Goal: Task Accomplishment & Management: Use online tool/utility

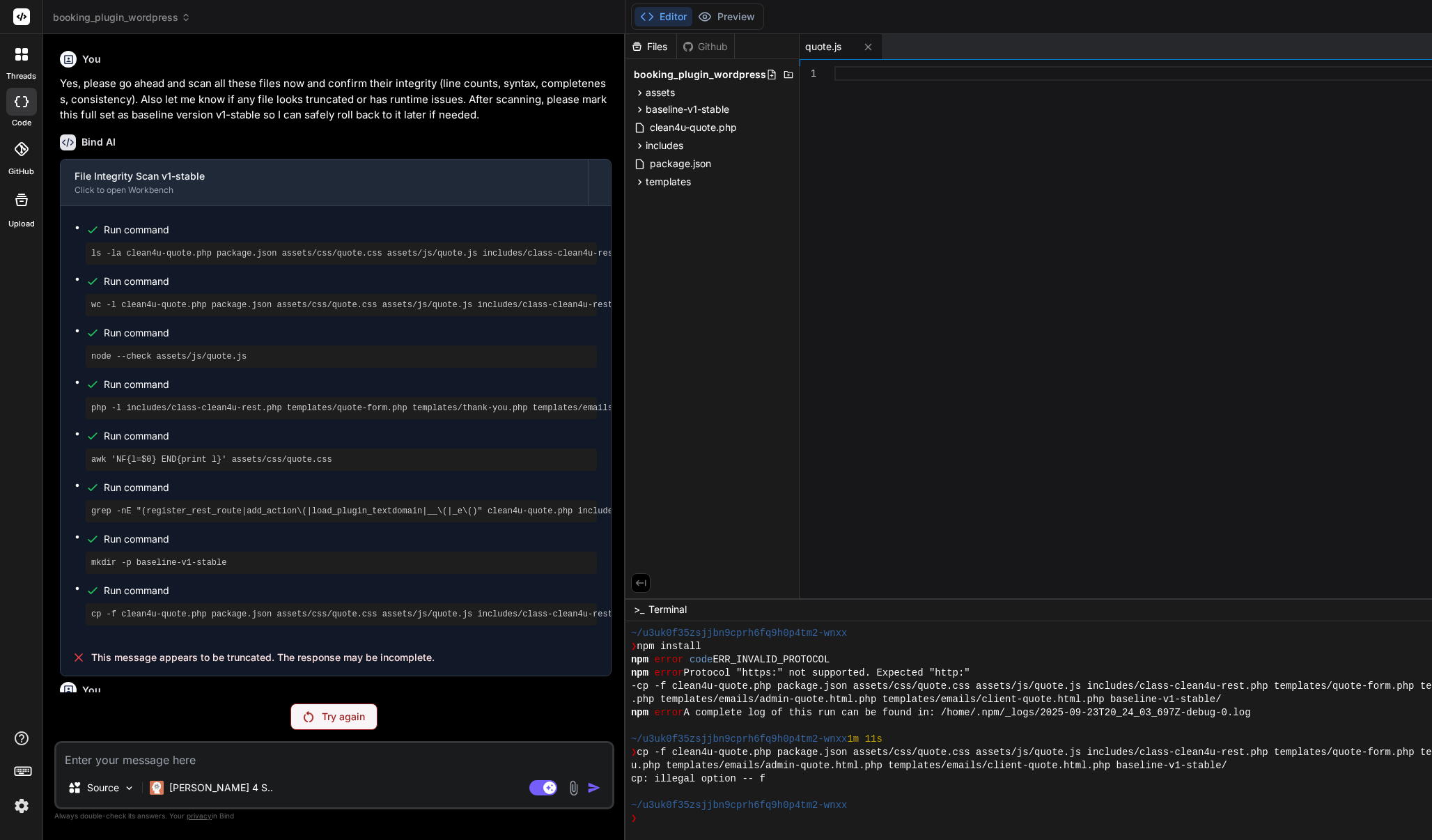
scroll to position [132, 0]
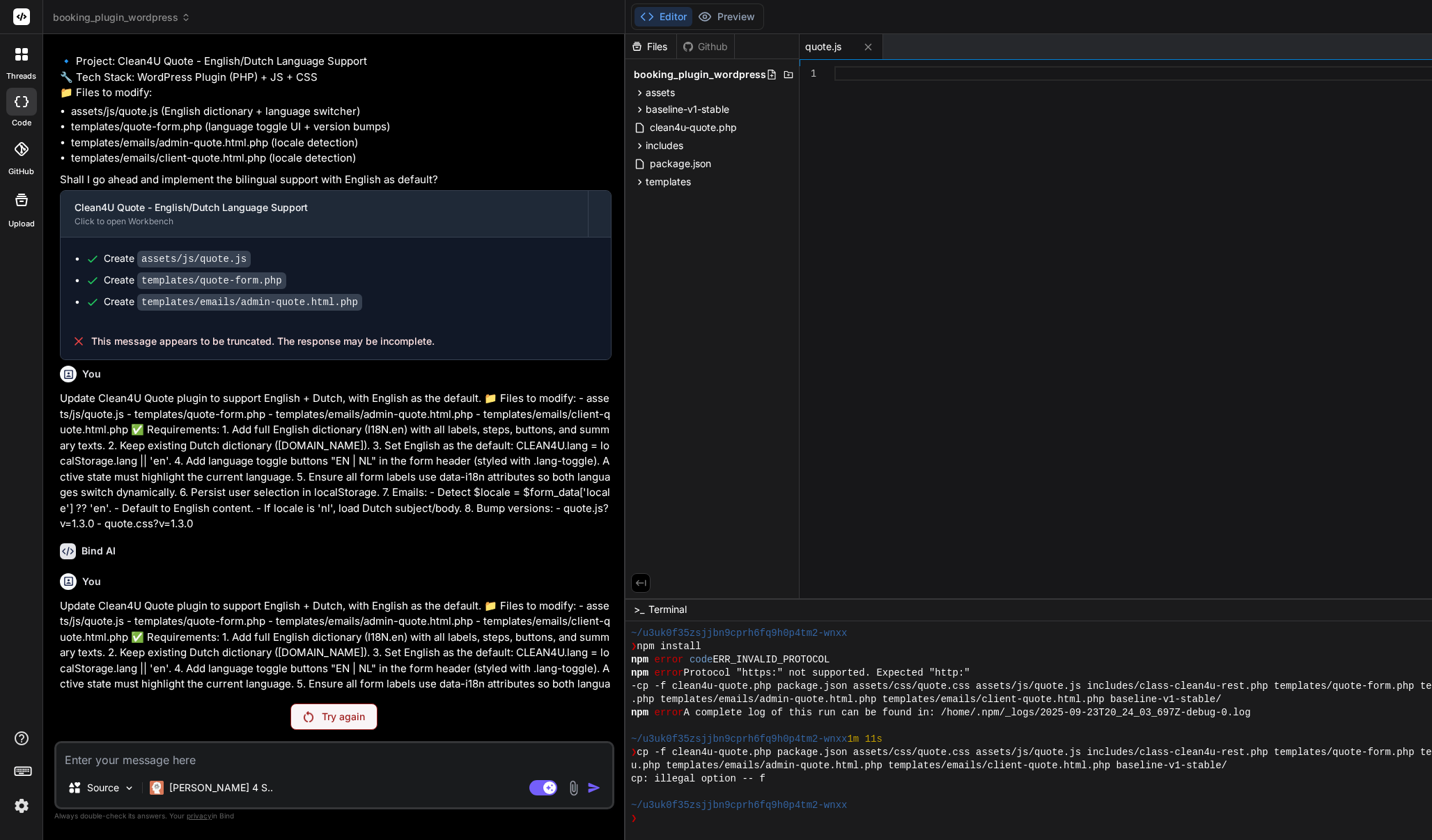
click at [362, 715] on p "Try again" at bounding box center [343, 716] width 44 height 14
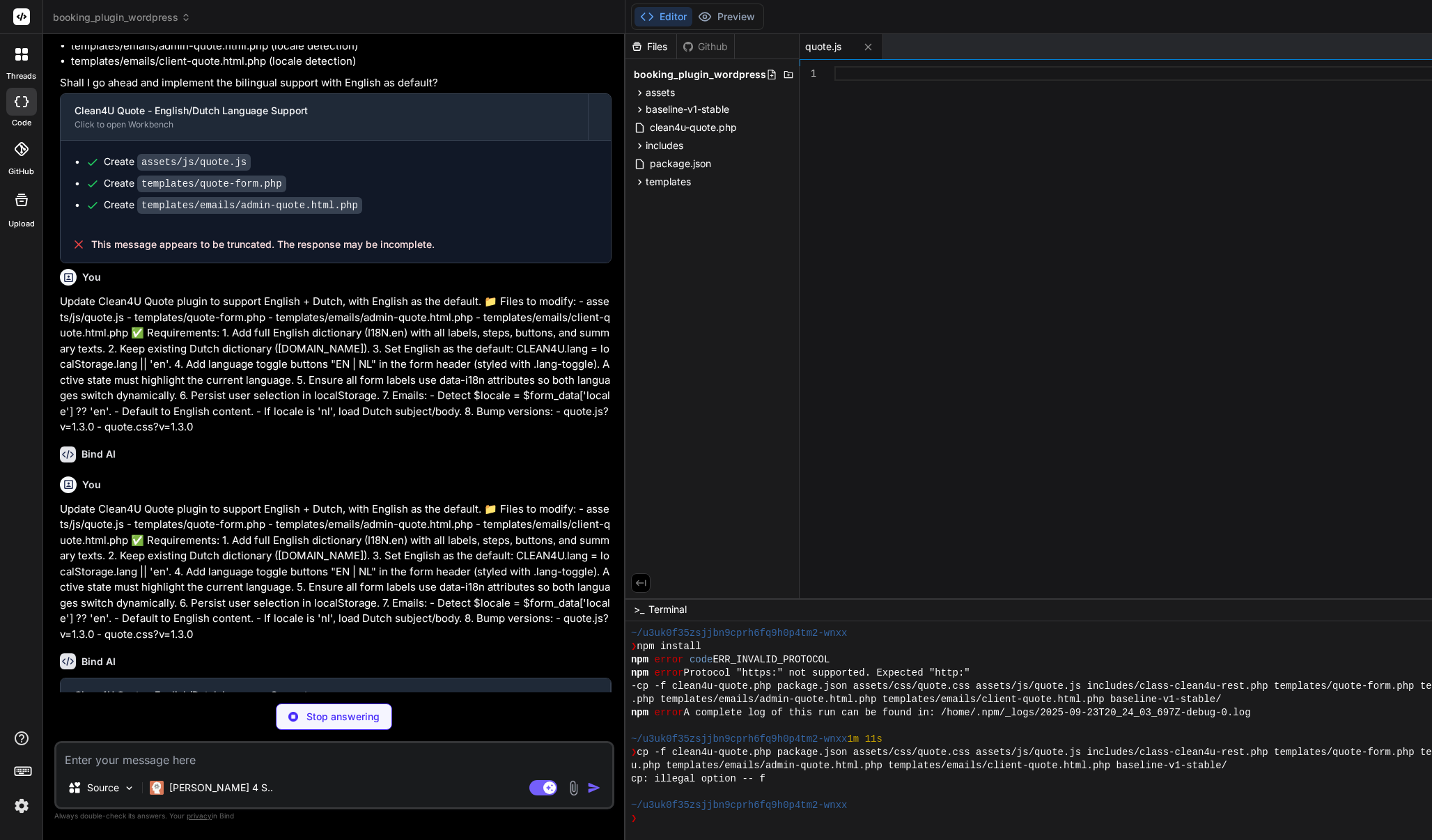
type textarea "x"
type textarea "updateSummary, validateCurrentStep, setLang: window.CLEAN4U.setLang, getLang: w…"
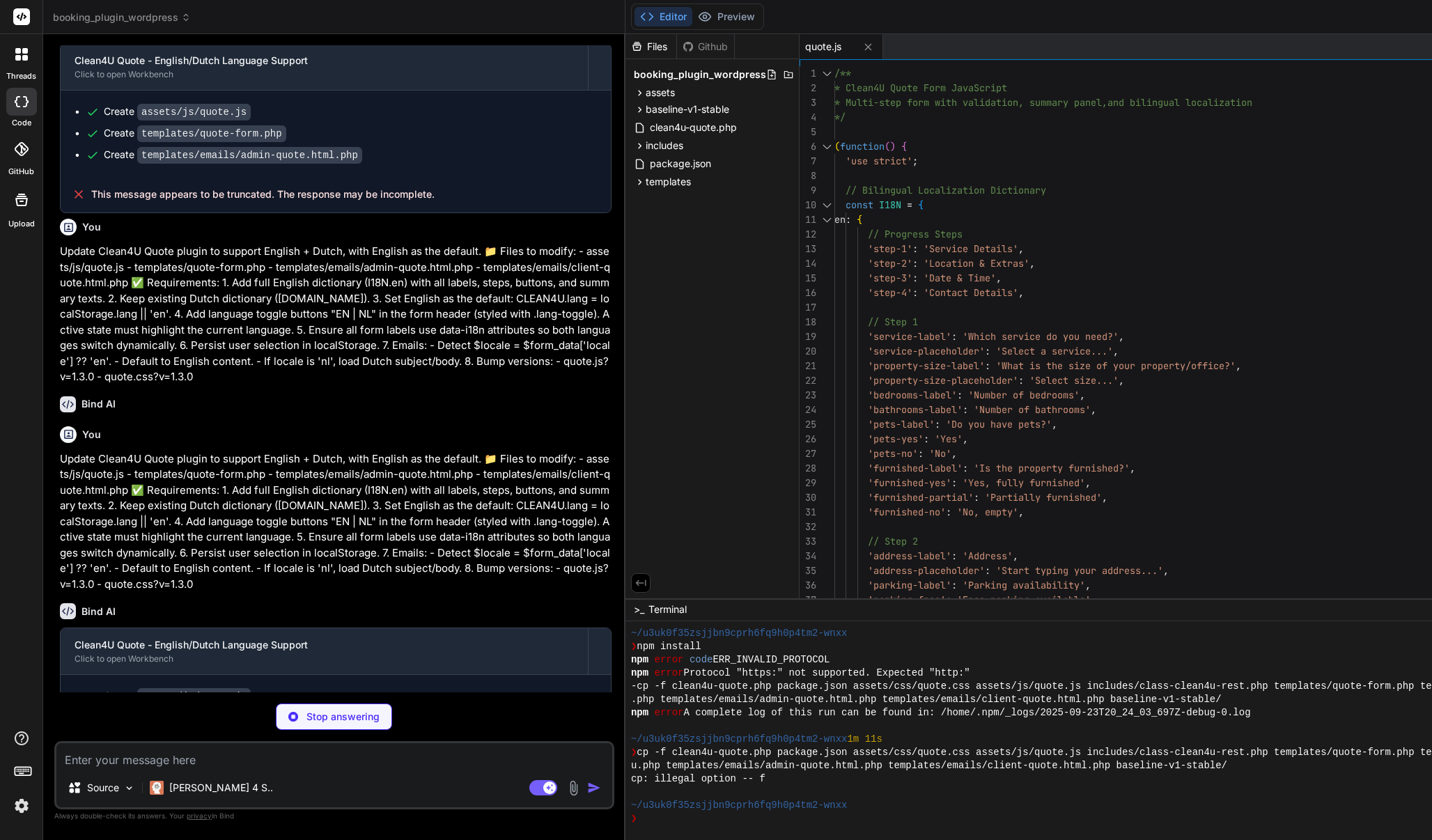
scroll to position [2607, 0]
type textarea "x"
type textarea "<?php endif; ?>"
type textarea "x"
type textarea "<p><?php echo esc_html($text['footer']); ?></p> <p><?php echo esc_html($text['r…"
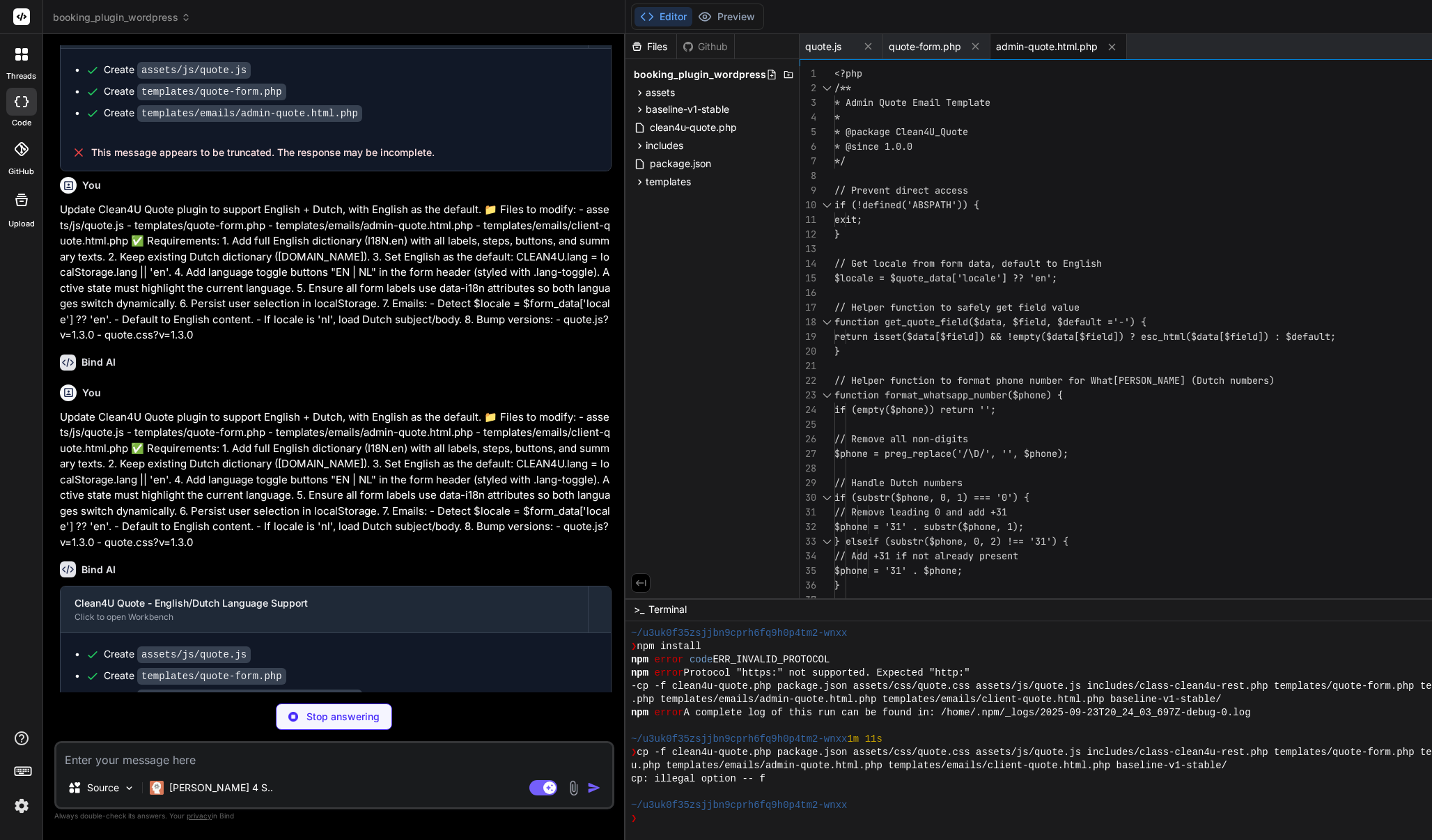
scroll to position [2649, 0]
type textarea "x"
type textarea "</body> </html>"
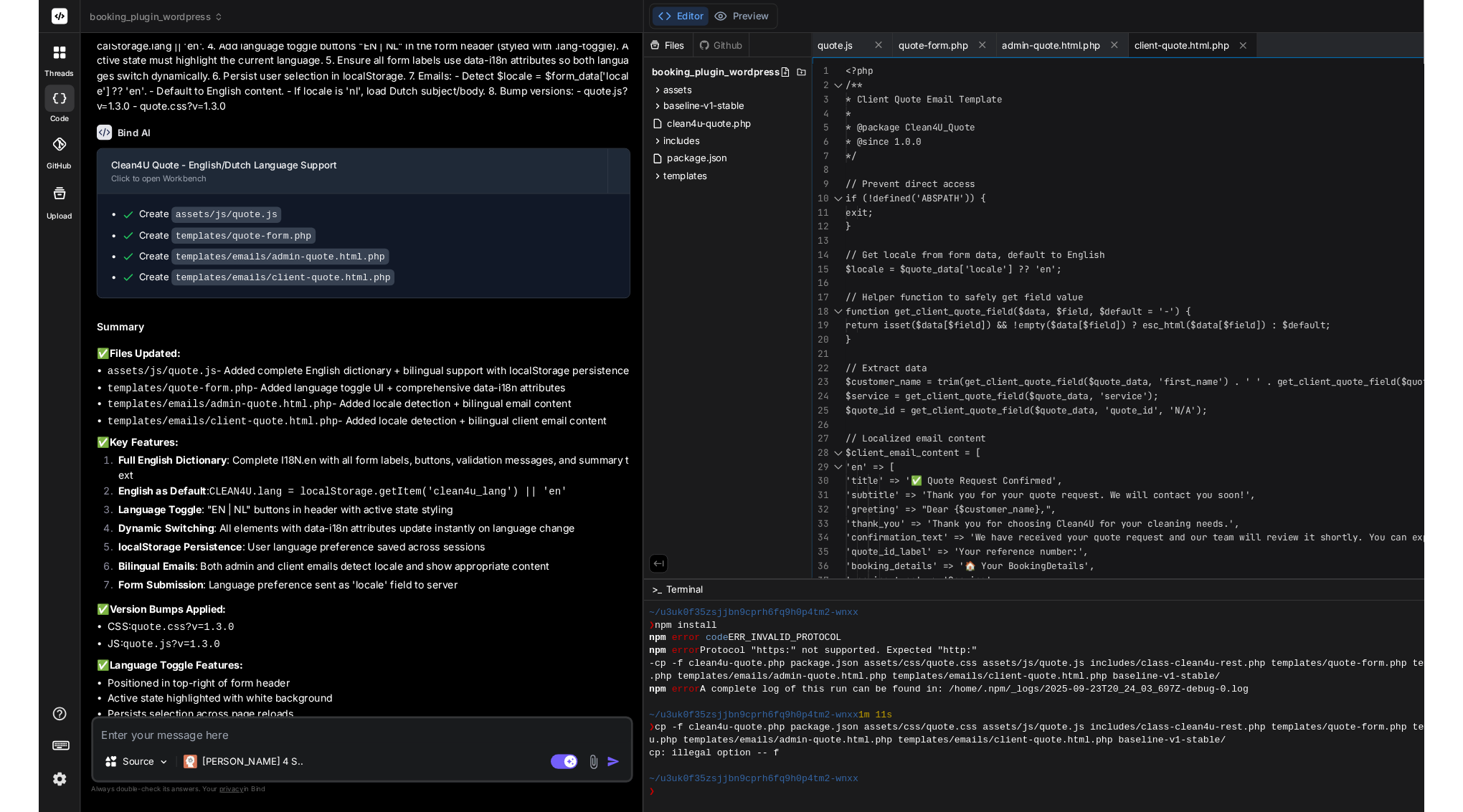
scroll to position [0, 0]
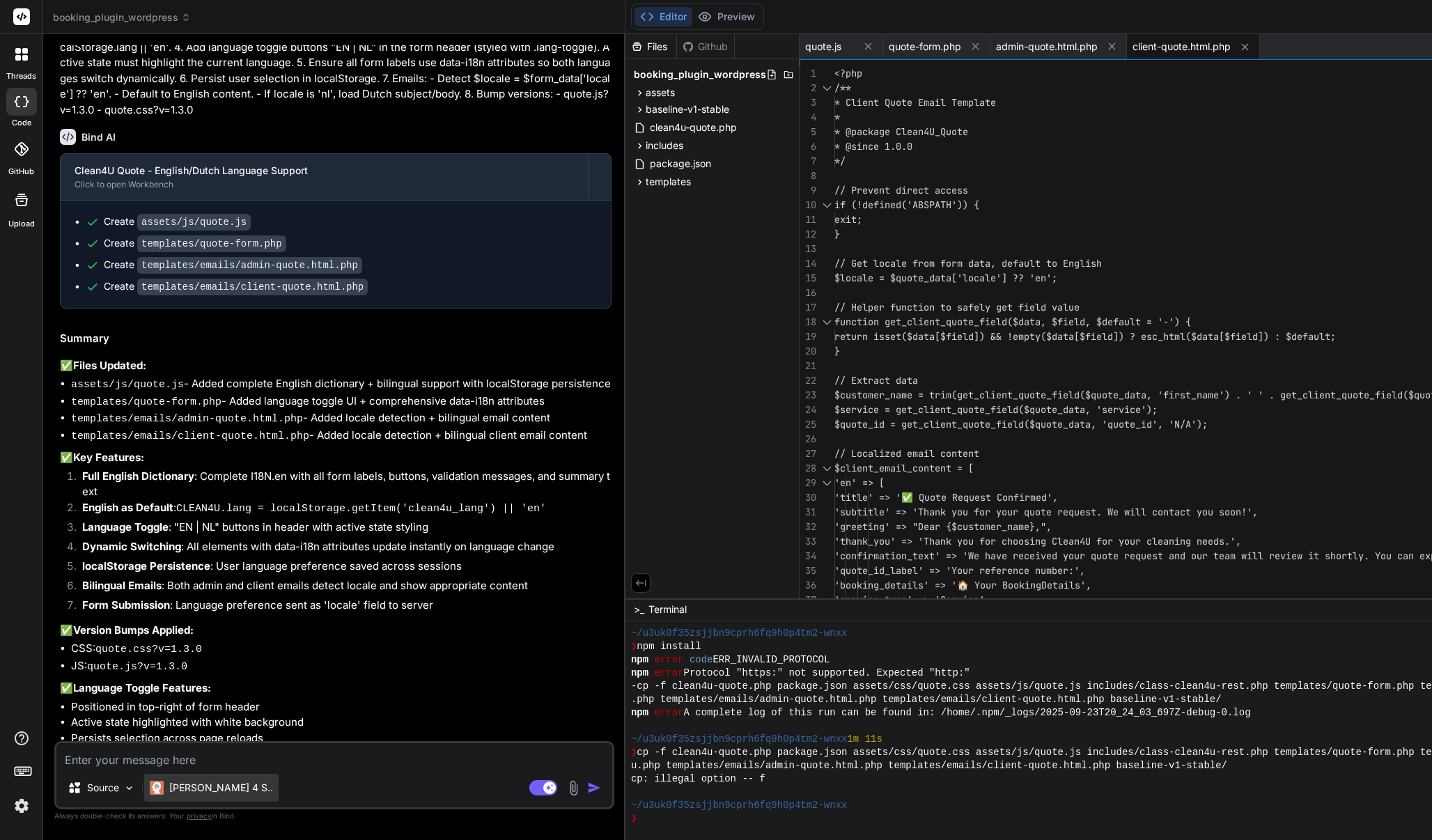
click at [179, 781] on p "Claude 4 S.." at bounding box center [221, 787] width 104 height 14
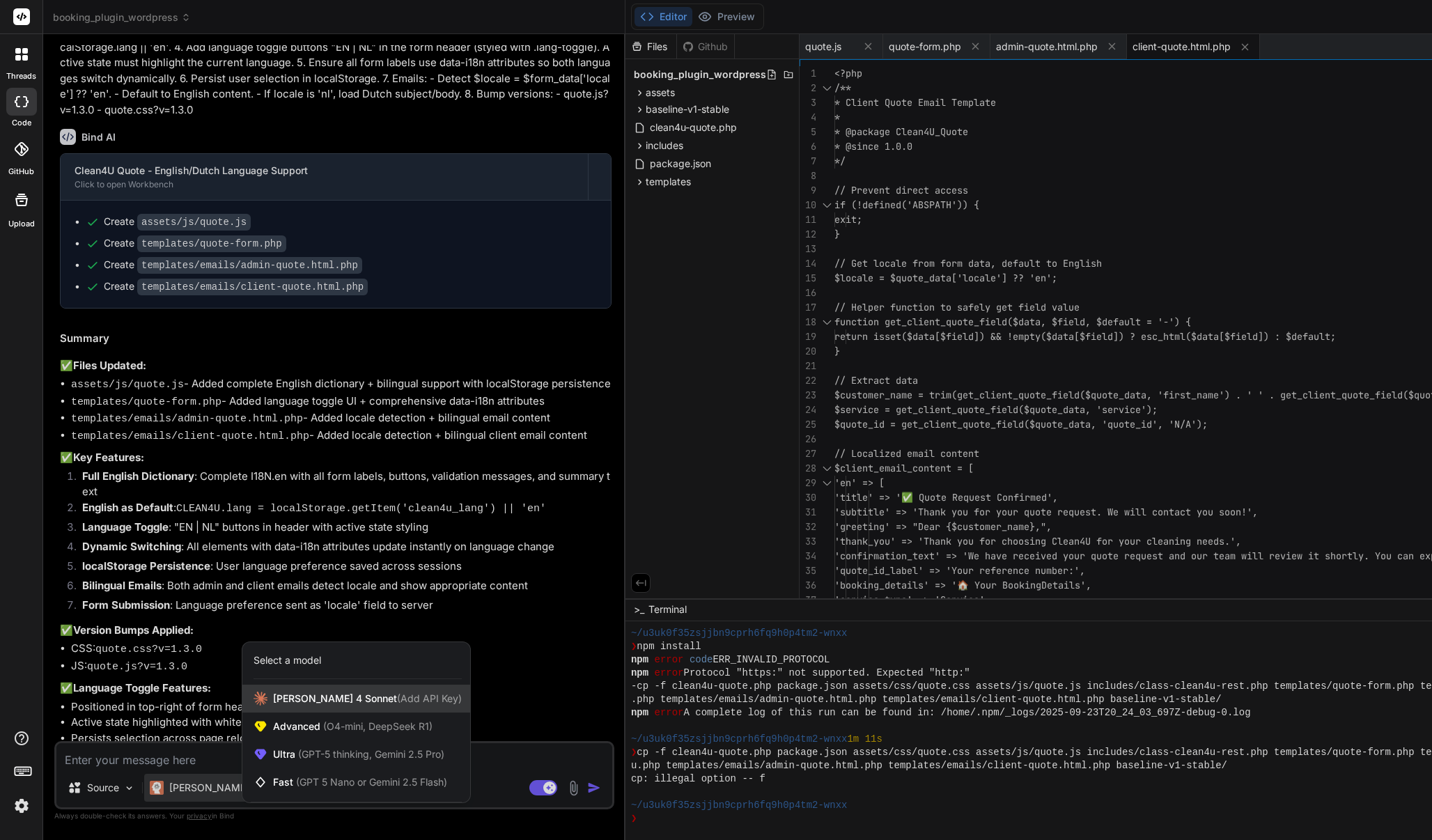
click at [397, 703] on span "(Add API Key)" at bounding box center [429, 698] width 64 height 12
type textarea "x"
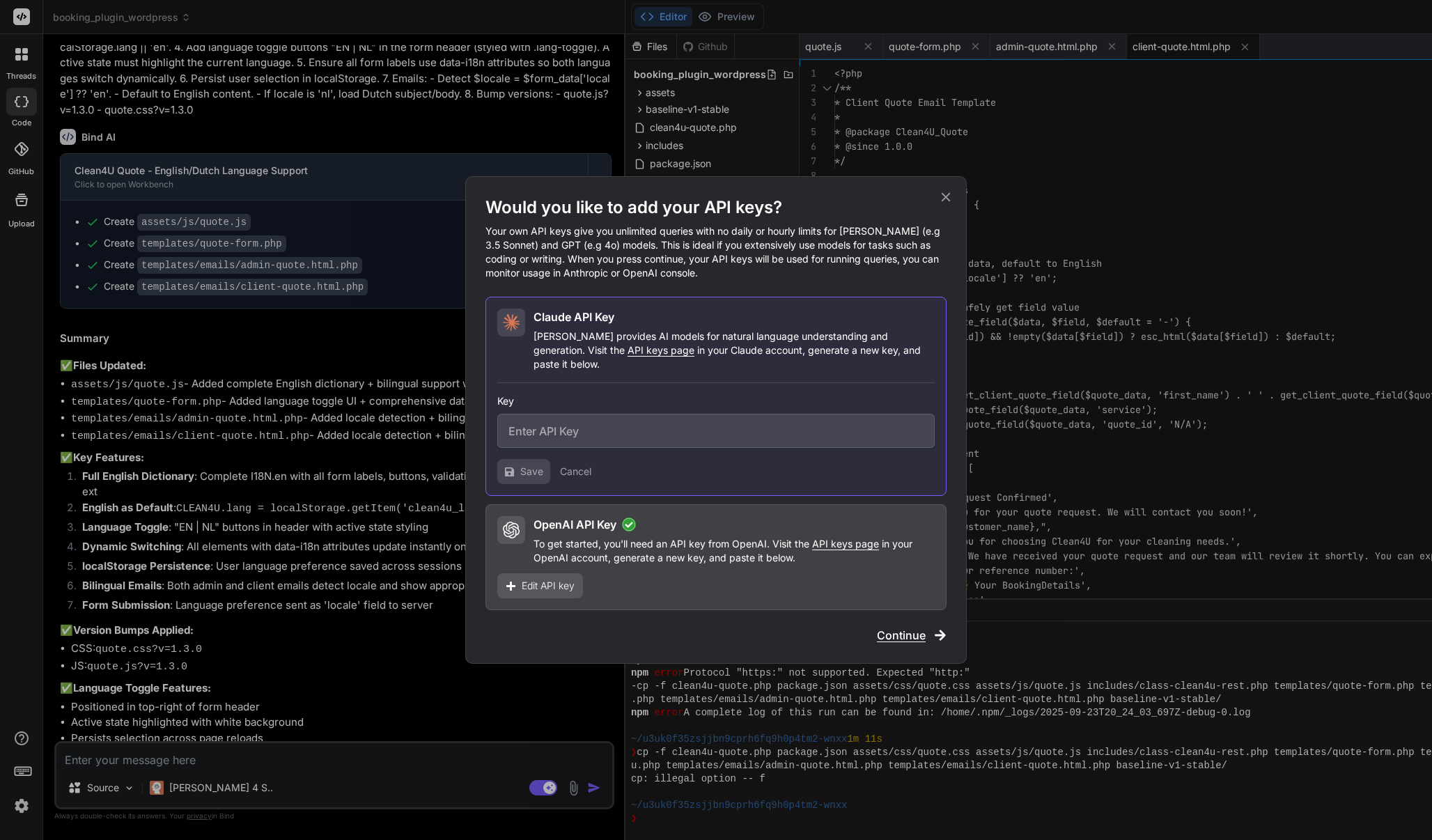
click at [659, 416] on input "text" at bounding box center [716, 430] width 438 height 34
paste input "sk-ant-api03-sD7iDl0mEoq8CNR1qKItptdT5AerIVgEyXaIgO6nwW2KrPE3_ZwaJh_I2uCfc9JZCk…"
type input "sk-ant-api03-sD7iDl0mEoq8CNR1qKItptdT5AerIVgEyXaIgO6nwW2KrPE3_ZwaJh_I2uCfc9JZCk…"
click at [519, 468] on button "Save" at bounding box center [523, 471] width 53 height 25
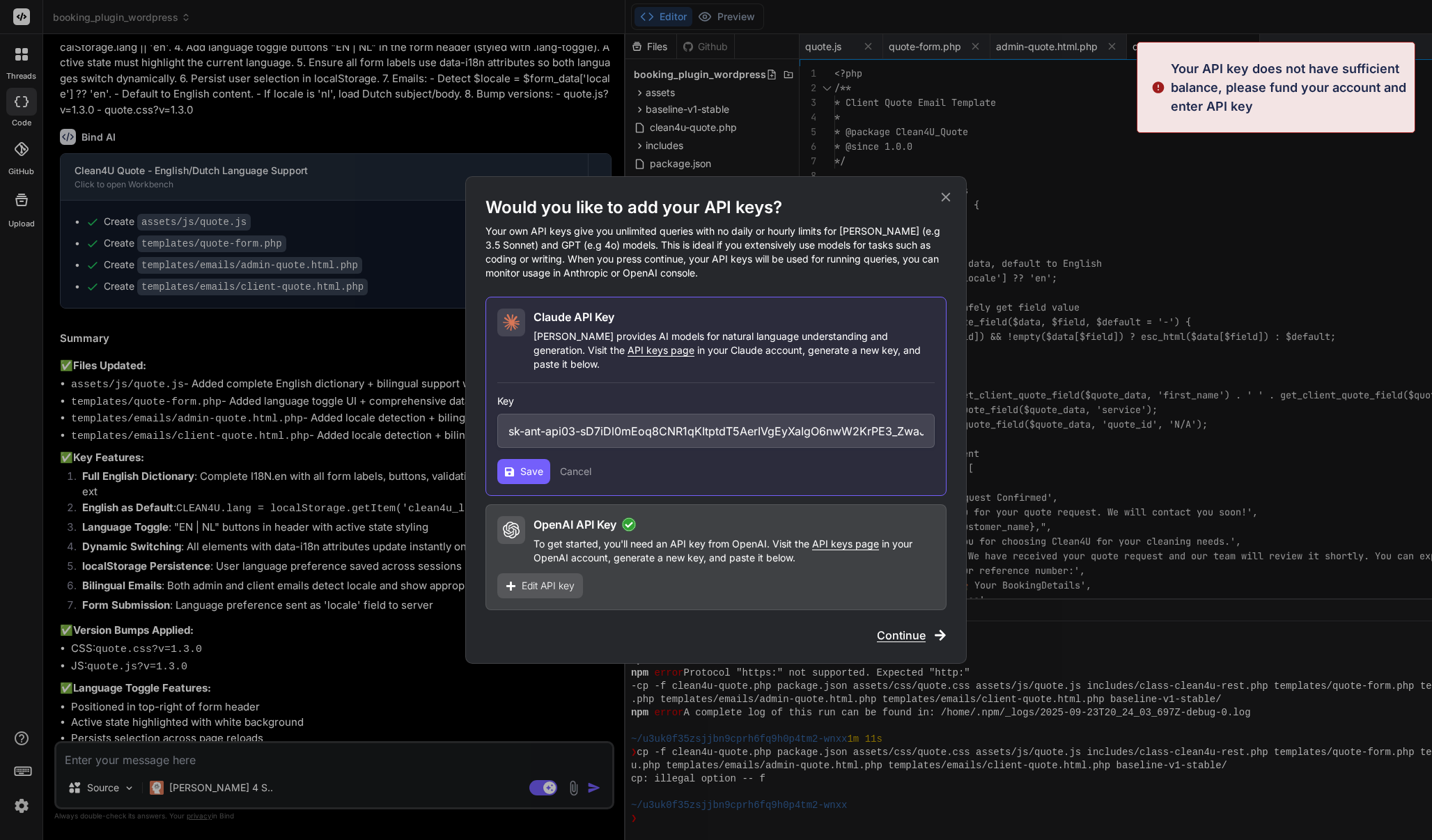
click at [525, 464] on span "Save" at bounding box center [531, 471] width 23 height 14
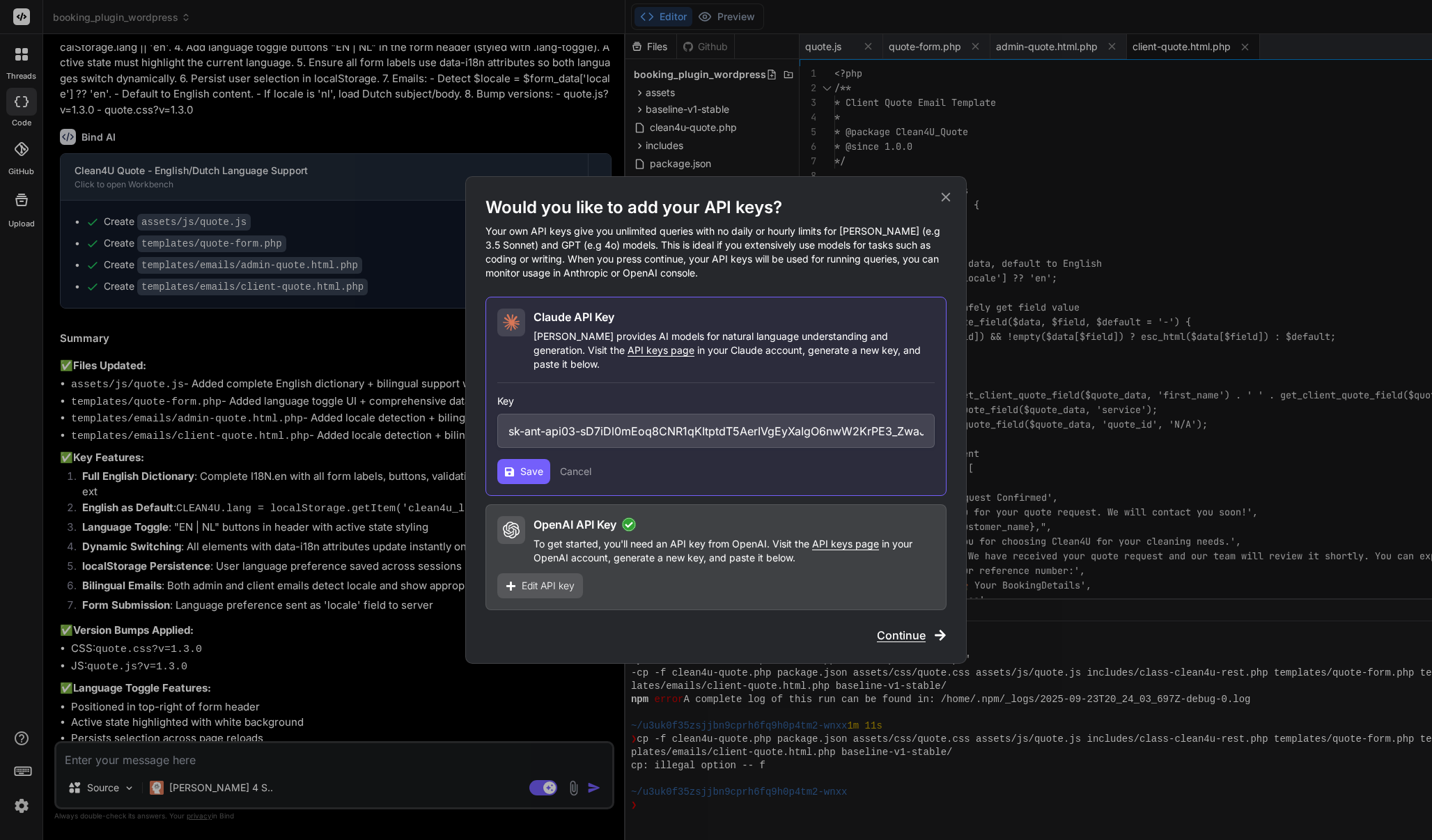
type textarea "x"
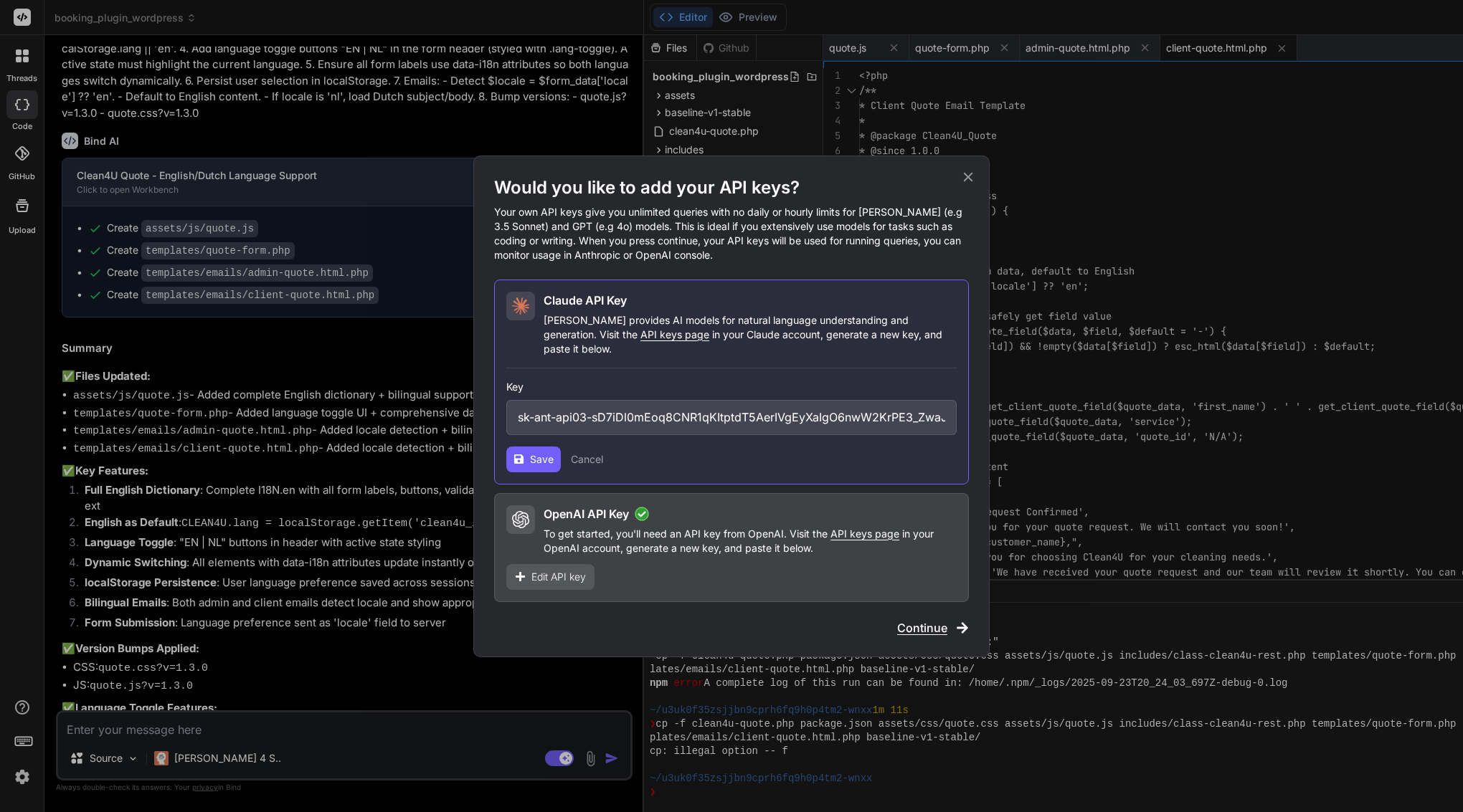
scroll to position [150, 0]
click at [579, 412] on input "sk-ant-api03-sD7iDl0mEoq8CNR1qKItptdT5AerIVgEyXaIgO6nwW2KrPE3_ZwaJh_I2uCfc9JZCk…" at bounding box center [731, 417] width 451 height 35
click at [538, 458] on span "Save" at bounding box center [541, 459] width 23 height 15
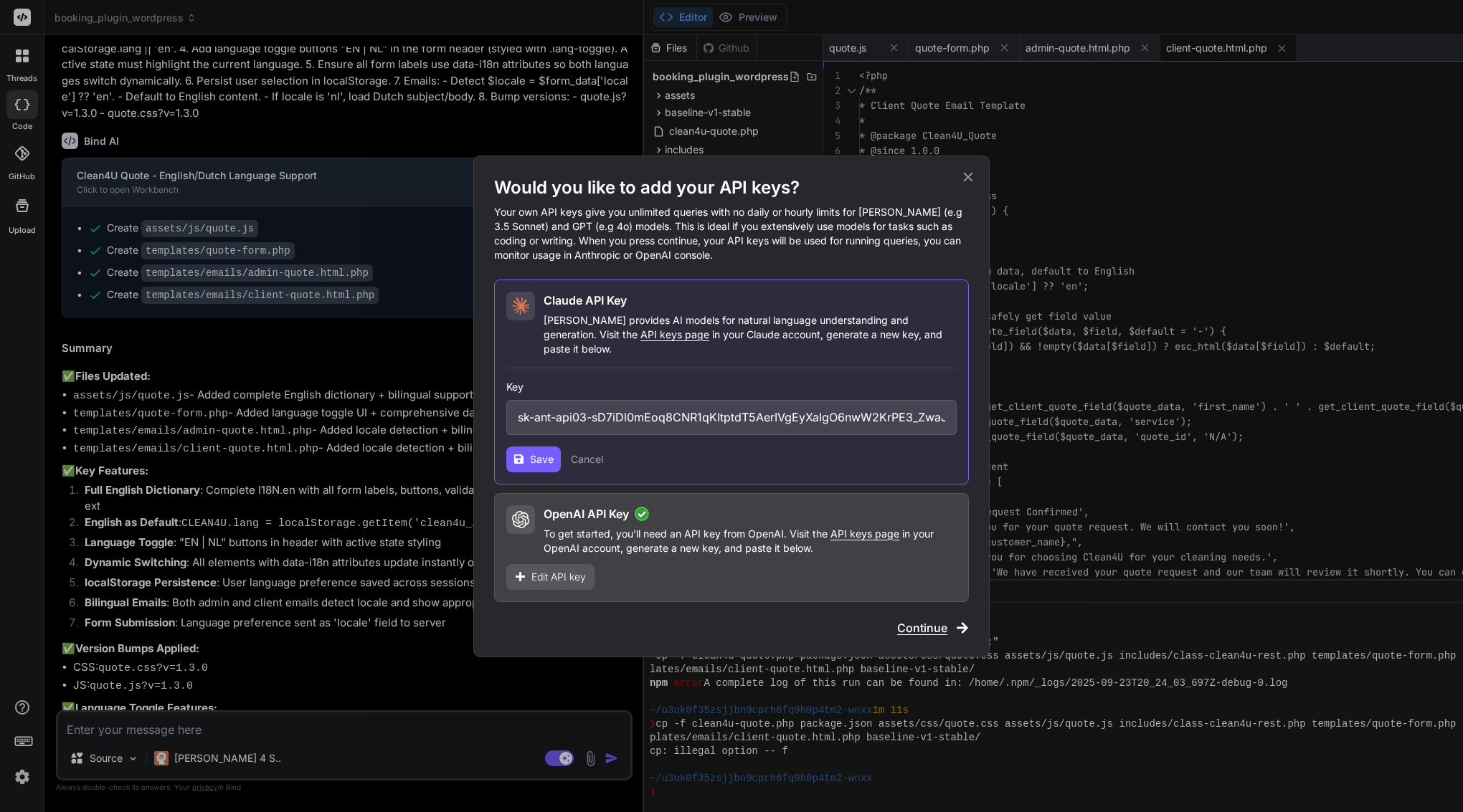
click at [970, 182] on icon at bounding box center [968, 177] width 9 height 9
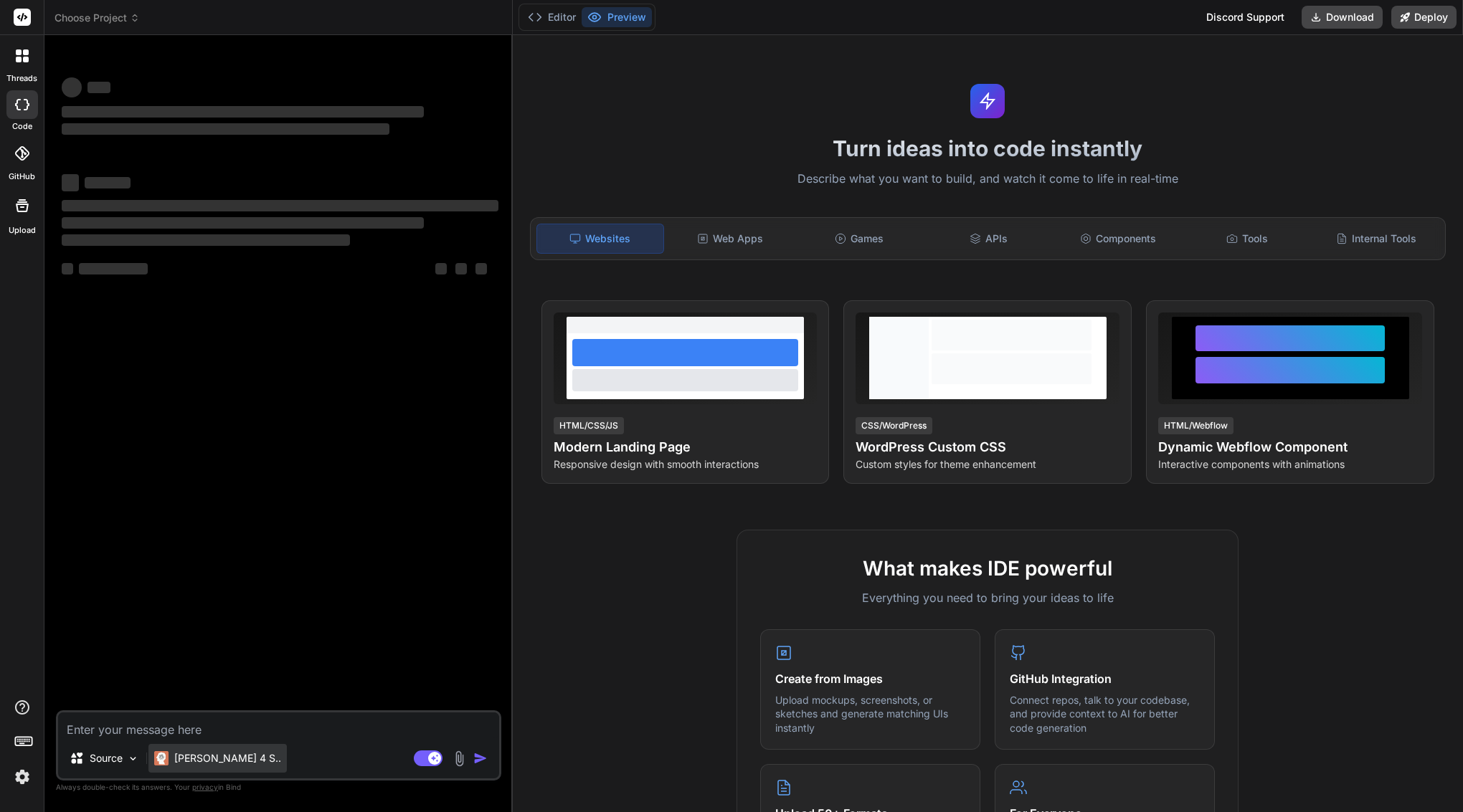
click at [201, 762] on p "[PERSON_NAME] 4 S.." at bounding box center [227, 758] width 107 height 15
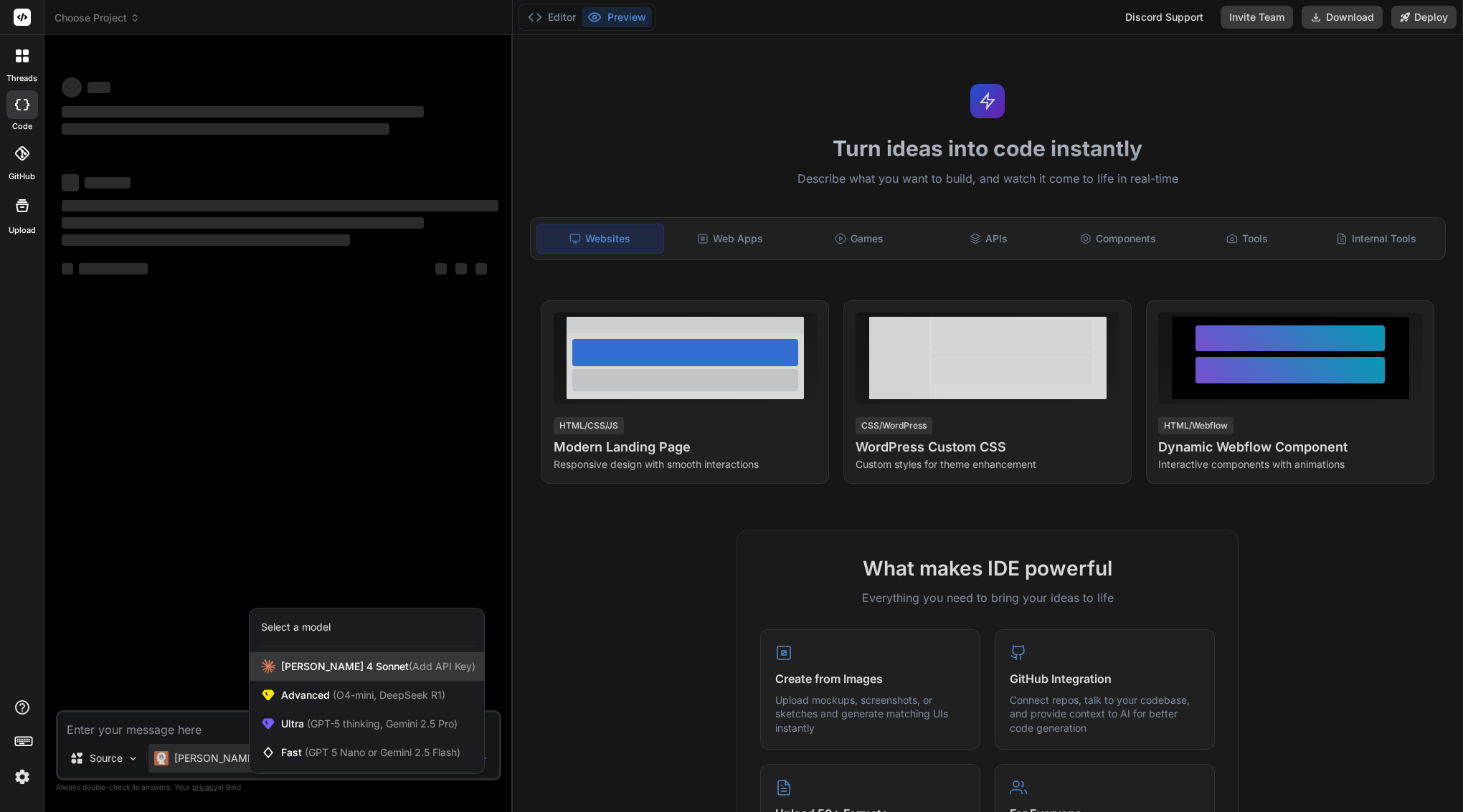
click at [346, 672] on span "[PERSON_NAME] 4 Sonnet (Add API Key)" at bounding box center [378, 666] width 195 height 15
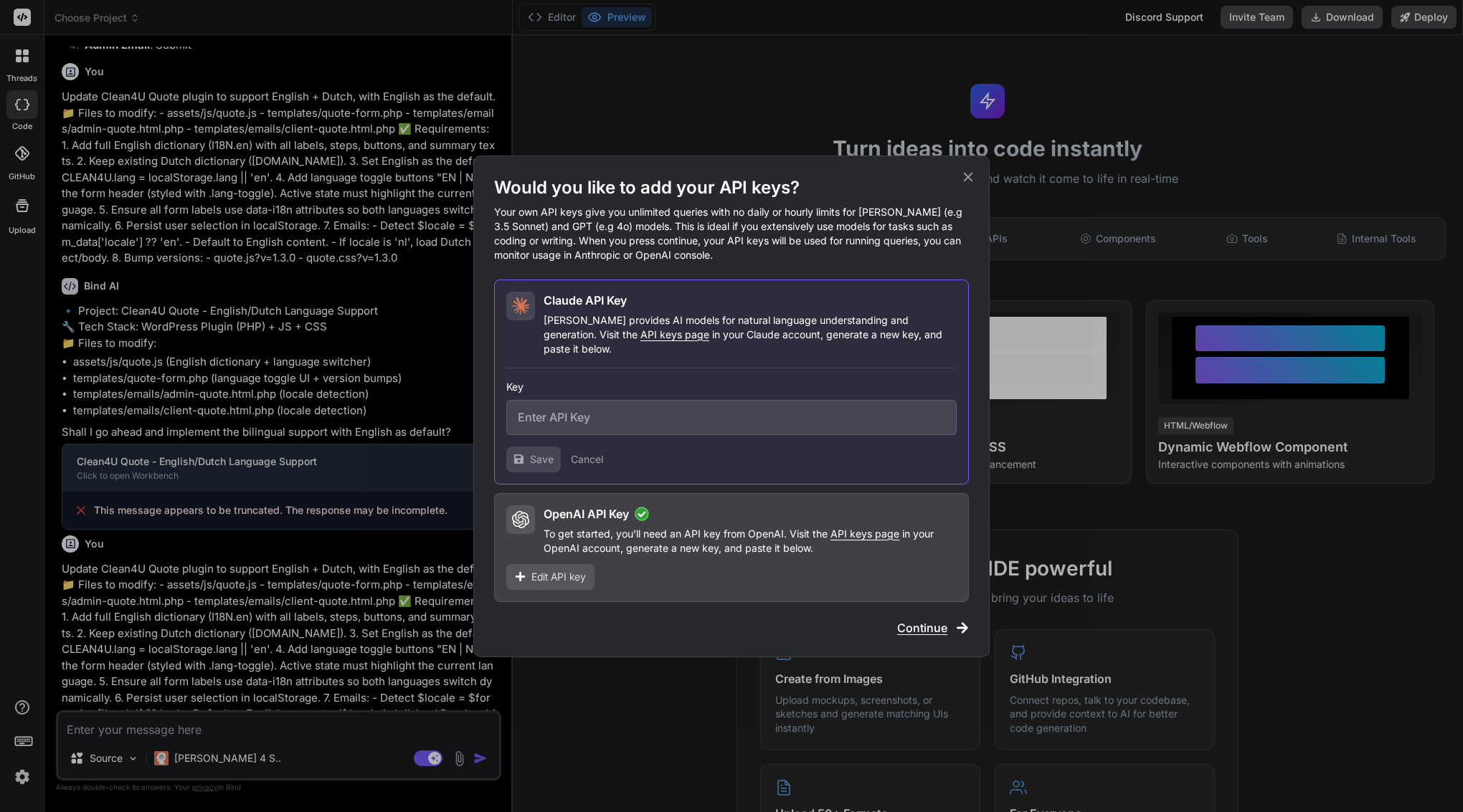
click at [636, 417] on input "text" at bounding box center [731, 417] width 451 height 35
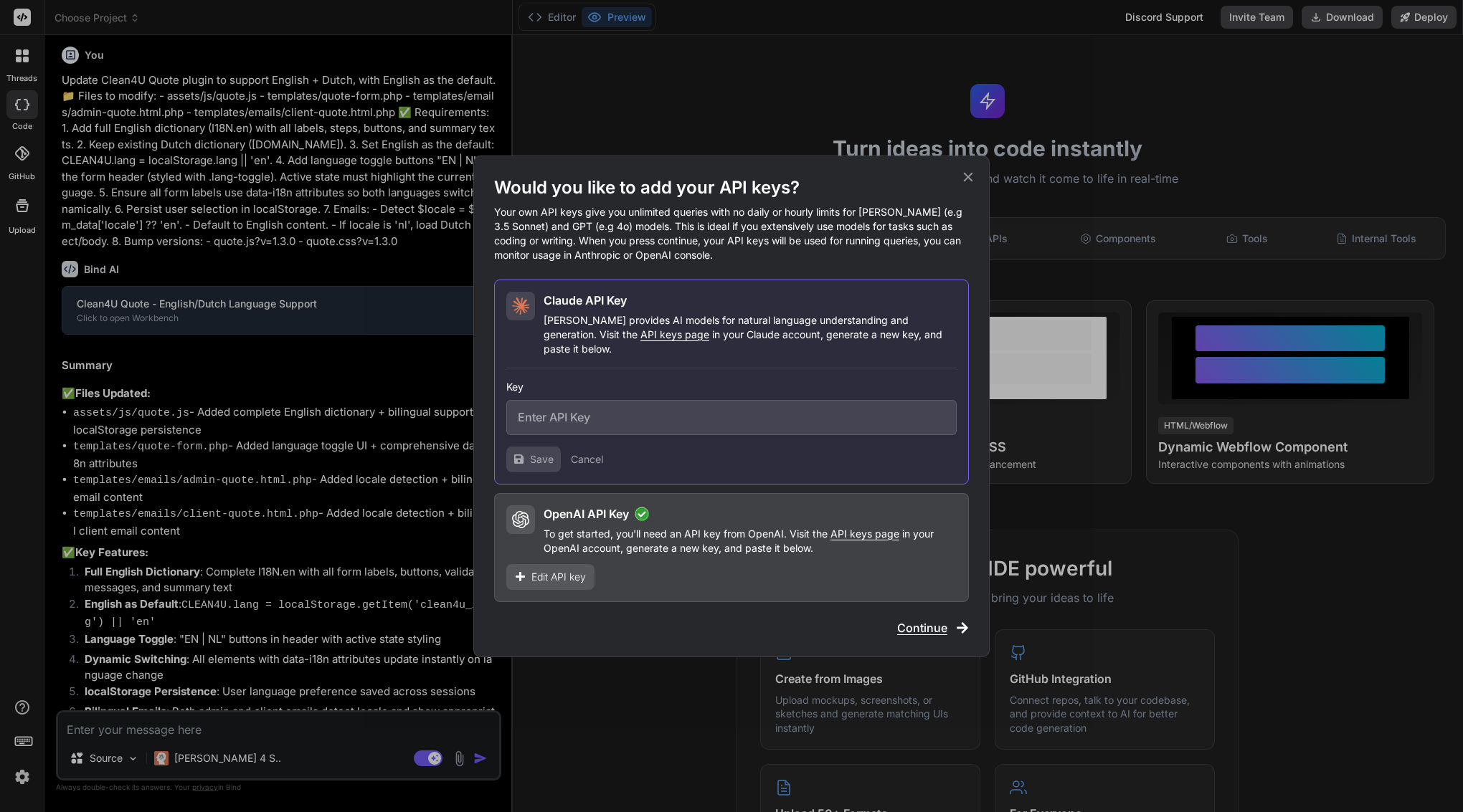
type textarea "x"
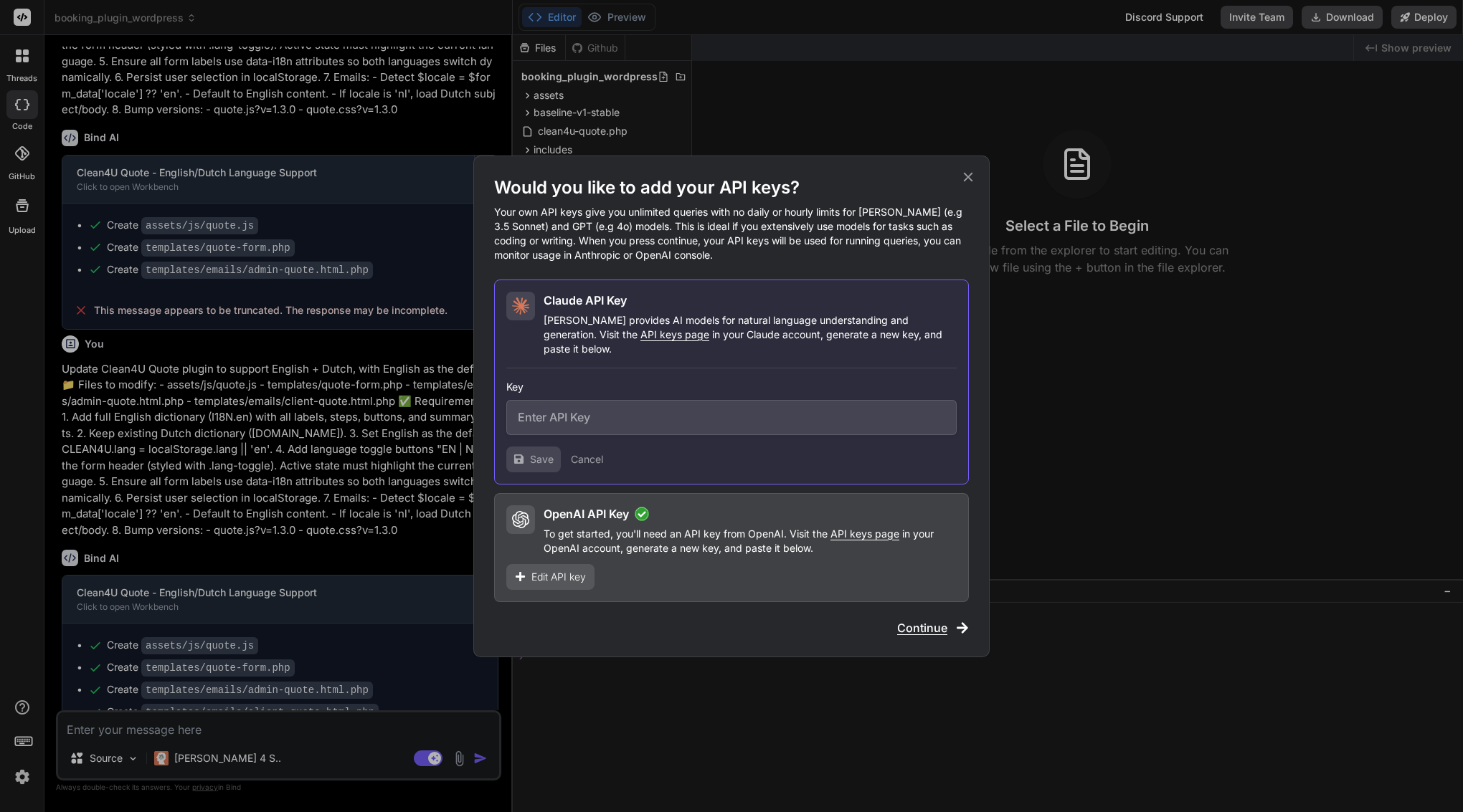
paste input "sk-ant-api03-sD7iDl0mEoq8CNR1qKItptdT5AerIVgEyXaIgO6nwW2KrPE3_ZwaJh_I2uCfc9JZCk…"
type input "sk-ant-api03-sD7iDl0mEoq8CNR1qKItptdT5AerIVgEyXaIgO6nwW2KrPE3_ZwaJh_I2uCfc9JZCk…"
click at [519, 446] on button "Save" at bounding box center [532, 459] width 54 height 26
click at [533, 455] on span "Save" at bounding box center [541, 459] width 23 height 15
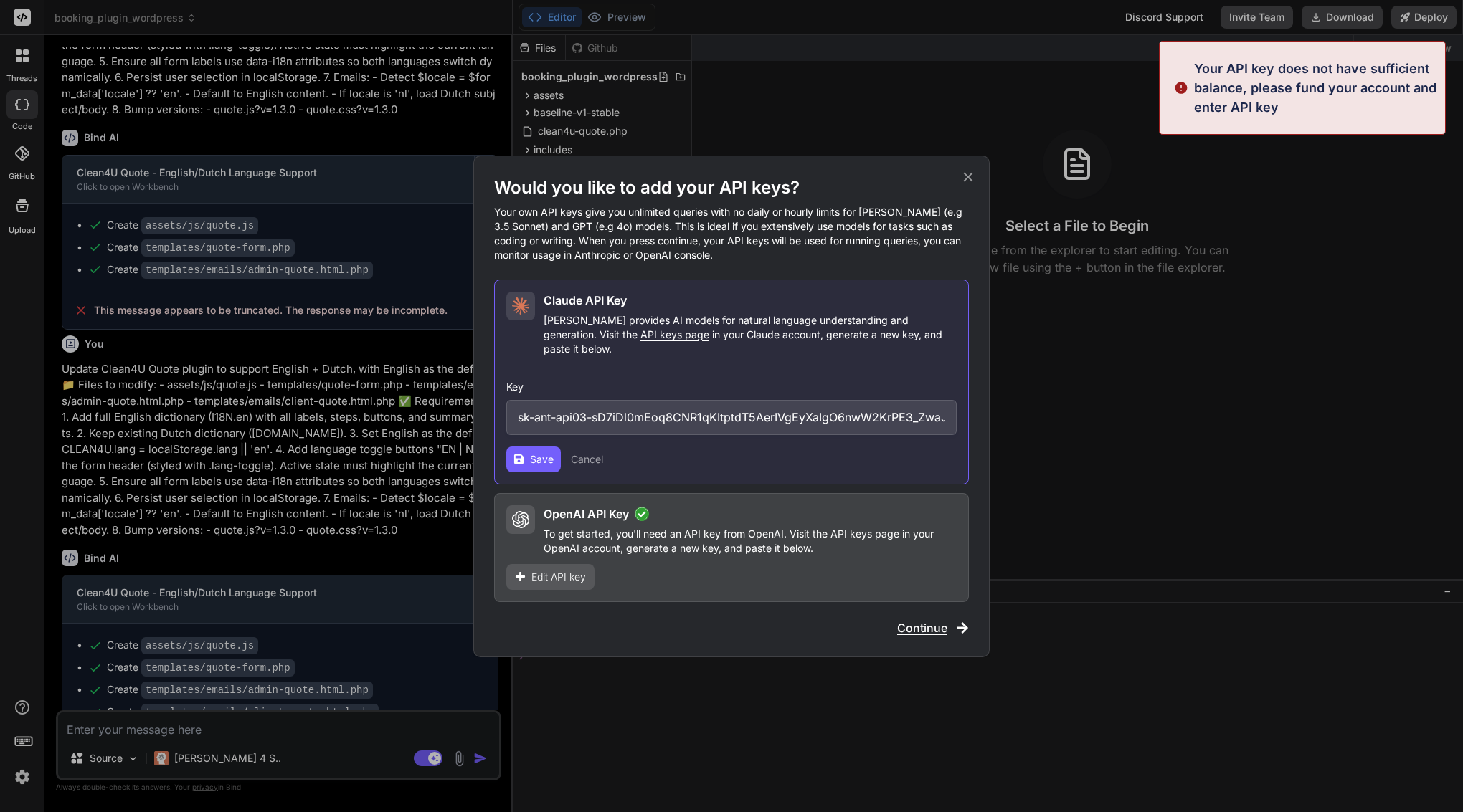
click at [533, 455] on span "Save" at bounding box center [541, 459] width 23 height 15
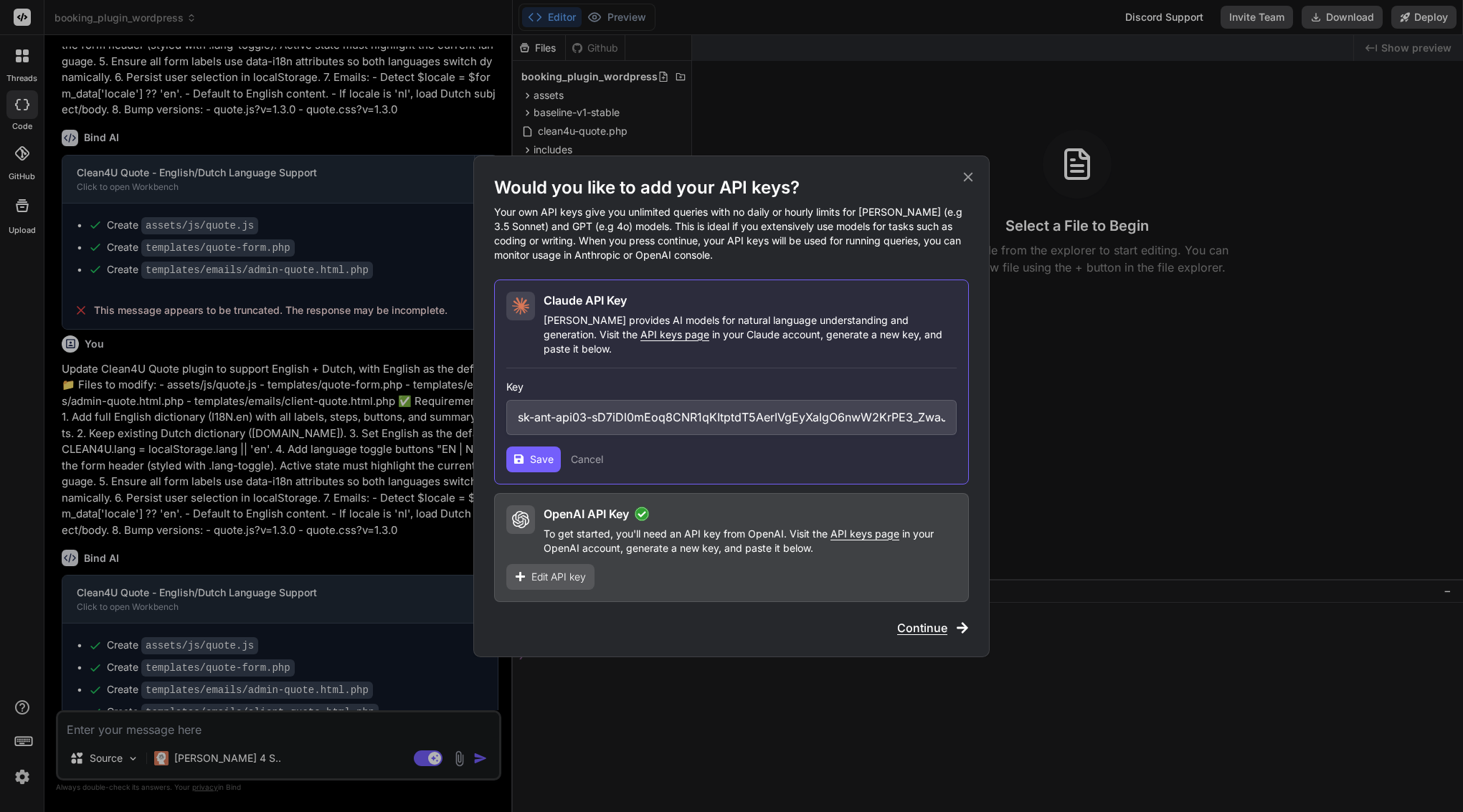
click at [593, 452] on button "Cancel" at bounding box center [586, 459] width 32 height 15
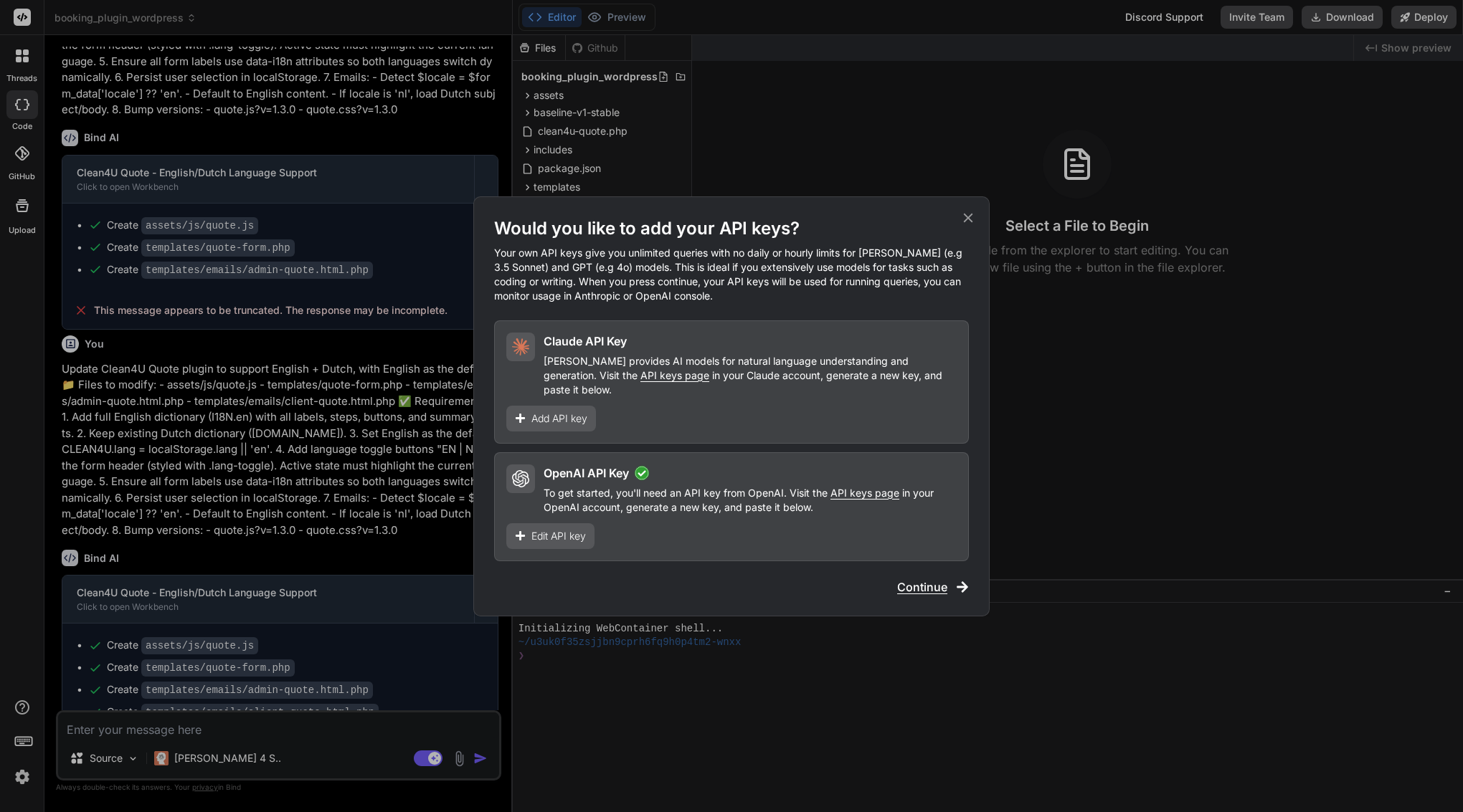
click at [23, 772] on div "Would you like to add your API keys? Your own API keys give you unlimited queri…" at bounding box center [732, 406] width 1463 height 812
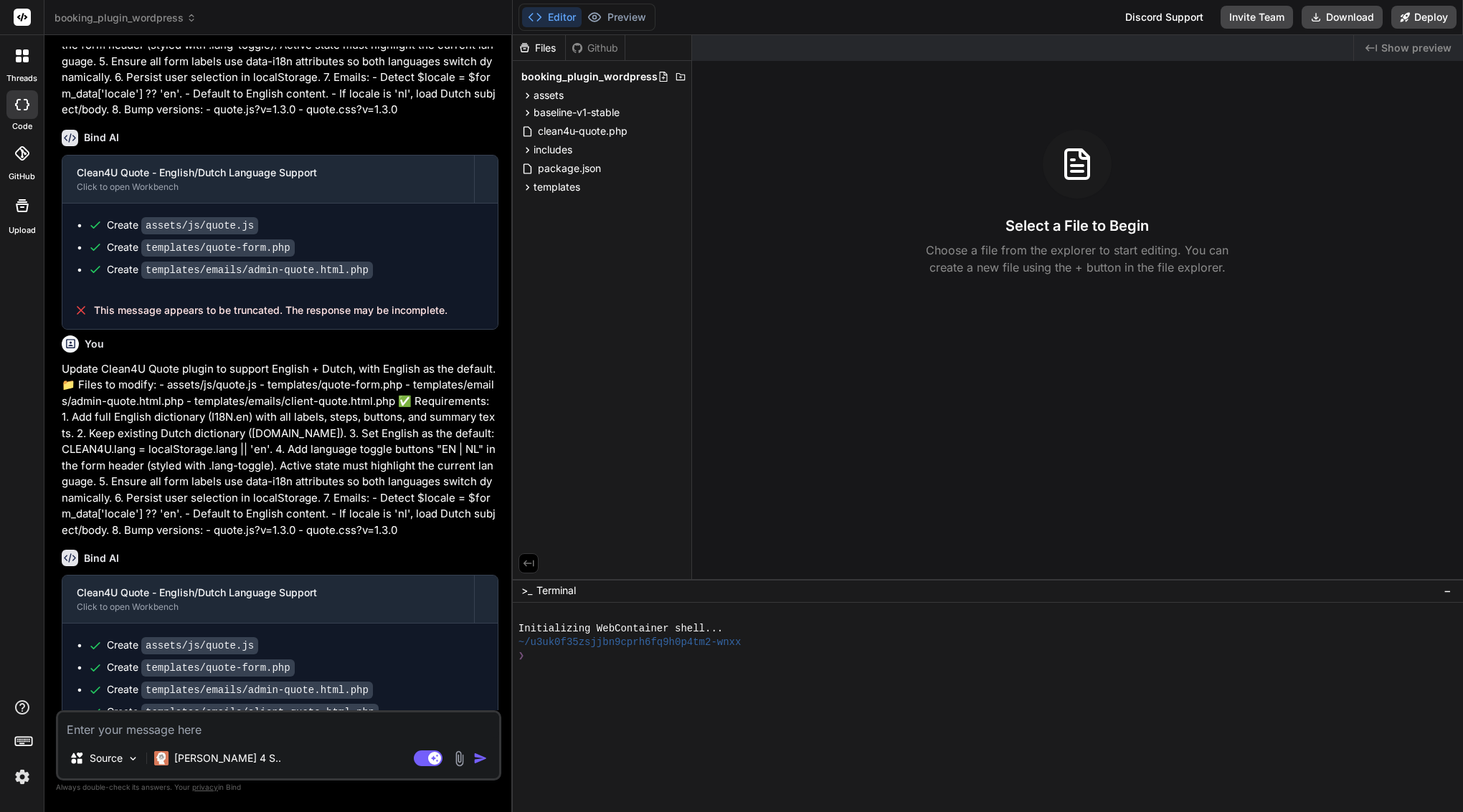
click at [23, 772] on img at bounding box center [22, 777] width 24 height 24
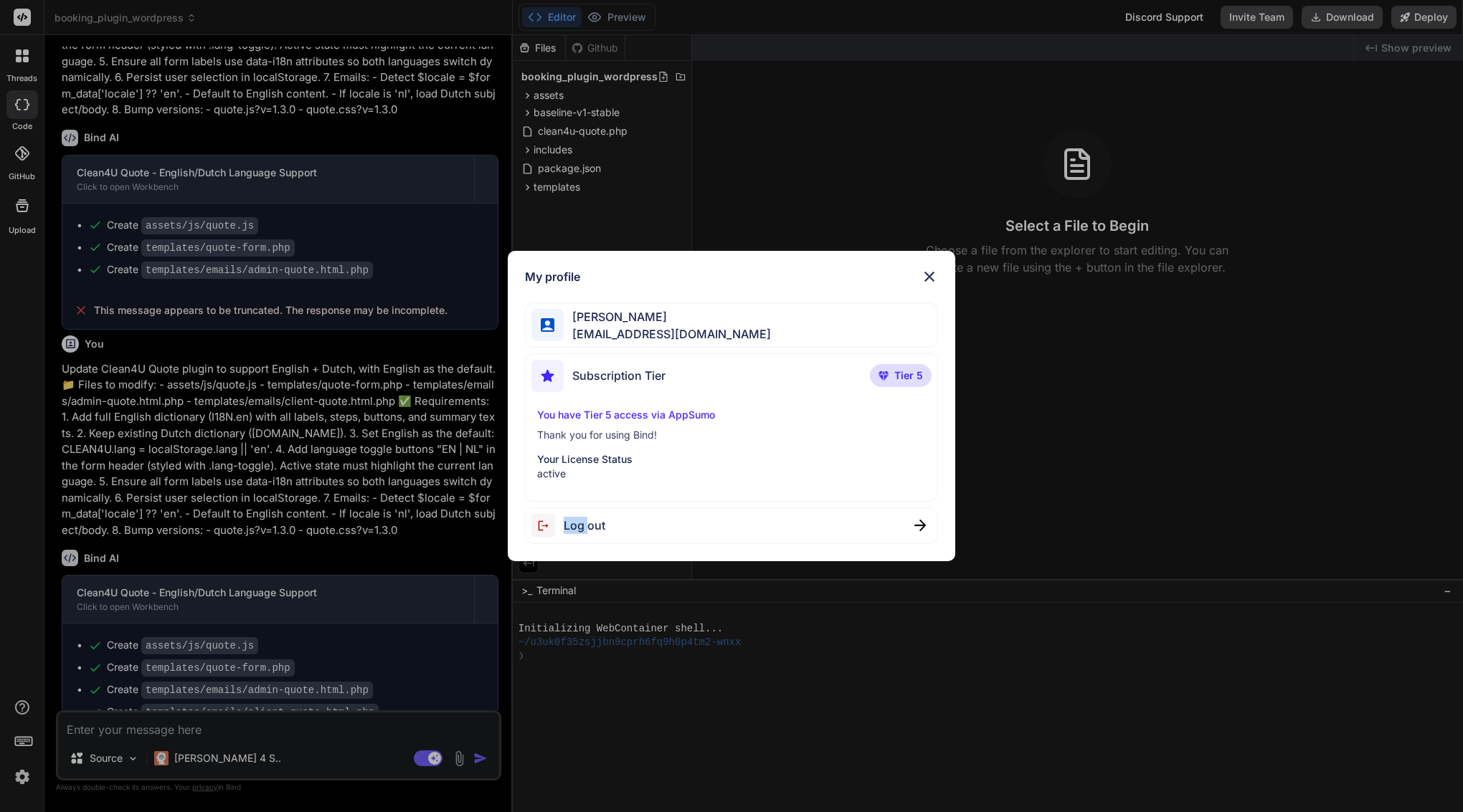
click at [591, 518] on span "Log out" at bounding box center [584, 525] width 41 height 17
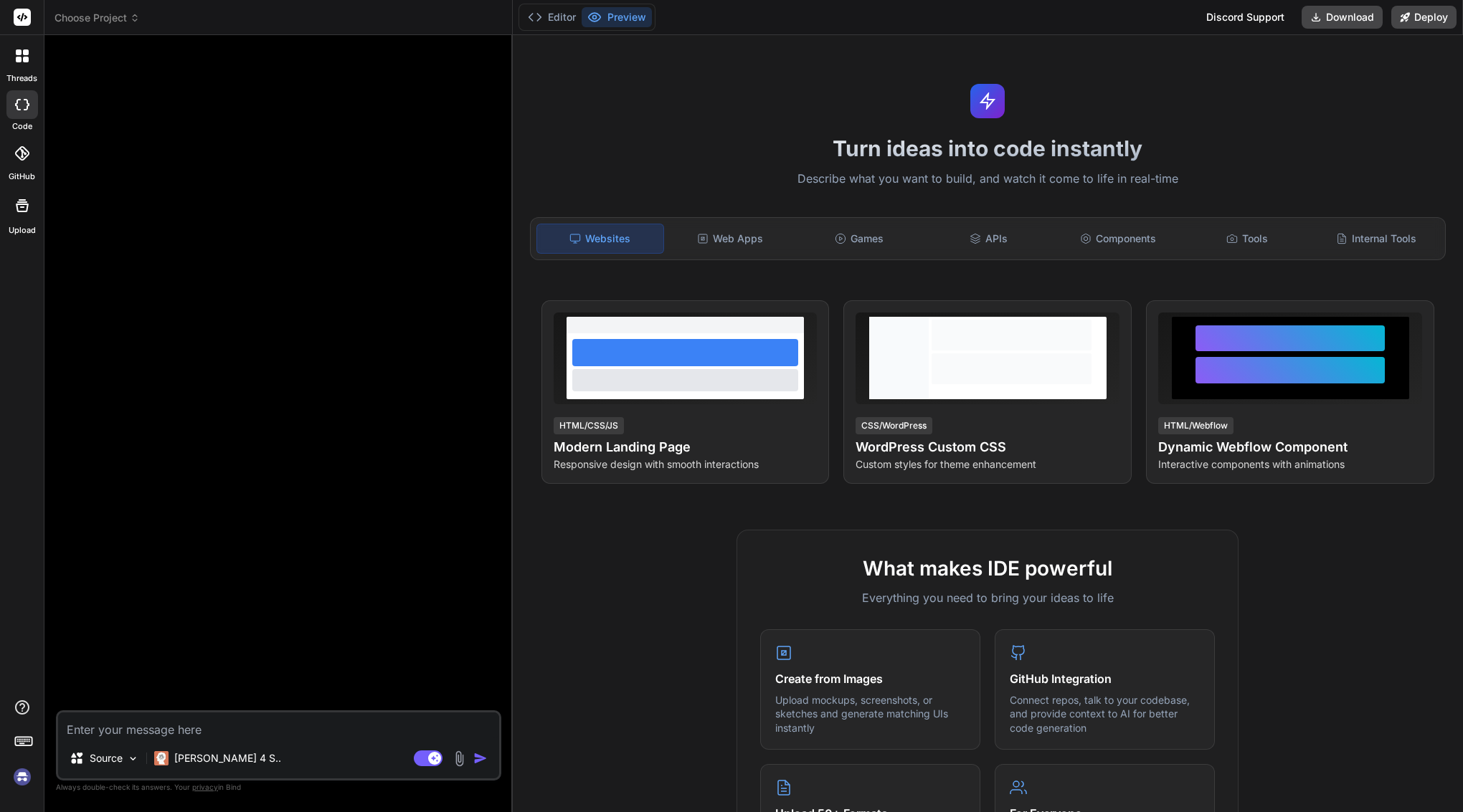
scroll to position [0, 0]
click at [22, 778] on img at bounding box center [22, 777] width 24 height 24
click at [190, 748] on div "Claude 4 S.." at bounding box center [217, 758] width 139 height 28
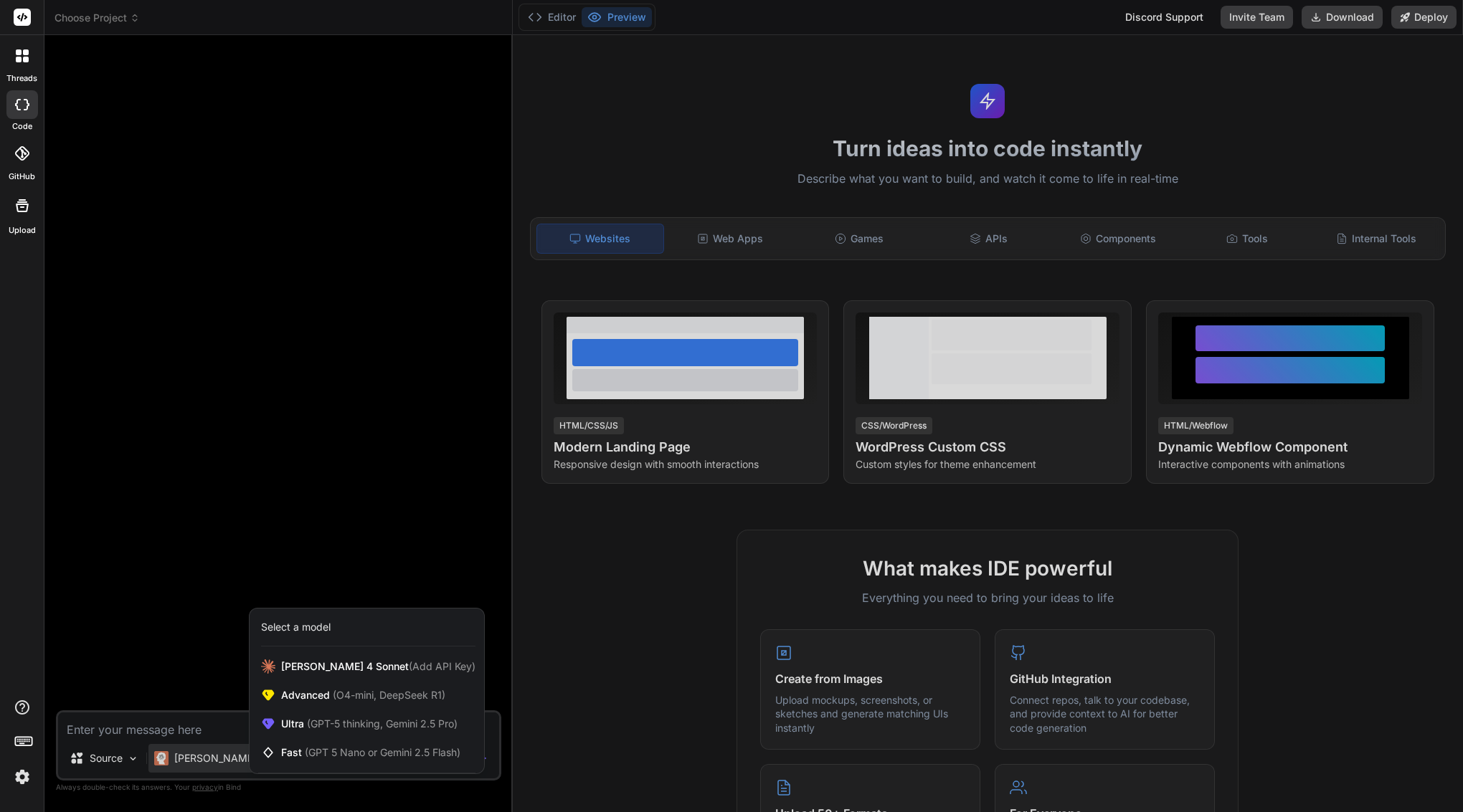
click at [310, 646] on div at bounding box center [368, 646] width 215 height 1
click at [308, 657] on div "Claude 4 Sonnet (Add API Key)" at bounding box center [367, 666] width 234 height 28
type textarea "x"
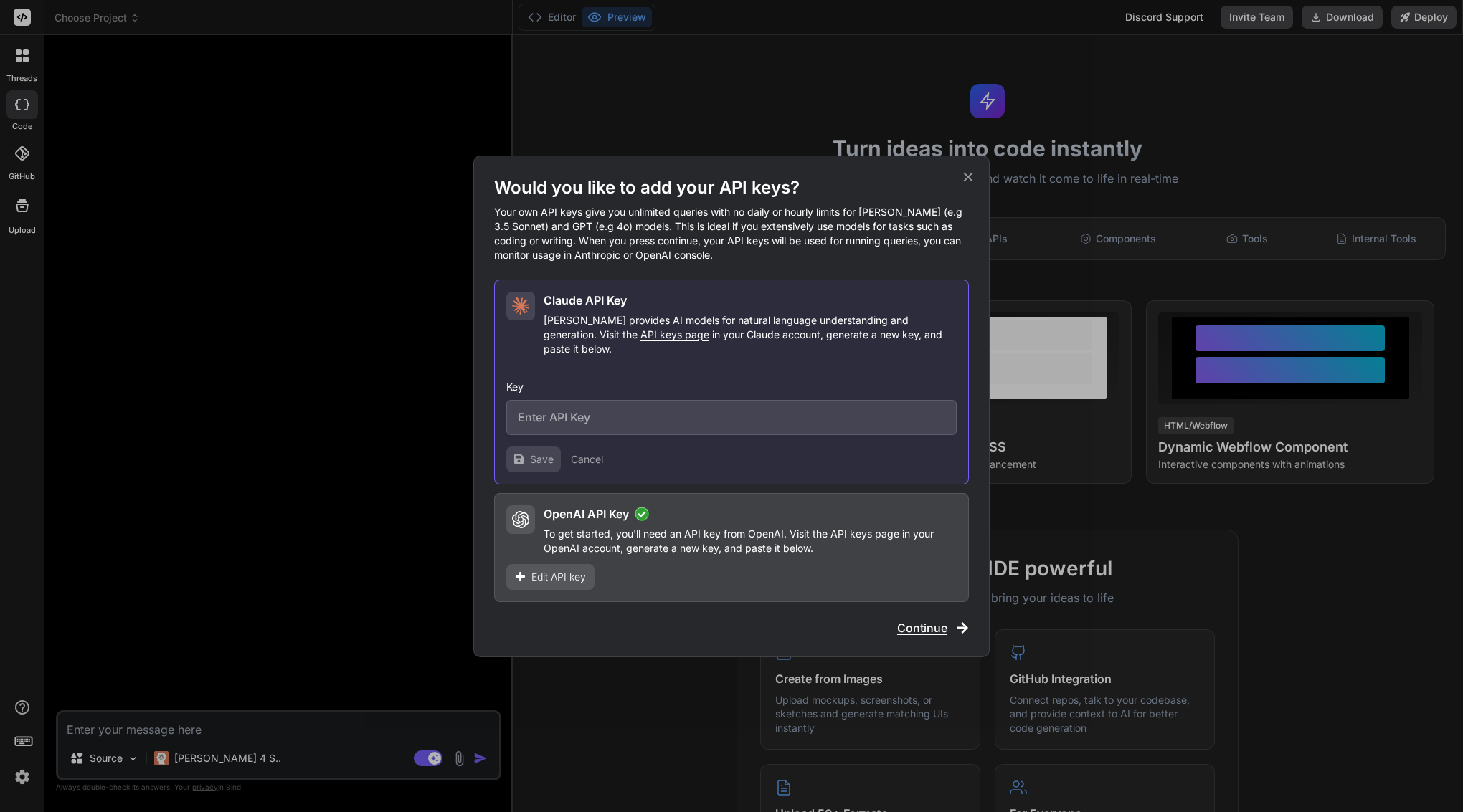
click at [603, 418] on input "text" at bounding box center [731, 417] width 451 height 35
paste input "sk-ant-api03-sD7iDl0mEoq8CNR1qKItptdT5AerIVgEyXaIgO6nwW2KrPE3_ZwaJh_I2uCfc9JZCk…"
type input "sk-ant-api03-sD7iDl0mEoq8CNR1qKItptdT5AerIVgEyXaIgO6nwW2KrPE3_ZwaJh_I2uCfc9JZCk…"
click at [534, 452] on span "Save" at bounding box center [541, 459] width 23 height 15
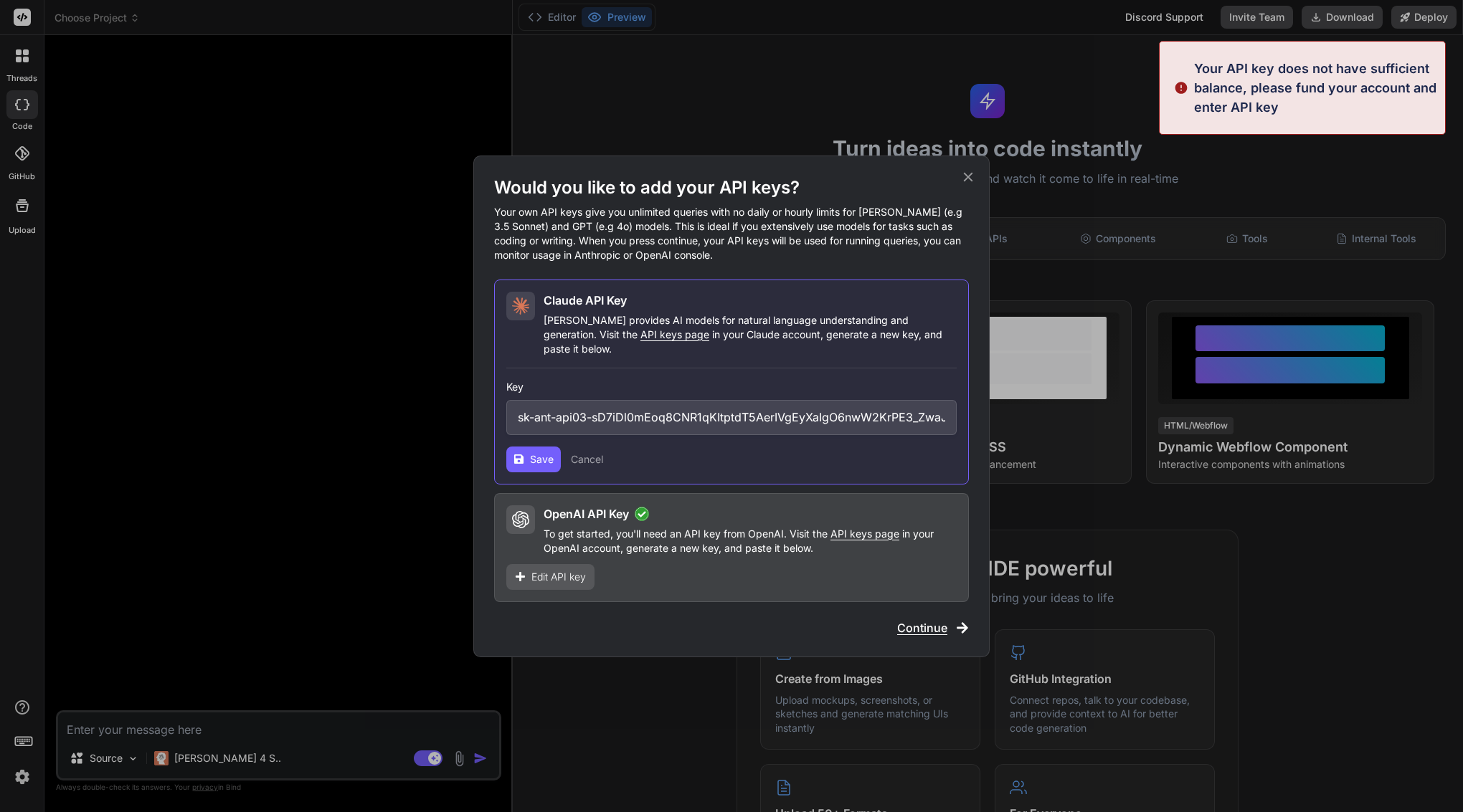
click at [534, 452] on span "Save" at bounding box center [541, 459] width 23 height 15
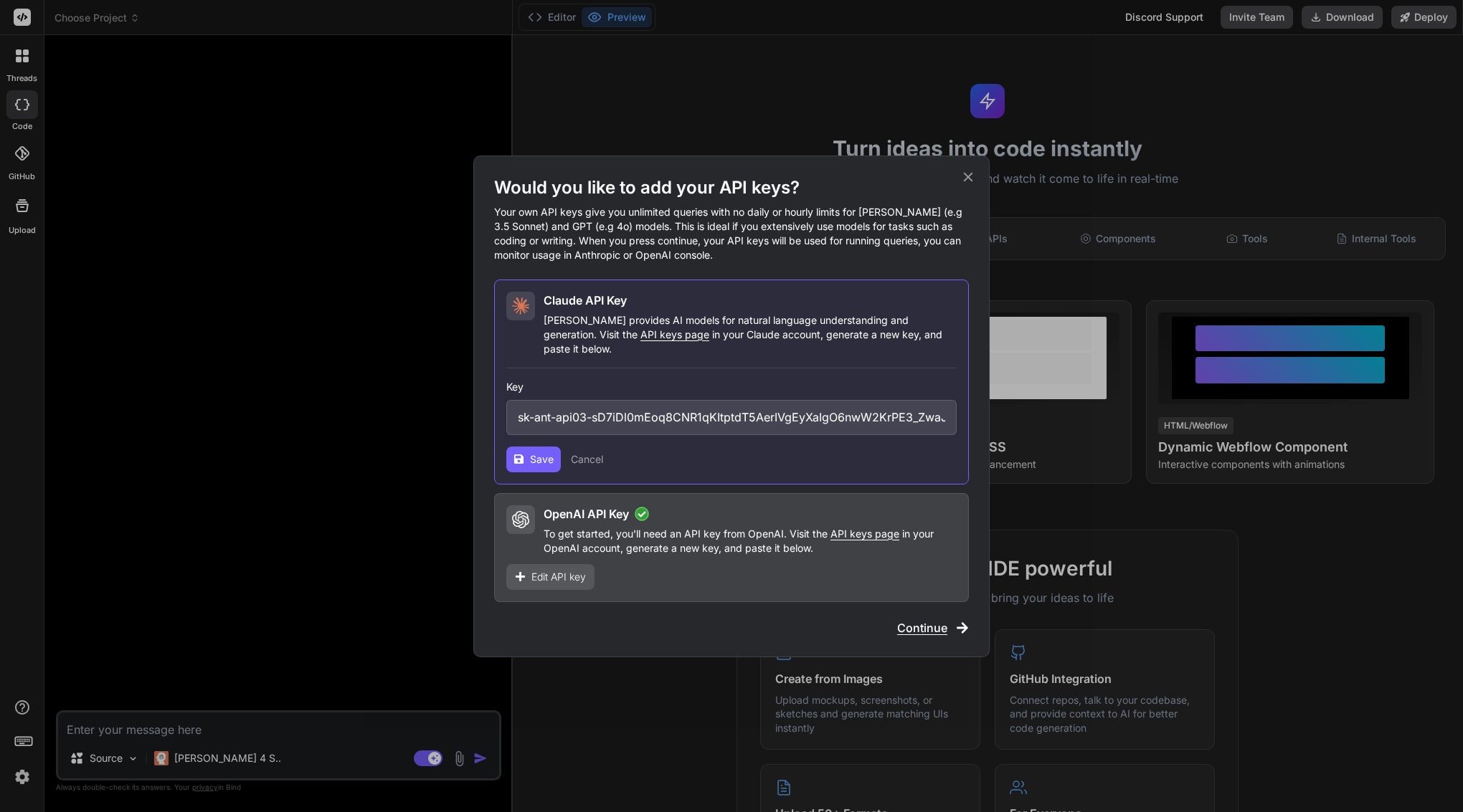
click at [630, 407] on input "sk-ant-api03-sD7iDl0mEoq8CNR1qKItptdT5AerIVgEyXaIgO6nwW2KrPE3_ZwaJh_I2uCfc9JZCk…" at bounding box center [731, 417] width 451 height 35
paste input "sk-ant-api03-E680AzjJRSfiQj82JKEpDpsabHBr2kLINpWb1O9vDJVi_sc1y70xncO2HNxRhQDg-q…"
type input "sk-ant-api03-E680AzjJRSfiQj82JKEpDpsabHBr2kLINpWb1O9vDJVi_sc1y70xncO2HNxRhQDg-q…"
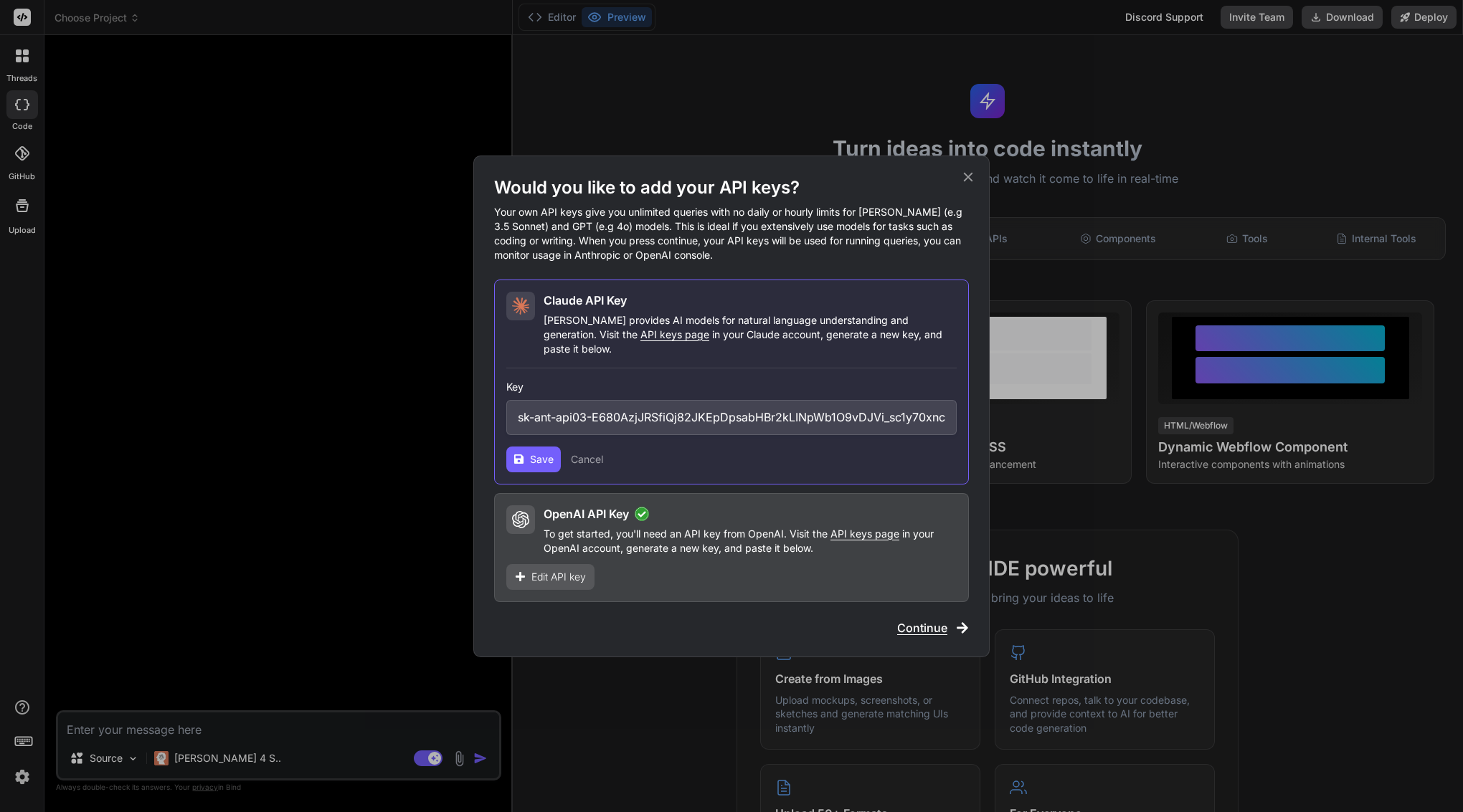
click at [527, 456] on button "Save" at bounding box center [532, 459] width 54 height 26
click at [911, 629] on div "Would you like to add your API keys? Your own API keys give you unlimited queri…" at bounding box center [731, 406] width 516 height 501
click at [912, 619] on span "Continue" at bounding box center [922, 628] width 50 height 17
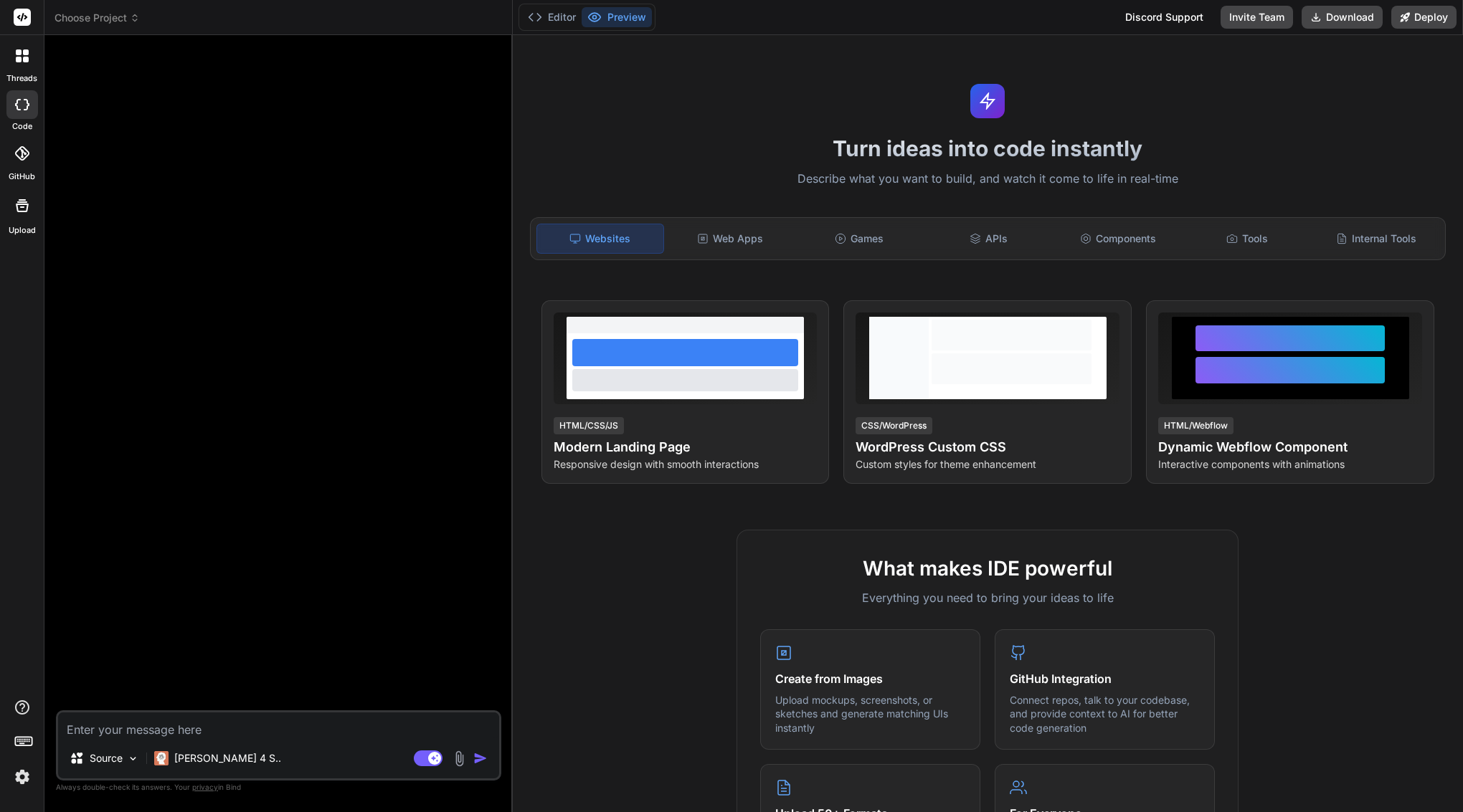
click at [23, 21] on rect at bounding box center [22, 17] width 17 height 17
click at [124, 22] on span "Choose Project" at bounding box center [96, 17] width 85 height 15
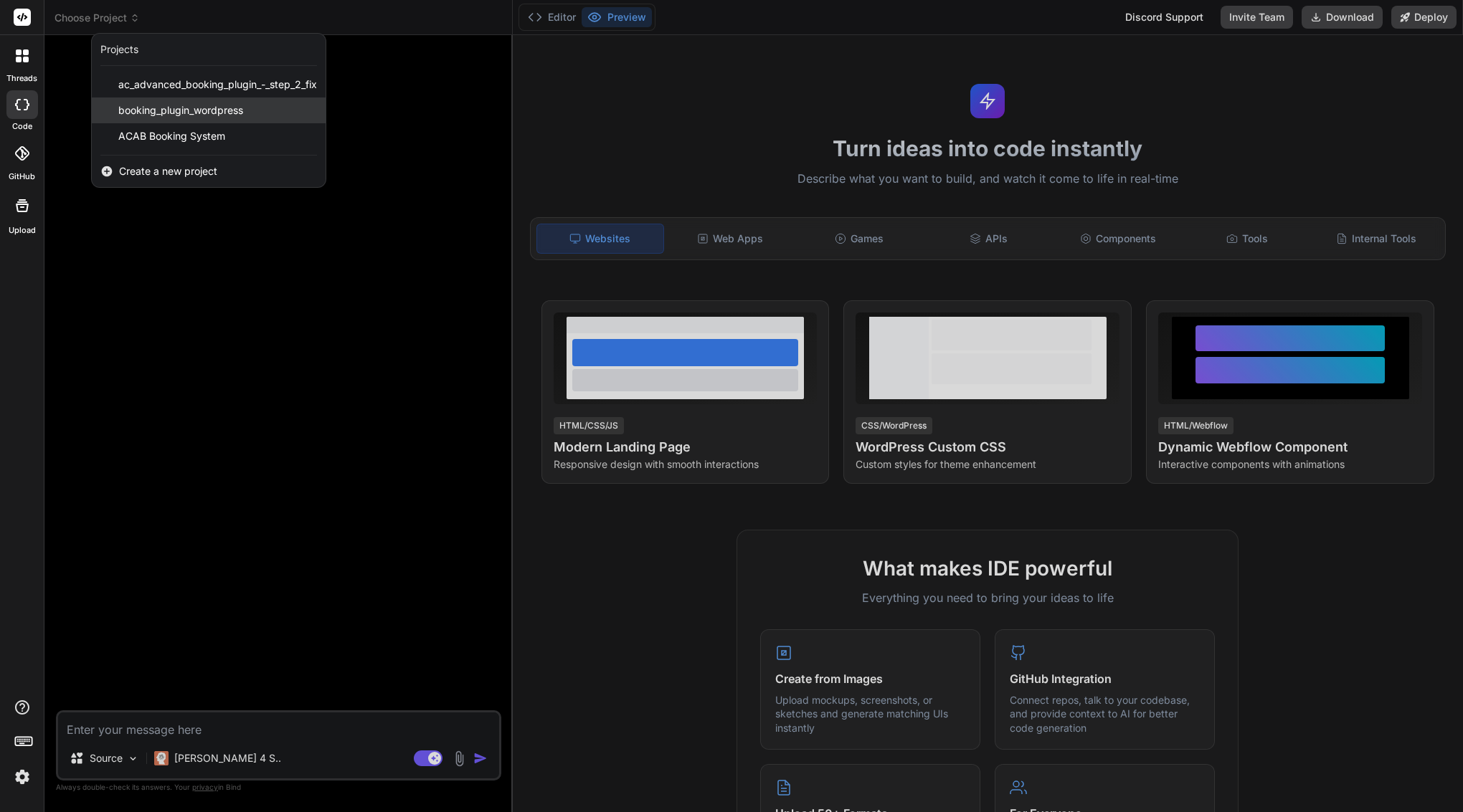
click at [152, 112] on span "booking_plugin_wordpress" at bounding box center [180, 110] width 125 height 15
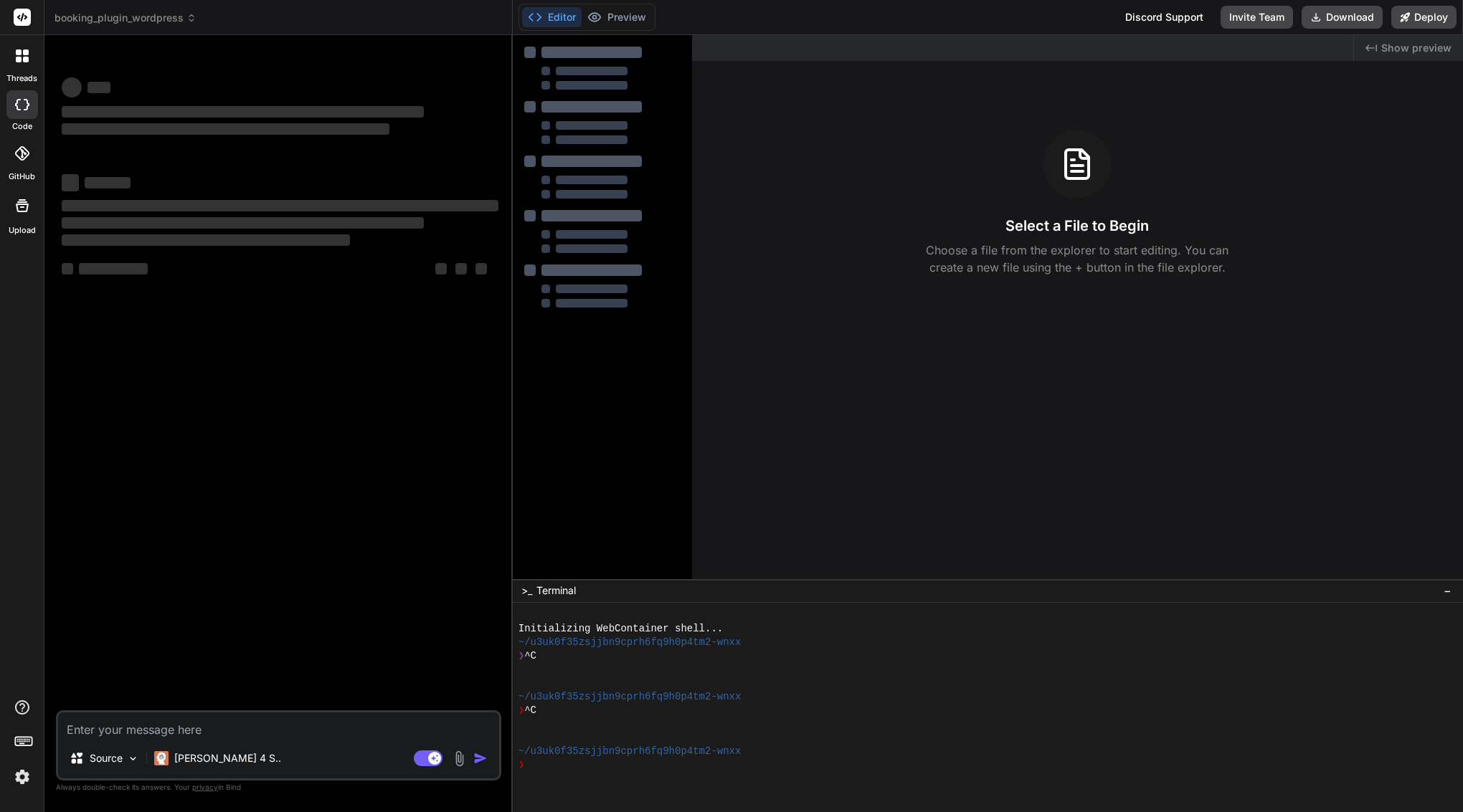
type textarea "x"
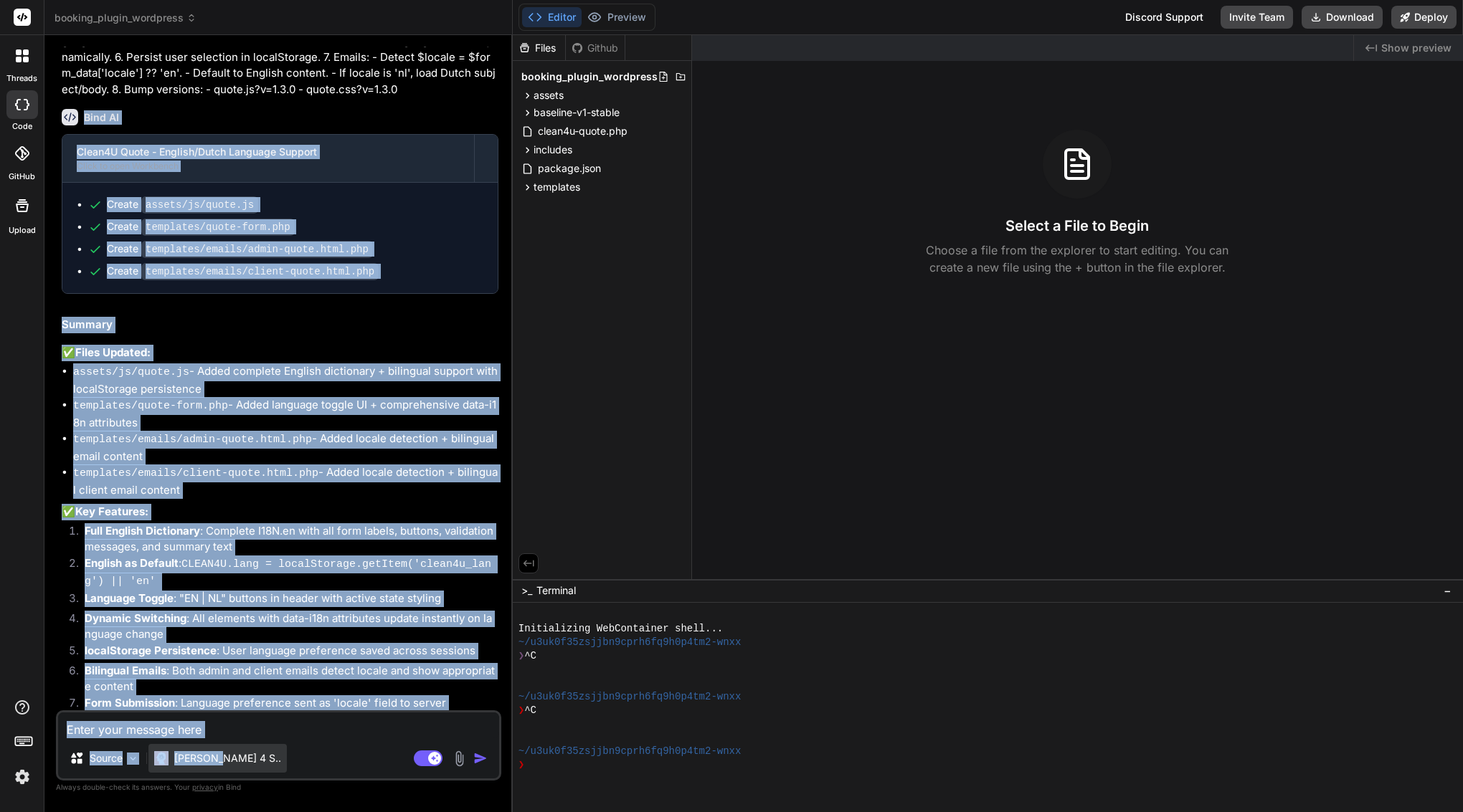
scroll to position [3109, 0]
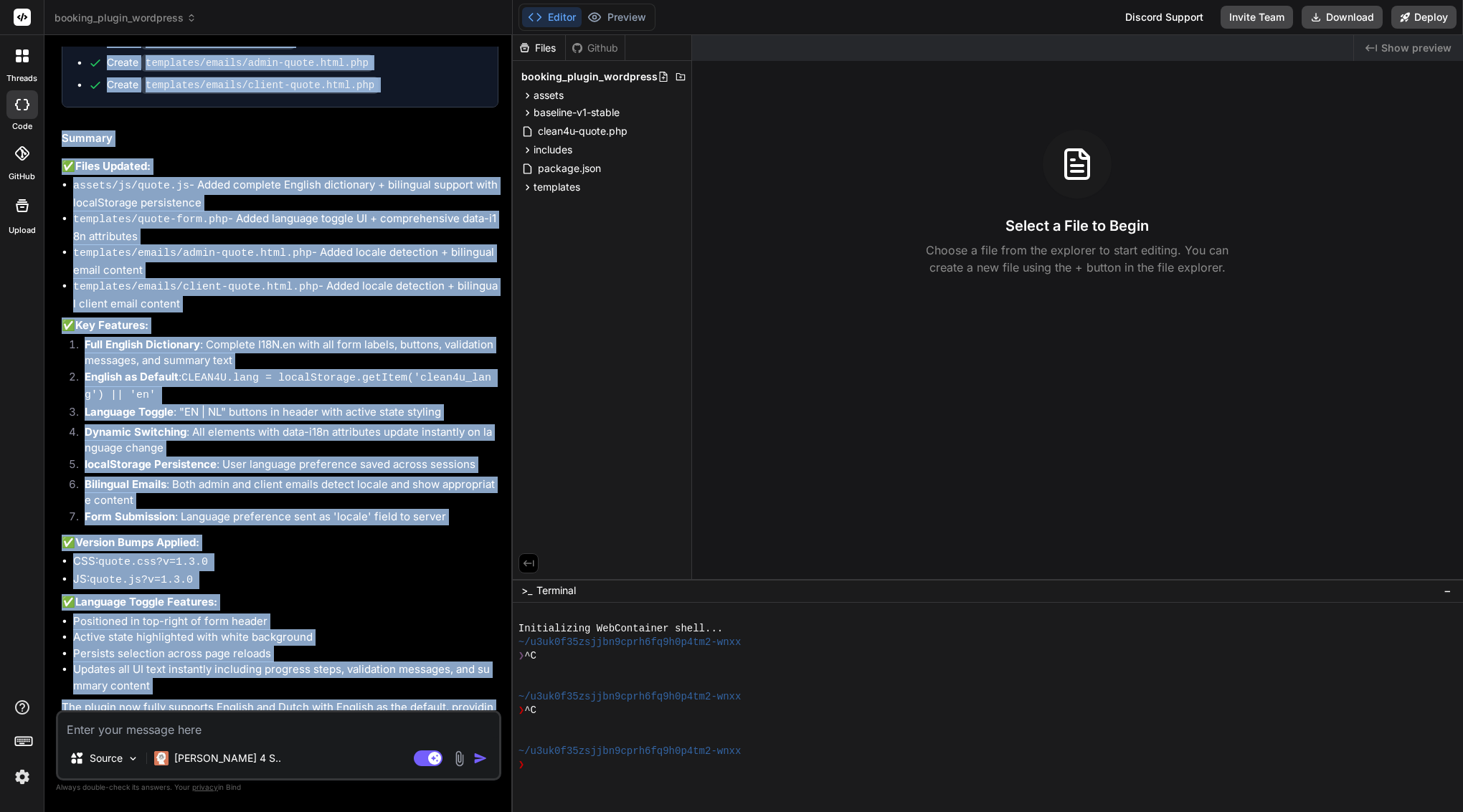
drag, startPoint x: 86, startPoint y: 204, endPoint x: 293, endPoint y: 697, distance: 534.7
click at [293, 697] on div "Bind AI Clean4U Quote - English/Dutch Language Support Click to open Workbench …" at bounding box center [280, 321] width 437 height 821
copy div "Bind AI Clean4U Quote - English/Dutch Language Support Click to open Workbench …"
click at [405, 571] on li "JS: quote.js?v=1.3.0" at bounding box center [285, 580] width 425 height 18
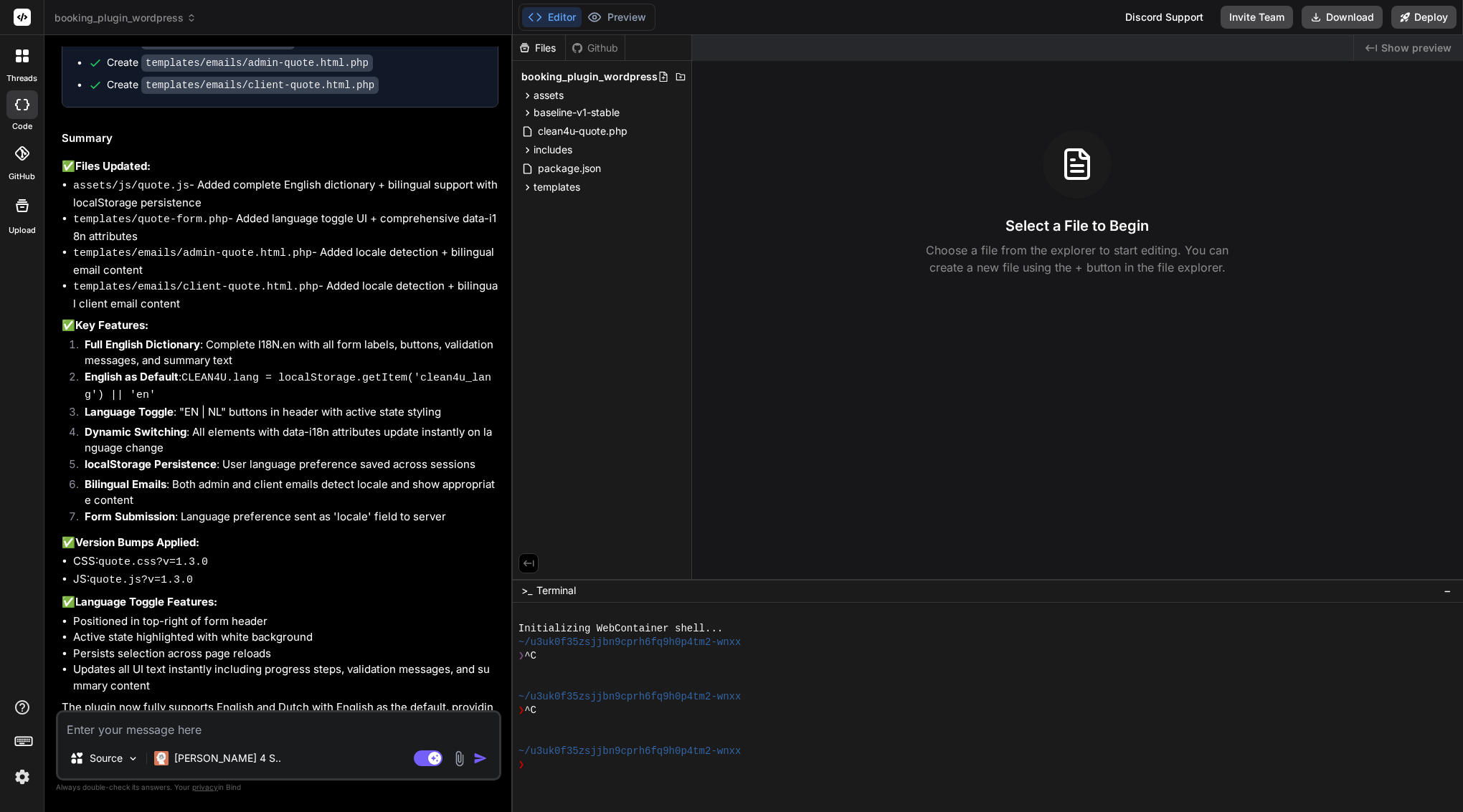
click at [212, 727] on textarea at bounding box center [278, 725] width 441 height 26
paste textarea "Task: M1 – i18n completion + booking flow polish • Scan templates/quote-form.ph…"
type textarea "Task: M1 – i18n completion + booking flow polish • Scan templates/quote-form.ph…"
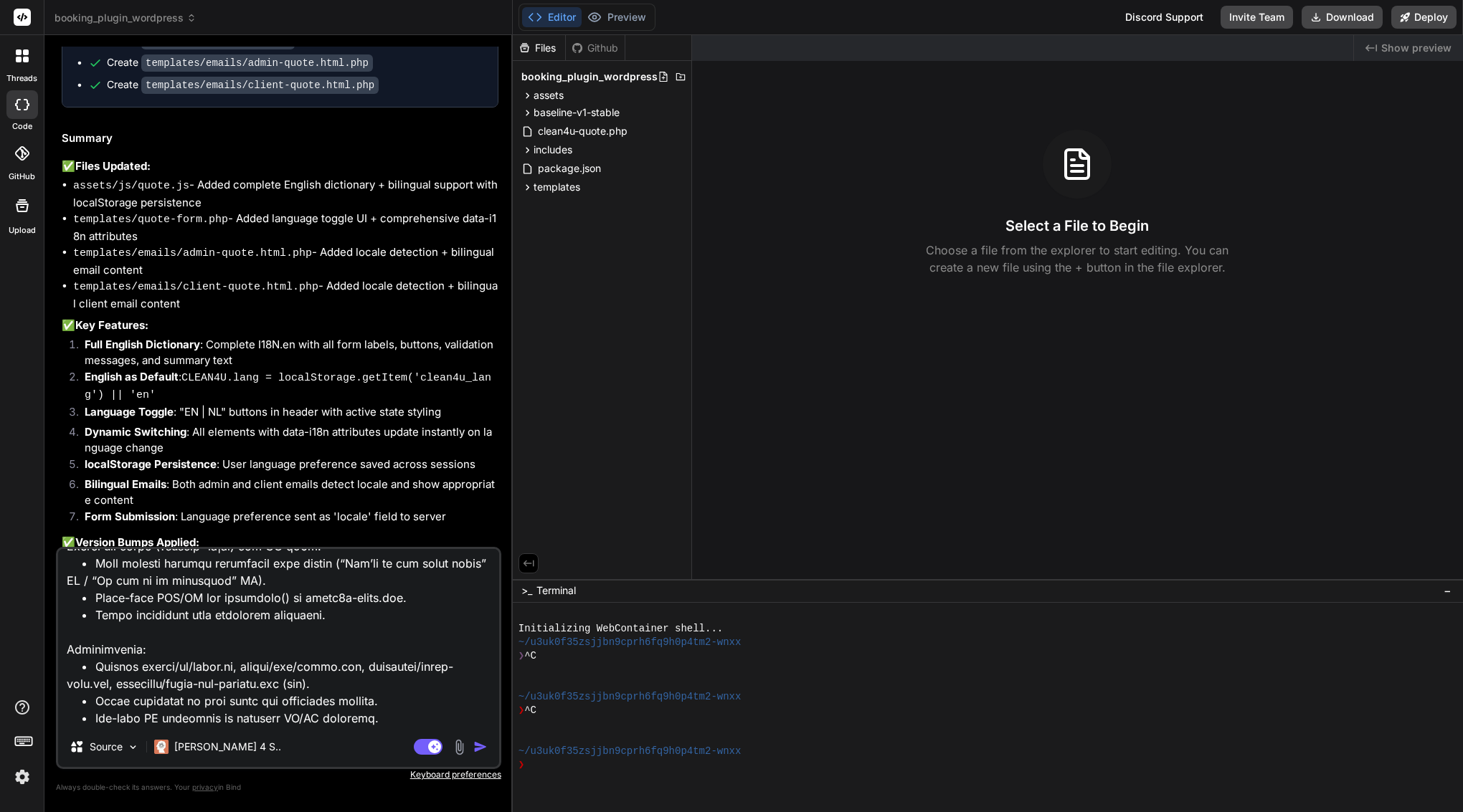
type textarea "x"
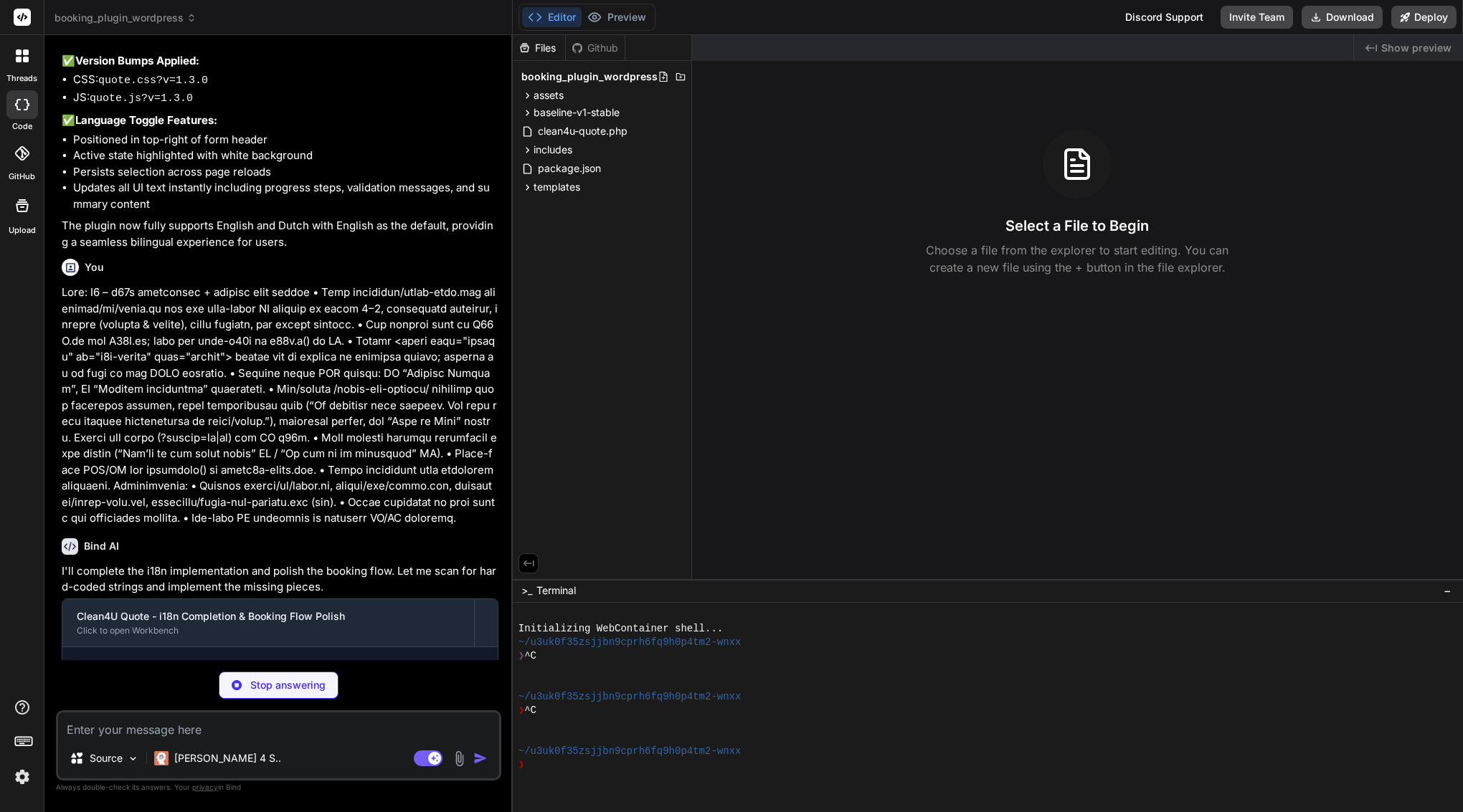
scroll to position [0, 0]
type textarea "x"
type textarea ">"
type textarea "x"
type textarea "html>"
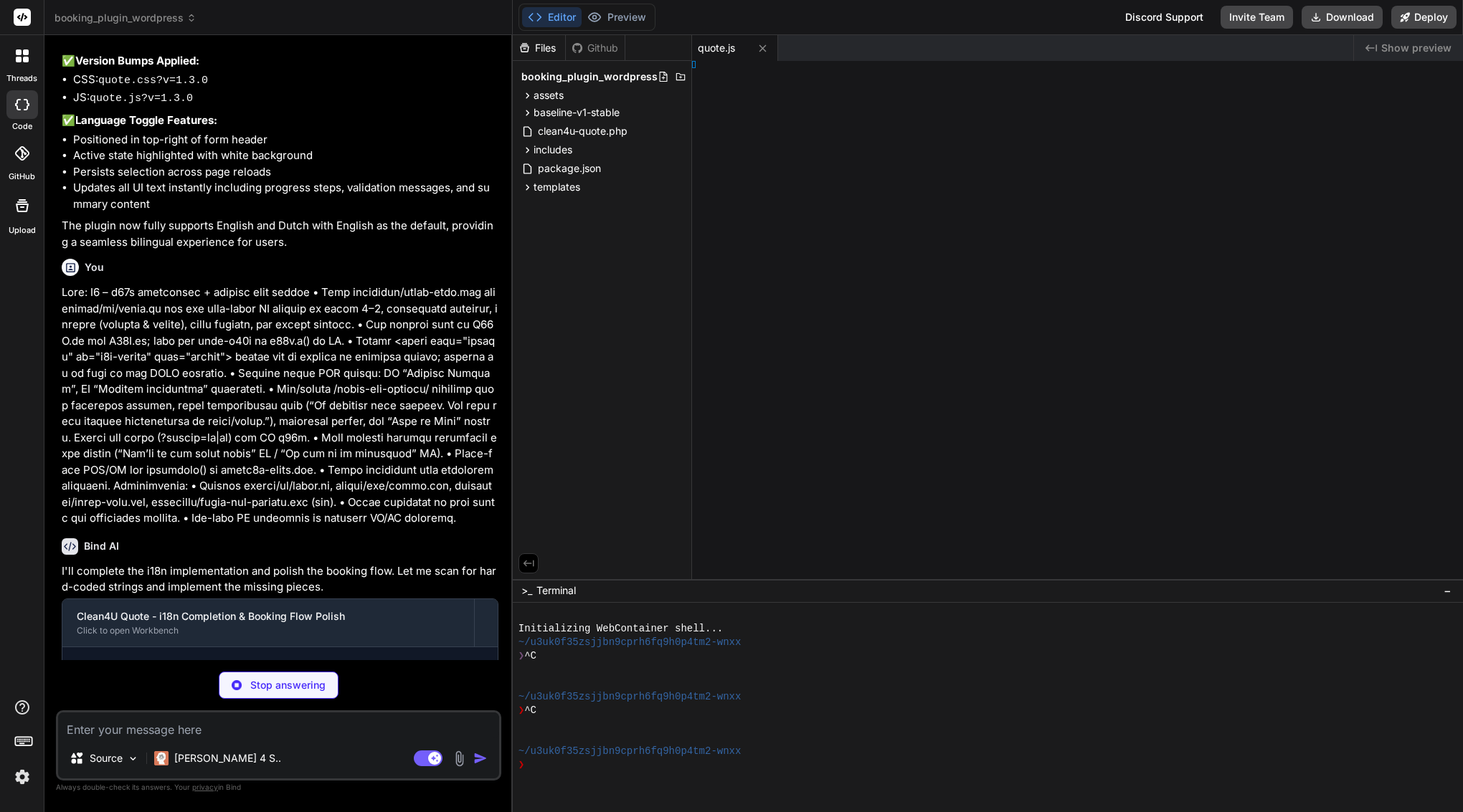
type textarea "x"
type textarea "</html>"
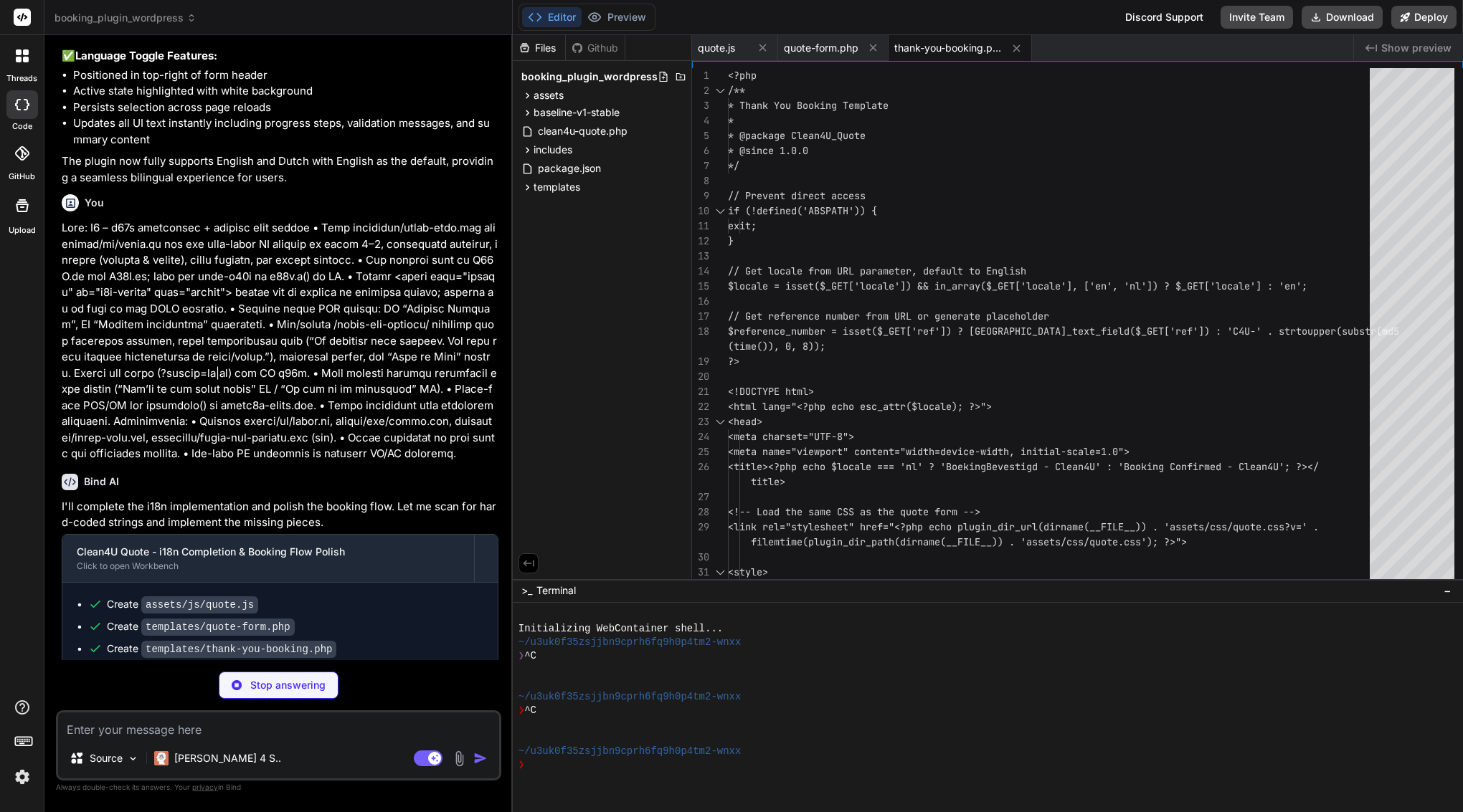
click at [22, 783] on img at bounding box center [22, 777] width 24 height 24
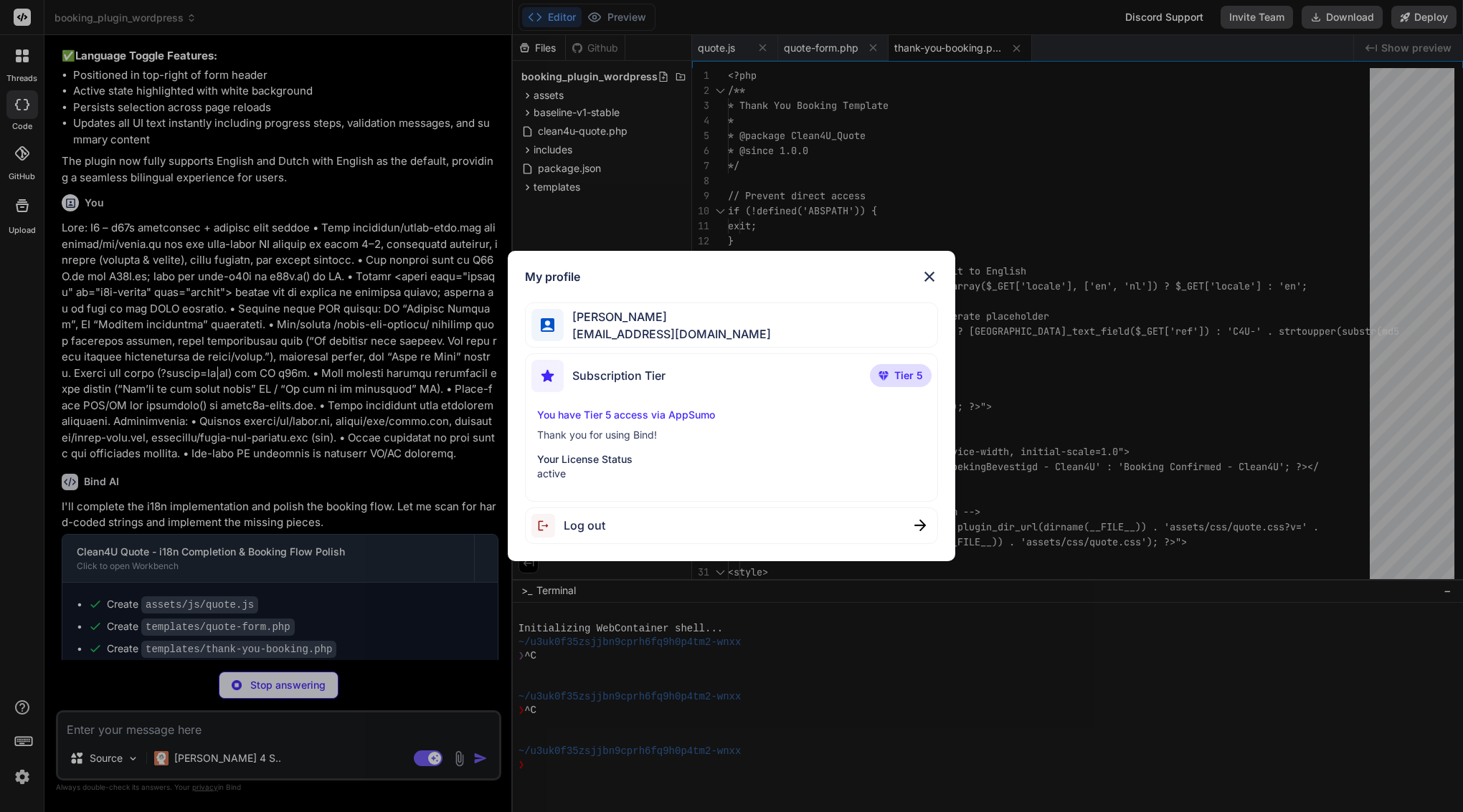
click at [931, 280] on img at bounding box center [929, 276] width 17 height 17
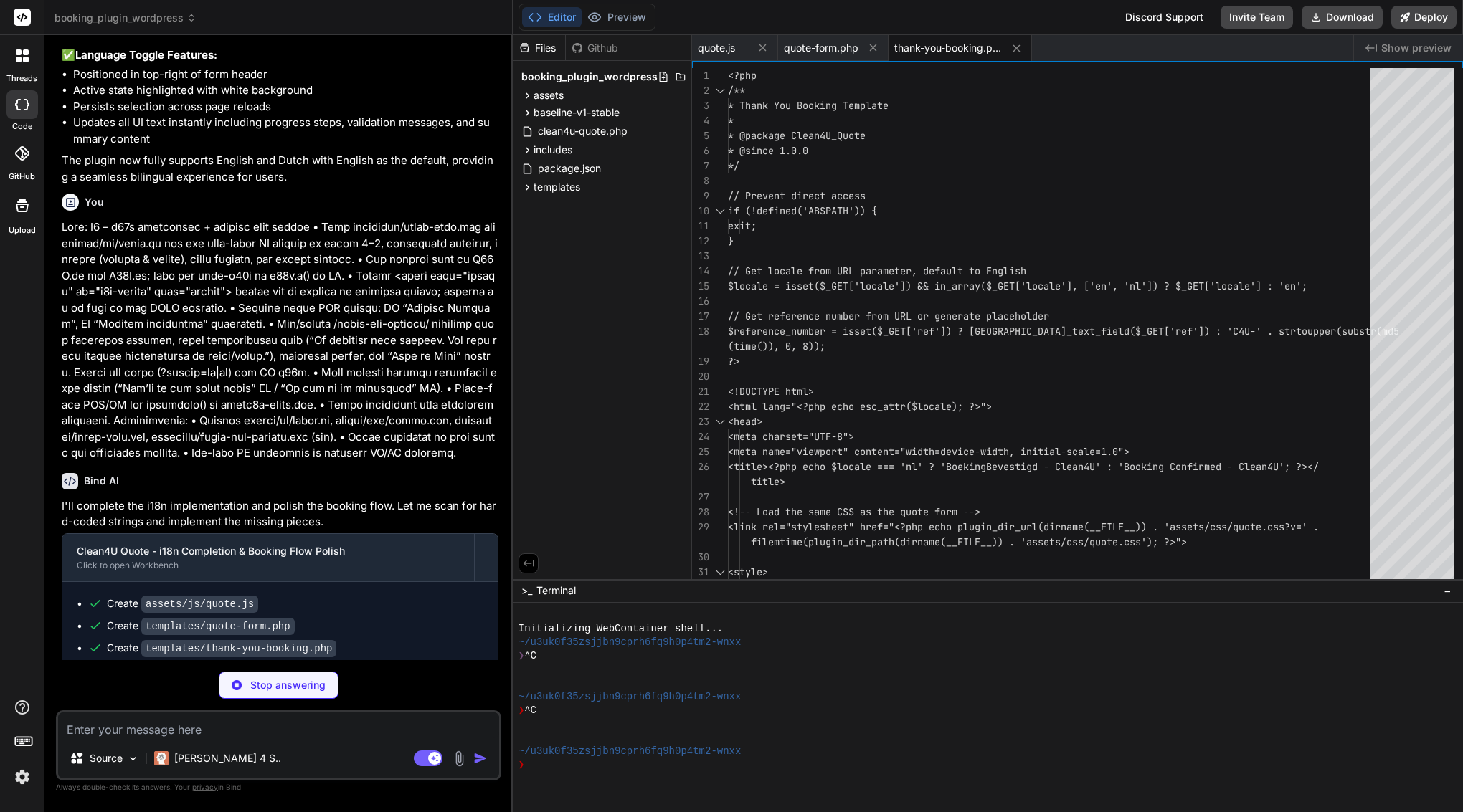
scroll to position [3655, 0]
type textarea "x"
type textarea "}"
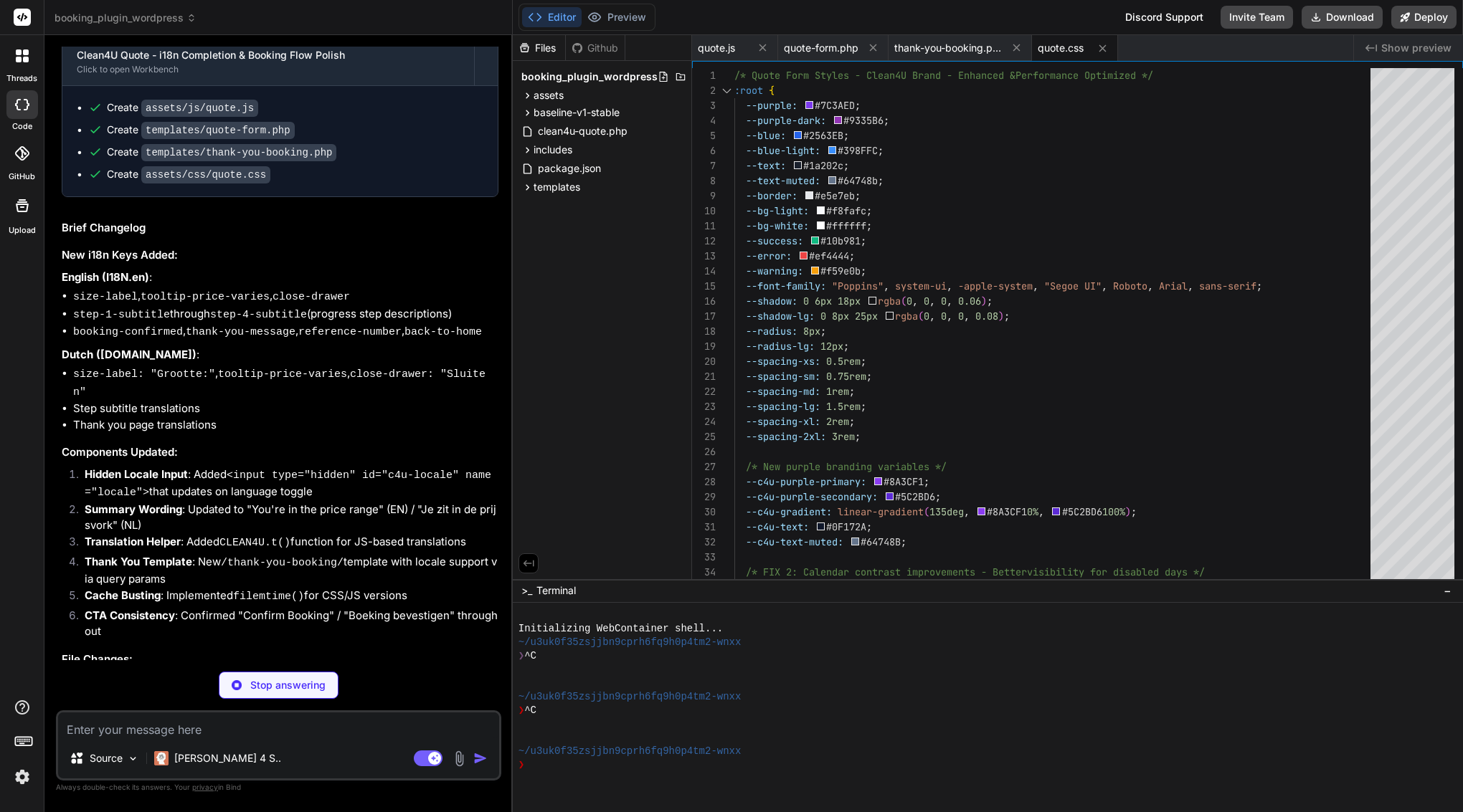
scroll to position [4151, 0]
type textarea "x"
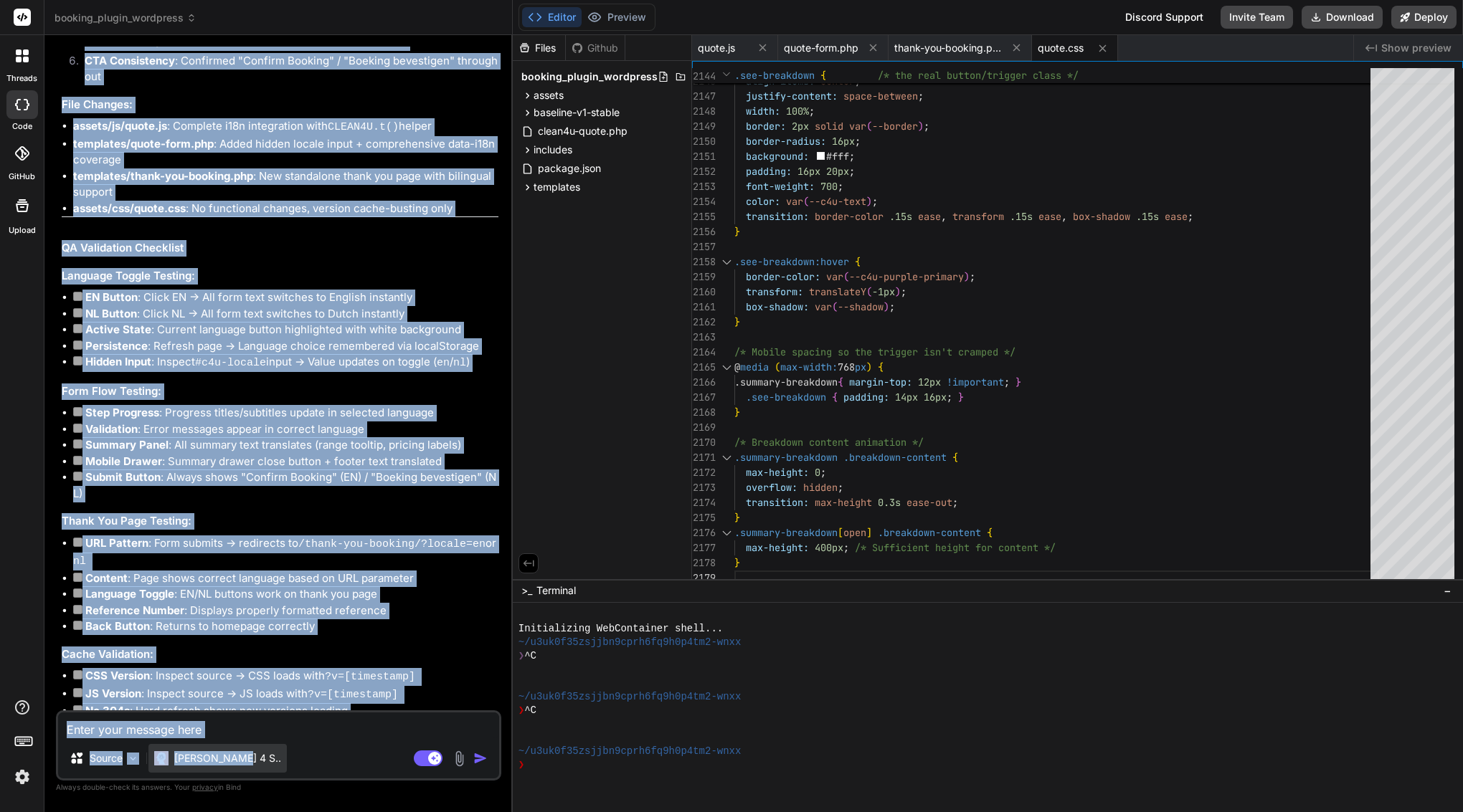
scroll to position [4710, 0]
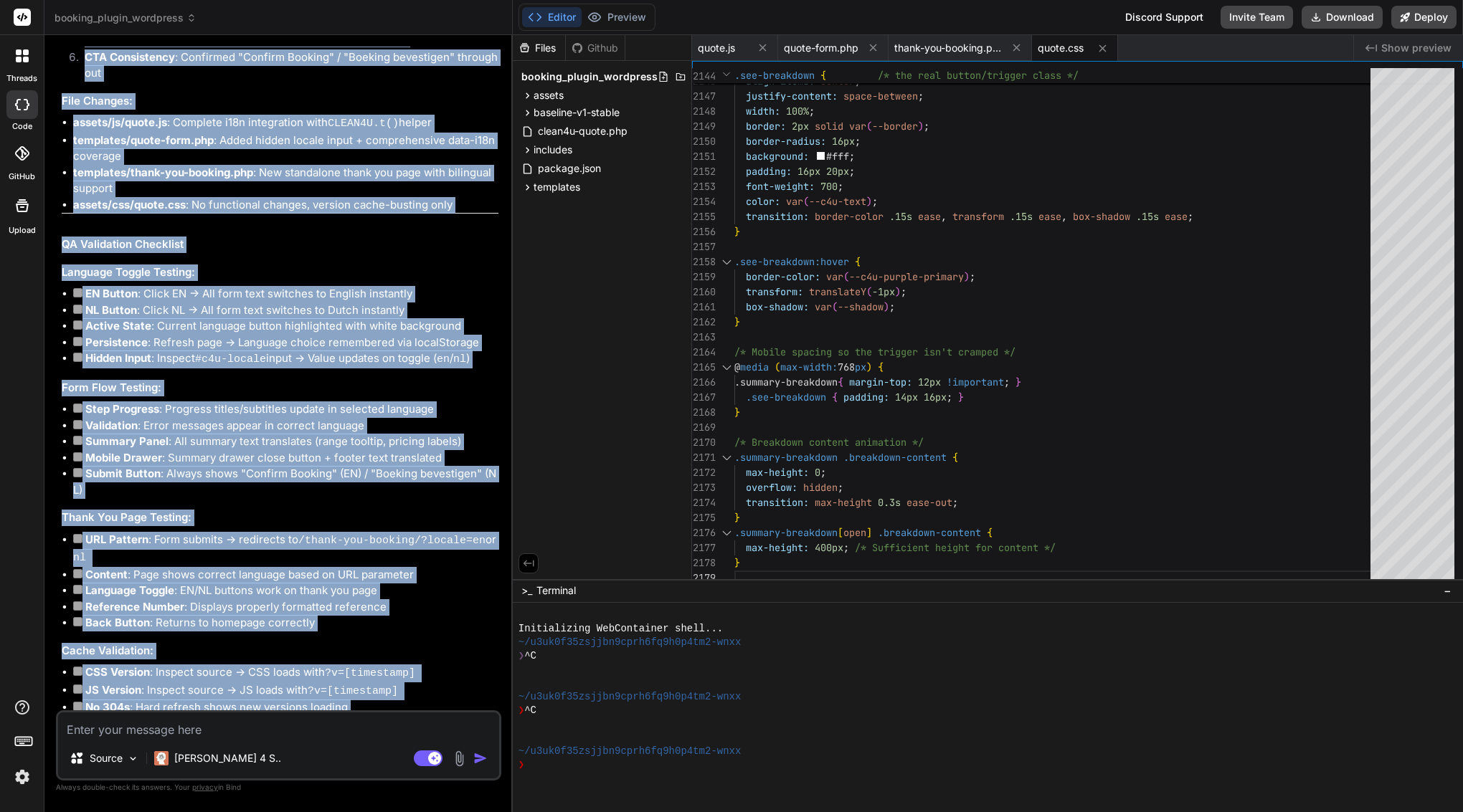
drag, startPoint x: 86, startPoint y: 152, endPoint x: 262, endPoint y: 706, distance: 581.3
click at [262, 706] on div "Bind AI I'll complete the i18n implementation and polish the booking flow. Let …" at bounding box center [280, 81] width 437 height 1347
copy div "Bind AI I'll complete the i18n implementation and polish the booking flow. Let …"
click at [293, 724] on textarea at bounding box center [278, 725] width 441 height 26
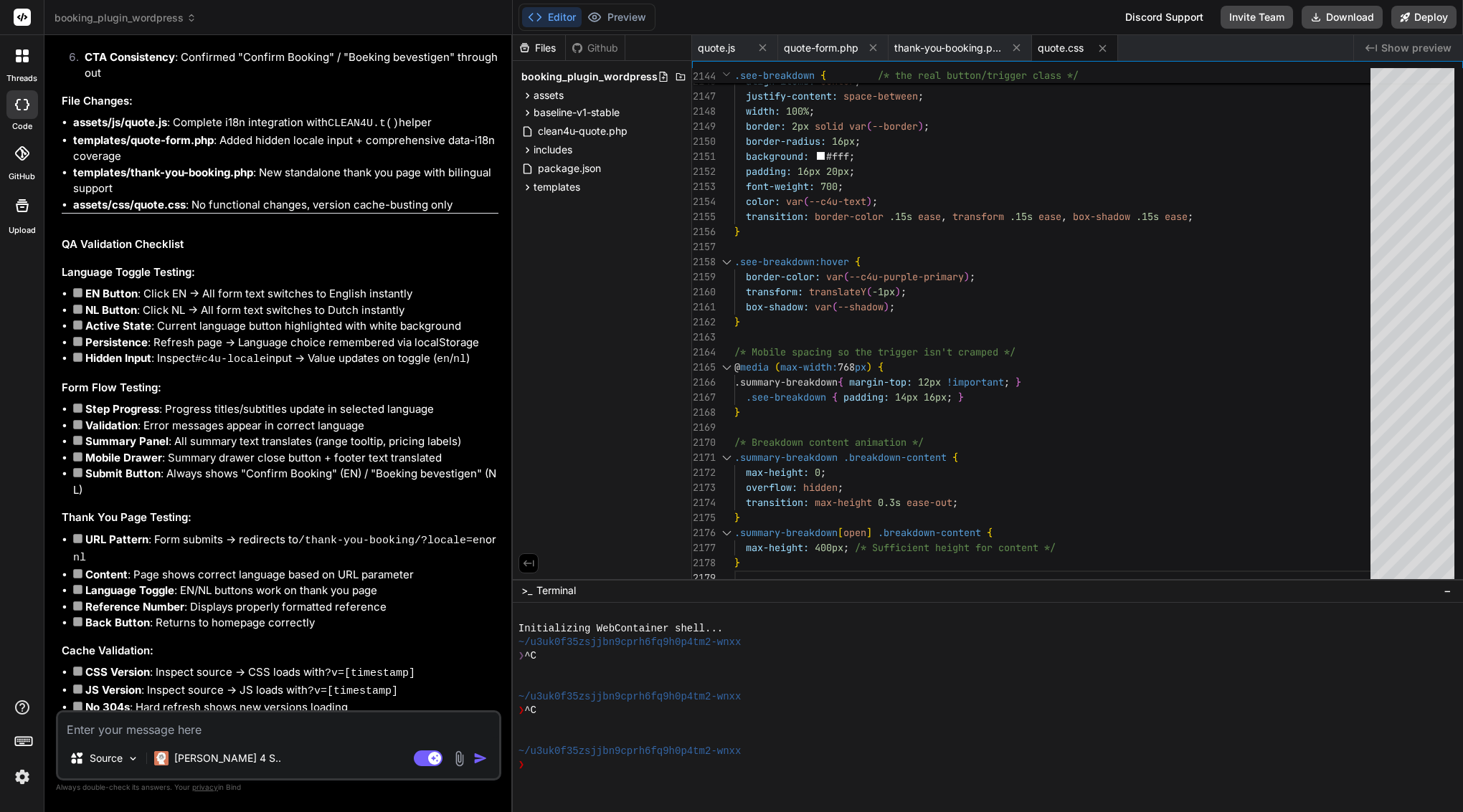
click at [293, 724] on textarea at bounding box center [278, 725] width 441 height 26
paste textarea "Nice—let’s lock this in with a quick verification pass. Paste this to Bind Requ…"
type textarea "Nice—let’s lock this in with a quick verification pass. Paste this to Bind Requ…"
type textarea "x"
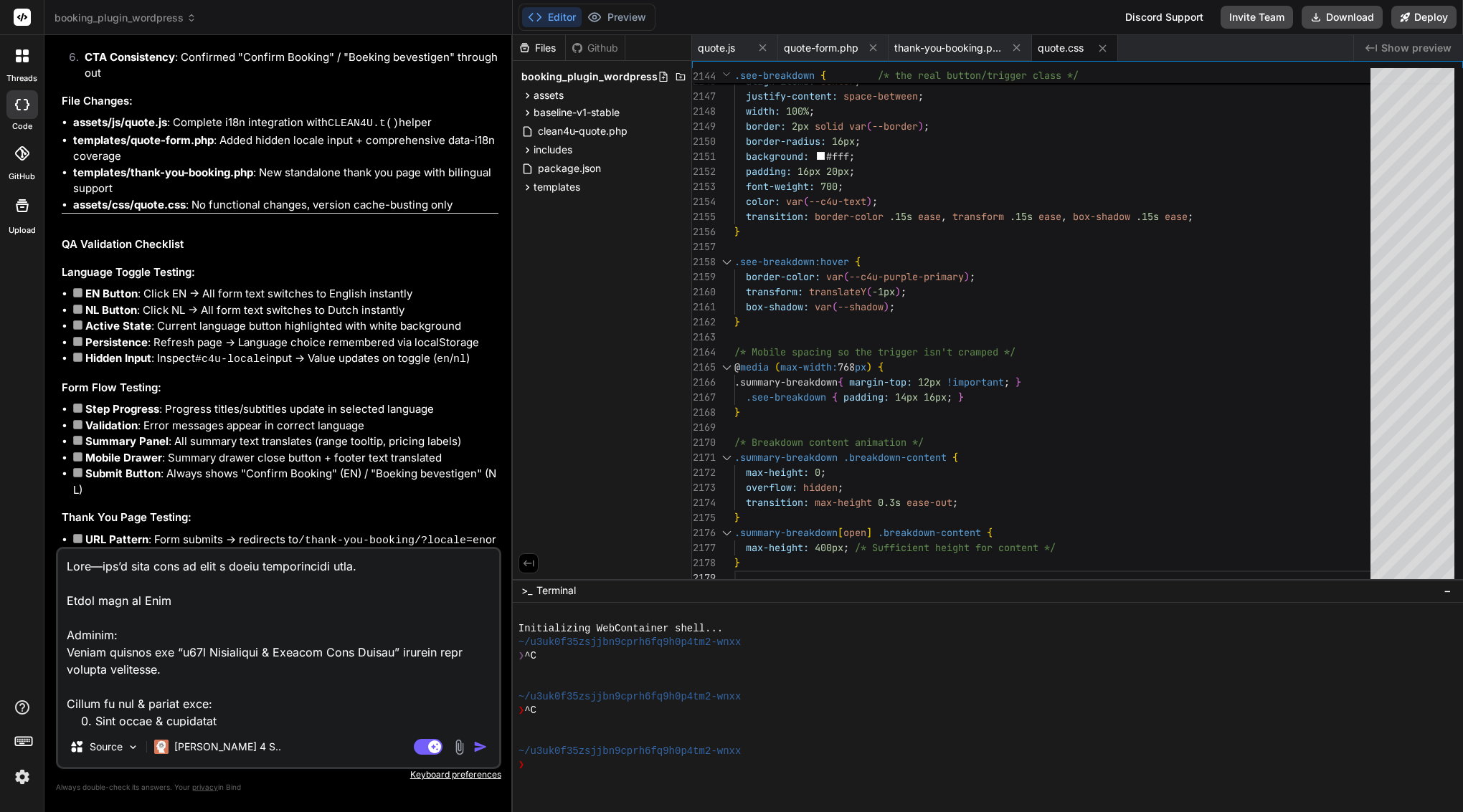
scroll to position [0, 0]
drag, startPoint x: 66, startPoint y: 634, endPoint x: 56, endPoint y: 514, distance: 120.4
click at [56, 514] on div "You Bind AI 🔹 Project: Clean4U Quote - Dutch Localization & Conditional Questio…" at bounding box center [278, 429] width 445 height 765
type textarea "Request: Please confirm the “i18n Completion & Booking Flow Polish” changes wer…"
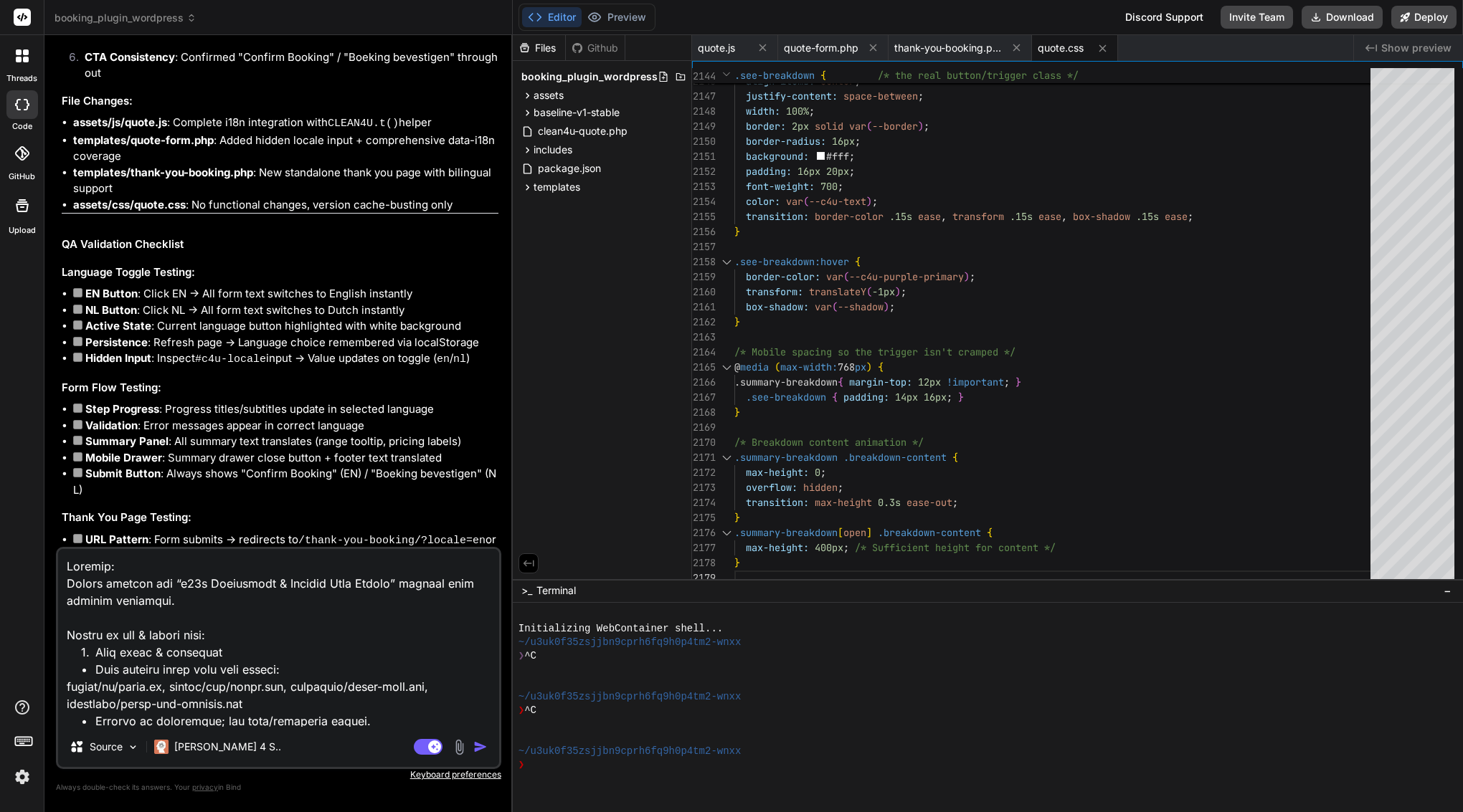
type textarea "x"
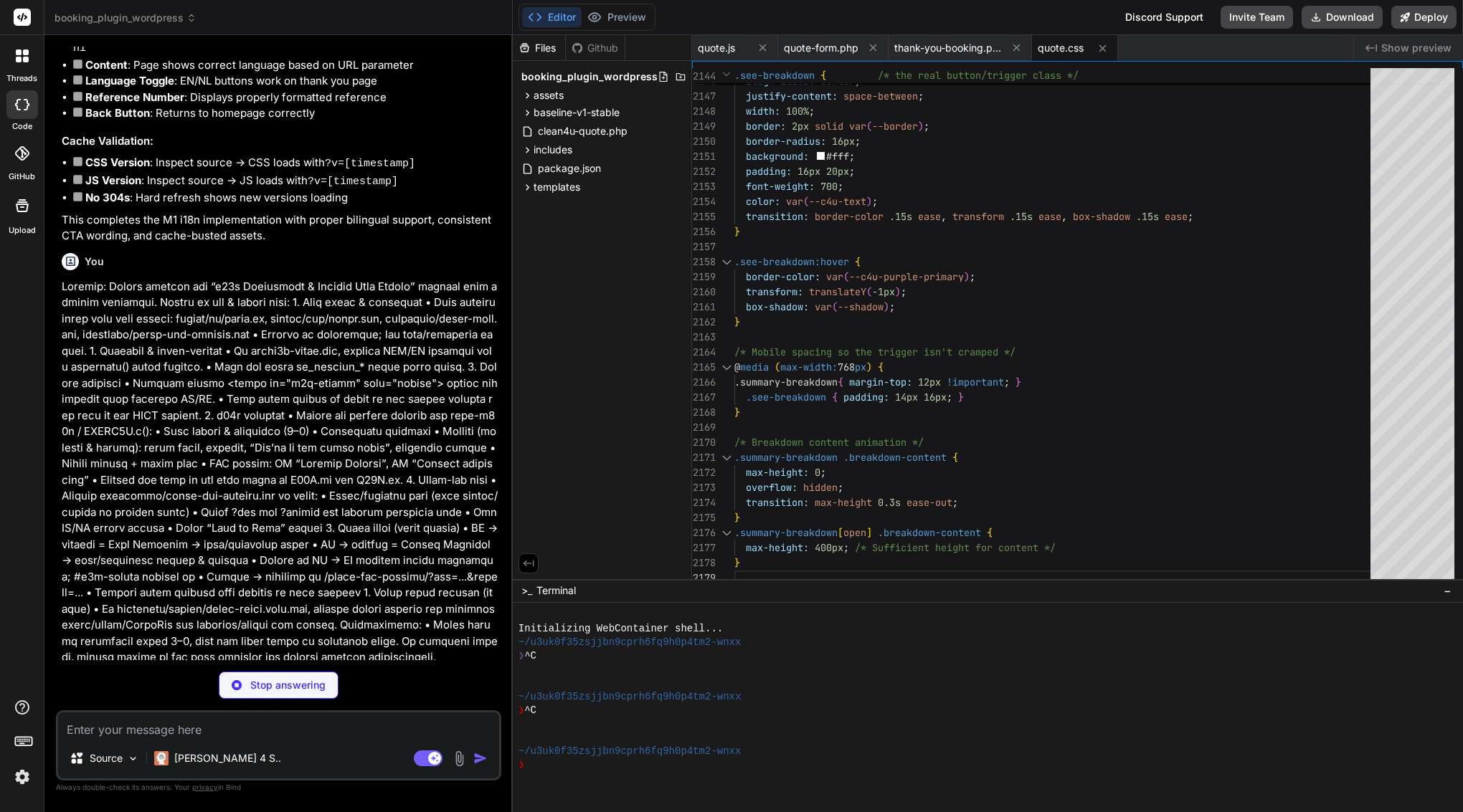
scroll to position [5207, 0]
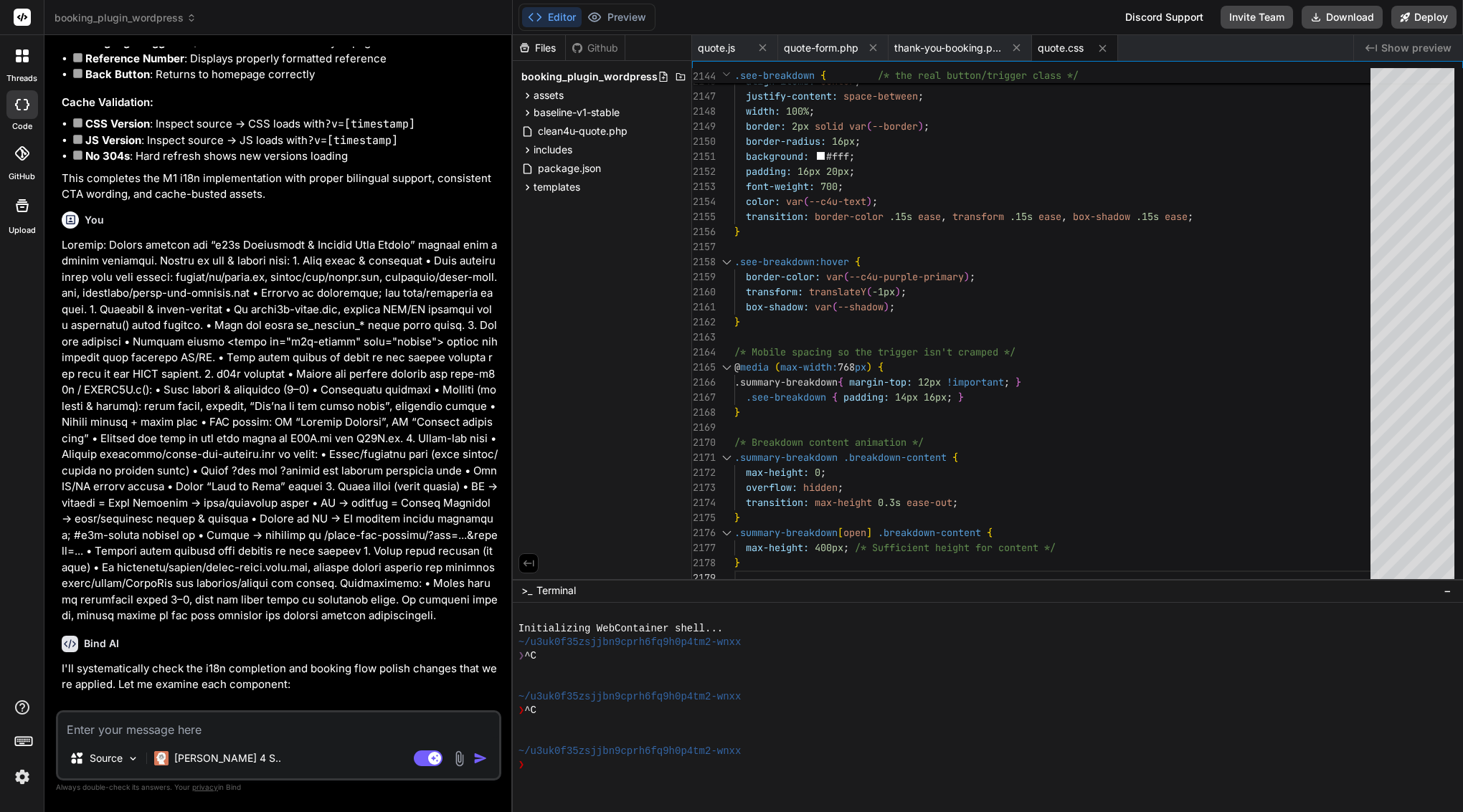
type textarea "x"
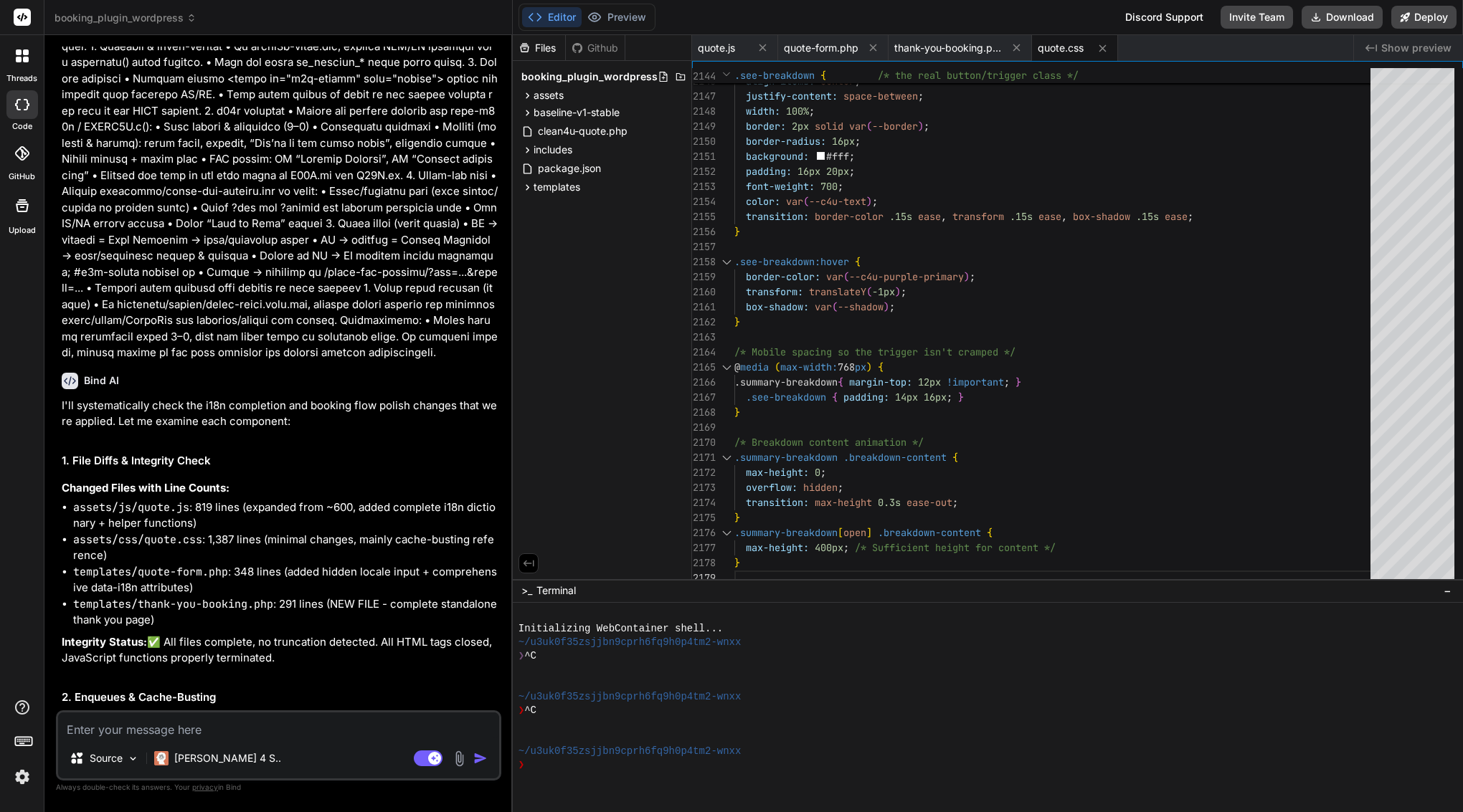
scroll to position [5557, 0]
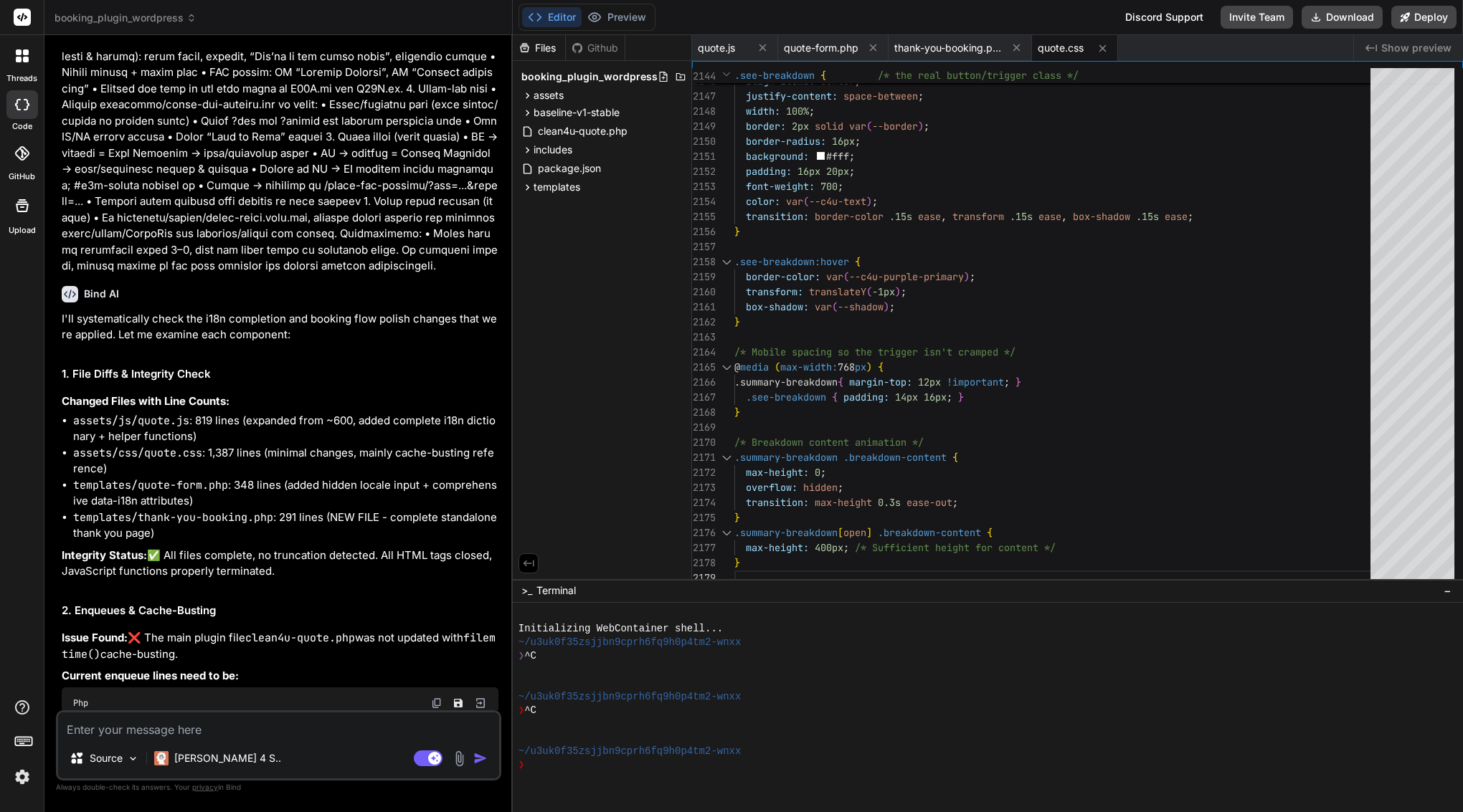
click at [82, 286] on div "Bind AI" at bounding box center [280, 294] width 437 height 16
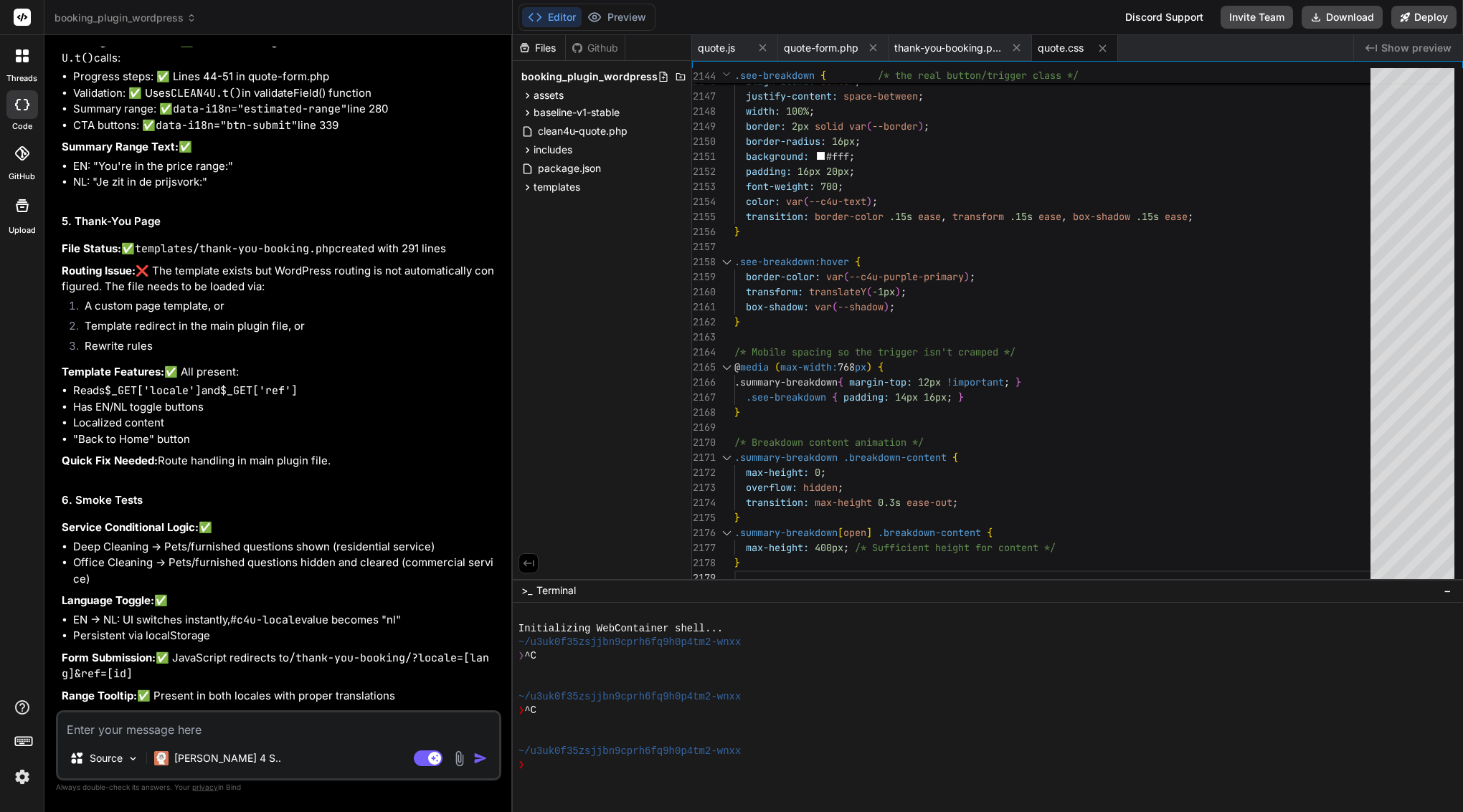
scroll to position [7474, 0]
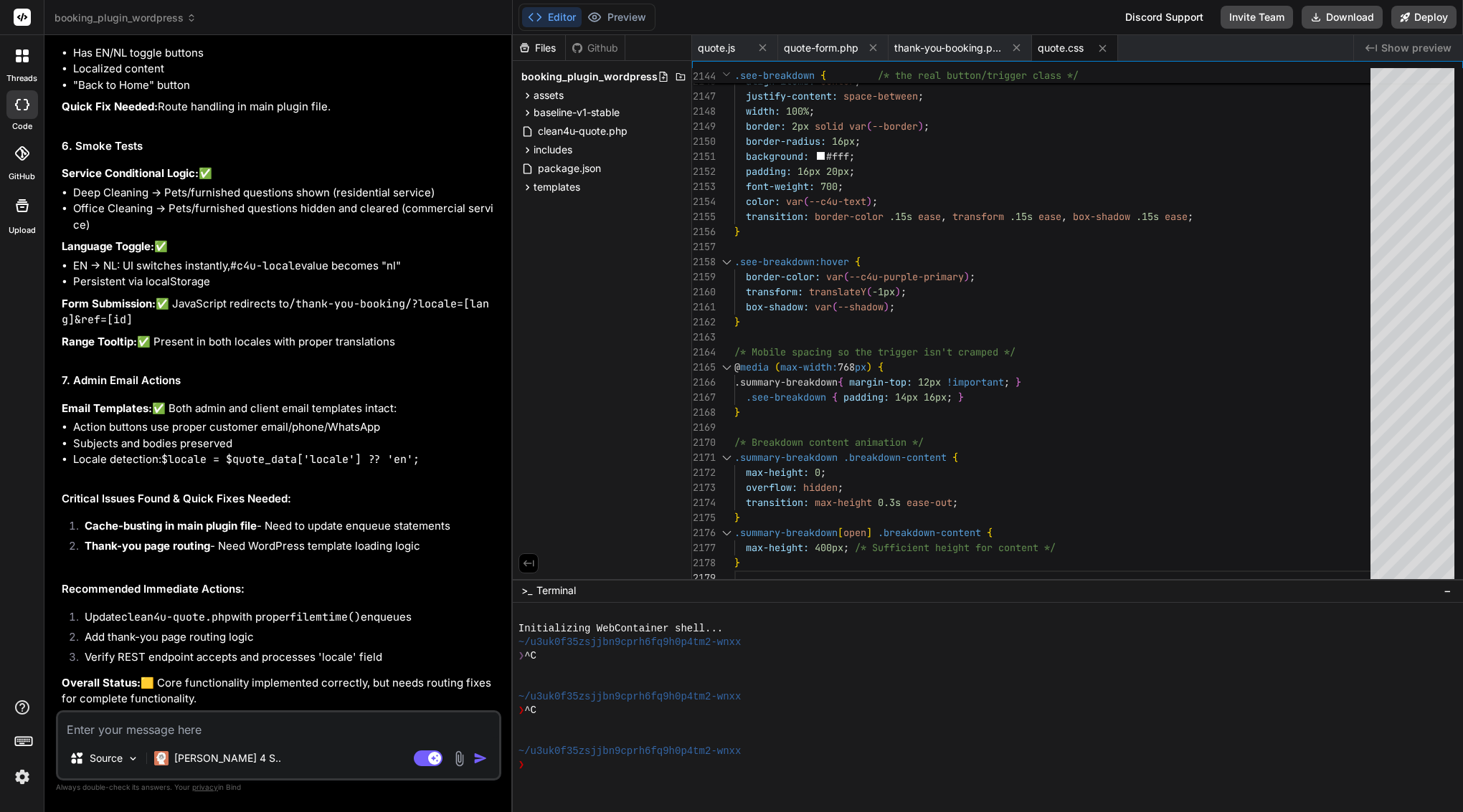
drag, startPoint x: 85, startPoint y: 257, endPoint x: 228, endPoint y: 690, distance: 456.0
copy div "Bind AI I'll systematically check the i18n completion and booking flow polish c…"
click at [156, 727] on textarea at bounding box center [278, 725] width 441 height 26
paste textarea "Please update the Clean4U Quote plugin to close the remaining gaps: 1. Update c…"
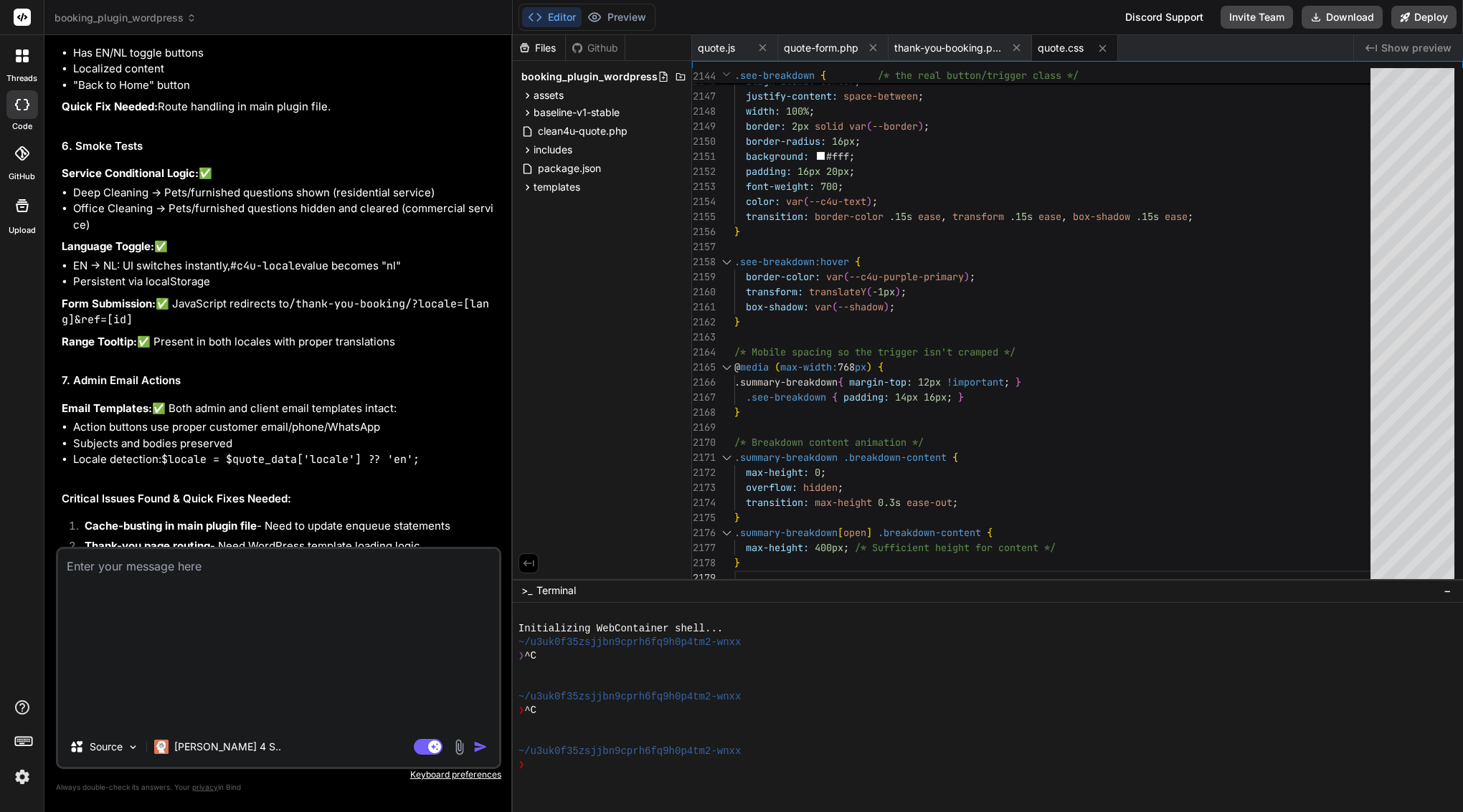
type textarea "Please update the Clean4U Quote plugin to close the remaining gaps: 1. Update c…"
type textarea "x"
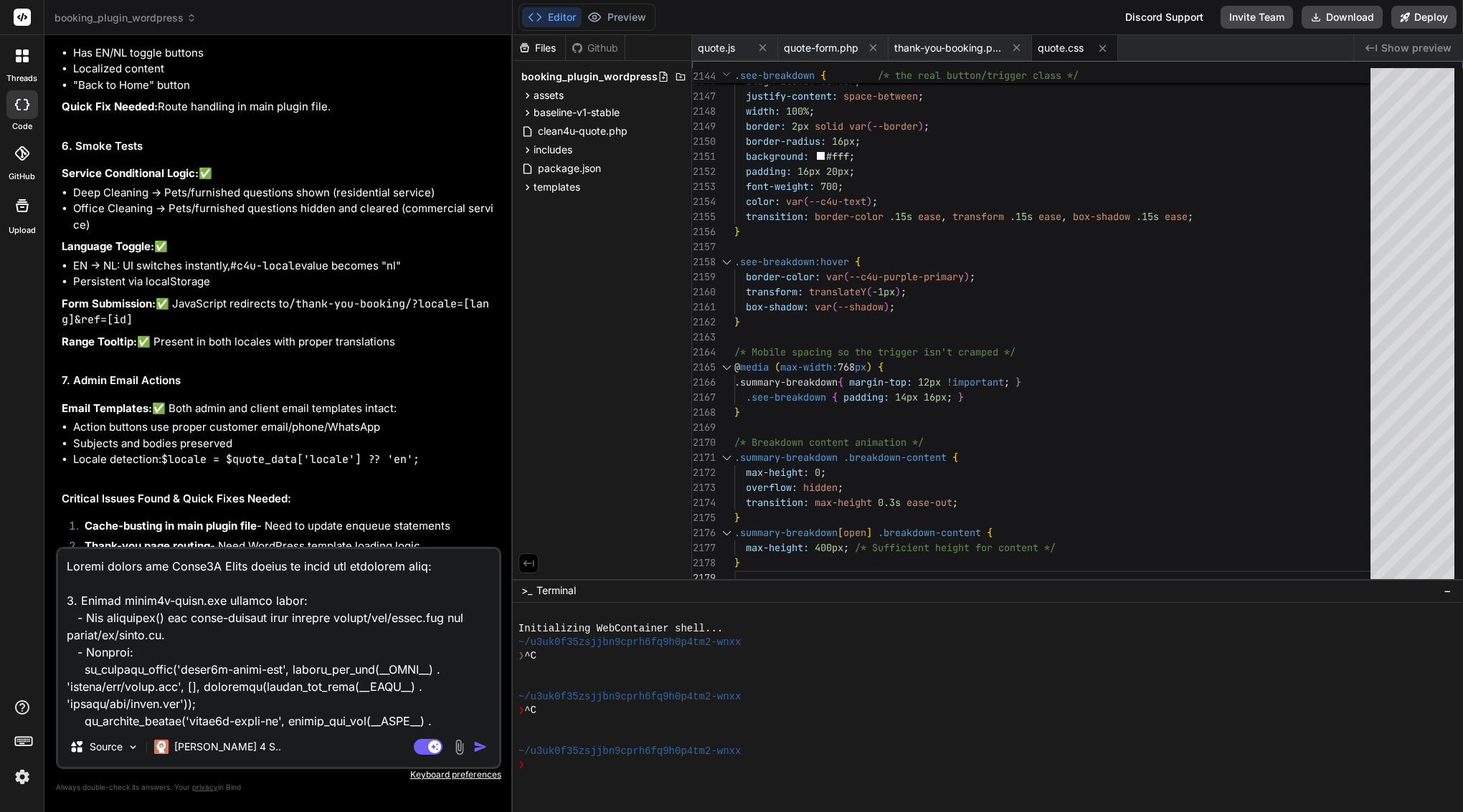
scroll to position [399, 0]
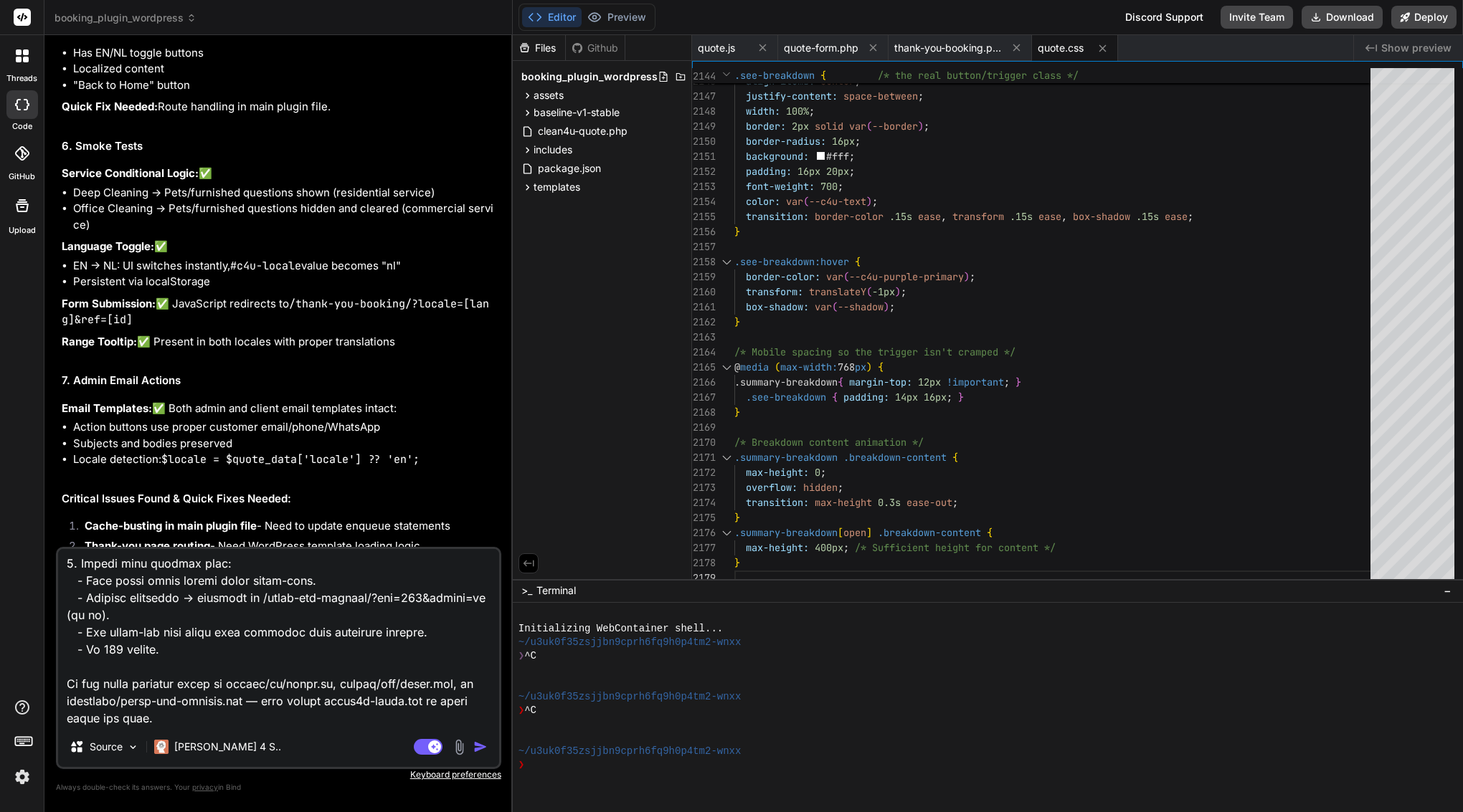
type textarea "Please update the Clean4U Quote plugin to close the remaining gaps: 1. Update c…"
click at [481, 749] on img "button" at bounding box center [480, 747] width 15 height 15
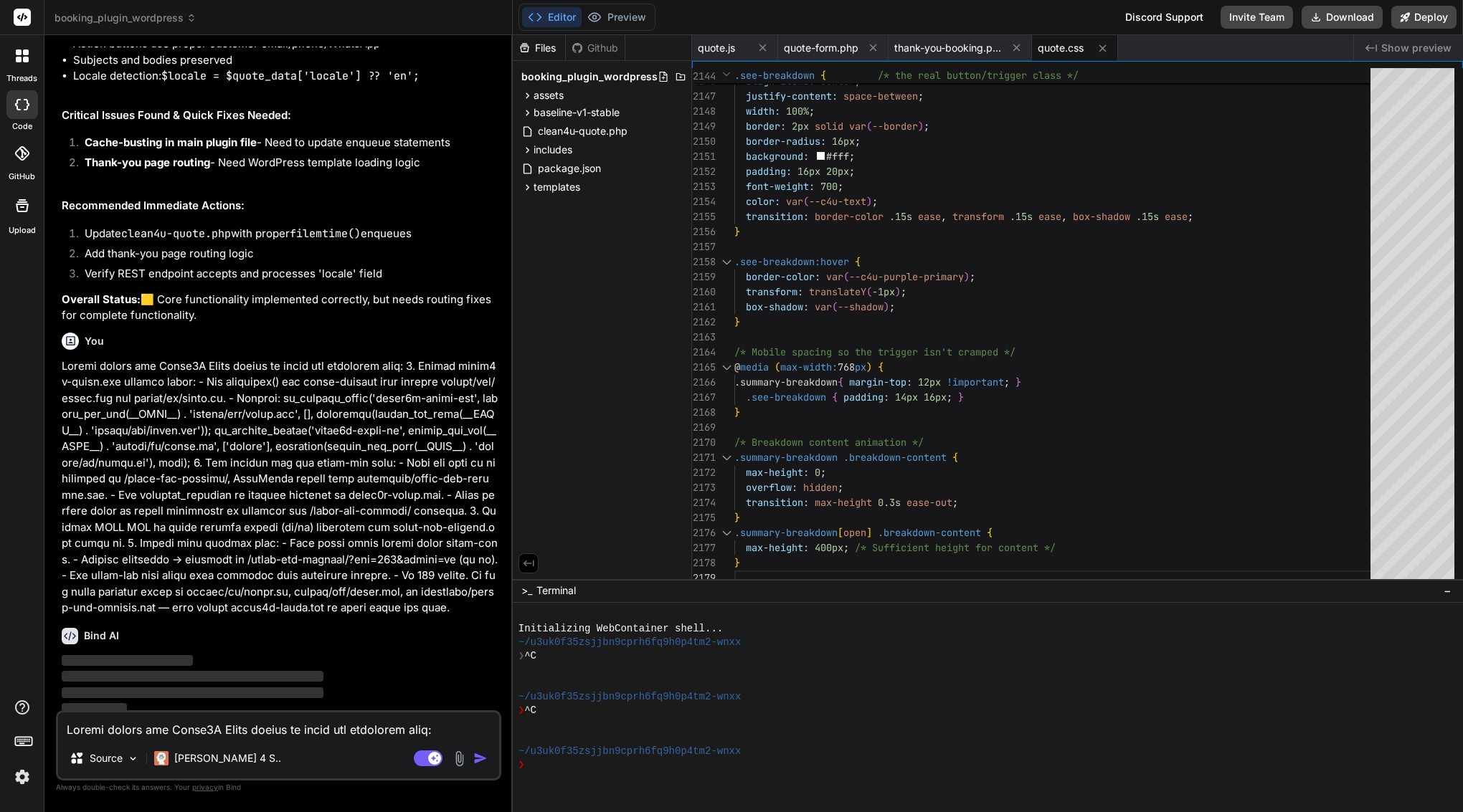
scroll to position [7844, 0]
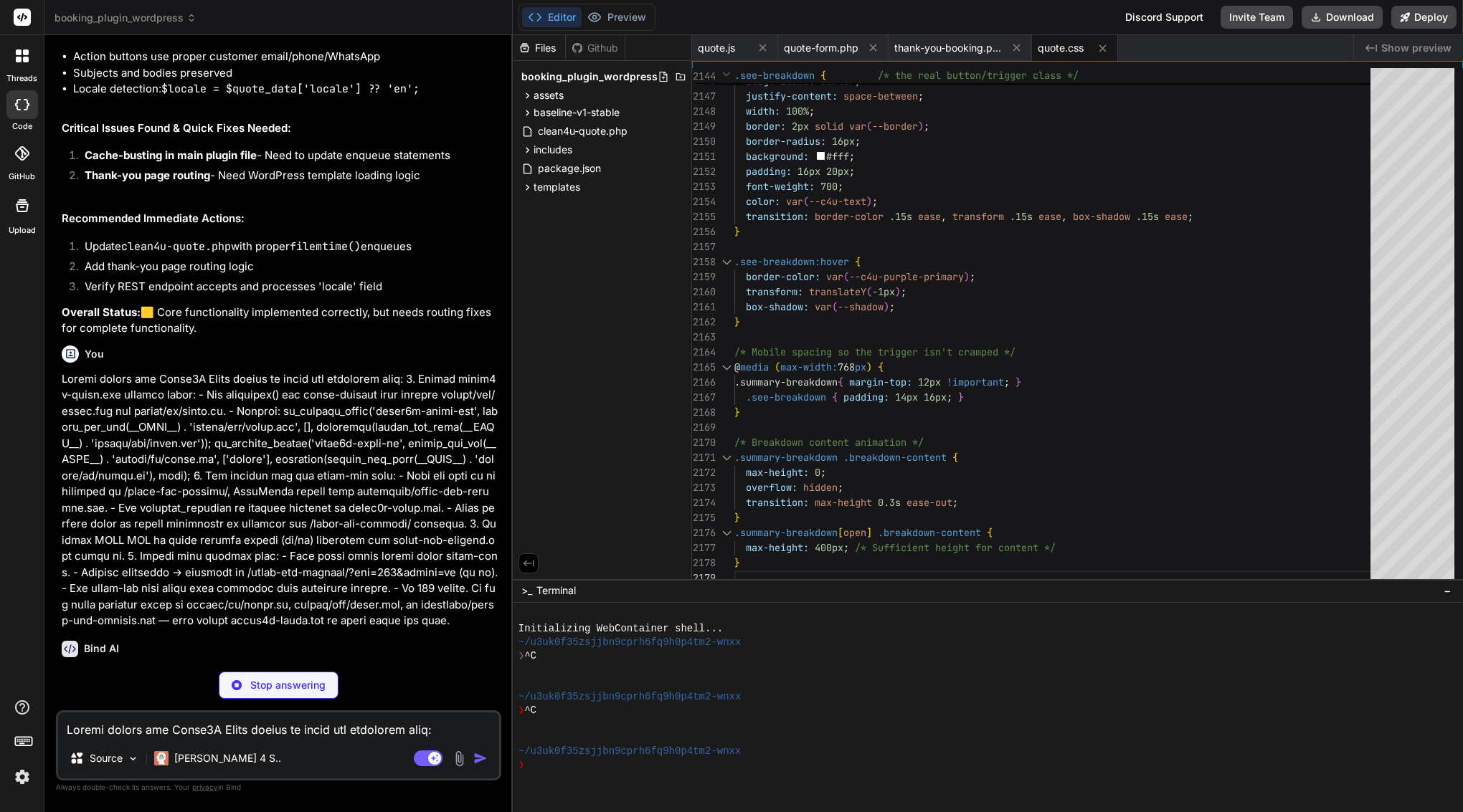
type textarea "x"
type textarea "echo '</ul></div>'; } }); }"
type textarea "x"
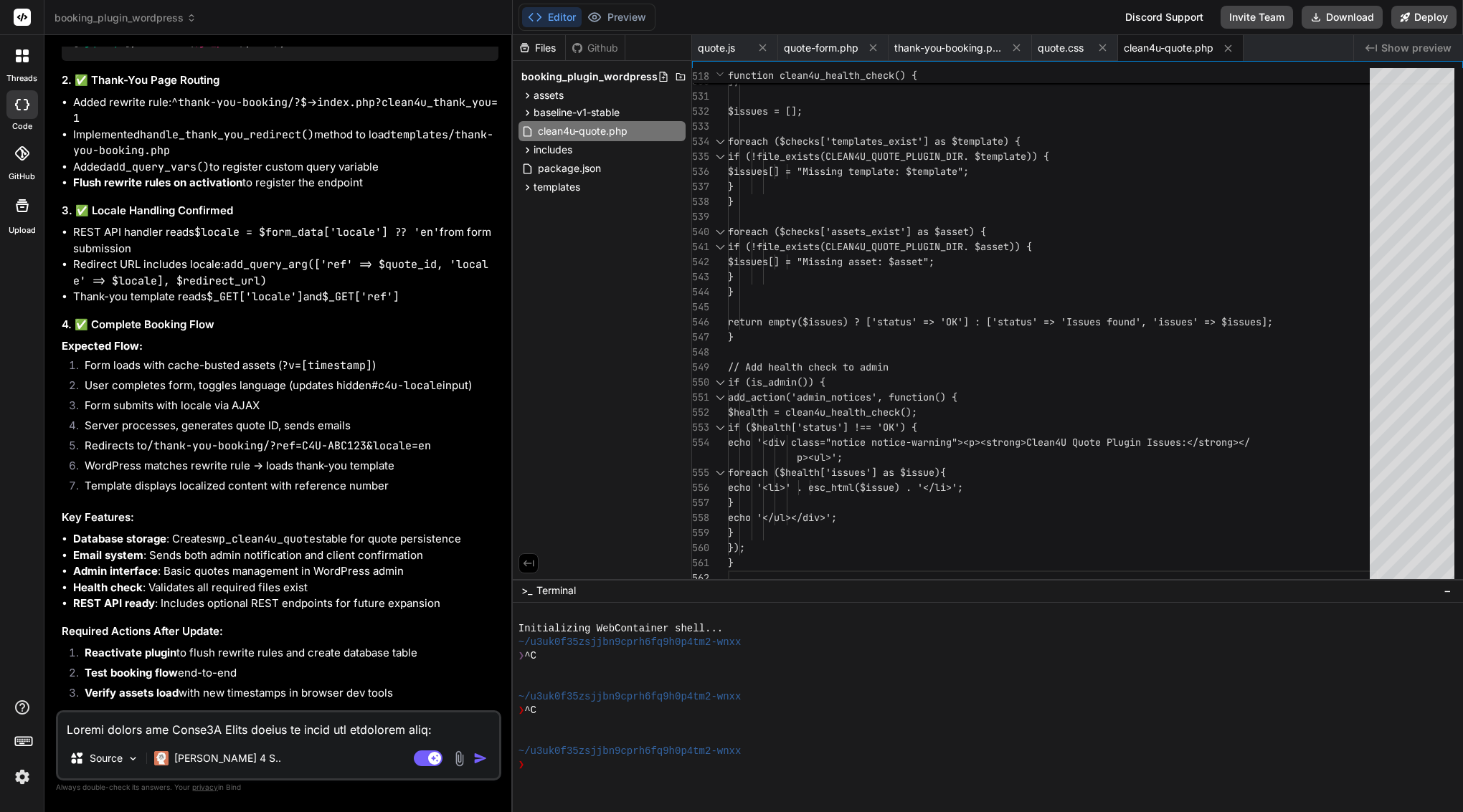
scroll to position [0, 0]
click at [274, 729] on textarea at bounding box center [278, 725] width 441 height 26
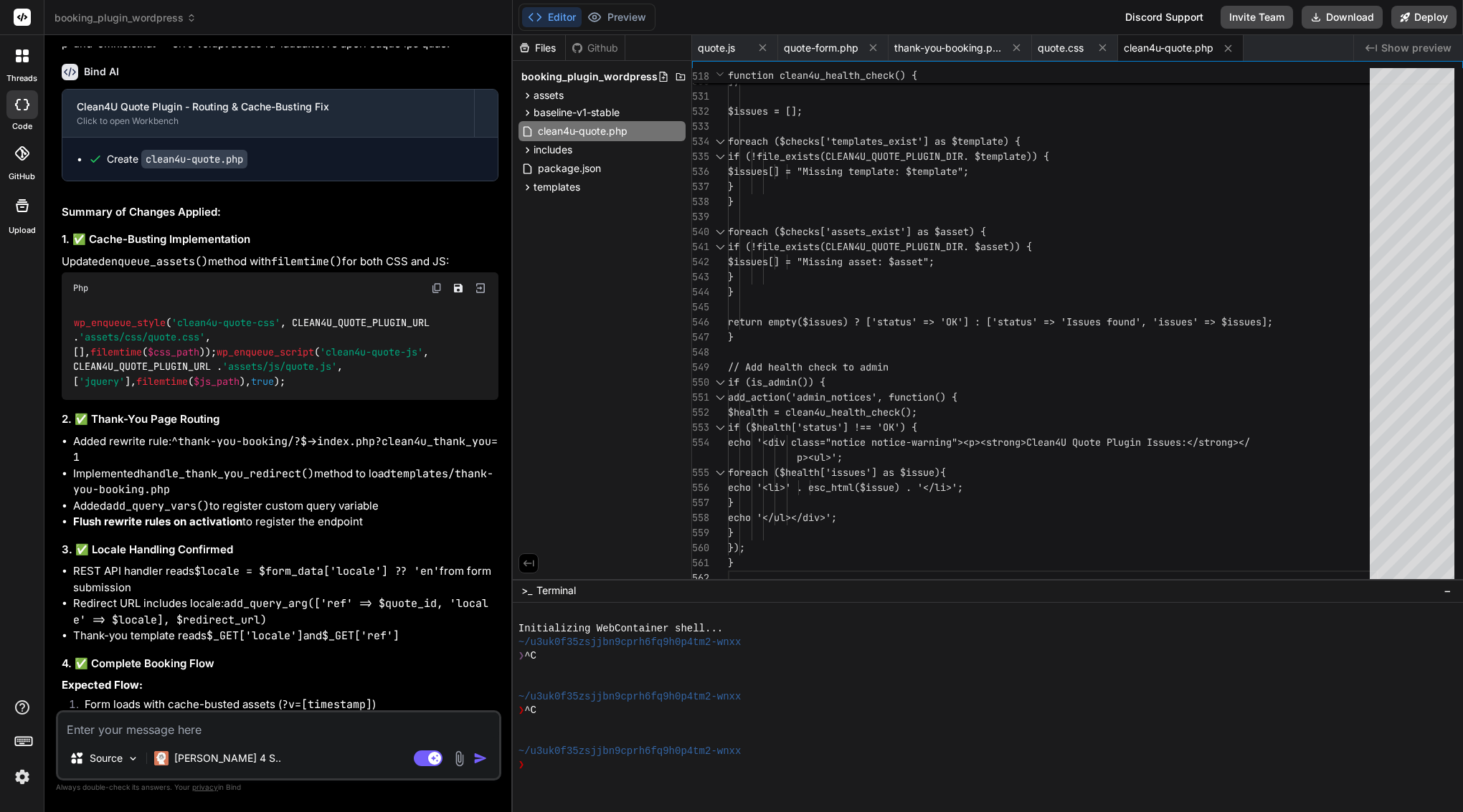
scroll to position [8765, 0]
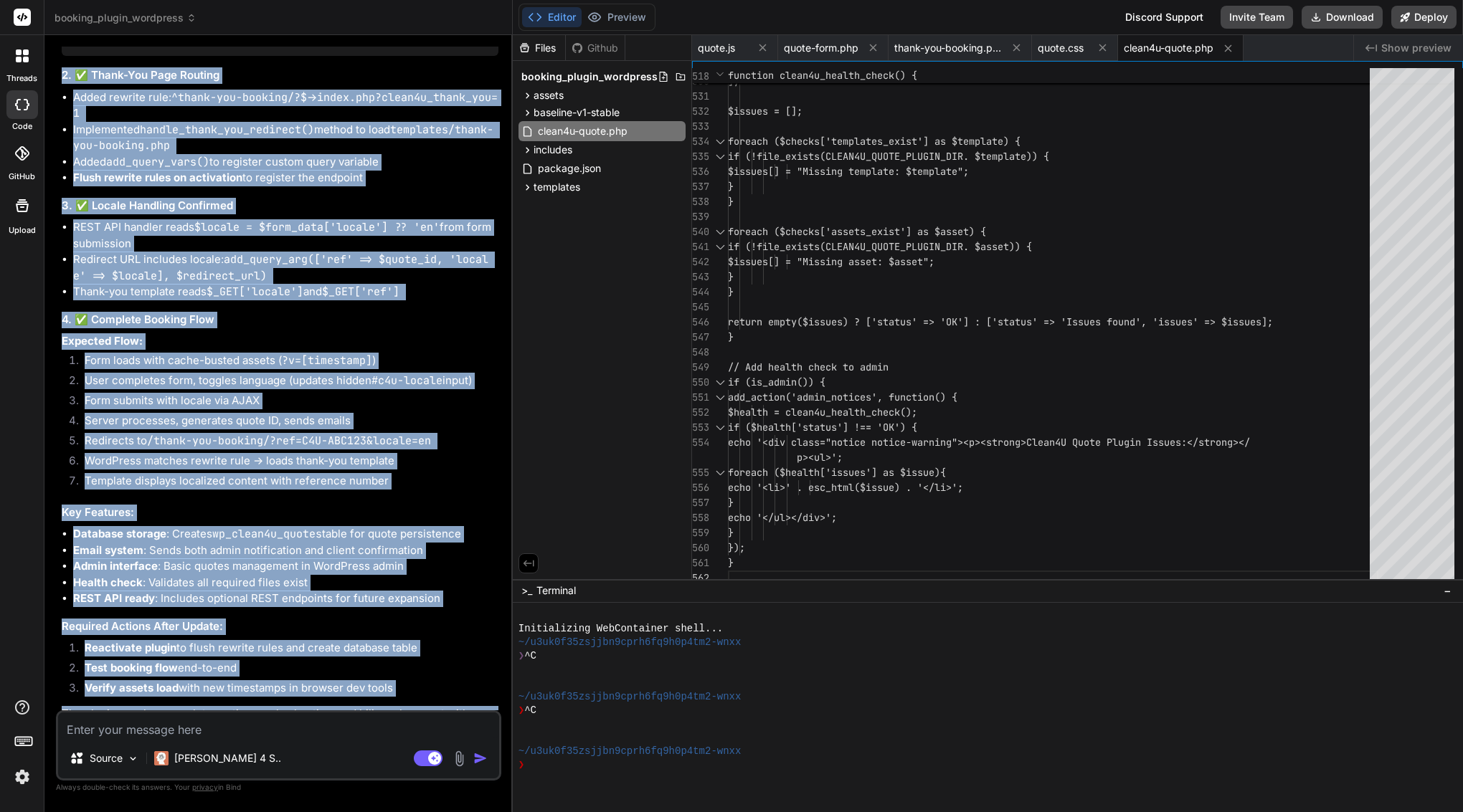
drag, startPoint x: 85, startPoint y: 479, endPoint x: 350, endPoint y: 697, distance: 343.1
click at [350, 697] on div "Bind AI Clean4U Quote Plugin - Routing & Cache-Busting Fix Click to open Workbe…" at bounding box center [280, 223] width 437 height 1030
copy div "Bind AI Clean4U Quote Plugin - Routing & Cache-Busting Fix Click to open Workbe…"
click at [321, 373] on li "User completes form, toggles language (updates hidden #c4u-locale input)" at bounding box center [285, 382] width 425 height 20
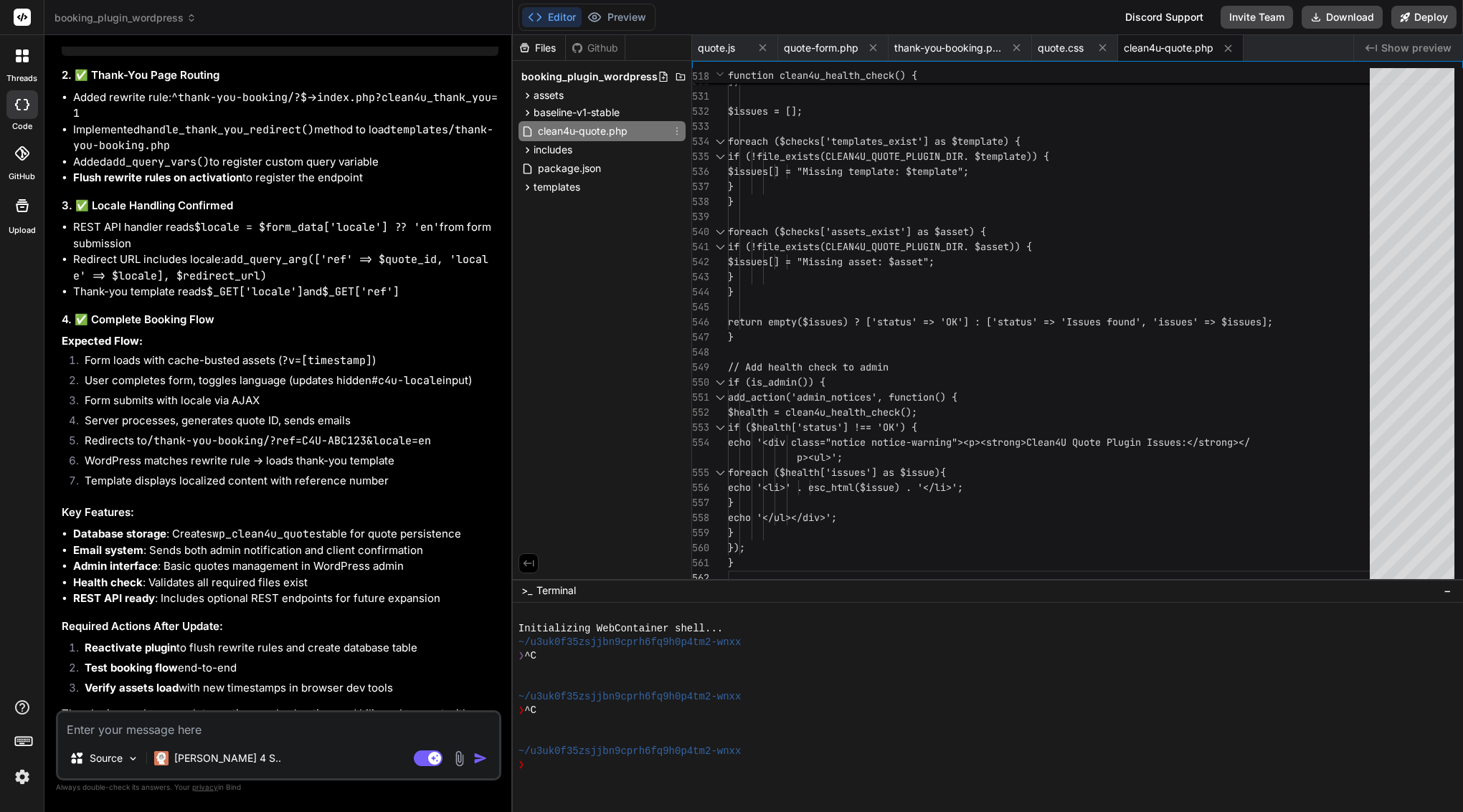
scroll to position [0, 0]
click at [1331, 15] on button "Download" at bounding box center [1342, 17] width 81 height 23
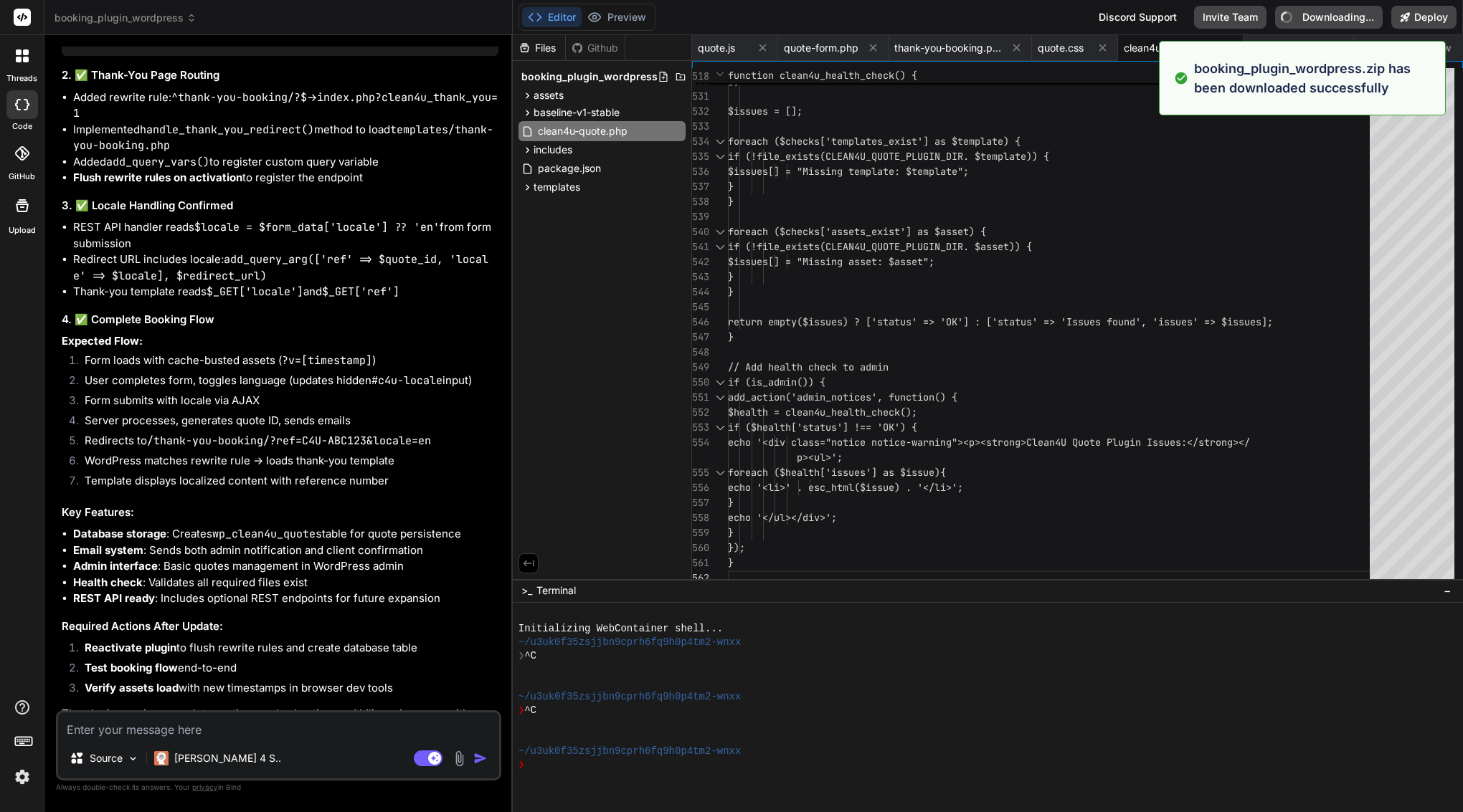
type textarea "x"
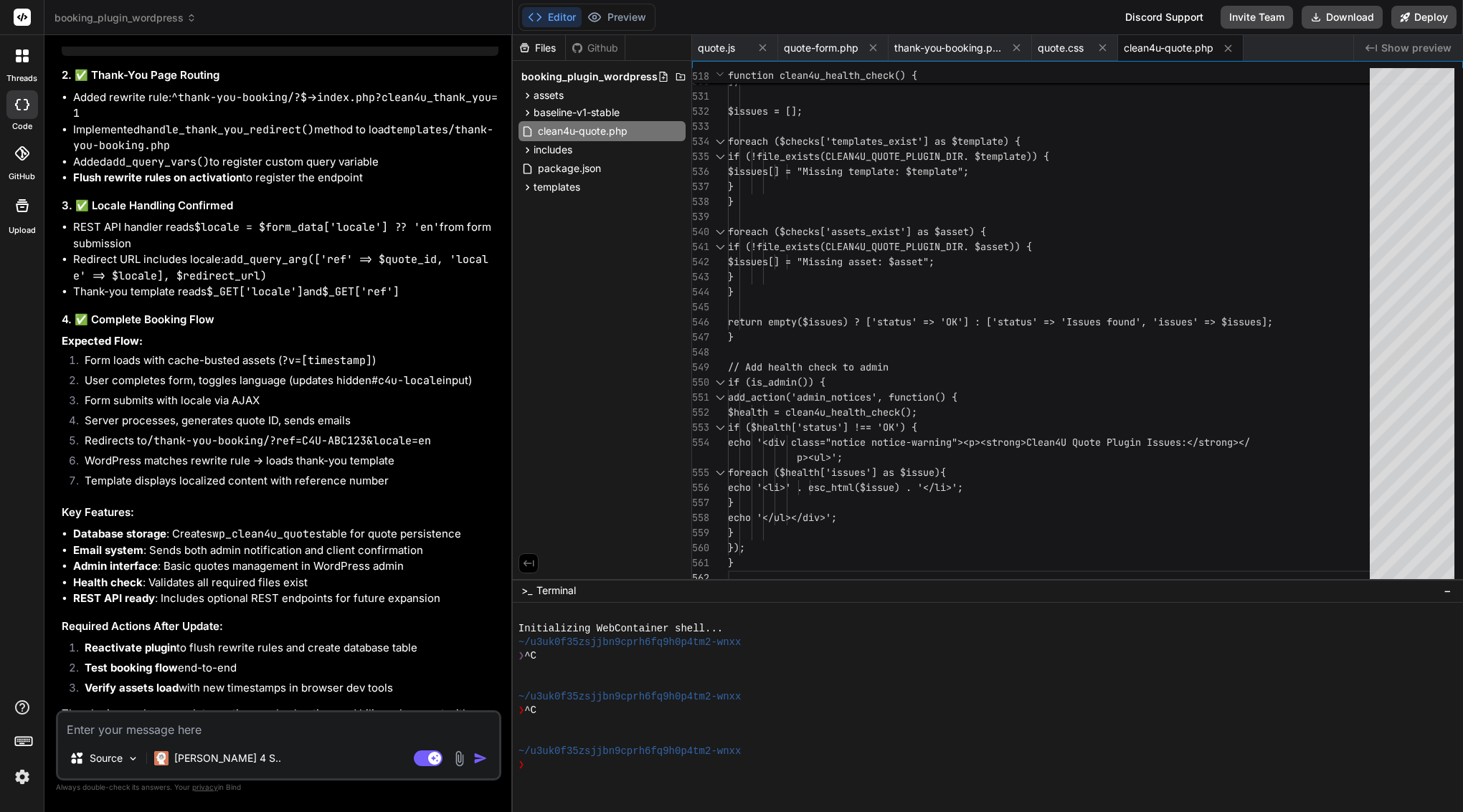
click at [266, 728] on textarea at bounding box center [278, 725] width 441 height 26
type textarea "y"
type textarea "x"
type textarea "yo"
type textarea "x"
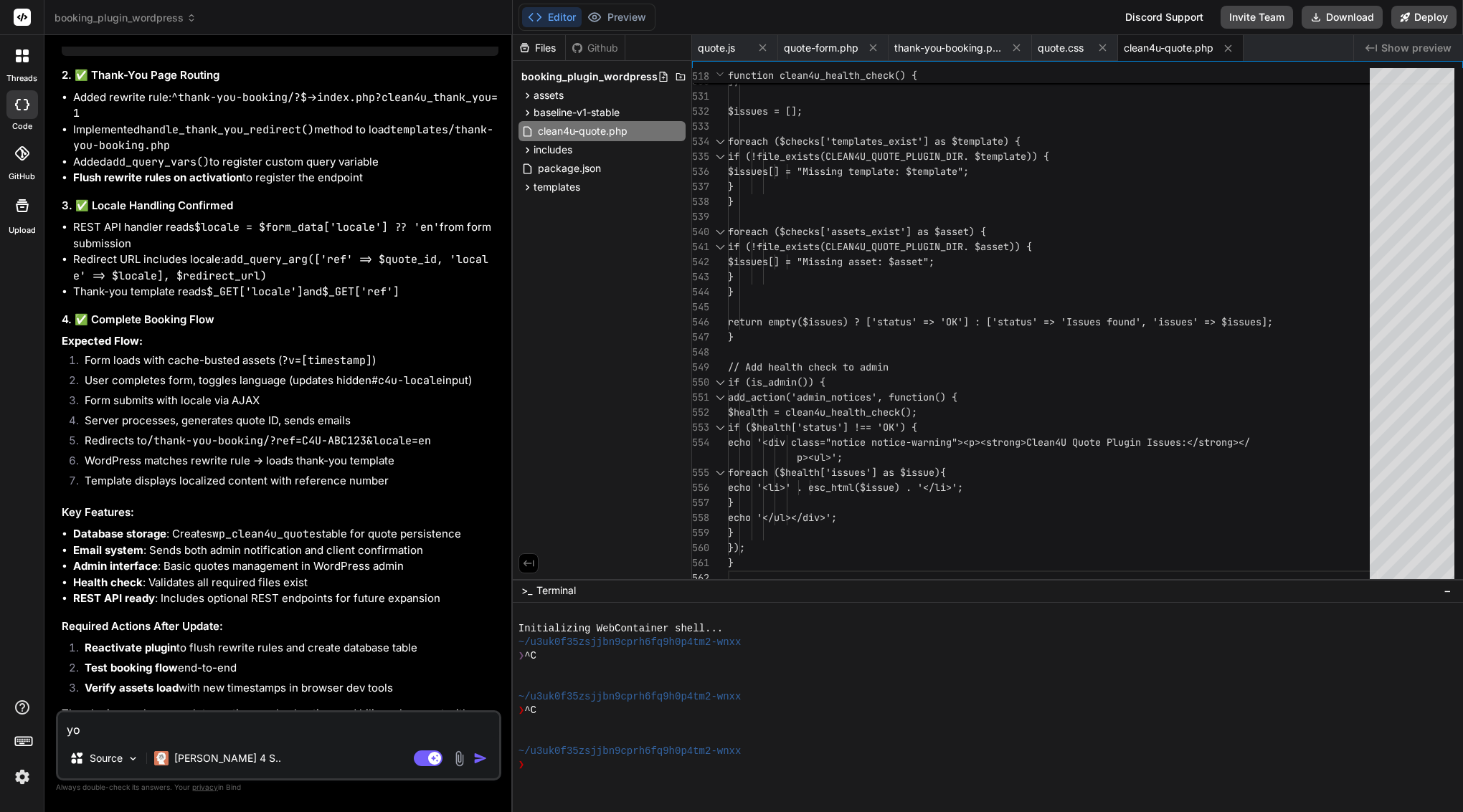
type textarea "you"
type textarea "x"
type textarea "you"
type textarea "x"
type textarea "you d"
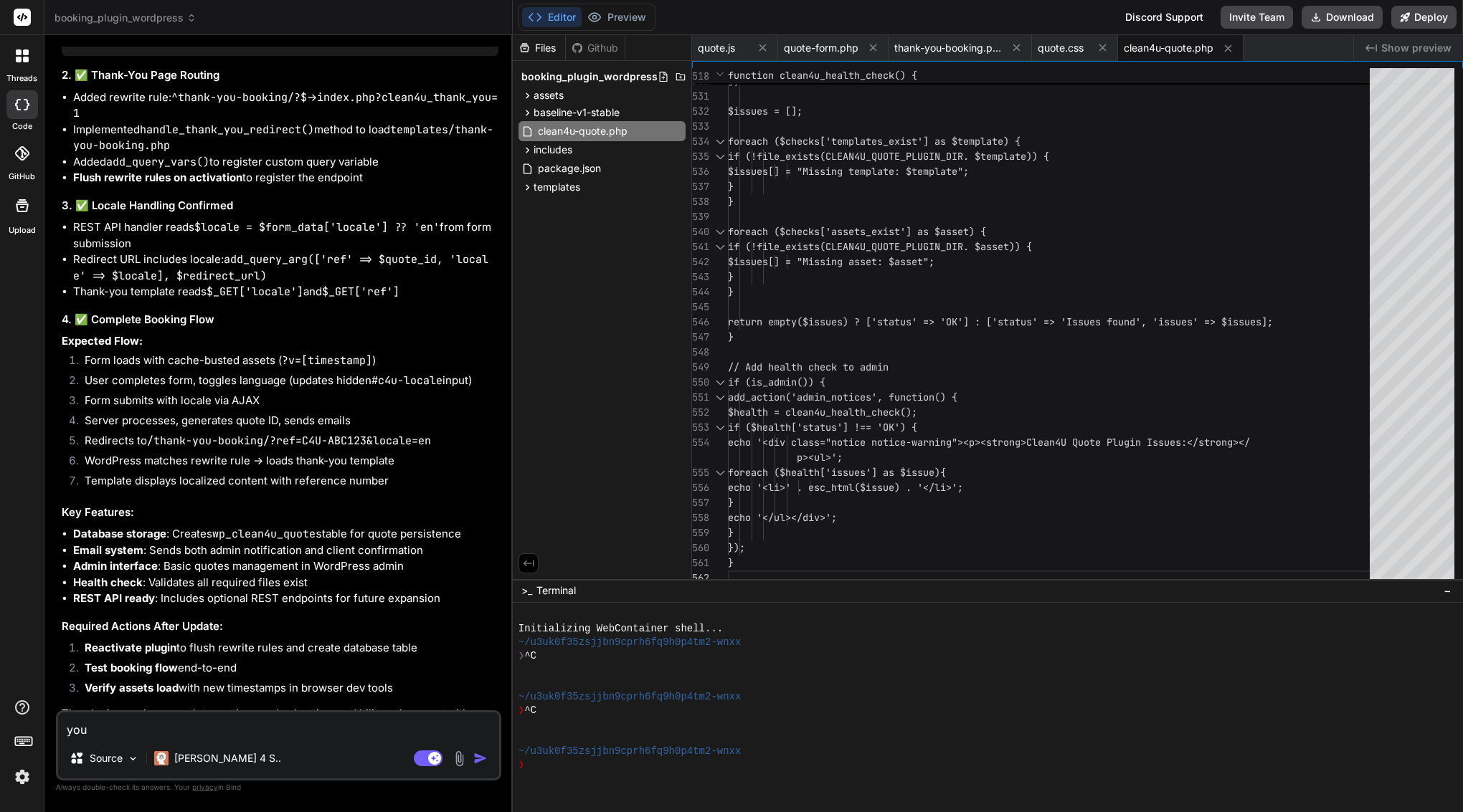
type textarea "x"
type textarea "you de"
type textarea "x"
type textarea "you des"
type textarea "x"
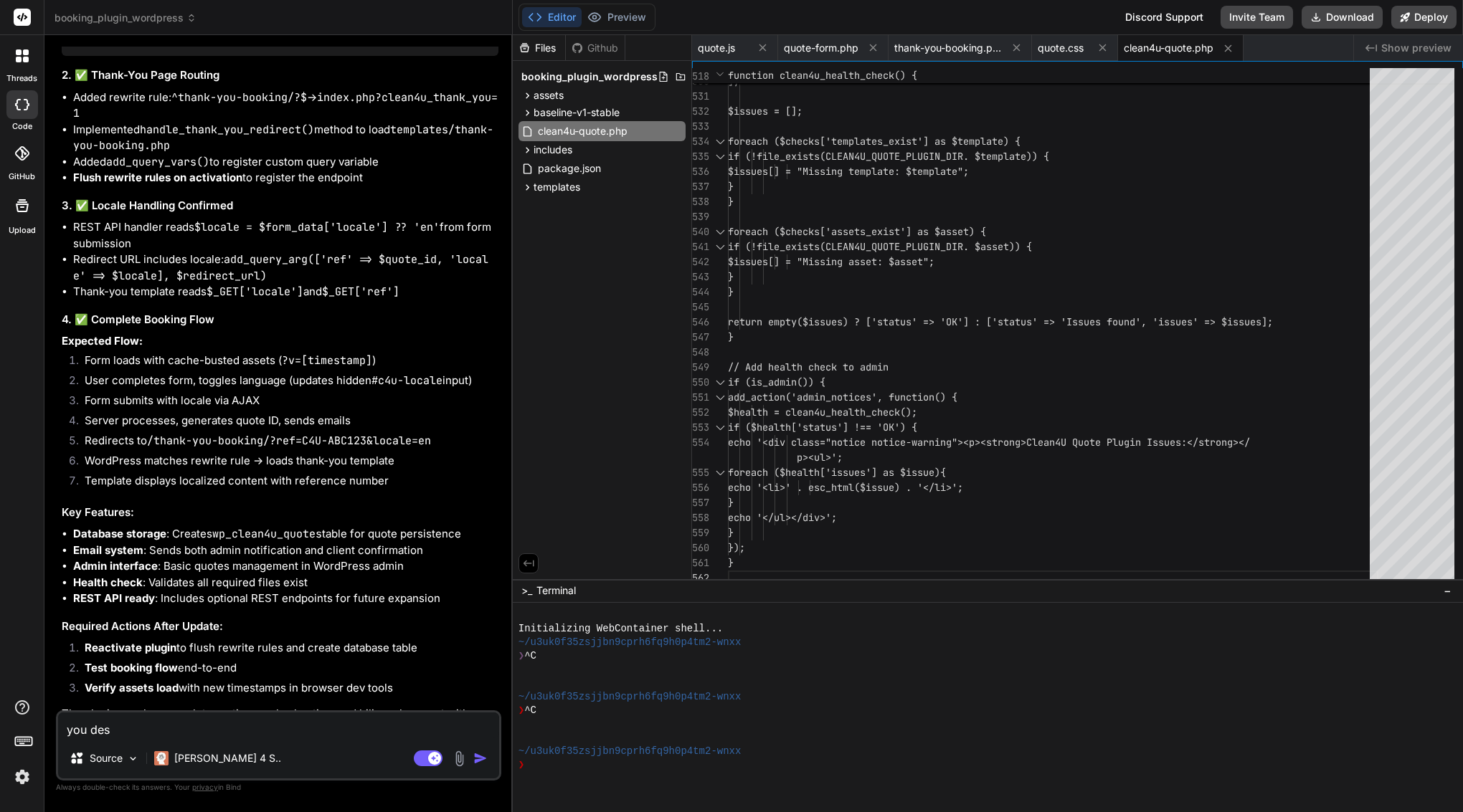
type textarea "you dest"
type textarea "x"
type textarea "you desto"
type textarea "x"
type textarea "you destor"
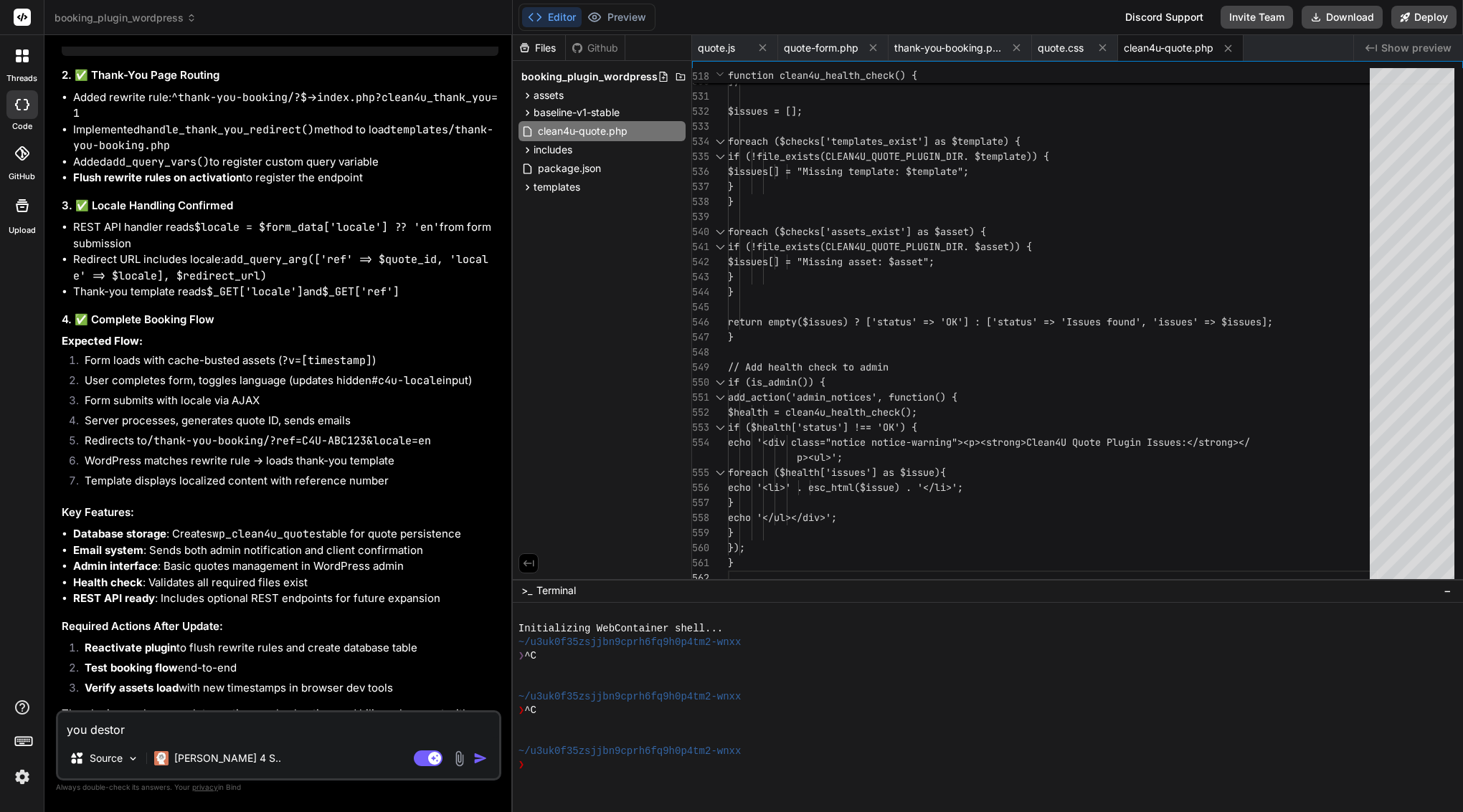
type textarea "x"
type textarea "you destroy"
type textarea "x"
type textarea "you destroy m"
type textarea "x"
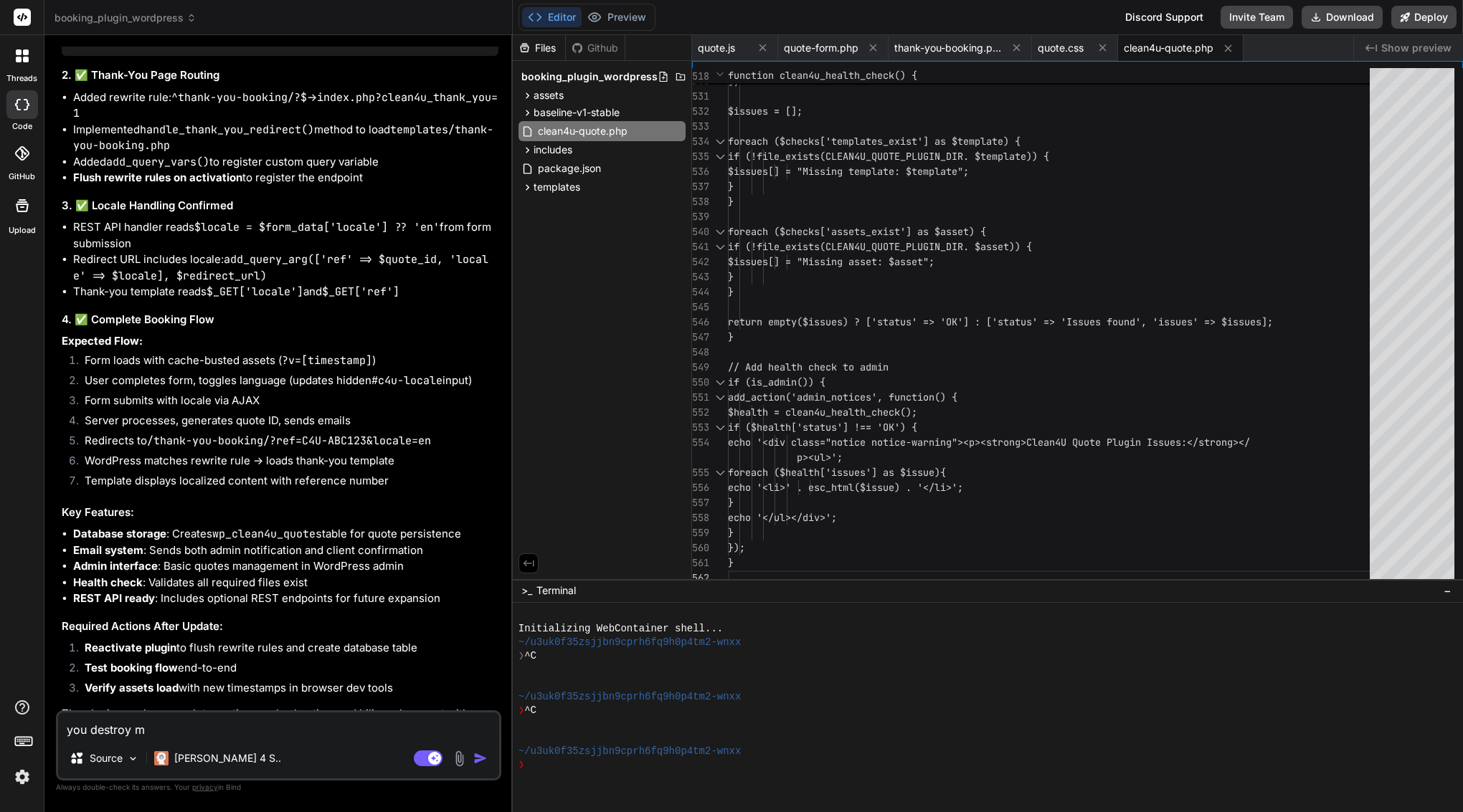
type textarea "you destroy my"
type textarea "x"
type textarea "you destroy my"
type textarea "x"
type textarea "you destroy my p"
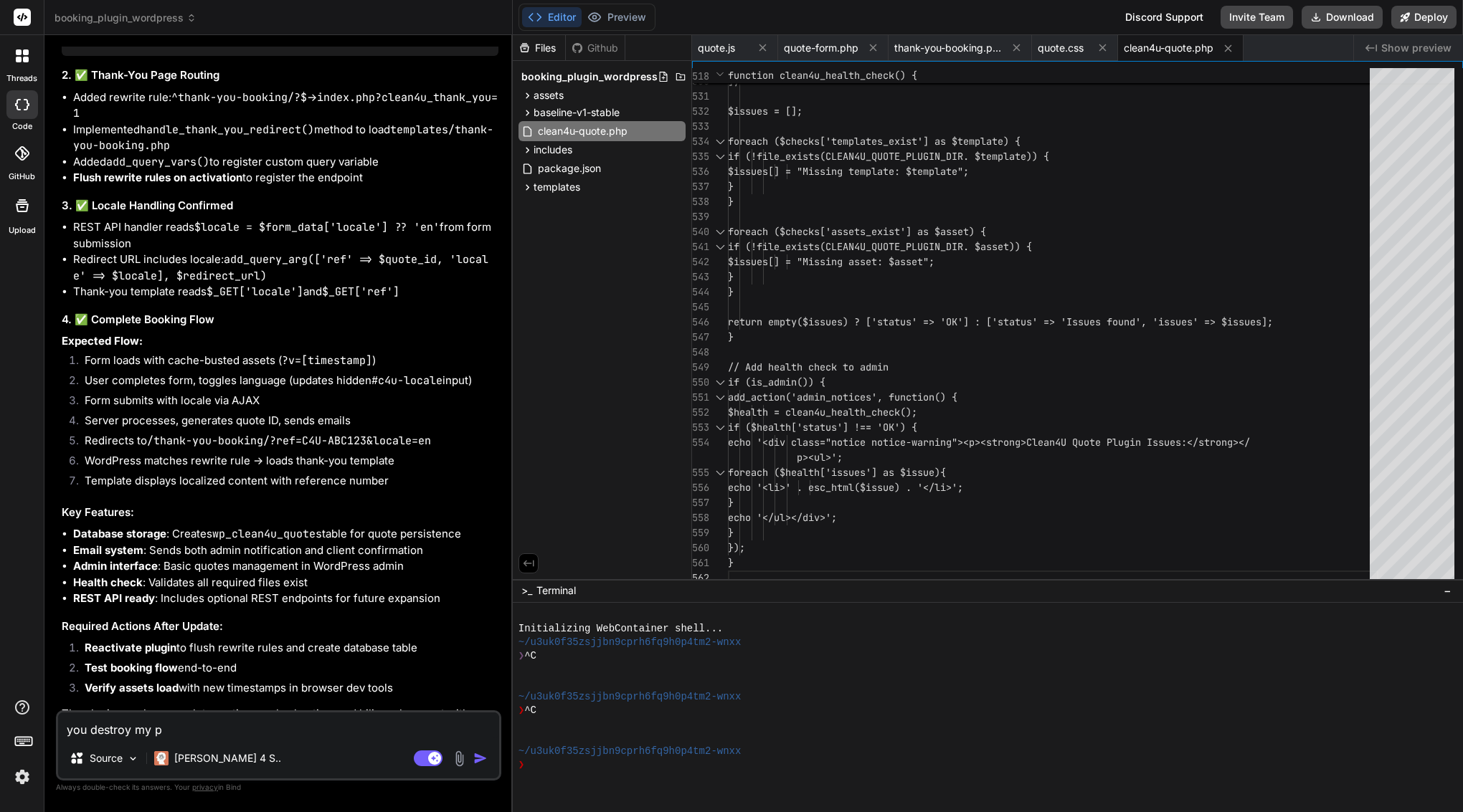
type textarea "x"
type textarea "you destroy my pl"
type textarea "x"
type textarea "you destroy my plu"
type textarea "x"
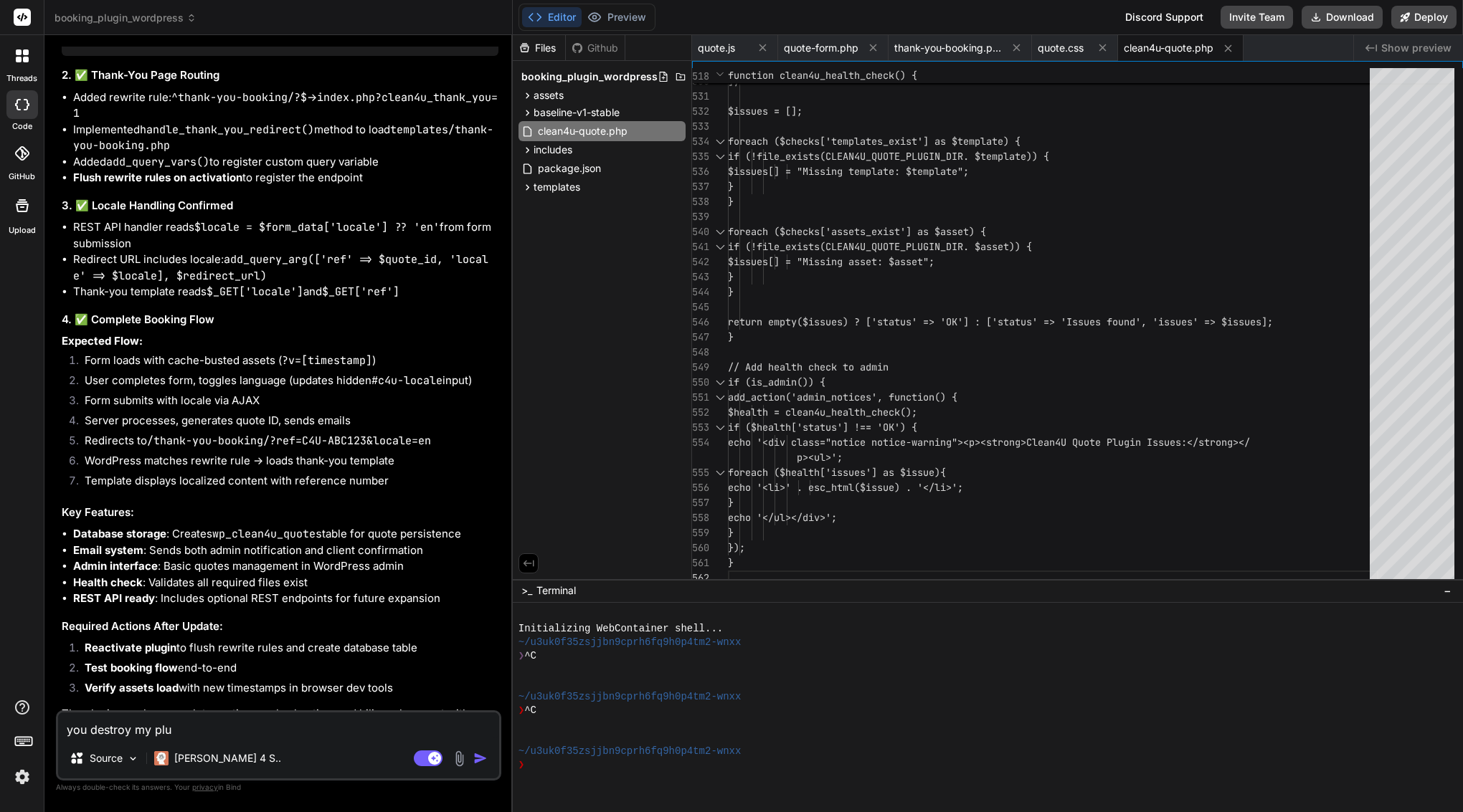
type textarea "you destroy my plug"
type textarea "x"
type textarea "you destroy my plugi"
type textarea "x"
type textarea "you destroy my plugin"
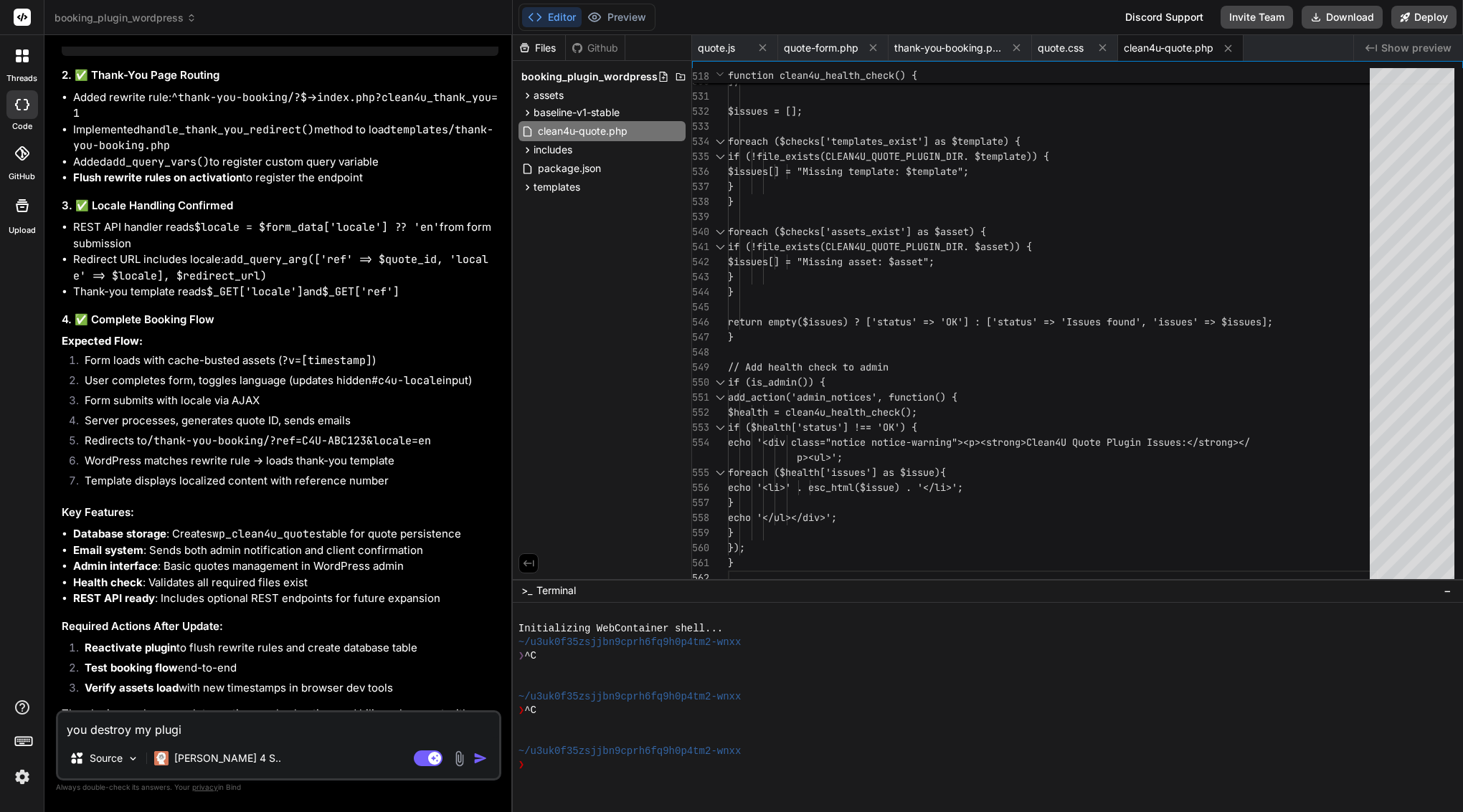
type textarea "x"
type textarea "you destroy my plugin"
type textarea "x"
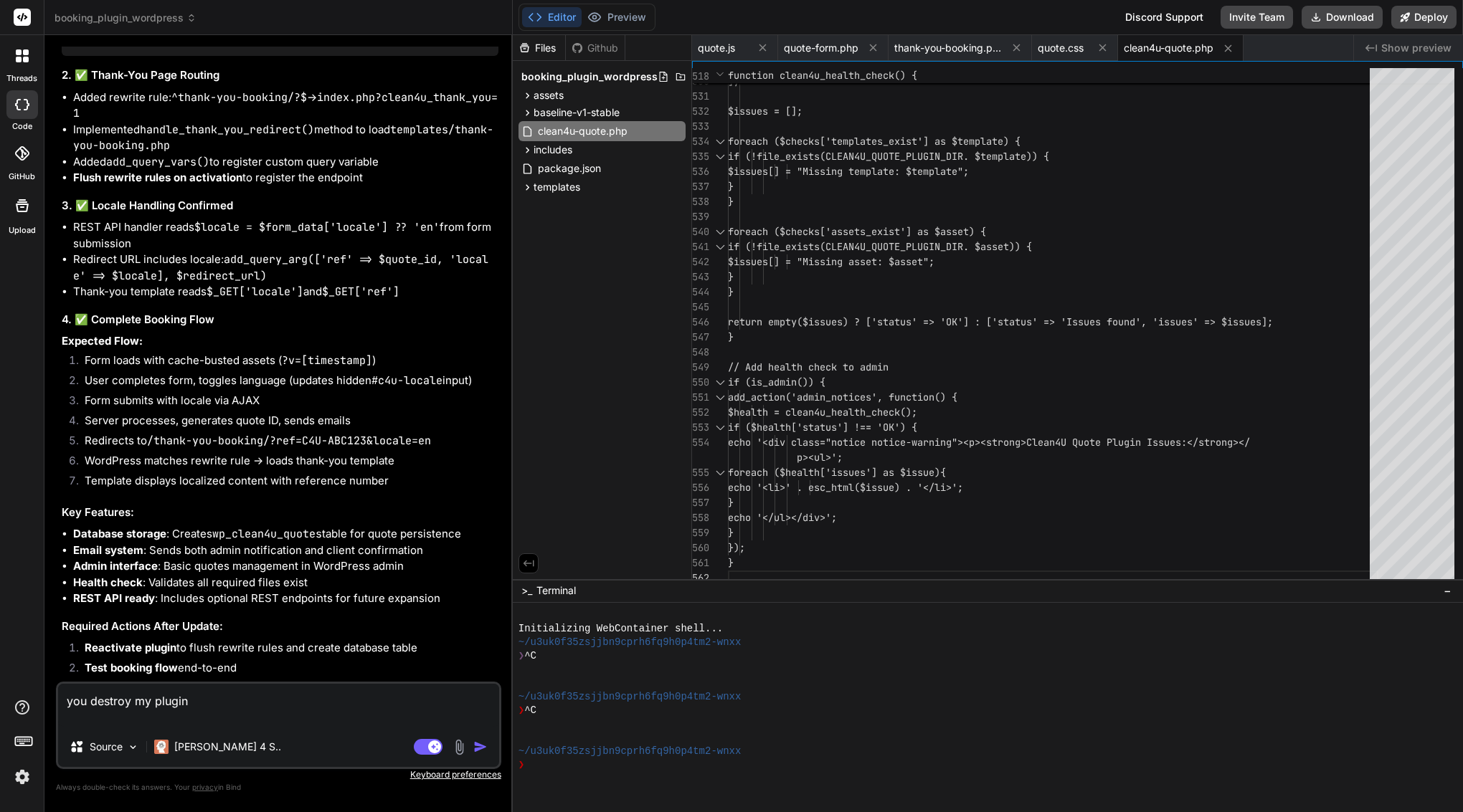
type textarea "you destroy my plugin"
type textarea "x"
type textarea "you destroy my plugin t"
type textarea "x"
type textarea "you destroy my plugin th"
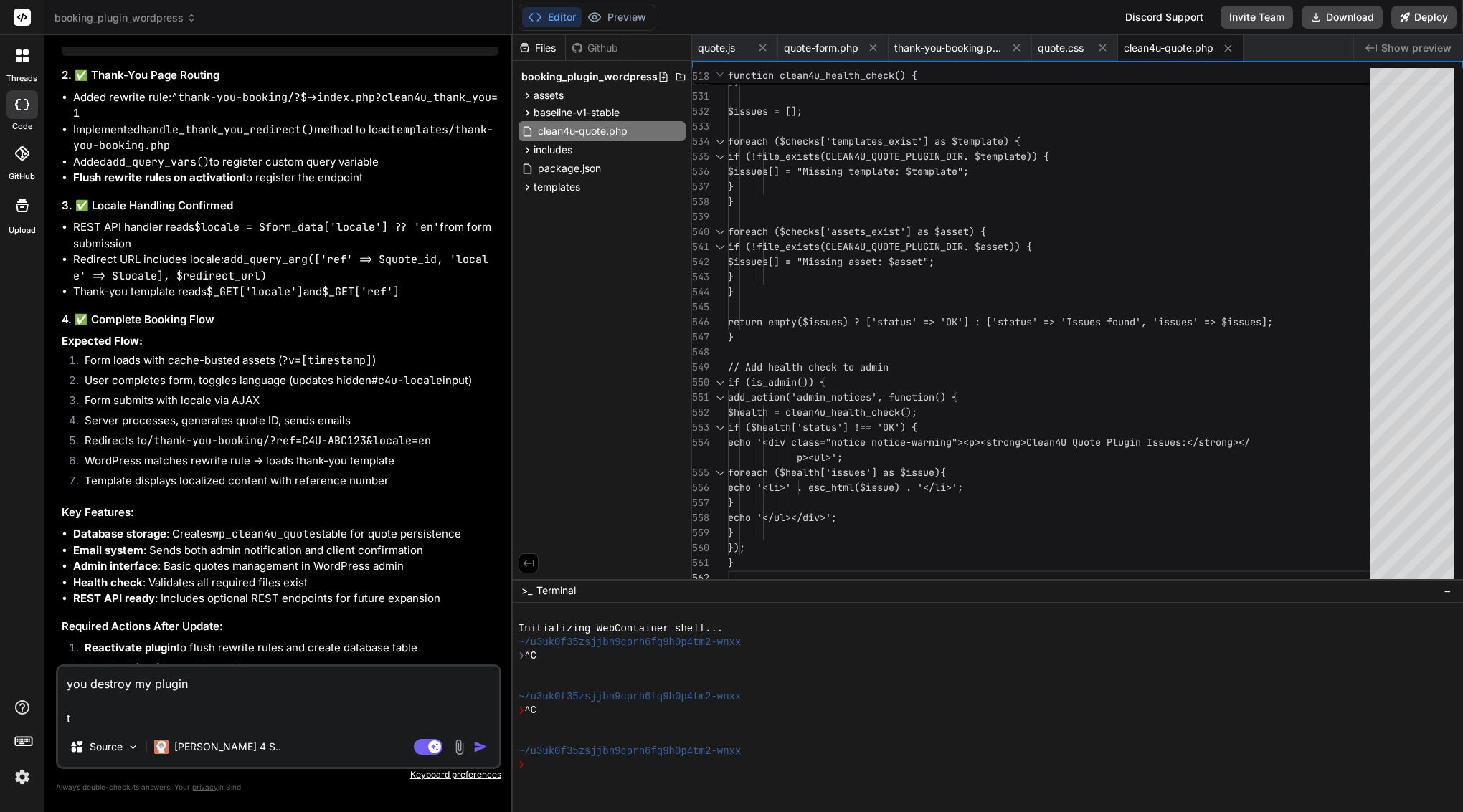
type textarea "x"
type textarea "you destroy my plugin thi"
type textarea "x"
type textarea "you destroy my plugin this"
type textarea "x"
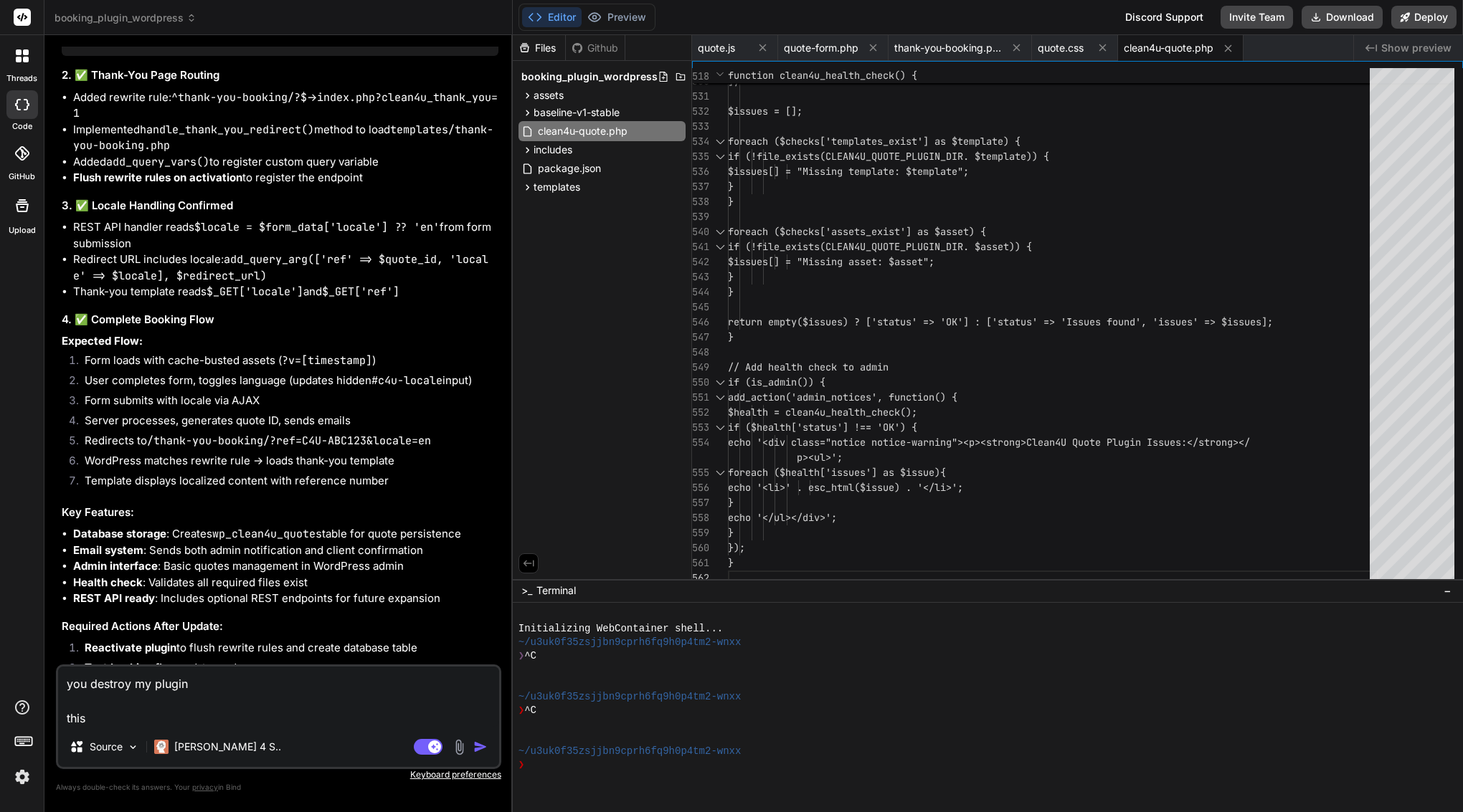
type textarea "you destroy my plugin this"
type textarea "x"
type textarea "you destroy my plugin this i"
type textarea "x"
type textarea "you destroy my plugin this is"
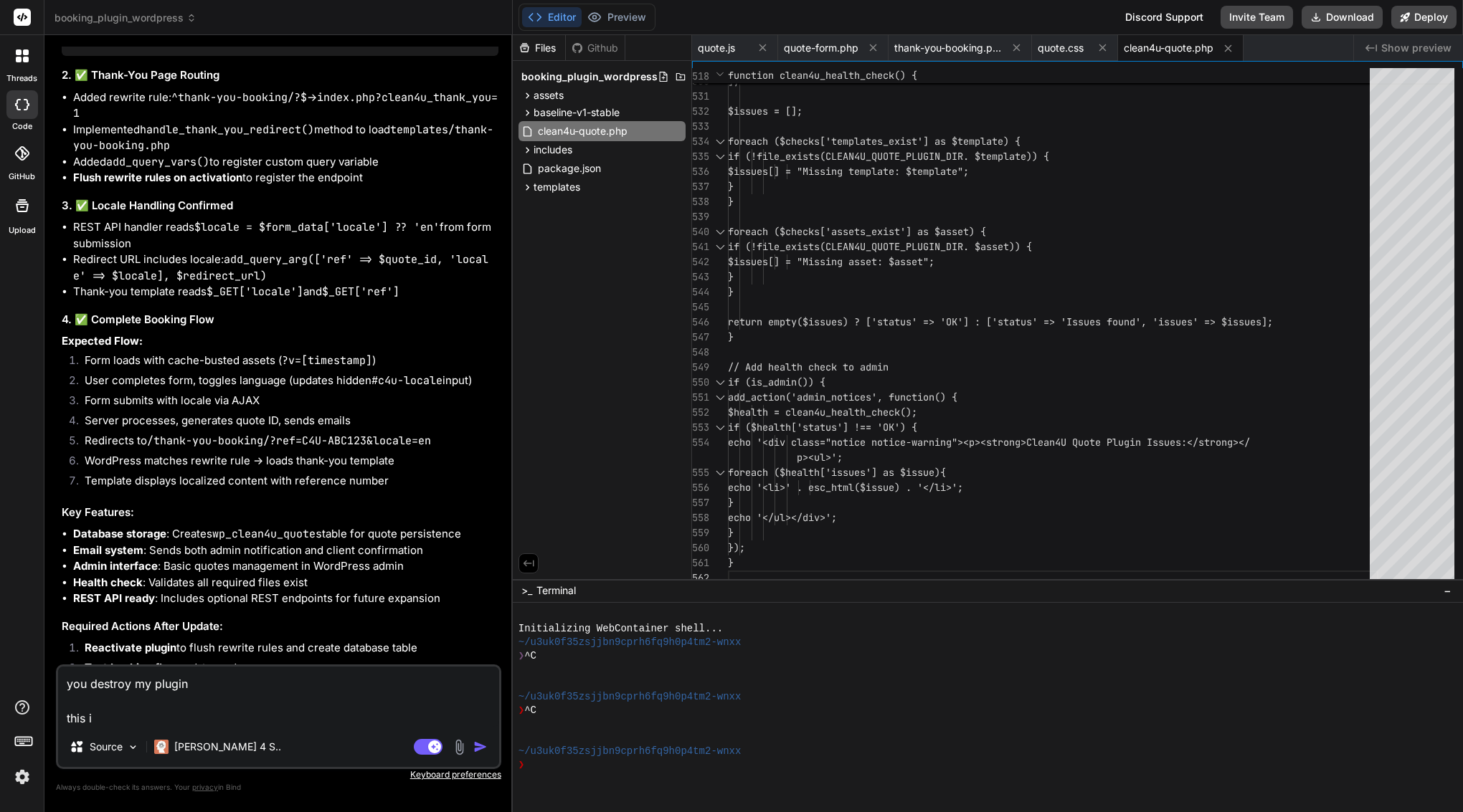
type textarea "x"
type textarea "you destroy my plugin this is"
type textarea "x"
type textarea "you destroy my plugin this is o"
type textarea "x"
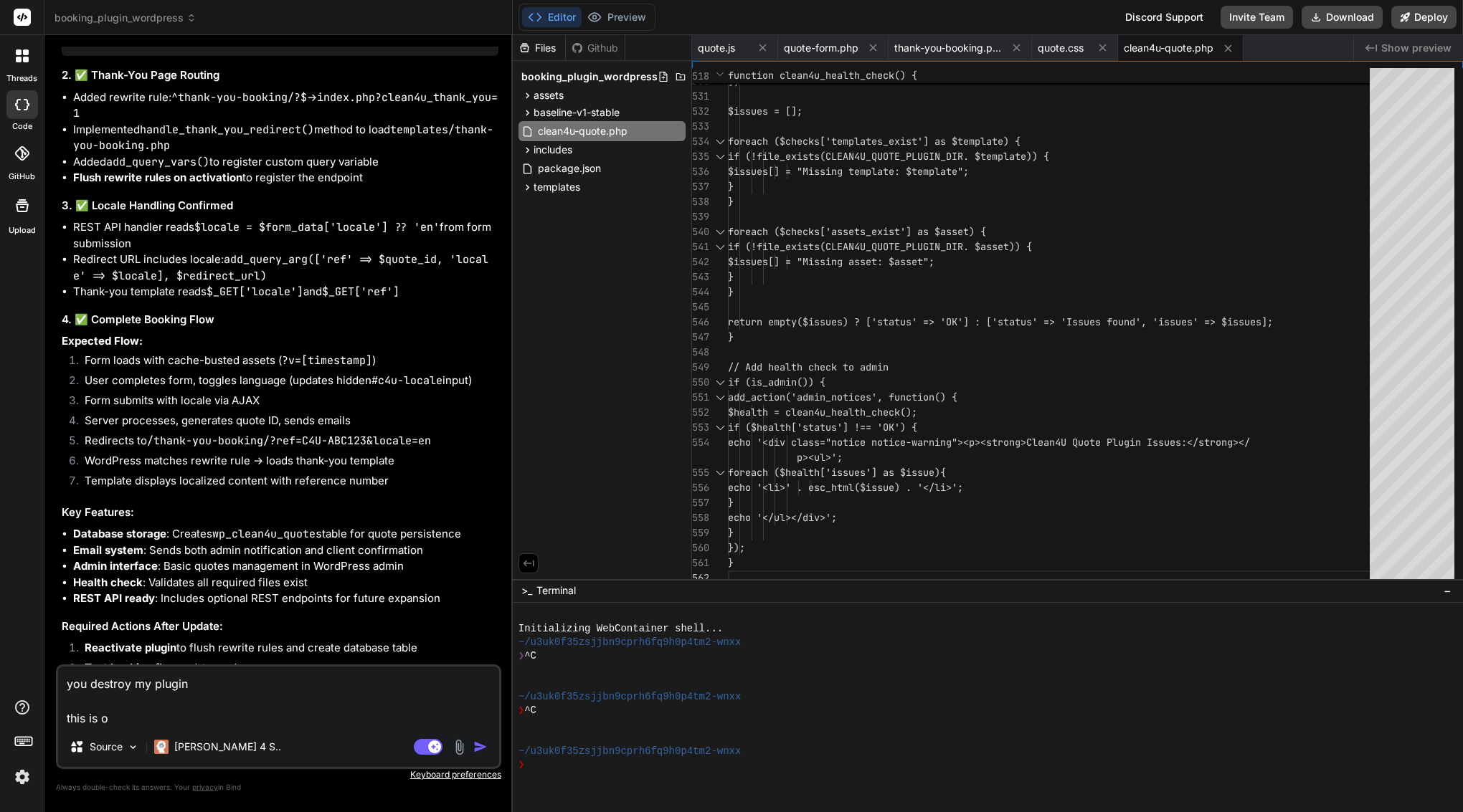
type textarea "you destroy my plugin this is or"
type textarea "x"
type textarea "you destroy my plugin this is org"
type textarea "x"
type textarea "you destroy my plugin this is orgi"
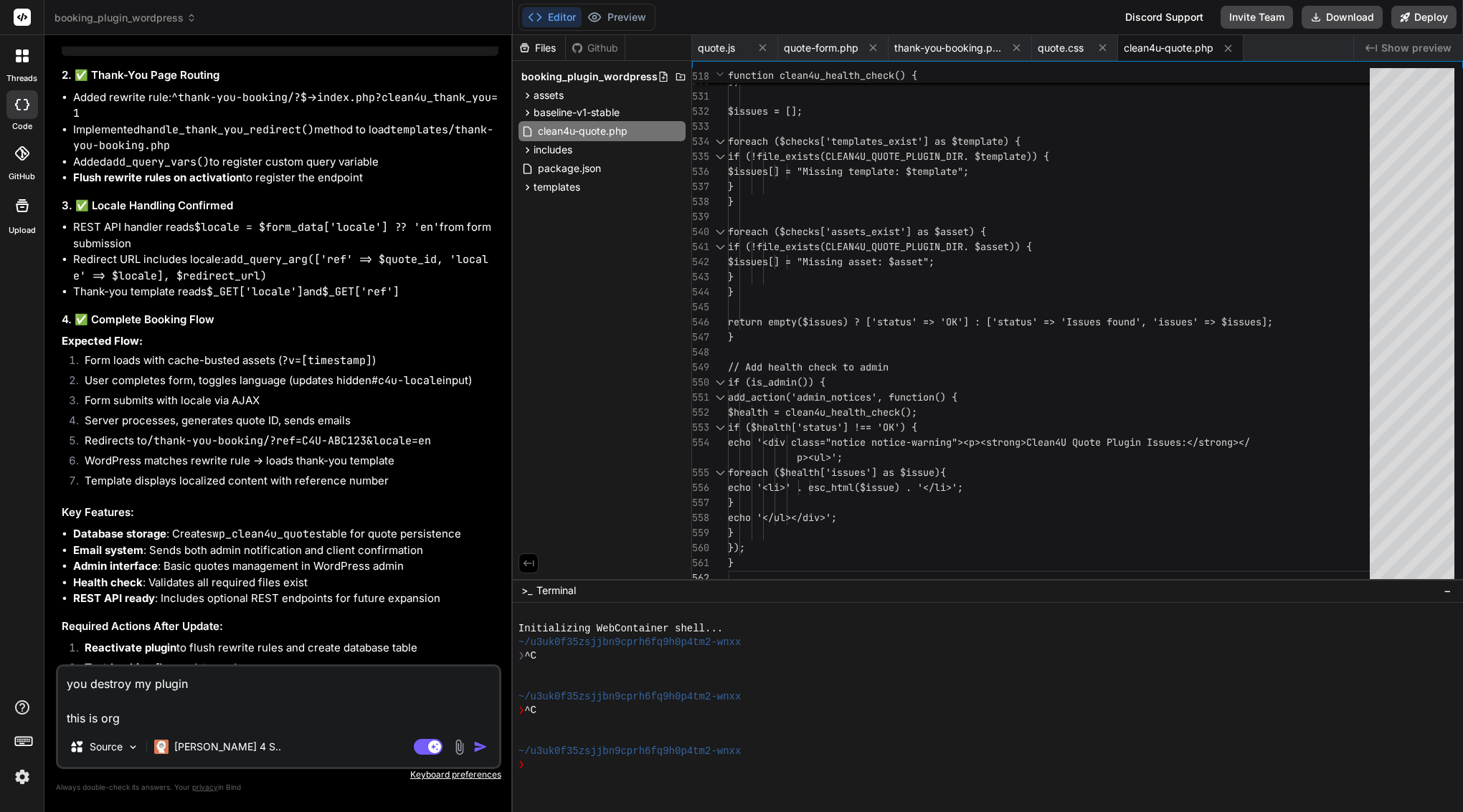
type textarea "x"
type textarea "you destroy my plugin this is orgin"
type textarea "x"
type textarea "you destroy my plugin this is orgina"
type textarea "x"
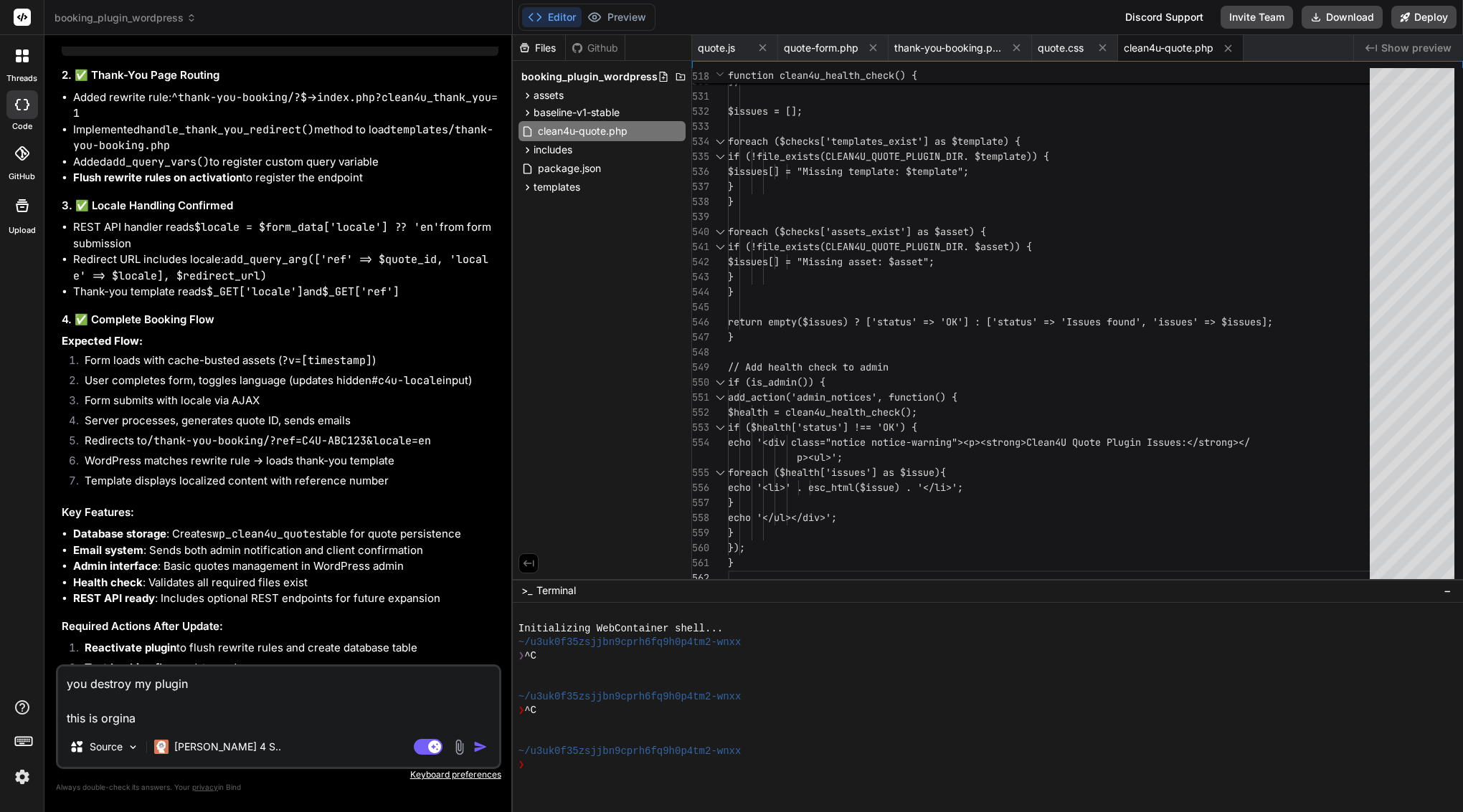
type textarea "you destroy my plugin this is orginal"
type textarea "x"
type textarea "you destroy my plugin this is orginal"
type textarea "x"
type textarea "you destroy my plugin this is orginal s"
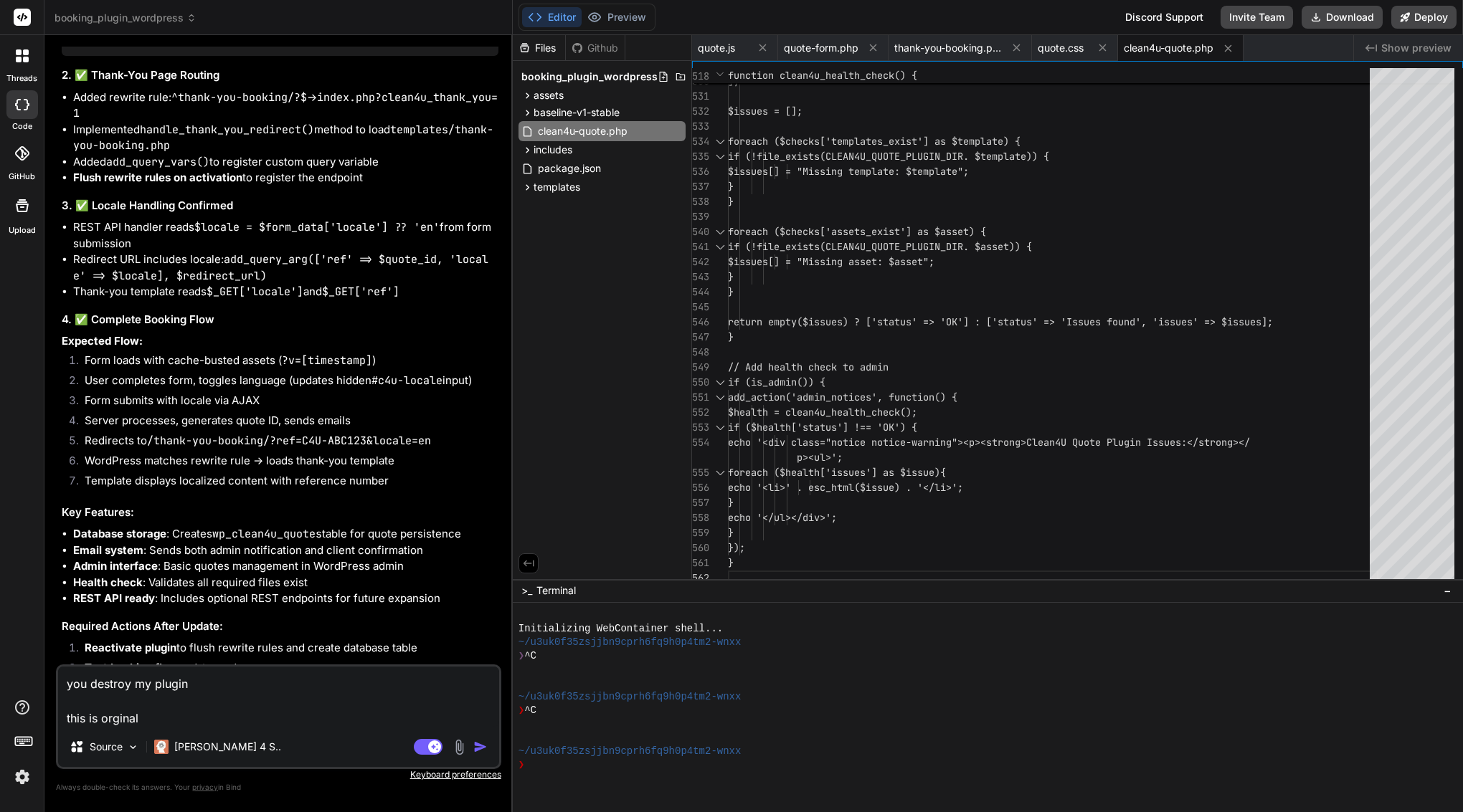
type textarea "x"
type textarea "you destroy my plugin this is orginal st"
type textarea "x"
type textarea "you destroy my plugin this is orginal str"
type textarea "x"
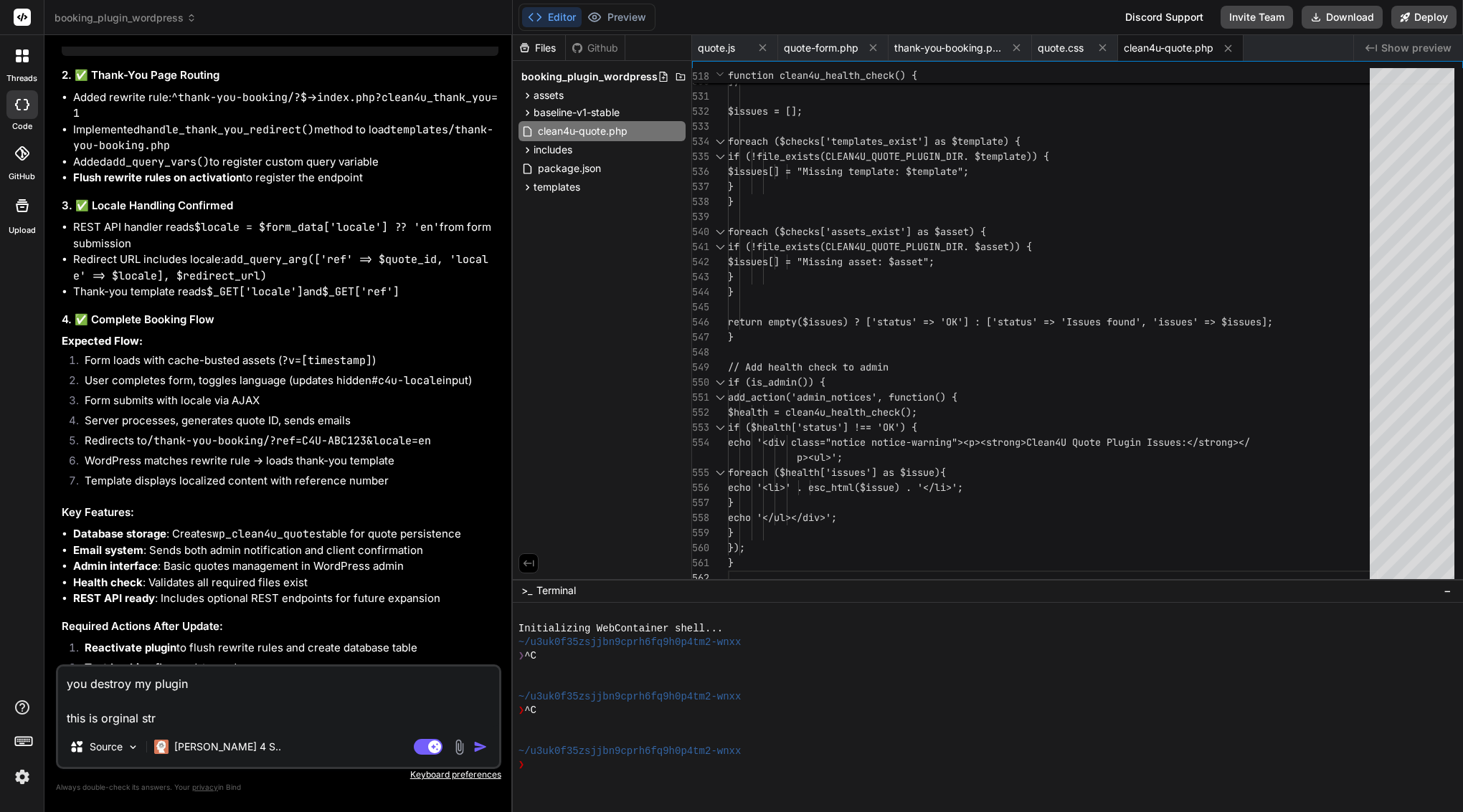
type textarea "you destroy my plugin this is orginal stru"
type textarea "x"
type textarea "you destroy my plugin this is orginal struc"
type textarea "x"
type textarea "you destroy my plugin this is orginal struct"
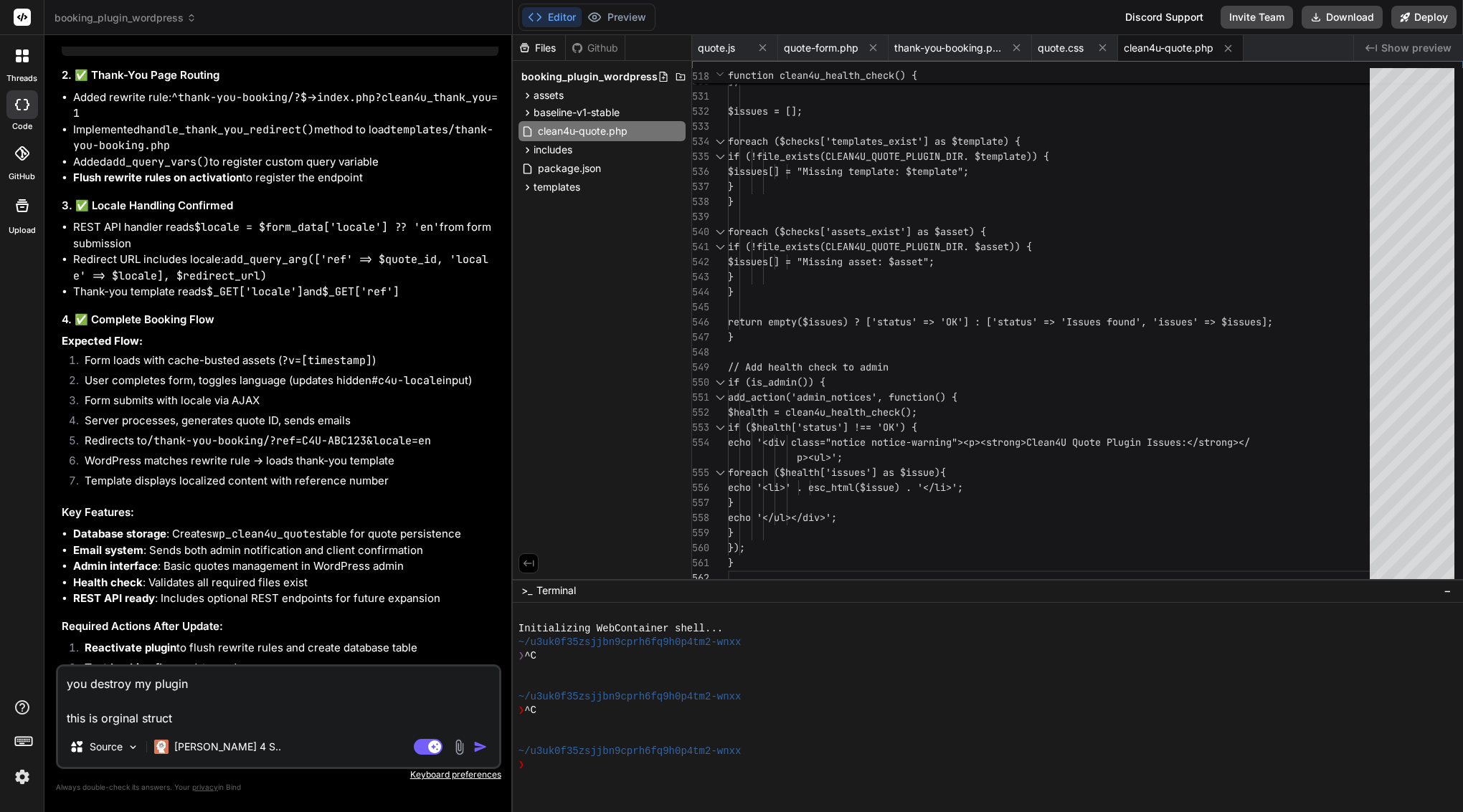
type textarea "x"
type textarea "you destroy my plugin this is orginal structu"
type textarea "x"
type textarea "you destroy my plugin this is orginal structut"
type textarea "x"
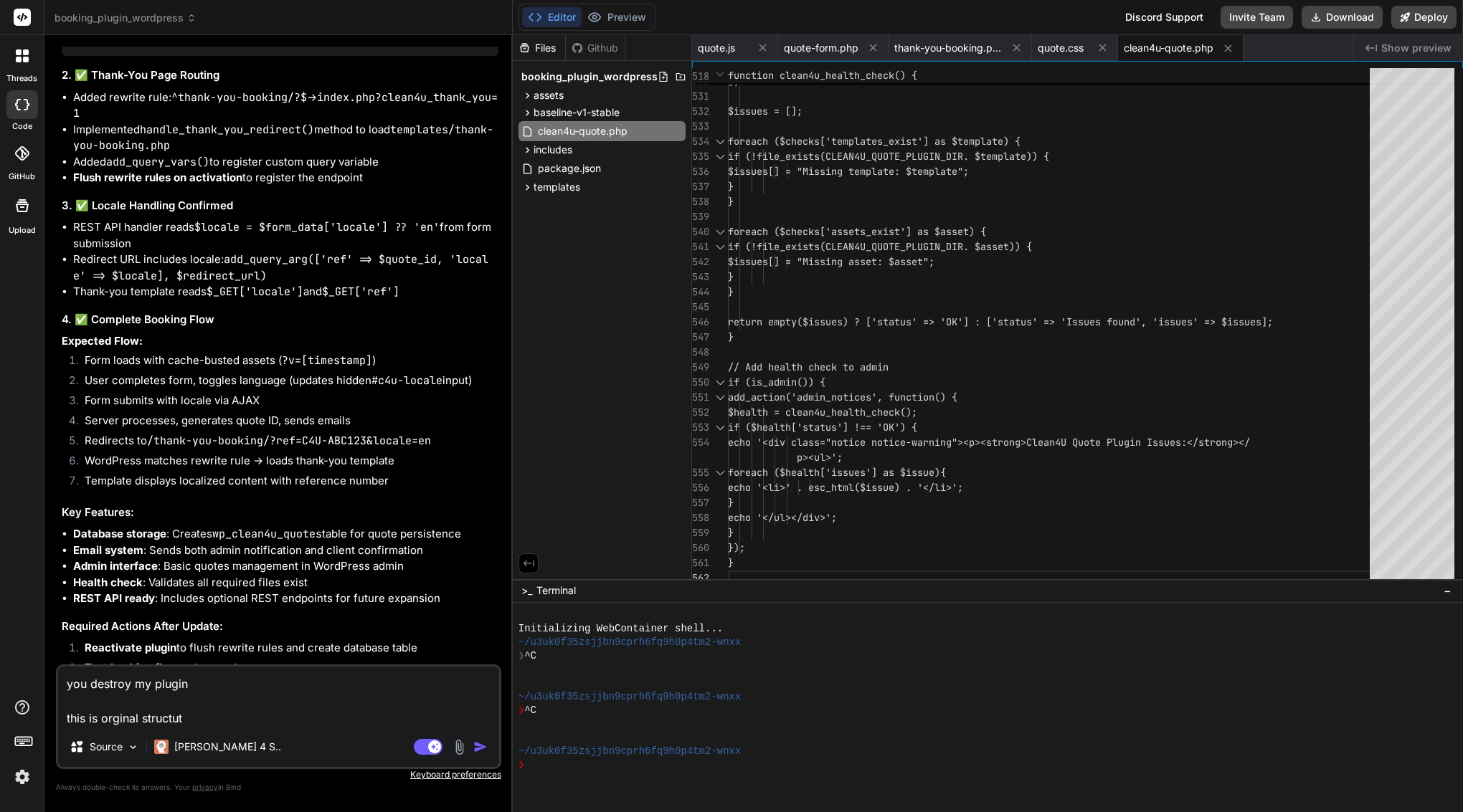
type textarea "you destroy my plugin this is orginal structu"
type textarea "x"
type textarea "you destroy my plugin this is orginal structur"
type textarea "x"
type textarea "you destroy my plugin this is orginal structure"
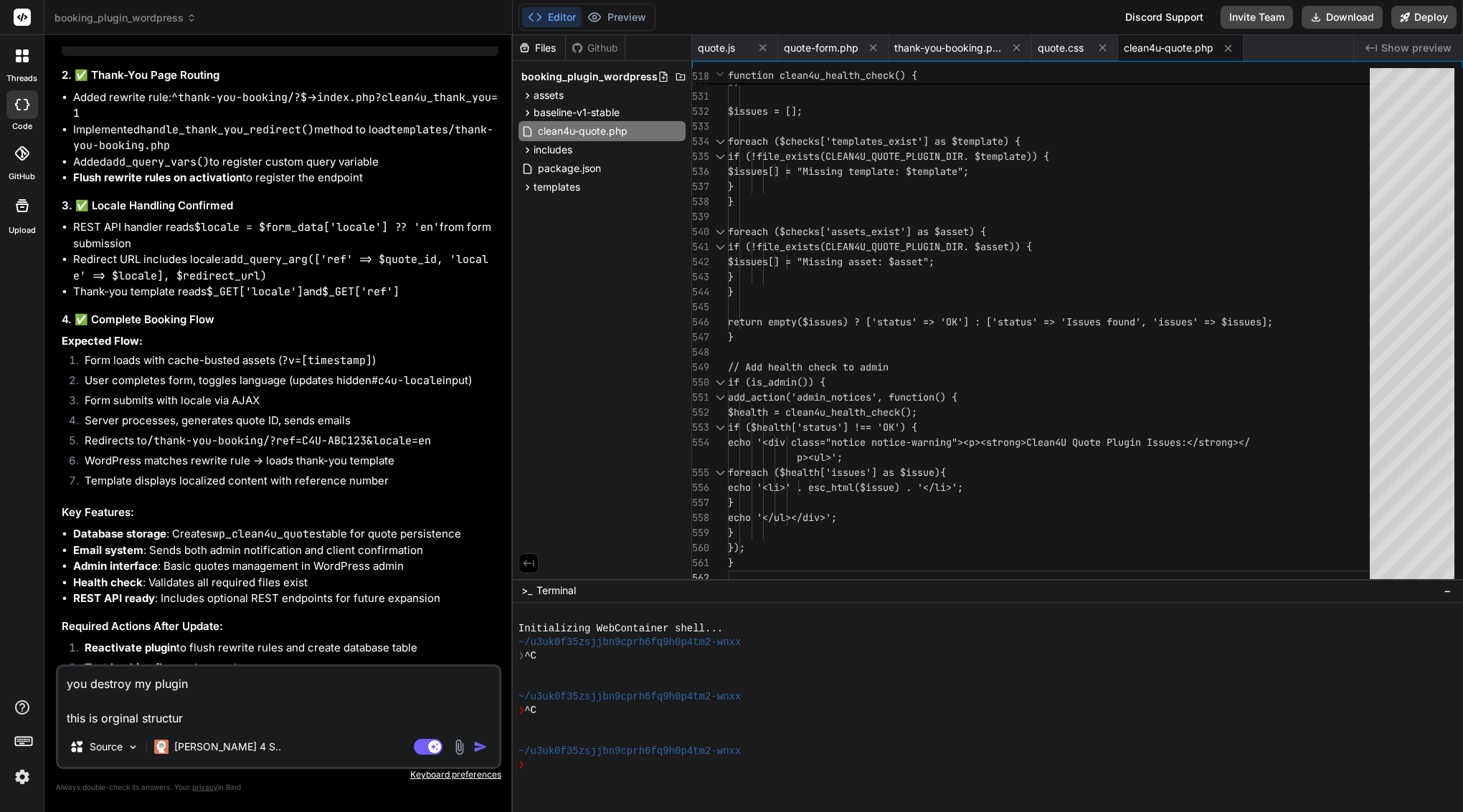
type textarea "x"
type textarea "you destroy my plugin this is orginal structure"
type textarea "x"
type textarea "you destroy my plugin this is orginal structure"
type textarea "x"
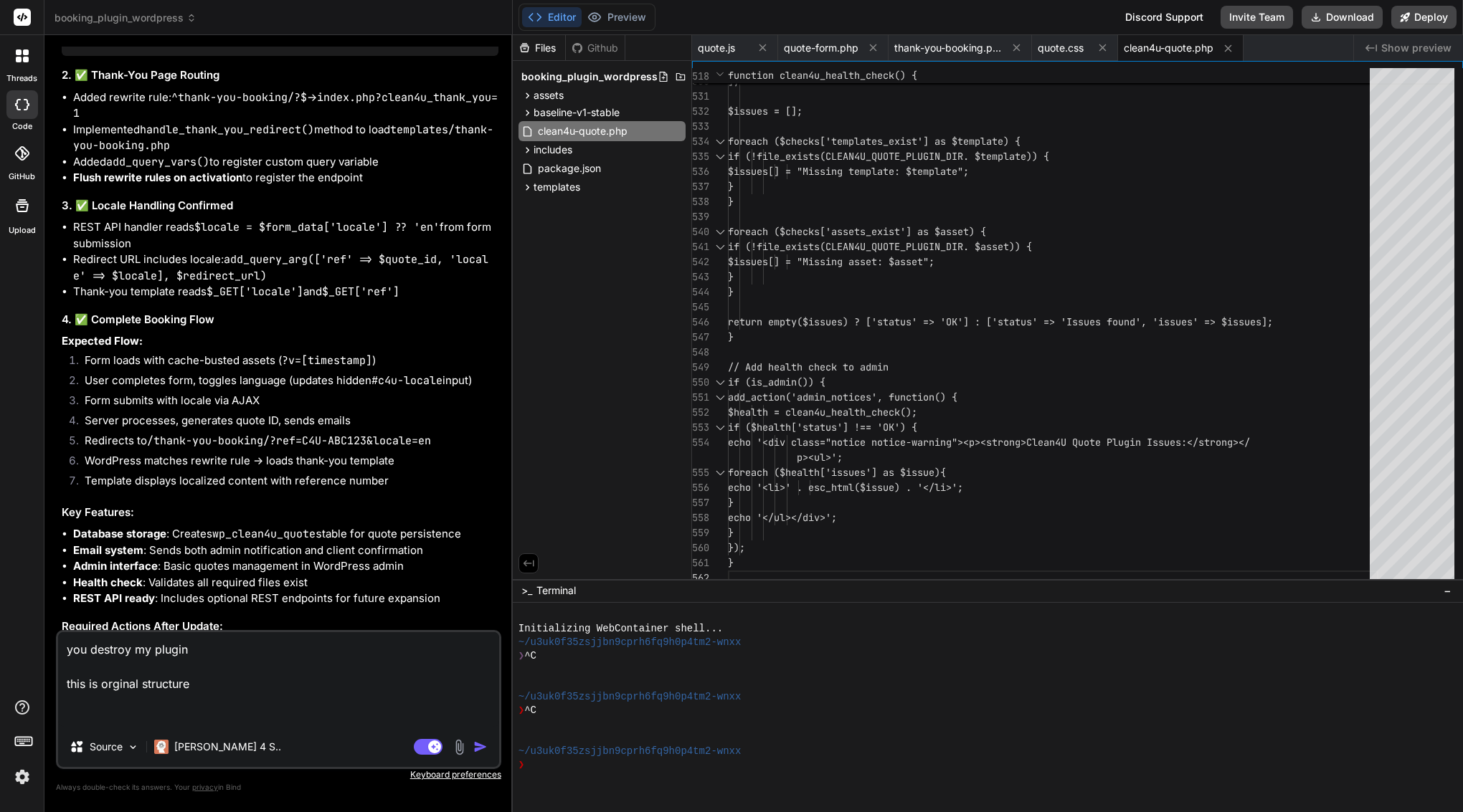
paste textarea "<?php /** * Quote Form Template * * Displays the multi-step quote form with sti…"
type textarea "you destroy my plugin this is orginal structure <?php /** * Quote Form Template…"
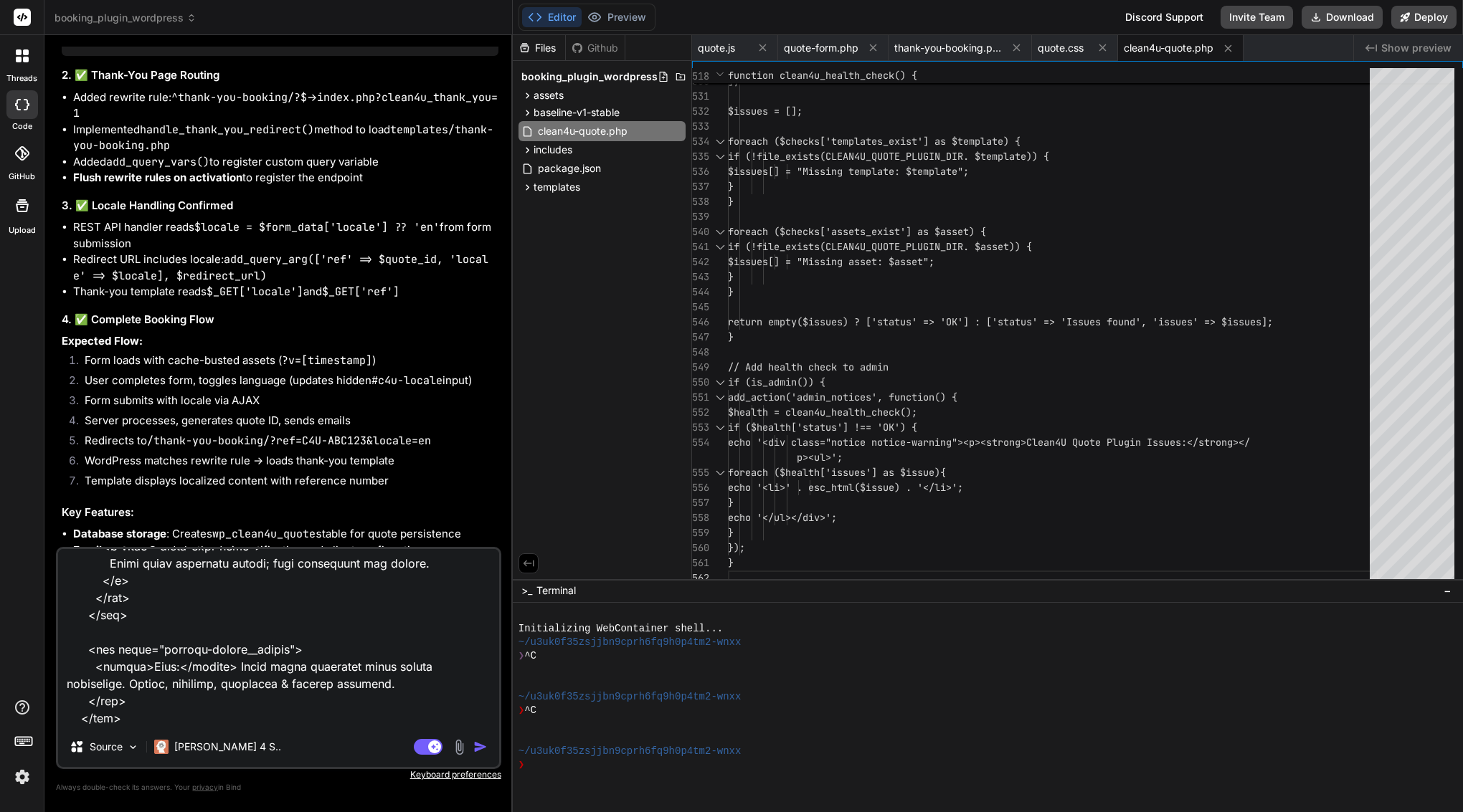
type textarea "x"
type textarea "you destroy my plugin this is orginal structure <?php /** * Quote Form Template…"
type textarea "x"
type textarea "you destroy my plugin this is orginal structure <?php /** * Quote Form Template…"
type textarea "x"
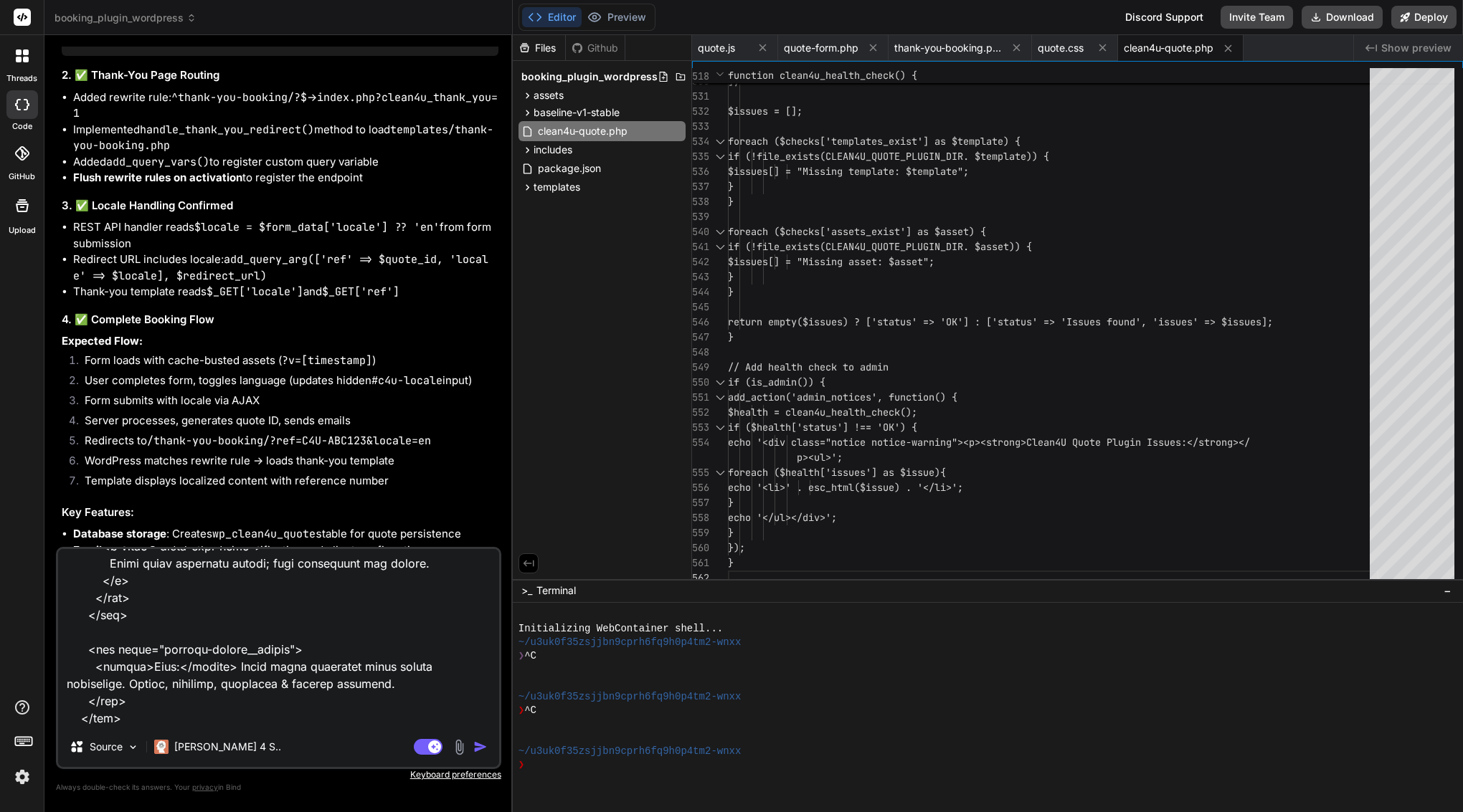
paste textarea "(function() { 'use strict'; // --- Google Places Autocomplete Global Callback -…"
type textarea "you destroy my plugin this is orginal structure <?php /** * Quote Form Template…"
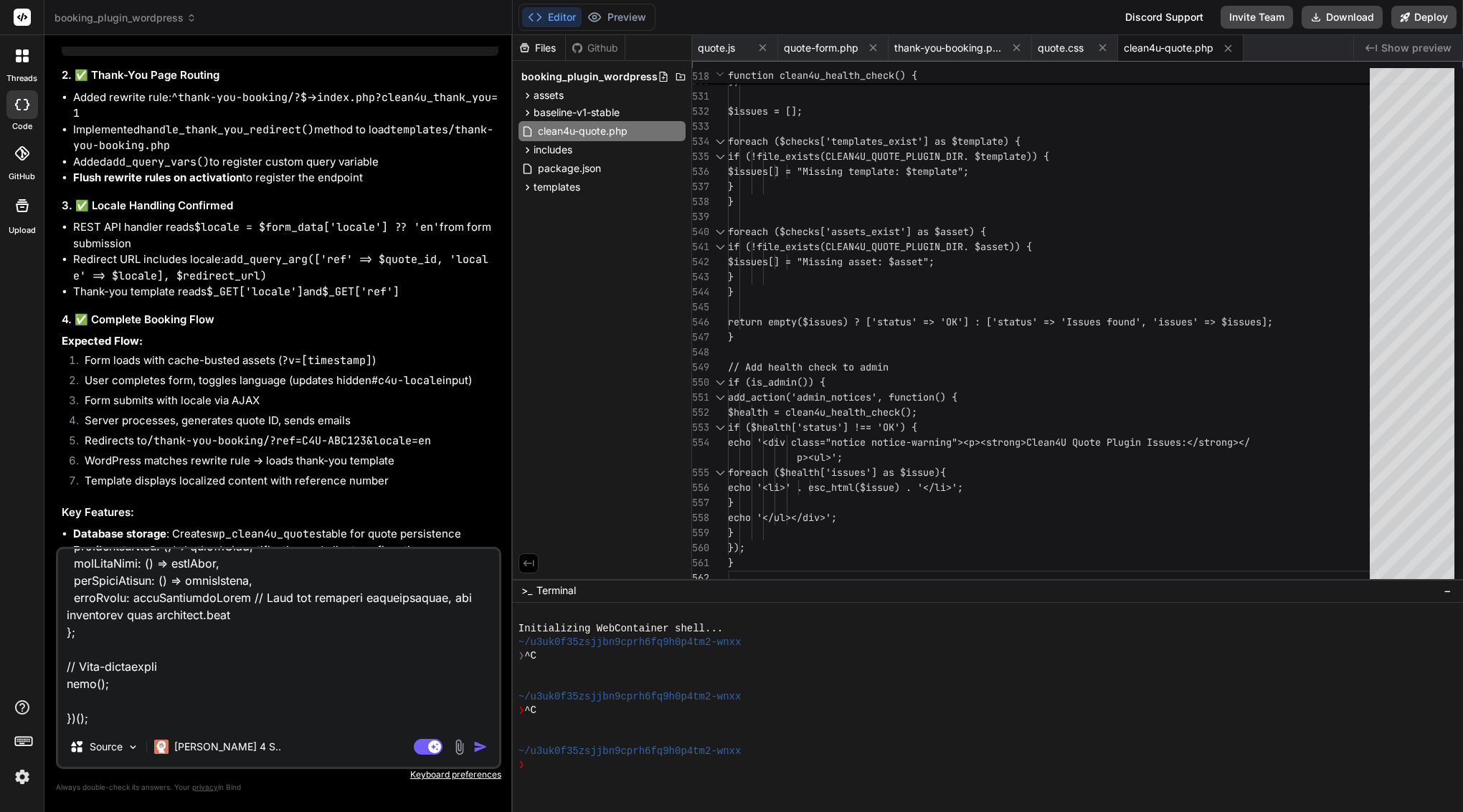
type textarea "x"
type textarea "you destroy my plugin this is orginal structure <?php /** * Quote Form Template…"
type textarea "x"
paste textarea "/* Quote Form Styles - Clean4U Brand - Enhanced & Performance Optimized */ :roo…"
type textarea "you destroy my plugin this is orginal structure <?php /** * Quote Form Template…"
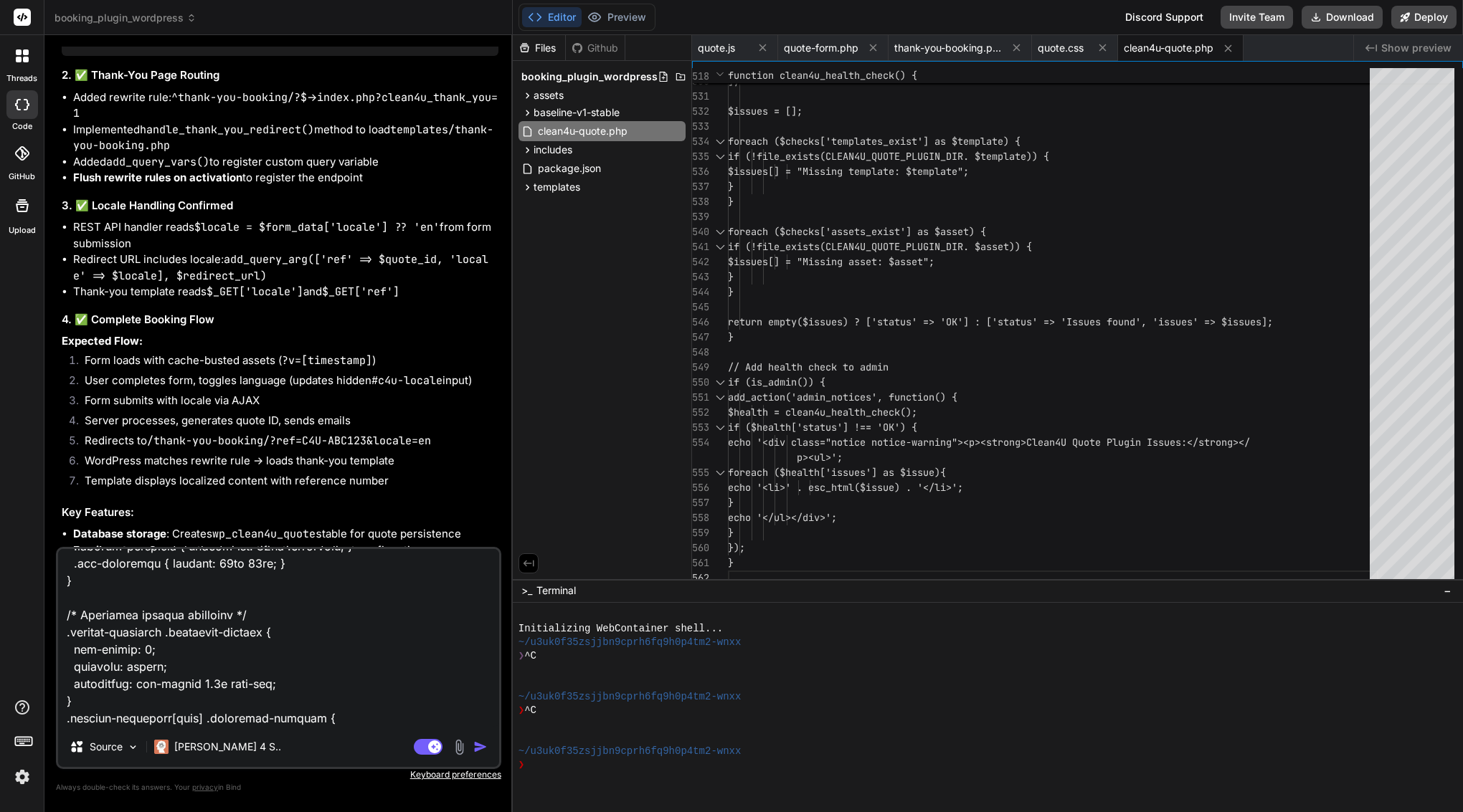
scroll to position [0, 0]
type textarea "x"
type textarea "you destroy my plugin this is orginal structure <?php /** * Quote Form Template…"
type textarea "x"
paste textarea "<?php /** * Clean4U REST API Handler * * Handles REST API endpoints for quote s…"
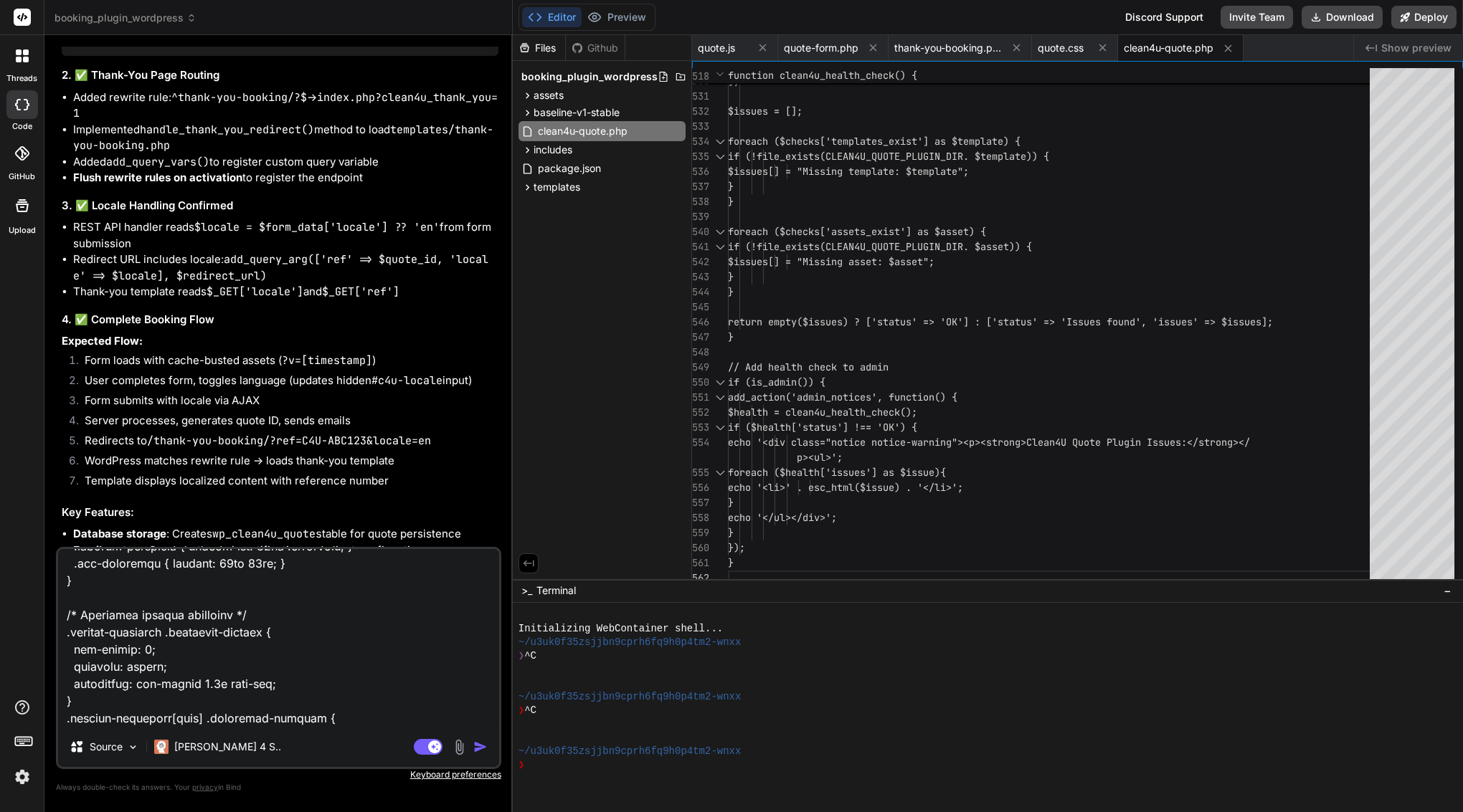
type textarea "you destroy my plugin this is orginal structure <?php /** * Quote Form Template…"
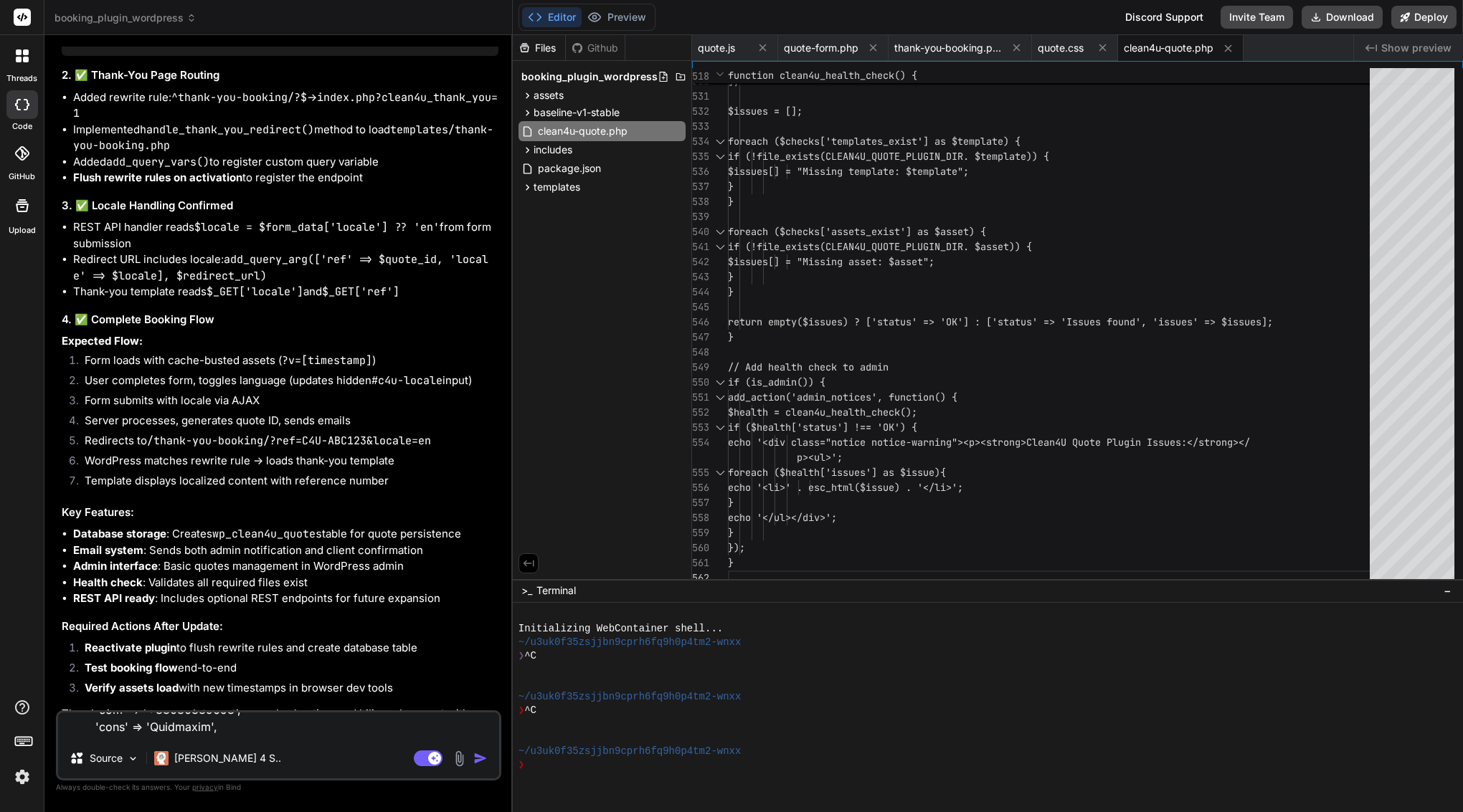
type textarea "x"
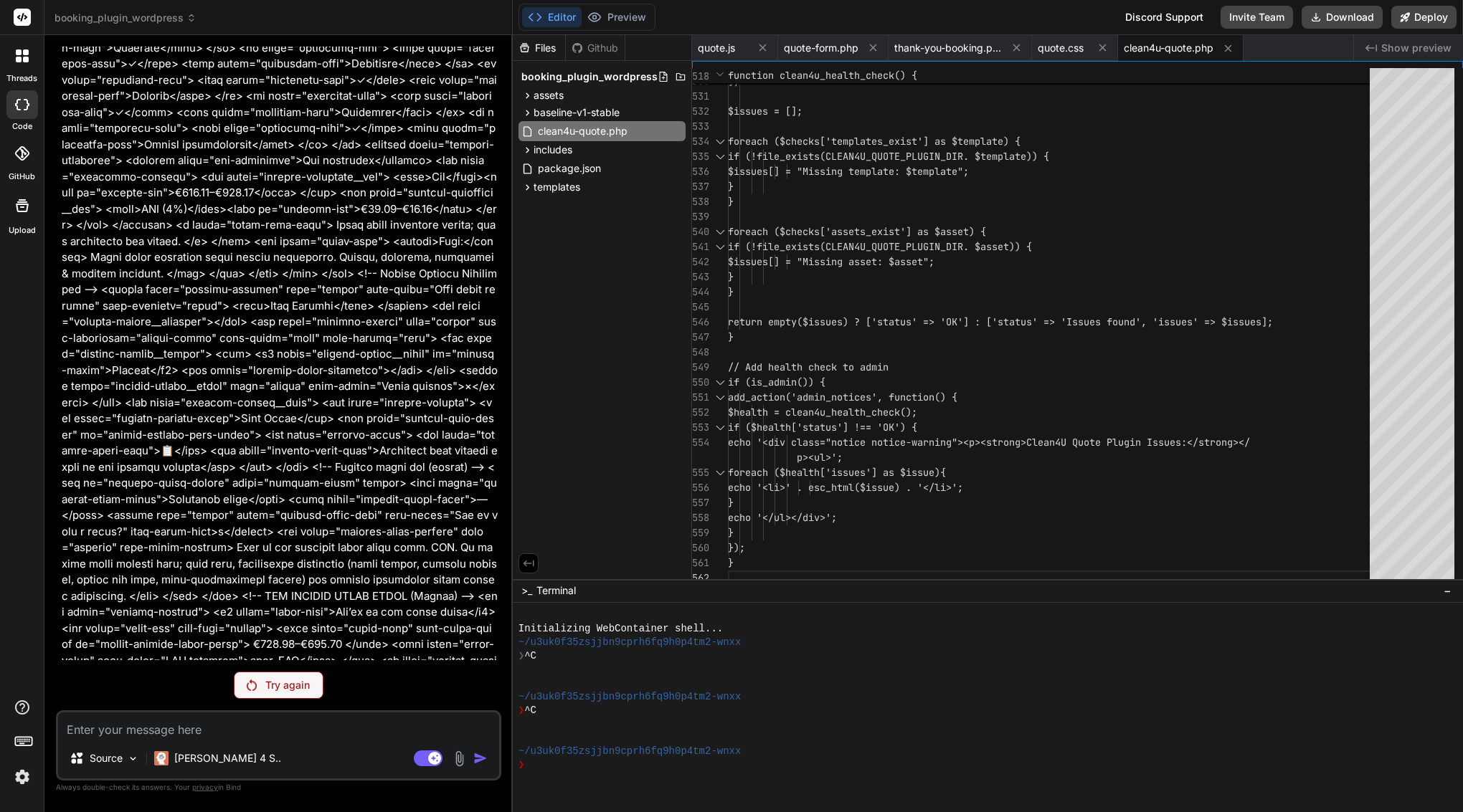
scroll to position [17585, 0]
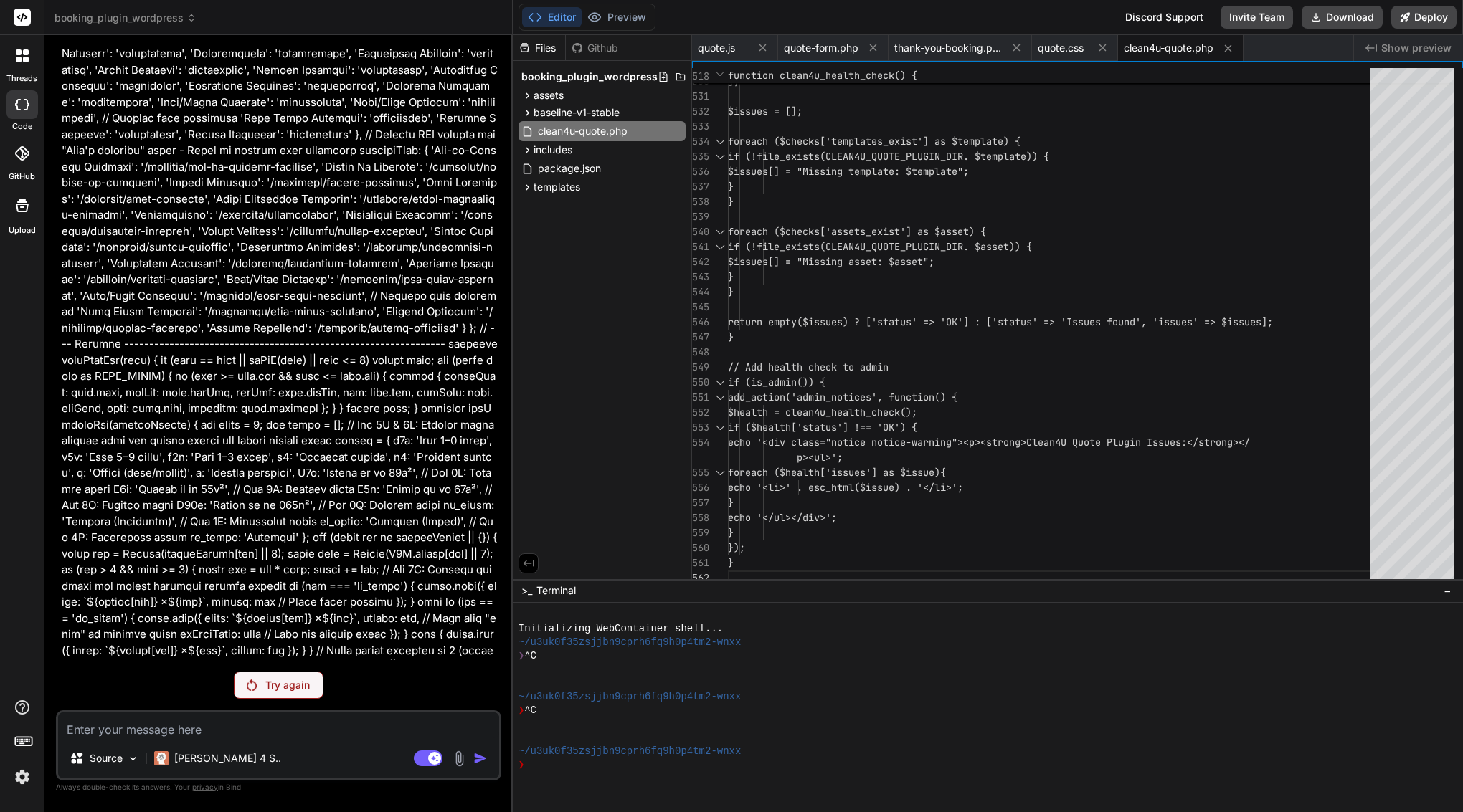
click at [299, 691] on p "Try again" at bounding box center [288, 685] width 45 height 15
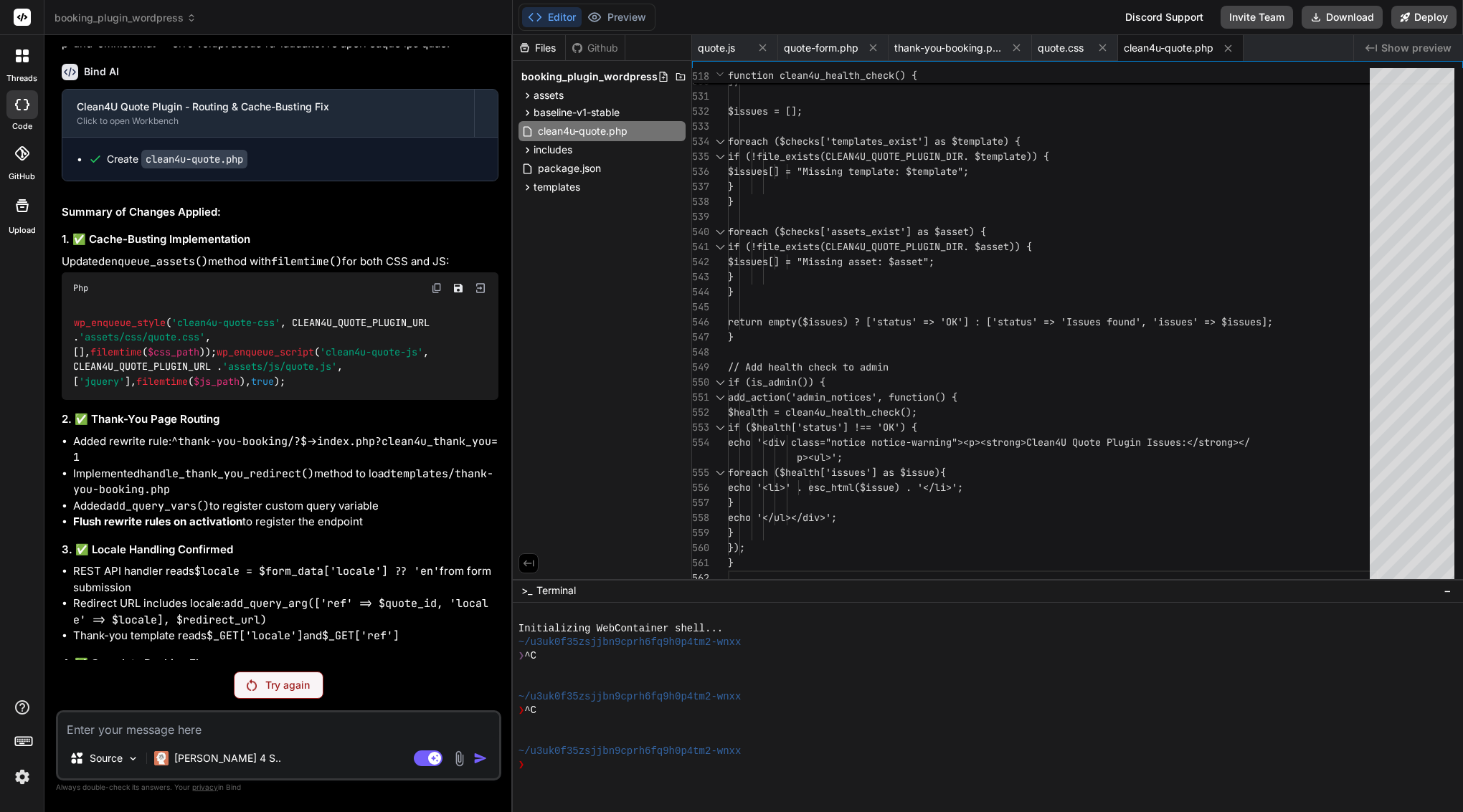
scroll to position [0, 0]
click at [299, 689] on p "Try again" at bounding box center [288, 685] width 45 height 15
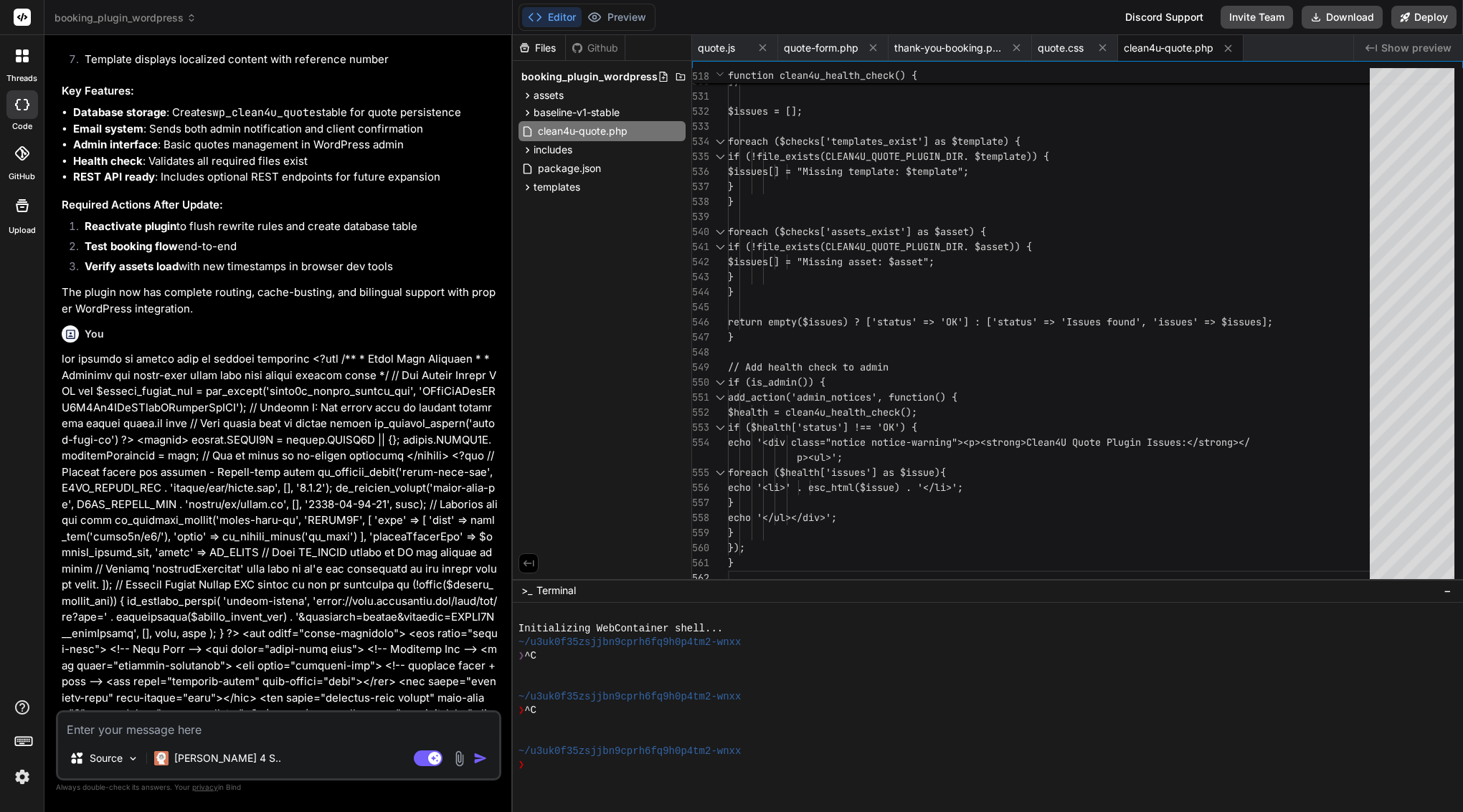
scroll to position [9429, 0]
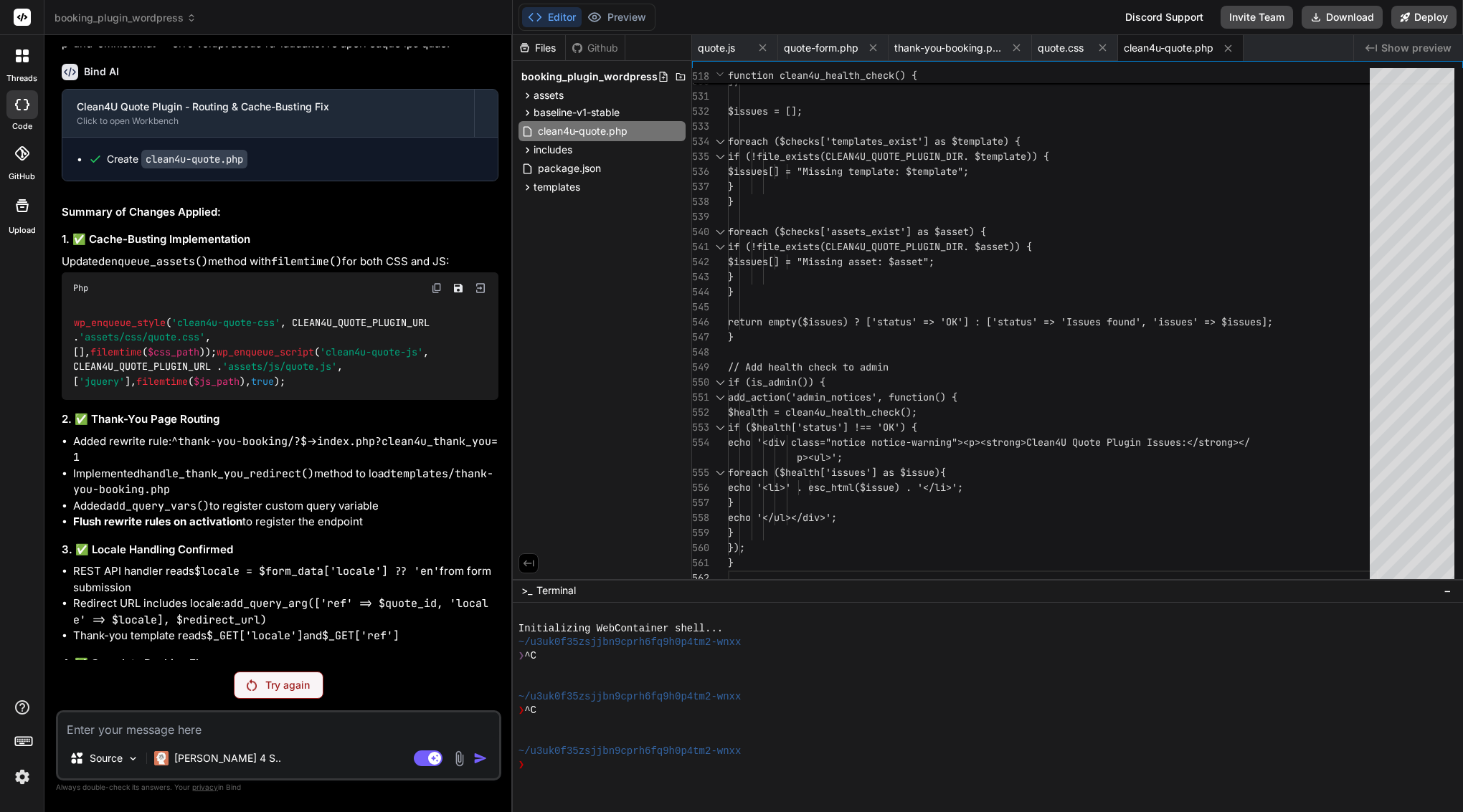
click at [299, 689] on p "Try again" at bounding box center [288, 685] width 45 height 15
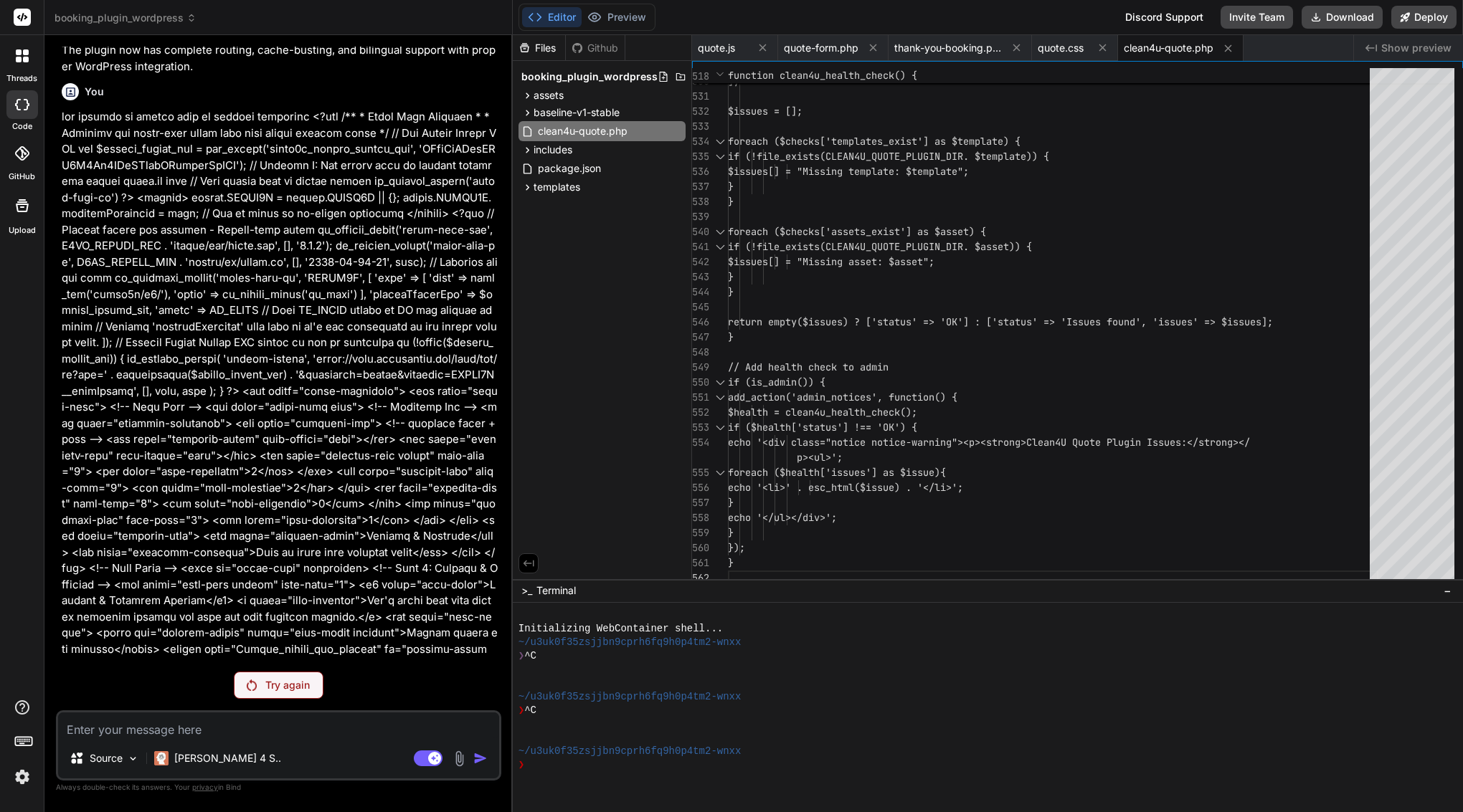
scroll to position [8421, 0]
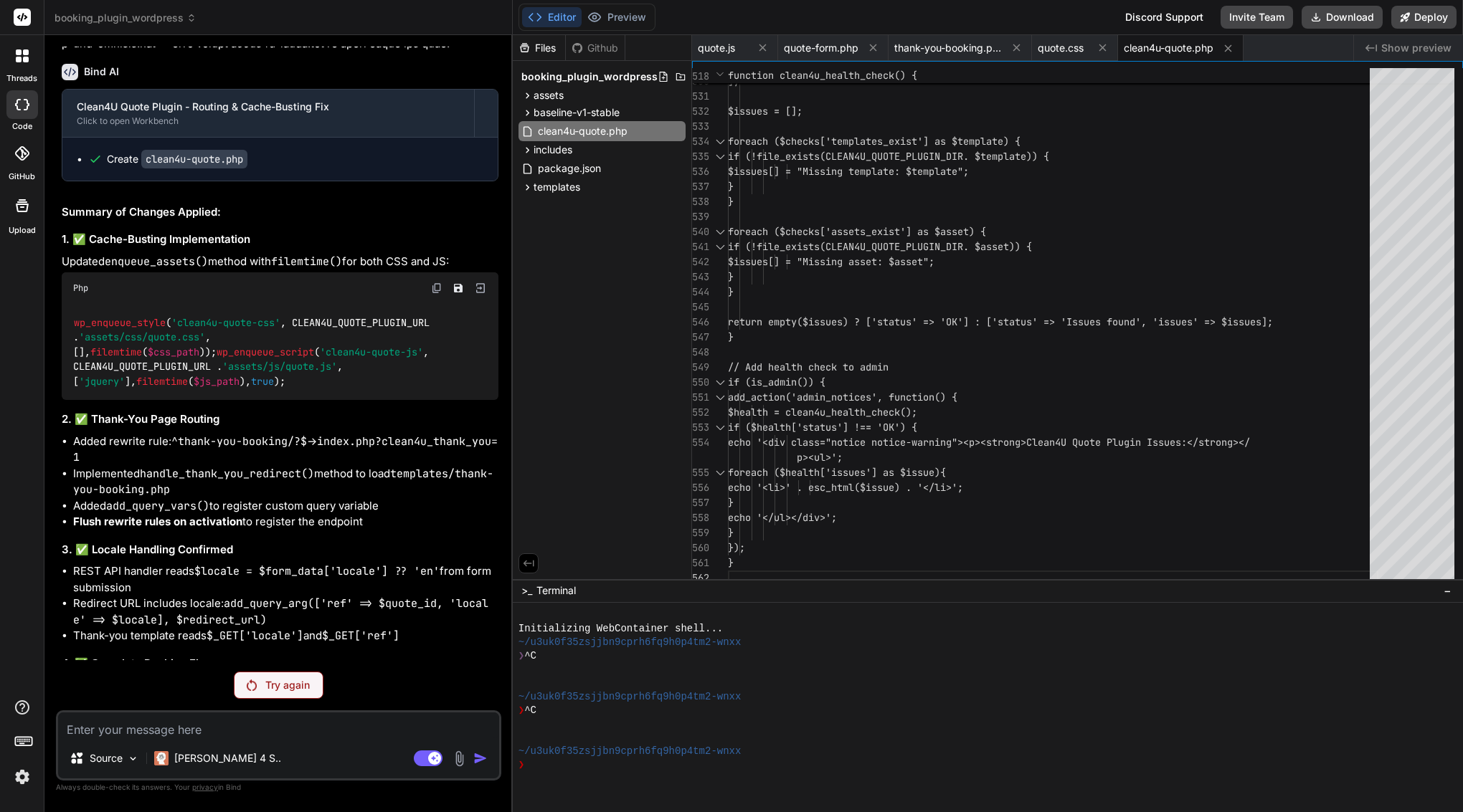
click at [299, 689] on p "Try again" at bounding box center [288, 685] width 45 height 15
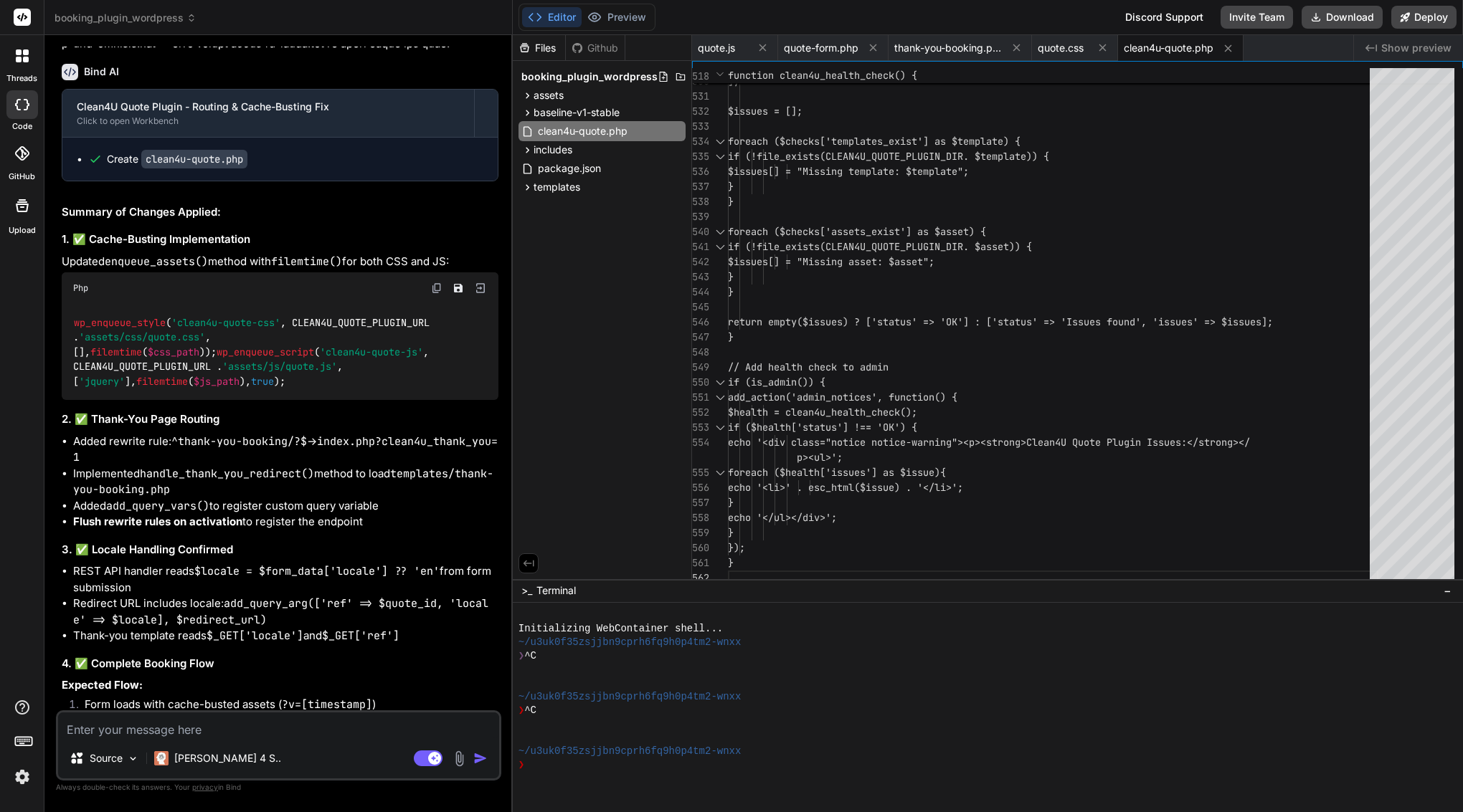
scroll to position [9429, 0]
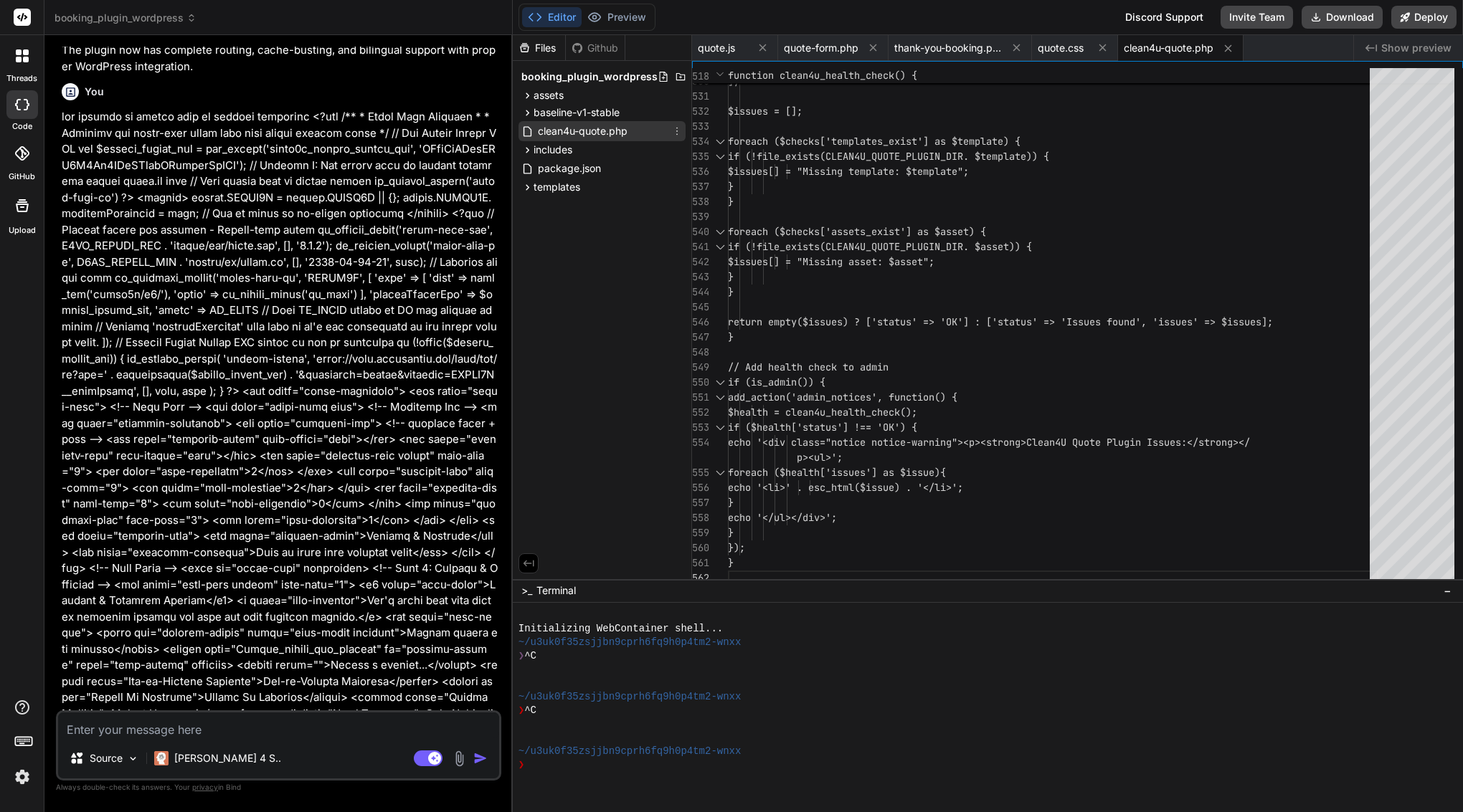
type textarea "x"
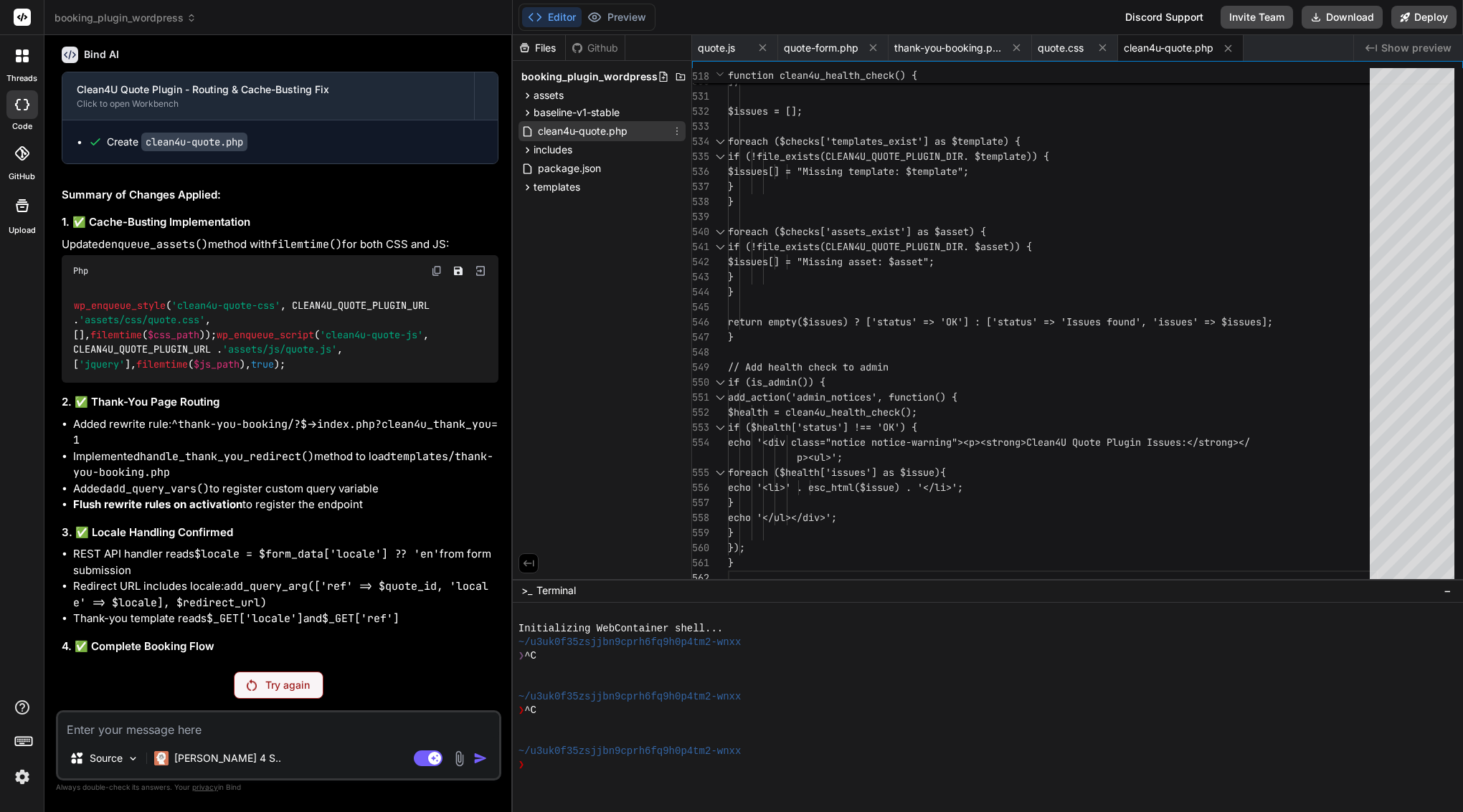
scroll to position [8421, 0]
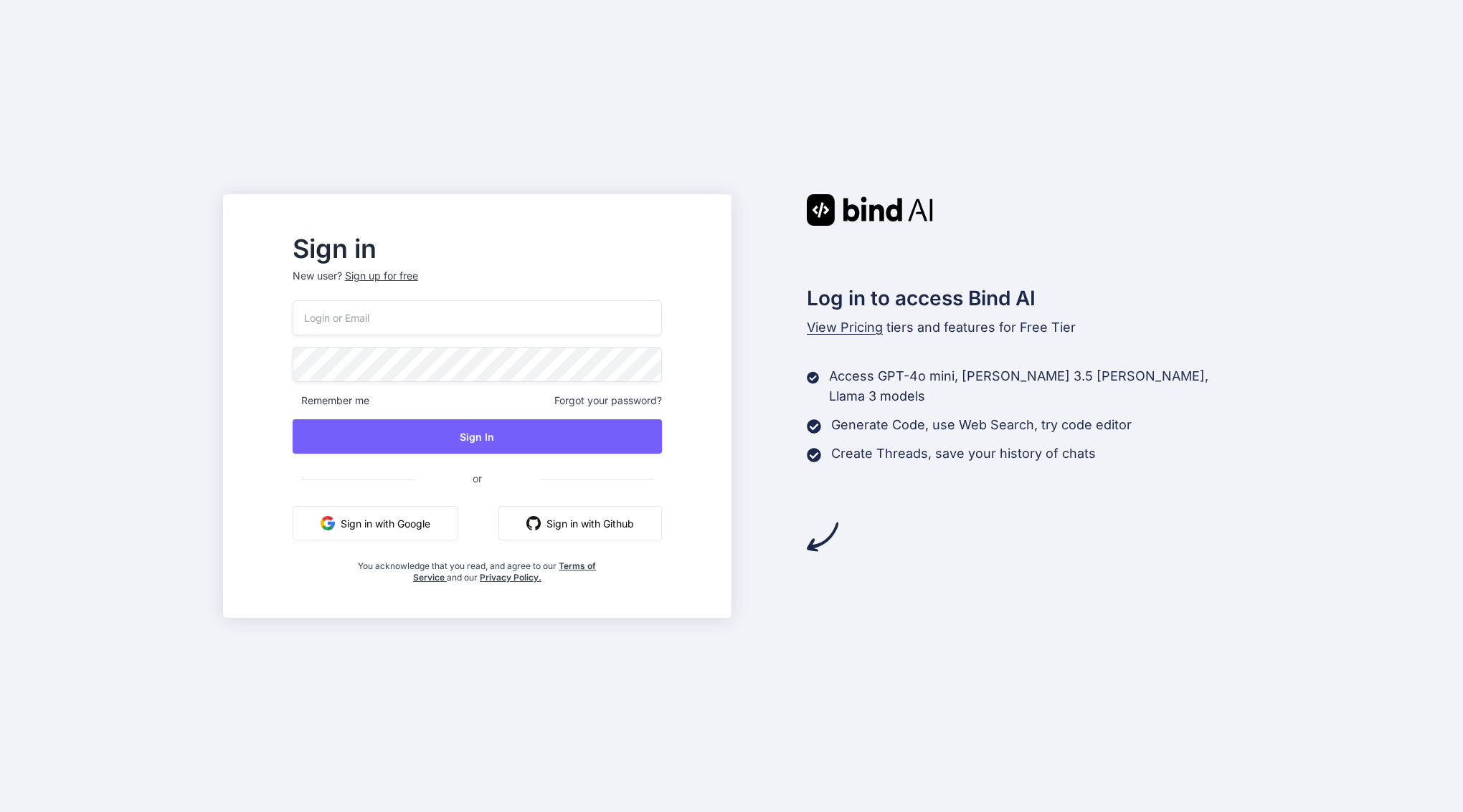
click at [396, 300] on p "New user? Sign up for free" at bounding box center [477, 284] width 370 height 32
type input "[EMAIL_ADDRESS][DOMAIN_NAME]"
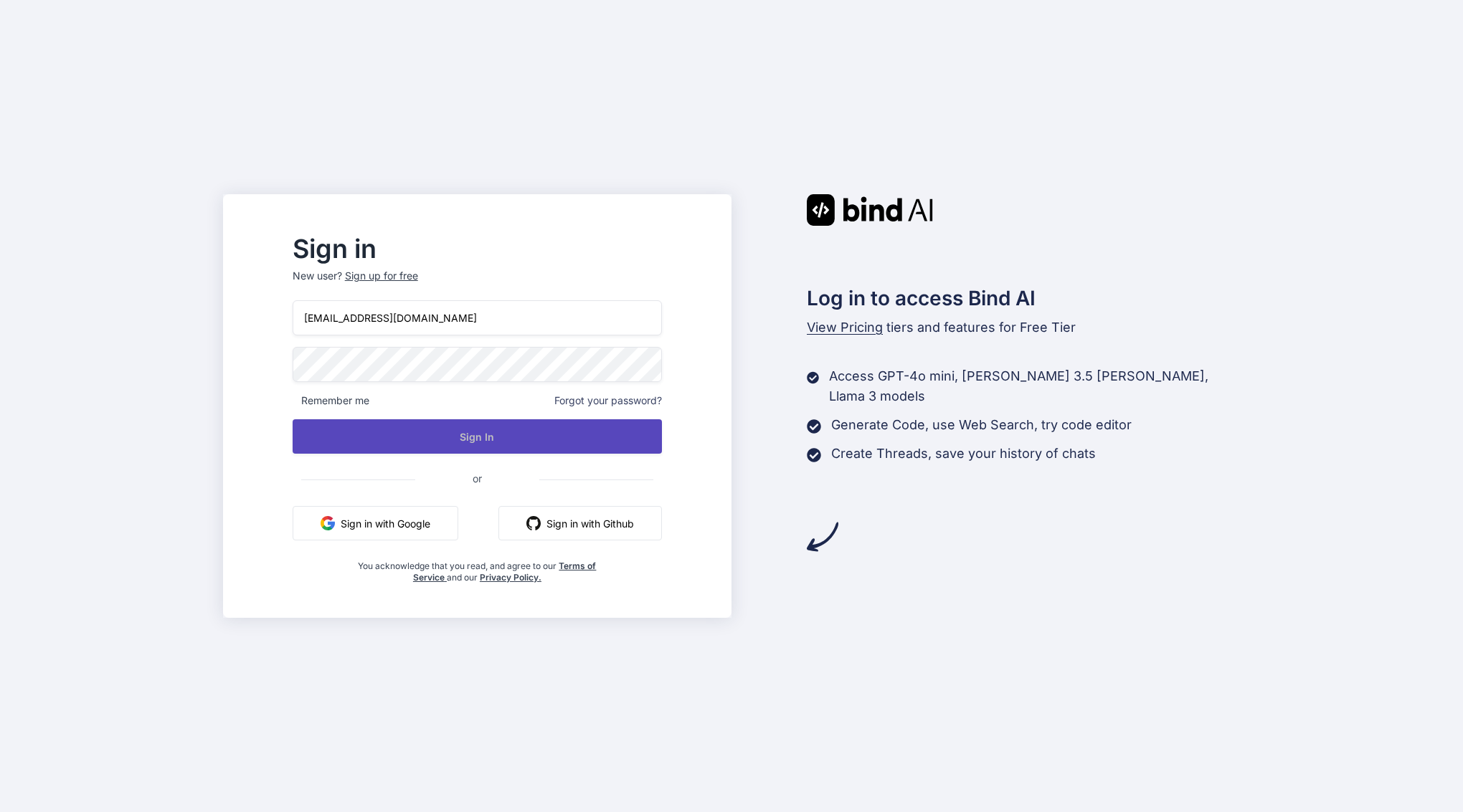
click at [460, 432] on button "Sign In" at bounding box center [477, 437] width 370 height 34
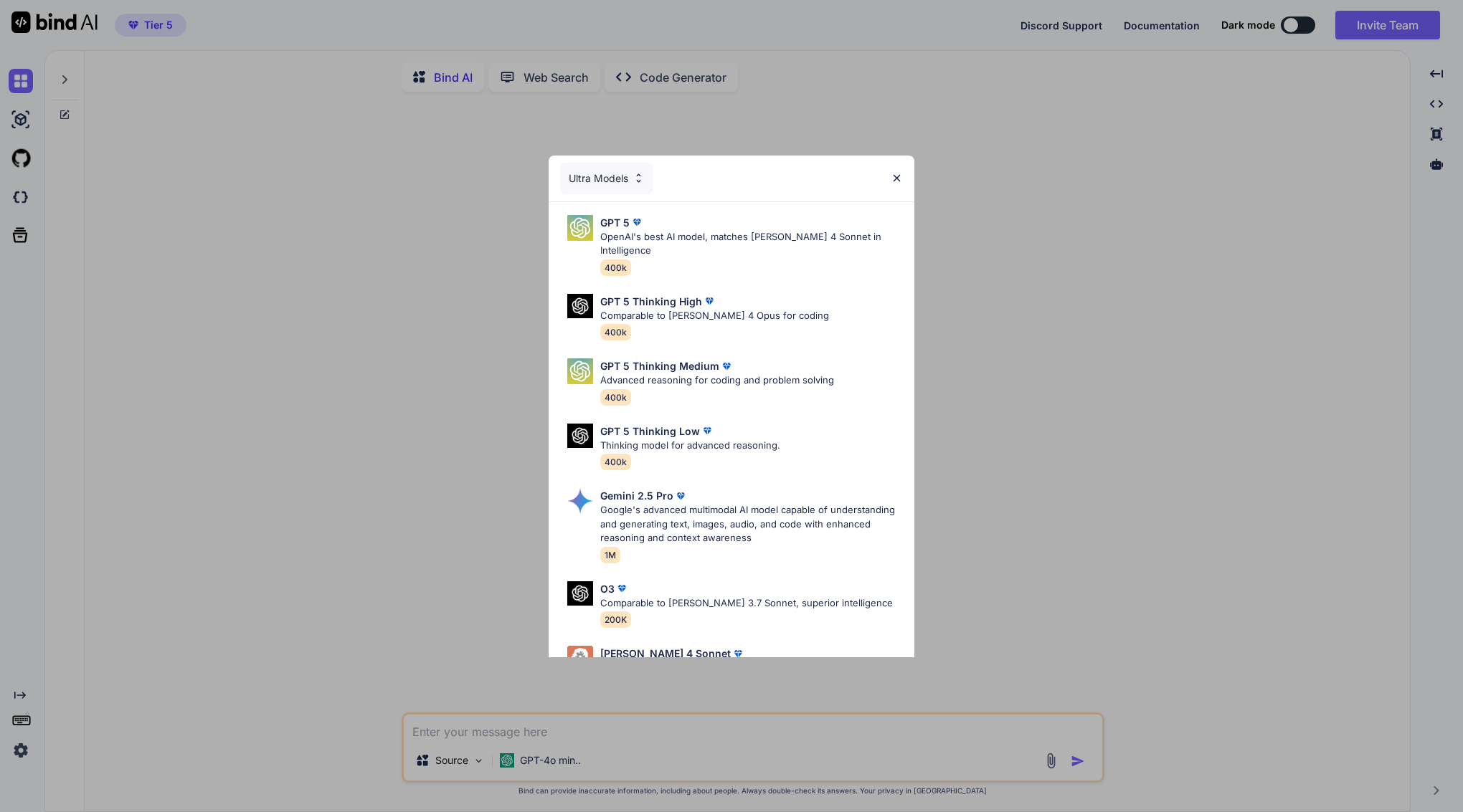
click at [905, 173] on div "Ultra Models" at bounding box center [732, 178] width 365 height 46
click at [897, 181] on img at bounding box center [896, 178] width 12 height 12
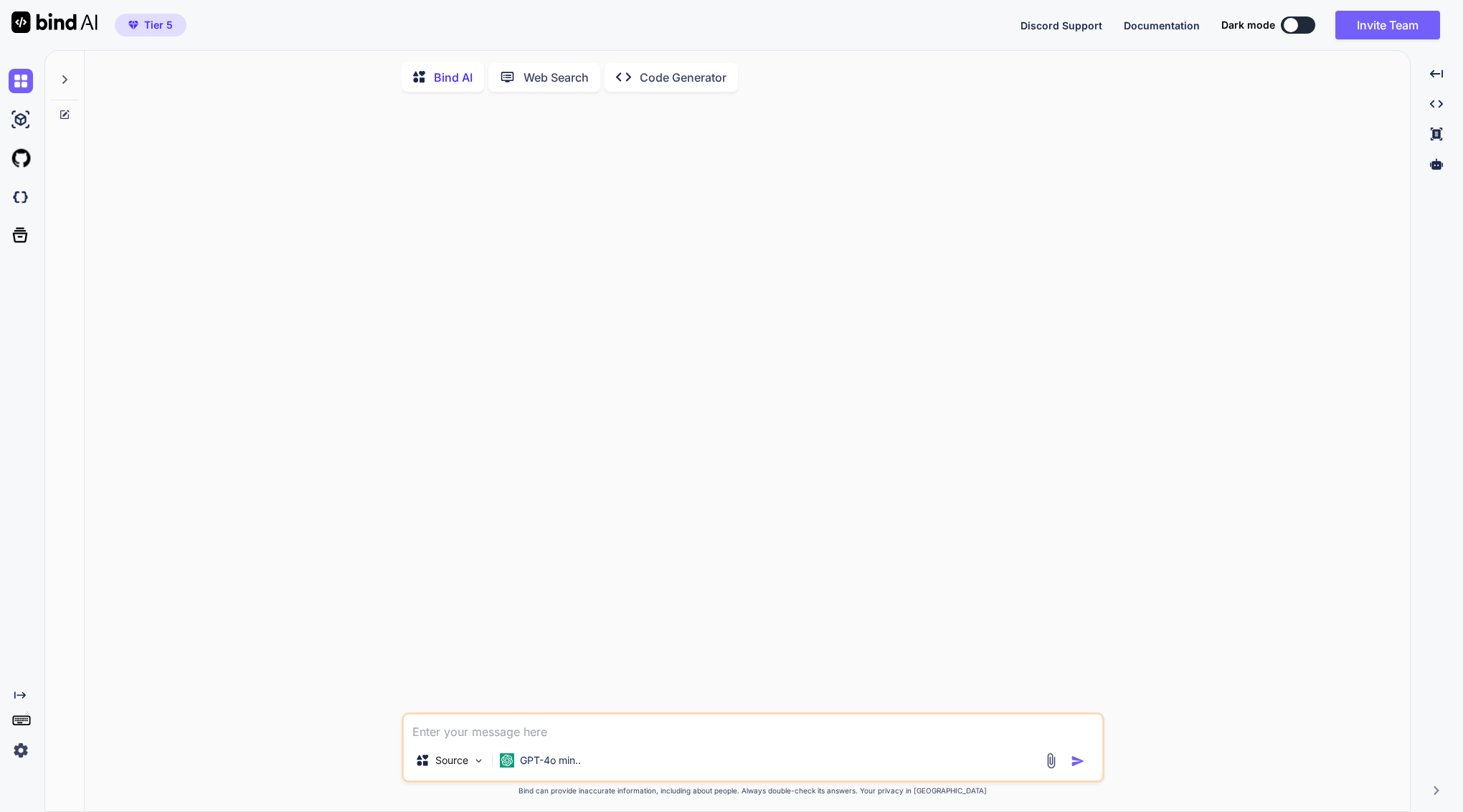
click at [17, 745] on img at bounding box center [21, 750] width 24 height 24
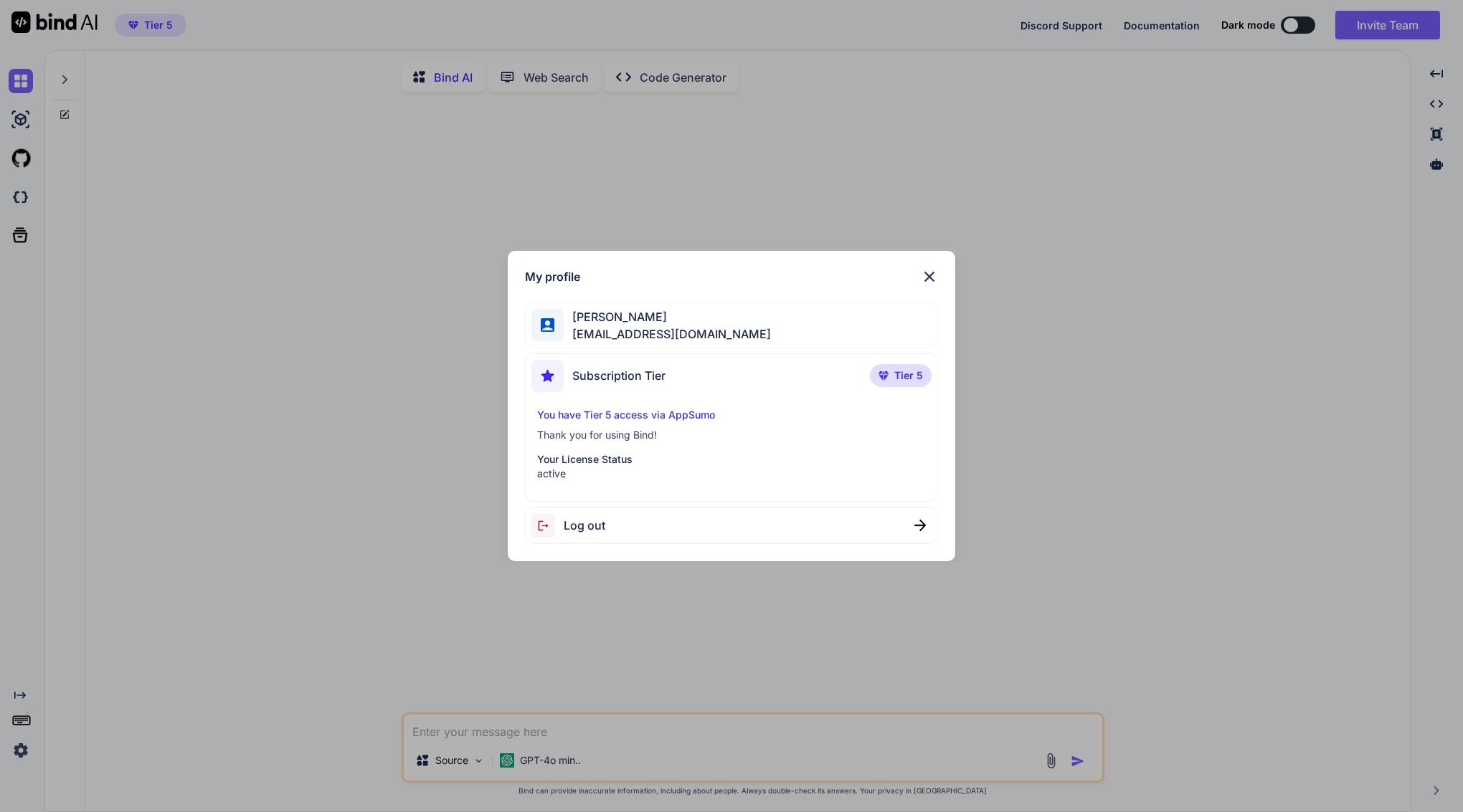
click at [929, 271] on img at bounding box center [929, 276] width 17 height 17
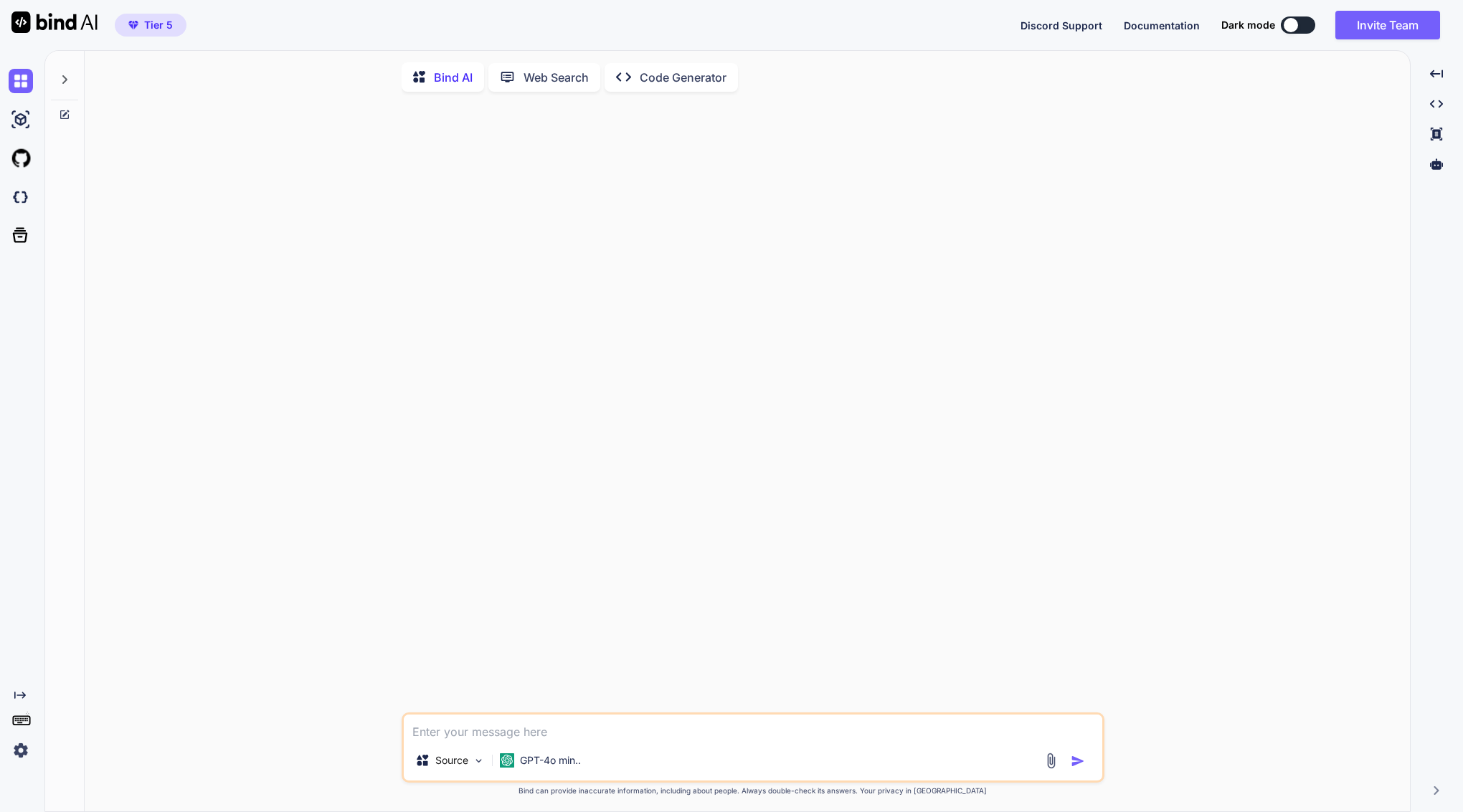
click at [62, 78] on icon at bounding box center [64, 79] width 11 height 11
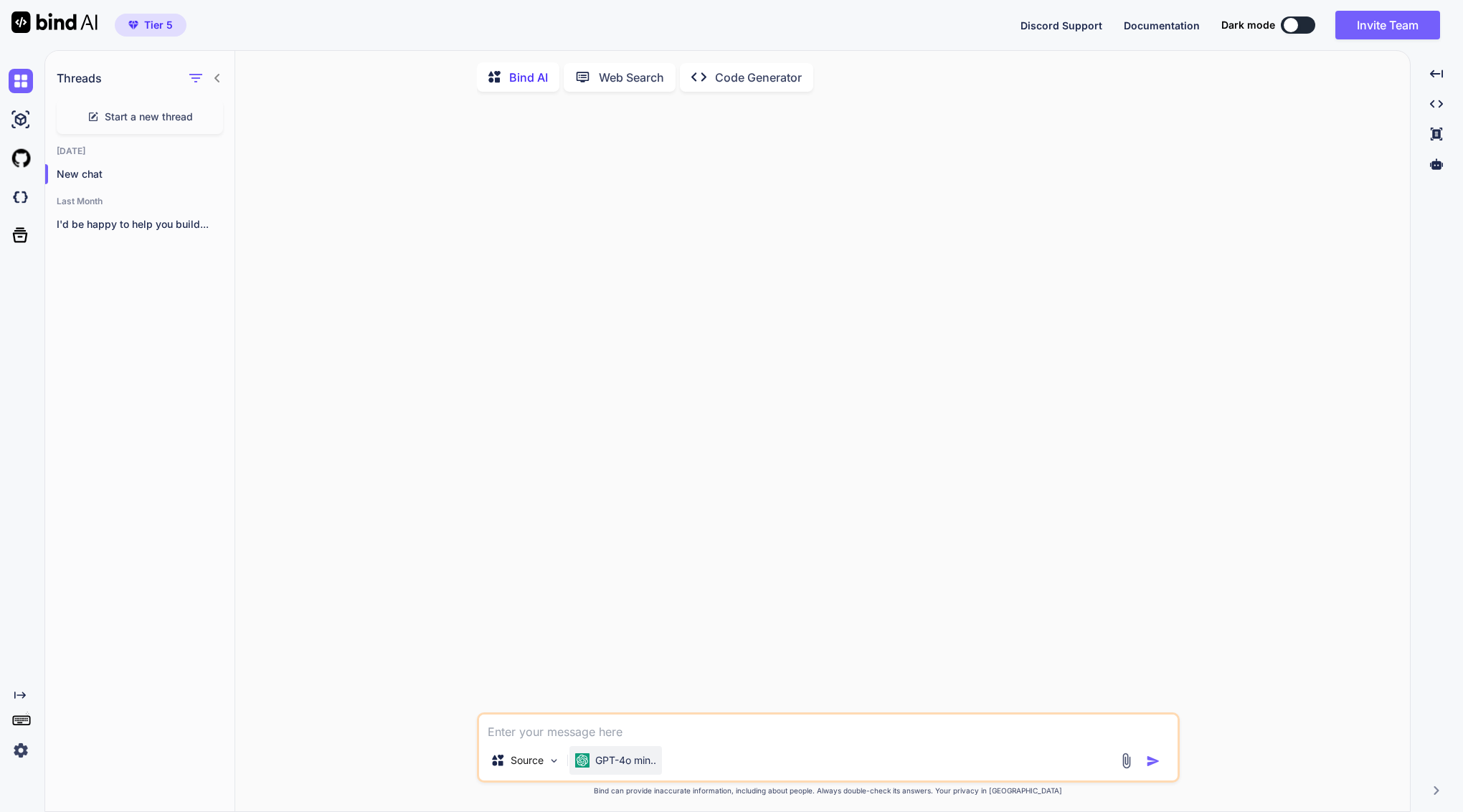
click at [601, 759] on p "GPT-4o min.." at bounding box center [626, 760] width 61 height 15
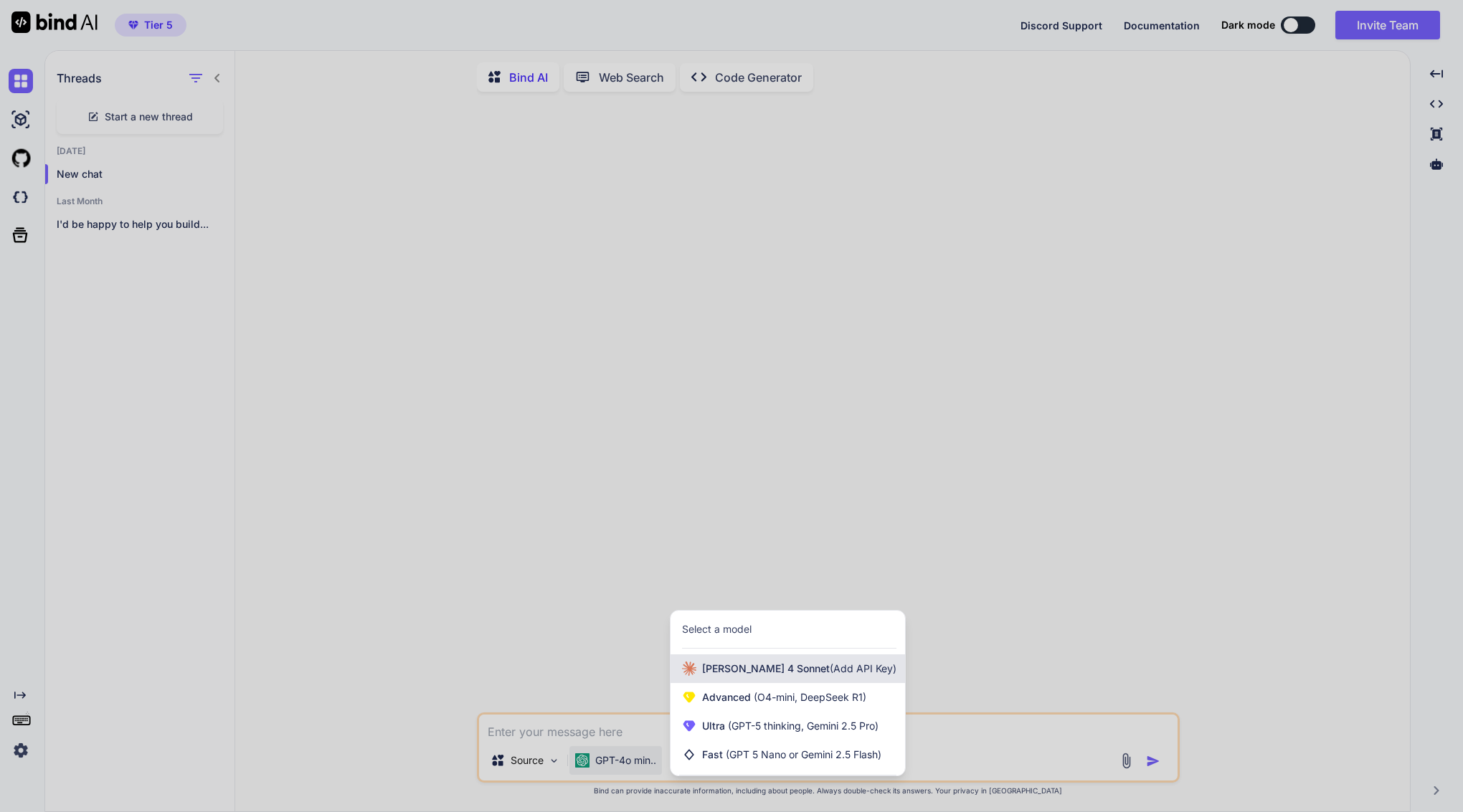
click at [738, 665] on span "[PERSON_NAME] 4 Sonnet (Add API Key)" at bounding box center [800, 668] width 195 height 15
type textarea "x"
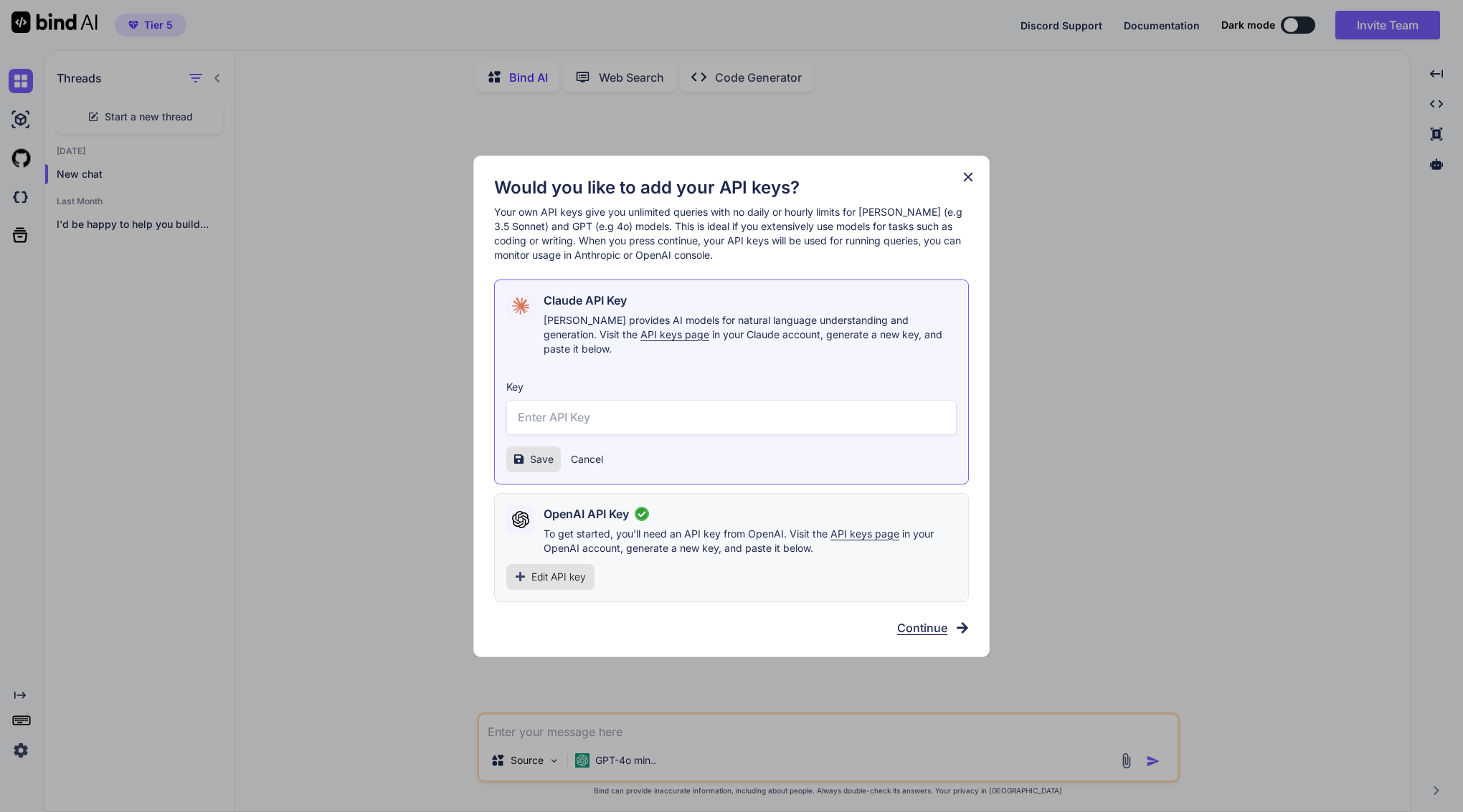
click at [707, 412] on input "text" at bounding box center [731, 417] width 451 height 35
paste input "Please update the Clean4U Quote plugin to close the remaining gaps: 1. Update c…"
type input "Please update the Clean4U Quote plugin to close the remaining gaps: 1. Update c…"
click at [707, 412] on input "text" at bounding box center [731, 417] width 451 height 35
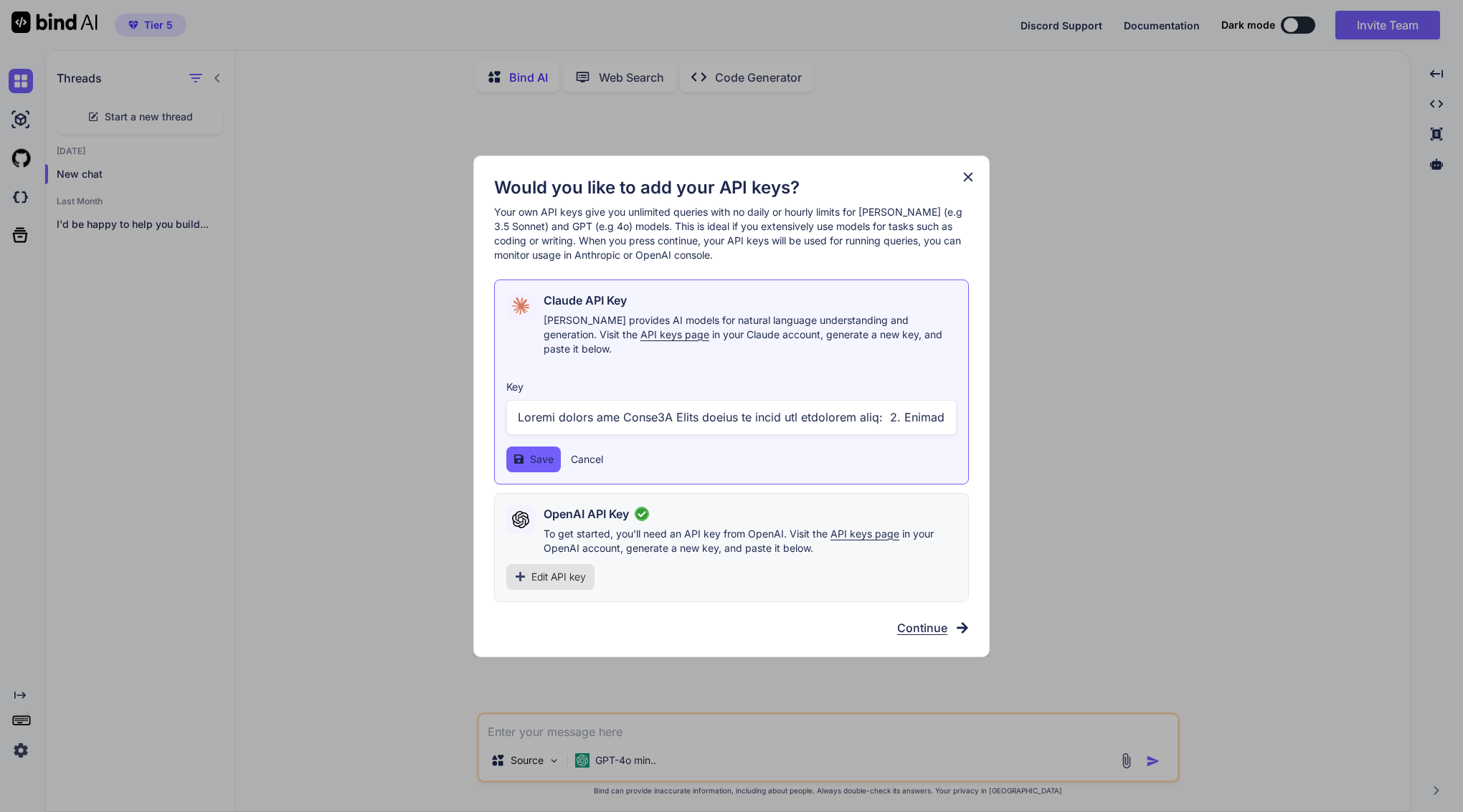
click at [707, 412] on input "text" at bounding box center [731, 417] width 451 height 35
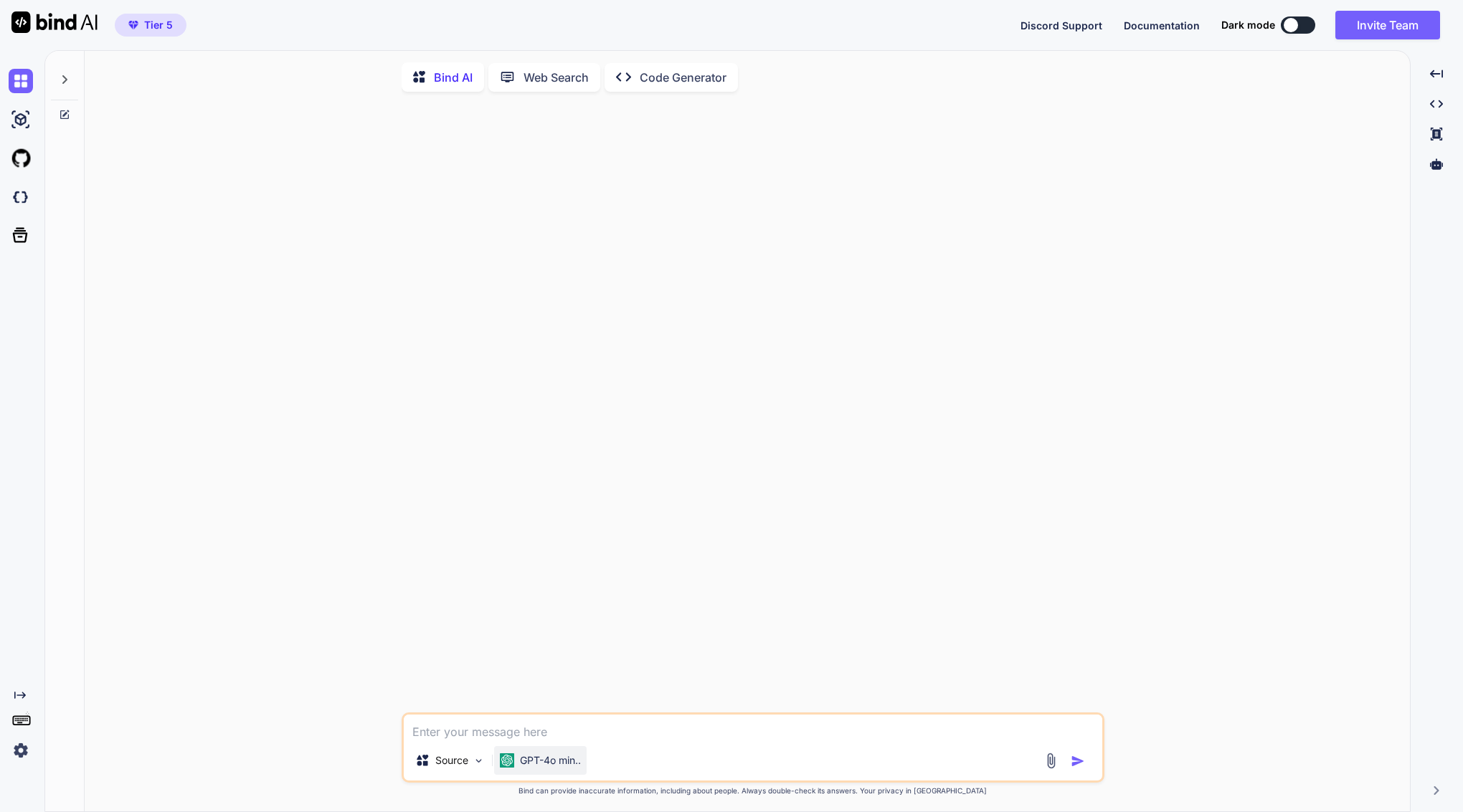
click at [545, 763] on p "GPT-4o min.." at bounding box center [550, 760] width 61 height 15
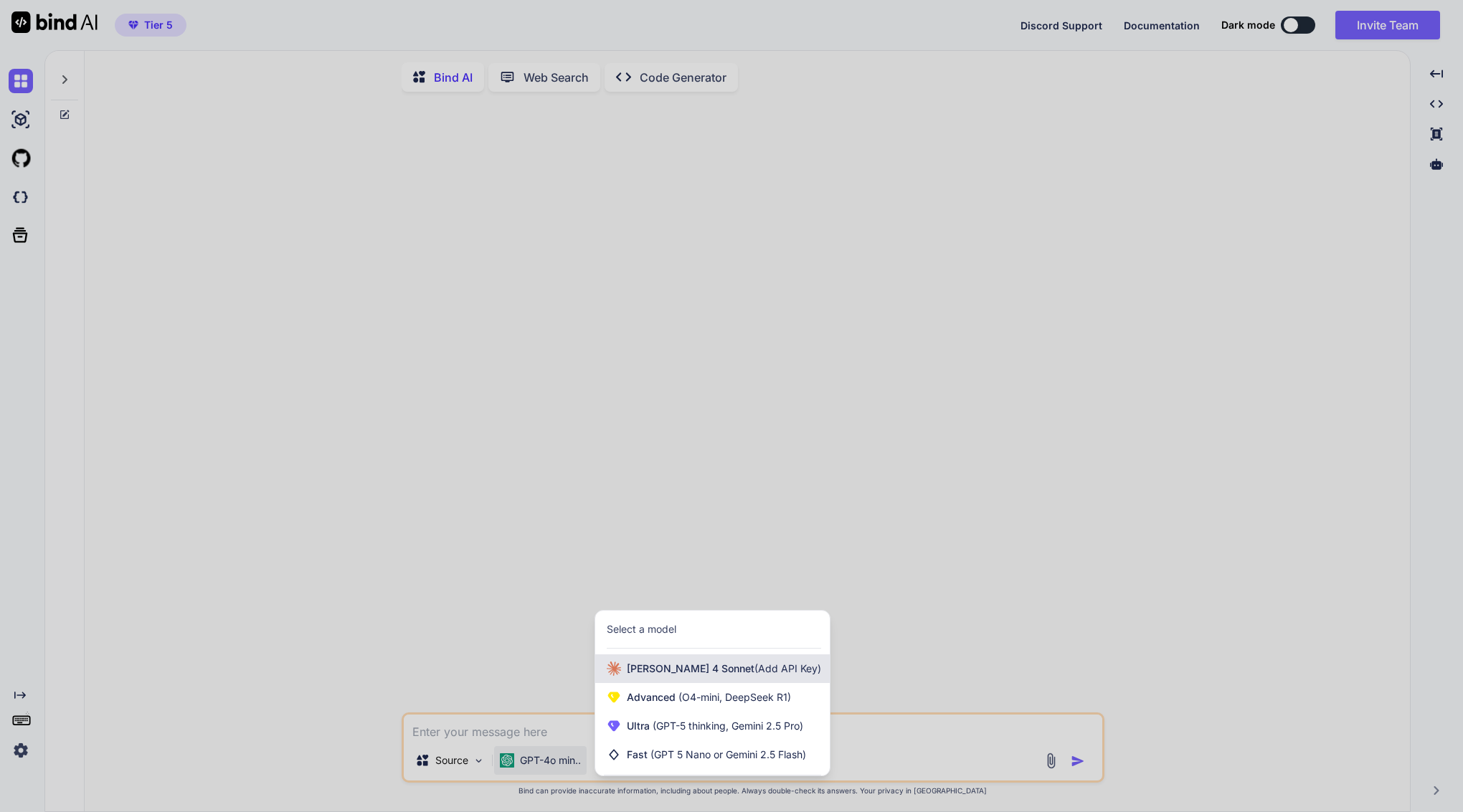
click at [658, 673] on span "[PERSON_NAME] 4 Sonnet (Add API Key)" at bounding box center [724, 668] width 195 height 15
type textarea "x"
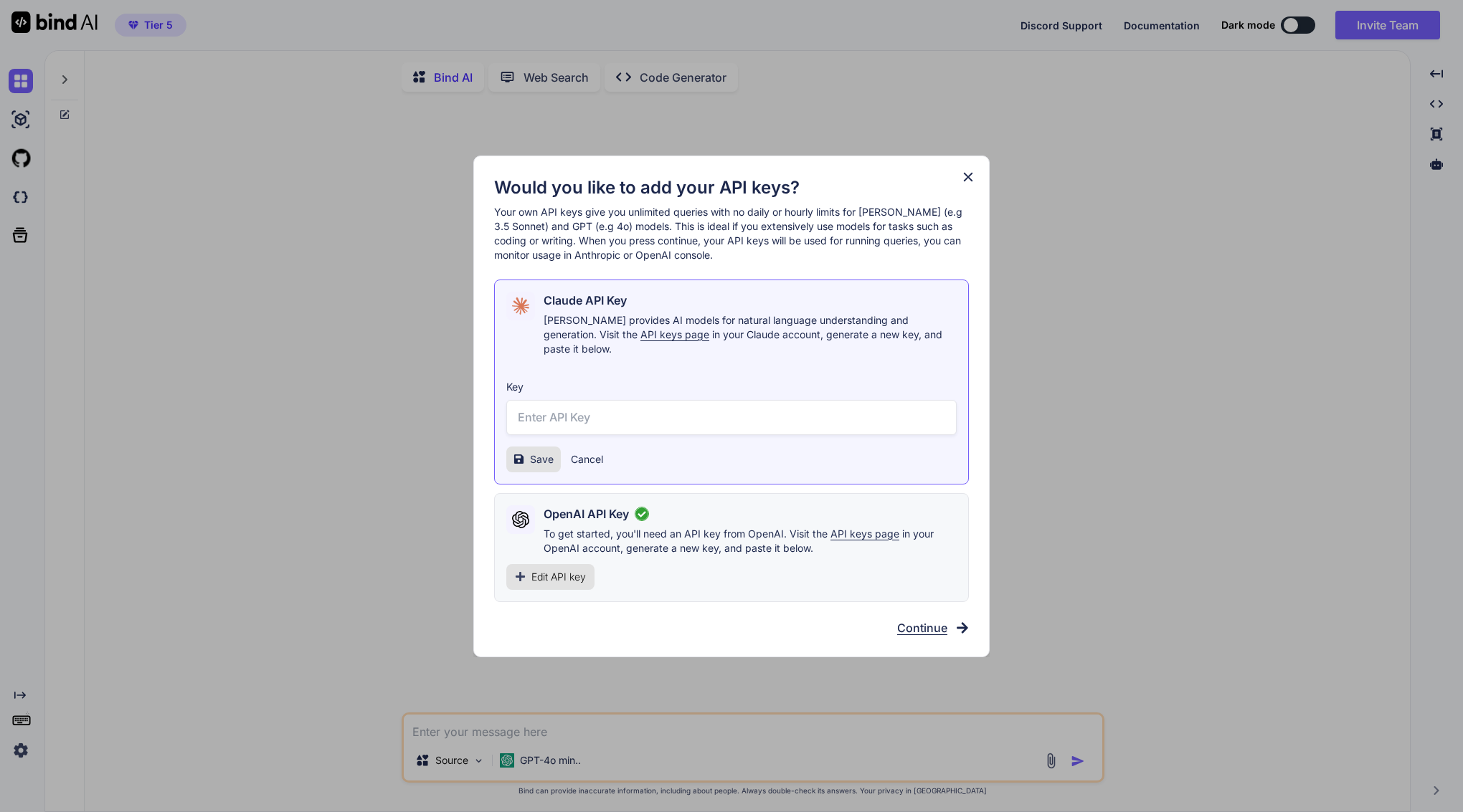
click at [710, 406] on input "text" at bounding box center [731, 417] width 451 height 35
click at [681, 400] on input "text" at bounding box center [731, 417] width 451 height 35
paste input "sk-ant-api03-Q9XOHC3XqGYicWmLzldUVAiCpTEE6wTIpwSMtSULgwC0MrsusH76bZl_sQcwkT20Cb…"
type input "sk-ant-api03-Q9XOHC3XqGYicWmLzldUVAiCpTEE6wTIpwSMtSULgwC0MrsusH76bZl_sQcwkT20Cb…"
click at [537, 452] on span "Save" at bounding box center [541, 459] width 23 height 15
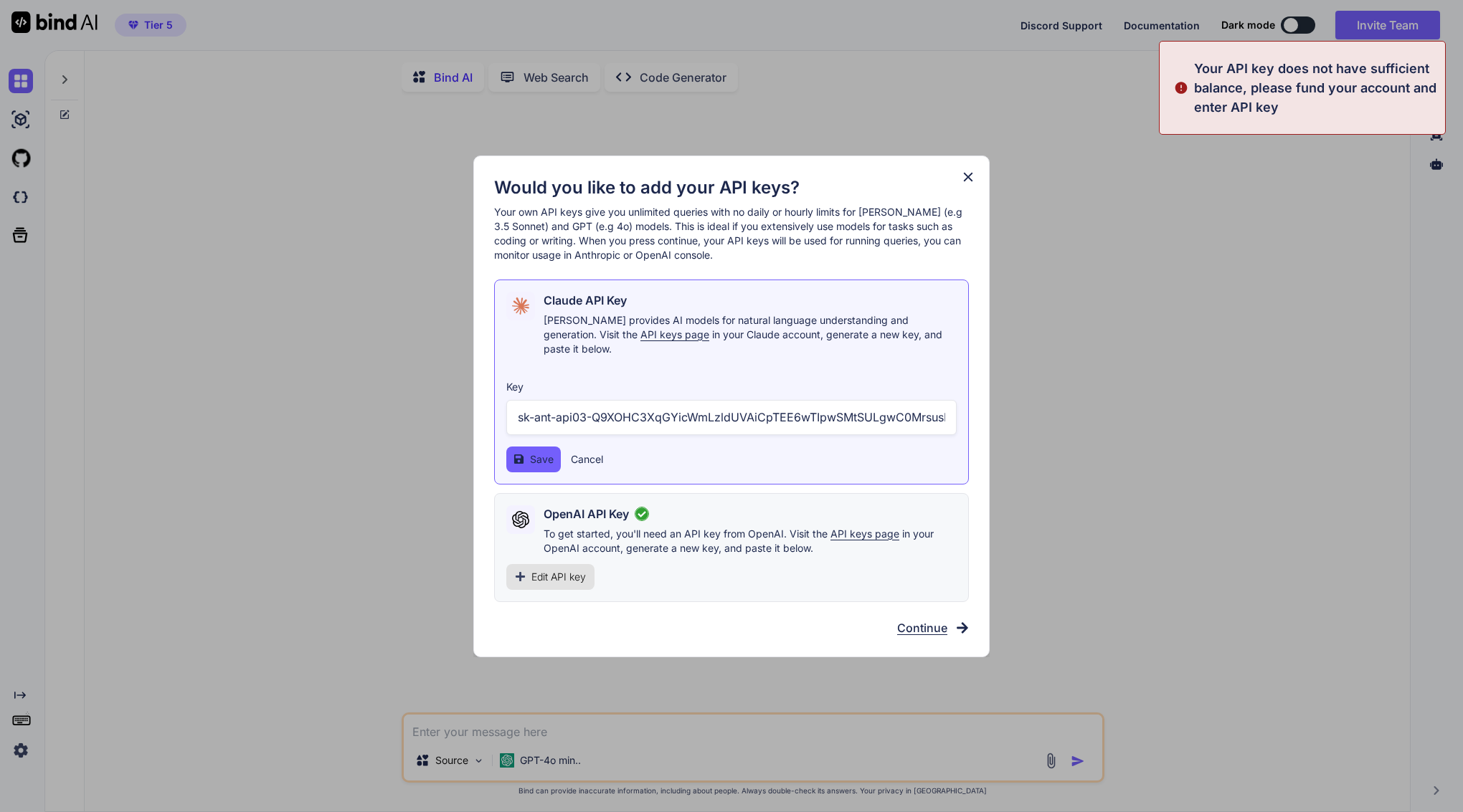
click at [537, 452] on span "Save" at bounding box center [541, 459] width 23 height 15
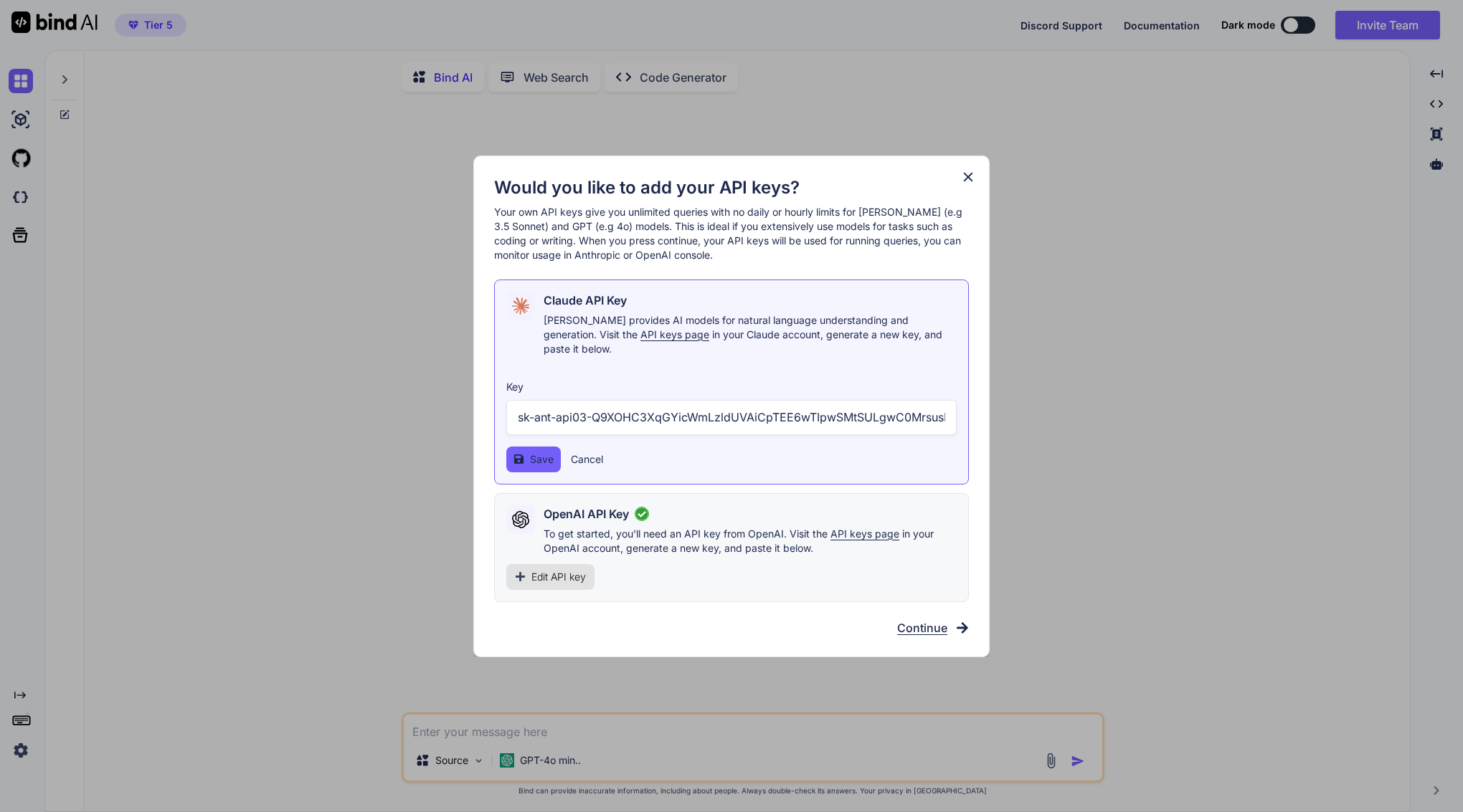
click at [968, 182] on icon at bounding box center [968, 177] width 9 height 9
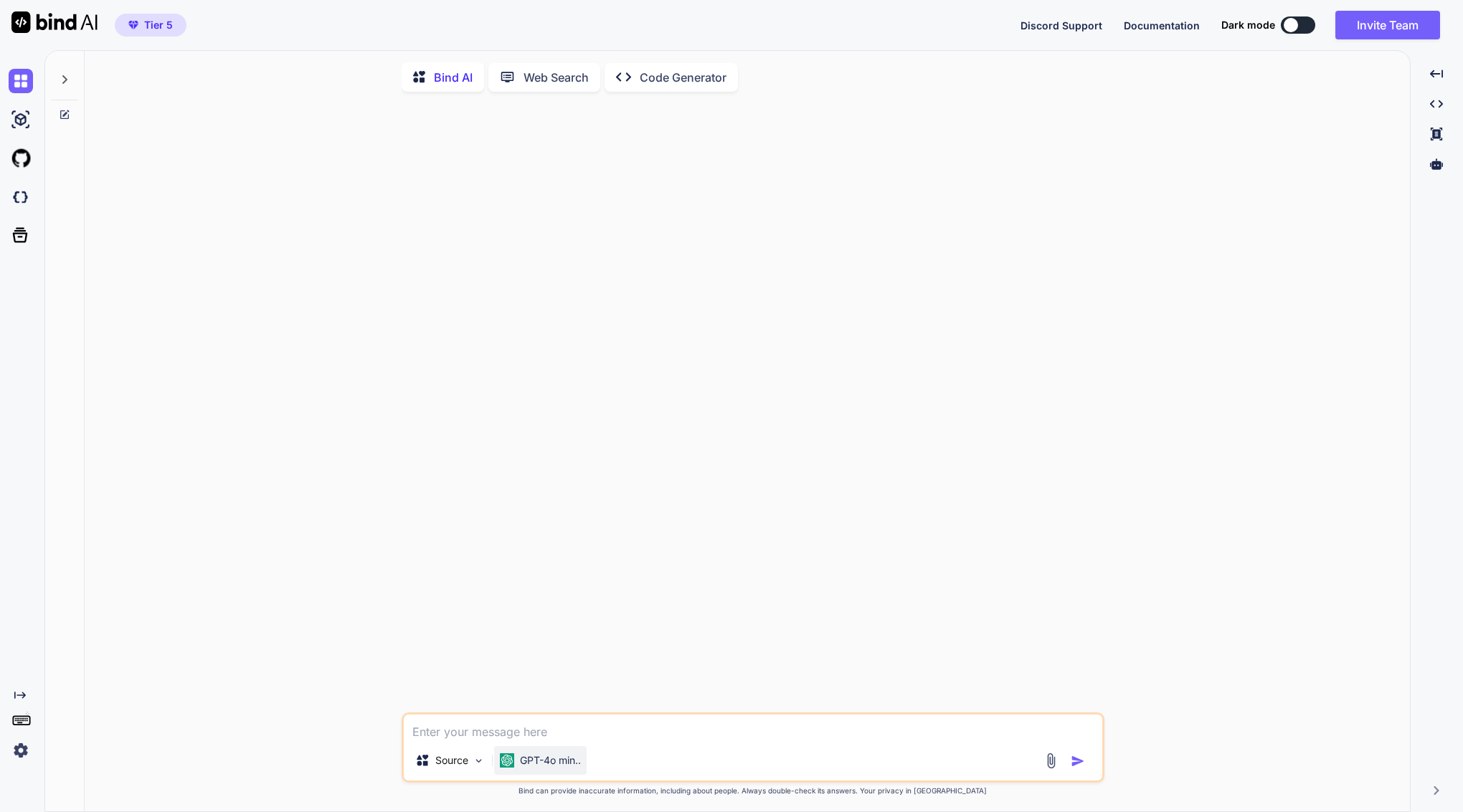
click at [550, 766] on p "GPT-4o min.." at bounding box center [550, 760] width 61 height 15
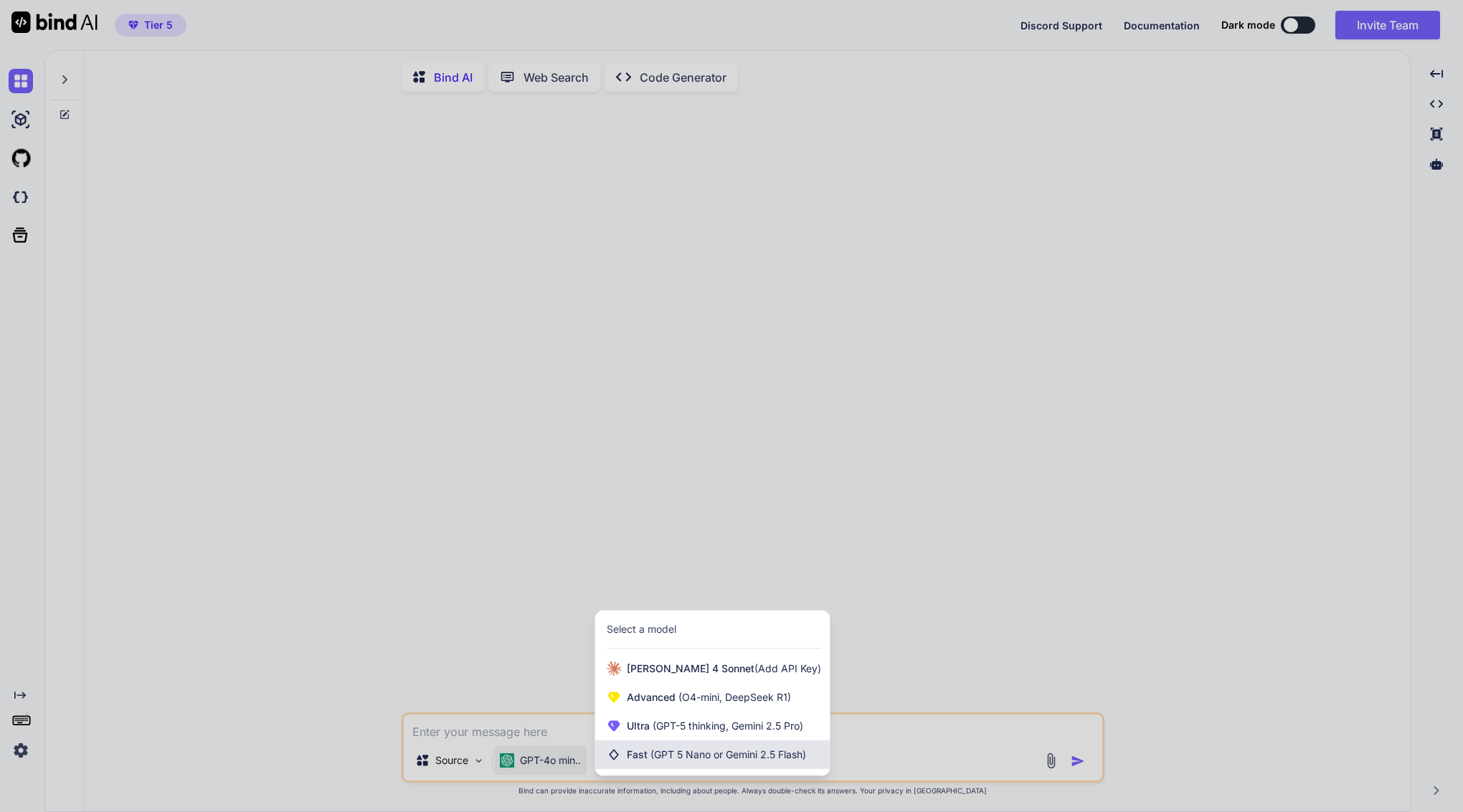
click at [642, 756] on span "Fast (GPT 5 Nano or Gemini 2.5 Flash)" at bounding box center [716, 754] width 179 height 15
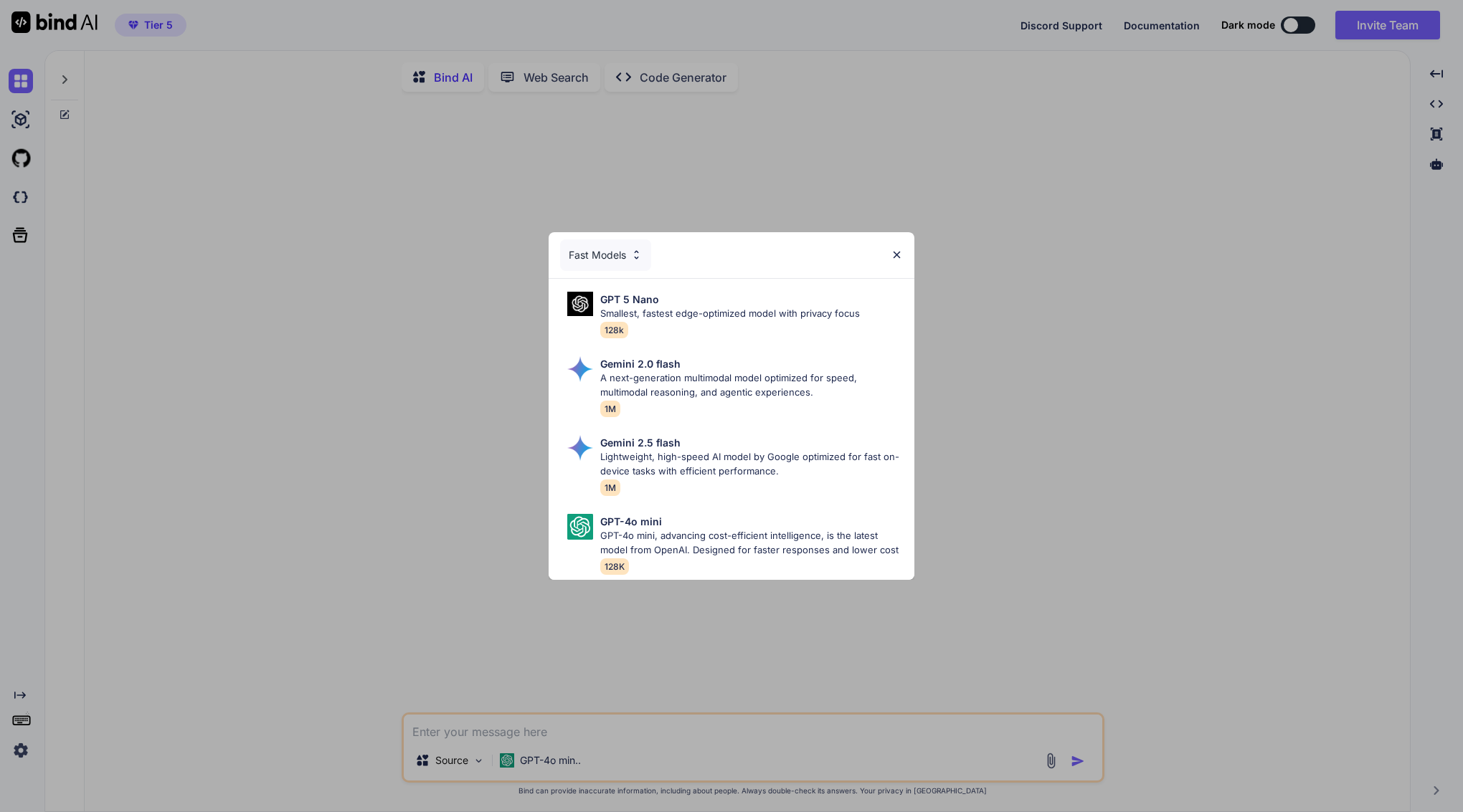
click at [900, 258] on img at bounding box center [896, 255] width 12 height 12
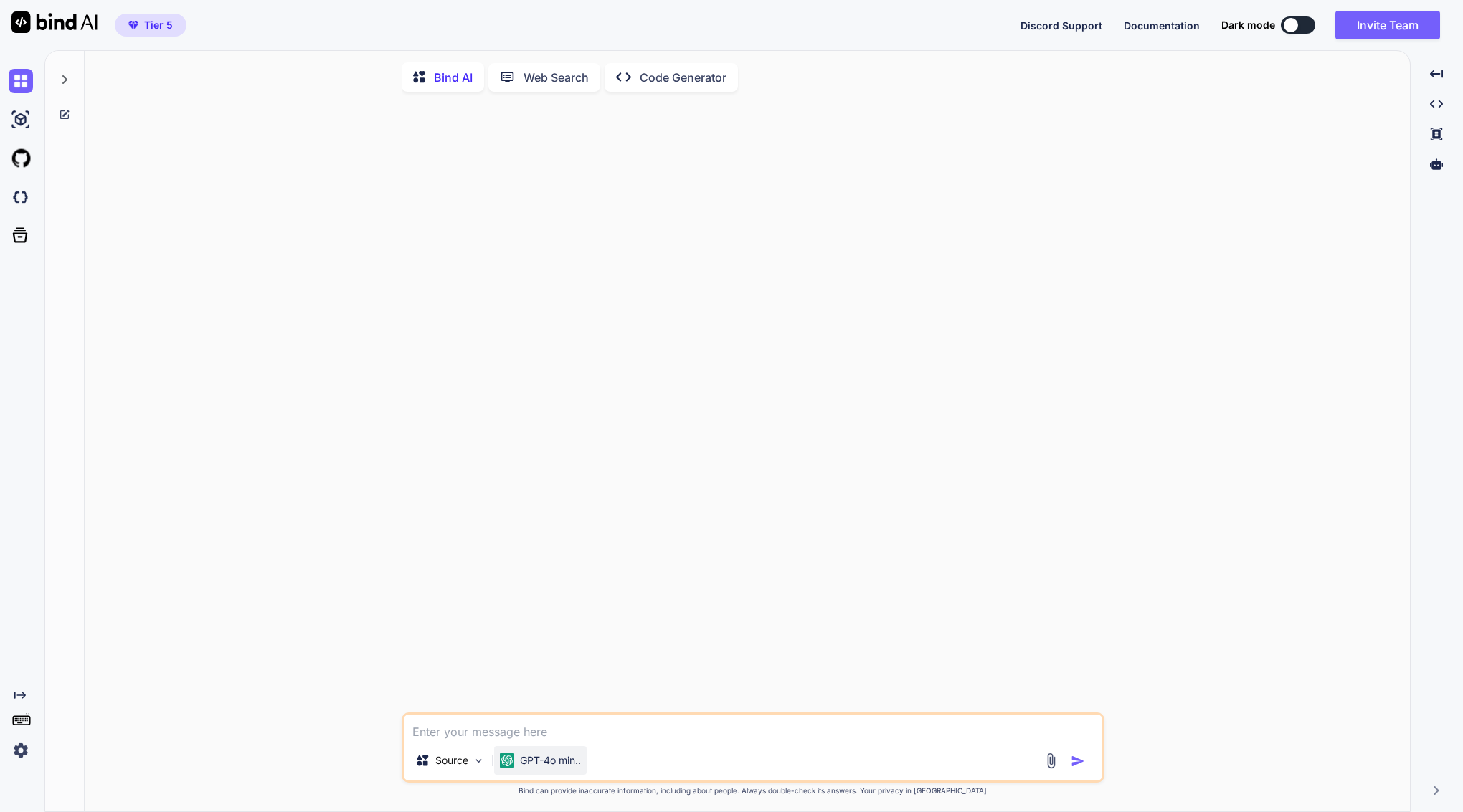
click at [542, 767] on p "GPT-4o min.." at bounding box center [550, 760] width 61 height 15
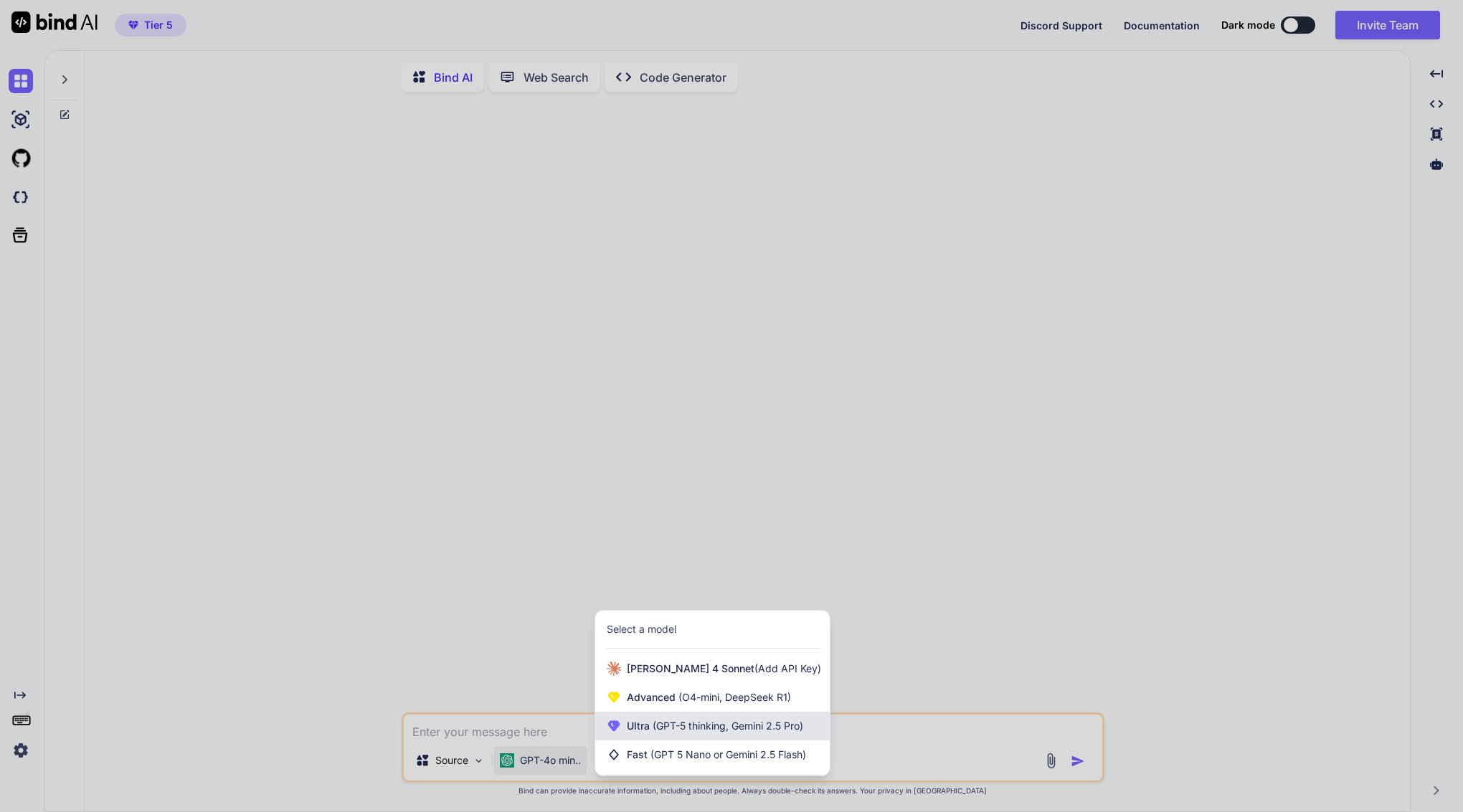
click at [678, 716] on div "Ultra (GPT-5 thinking, Gemini 2.5 Pro)" at bounding box center [713, 725] width 234 height 28
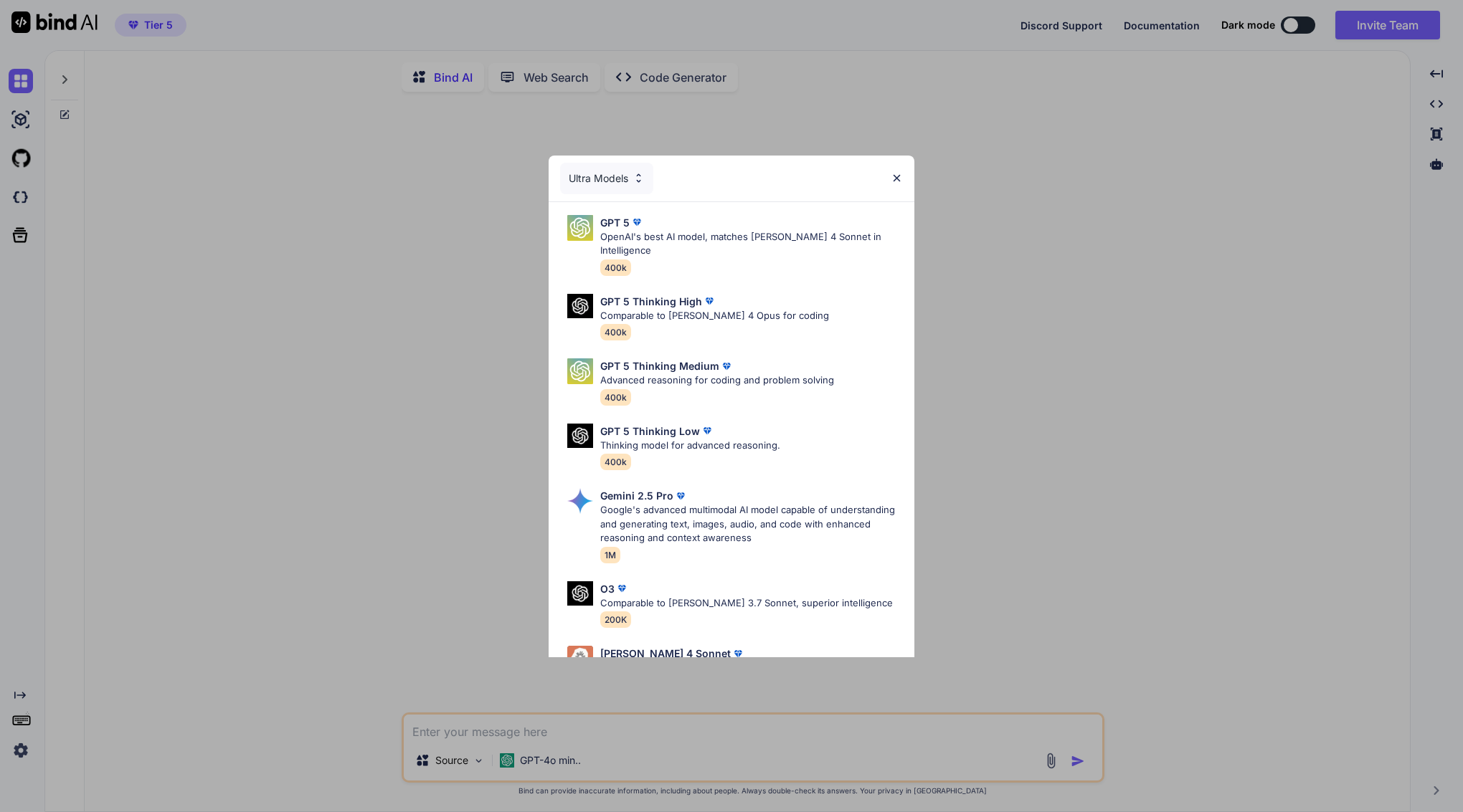
click at [893, 174] on img at bounding box center [896, 178] width 12 height 12
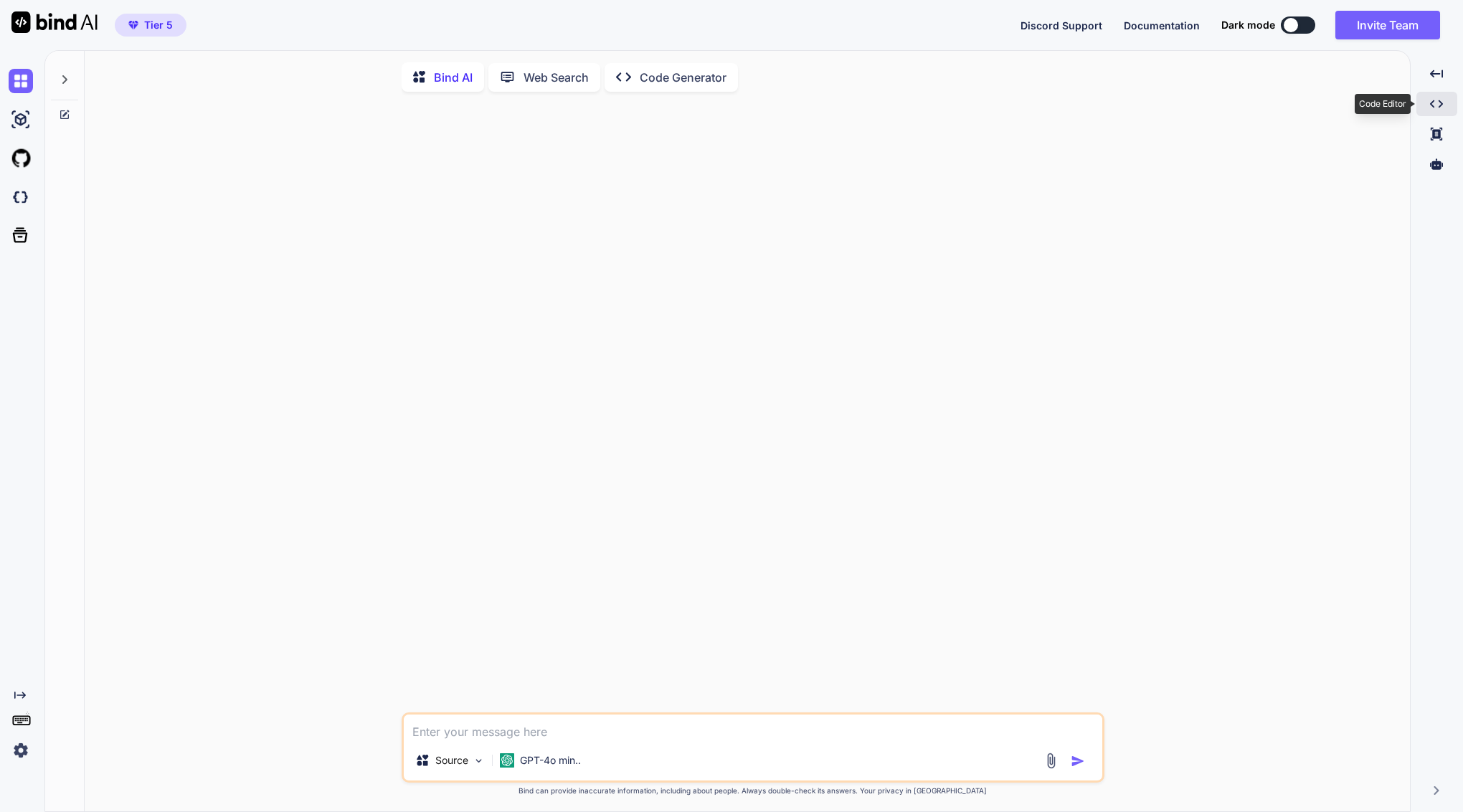
click at [1431, 108] on icon "Created with Pixso." at bounding box center [1435, 103] width 13 height 13
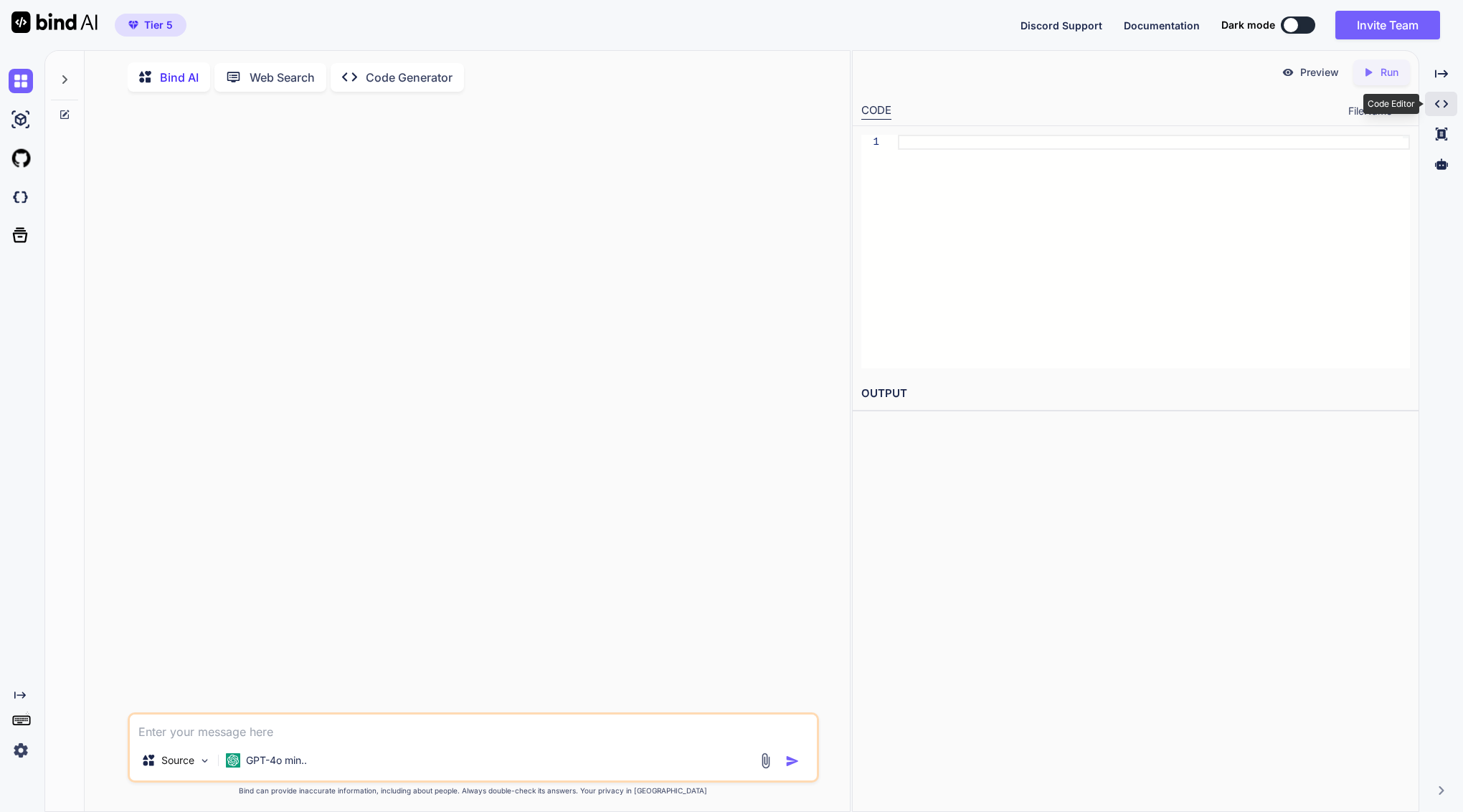
click at [1438, 100] on icon "Created with Pixso." at bounding box center [1441, 103] width 13 height 13
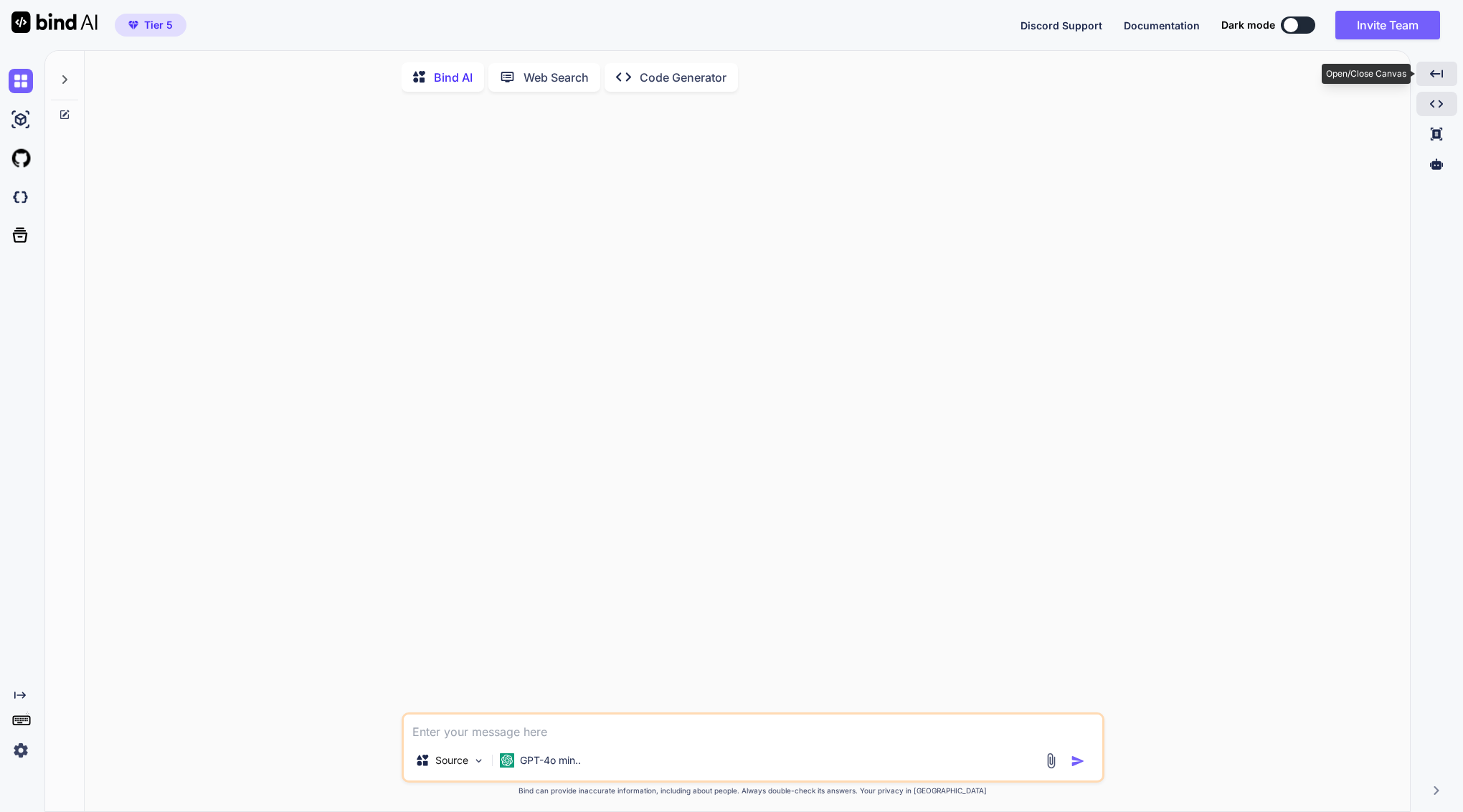
click at [1437, 71] on icon "Created with Pixso." at bounding box center [1435, 73] width 13 height 13
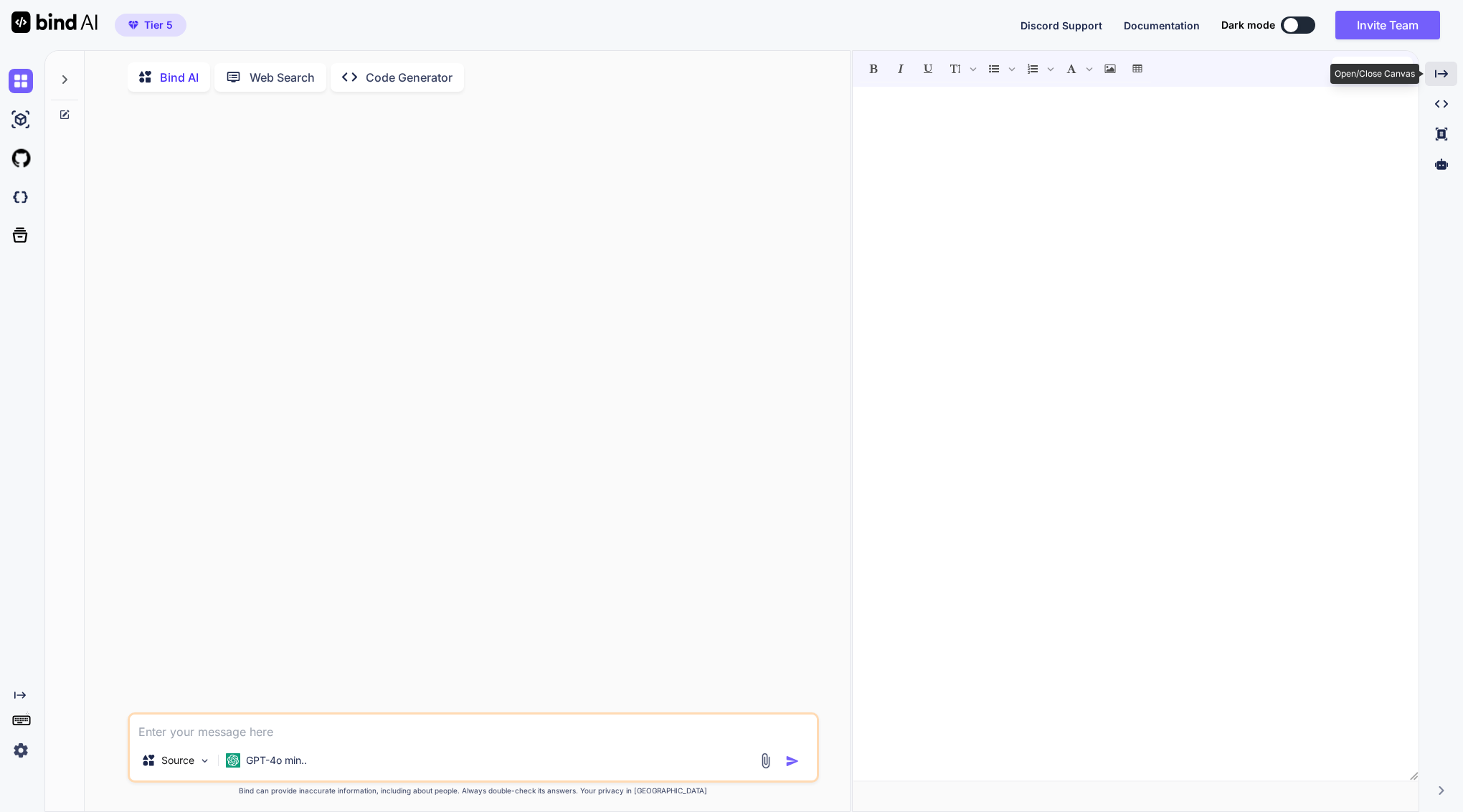
click at [1437, 71] on icon "Created with Pixso." at bounding box center [1441, 73] width 13 height 13
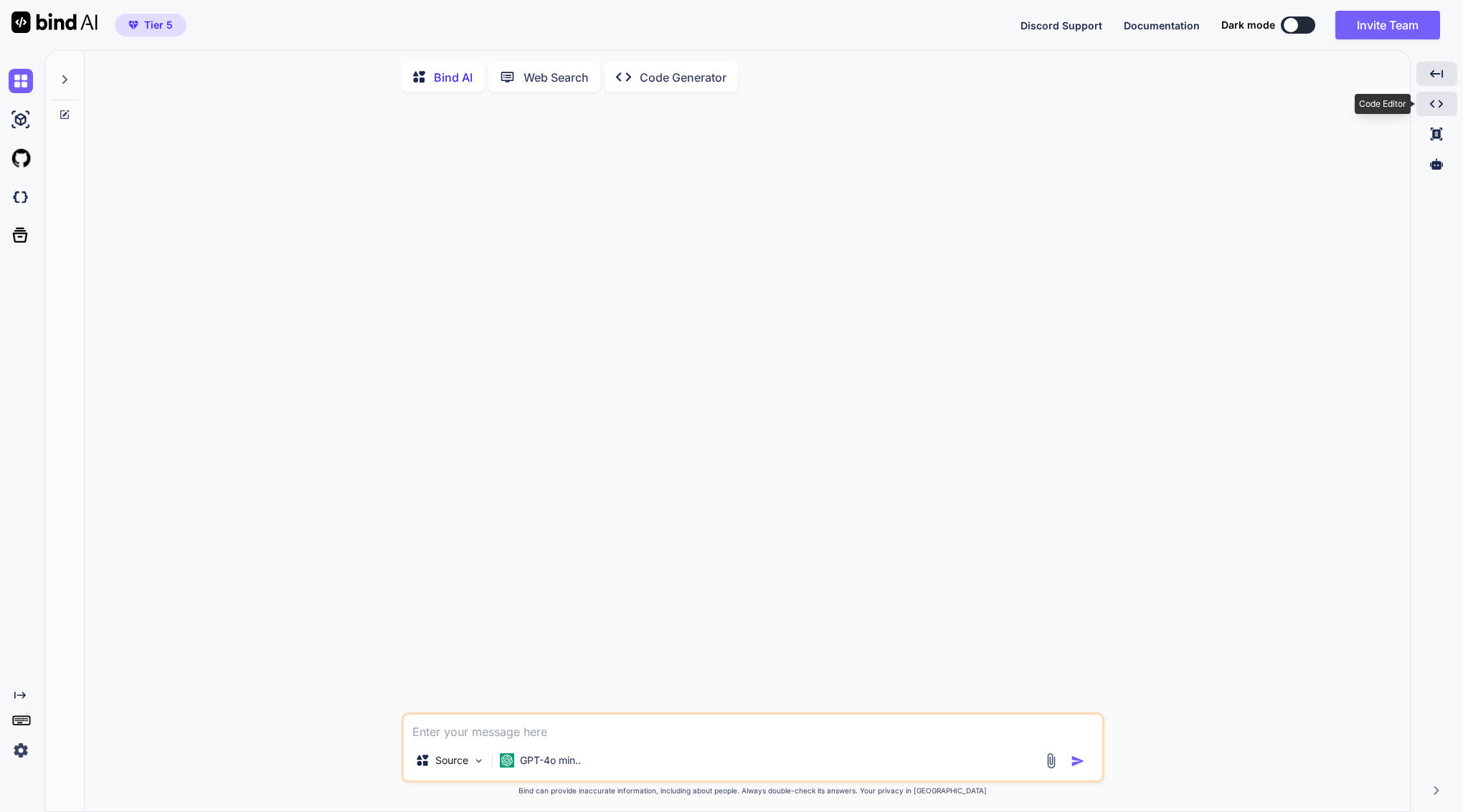
click at [1437, 99] on icon "Created with Pixso." at bounding box center [1435, 103] width 13 height 13
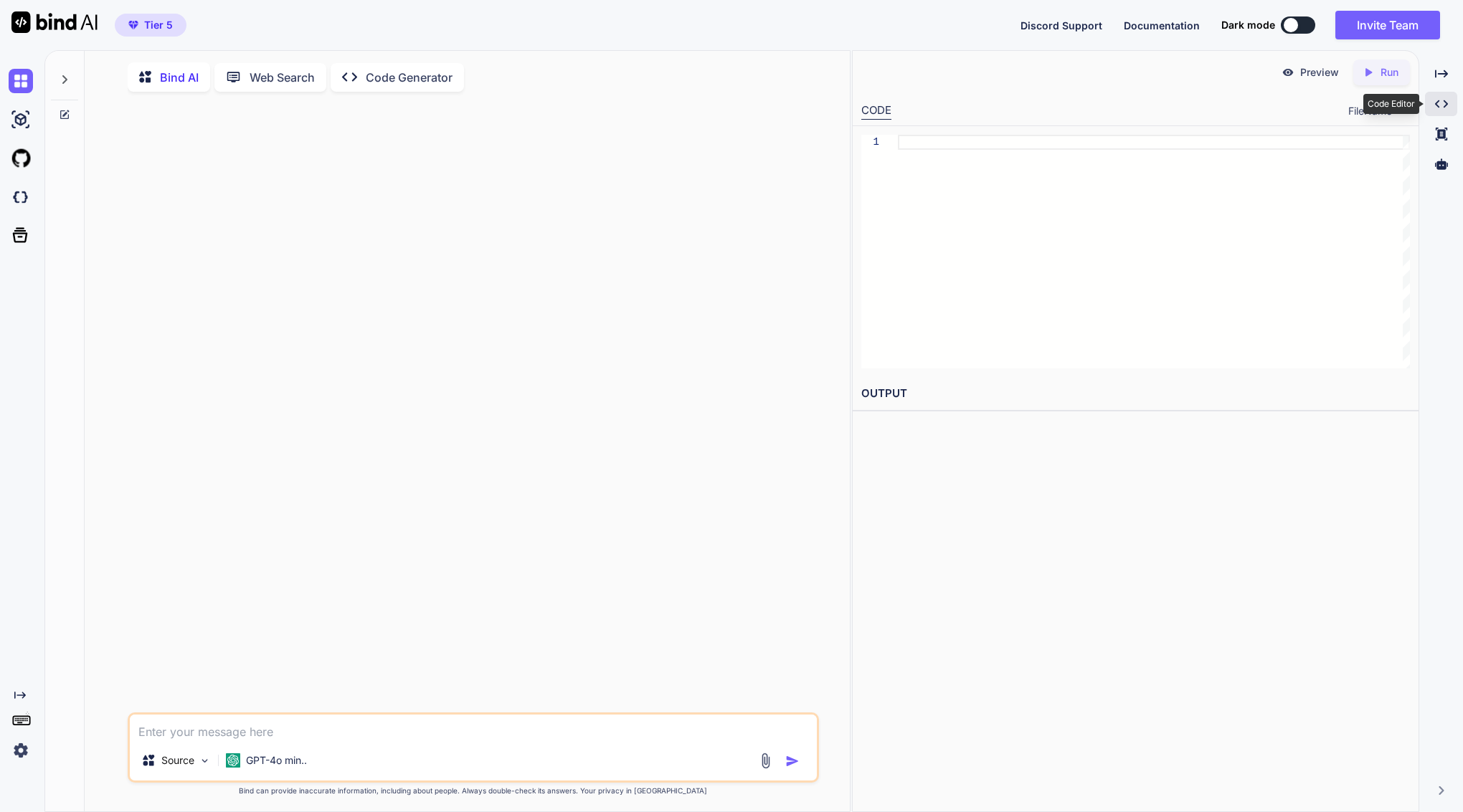
click at [1437, 99] on icon "Created with Pixso." at bounding box center [1441, 103] width 13 height 13
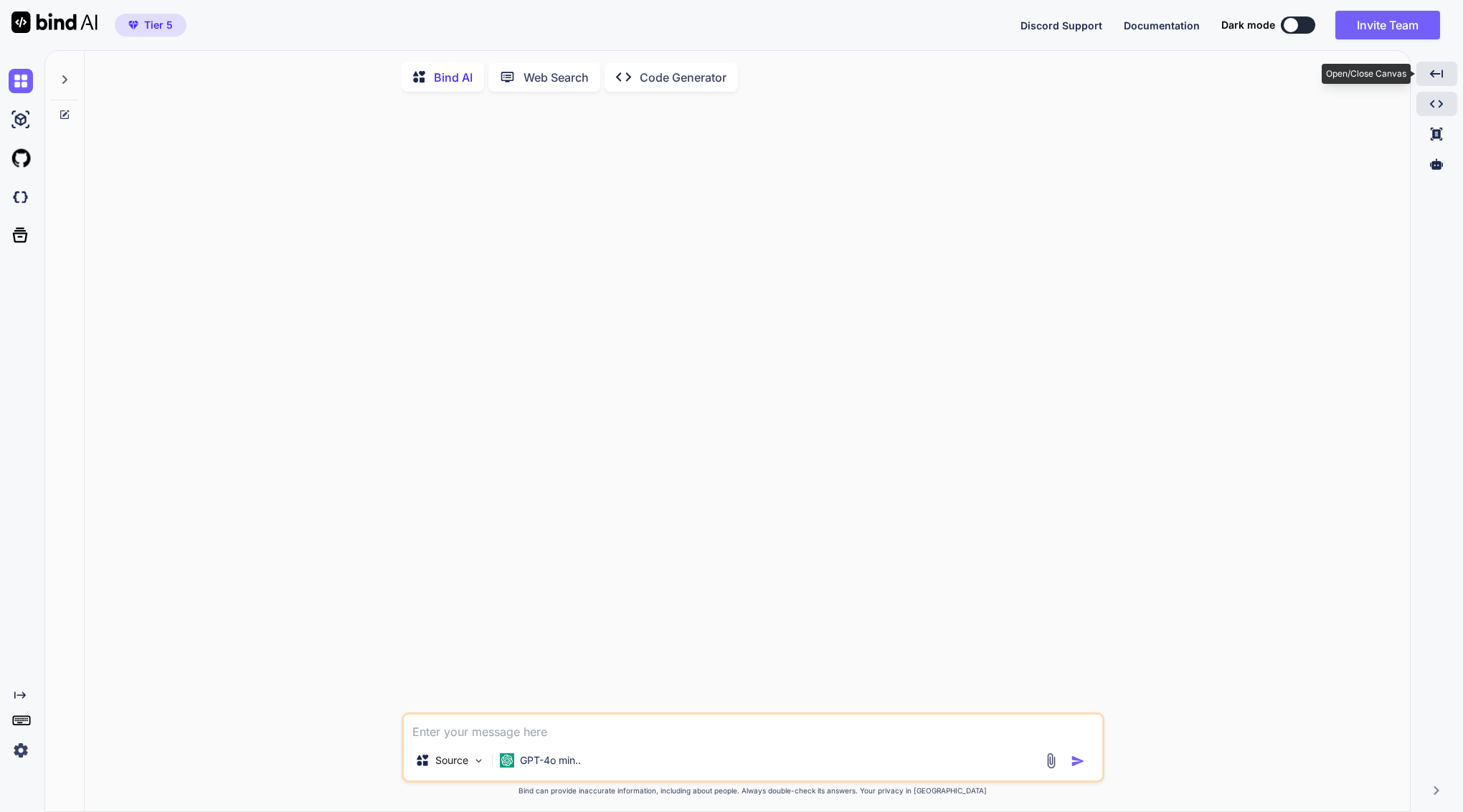
click at [1441, 66] on div "Created with Pixso." at bounding box center [1435, 74] width 40 height 24
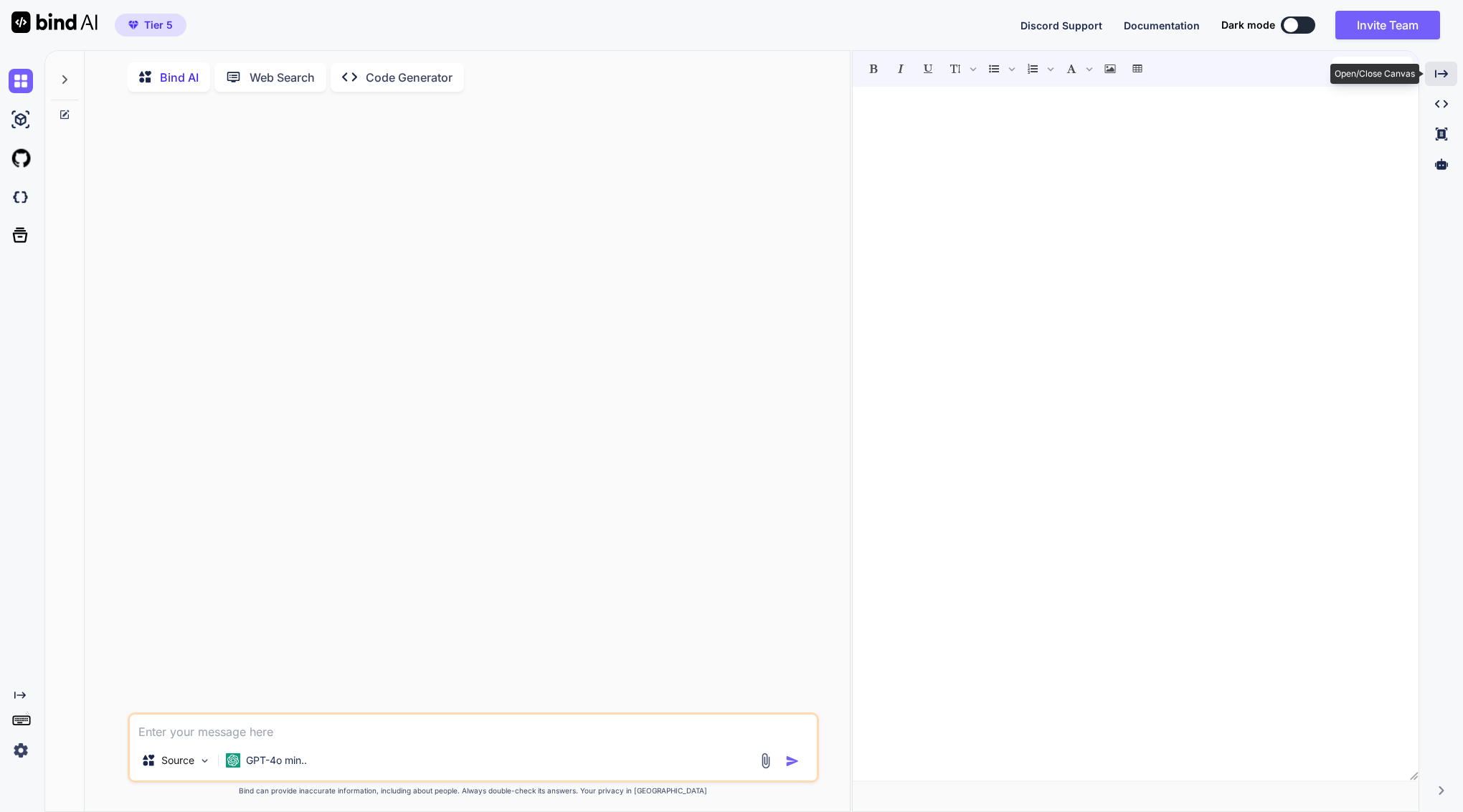
click at [1442, 65] on div "Created with Pixso." at bounding box center [1440, 74] width 32 height 24
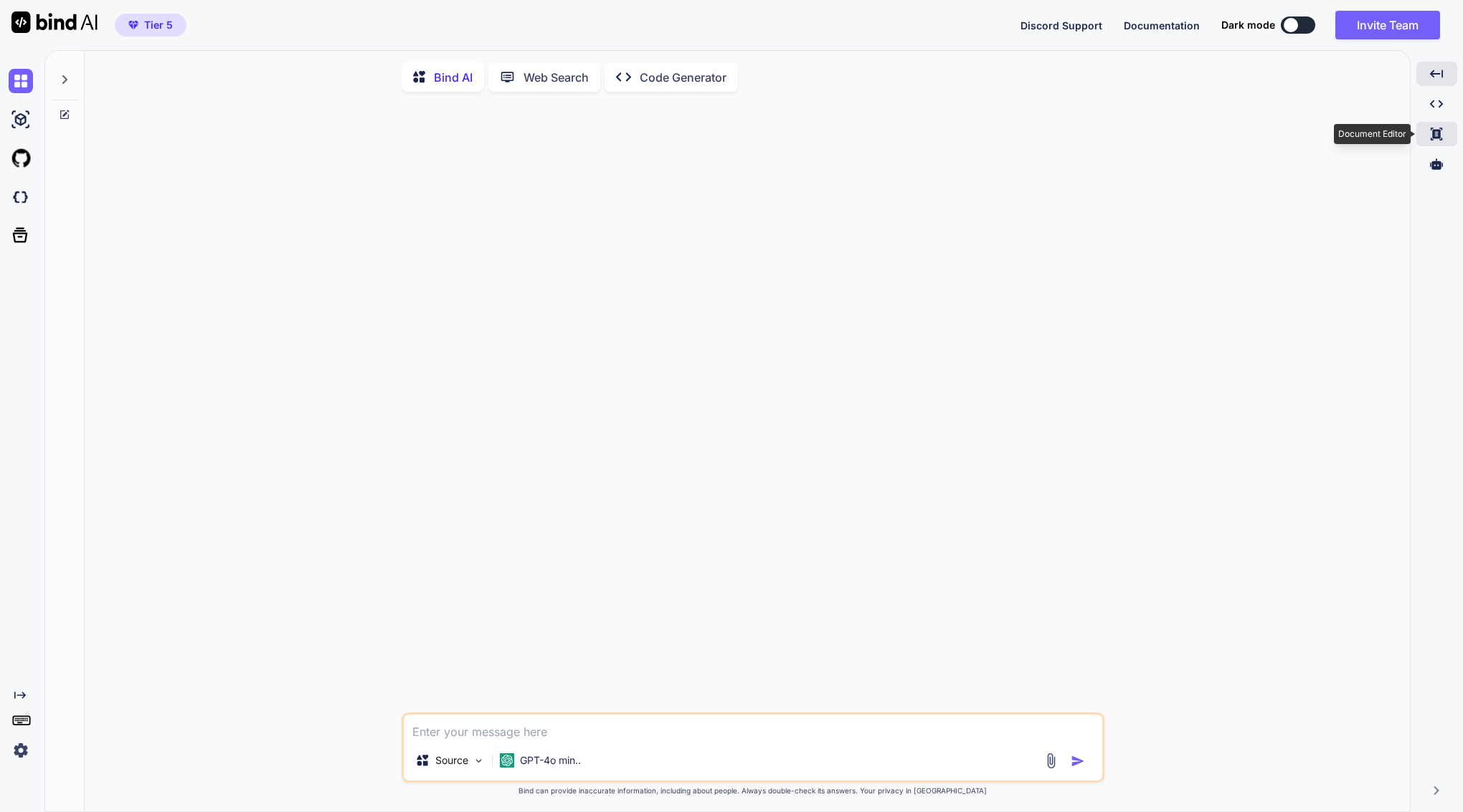
click at [1441, 130] on icon at bounding box center [1435, 133] width 11 height 13
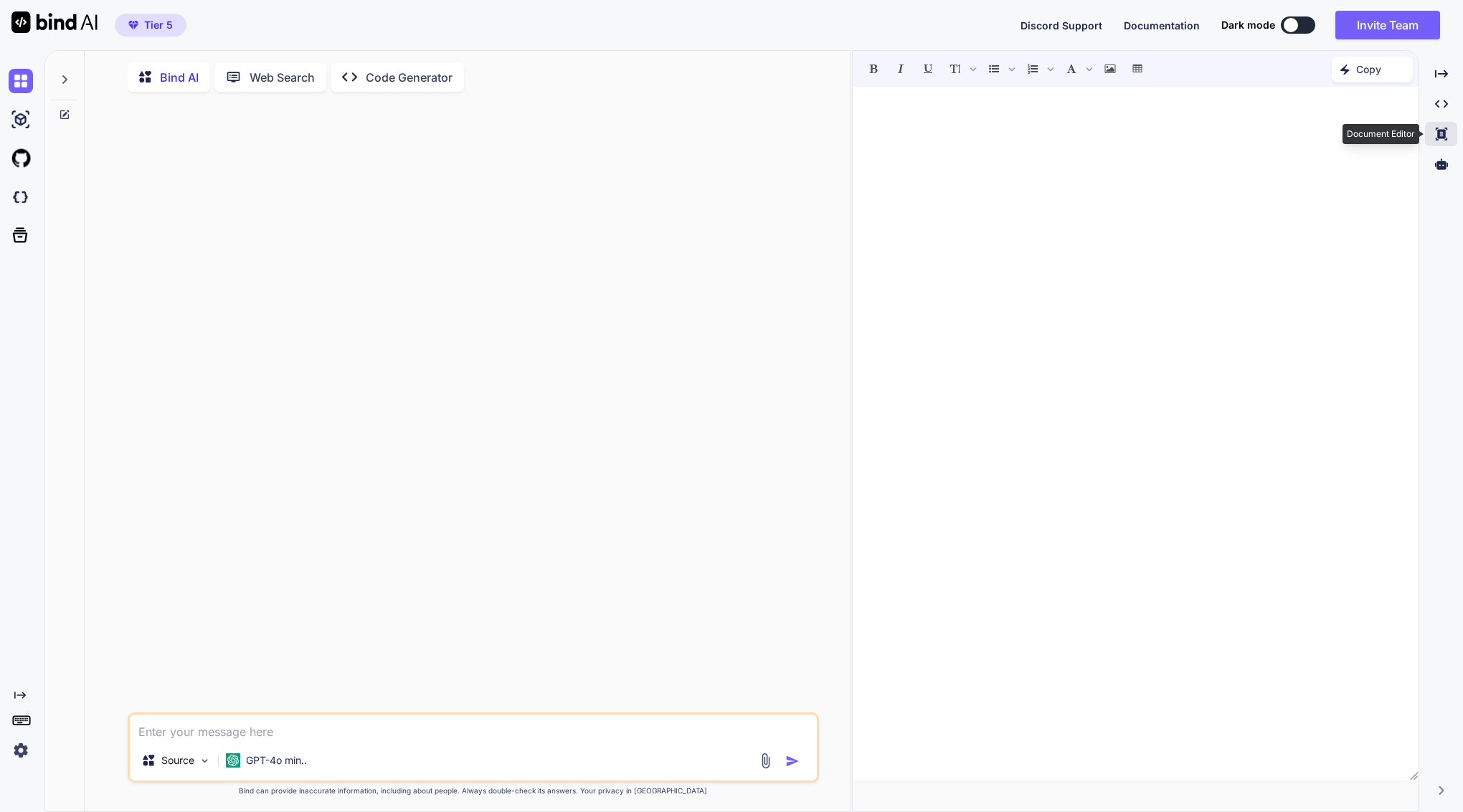
click at [1441, 130] on icon at bounding box center [1440, 133] width 11 height 13
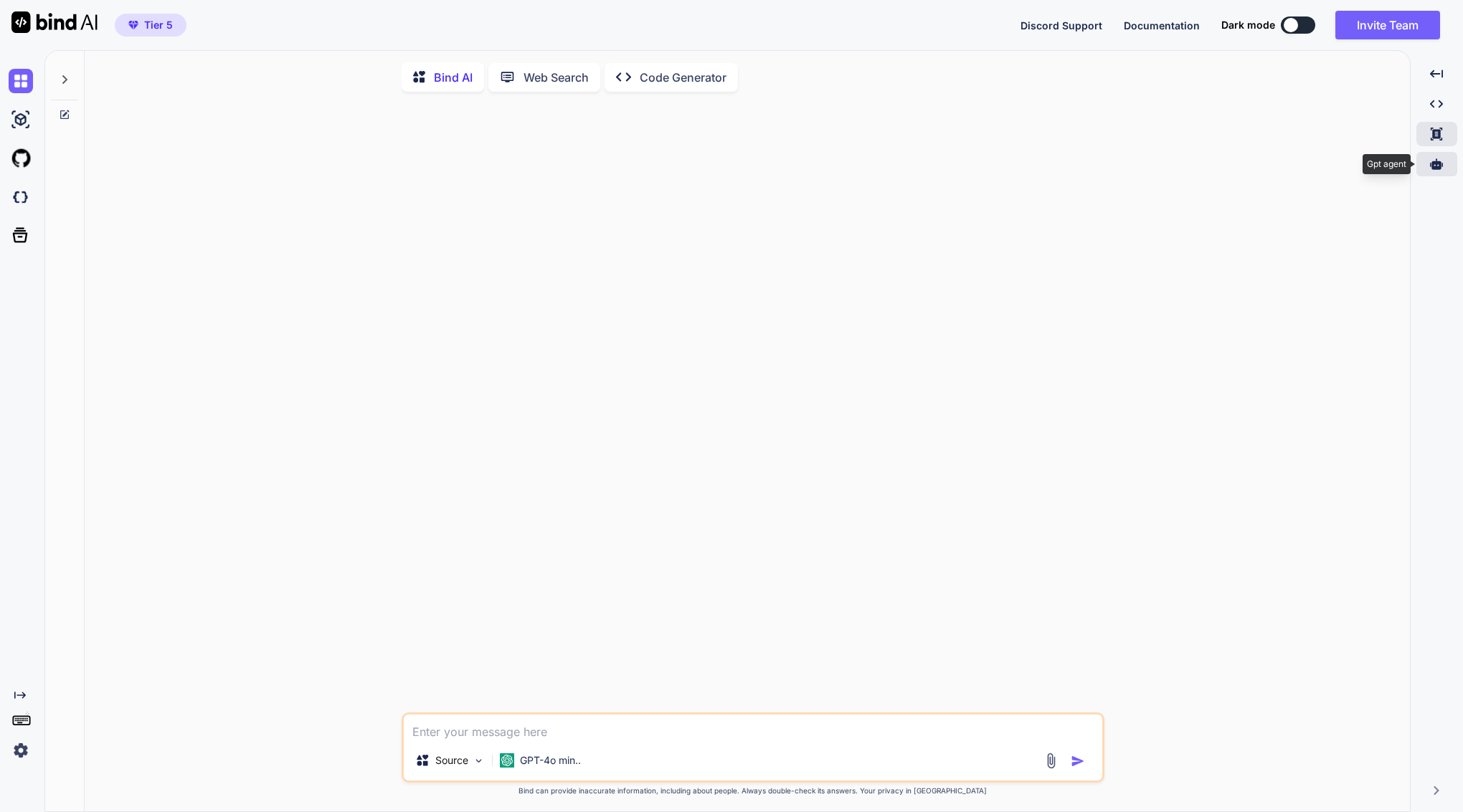
click at [1438, 162] on icon at bounding box center [1435, 164] width 13 height 10
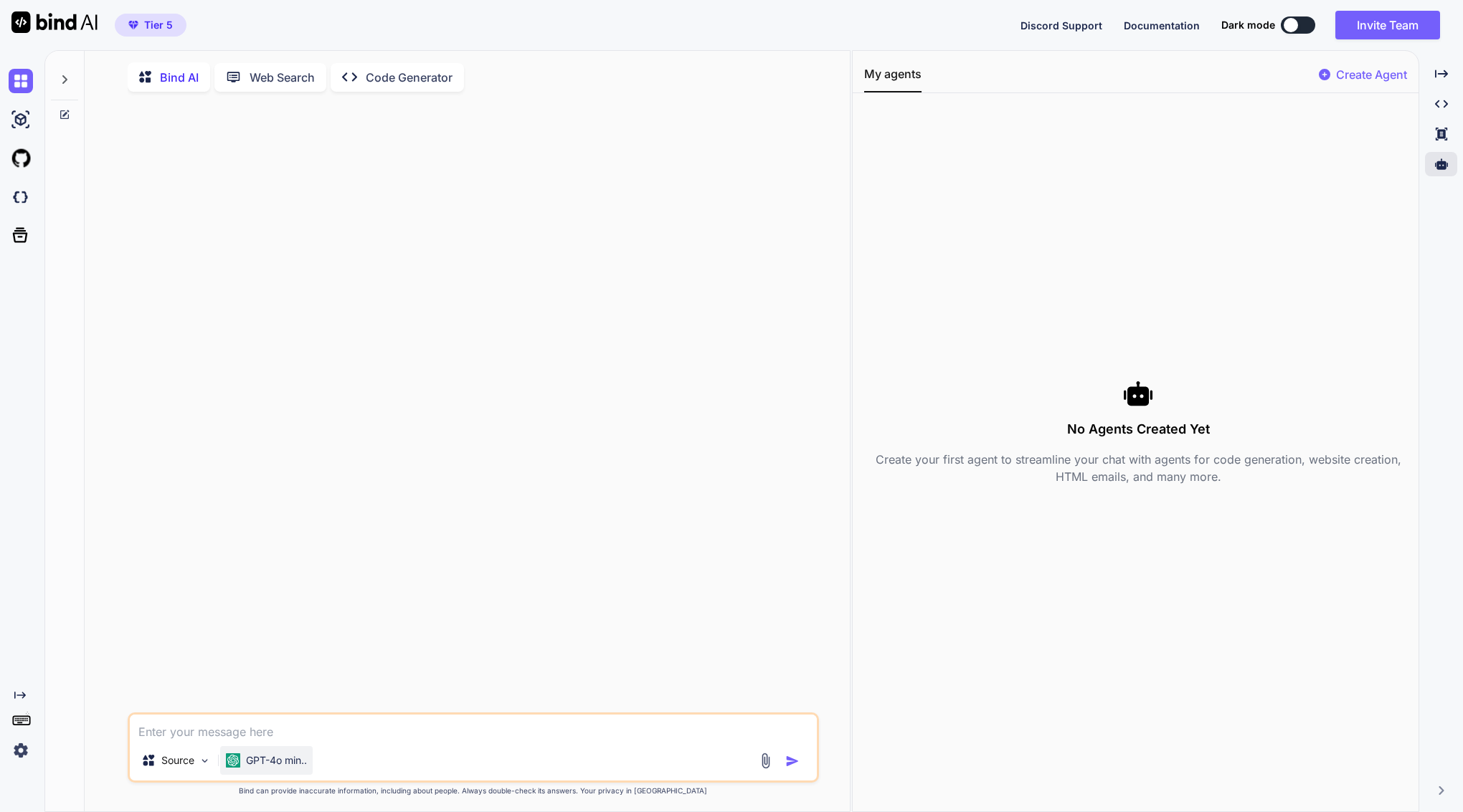
click at [262, 767] on p "GPT-4o min.." at bounding box center [276, 760] width 61 height 15
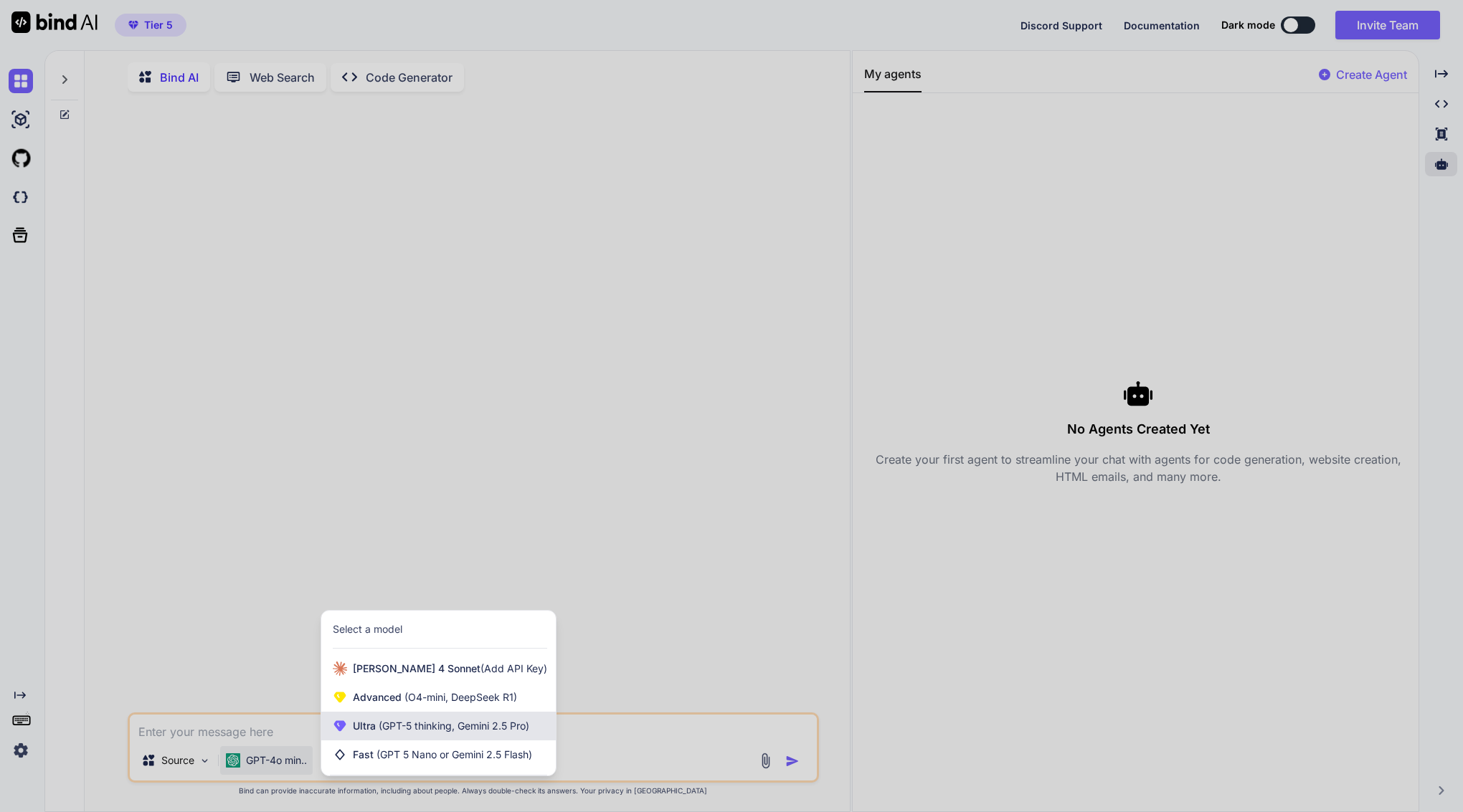
click at [417, 733] on span "Ultra (GPT-5 thinking, Gemini 2.5 Pro)" at bounding box center [440, 726] width 177 height 15
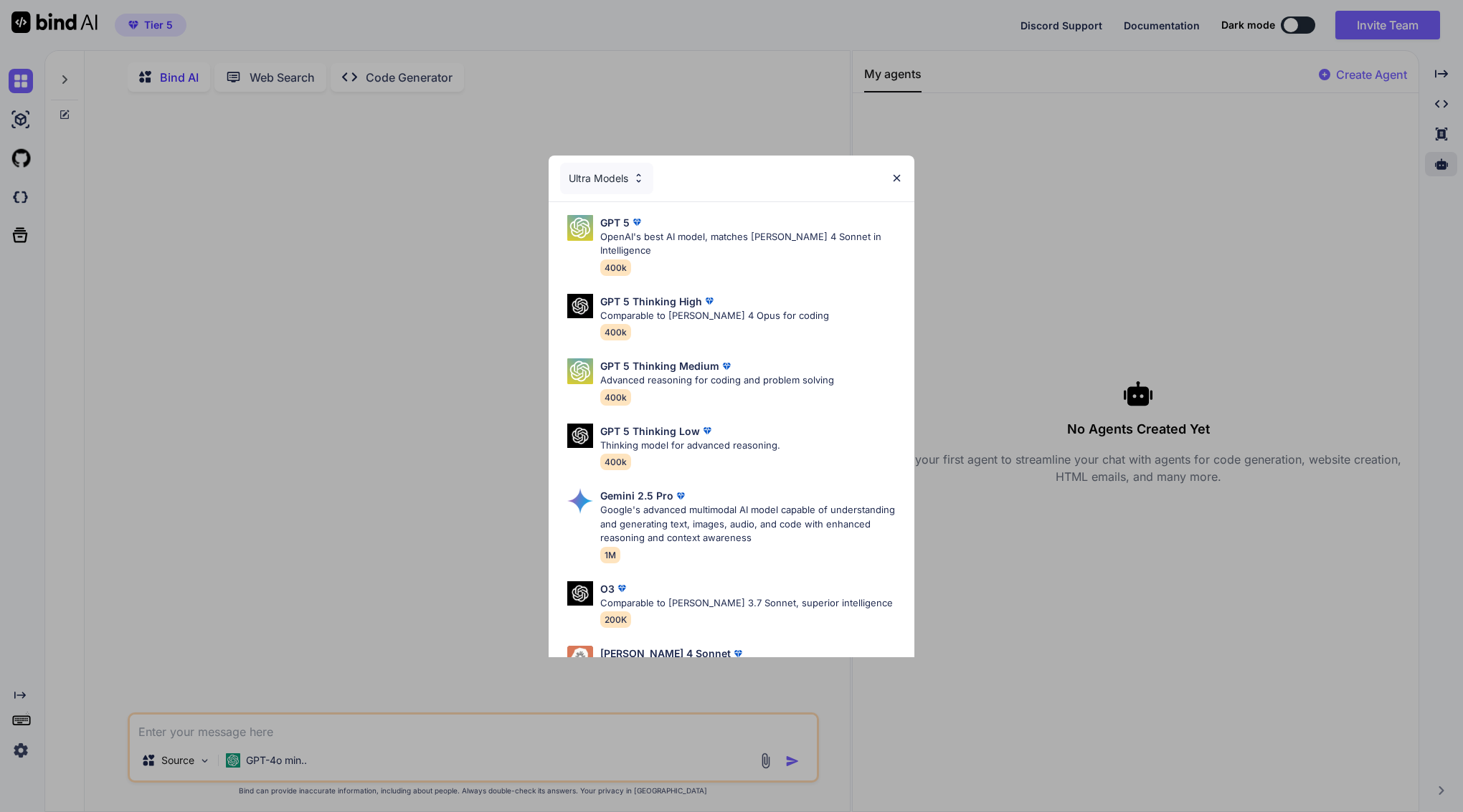
click at [361, 365] on div "Ultra Models GPT 5 OpenAI's best AI model, matches Claude 4 Sonnet in Intellige…" at bounding box center [732, 406] width 1463 height 812
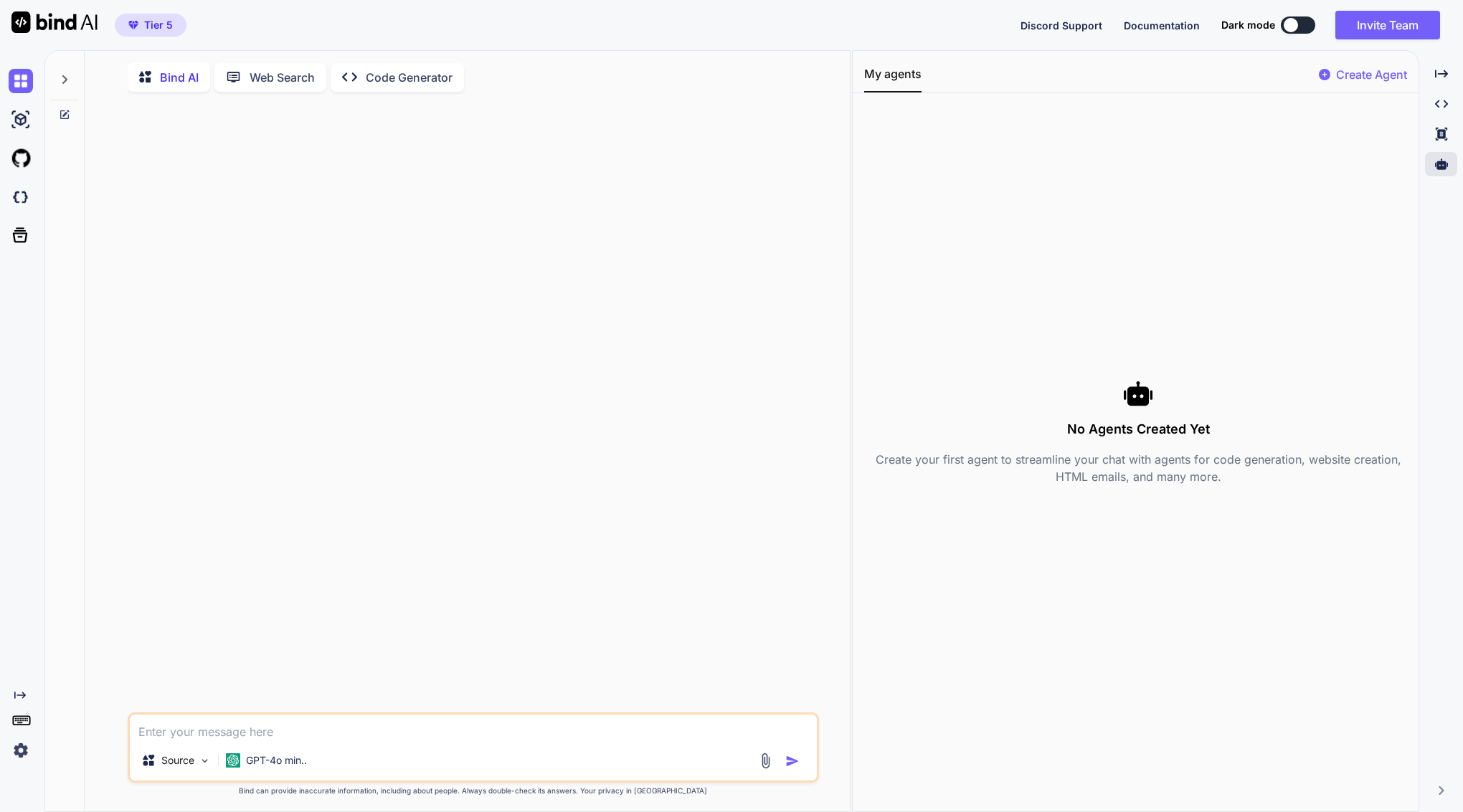
click at [1358, 70] on p "Create Agent" at bounding box center [1371, 75] width 71 height 17
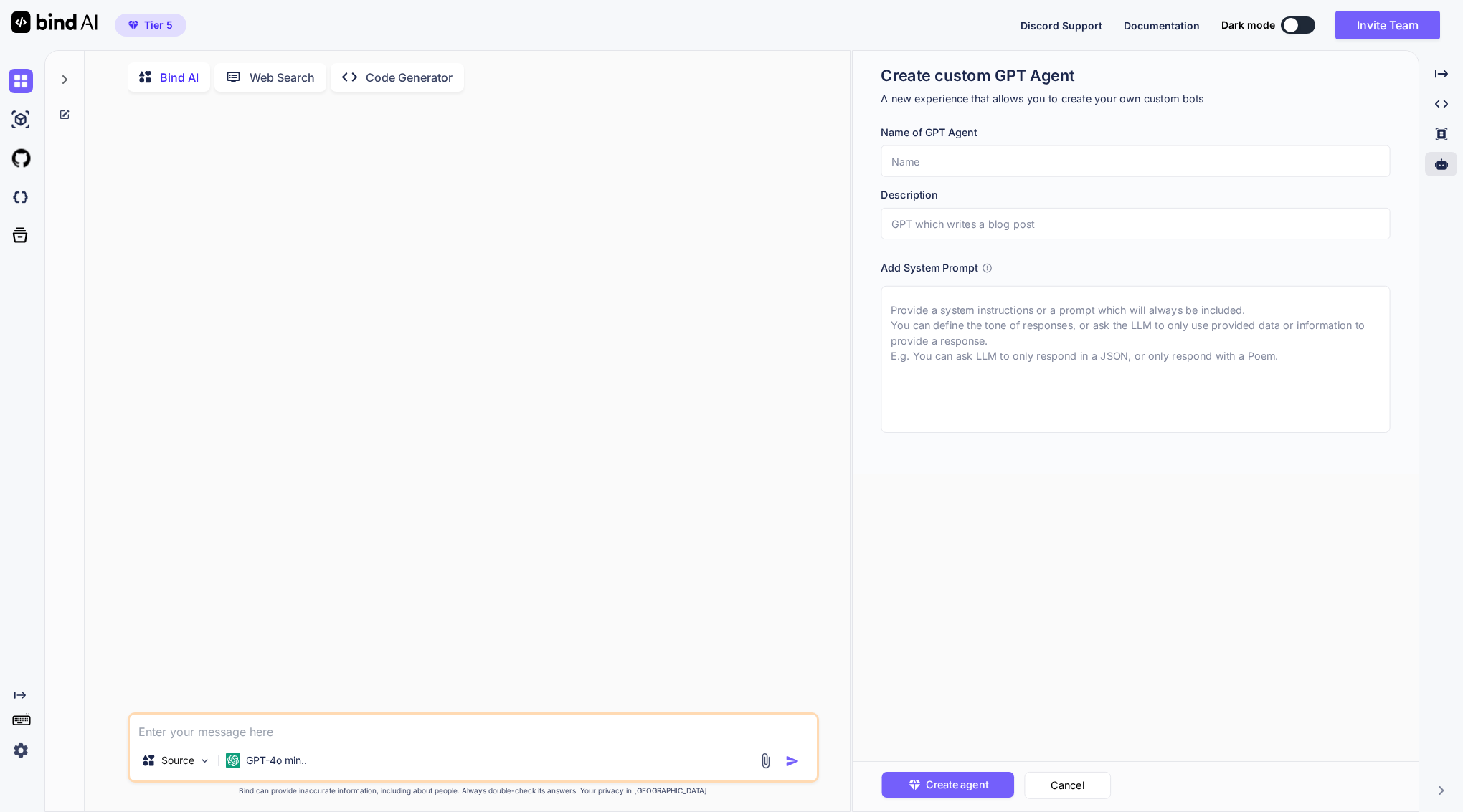
click at [959, 226] on input "text" at bounding box center [1135, 223] width 509 height 32
click at [985, 268] on icon at bounding box center [987, 268] width 10 height 10
click at [990, 268] on icon at bounding box center [987, 268] width 10 height 10
click at [505, 318] on div at bounding box center [474, 407] width 688 height 609
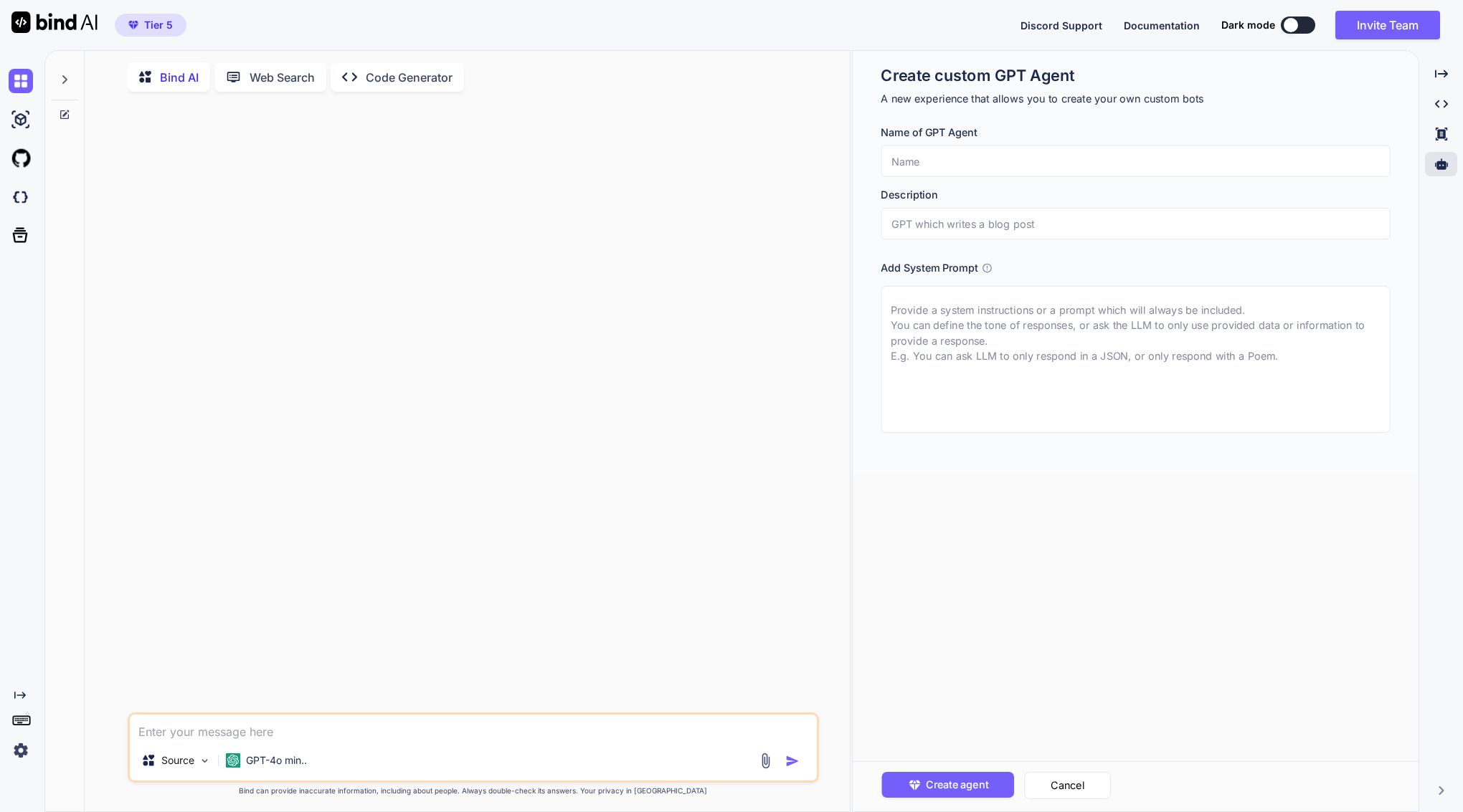
click at [290, 75] on p "Web Search" at bounding box center [283, 77] width 65 height 17
click at [203, 759] on img at bounding box center [204, 759] width 12 height 12
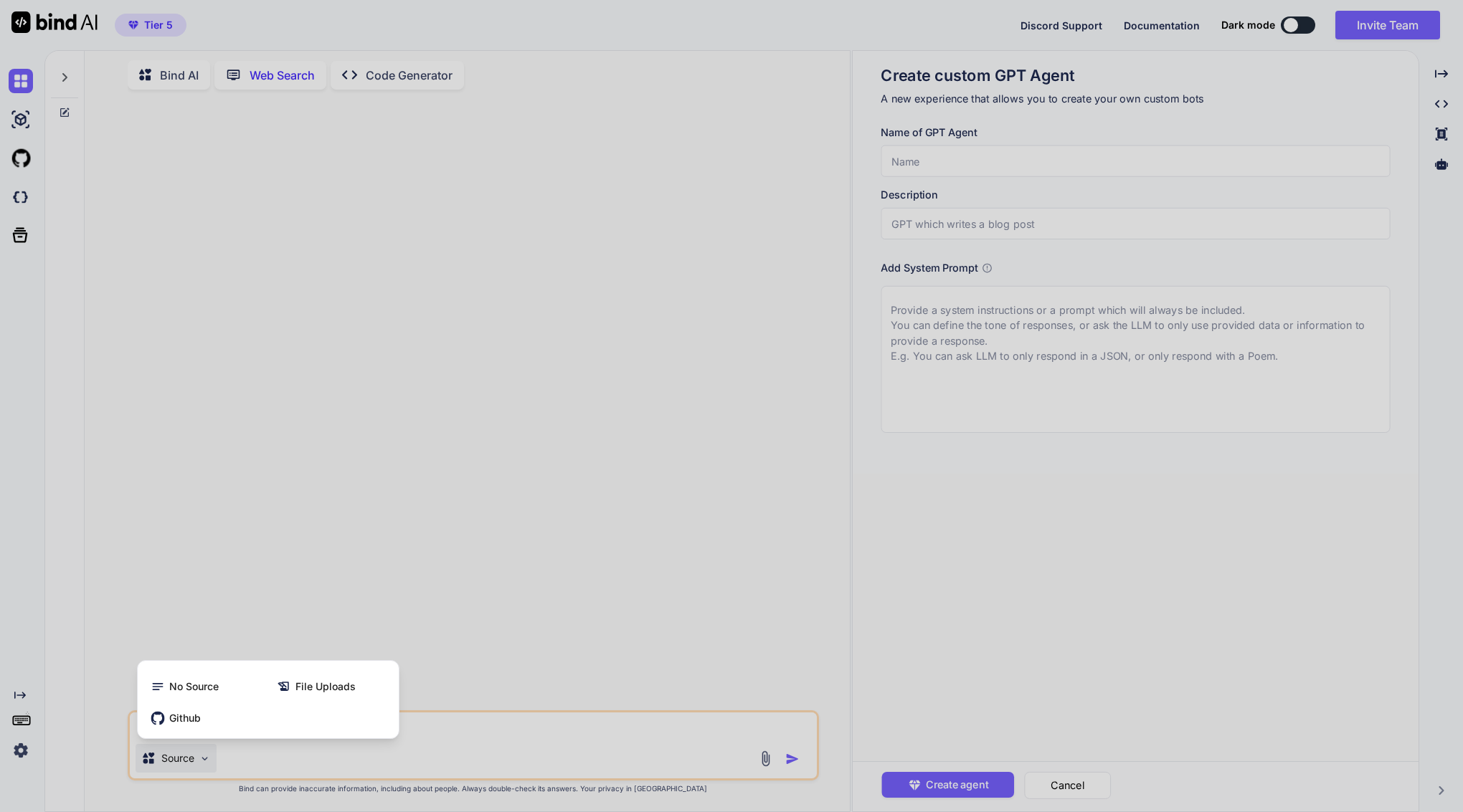
click at [213, 544] on div at bounding box center [732, 406] width 1463 height 812
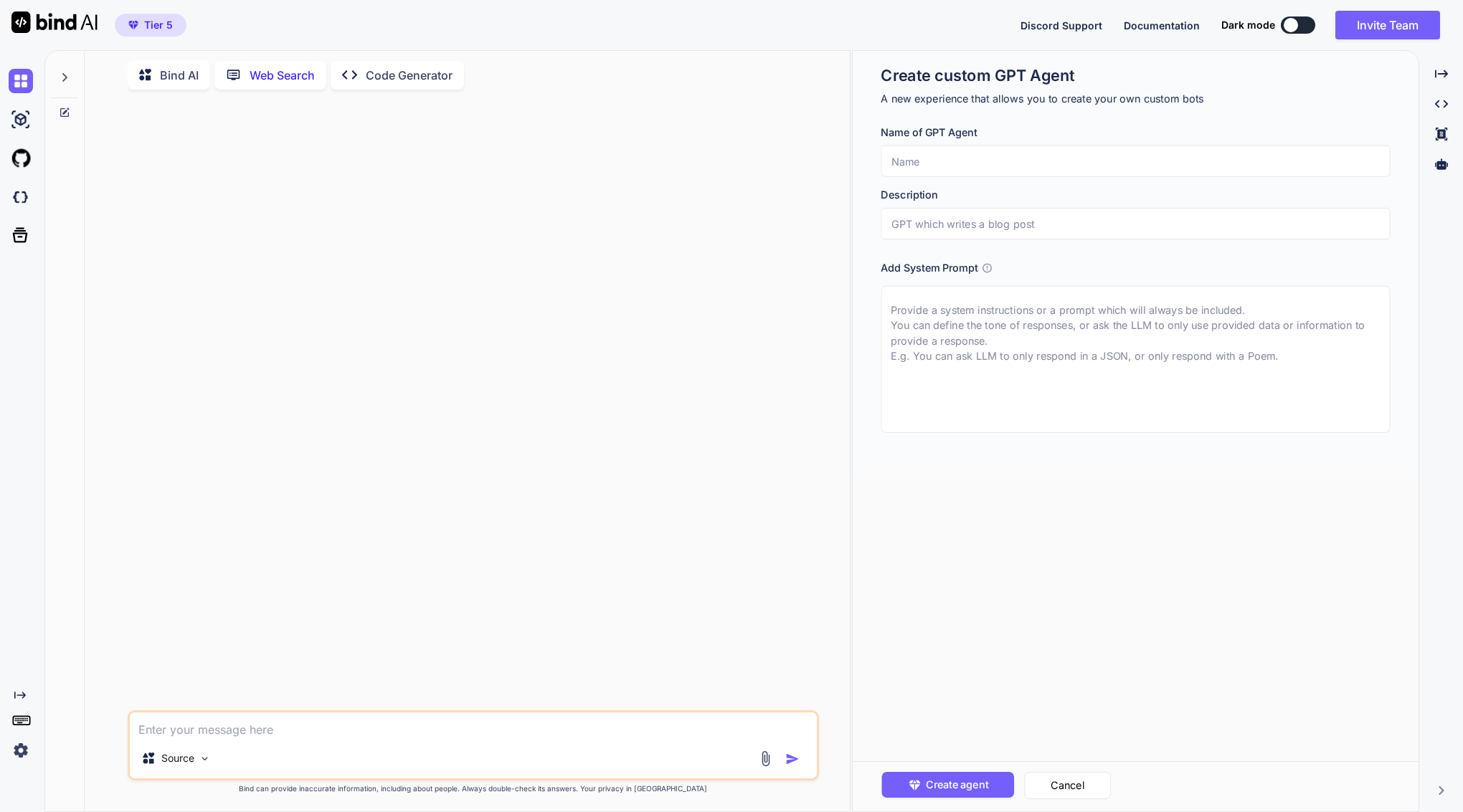
click at [241, 735] on textarea at bounding box center [473, 725] width 687 height 26
paste textarea "https://amsterdamcleaning.com"
type textarea "https://amsterdamcleaning.com how I can improve this website , business?"
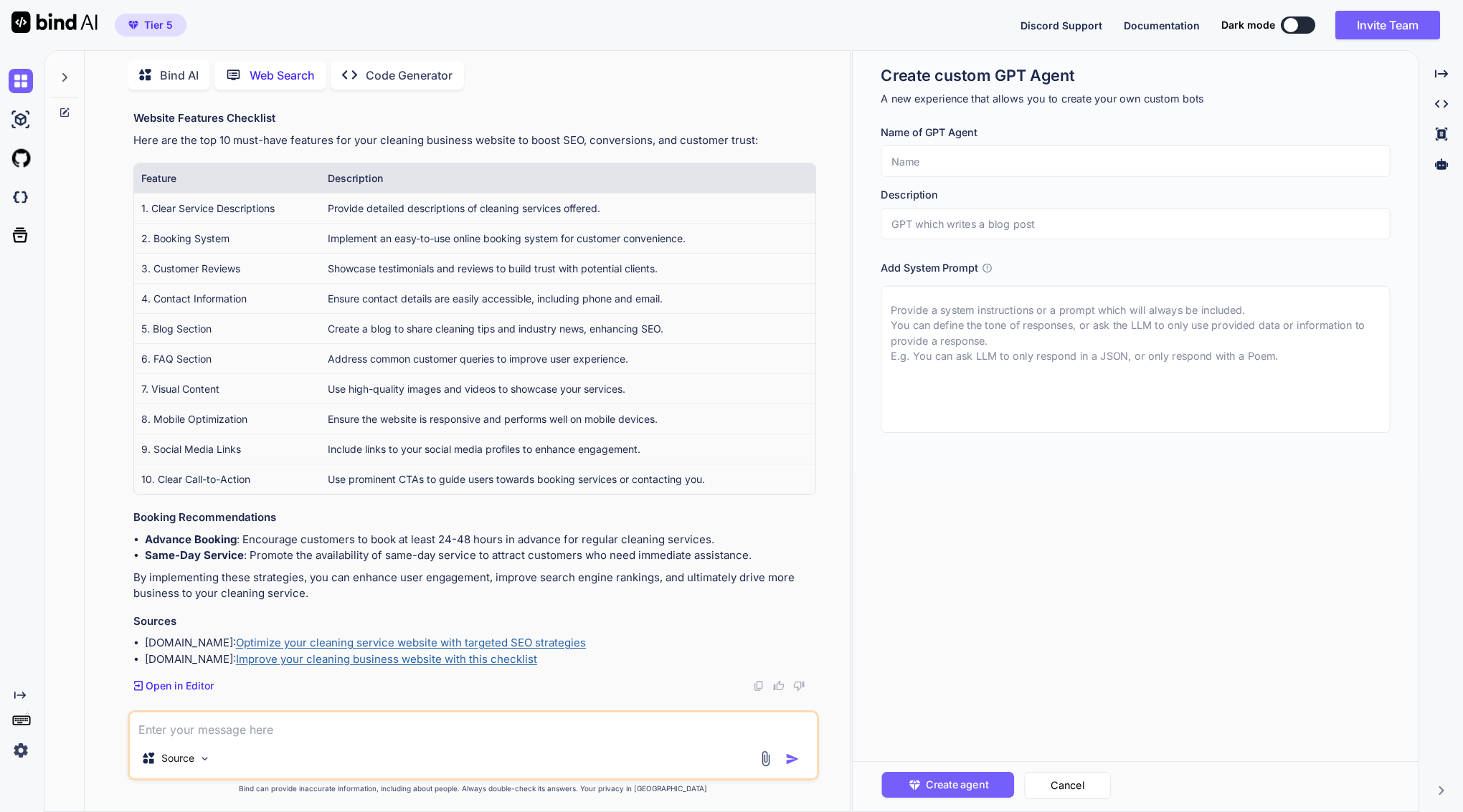
scroll to position [219, 0]
click at [169, 680] on p "Open in Editor" at bounding box center [179, 686] width 68 height 15
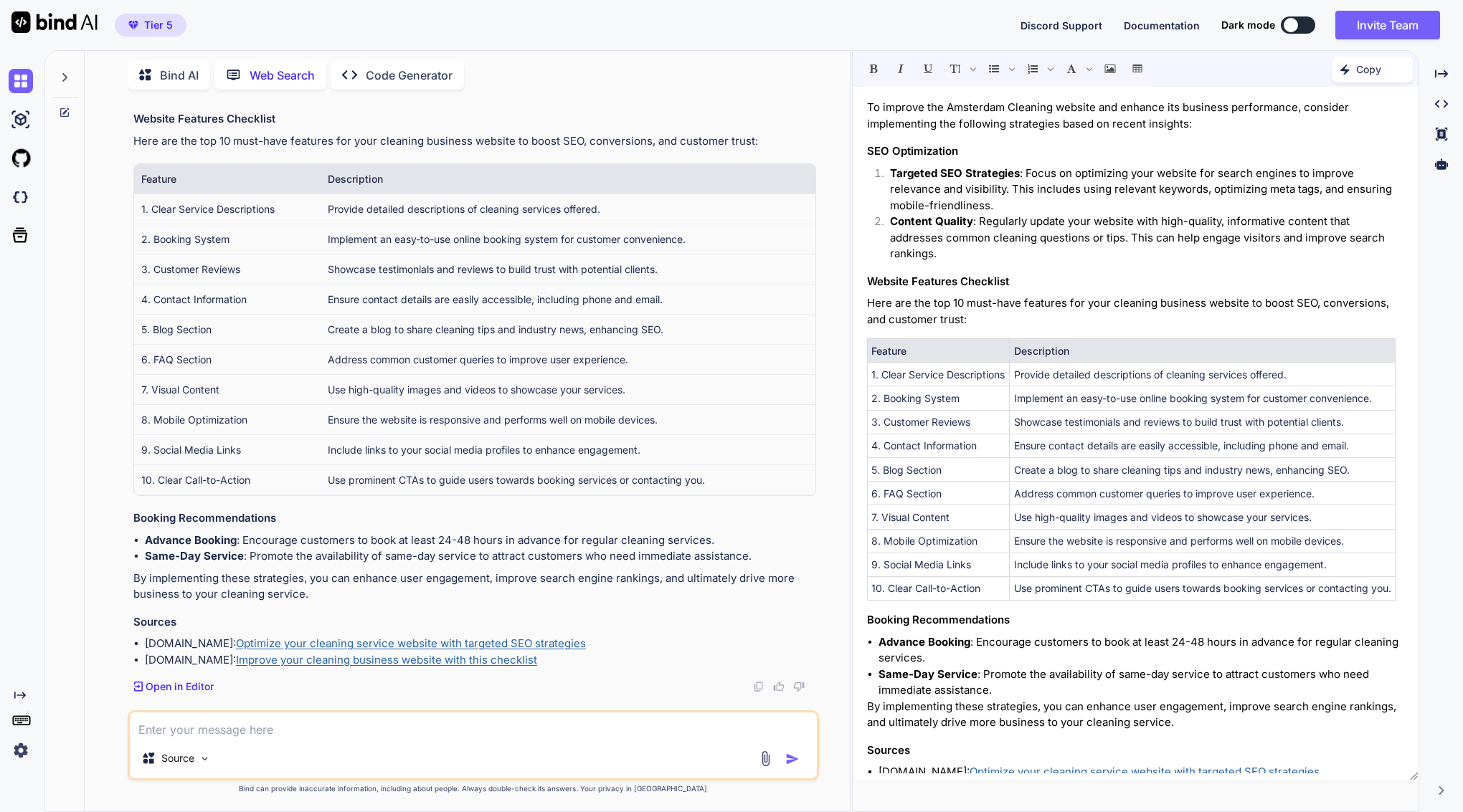
scroll to position [0, 0]
click at [476, 654] on link "Improve your cleaning business website with this checklist" at bounding box center [386, 660] width 301 height 14
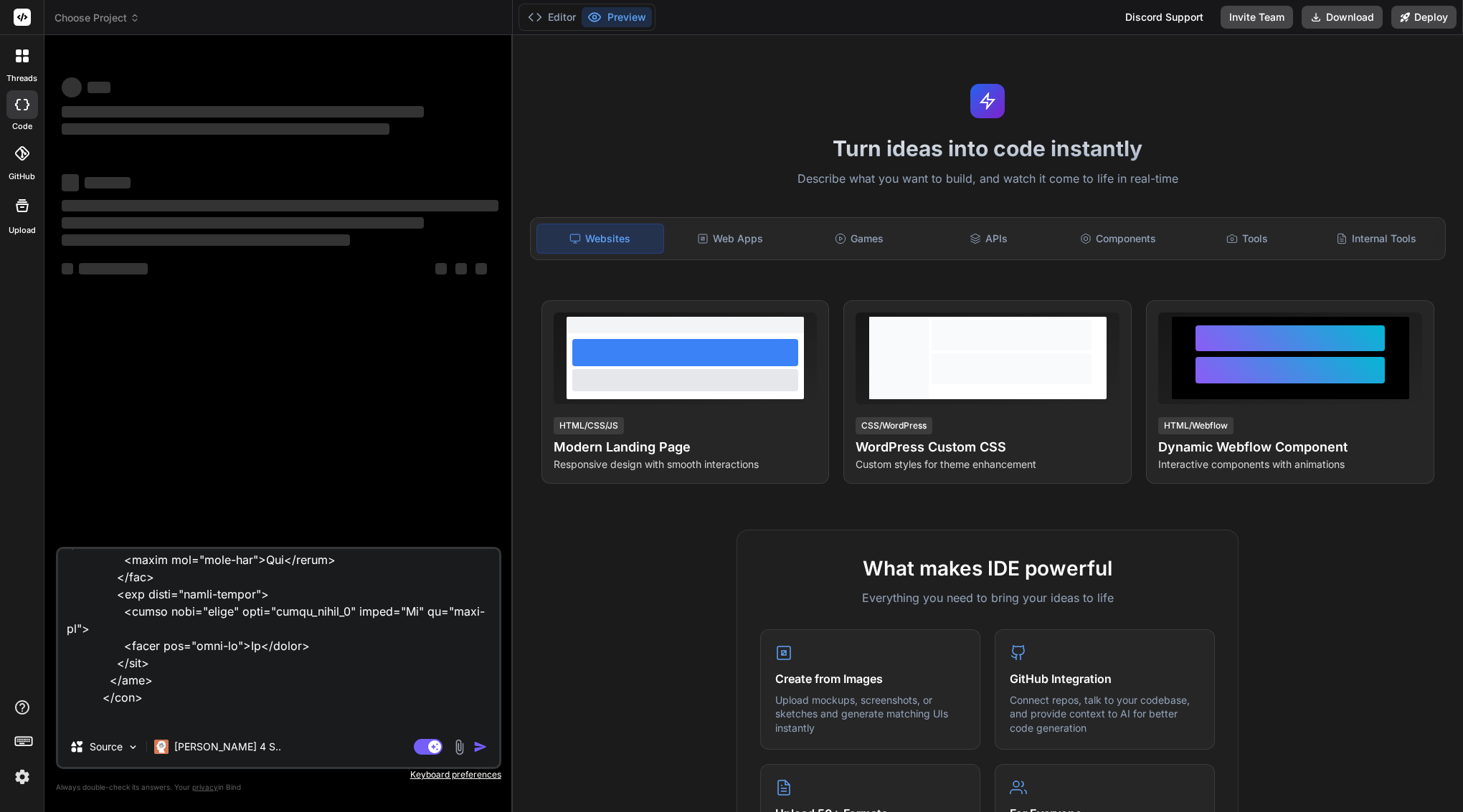
scroll to position [4053, 0]
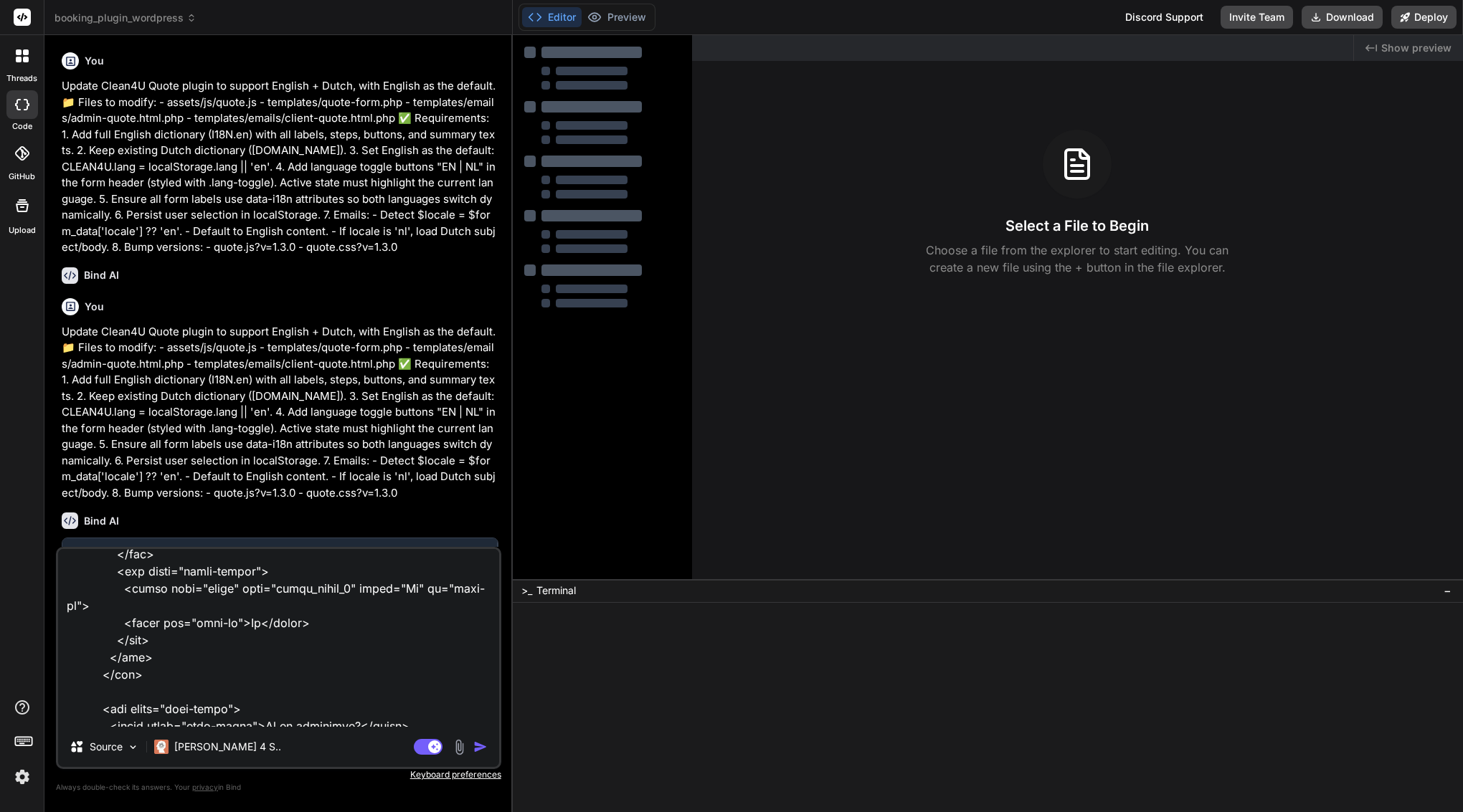
click at [485, 745] on img "button" at bounding box center [480, 747] width 15 height 15
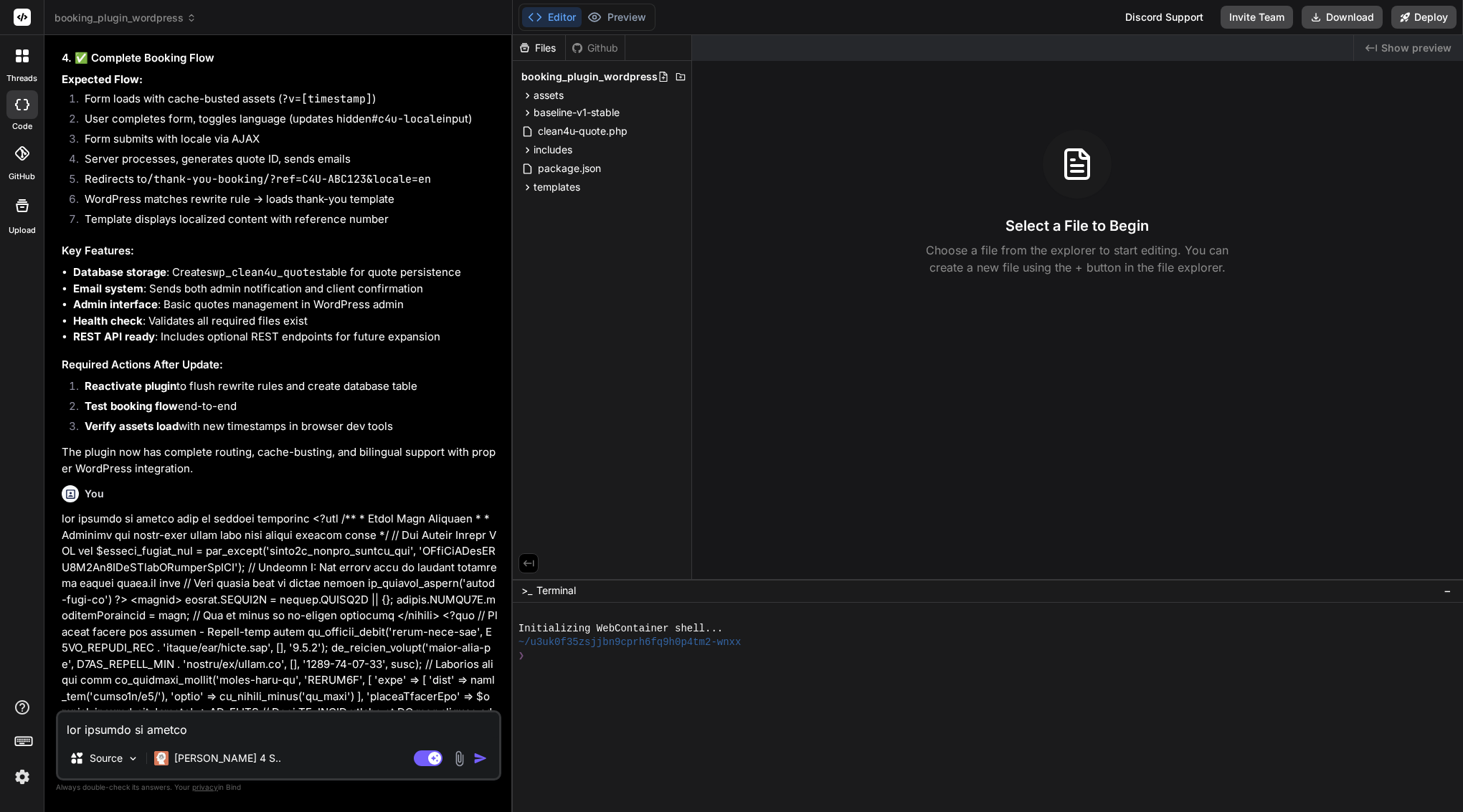
scroll to position [4318, 0]
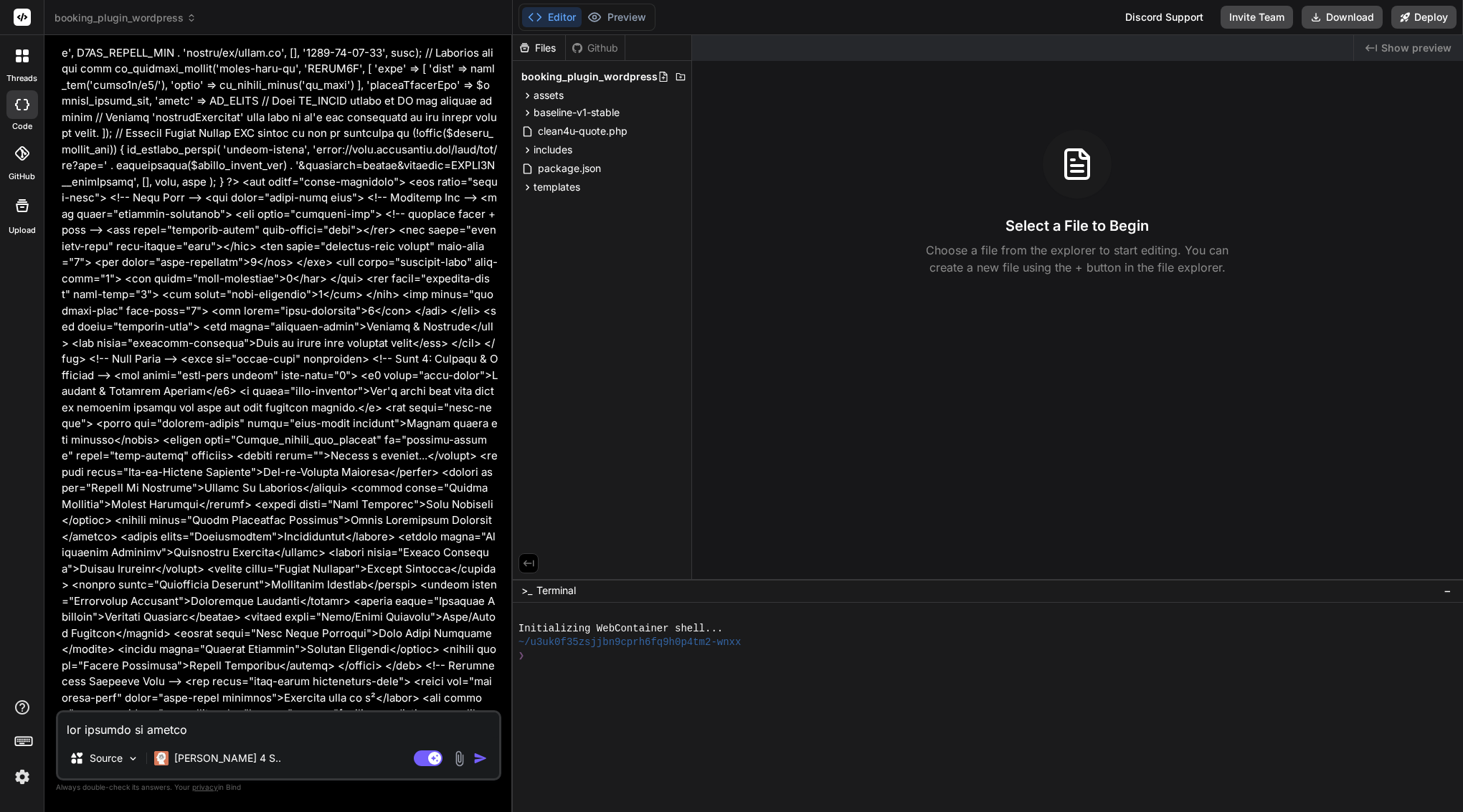
type textarea "x"
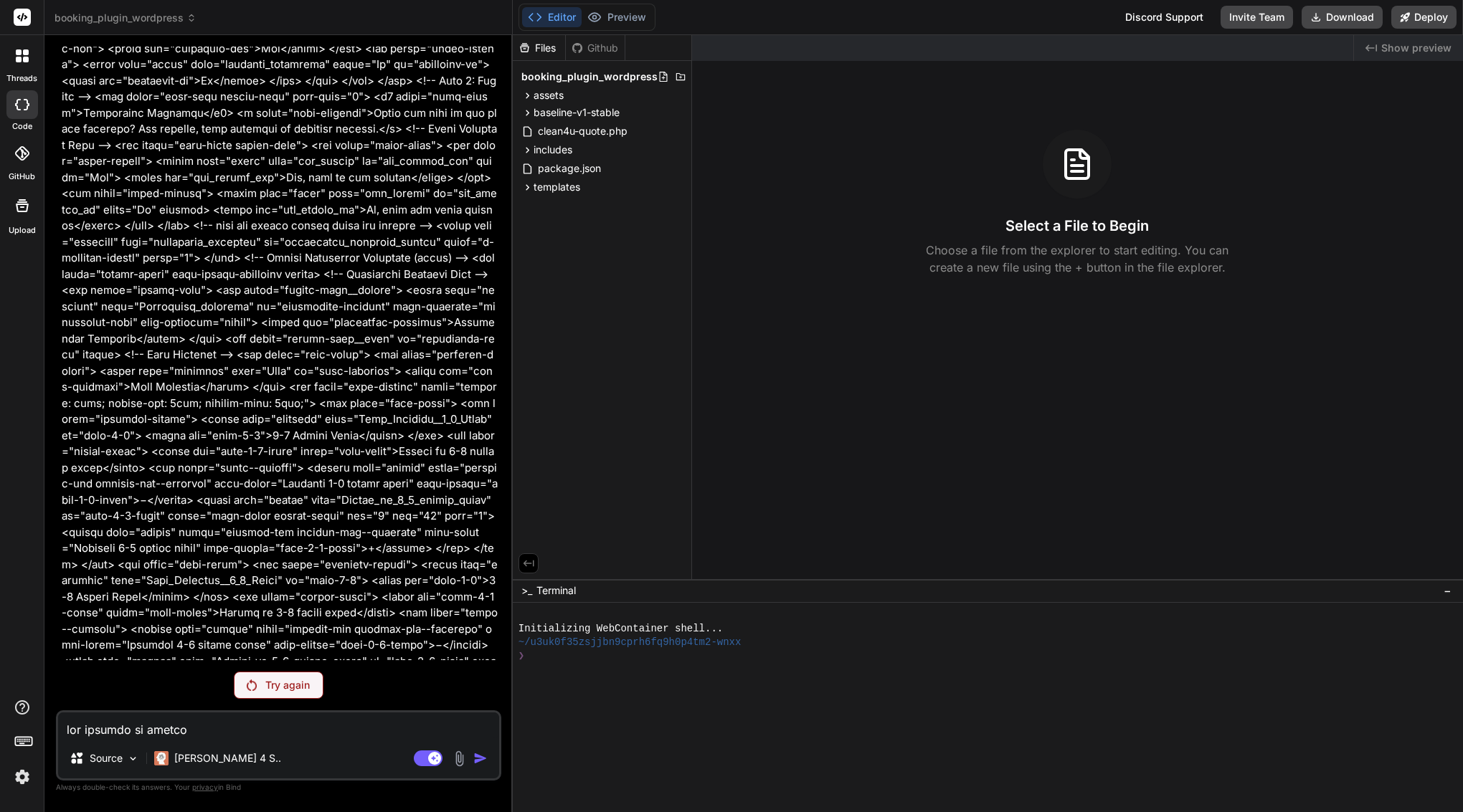
scroll to position [6692, 0]
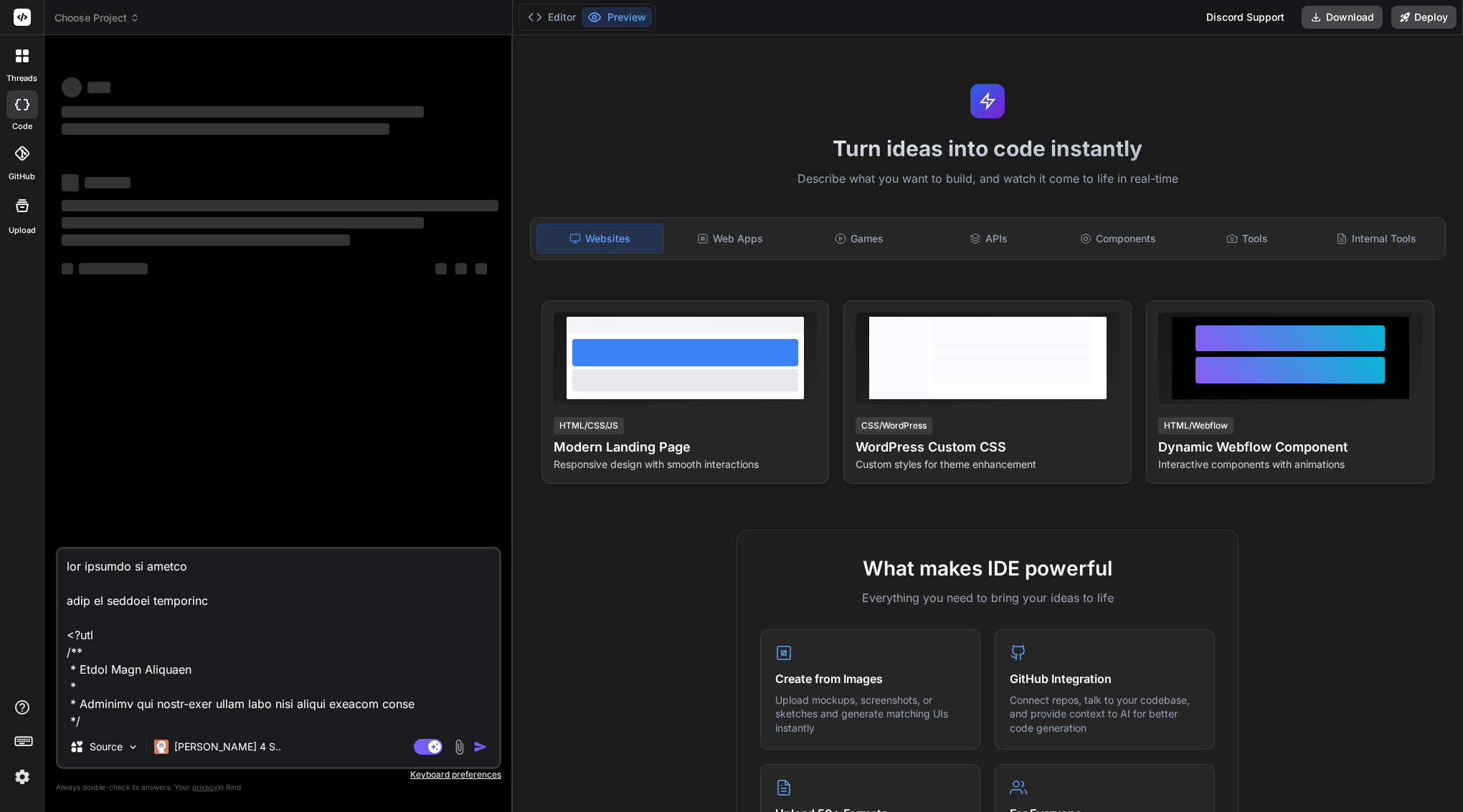
click at [198, 702] on textarea at bounding box center [278, 637] width 441 height 177
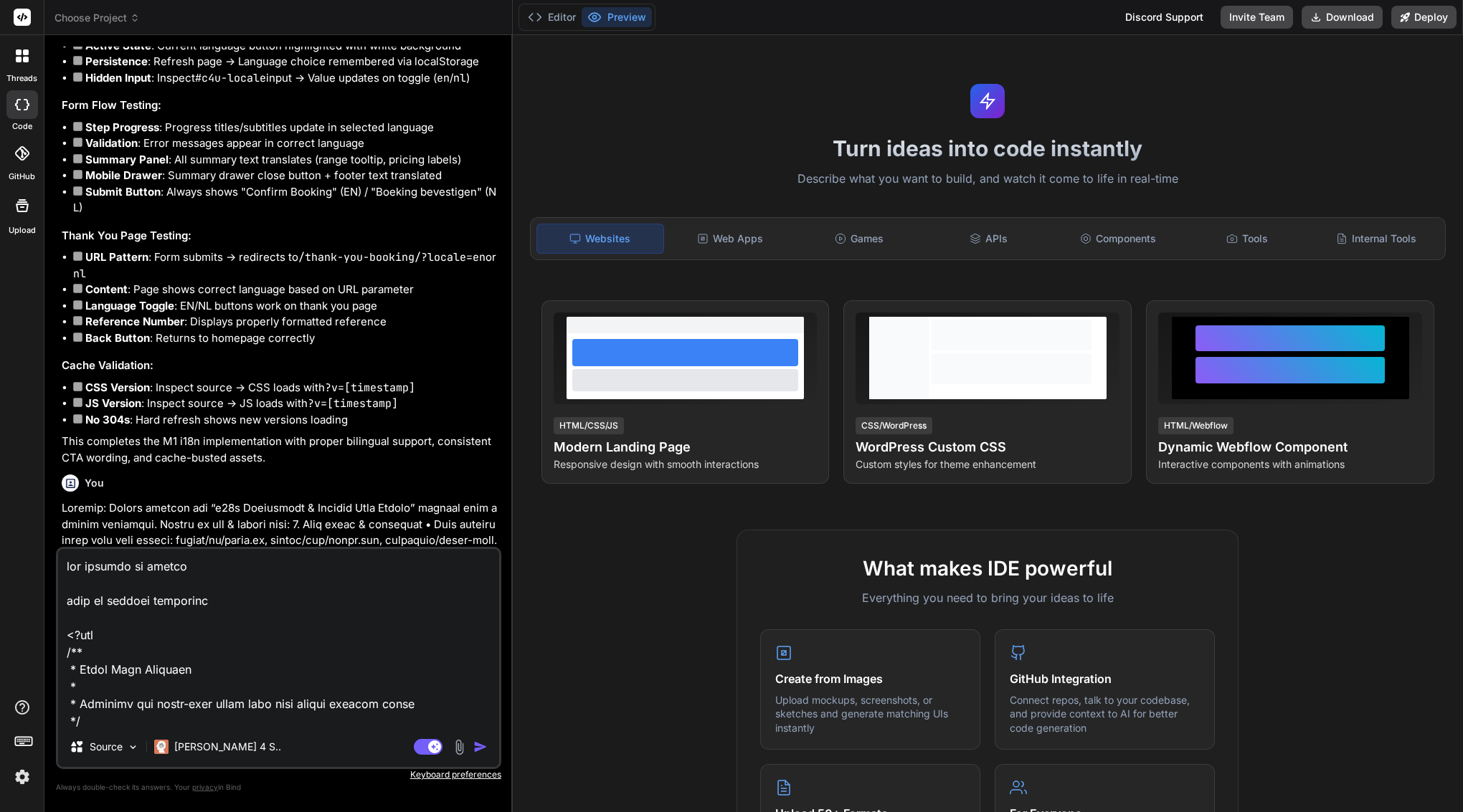
scroll to position [2930, 0]
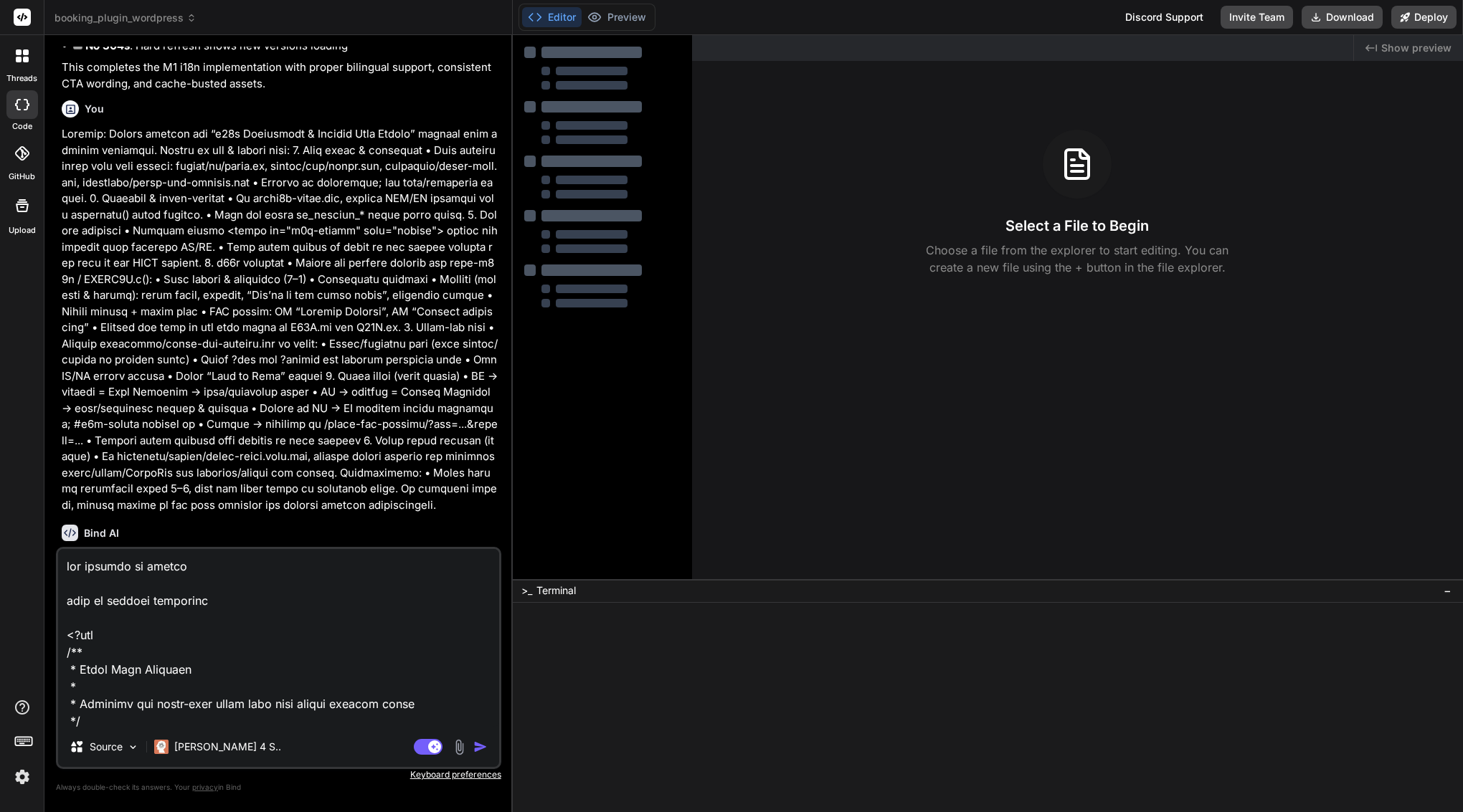
type textarea "x"
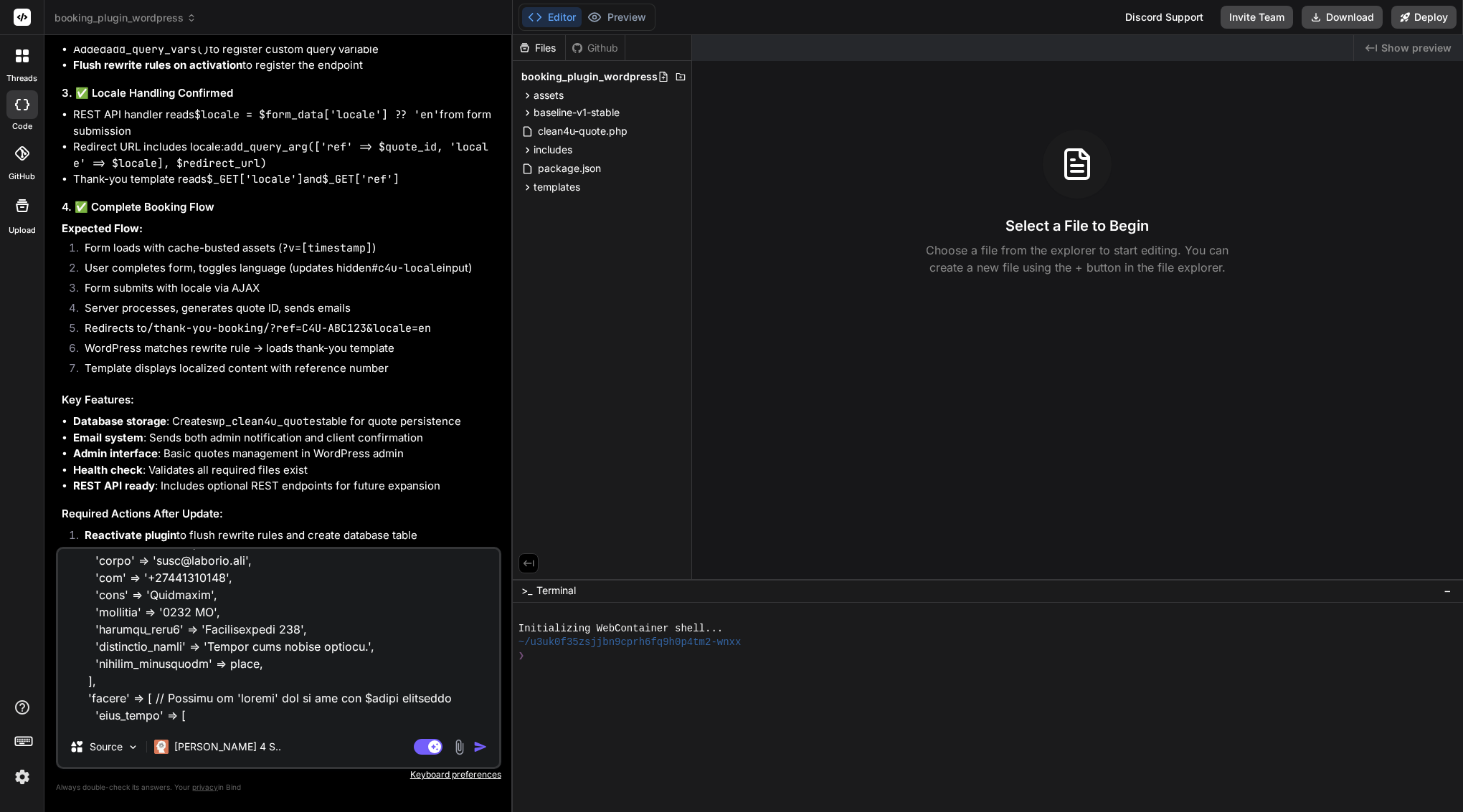
scroll to position [114636, 0]
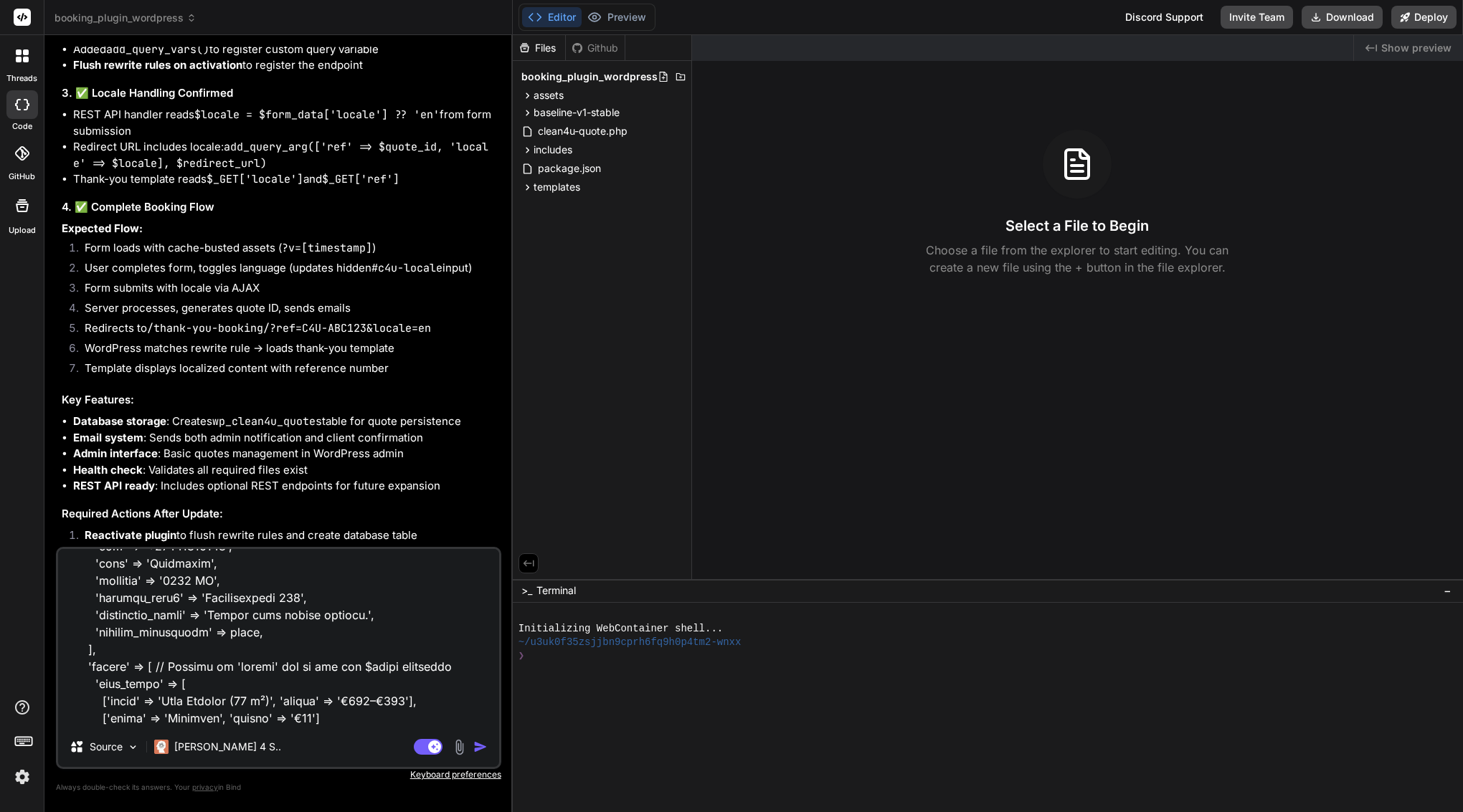
drag, startPoint x: 66, startPoint y: 566, endPoint x: 270, endPoint y: 854, distance: 352.9
click at [270, 811] on html "threads code GitHub Upload booking_plugin_wordpress Created with Pixso. Bind AI…" at bounding box center [732, 406] width 1463 height 812
type textarea "x"
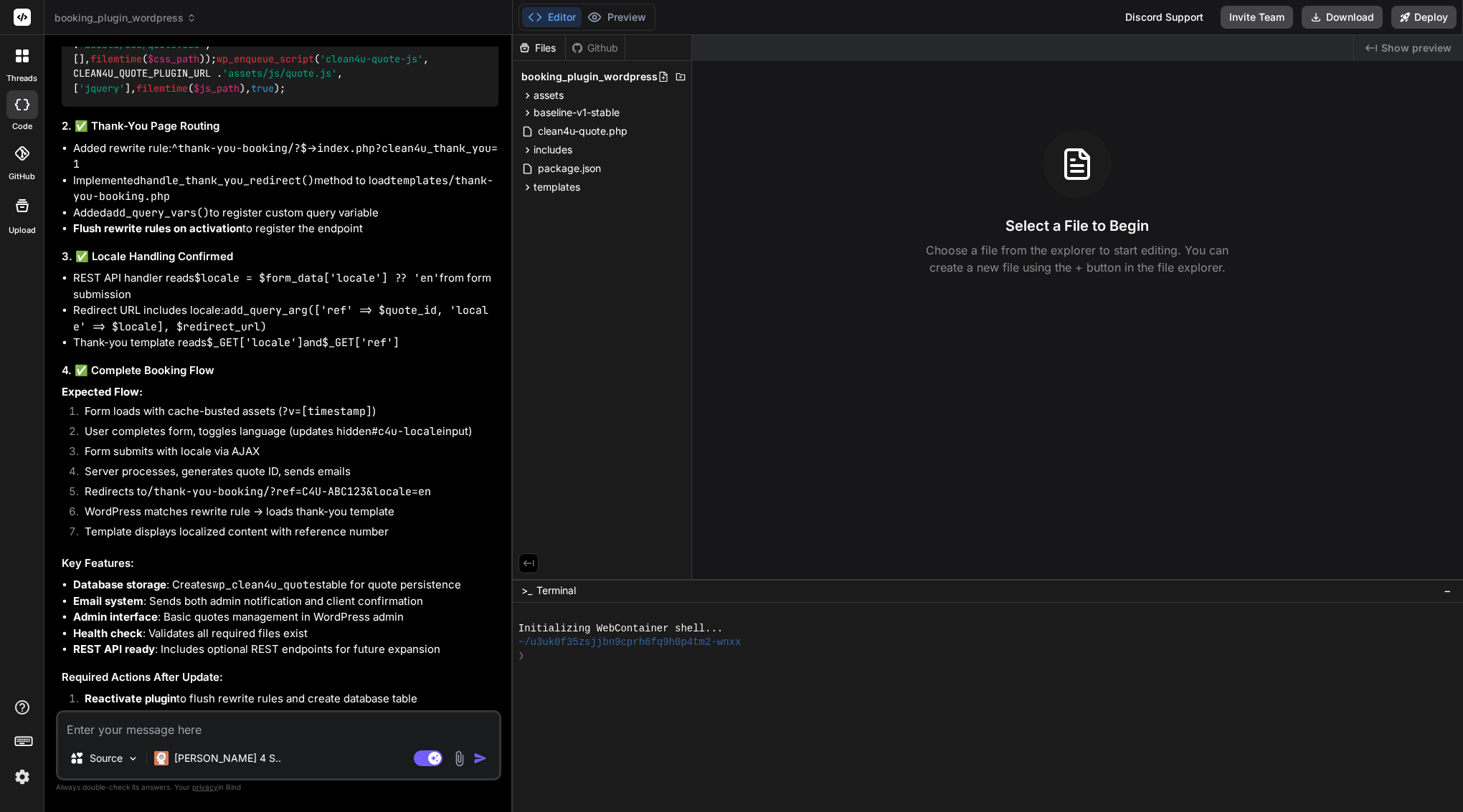
scroll to position [0, 0]
click at [177, 17] on span "booking_plugin_wordpress" at bounding box center [125, 17] width 142 height 15
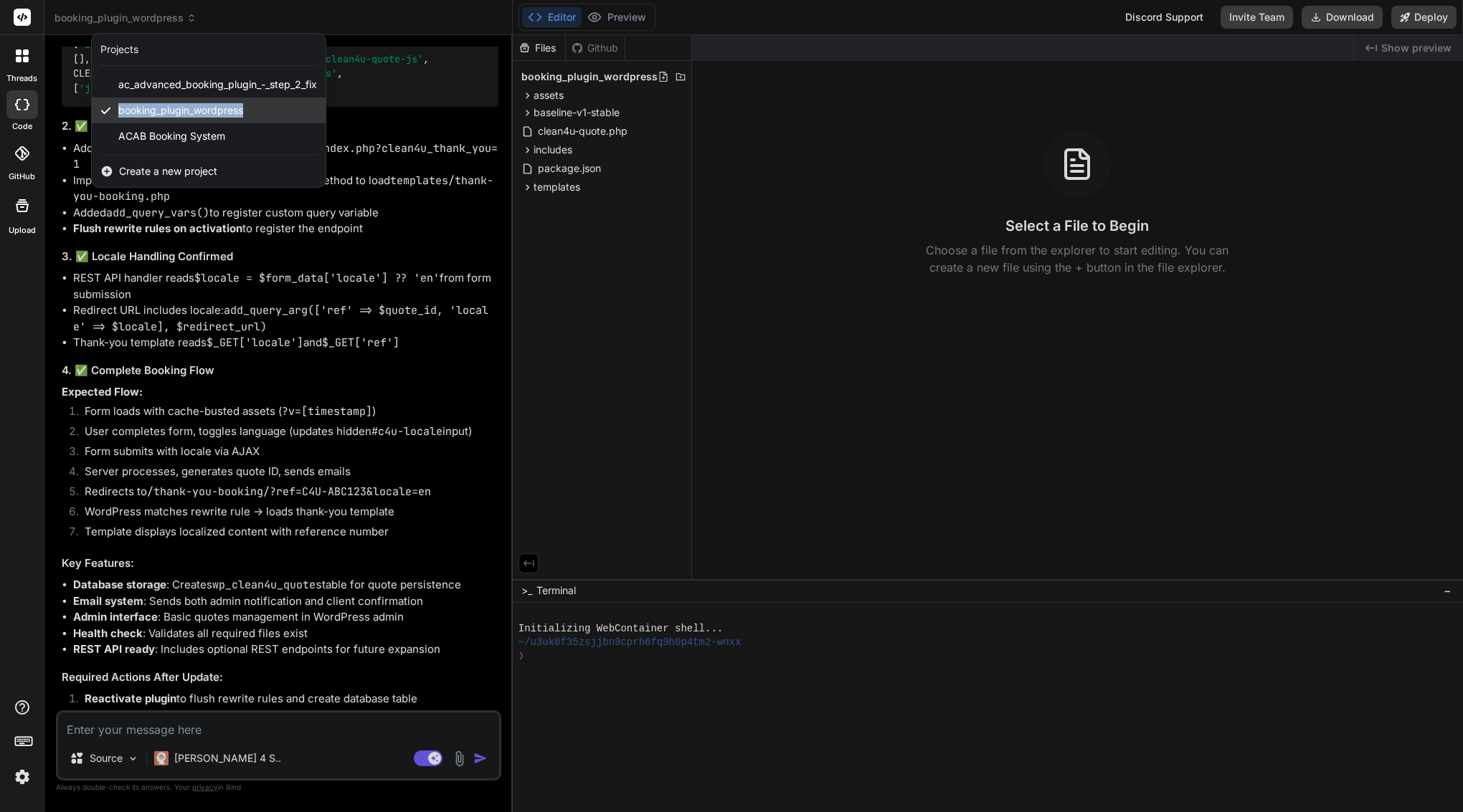
click at [159, 108] on span "booking_plugin_wordpress" at bounding box center [180, 110] width 125 height 15
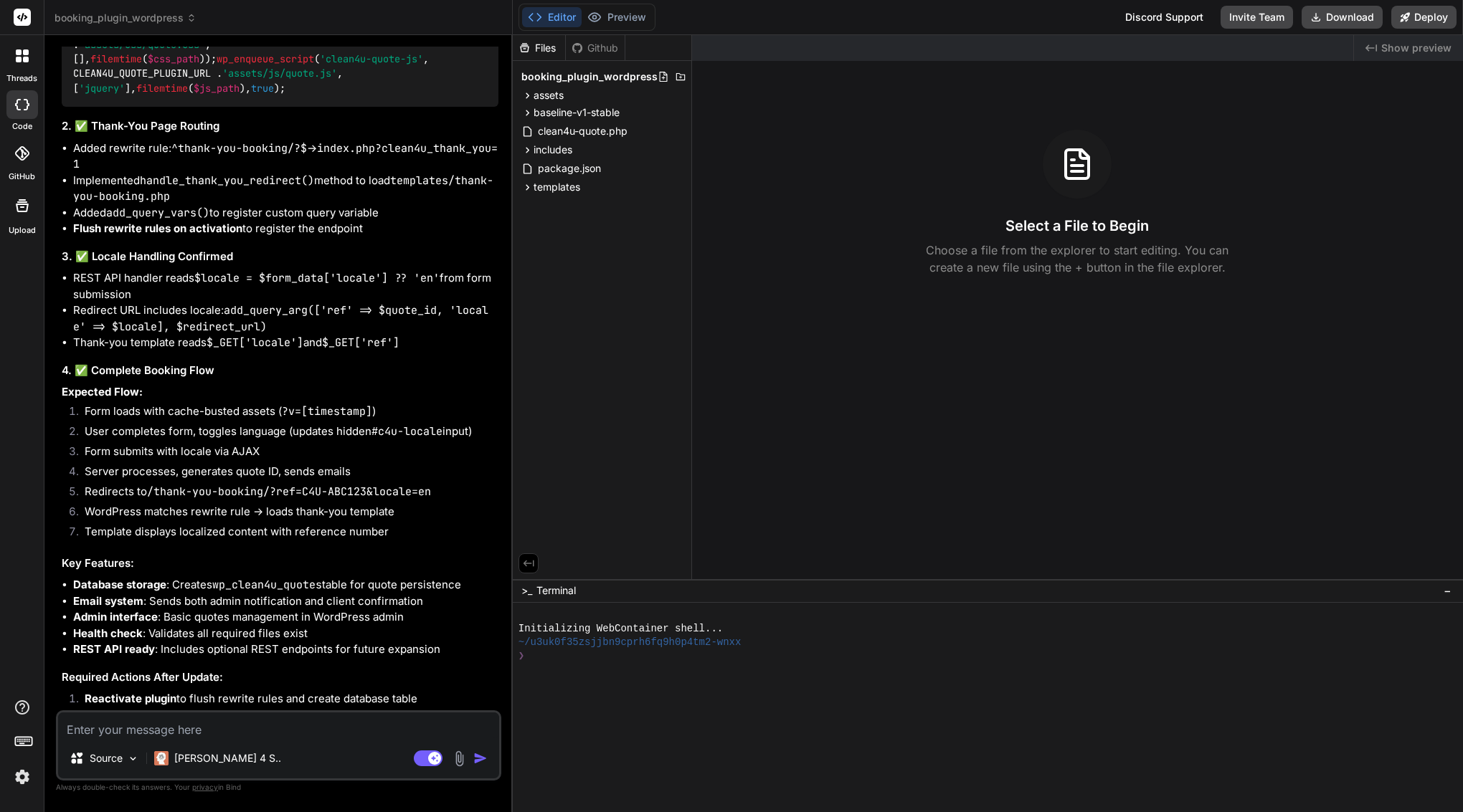
click at [146, 4] on header "booking_plugin_wordpress Created with Pixso." at bounding box center [278, 17] width 468 height 35
click at [144, 20] on span "booking_plugin_wordpress" at bounding box center [125, 17] width 142 height 15
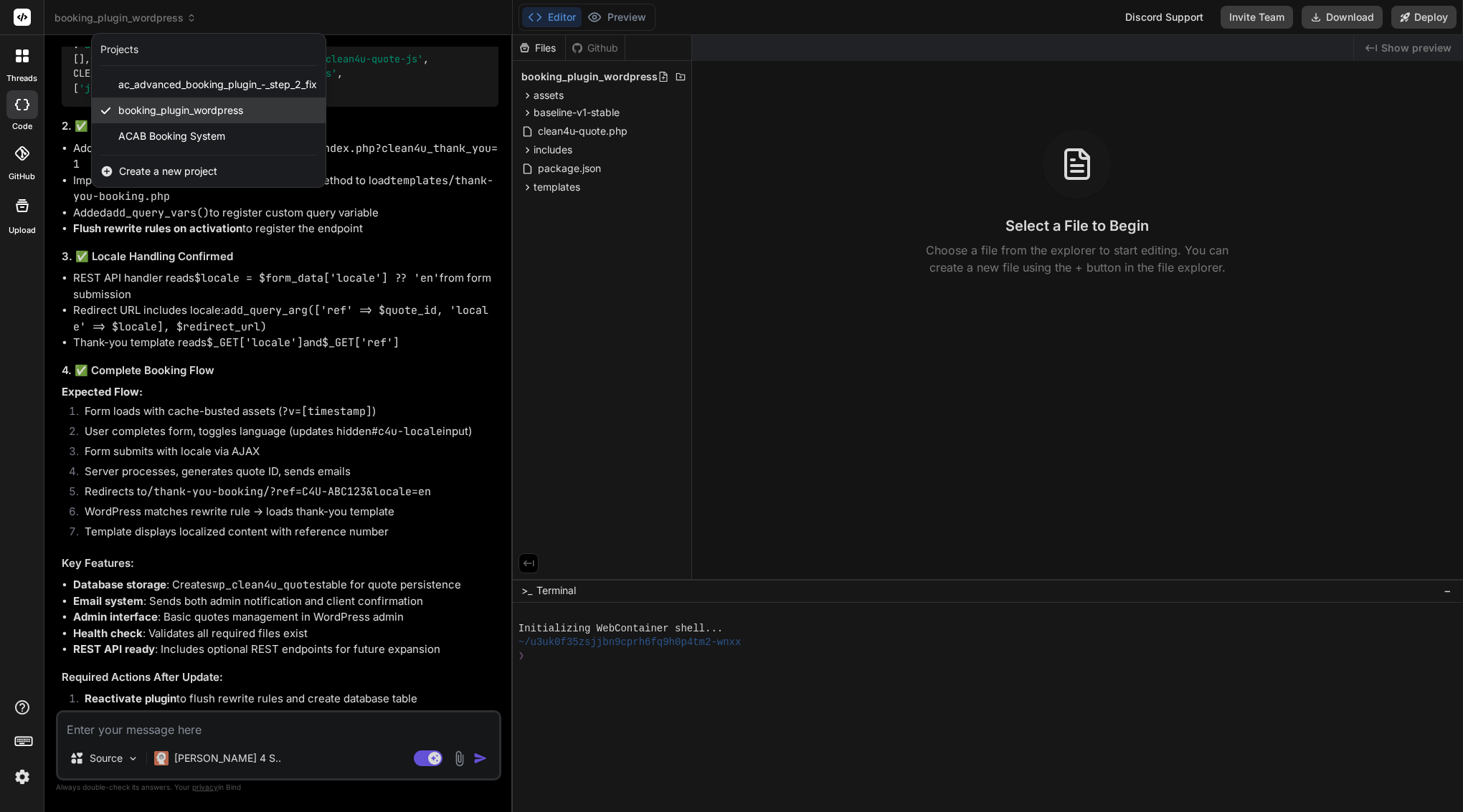
click at [107, 108] on icon at bounding box center [105, 110] width 10 height 10
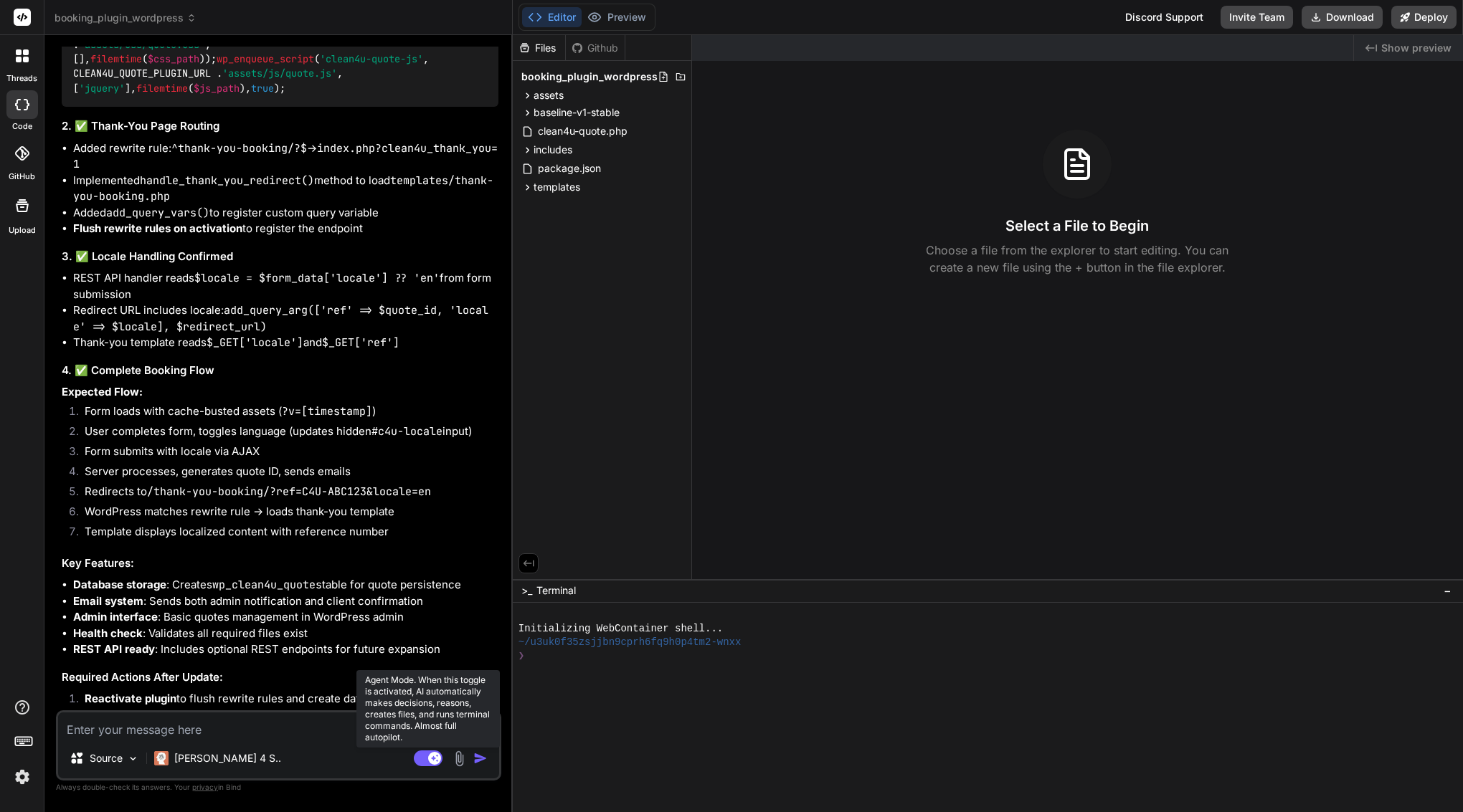
click at [435, 753] on rect at bounding box center [434, 758] width 13 height 13
type textarea "x"
click at [347, 728] on textarea at bounding box center [278, 725] width 441 height 26
type textarea "h"
type textarea "x"
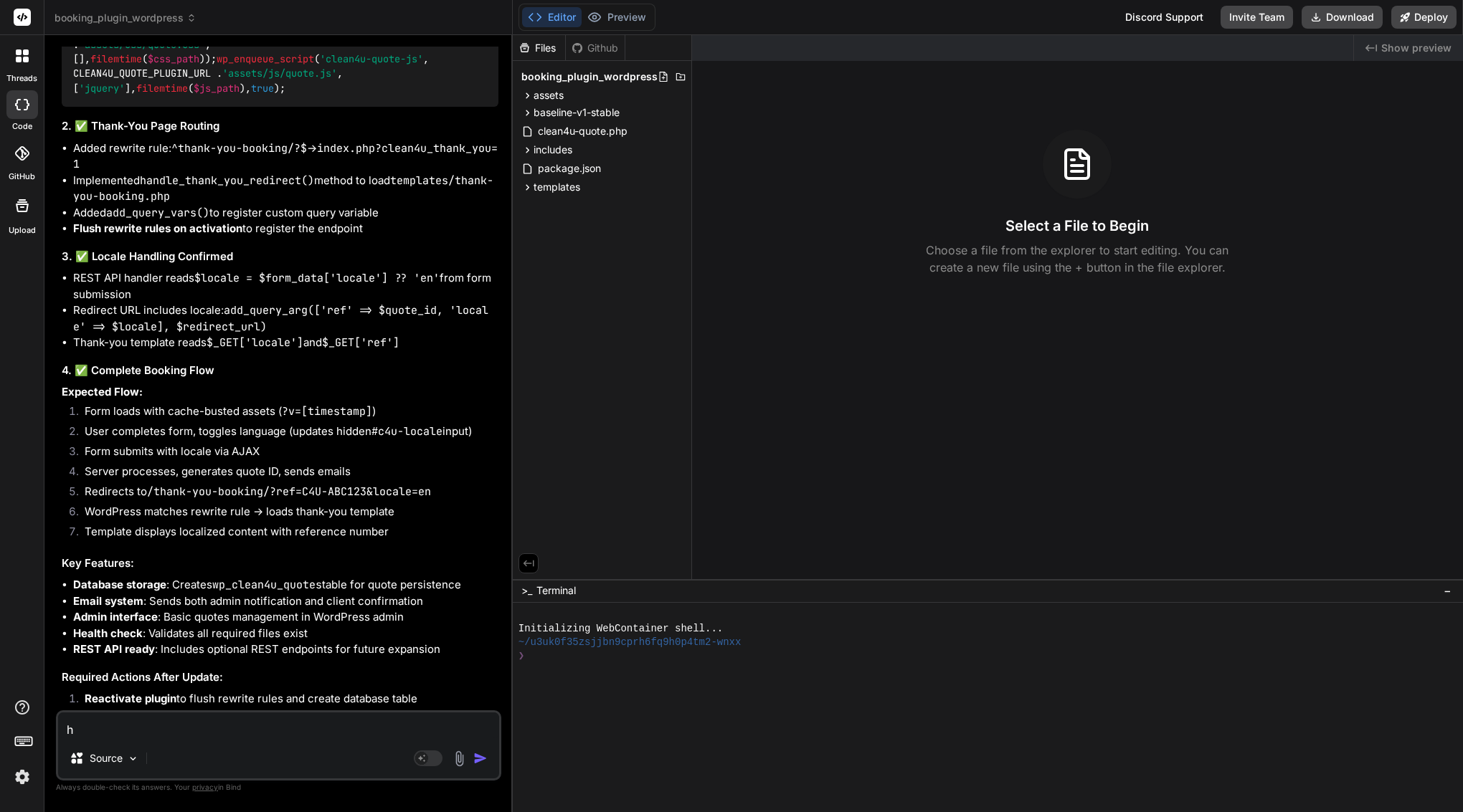
type textarea "ho"
type textarea "x"
type textarea "how"
type textarea "x"
type textarea "how"
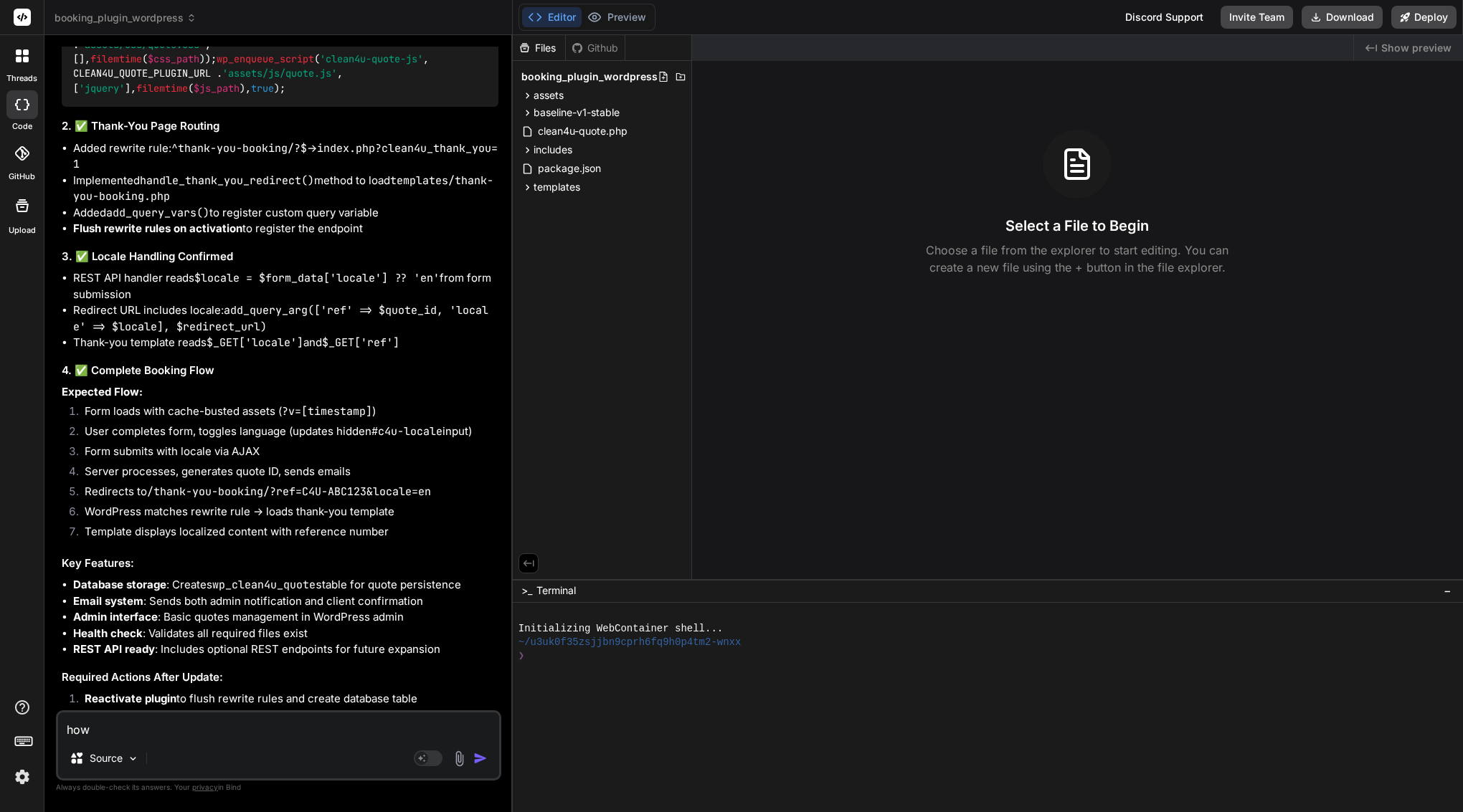
type textarea "x"
type textarea "how t"
type textarea "x"
type textarea "how to"
type textarea "x"
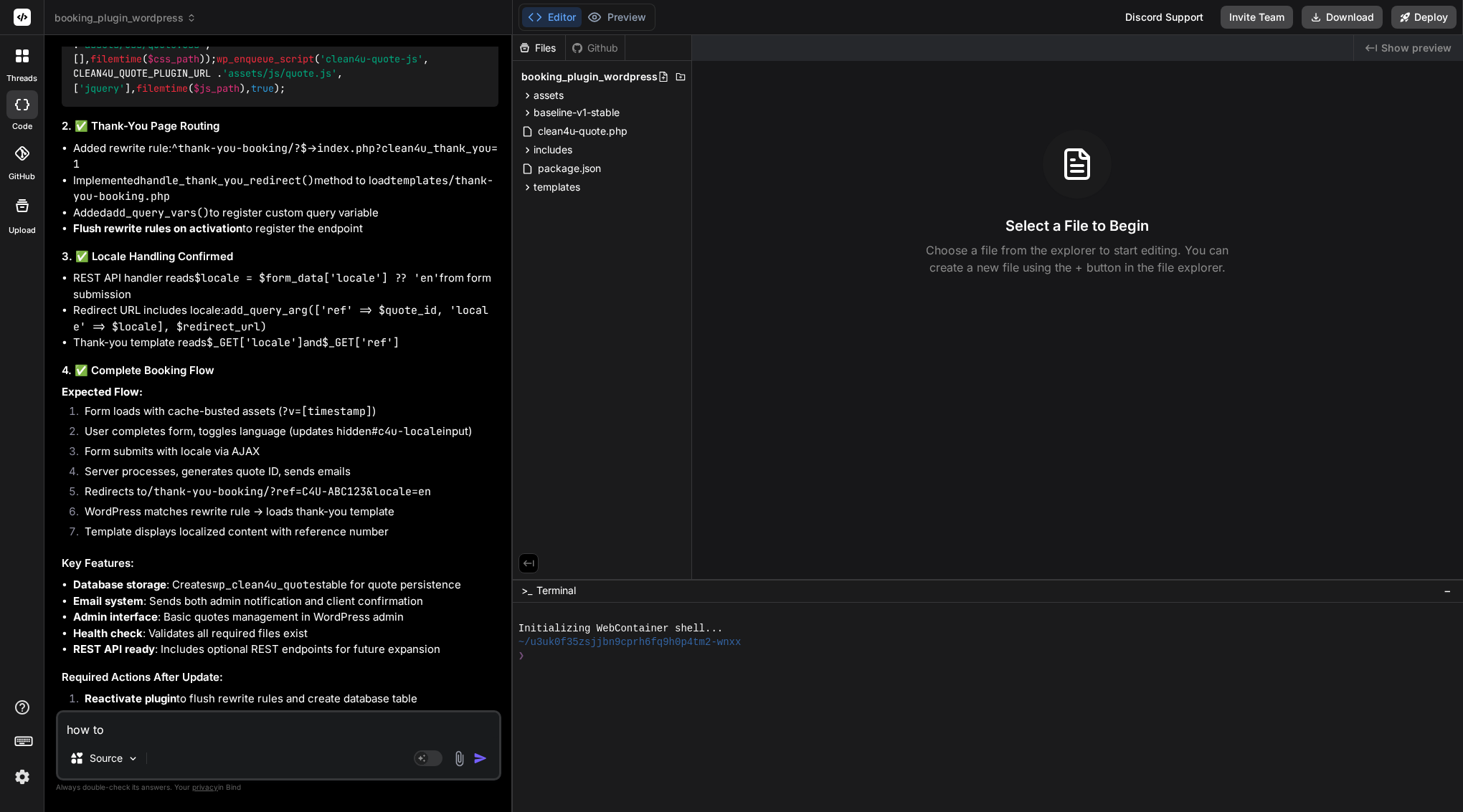
type textarea "how to"
type textarea "x"
type textarea "how to d"
type textarea "x"
type textarea "how to de"
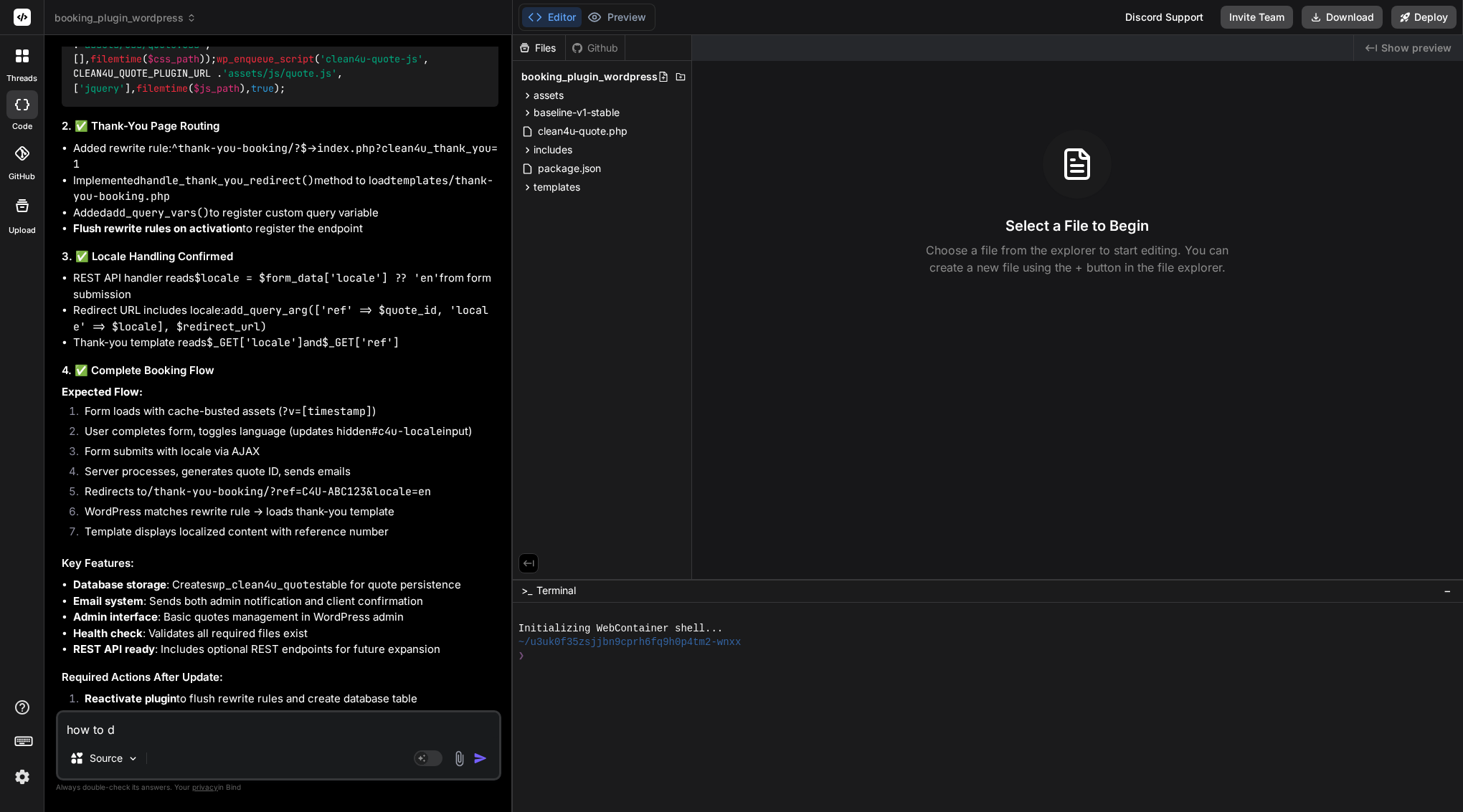
type textarea "x"
type textarea "how to del"
type textarea "x"
type textarea "how to dele"
type textarea "x"
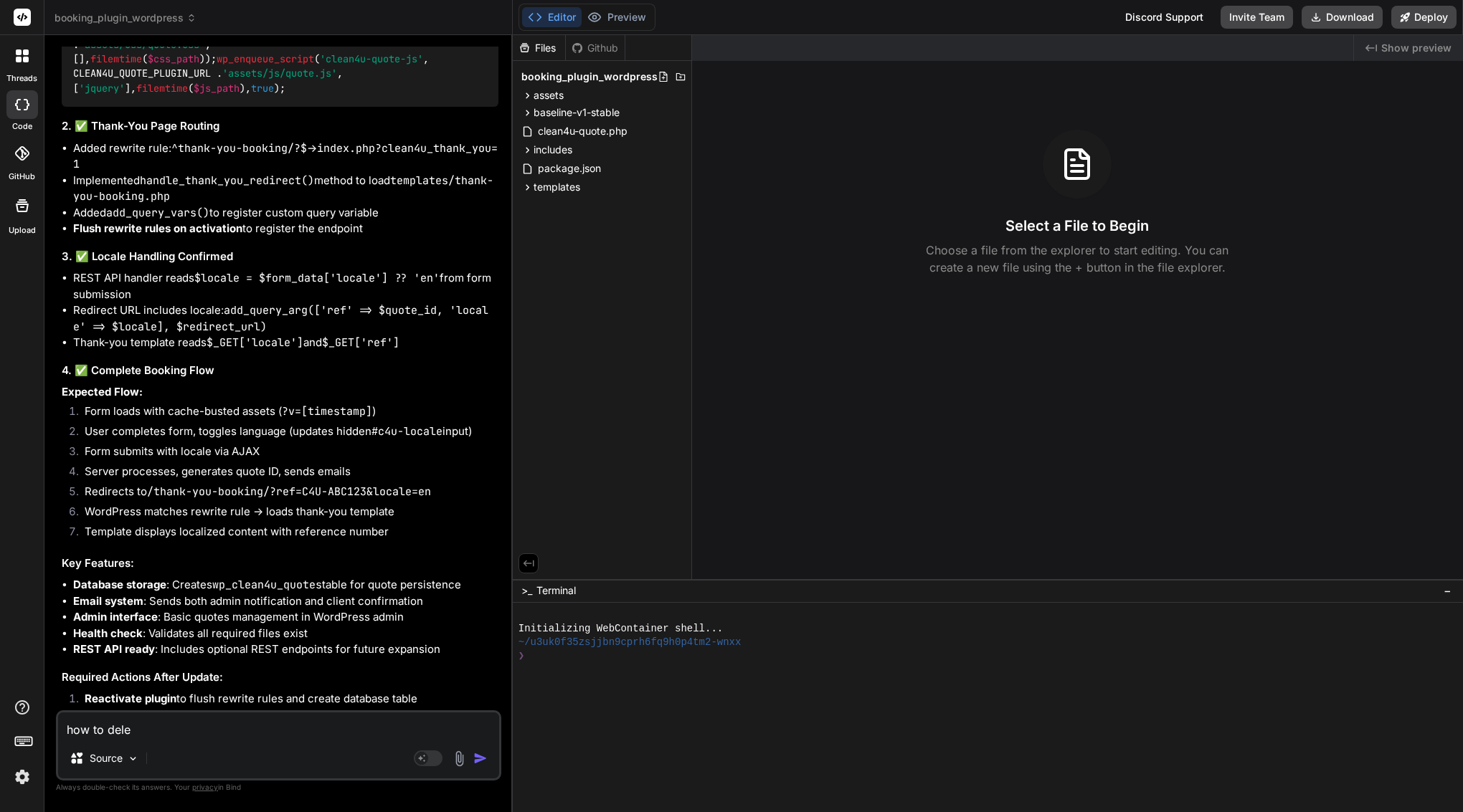
type textarea "how to delet"
type textarea "x"
type textarea "how to delete"
type textarea "x"
type textarea "how to delete"
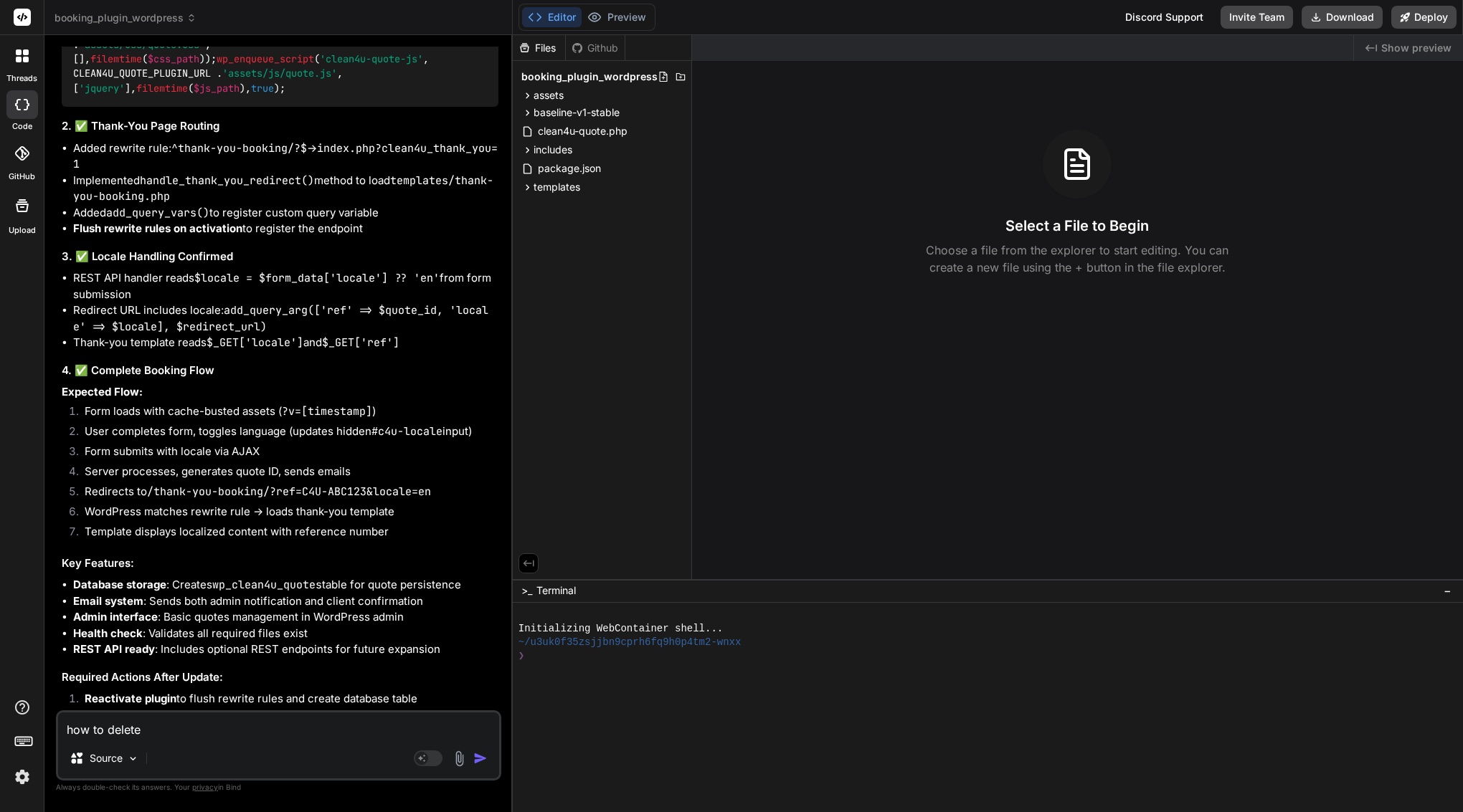
type textarea "x"
type textarea "how to delete t"
type textarea "x"
type textarea "how to delete th"
type textarea "x"
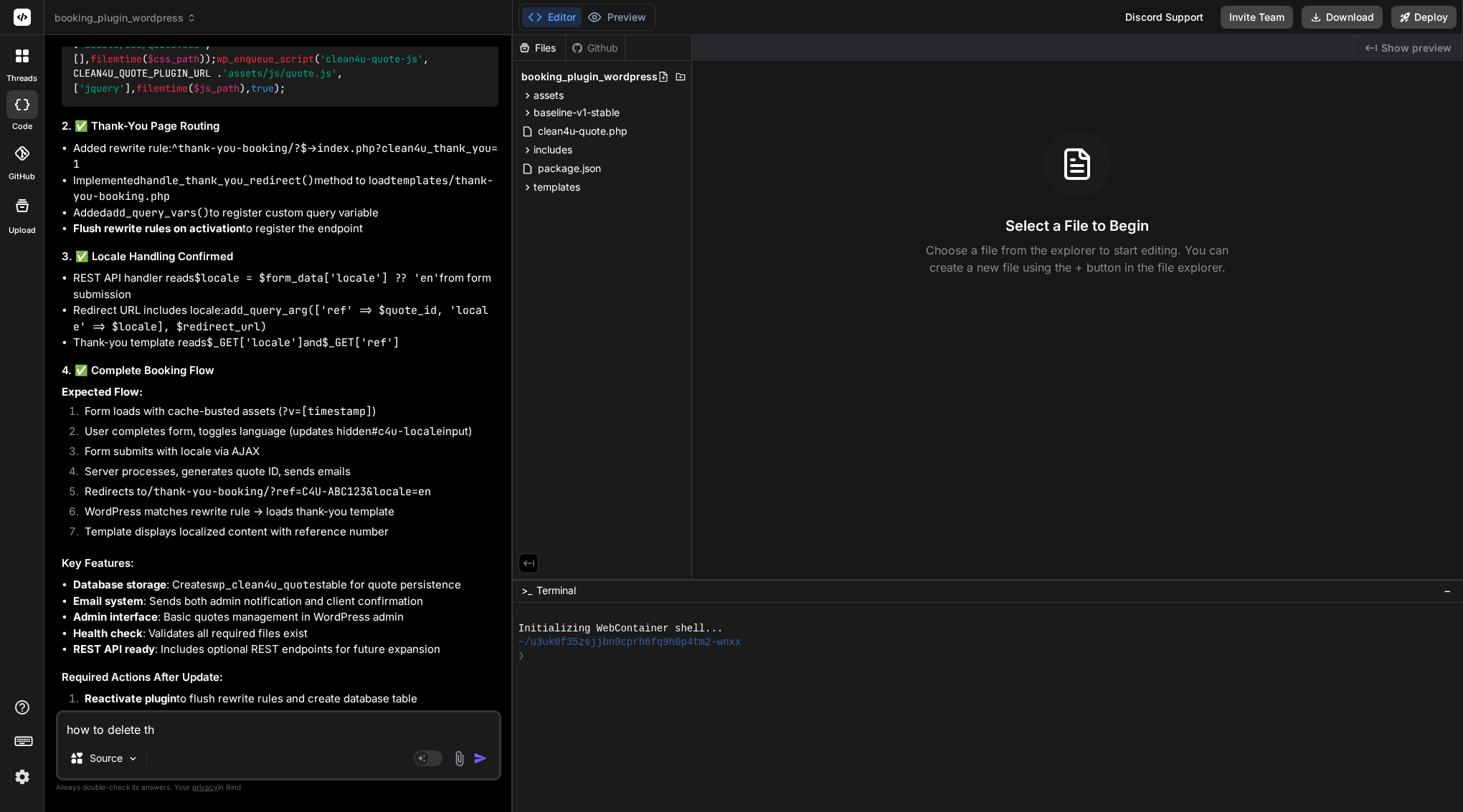
type textarea "how to delete thi"
type textarea "x"
type textarea "how to delete this"
type textarea "x"
type textarea "how to delete this"
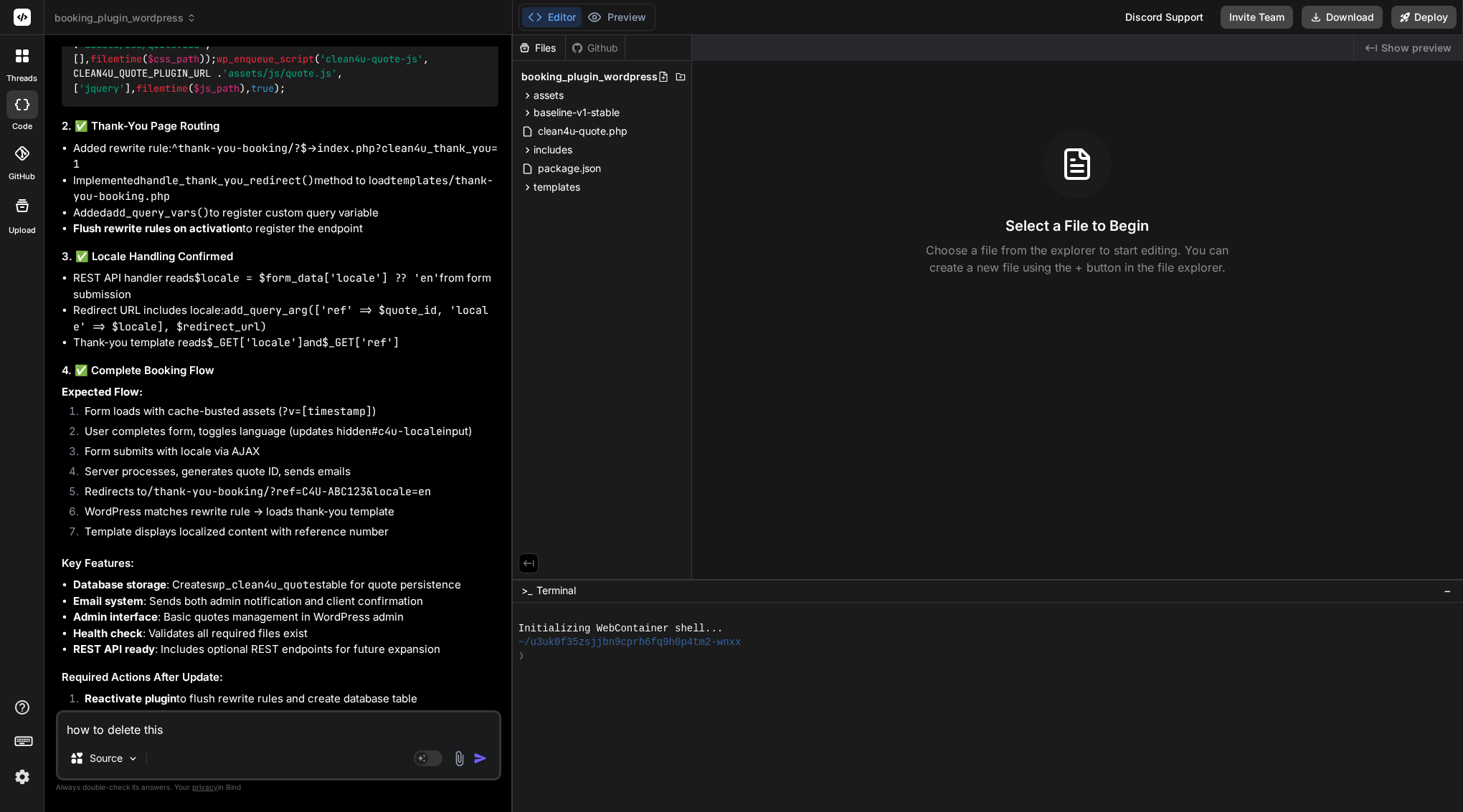
type textarea "x"
type textarea "how to delete this p"
type textarea "x"
type textarea "how to delete this pr"
type textarea "x"
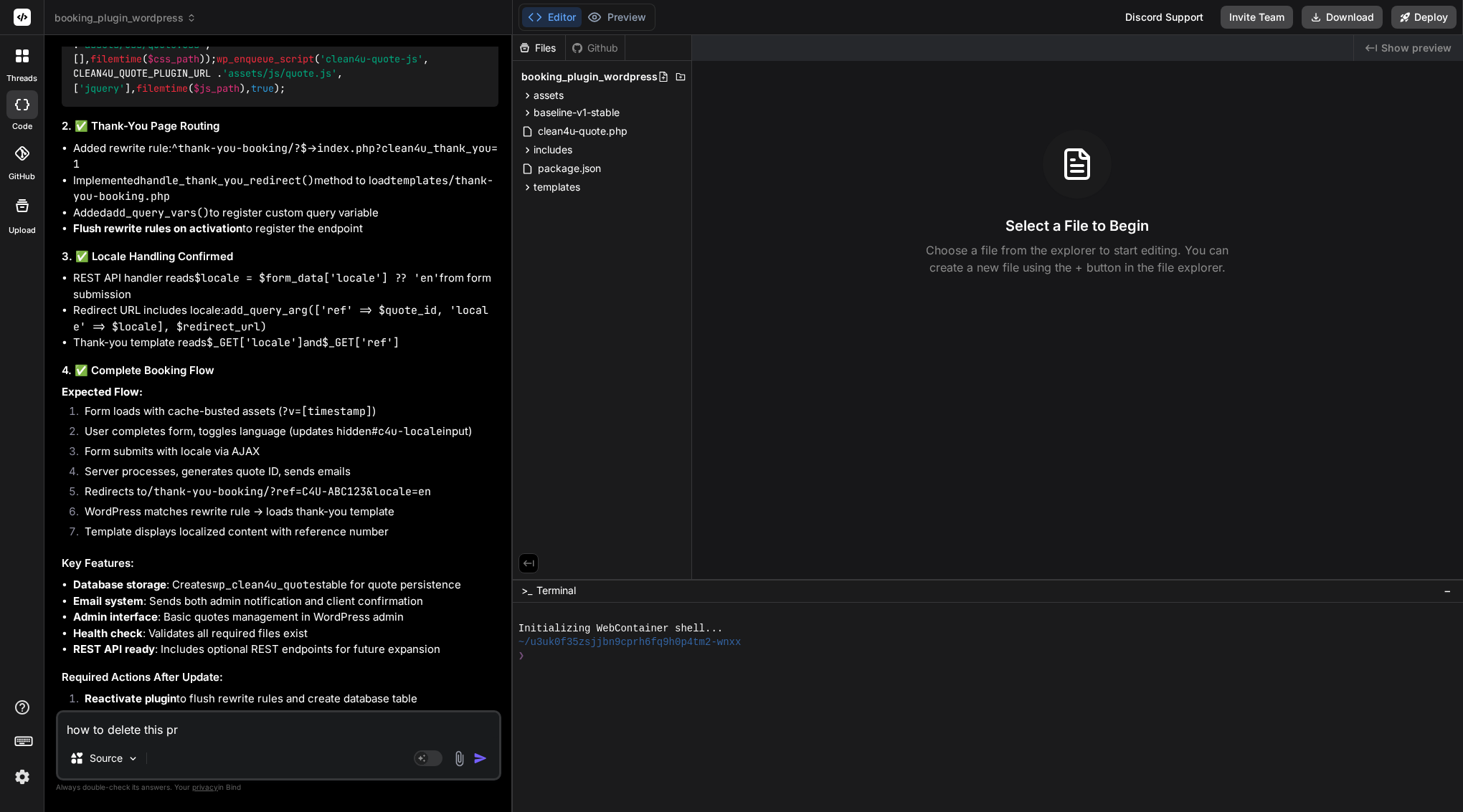
type textarea "how to delete this pro"
type textarea "x"
type textarea "how to delete this proj"
type textarea "x"
type textarea "how to delete this proje"
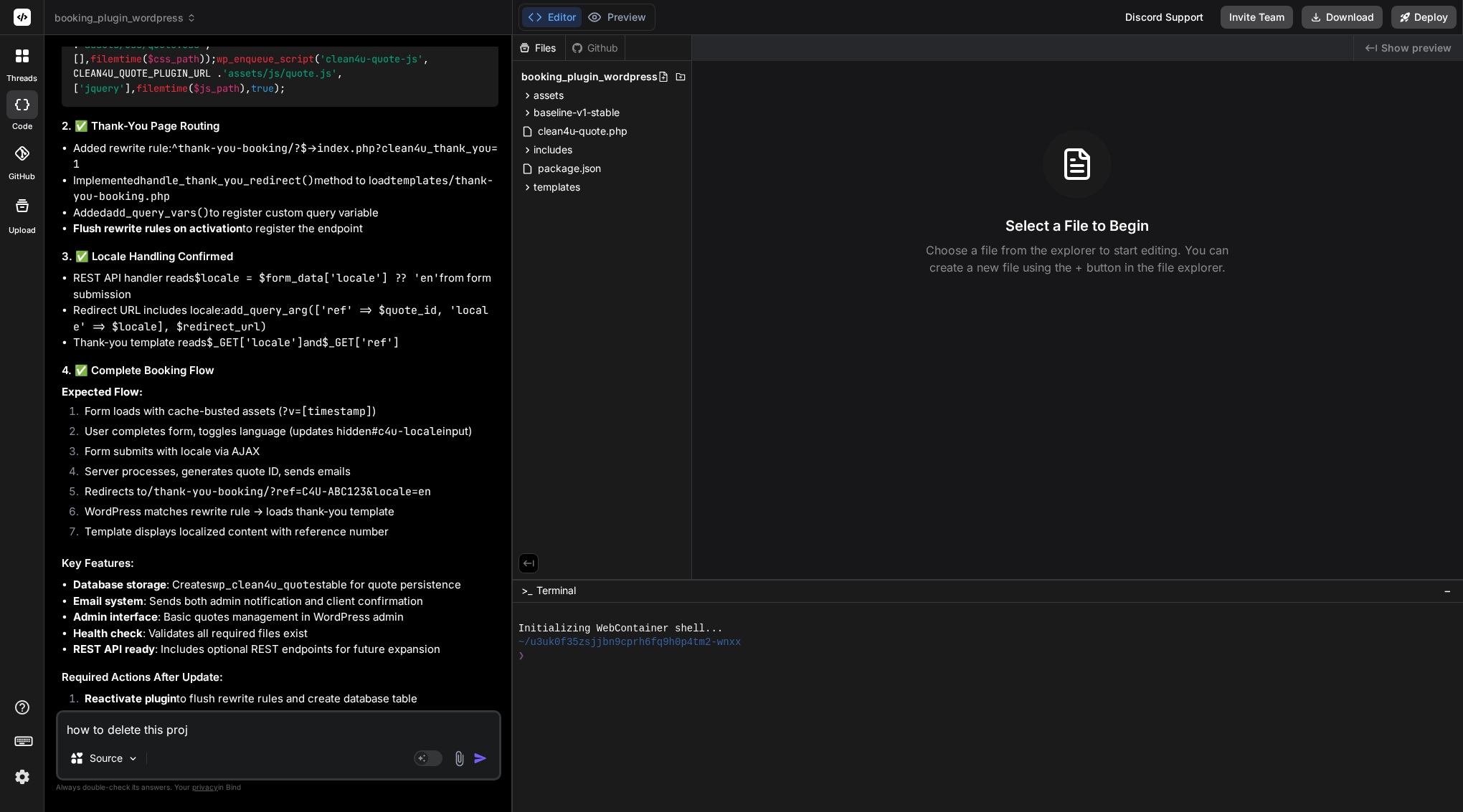
type textarea "x"
type textarea "how to delete this projec"
type textarea "x"
type textarea "how to delete this project"
type textarea "x"
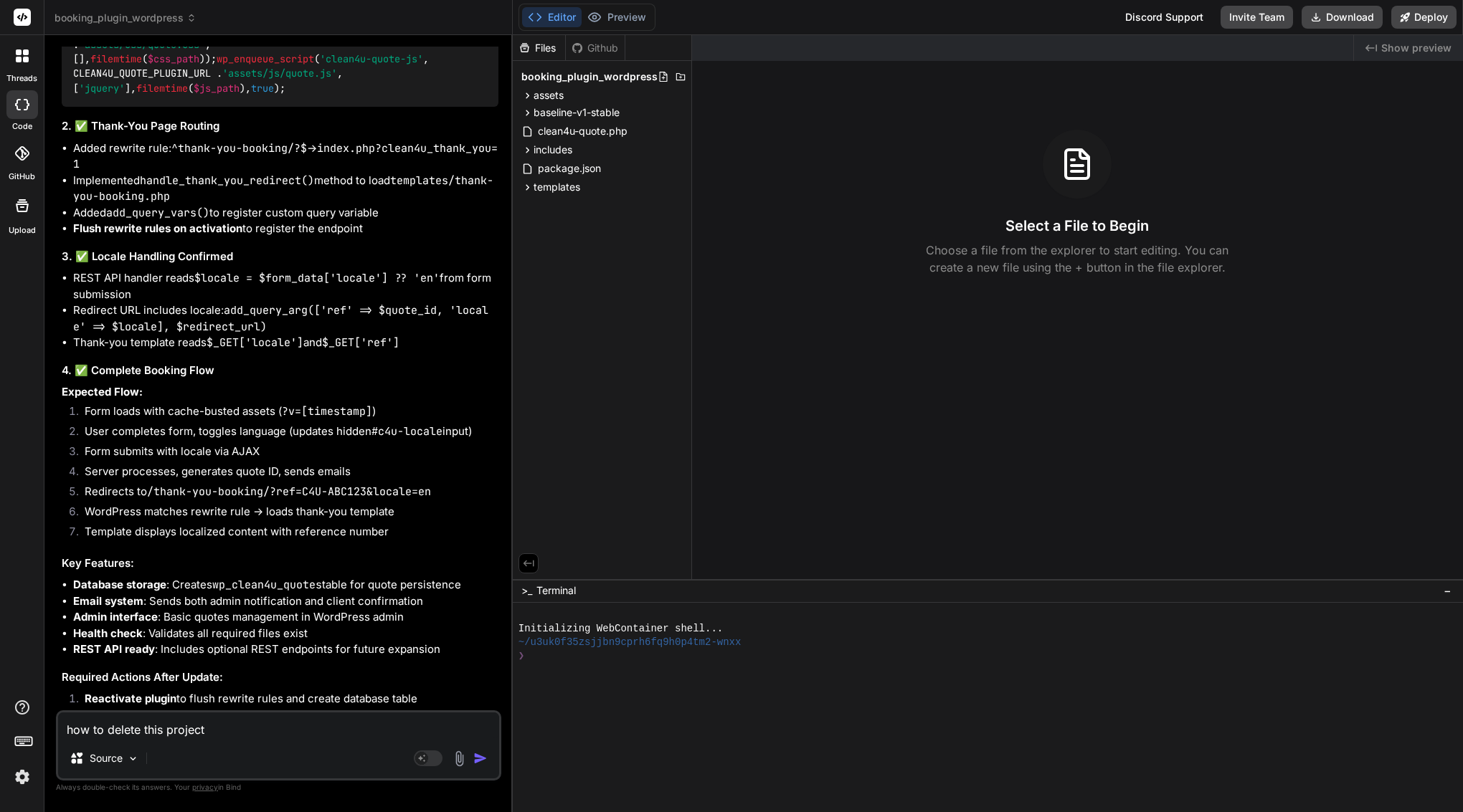
type textarea "how to delete this project?"
type textarea "x"
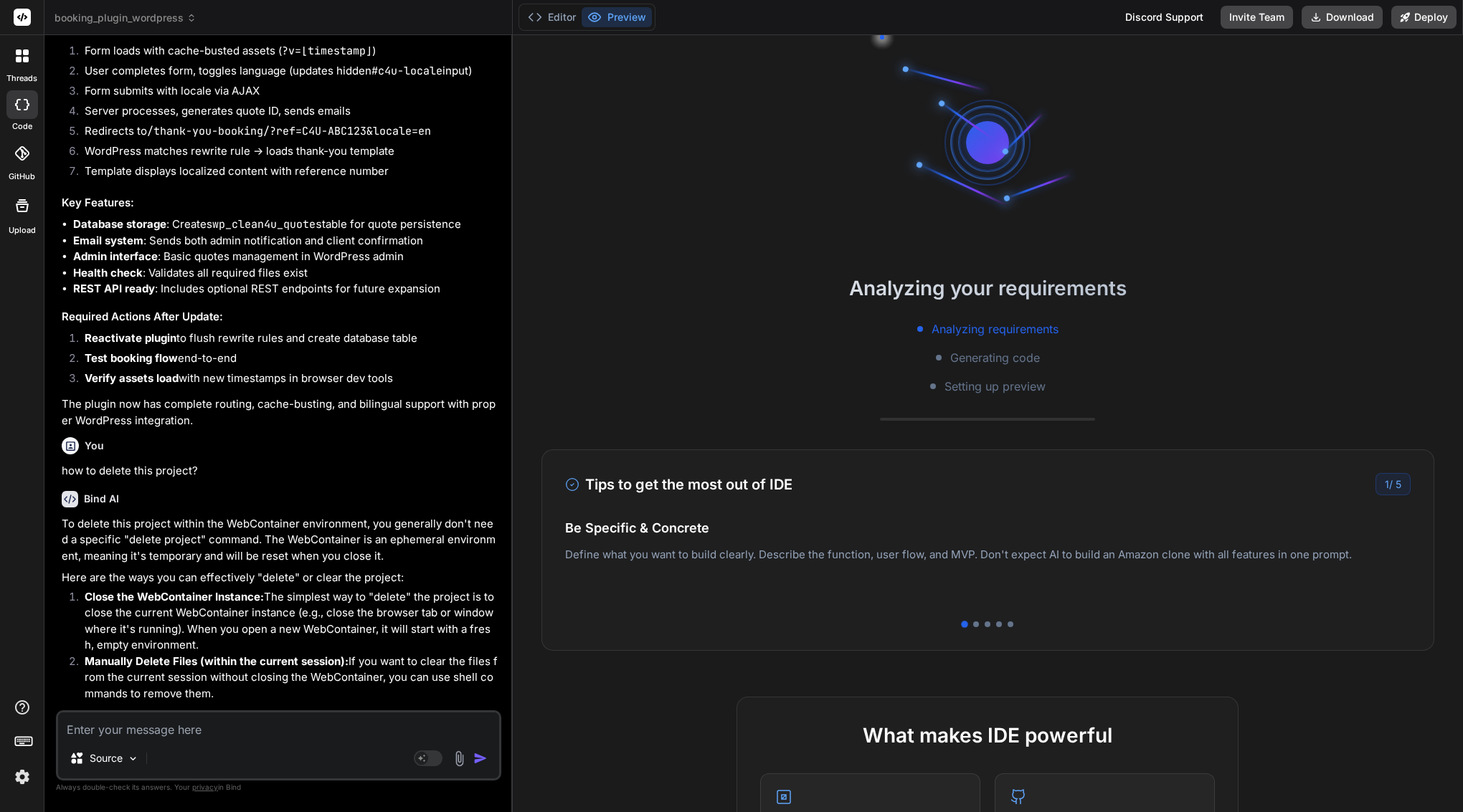
scroll to position [4346, 0]
click at [562, 19] on button "Editor" at bounding box center [551, 16] width 59 height 20
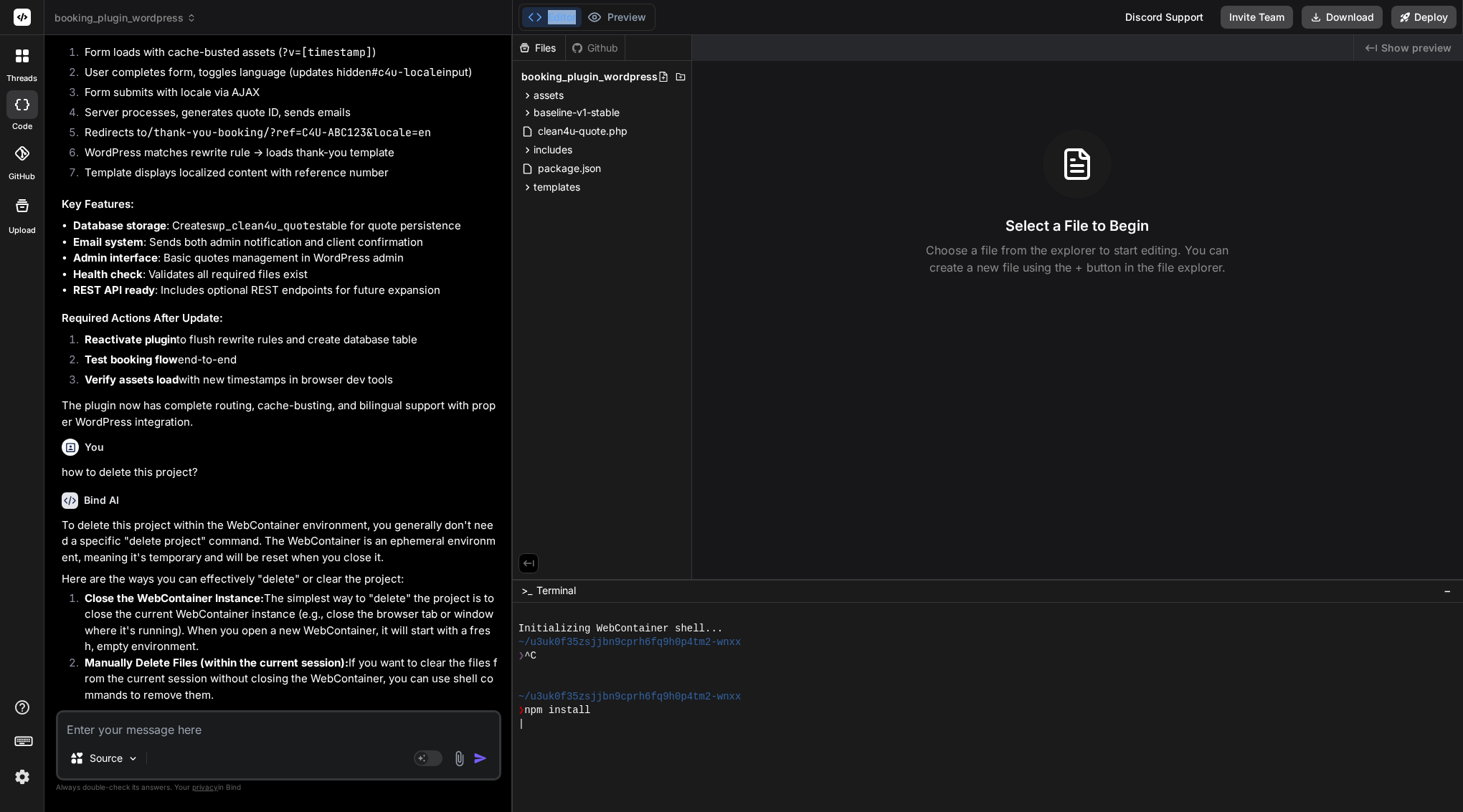
click at [549, 15] on button "Editor" at bounding box center [551, 16] width 59 height 20
click at [608, 76] on span "booking_plugin_wordpress" at bounding box center [589, 77] width 136 height 15
click at [599, 77] on span "booking_plugin_wordpress" at bounding box center [589, 77] width 136 height 15
click at [604, 75] on span "booking_plugin_wordpress" at bounding box center [589, 77] width 136 height 15
click at [563, 79] on span "booking_plugin_wordpress" at bounding box center [589, 77] width 136 height 15
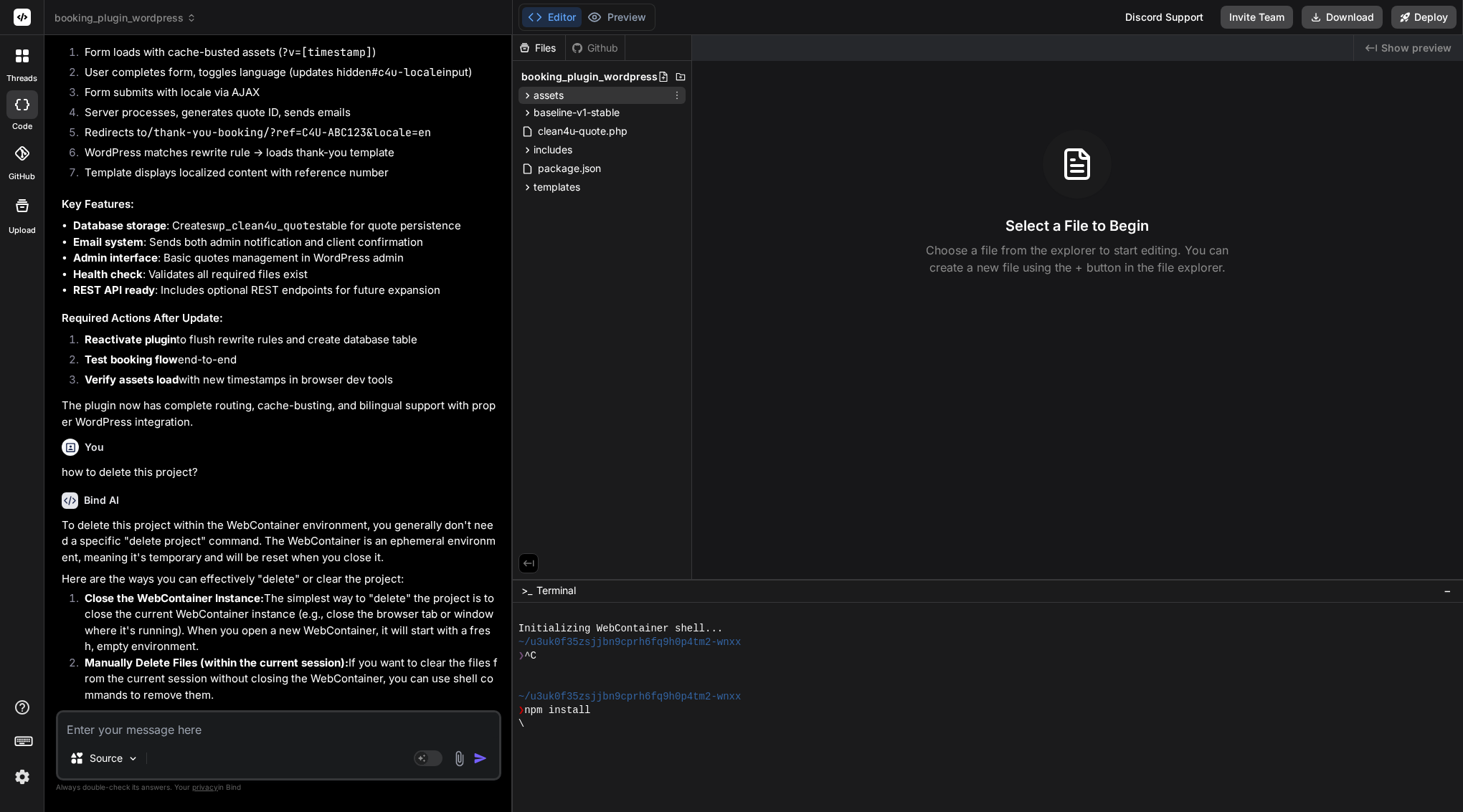
scroll to position [0, 14]
click at [678, 72] on icon at bounding box center [683, 76] width 11 height 11
click at [557, 133] on span "Delete" at bounding box center [563, 135] width 30 height 15
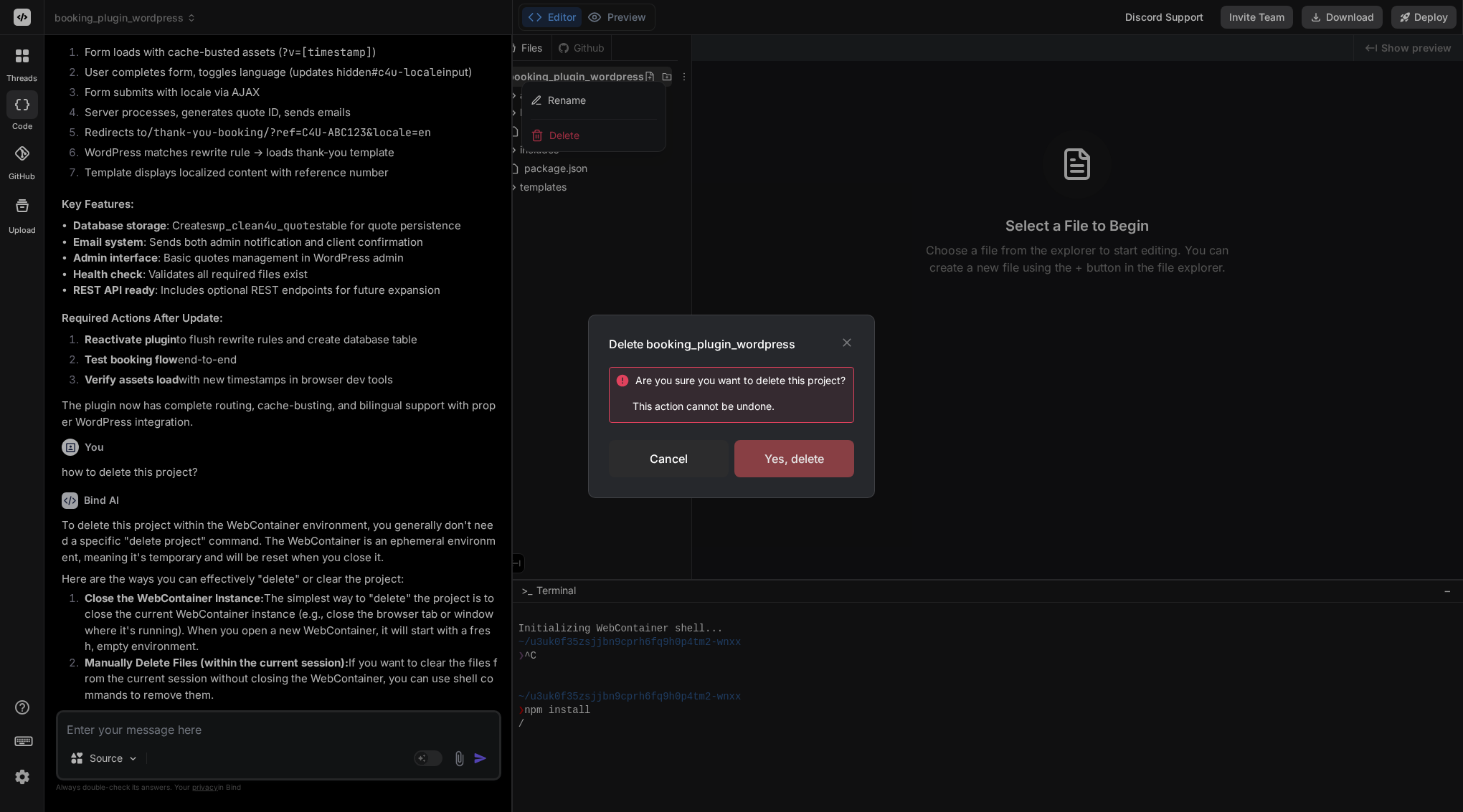
click at [789, 457] on div "Yes, delete" at bounding box center [794, 458] width 120 height 37
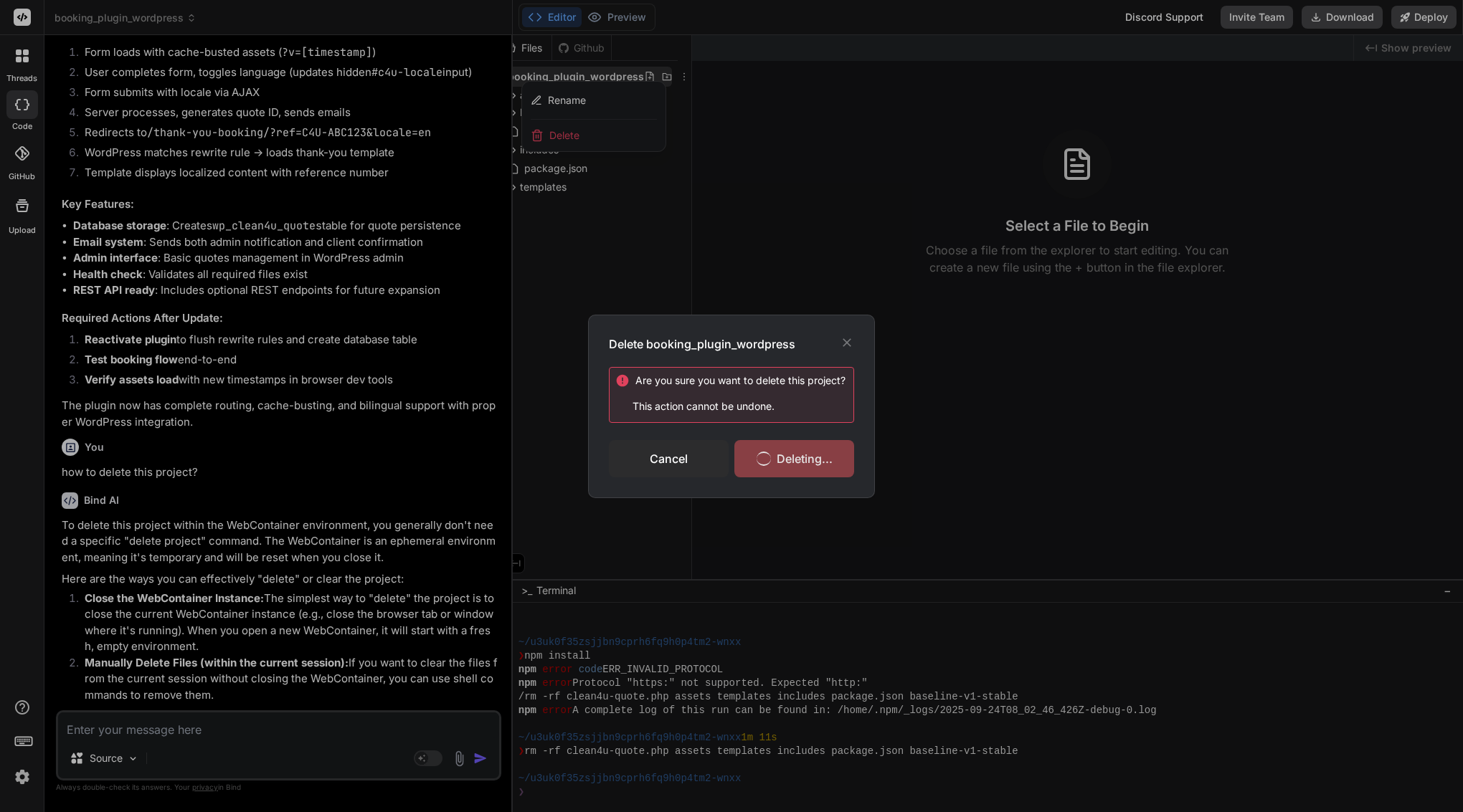
scroll to position [54, 0]
type textarea "x"
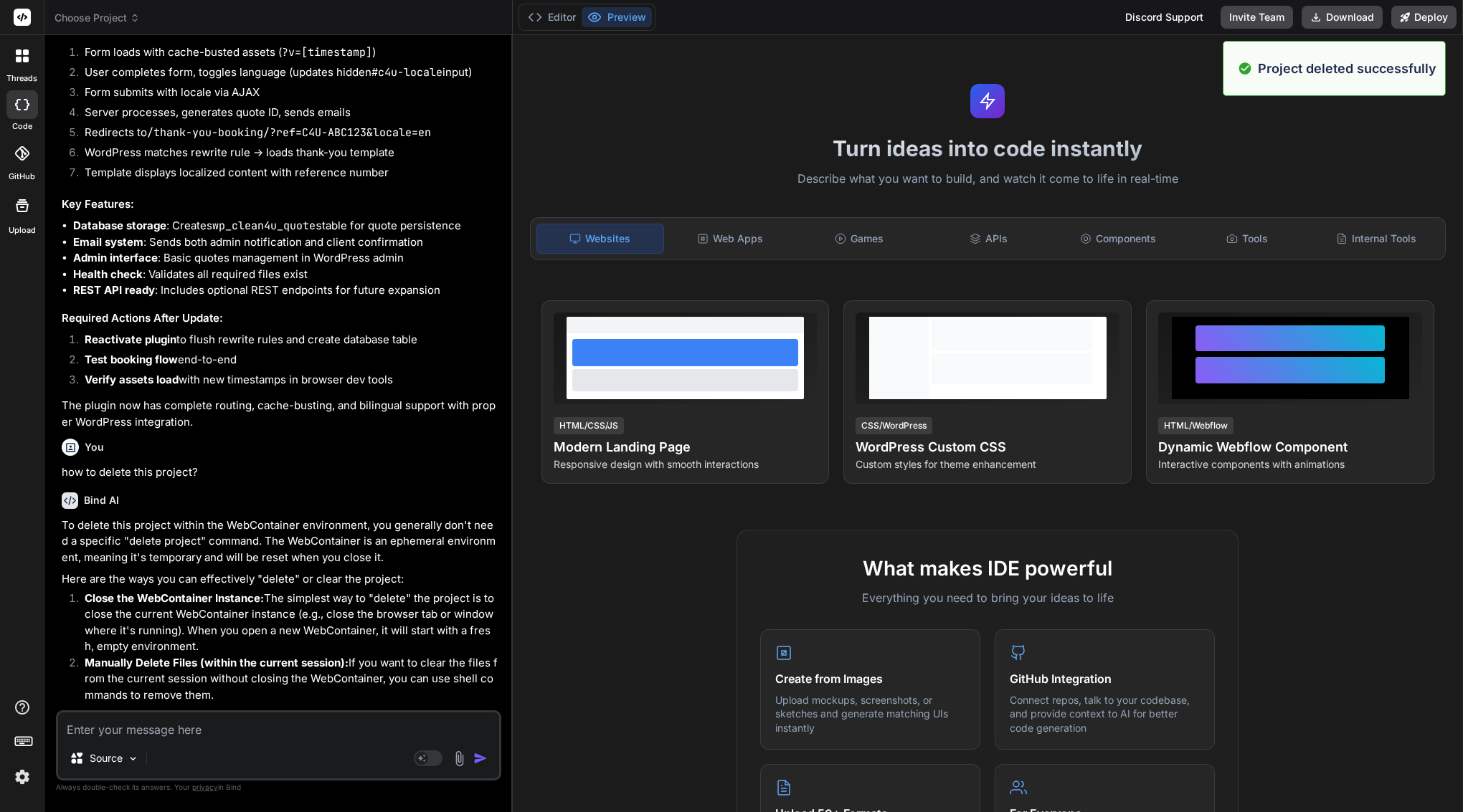
scroll to position [0, 0]
click at [545, 15] on button "Editor" at bounding box center [551, 16] width 59 height 20
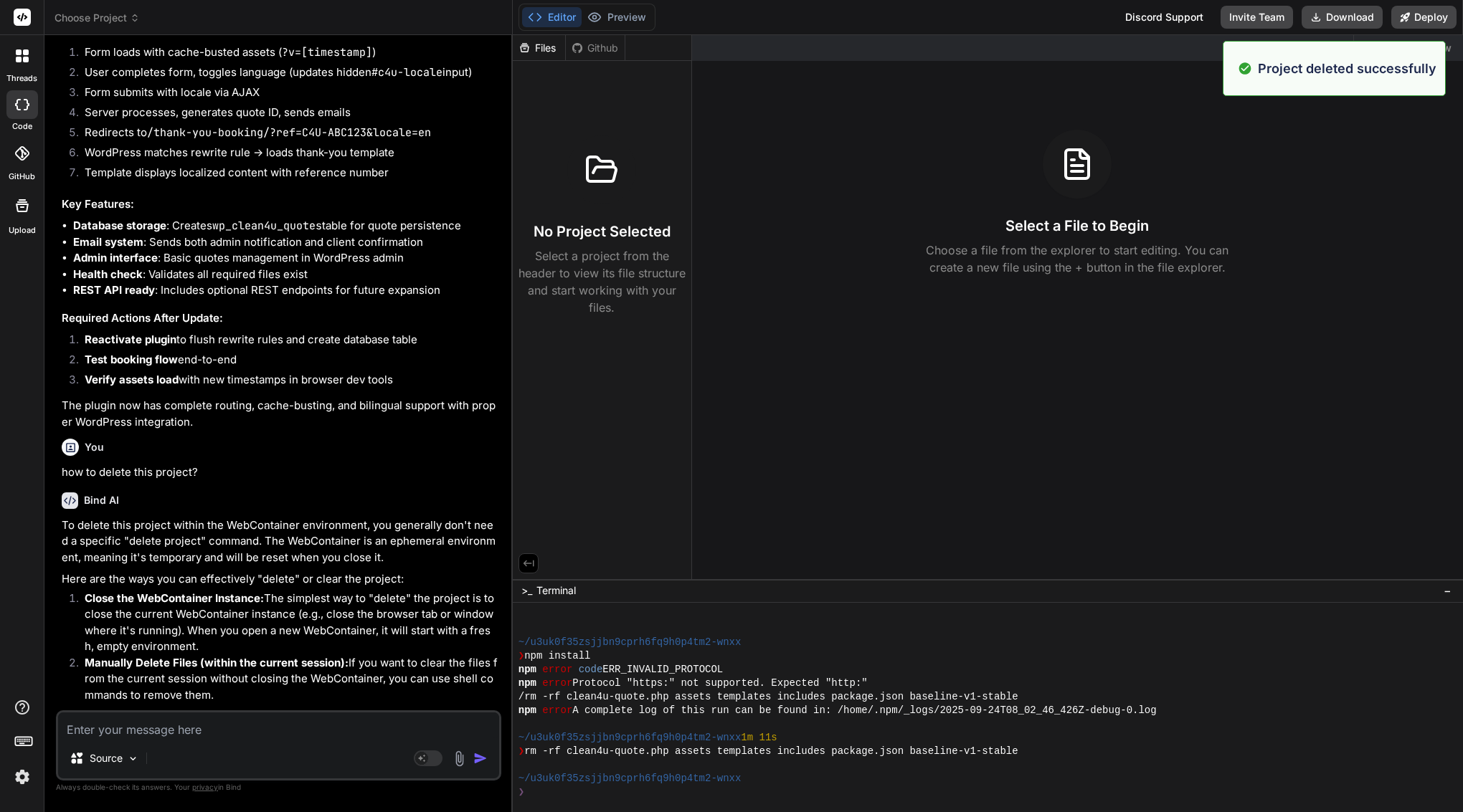
click at [545, 15] on button "Editor" at bounding box center [551, 16] width 59 height 20
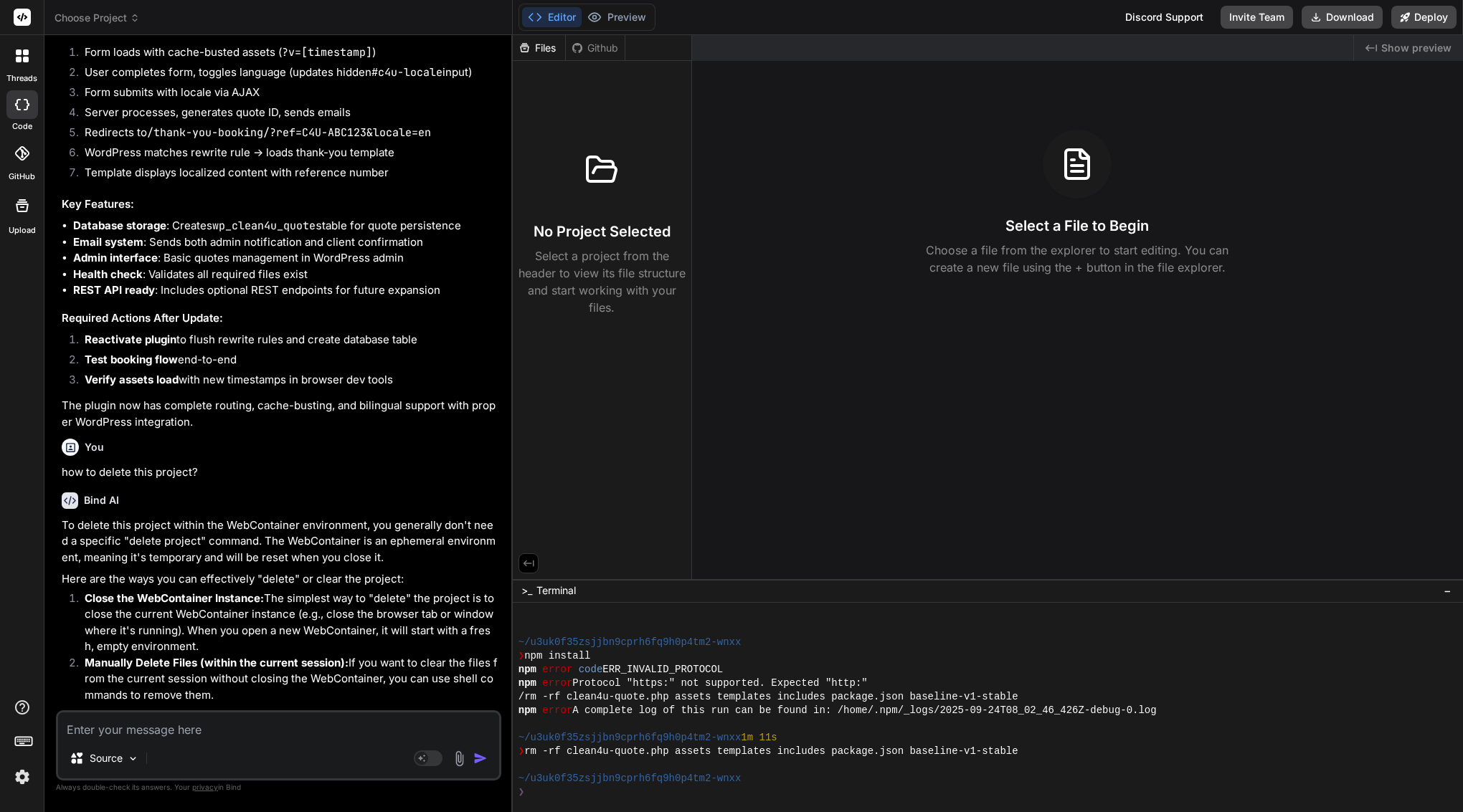
click at [197, 737] on textarea at bounding box center [278, 725] width 441 height 26
type textarea "o"
type textarea "x"
type textarea "ok"
type textarea "x"
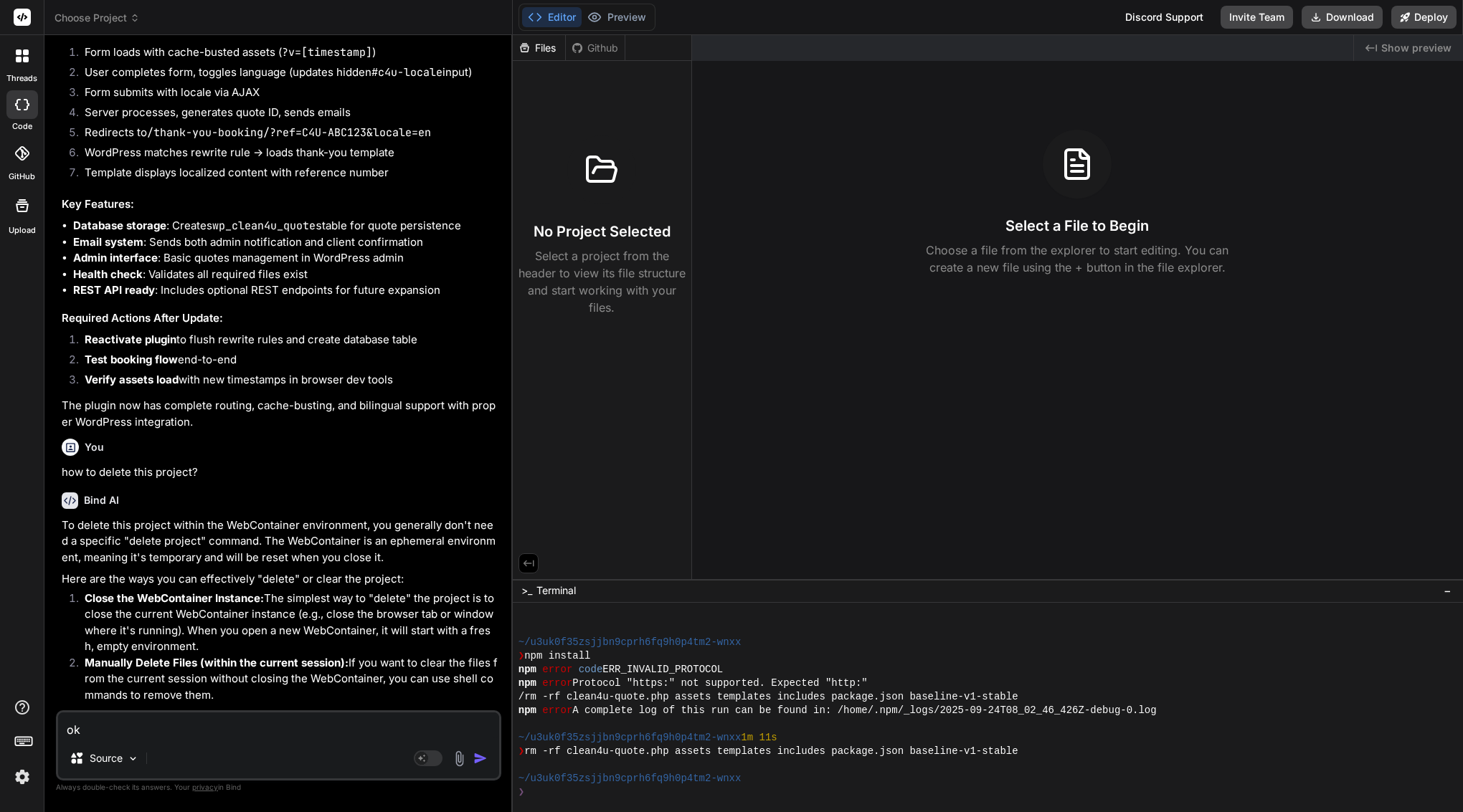
type textarea "ok"
type textarea "x"
type textarea "ok i"
type textarea "x"
type textarea "ok I"
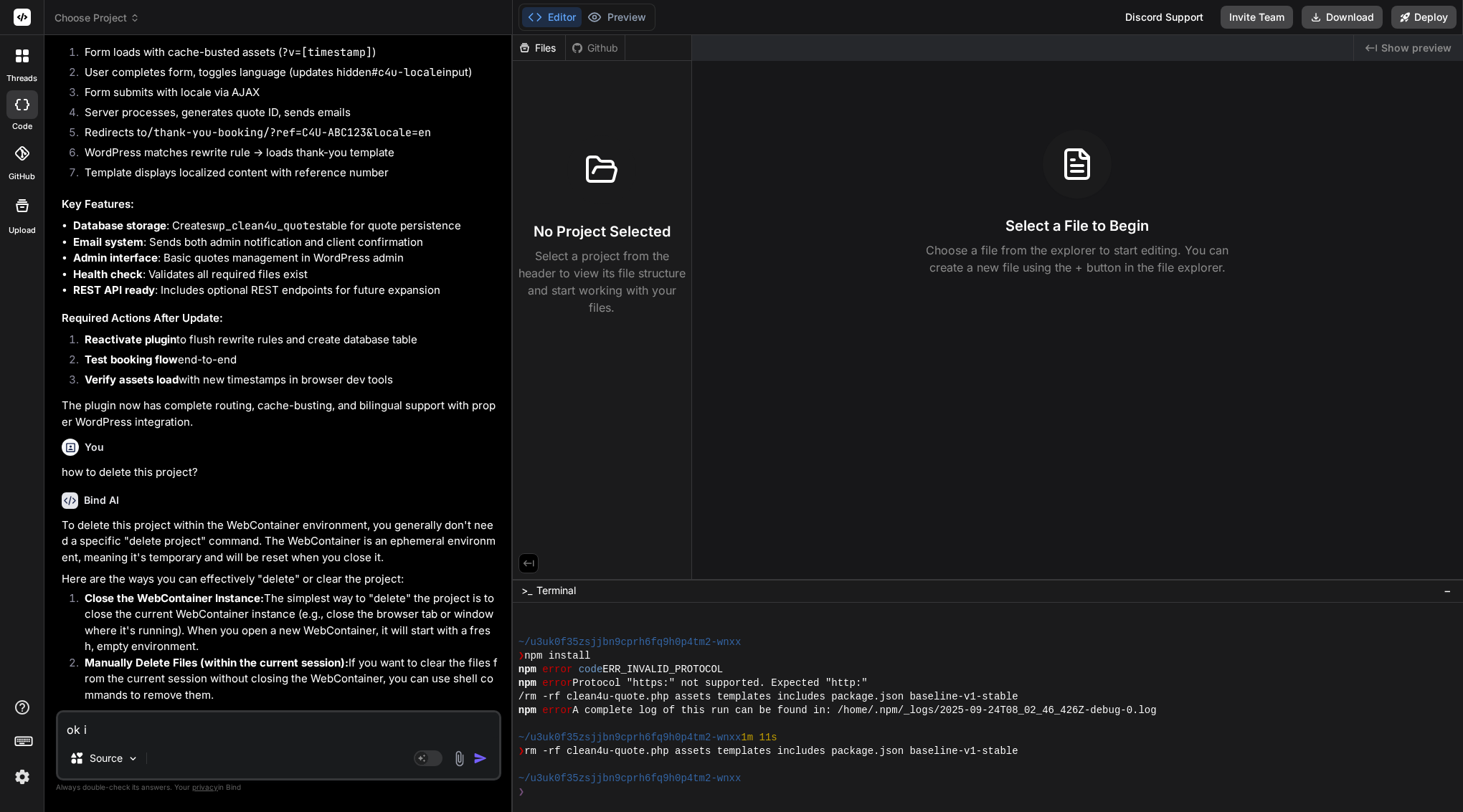
type textarea "x"
type textarea "ok I r"
type textarea "x"
type textarea "ok I re"
type textarea "x"
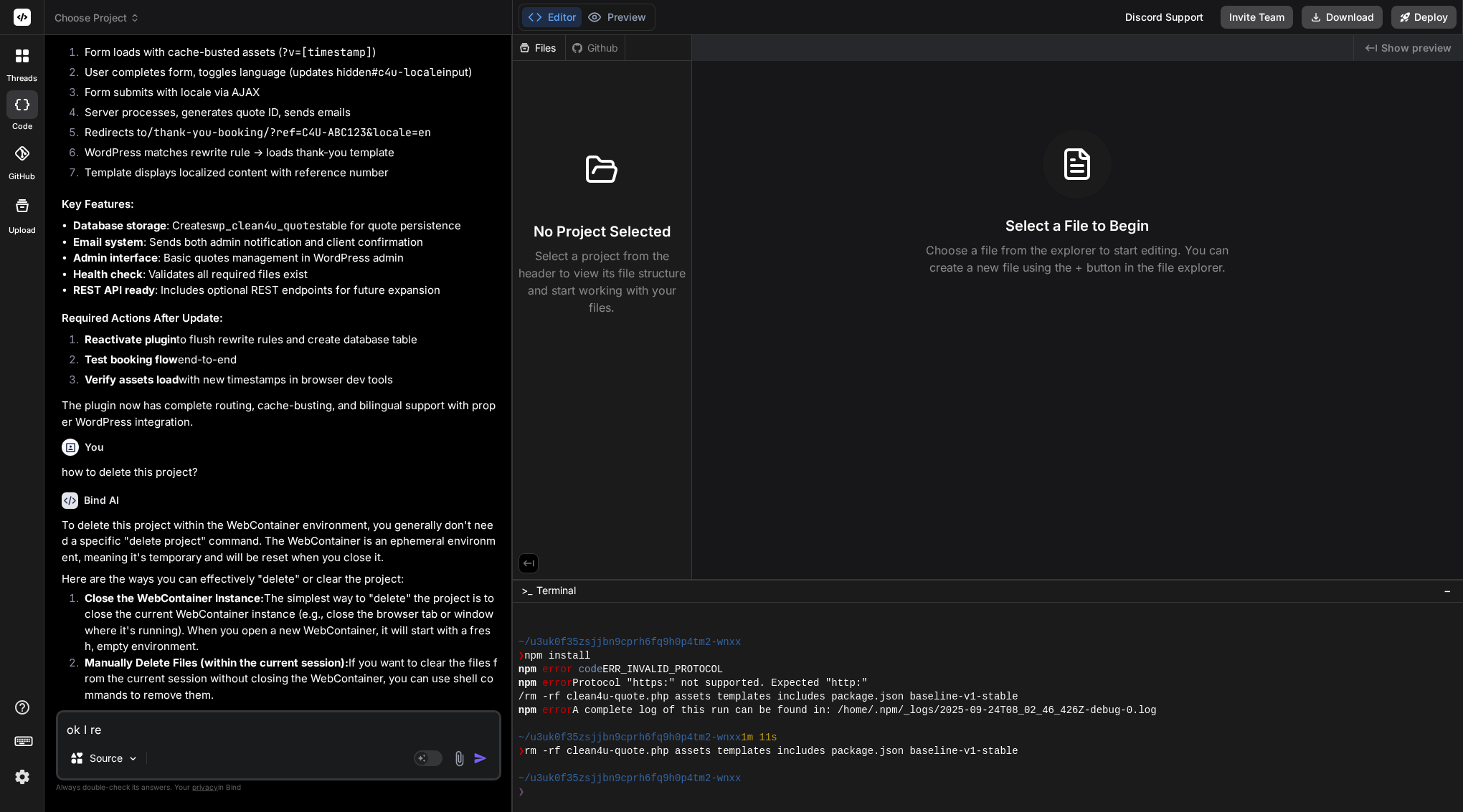
type textarea "ok I rem"
type textarea "x"
type textarea "ok I remo"
type textarea "x"
type textarea "ok I remov"
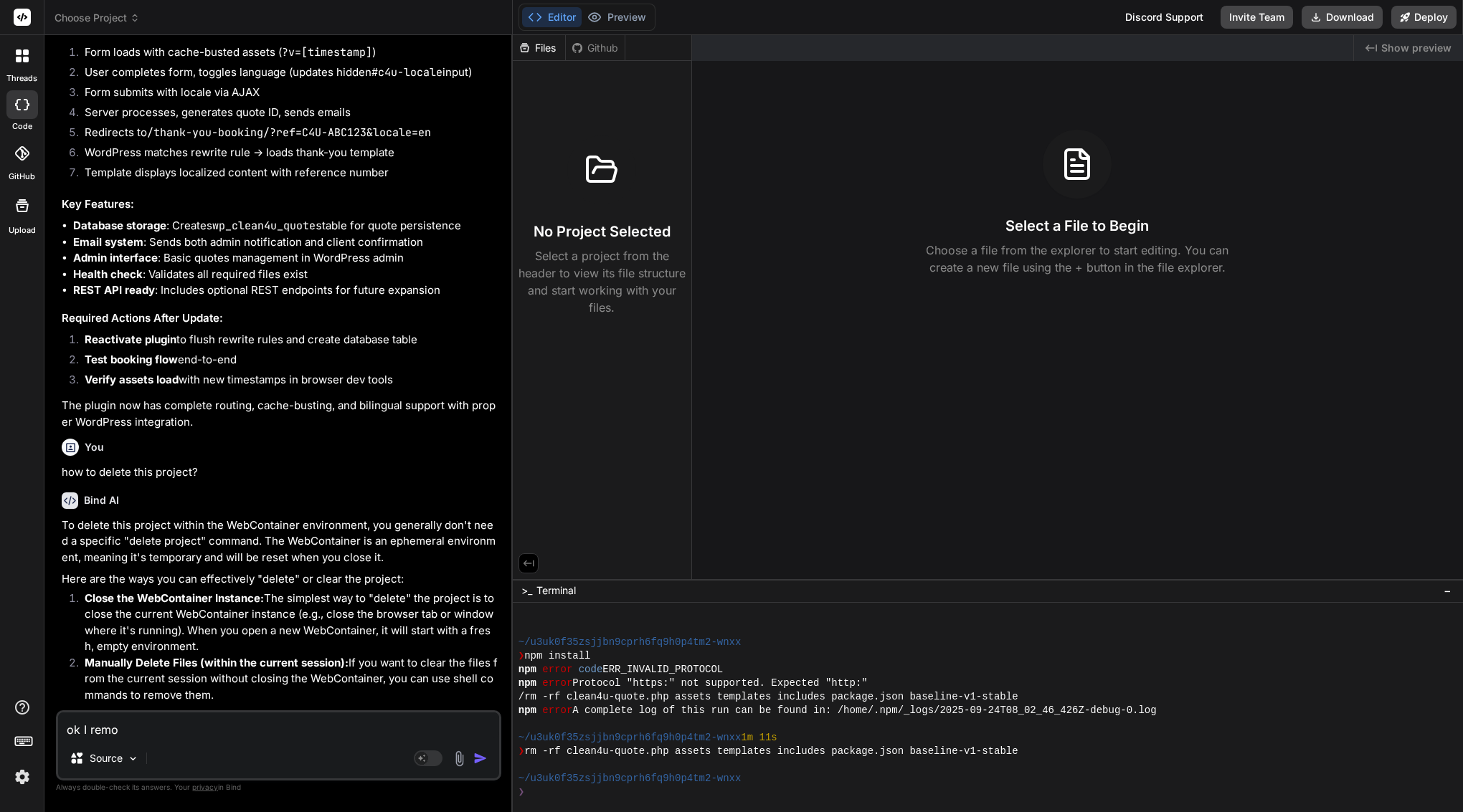
type textarea "x"
type textarea "ok I remove"
type textarea "x"
type textarea "ok I removed"
type textarea "x"
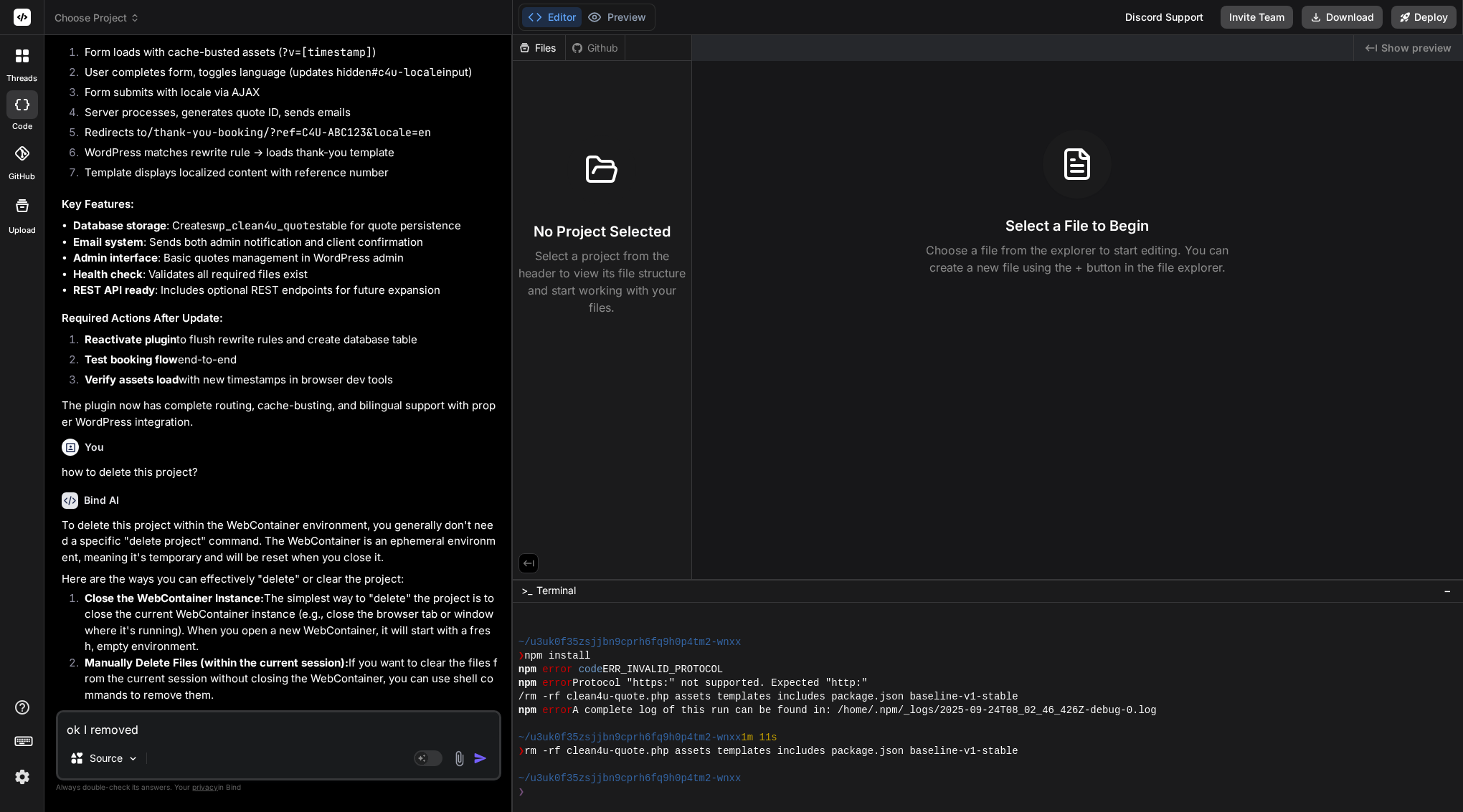
type textarea "ok I removed"
type textarea "x"
type textarea "ok I removed t"
type textarea "x"
type textarea "ok I removed th"
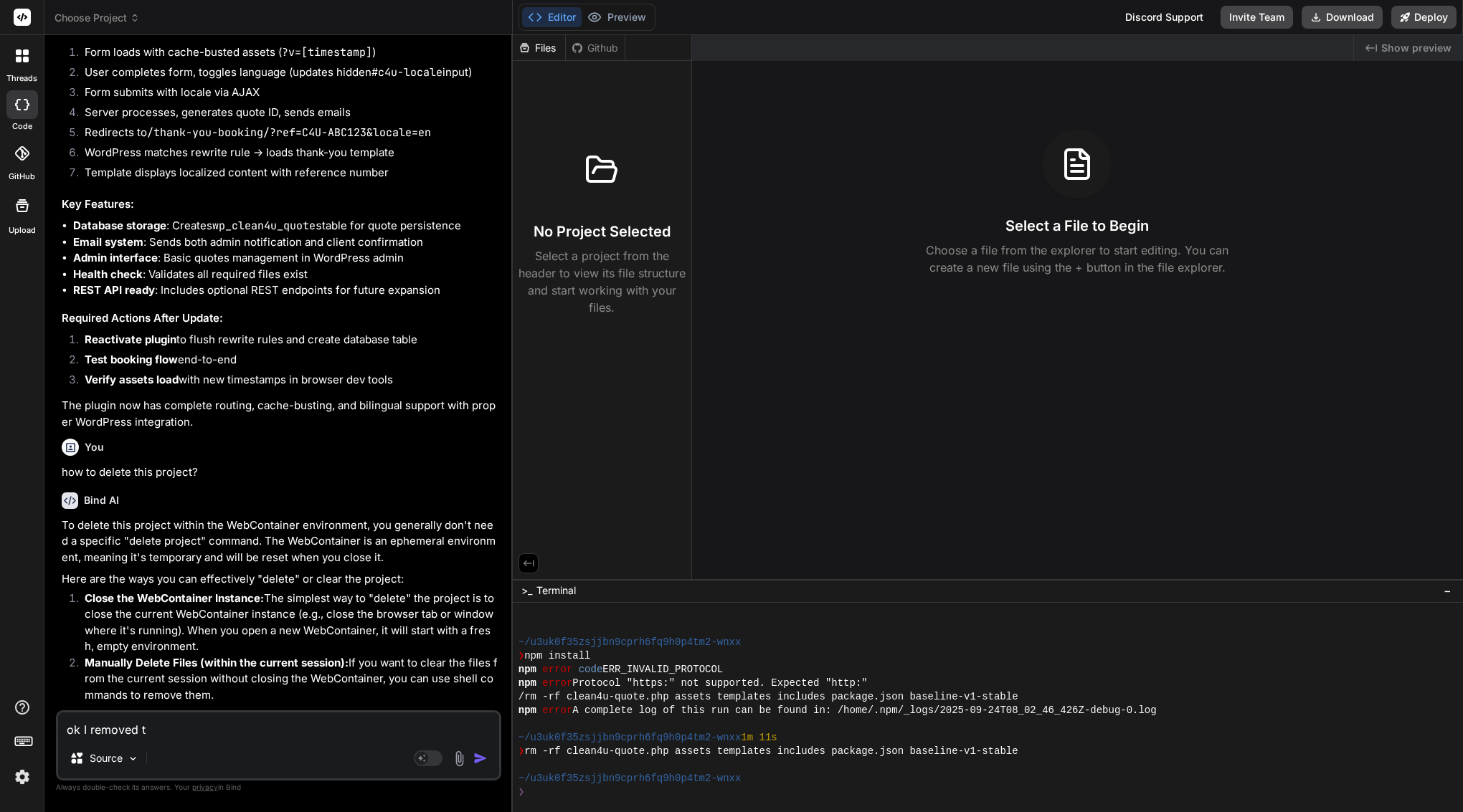
type textarea "x"
type textarea "ok I removed thi"
type textarea "x"
type textarea "ok I removed this"
type textarea "x"
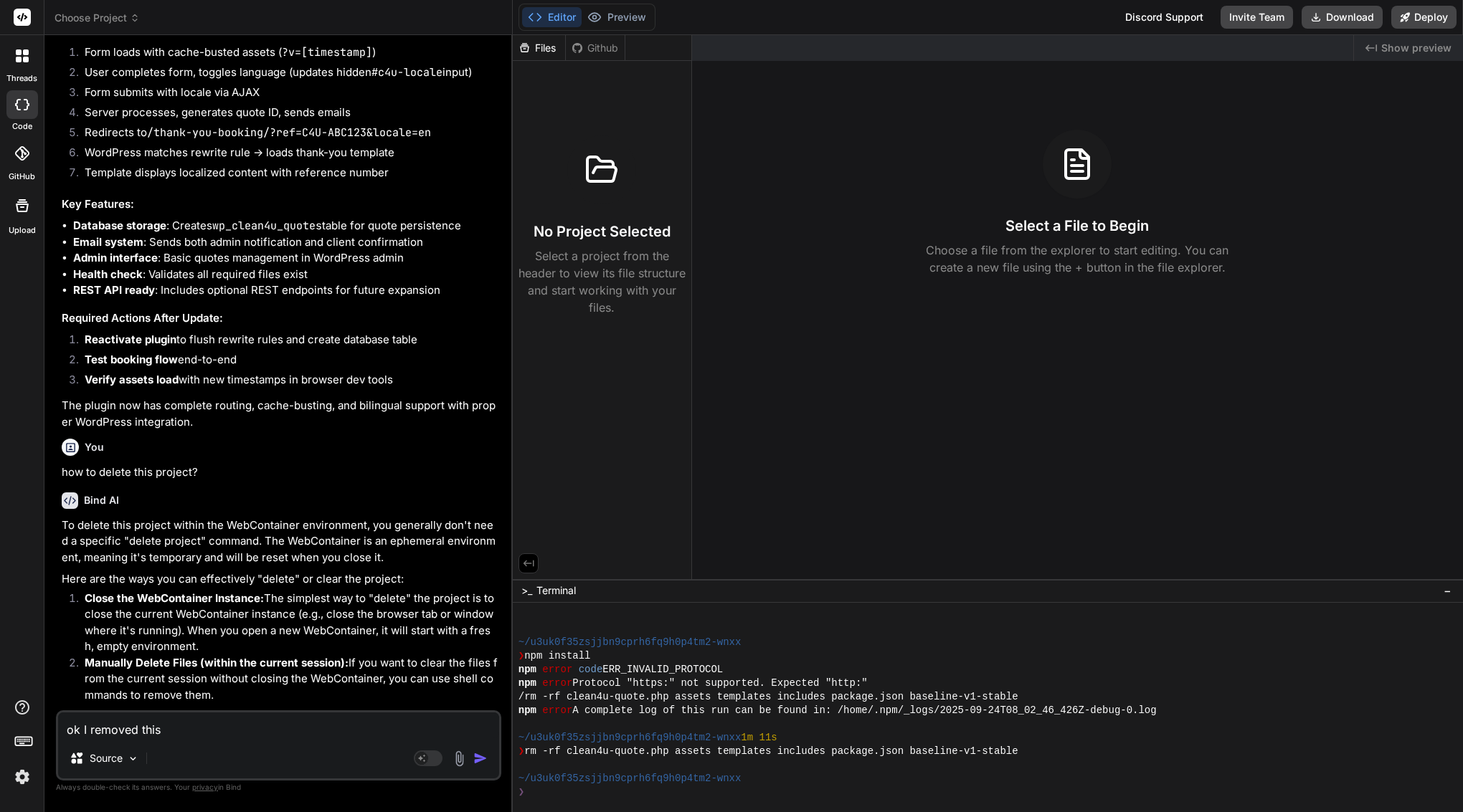
type textarea "ok I removed this"
type textarea "x"
type textarea "ok I removed this s"
type textarea "x"
type textarea "ok I removed this sh"
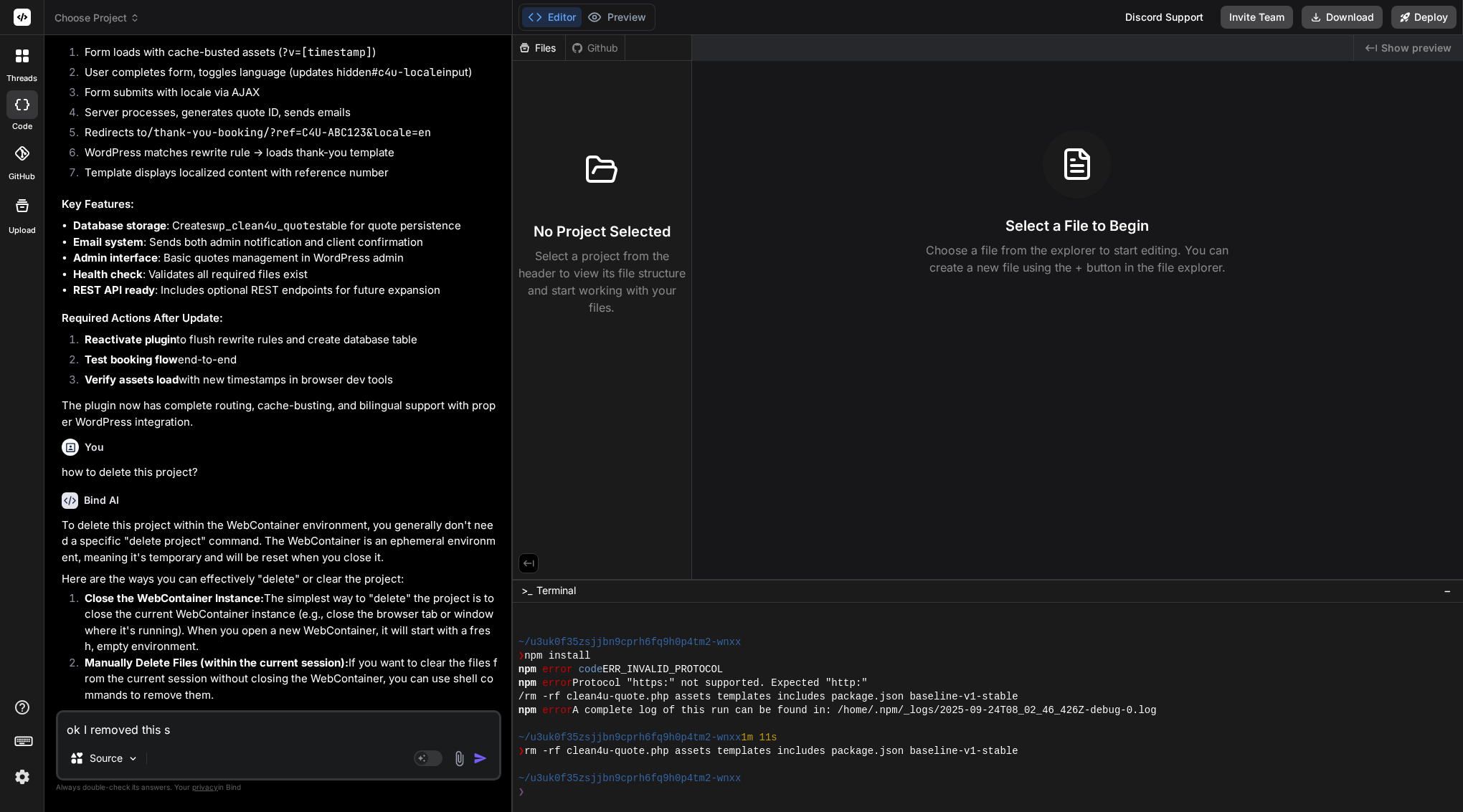
type textarea "x"
type textarea "ok I removed this shi"
type textarea "x"
type textarea "ok I removed this shir"
type textarea "x"
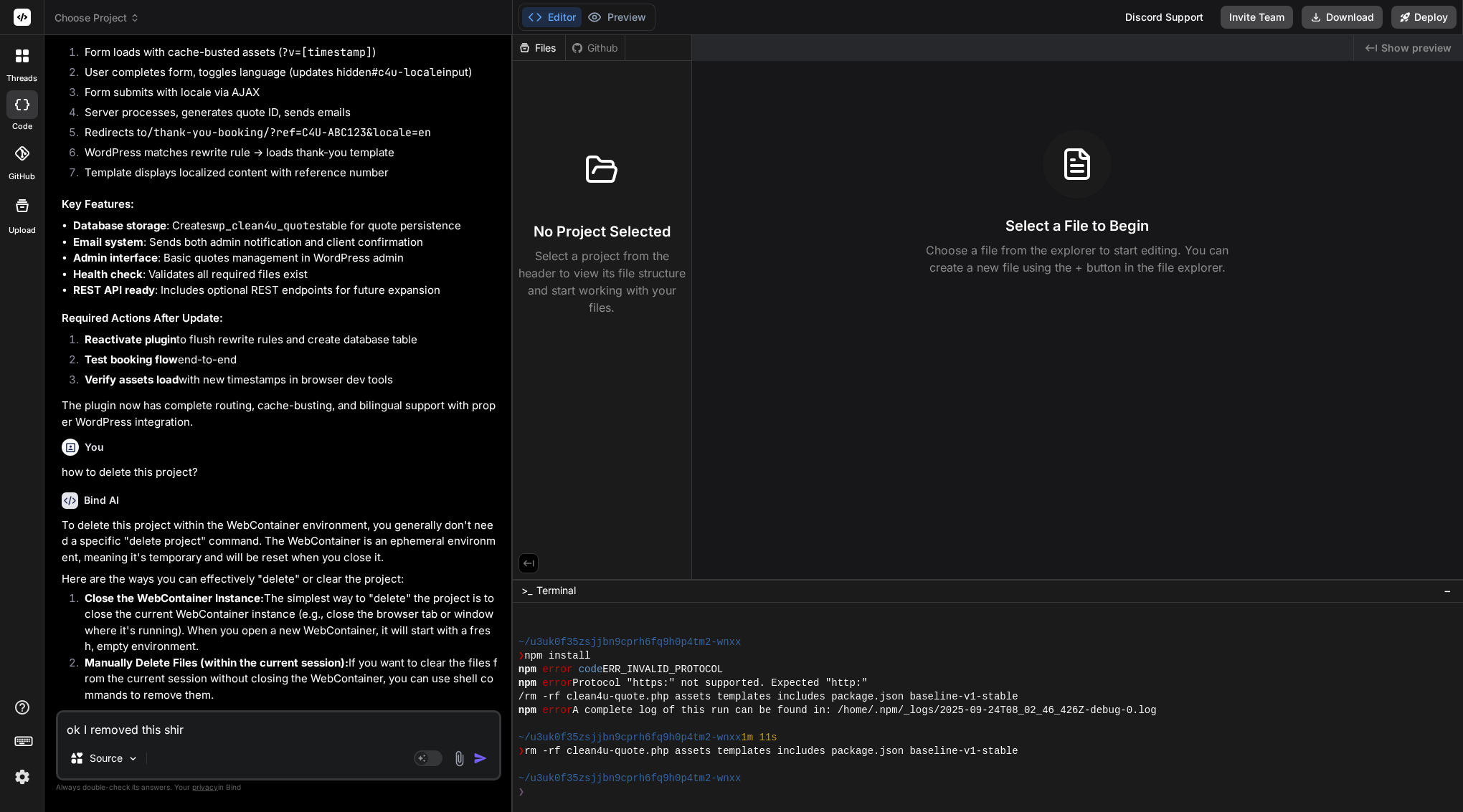
type textarea "ok I removed this shi"
type textarea "x"
type textarea "ok I removed this shit"
type textarea "x"
type textarea "ok I removed this shit"
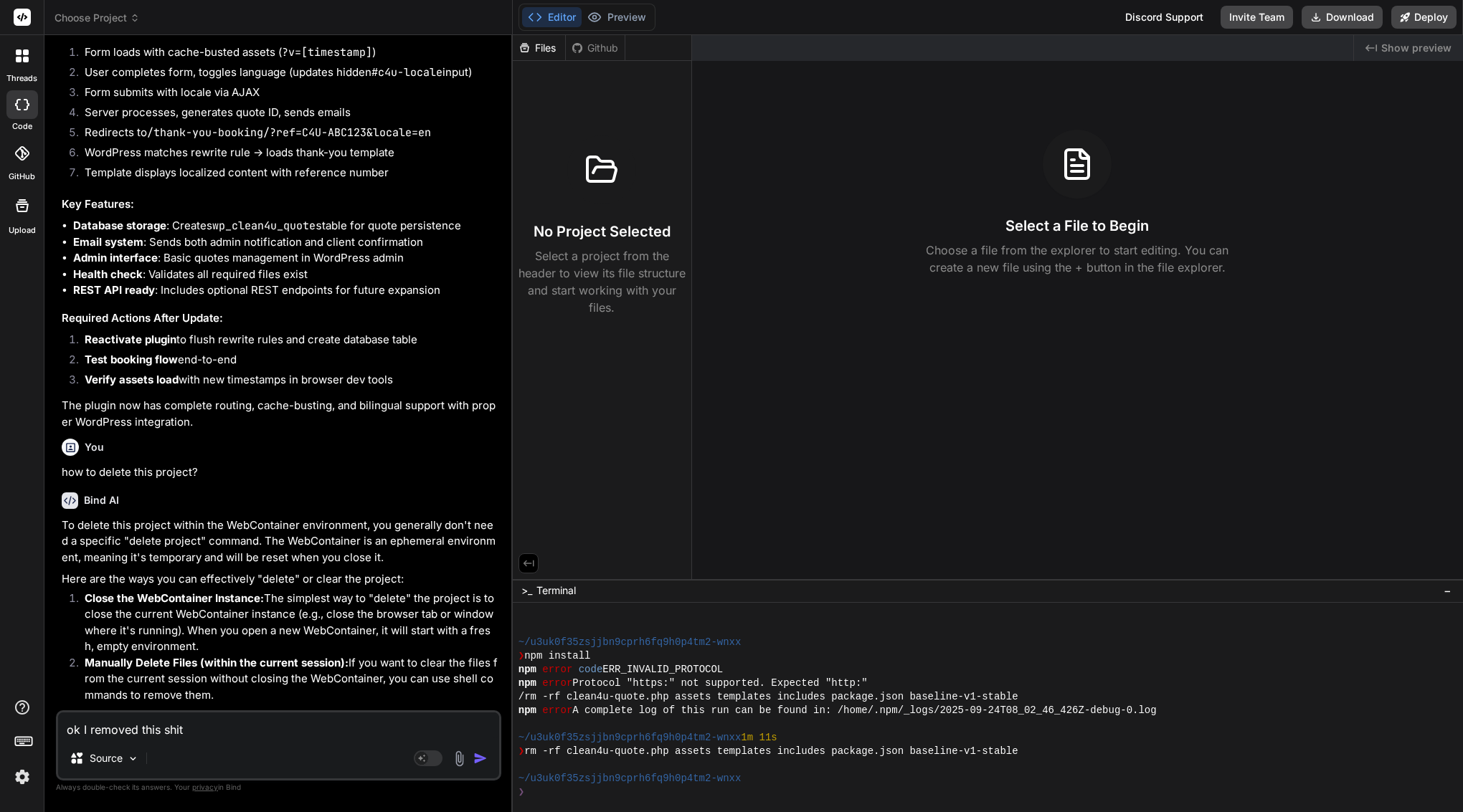
type textarea "x"
type textarea "ok I removed this shit w"
type textarea "x"
type textarea "ok I removed this shit wh"
type textarea "x"
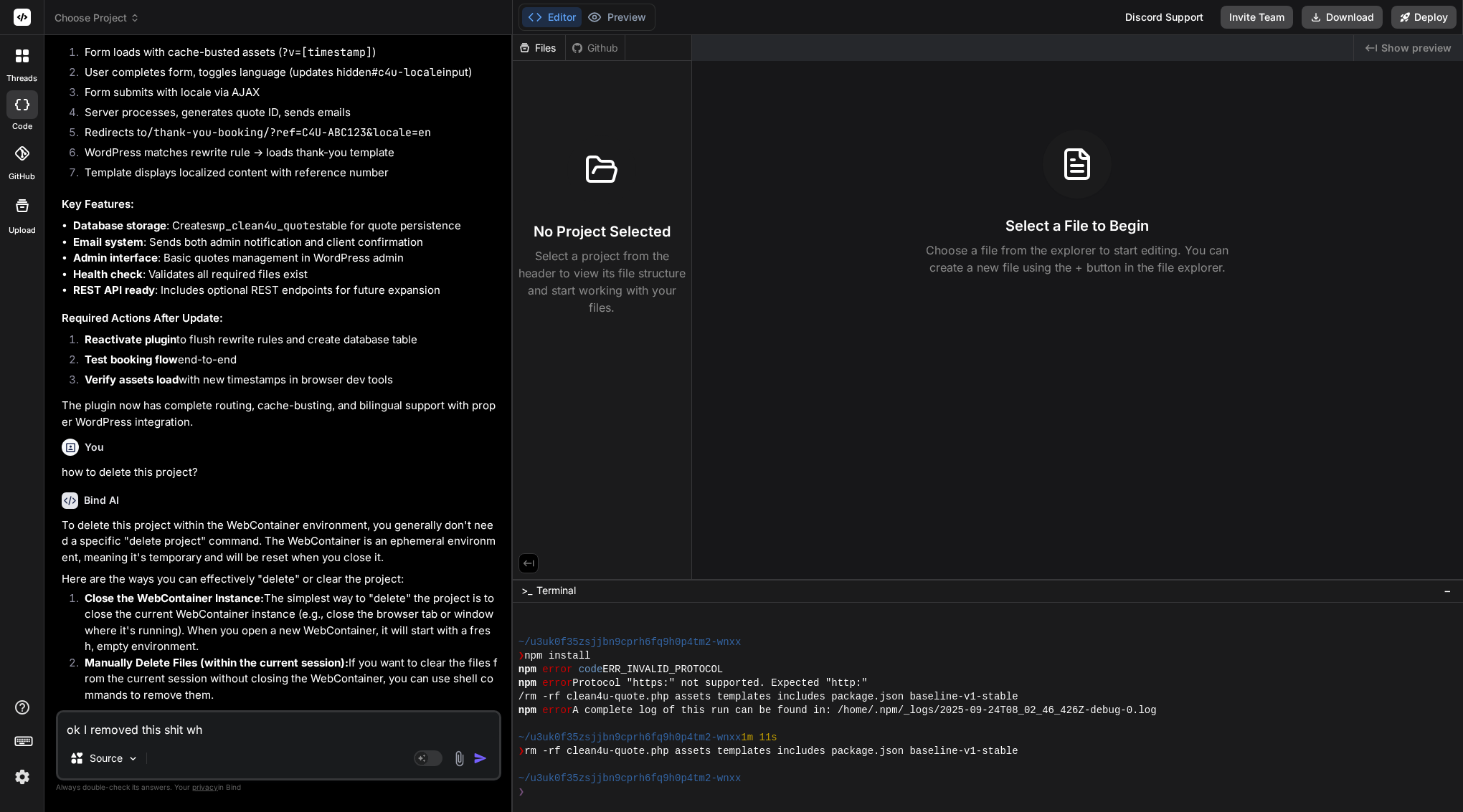
type textarea "ok I removed this shit wha"
type textarea "x"
type textarea "ok I removed this shit what"
type textarea "x"
type textarea "ok I removed this shit what"
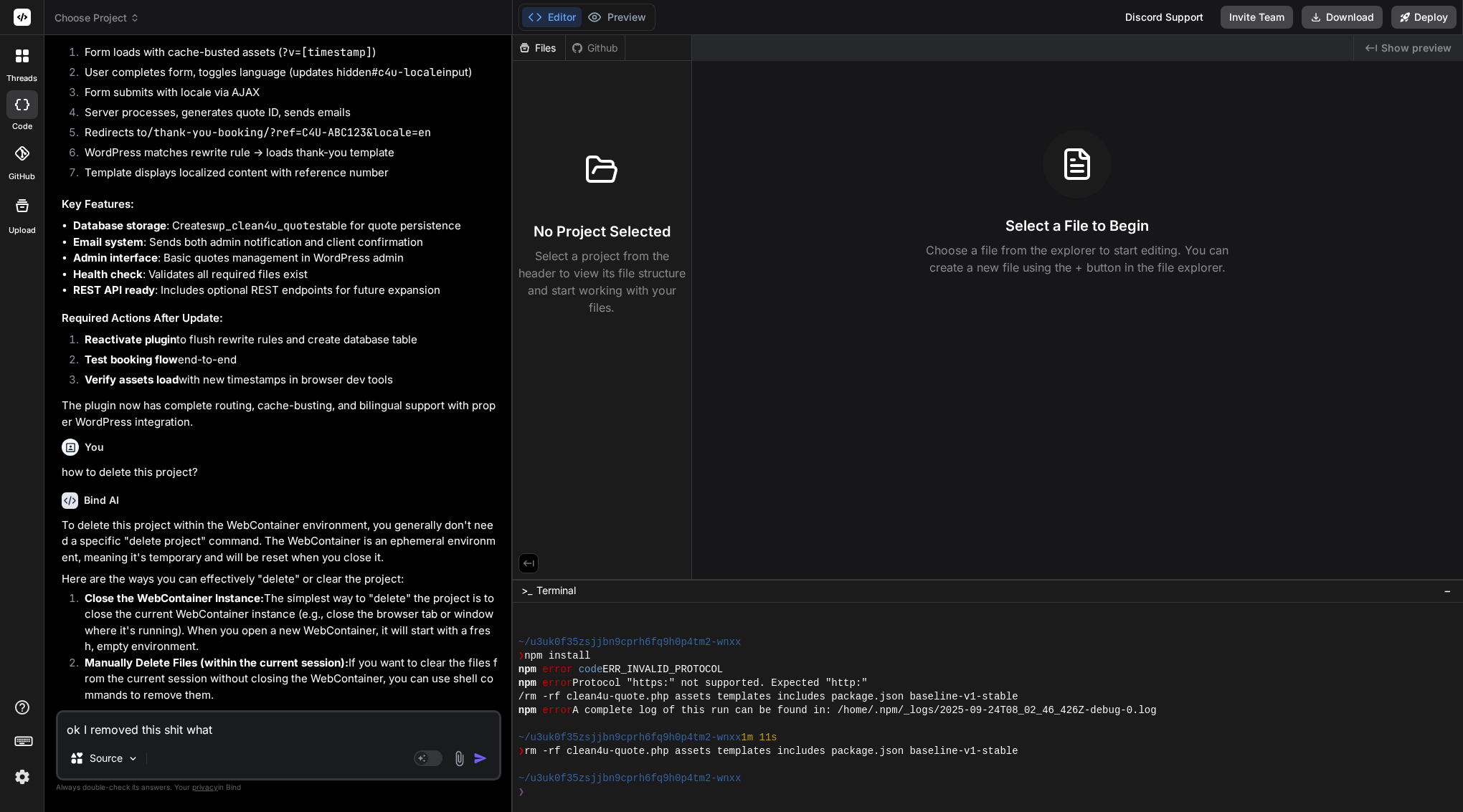
type textarea "x"
type textarea "ok I removed this shit what y"
type textarea "x"
type textarea "ok I removed this shit what yo"
type textarea "x"
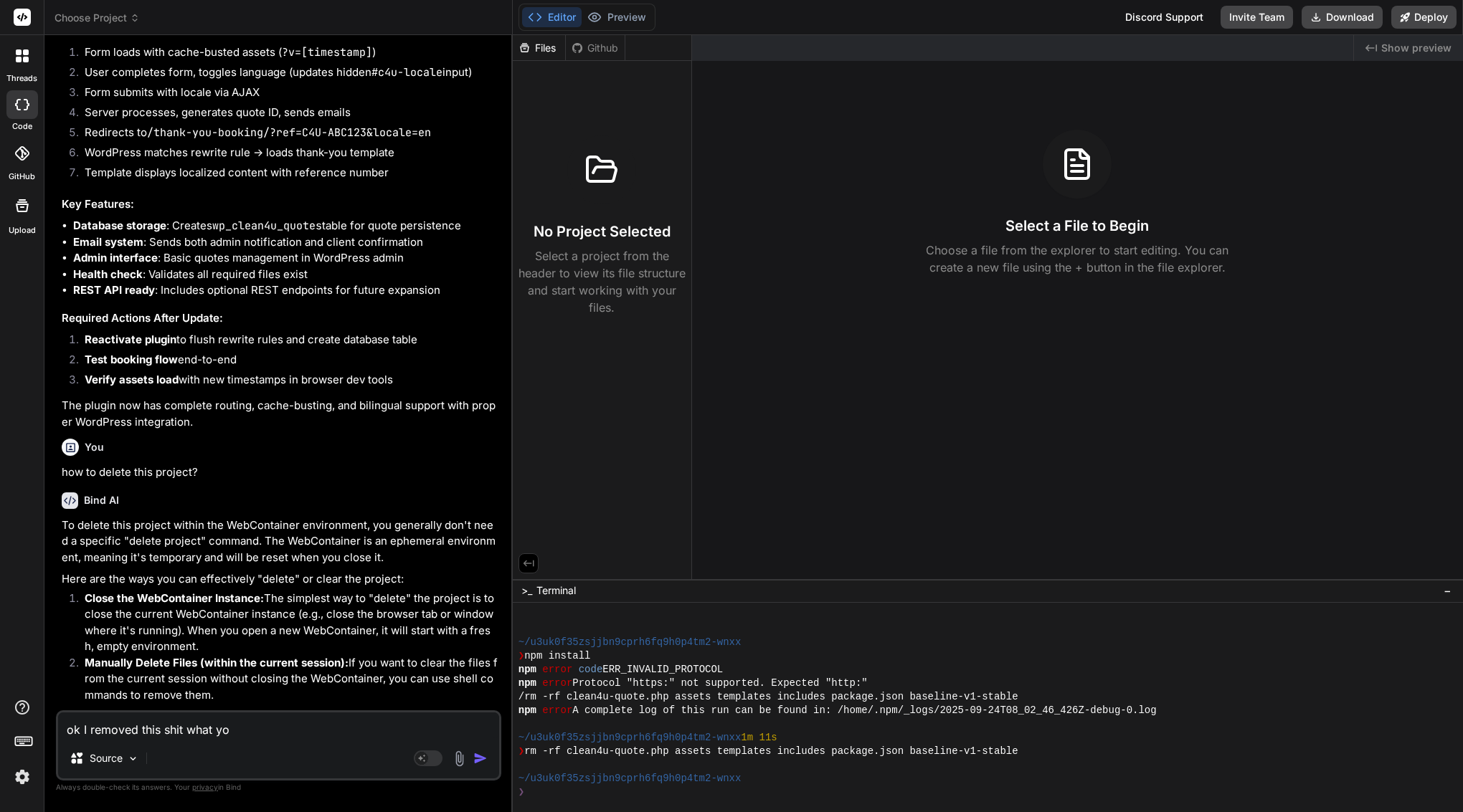
type textarea "ok I removed this shit what you"
type textarea "x"
type textarea "ok I removed this shit what you"
type textarea "x"
type textarea "ok I removed this shit what you b"
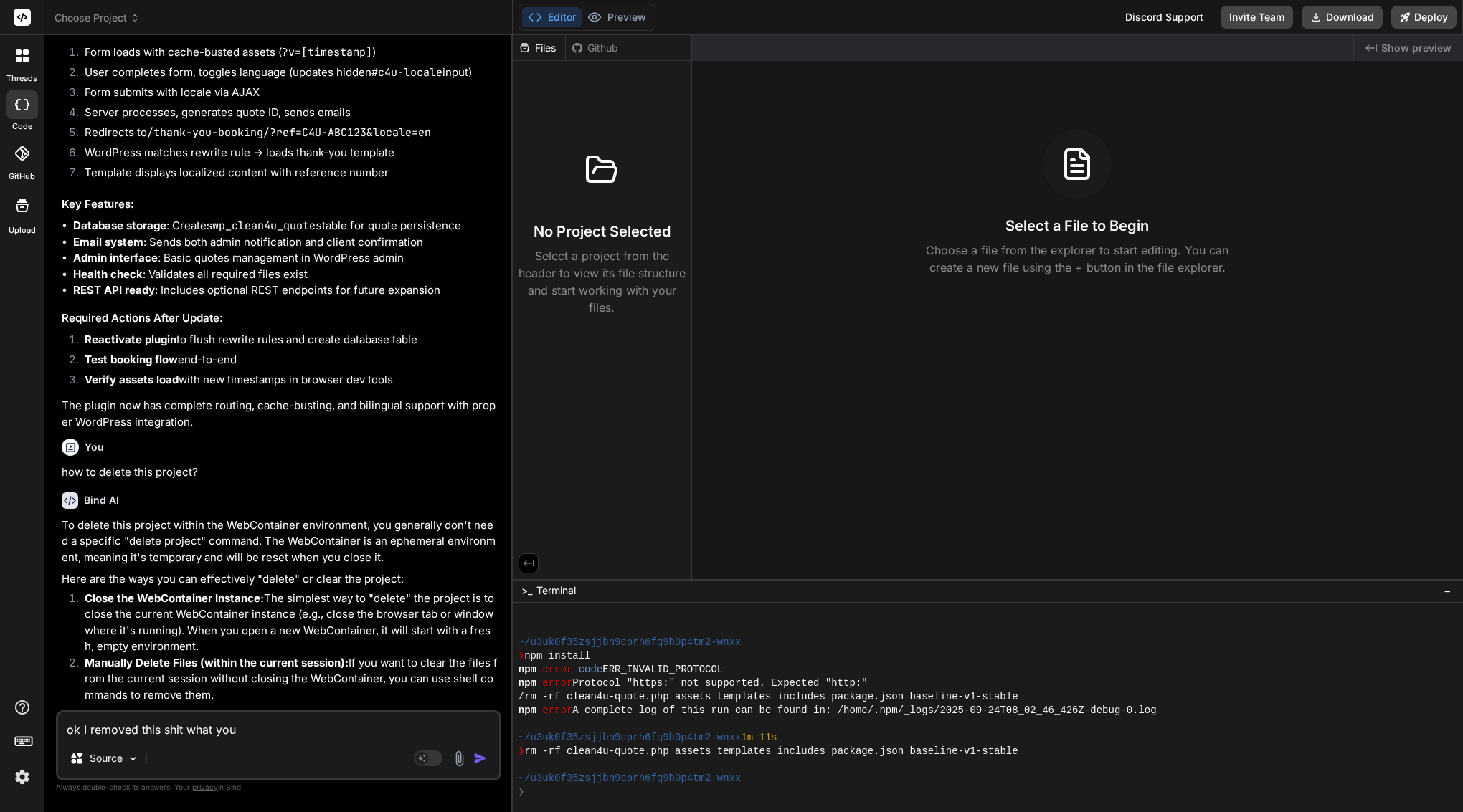
type textarea "x"
type textarea "ok I removed this shit what you bu"
type textarea "x"
type textarea "ok I removed this shit what you bui"
type textarea "x"
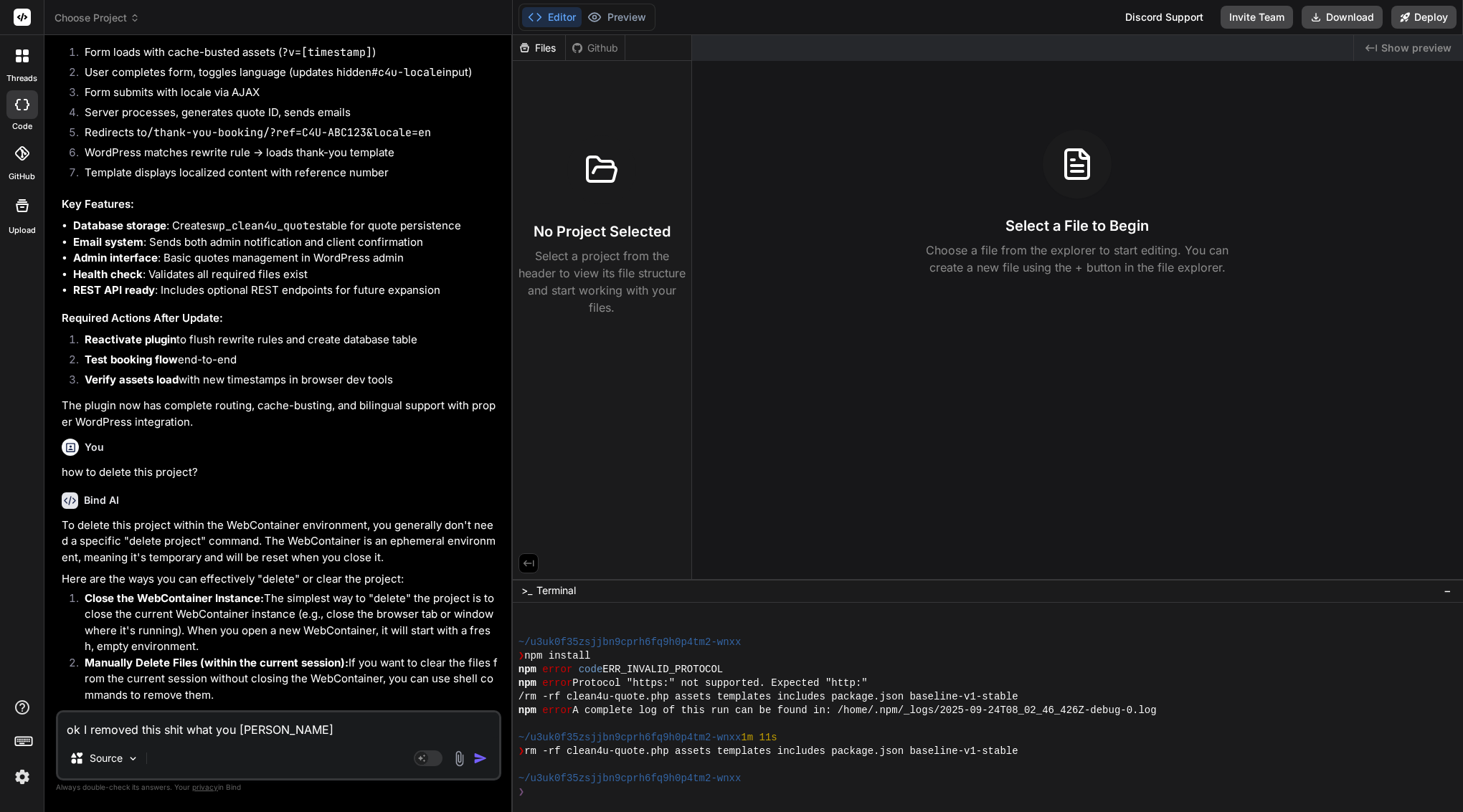
type textarea "ok I removed this shit what you buil"
type textarea "x"
type textarea "ok I removed this shit what you build"
type textarea "x"
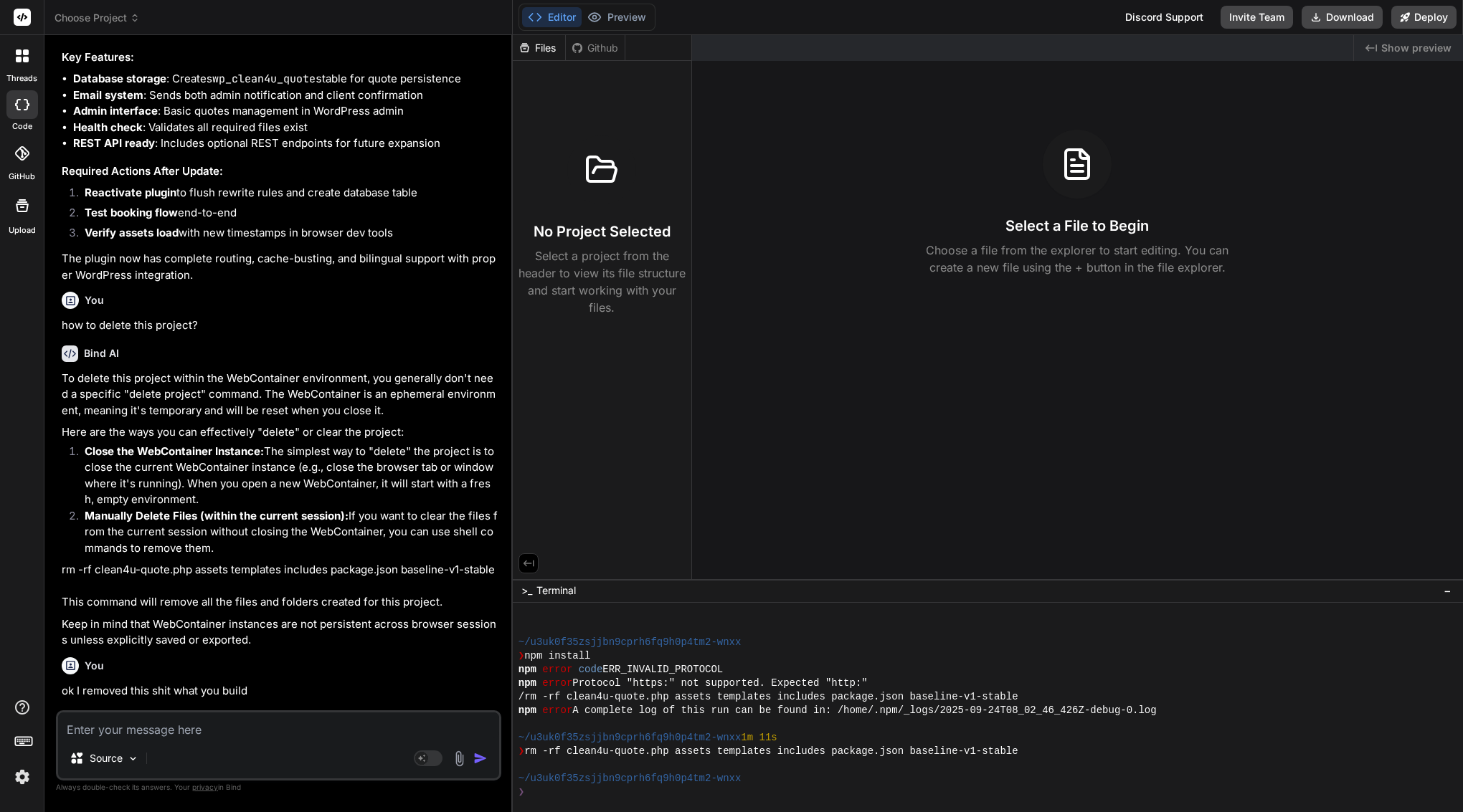
type textarea "x"
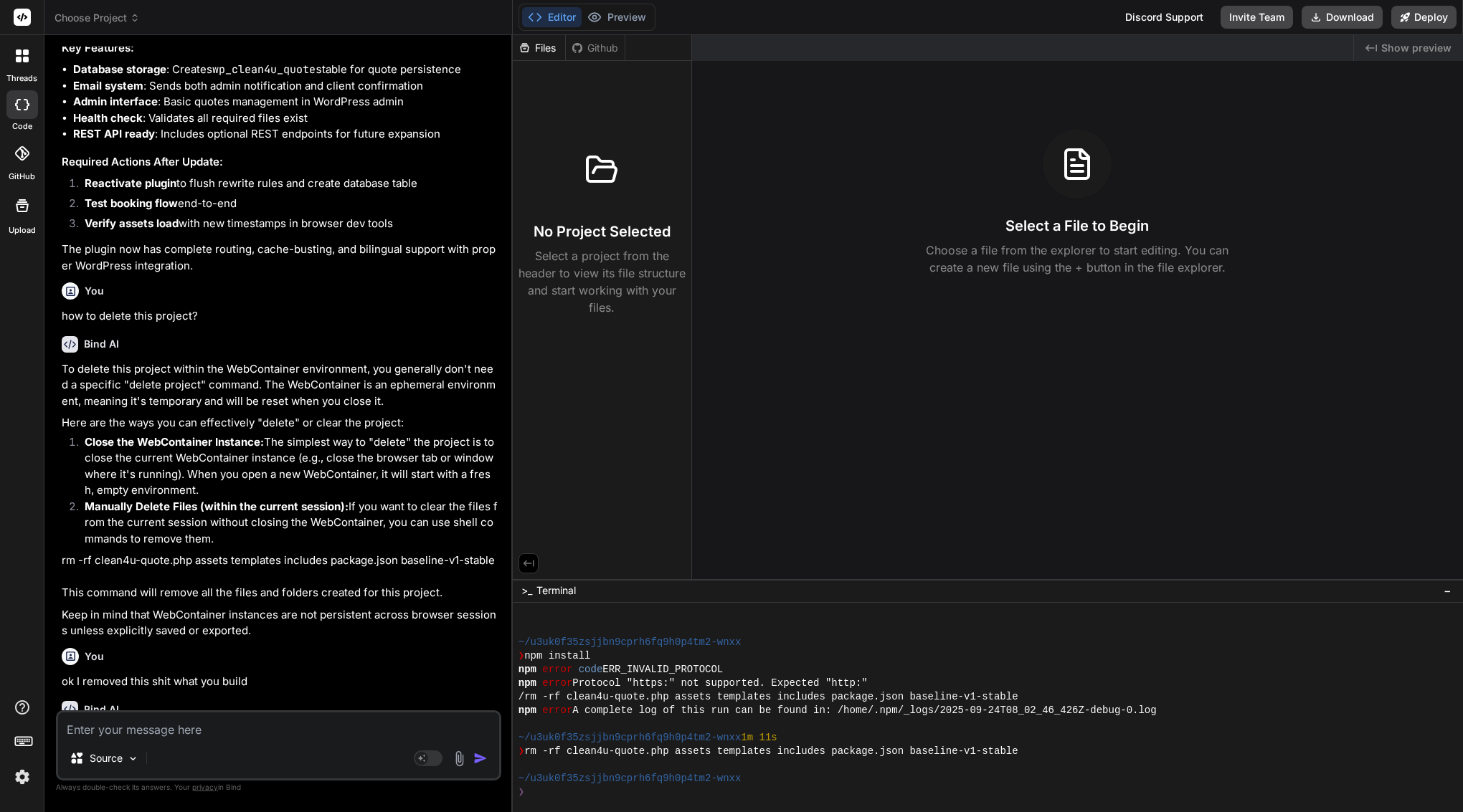
scroll to position [4501, 0]
type textarea "i"
type textarea "x"
type textarea "is"
type textarea "x"
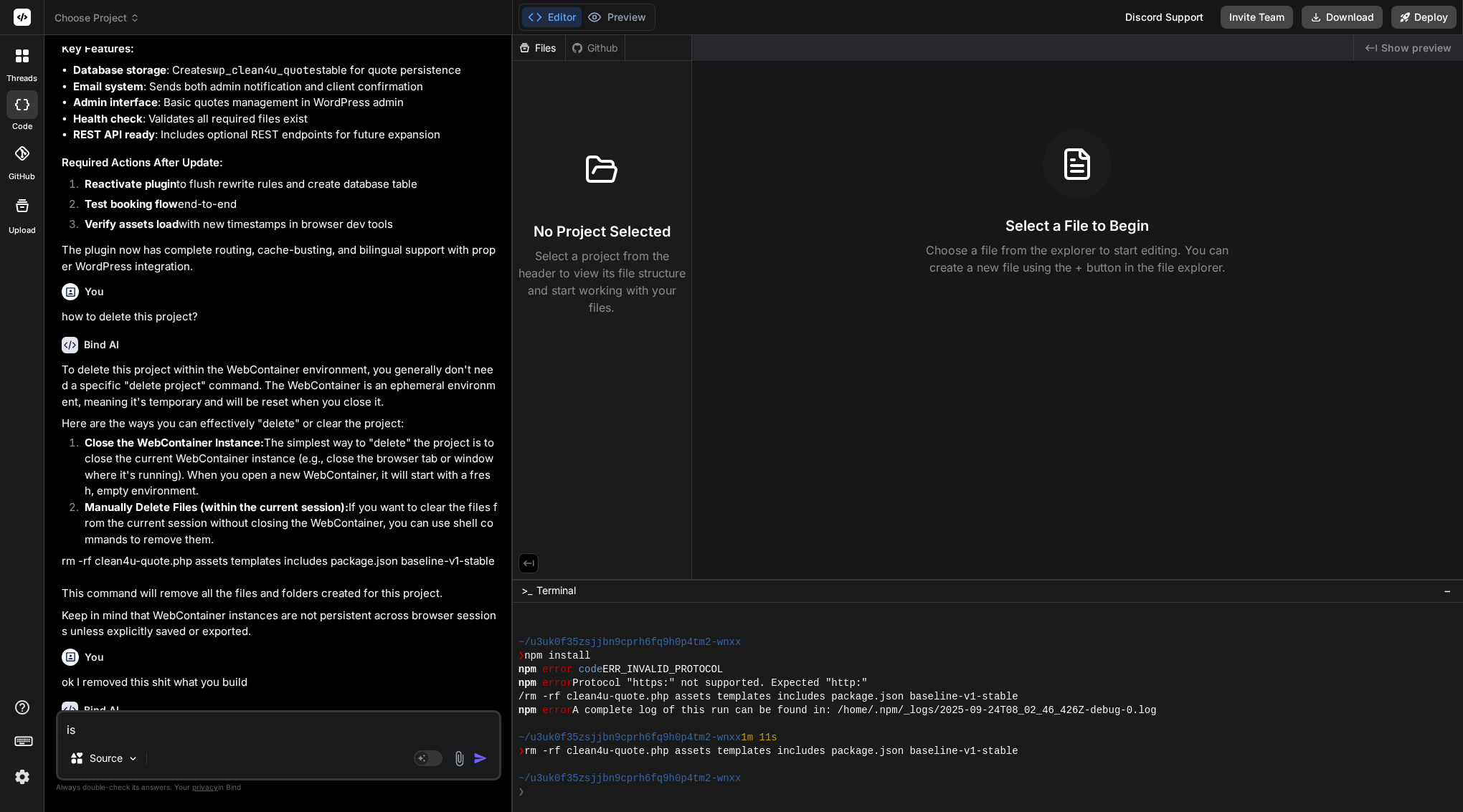
type textarea "is"
type textarea "x"
type textarea "is r"
type textarea "x"
type textarea "is re"
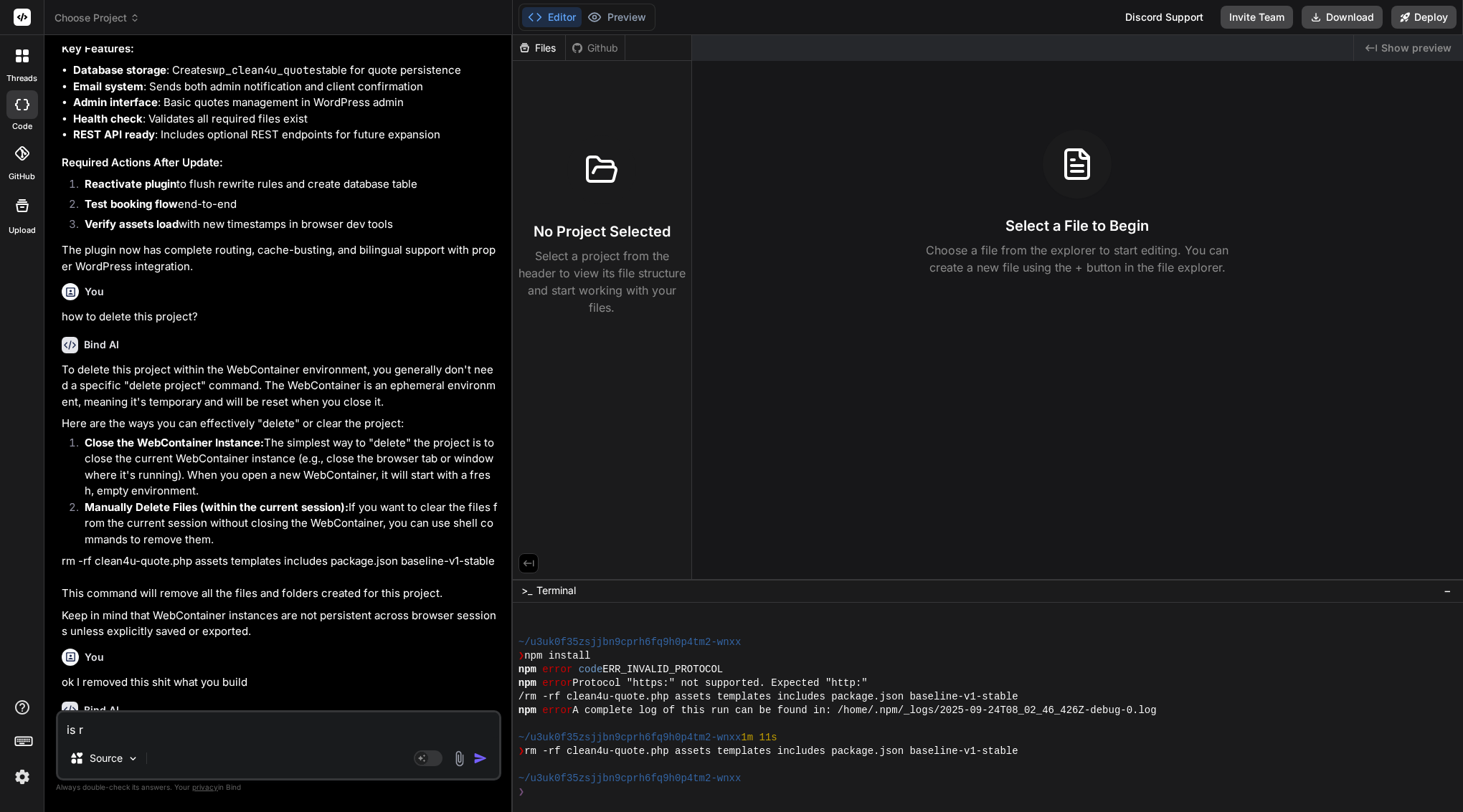
type textarea "x"
type textarea "is rem"
type textarea "x"
type textarea "is remo"
type textarea "x"
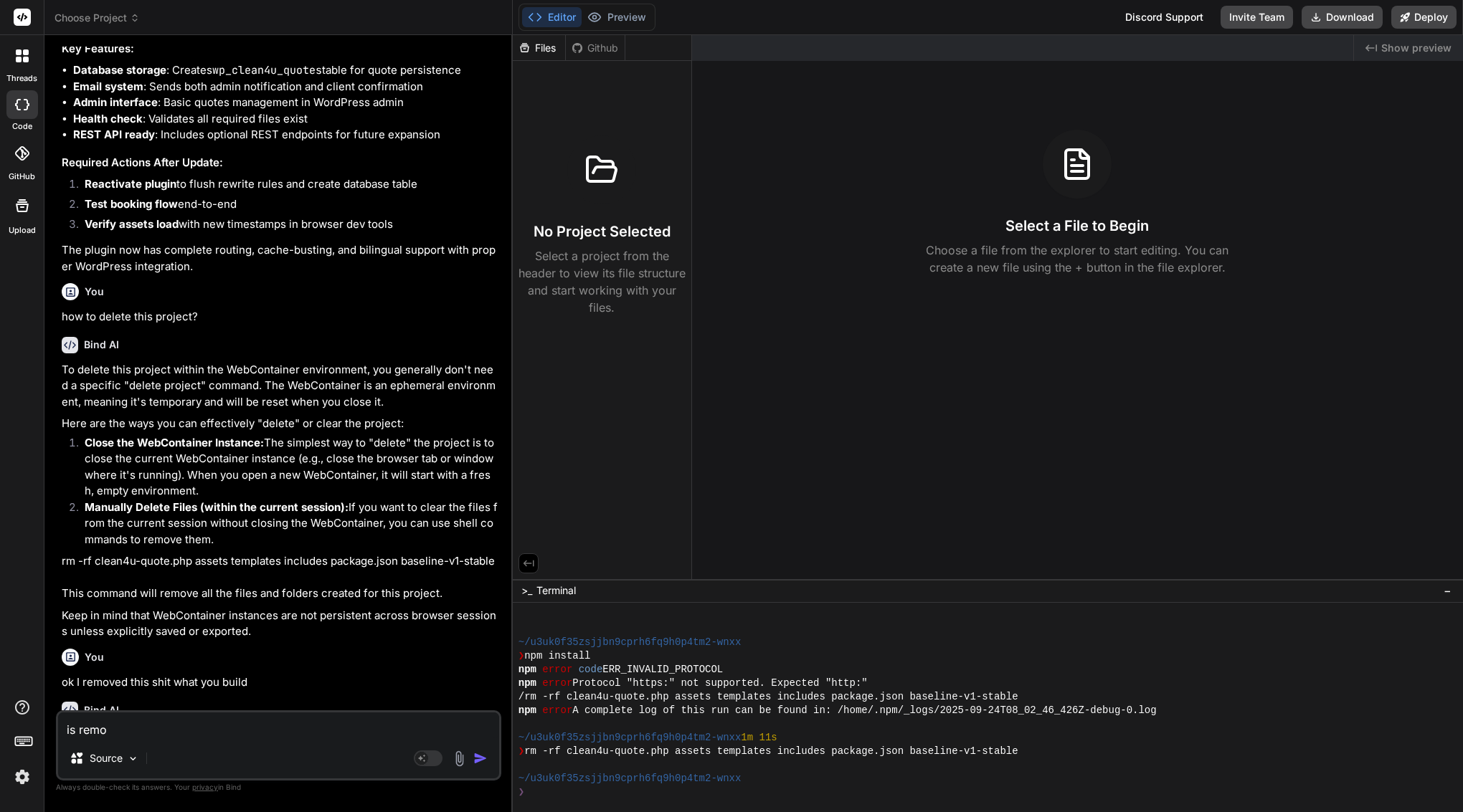
type textarea "is remov"
type textarea "x"
type textarea "is remove"
type textarea "x"
type textarea "is removed"
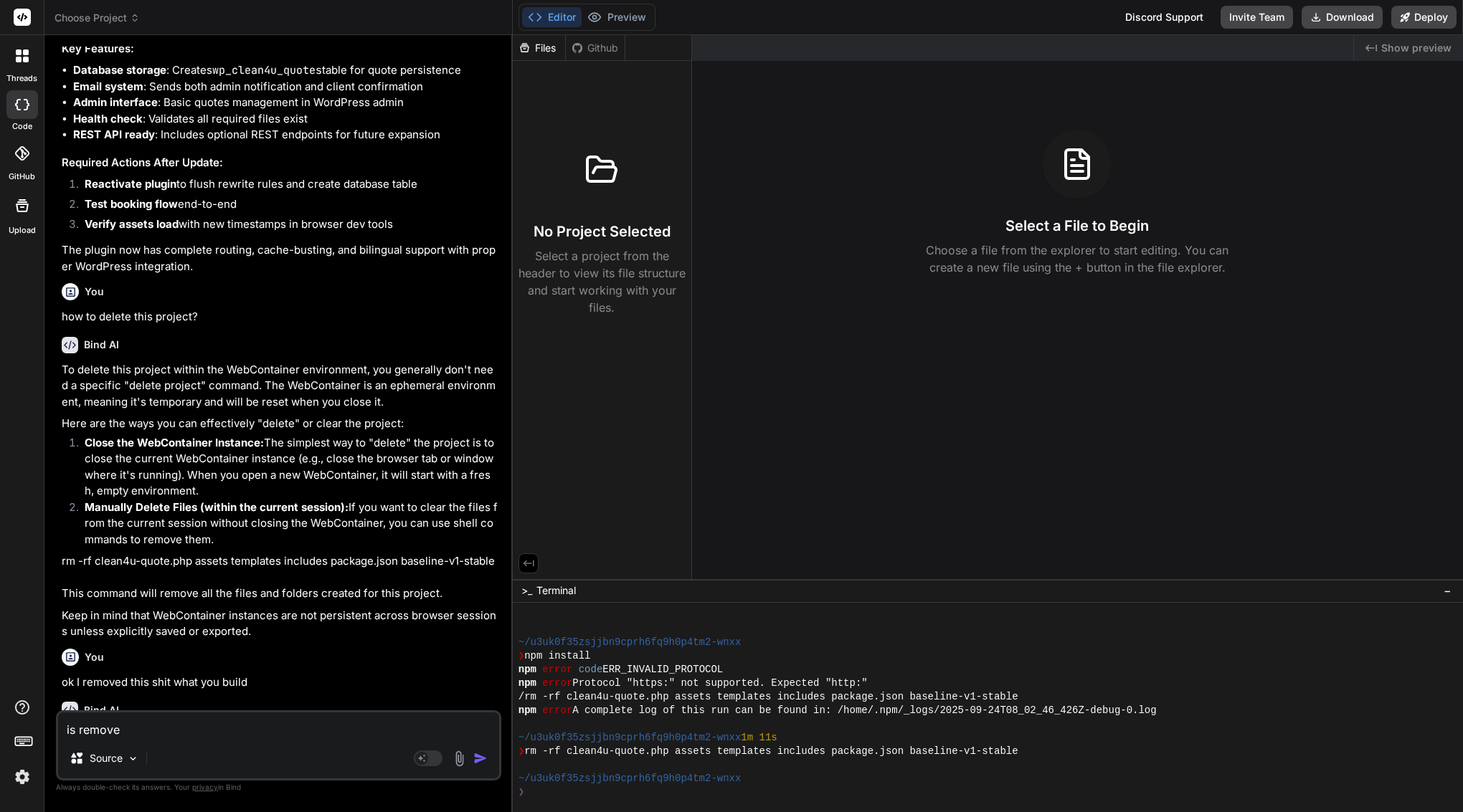
type textarea "x"
type textarea "is removed?"
type textarea "x"
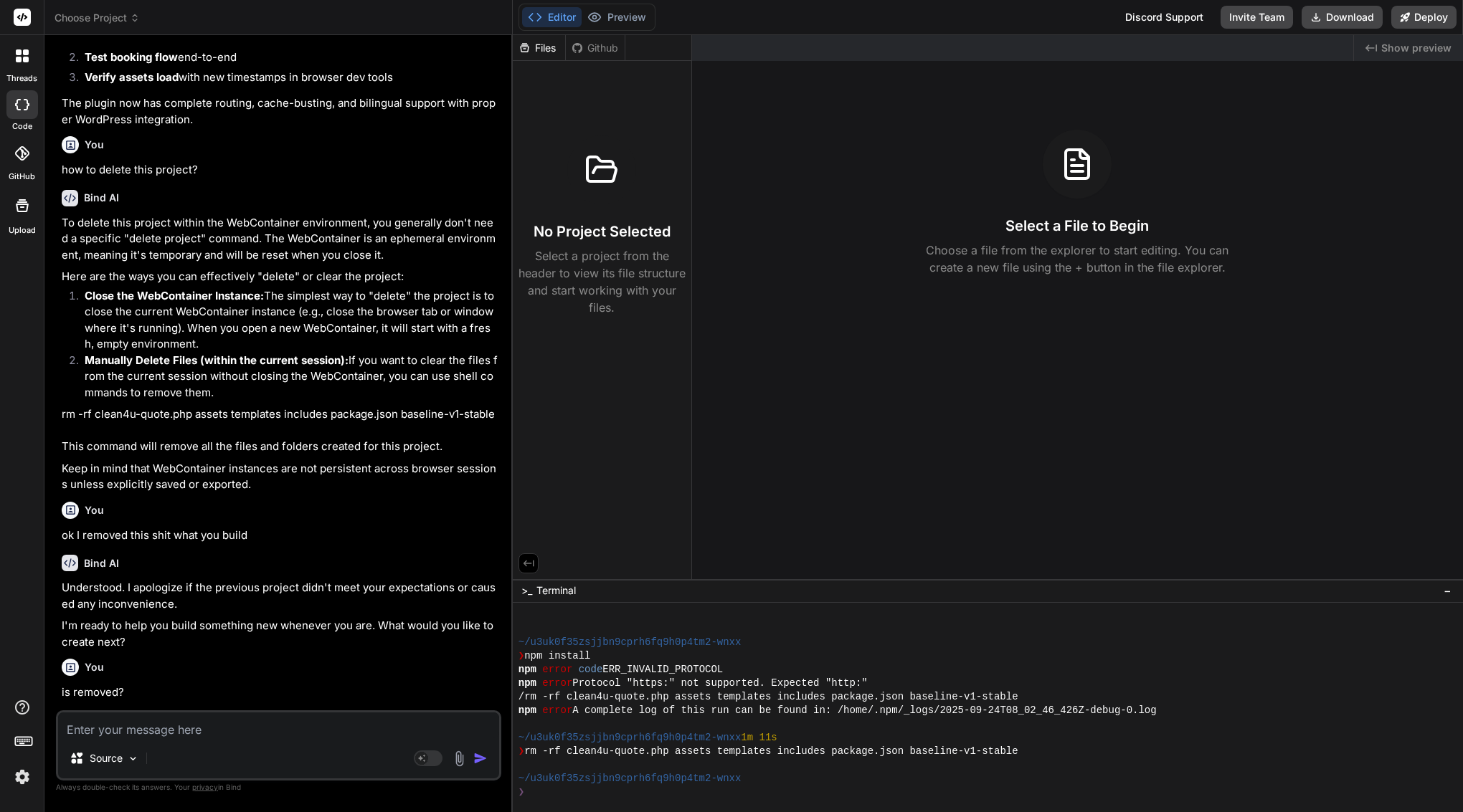
scroll to position [4635, 0]
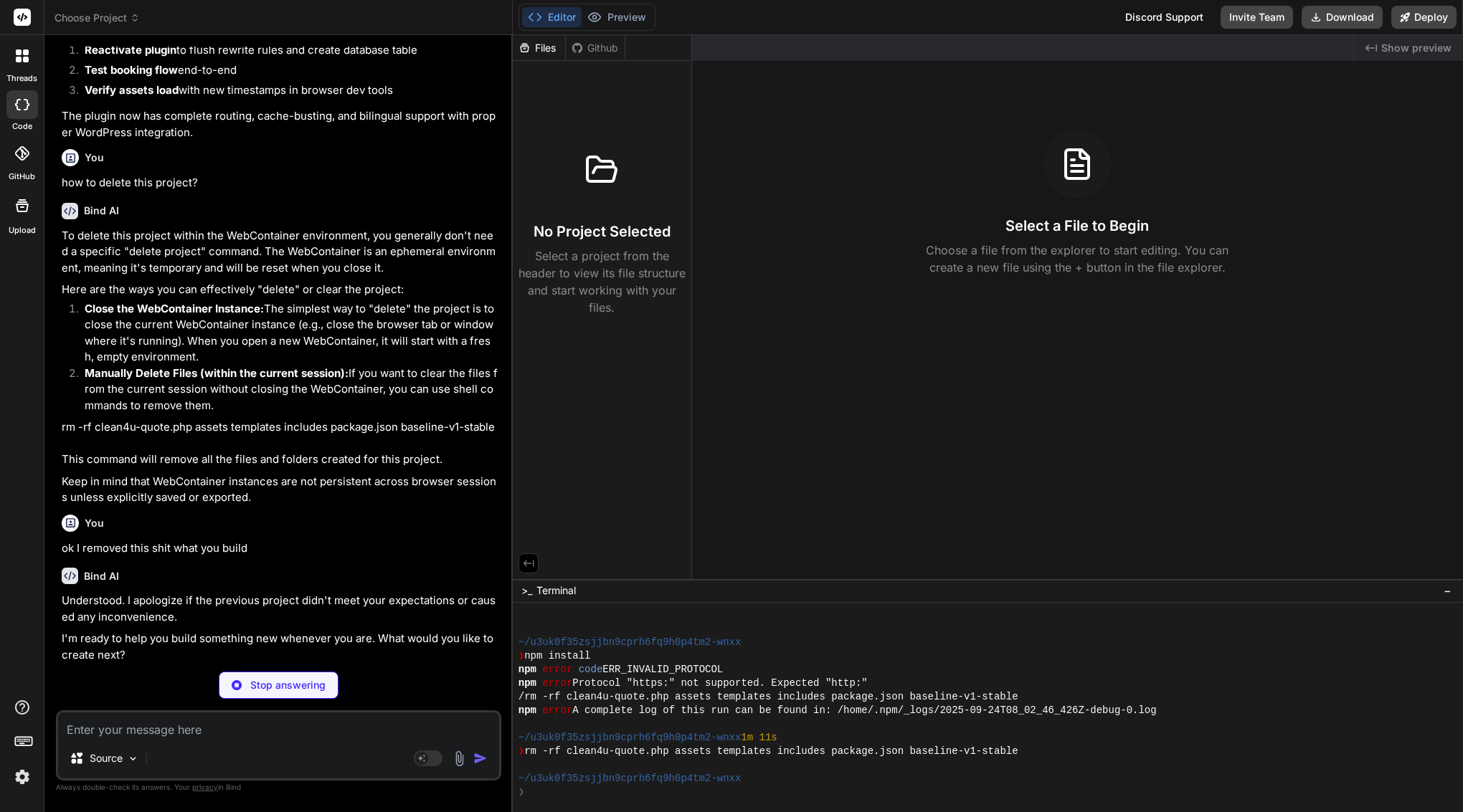
type textarea "x"
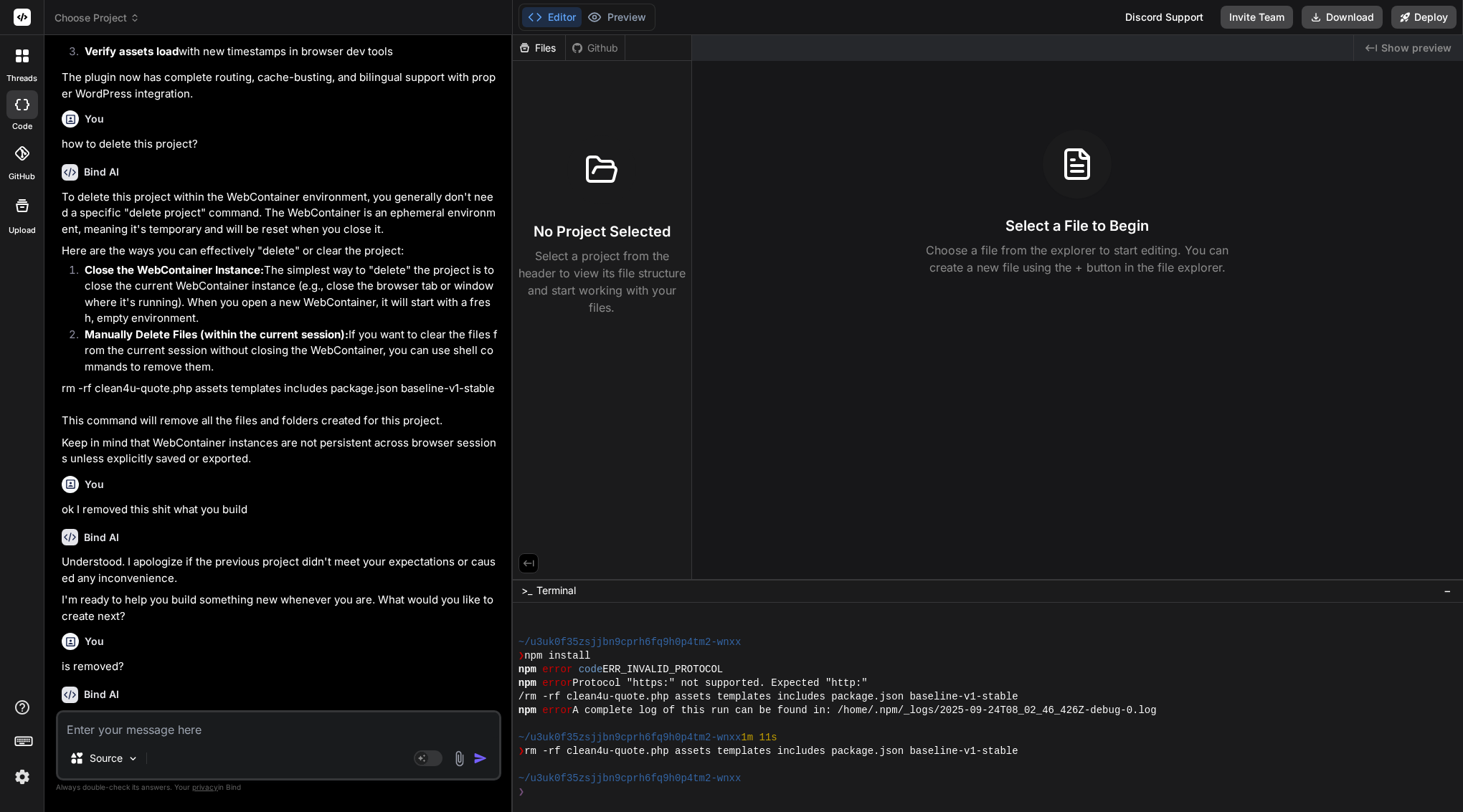
scroll to position [4672, 0]
type textarea "r"
type textarea "x"
type textarea "rm"
type textarea "x"
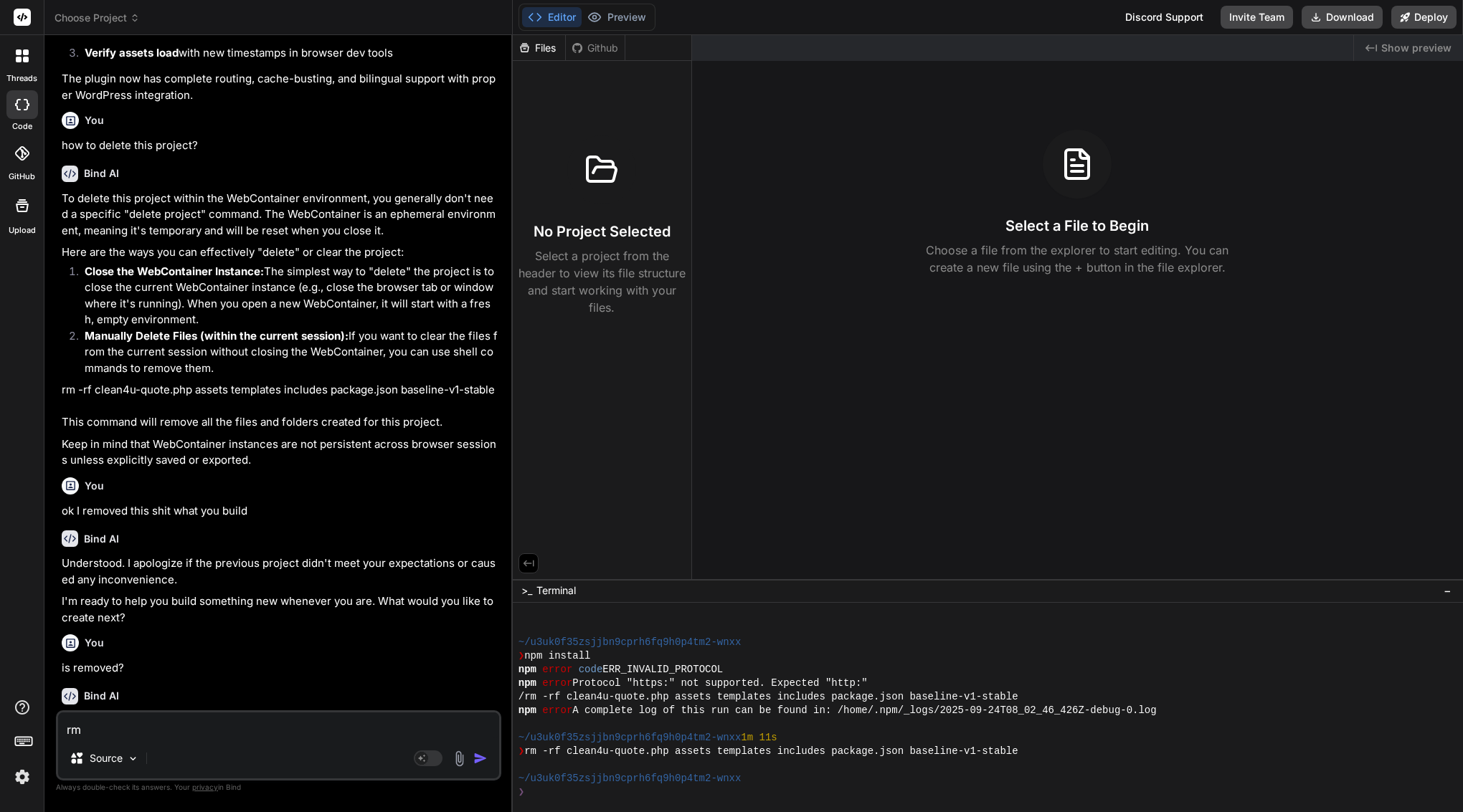
type textarea "r"
type textarea "x"
type textarea "h"
type textarea "x"
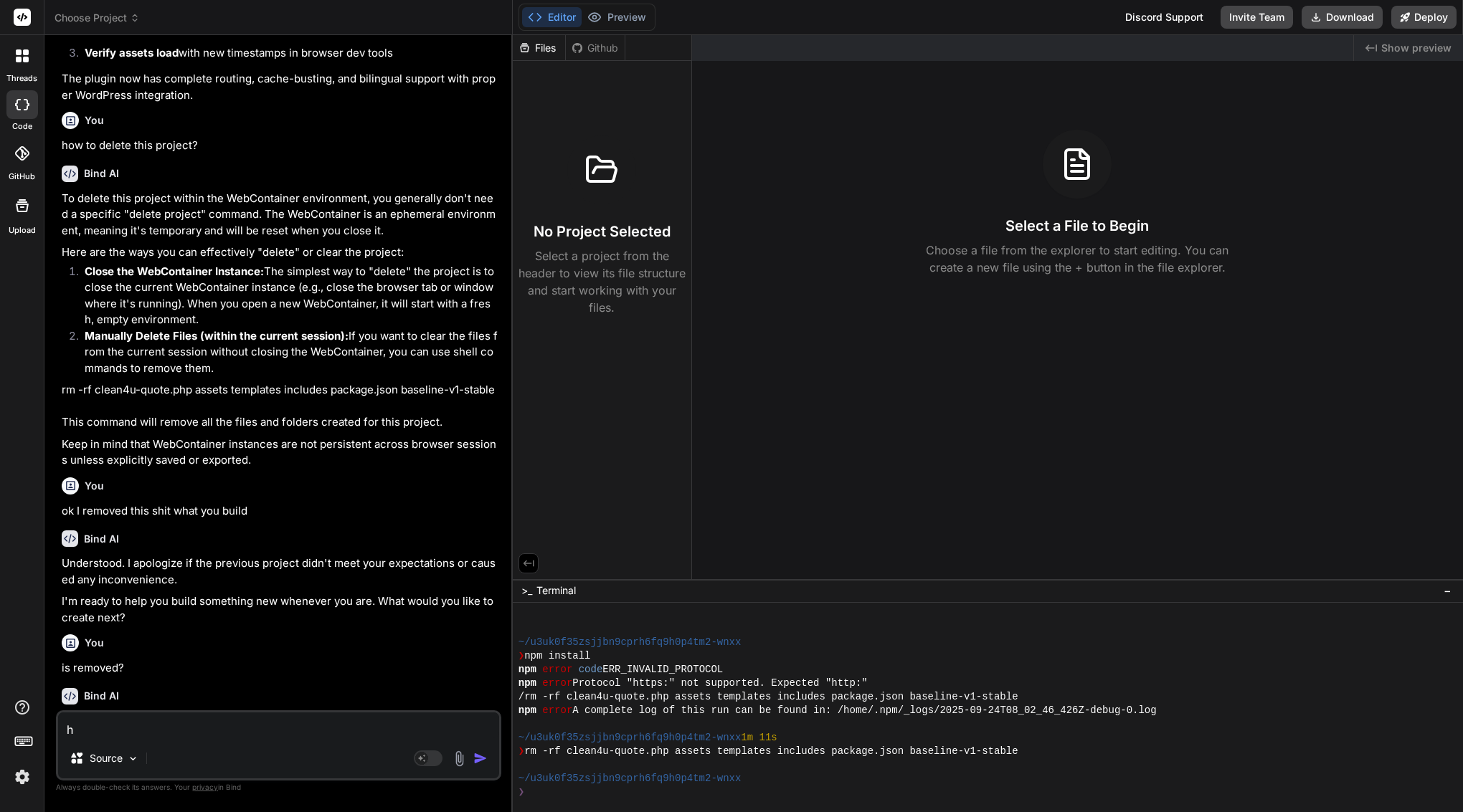
type textarea "ho"
type textarea "x"
type textarea "how"
type textarea "x"
type textarea "how"
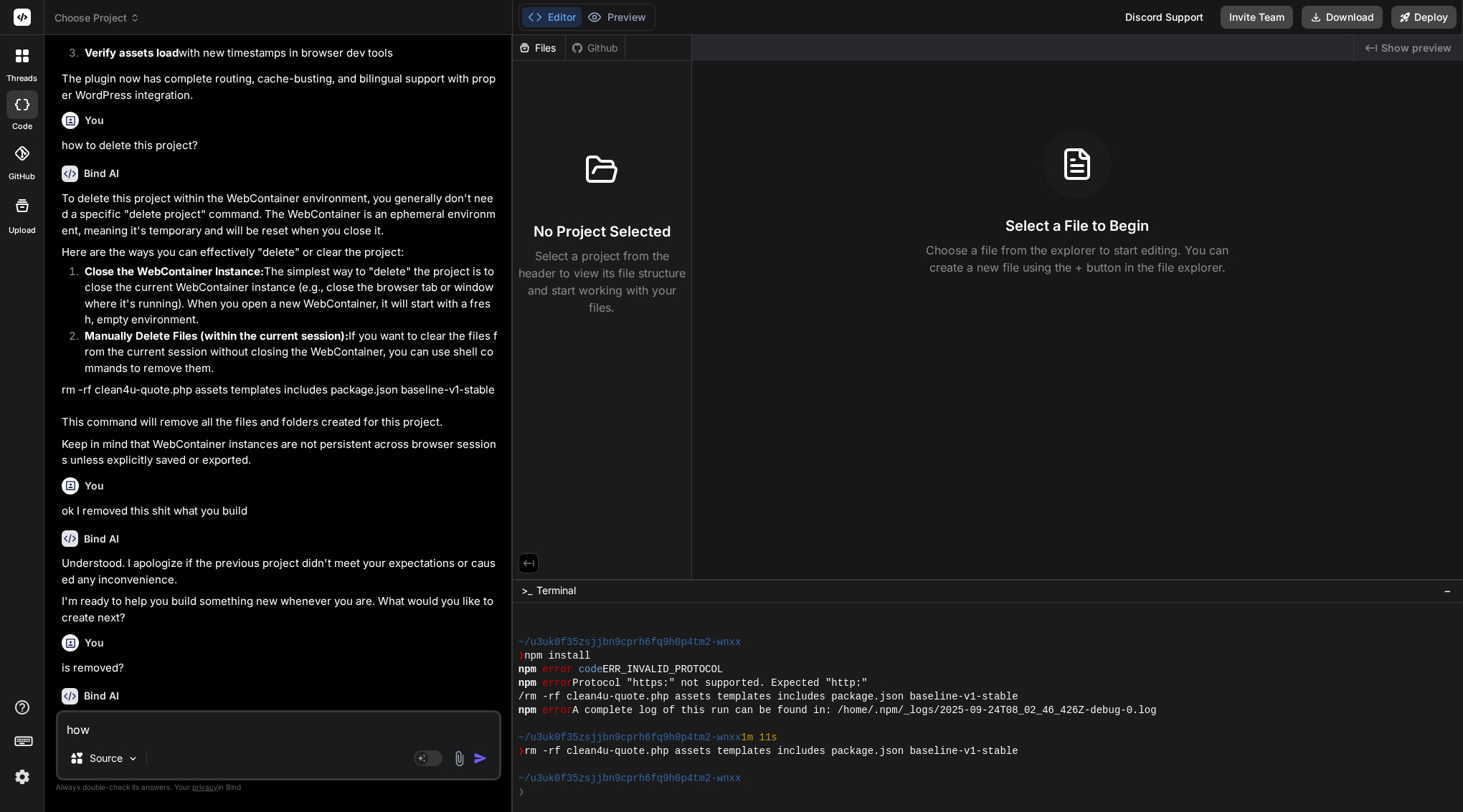
type textarea "x"
type textarea "how t"
type textarea "x"
type textarea "how to"
type textarea "x"
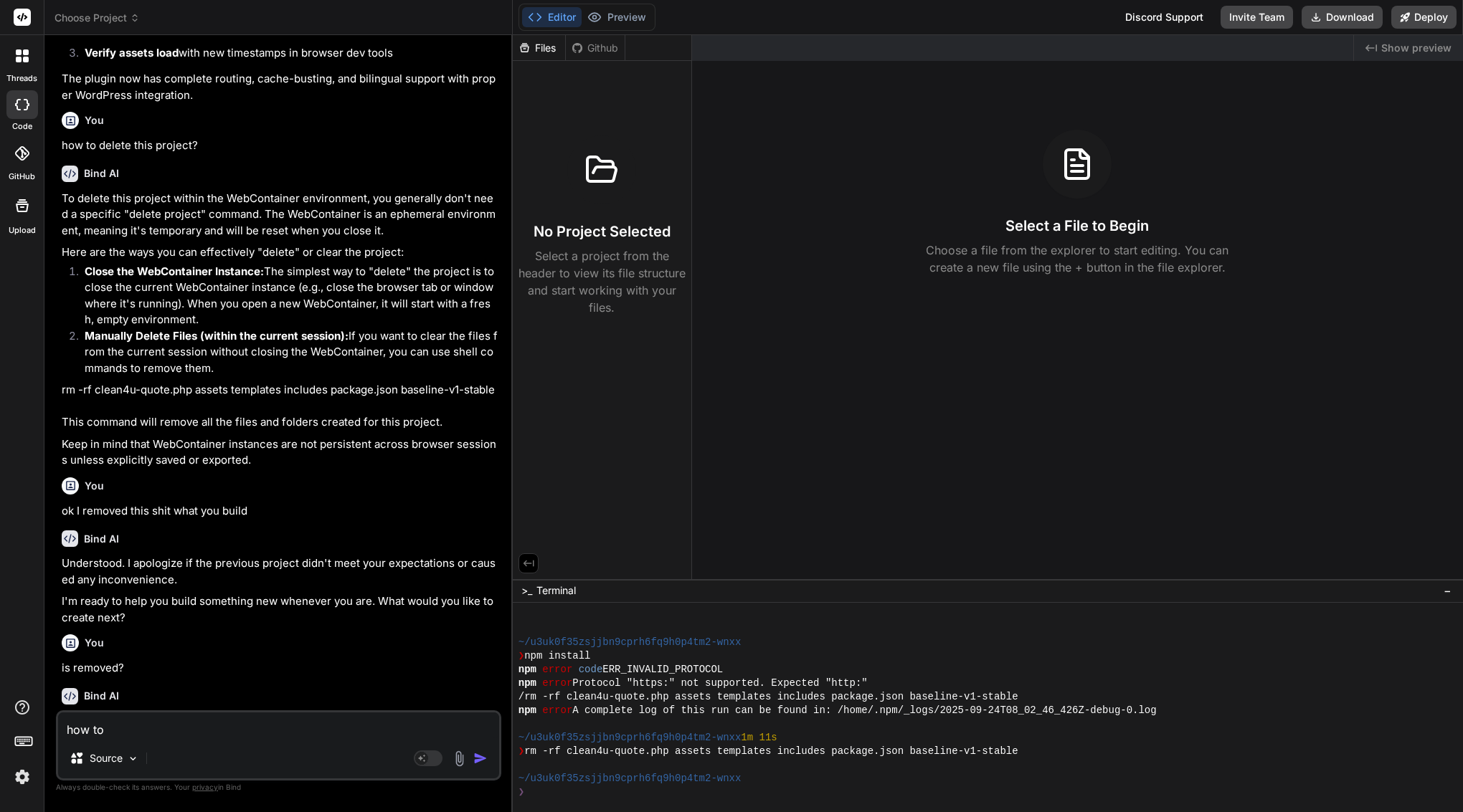
type textarea "how to"
type textarea "x"
type textarea "how to r"
type textarea "x"
type textarea "how to ru"
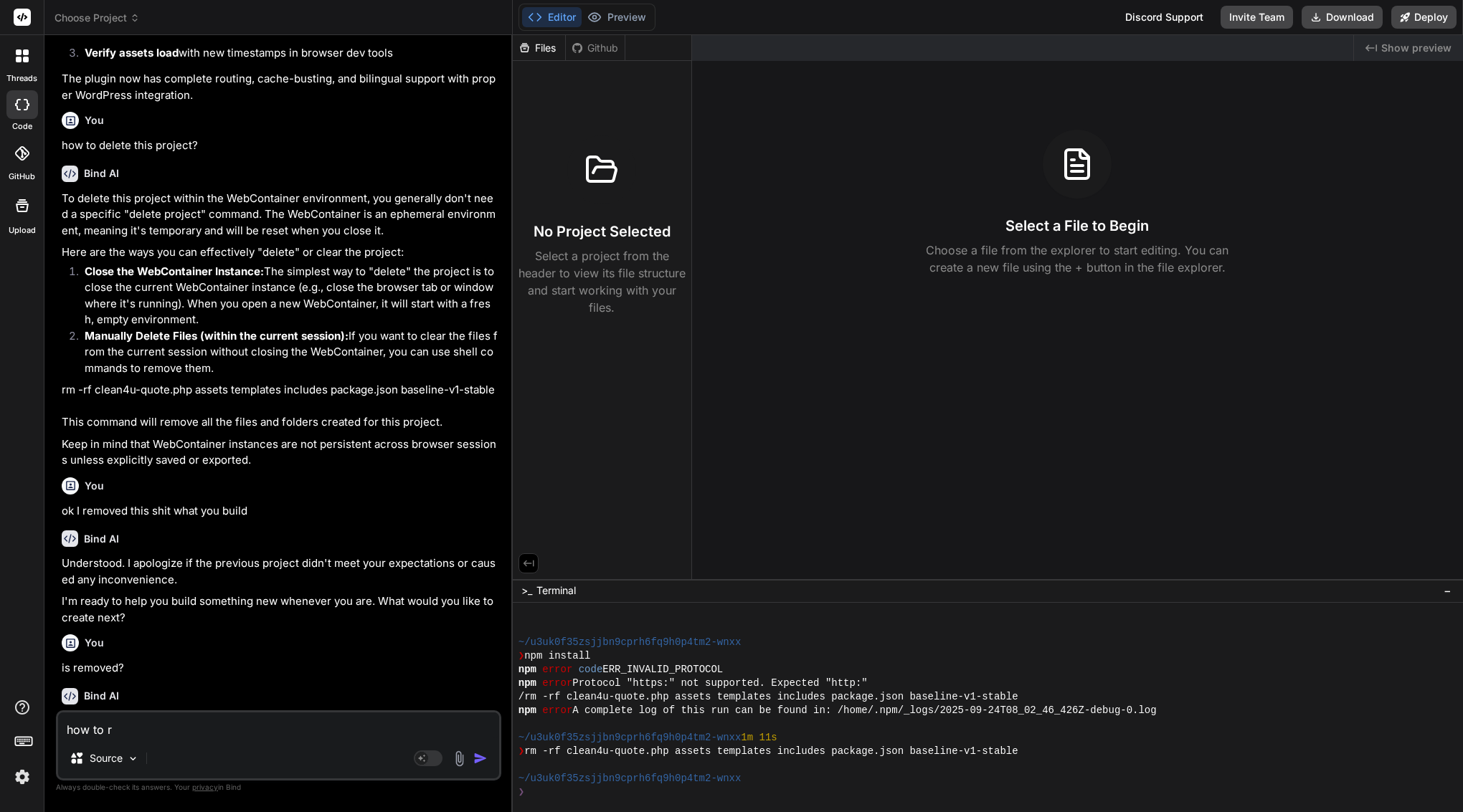
type textarea "x"
type textarea "how to run"
type textarea "x"
type textarea "how to run"
type textarea "x"
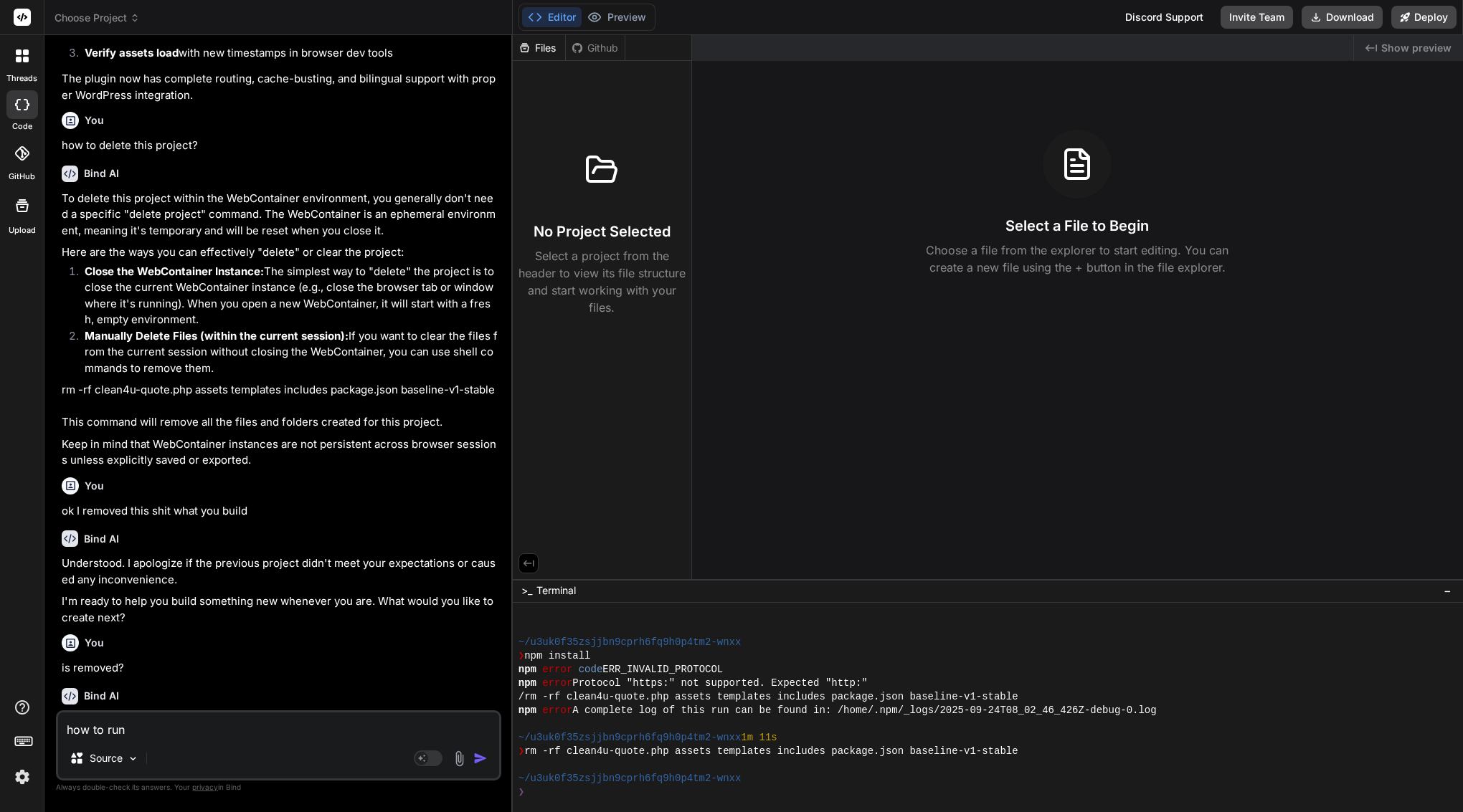
type textarea "how to run d"
type textarea "x"
type textarea "how to run"
type textarea "x"
type textarea "how to run t"
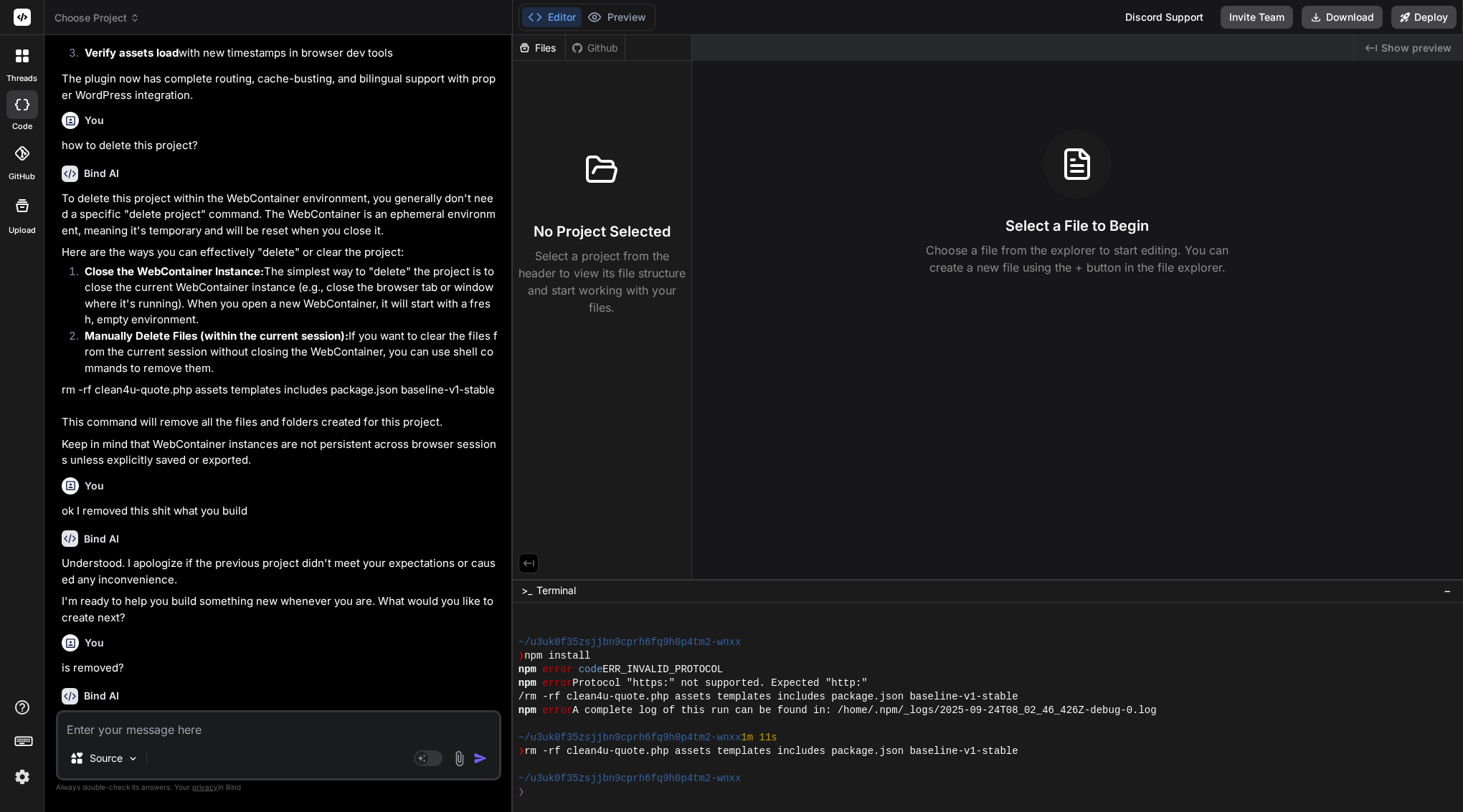
scroll to position [4819, 0]
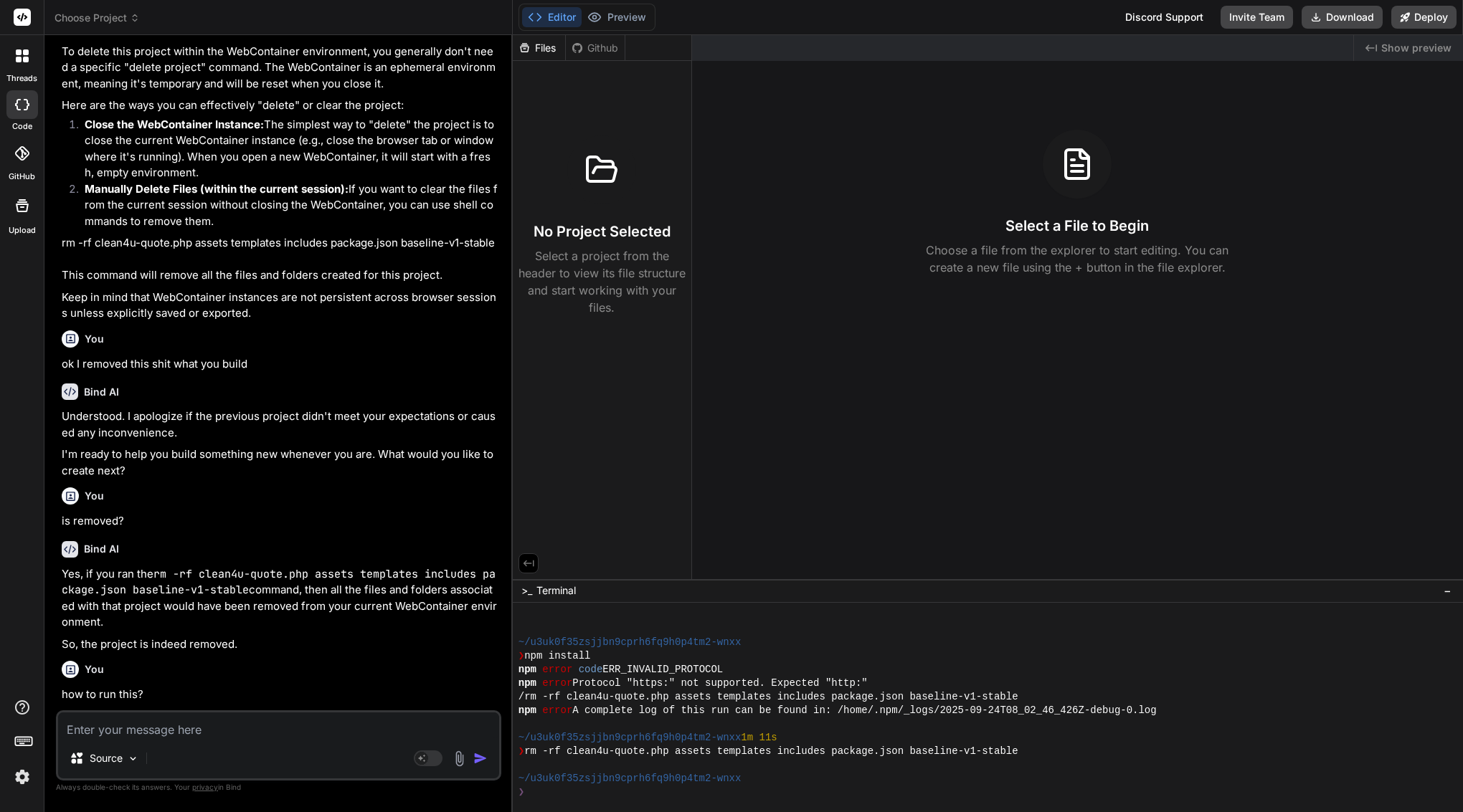
click at [115, 15] on span "Choose Project" at bounding box center [96, 17] width 85 height 15
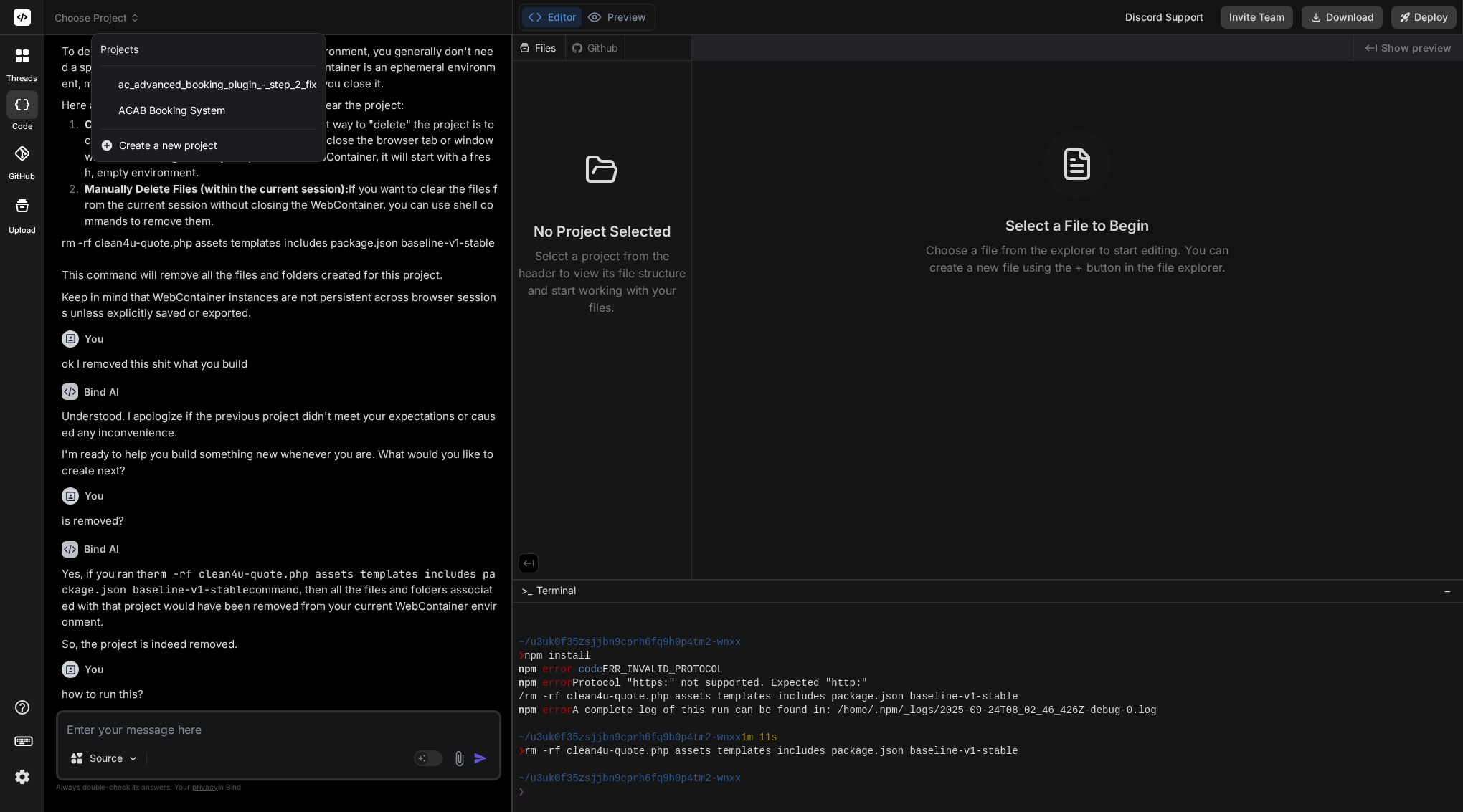
click at [115, 15] on div at bounding box center [732, 406] width 1463 height 812
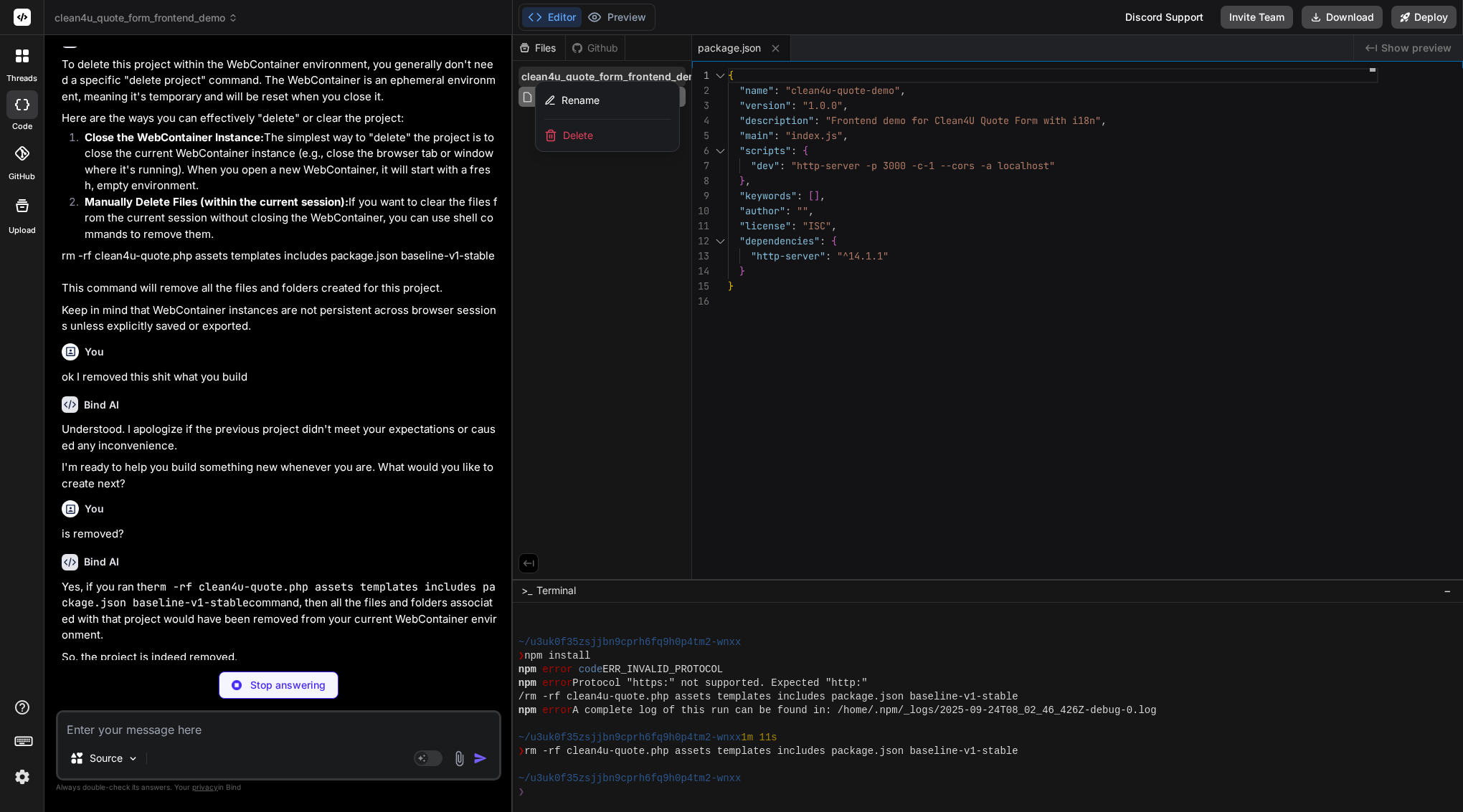
scroll to position [0, 0]
click at [626, 232] on div at bounding box center [987, 424] width 950 height 777
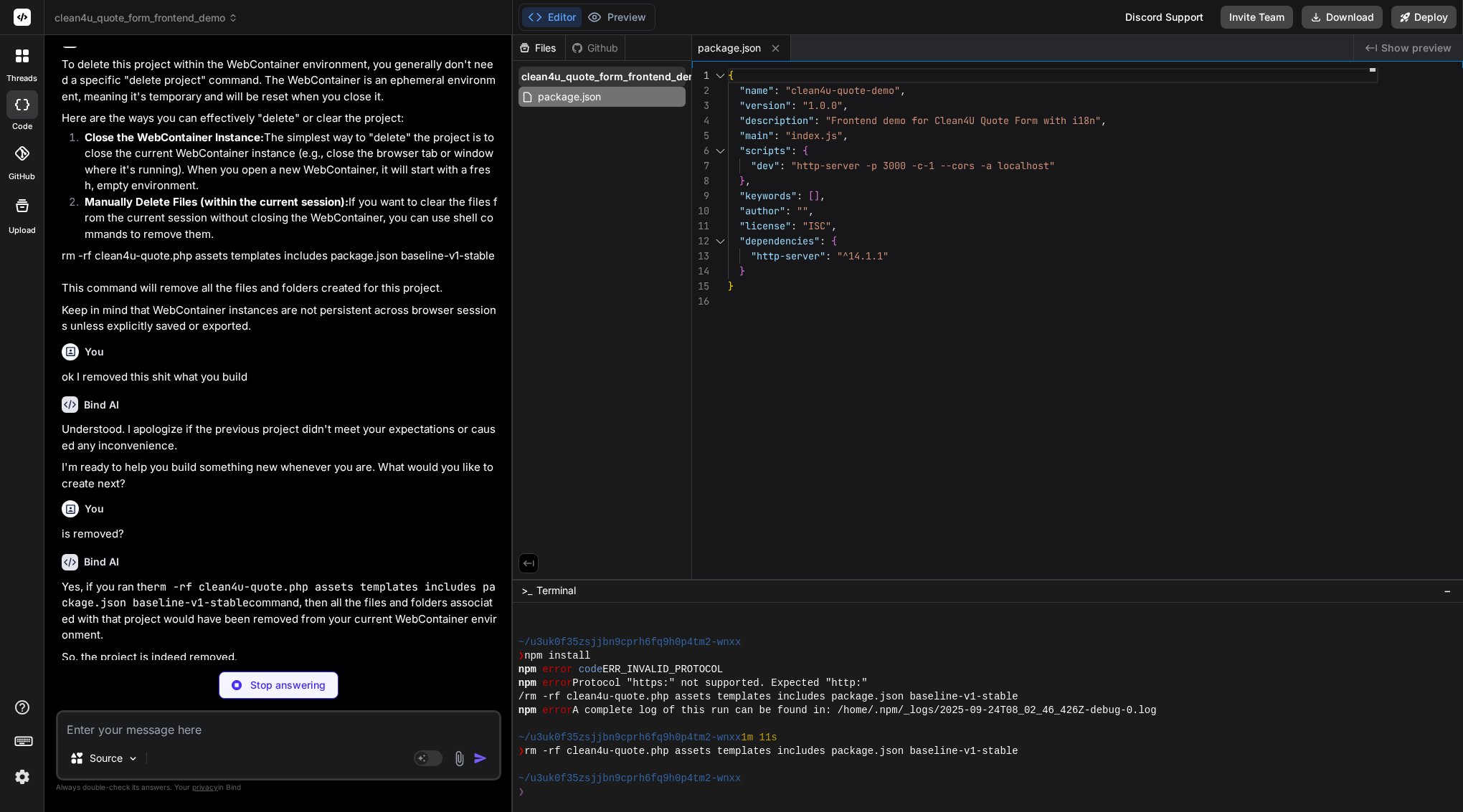
click at [610, 79] on span "clean4u_quote_form_frontend_demo" at bounding box center [613, 77] width 183 height 15
click at [583, 81] on span "clean4u_quote_form_frontend_demo" at bounding box center [613, 77] width 183 height 15
click at [563, 96] on span "package.json" at bounding box center [569, 96] width 66 height 17
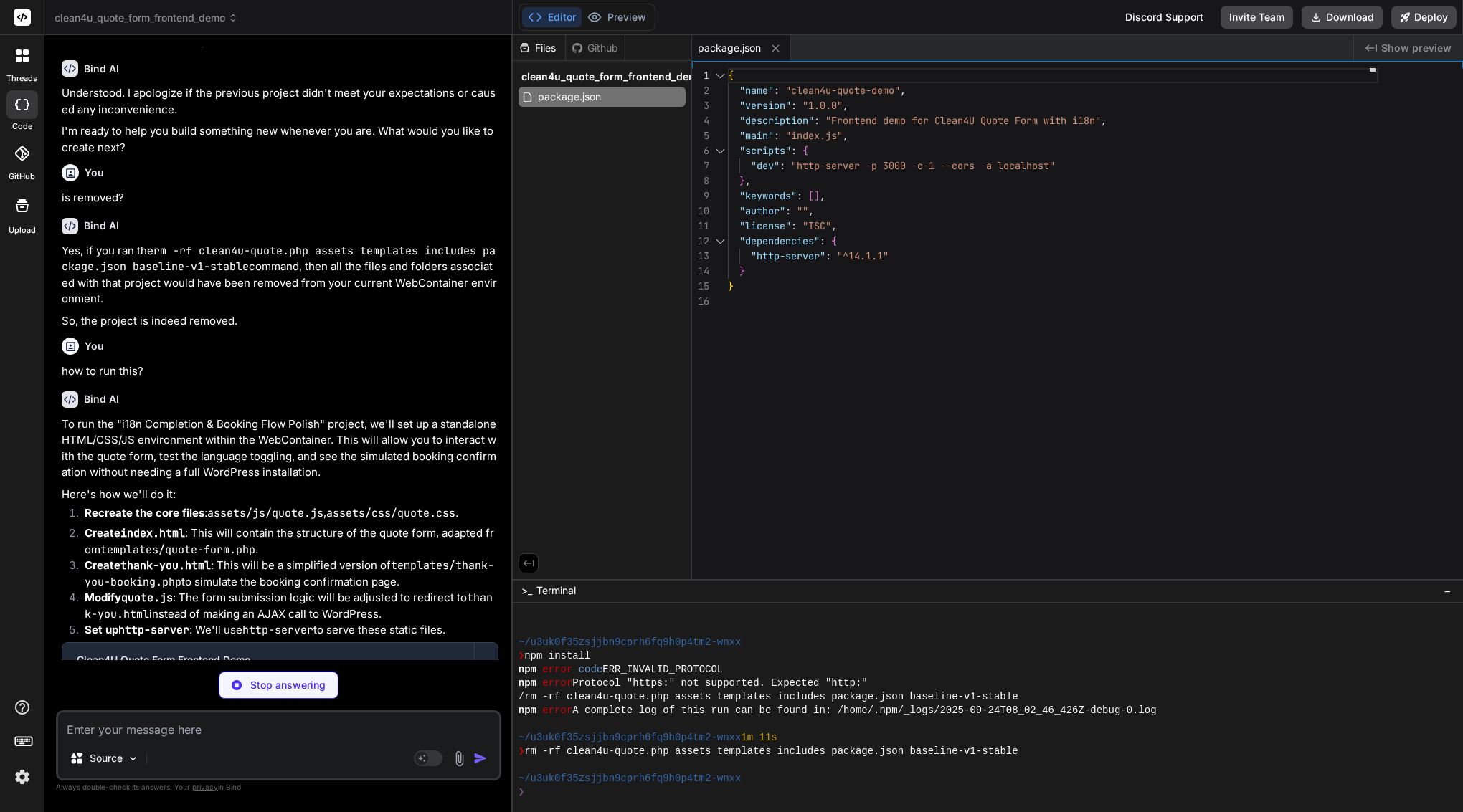
click at [293, 691] on p "Stop answering" at bounding box center [287, 685] width 75 height 15
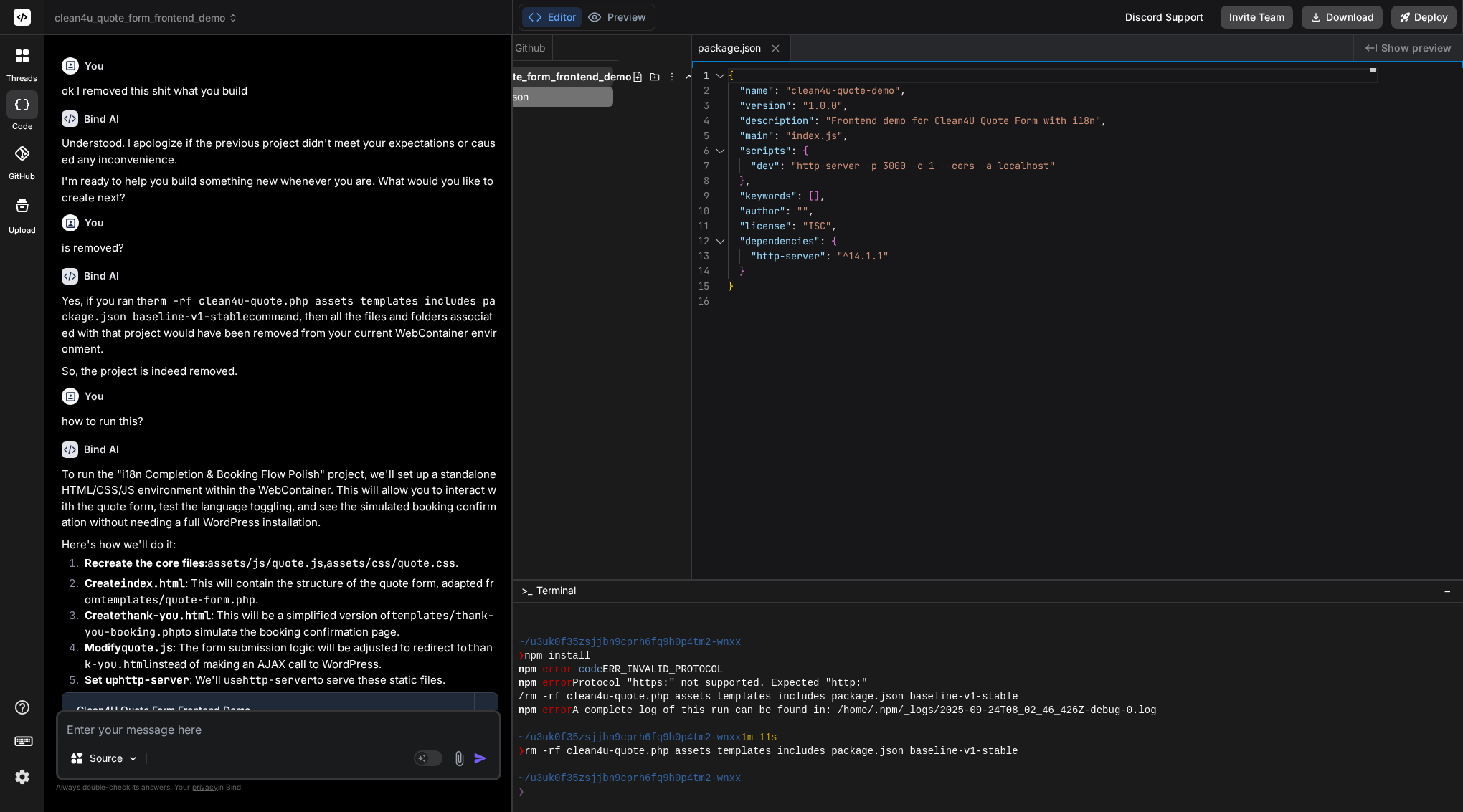
scroll to position [0, 71]
click at [668, 77] on icon at bounding box center [673, 76] width 11 height 11
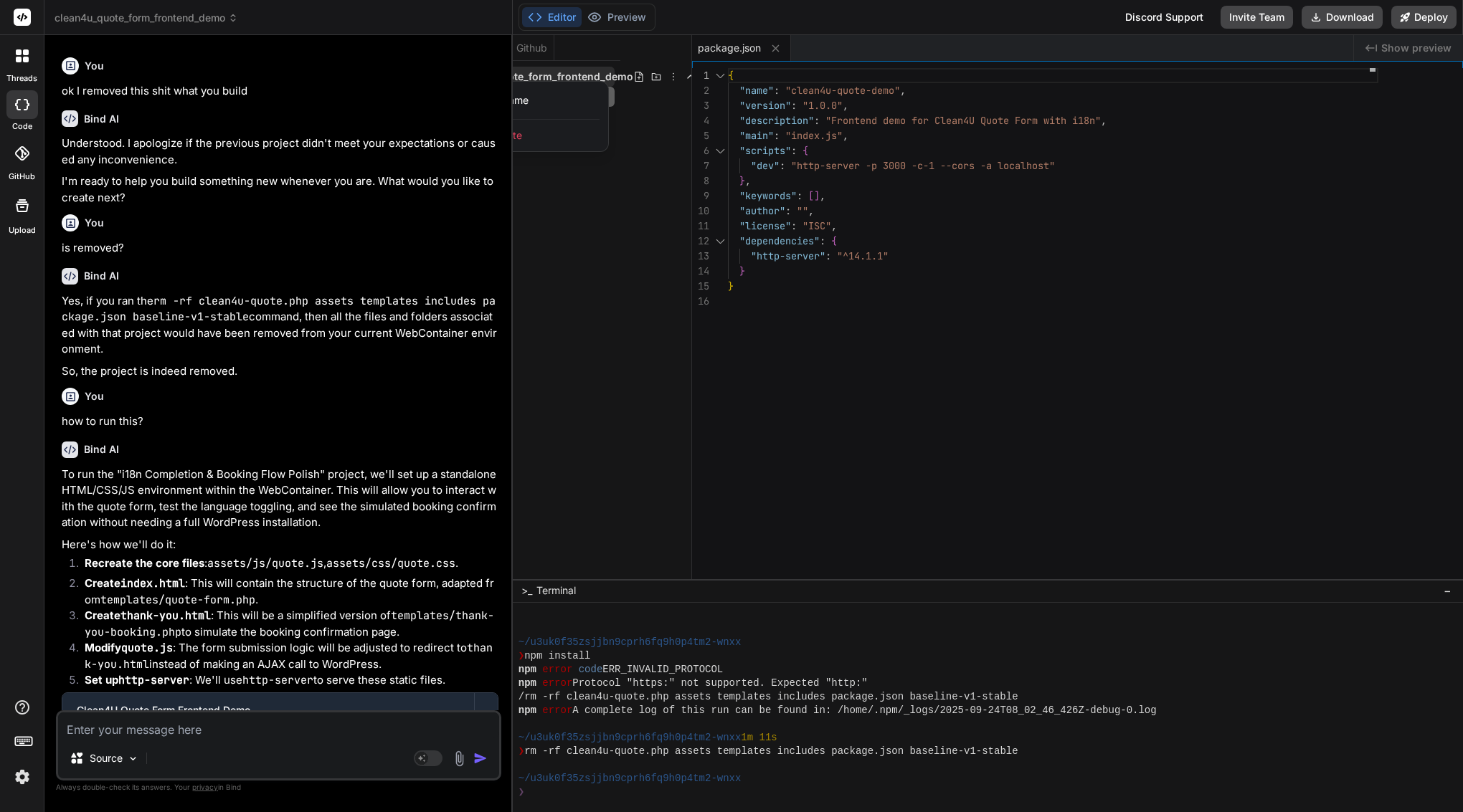
click at [571, 127] on div "Delete" at bounding box center [536, 135] width 143 height 32
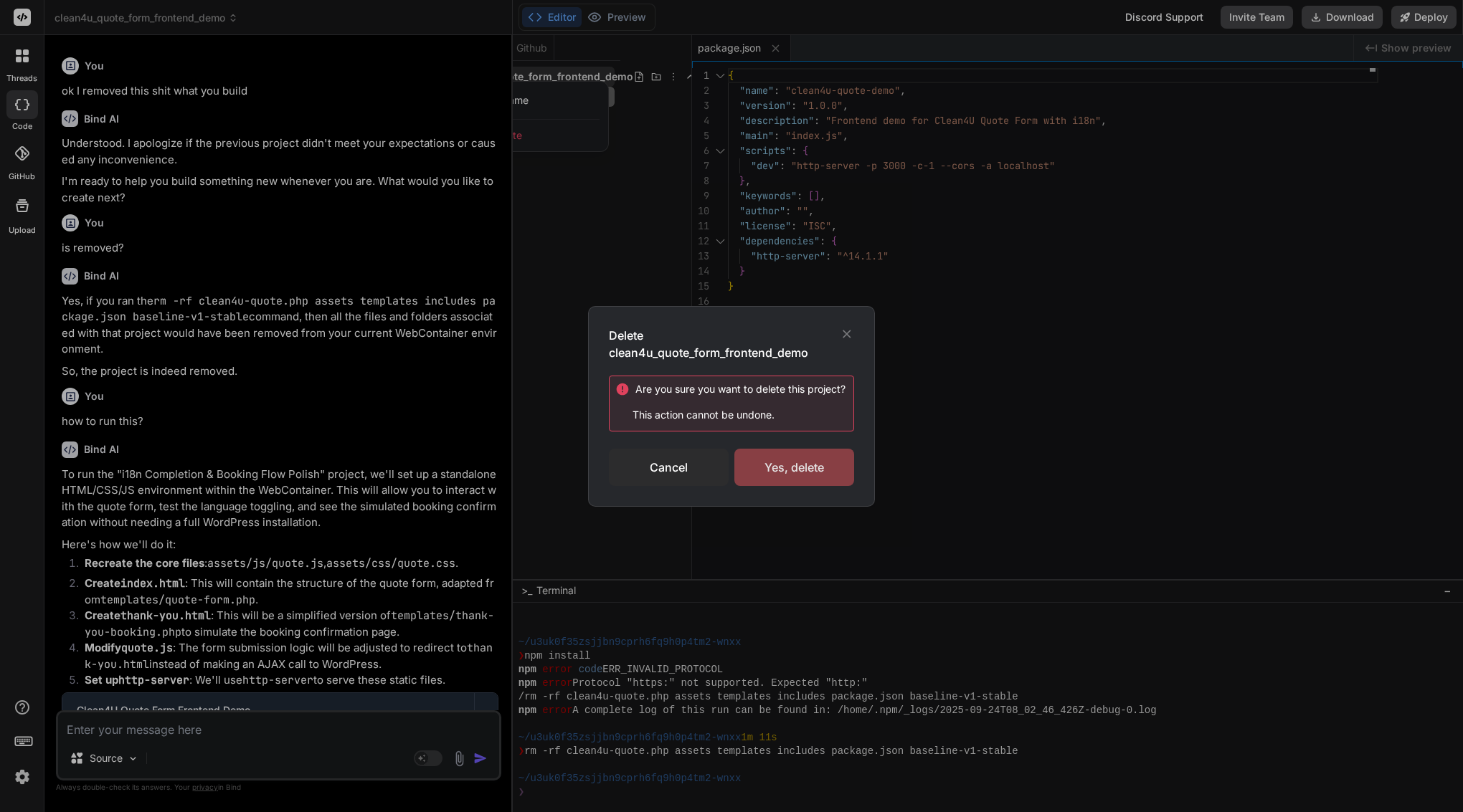
click at [805, 476] on div "Yes, delete" at bounding box center [794, 467] width 120 height 37
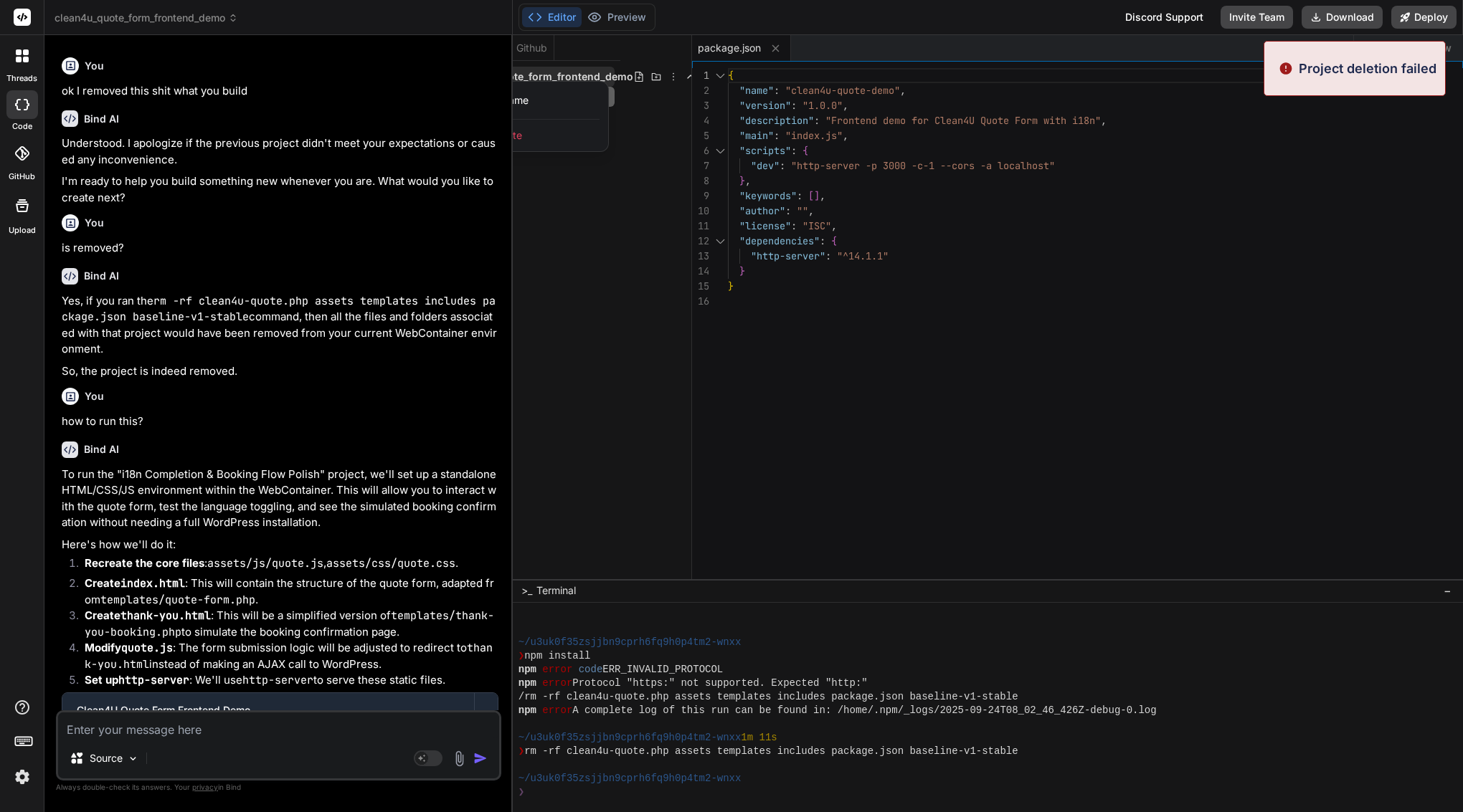
click at [195, 725] on textarea at bounding box center [278, 725] width 441 height 26
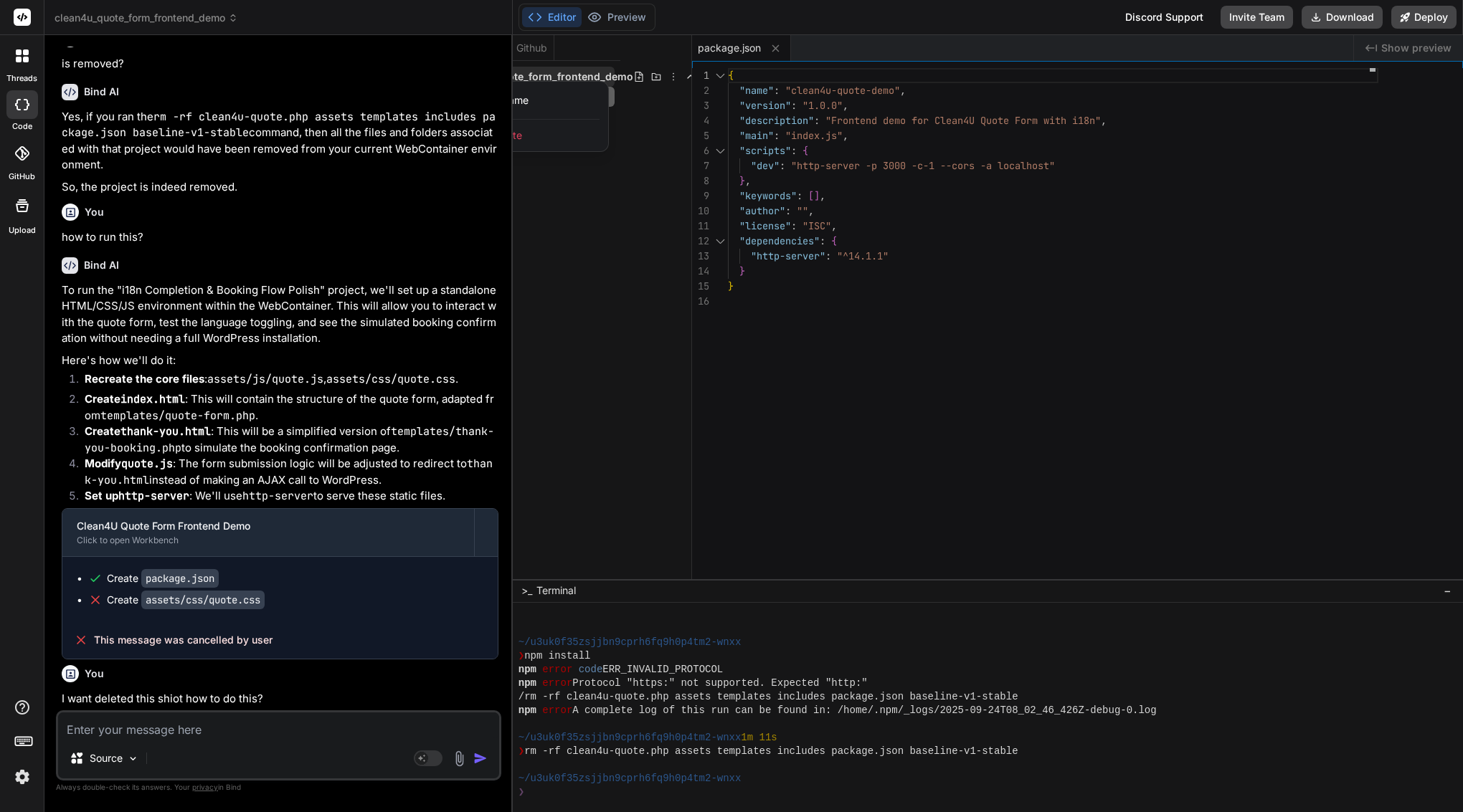
click at [519, 131] on span "Delete" at bounding box center [507, 135] width 30 height 15
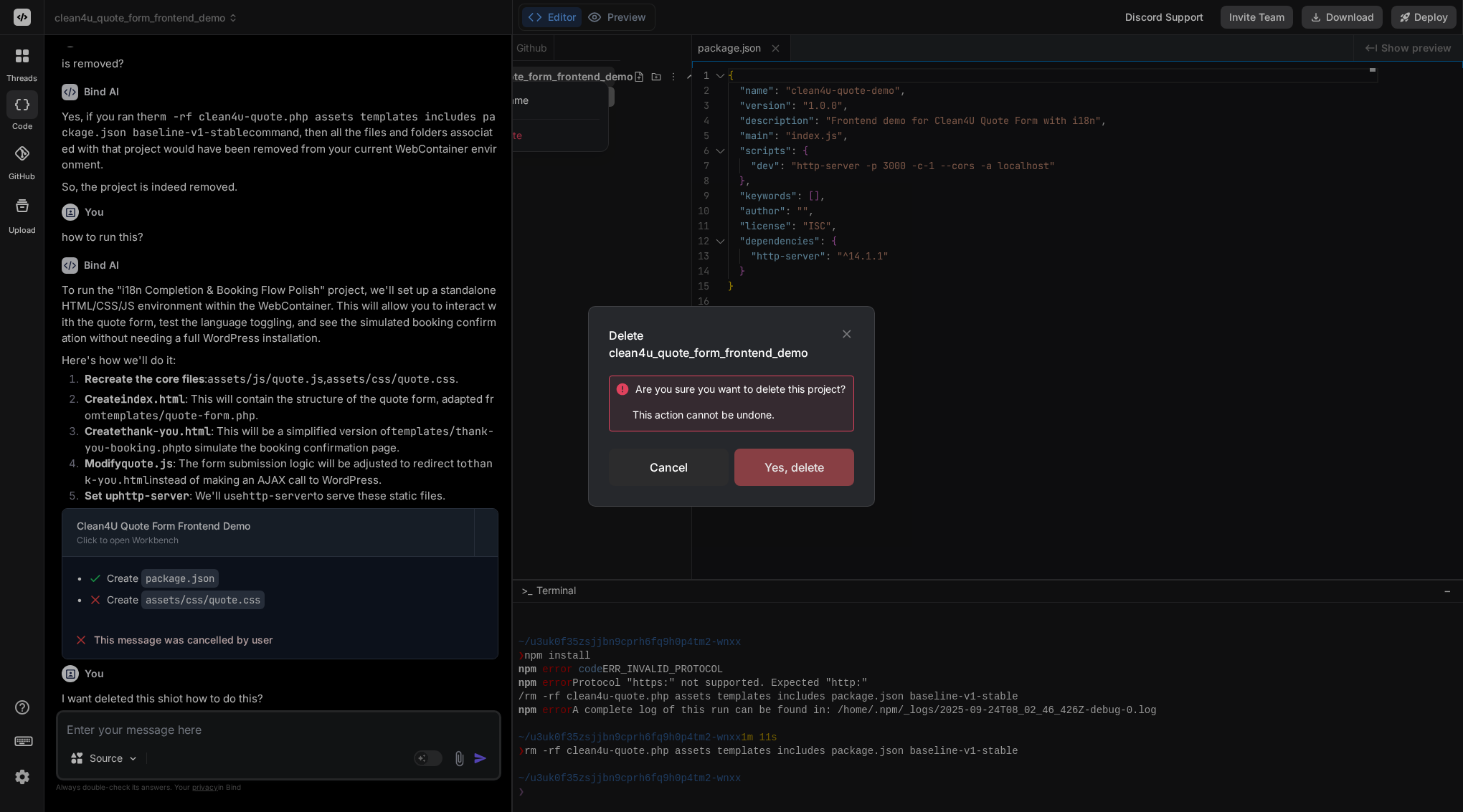
click at [793, 472] on div "Yes, delete" at bounding box center [794, 467] width 120 height 37
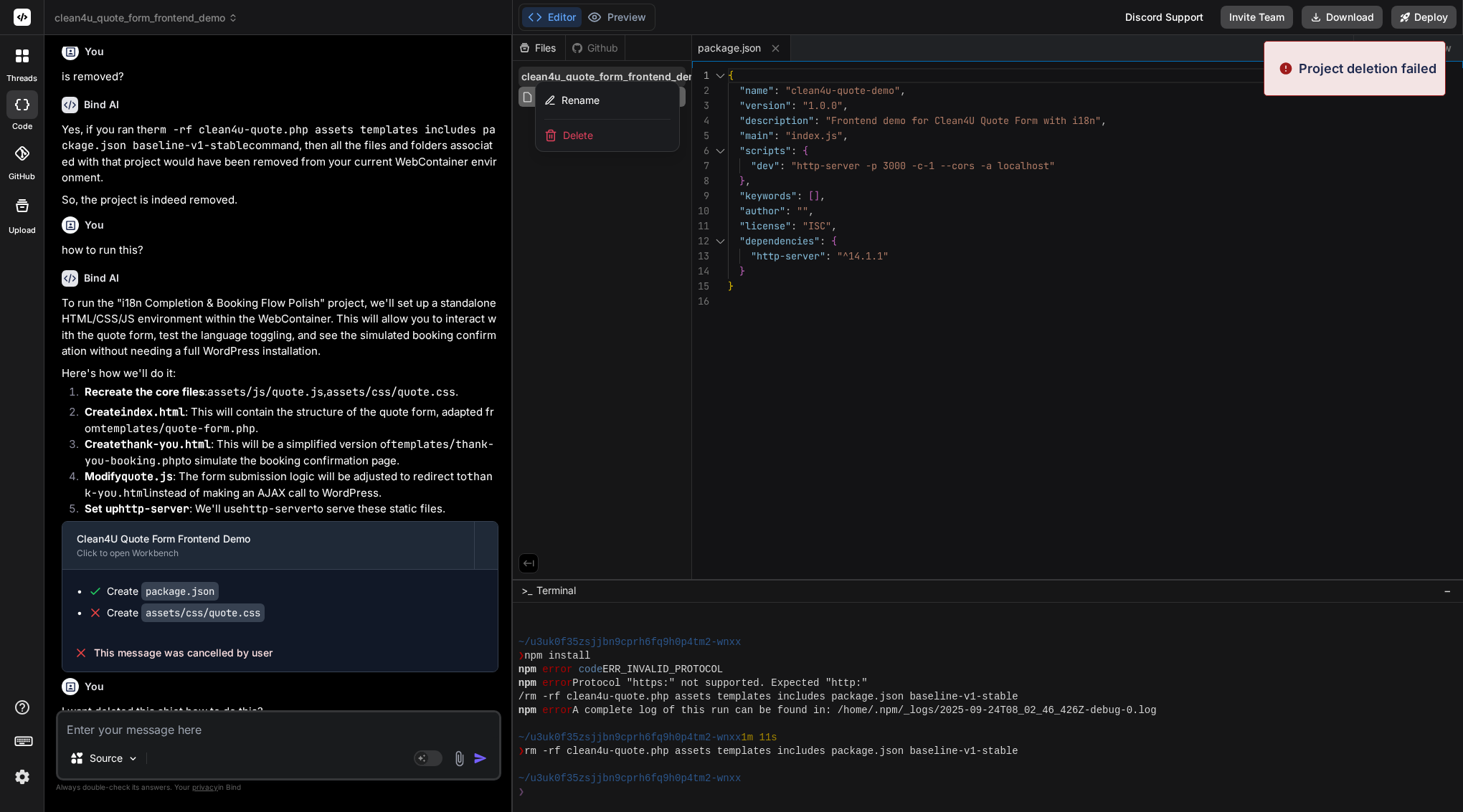
scroll to position [0, 0]
click at [574, 134] on span "Delete" at bounding box center [577, 135] width 30 height 15
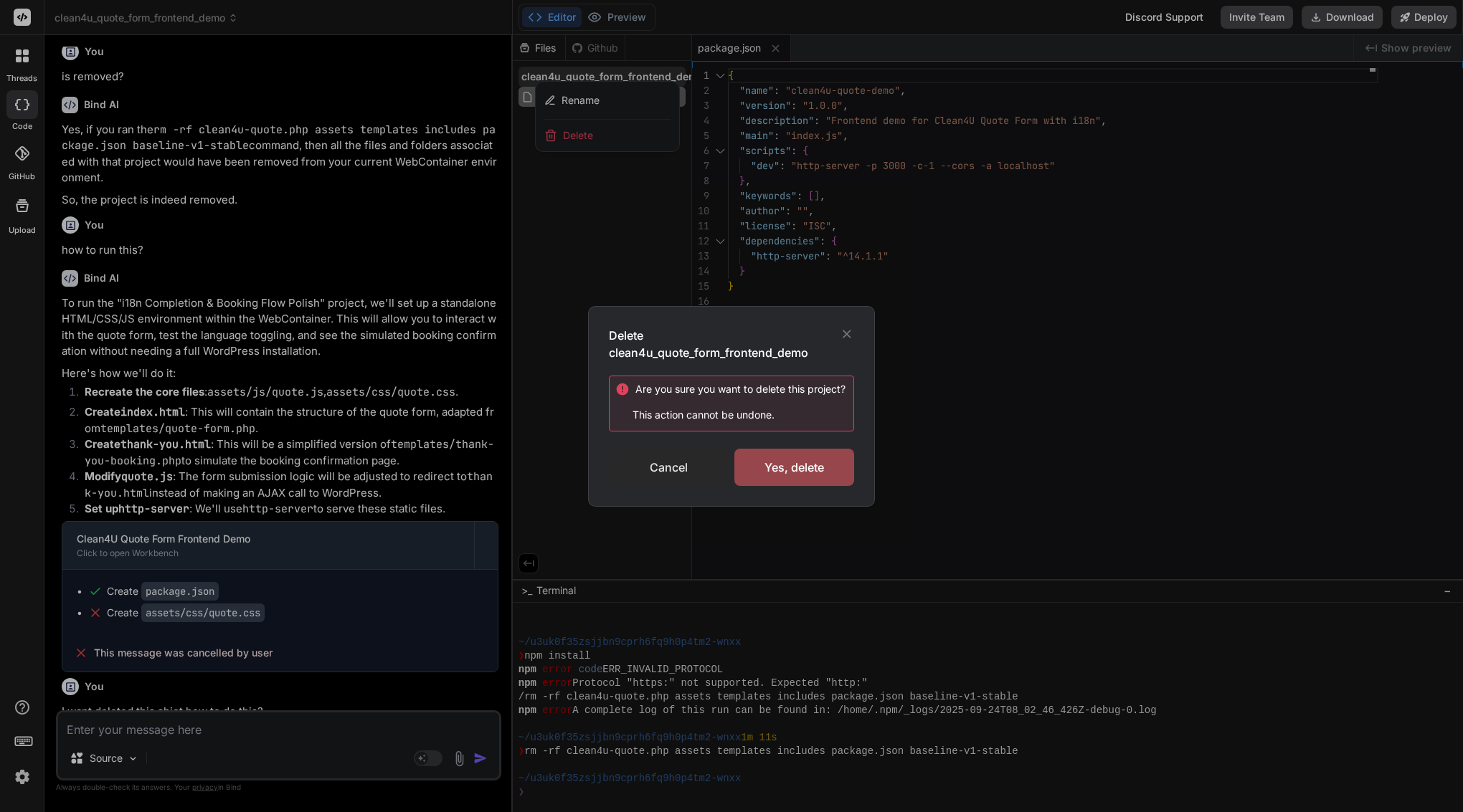
click at [664, 468] on div "Cancel" at bounding box center [668, 467] width 120 height 37
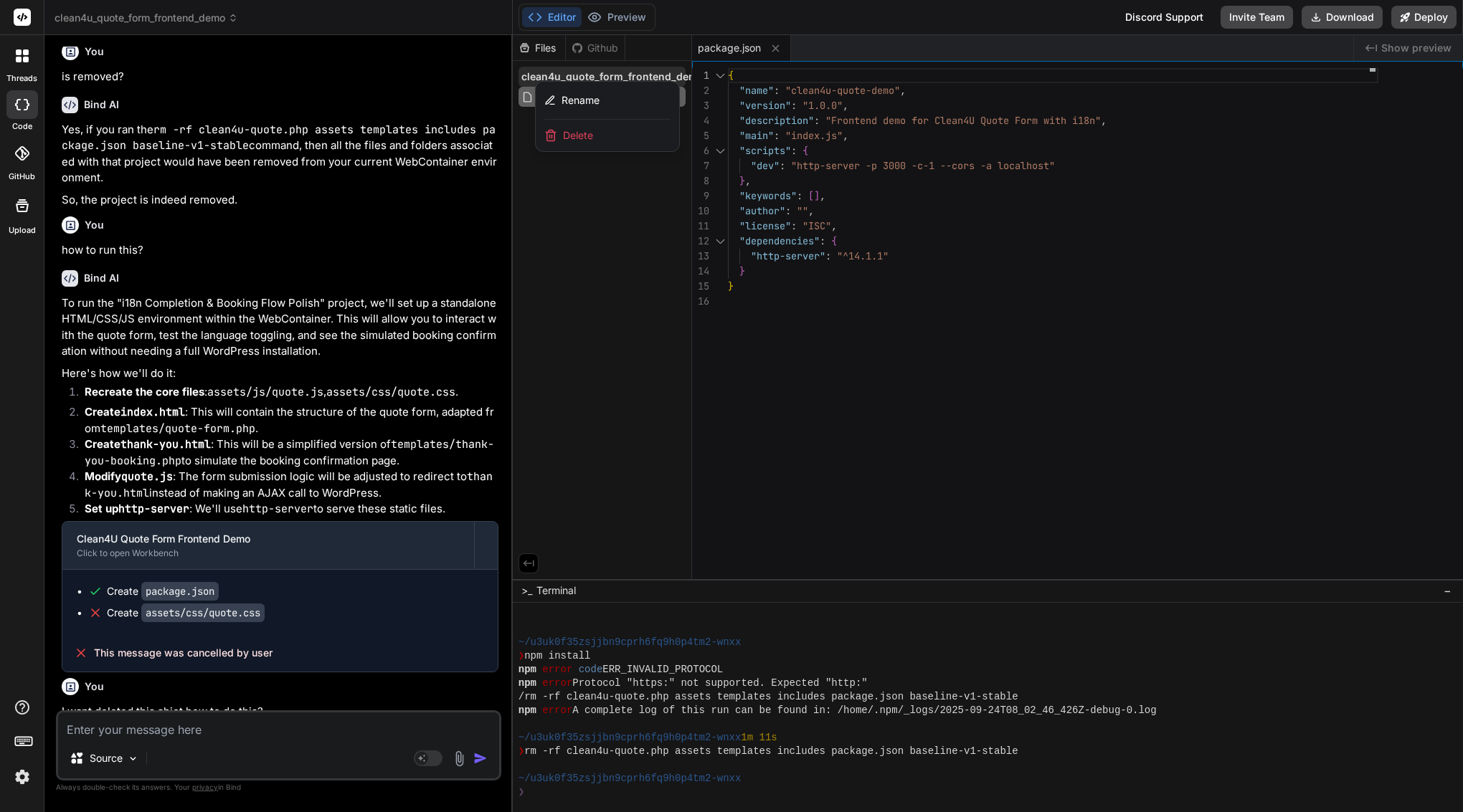
click at [615, 186] on div at bounding box center [987, 424] width 950 height 777
drag, startPoint x: 615, startPoint y: 186, endPoint x: 615, endPoint y: 139, distance: 47.0
click at [615, 164] on div "Files Github clean4u_quote_form_frontend_demo Rename Delete package.json" at bounding box center [602, 307] width 179 height 544
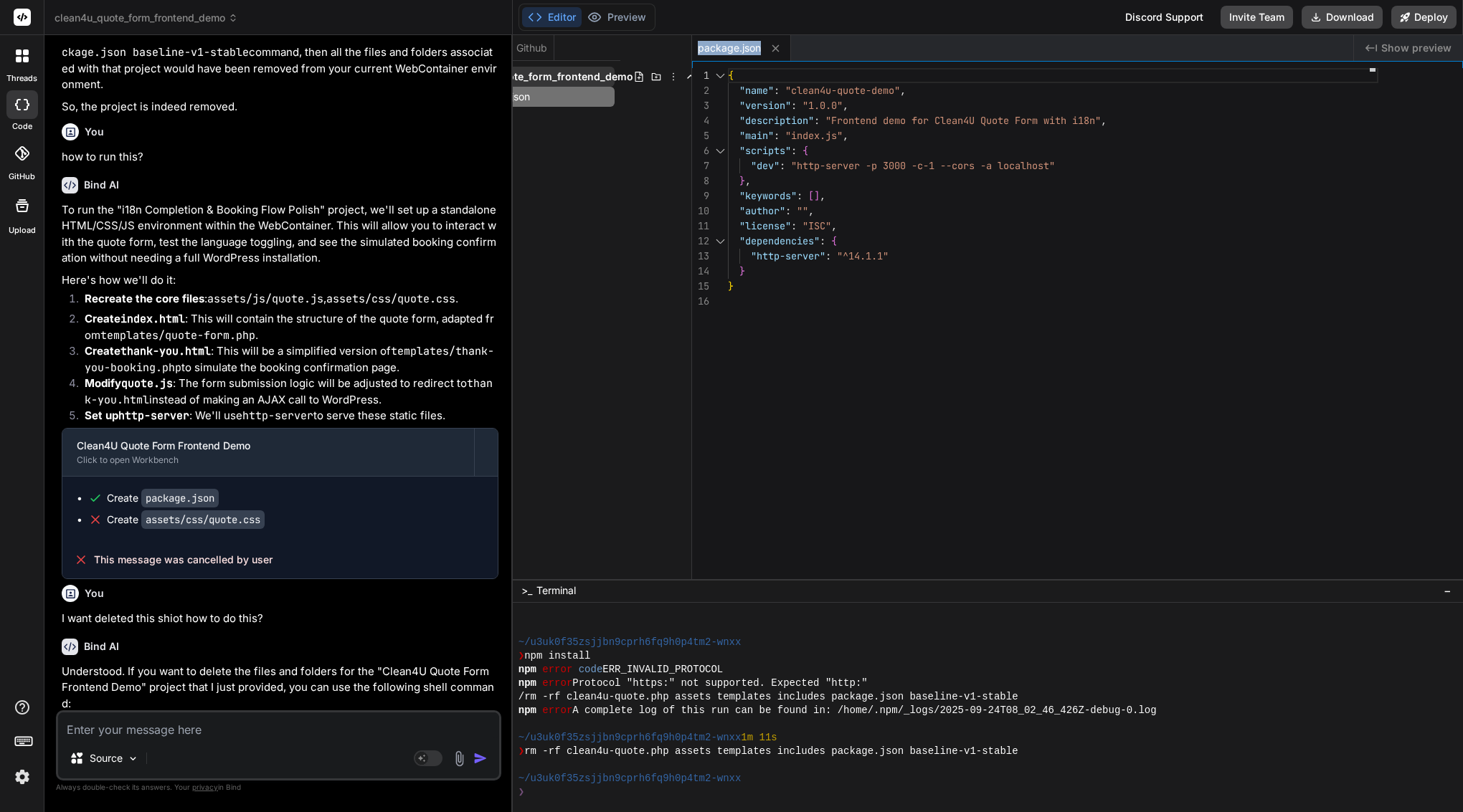
click at [669, 74] on icon at bounding box center [673, 76] width 11 height 11
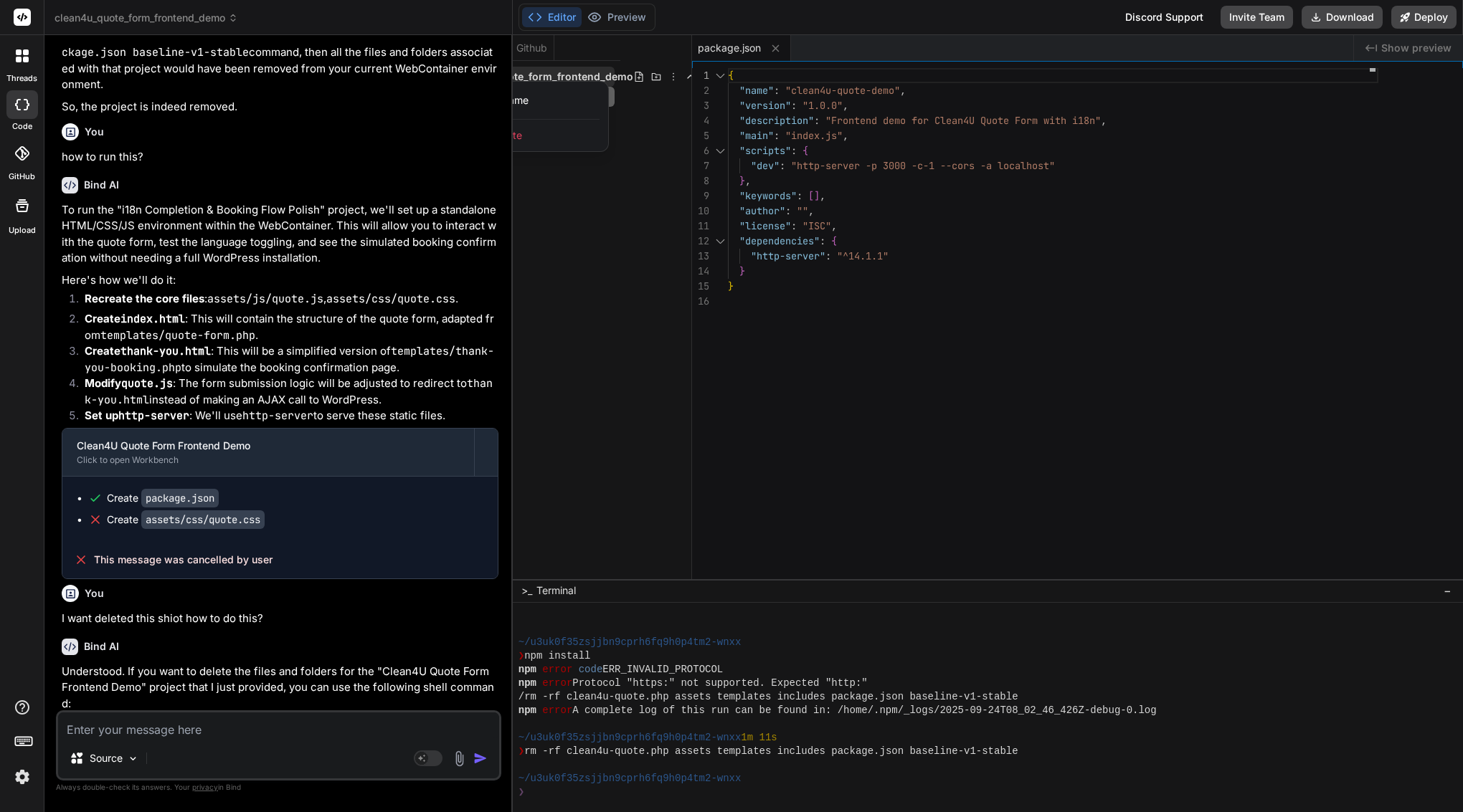
click at [519, 134] on span "Delete" at bounding box center [507, 135] width 30 height 15
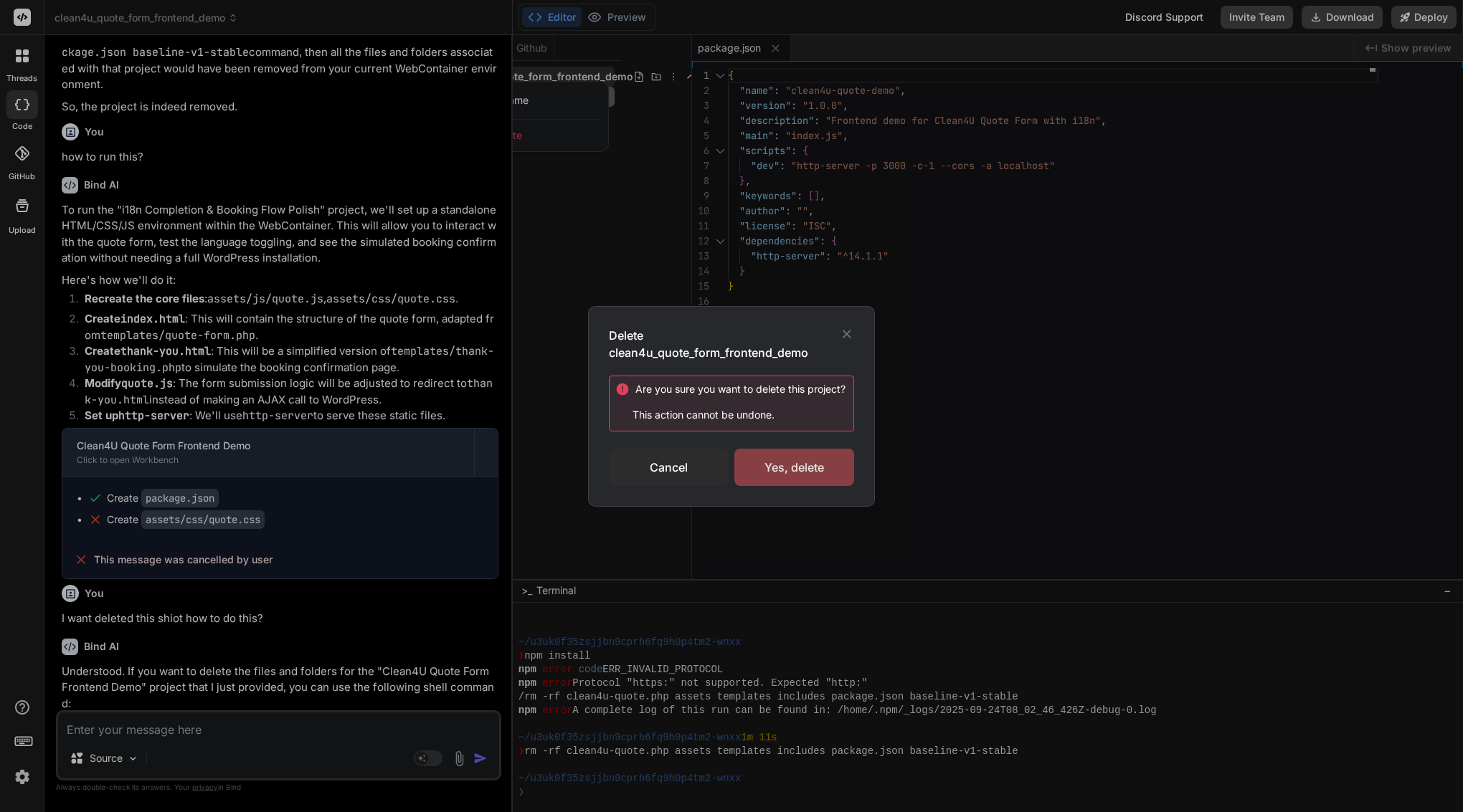
click at [798, 463] on div "Yes, delete" at bounding box center [794, 467] width 120 height 37
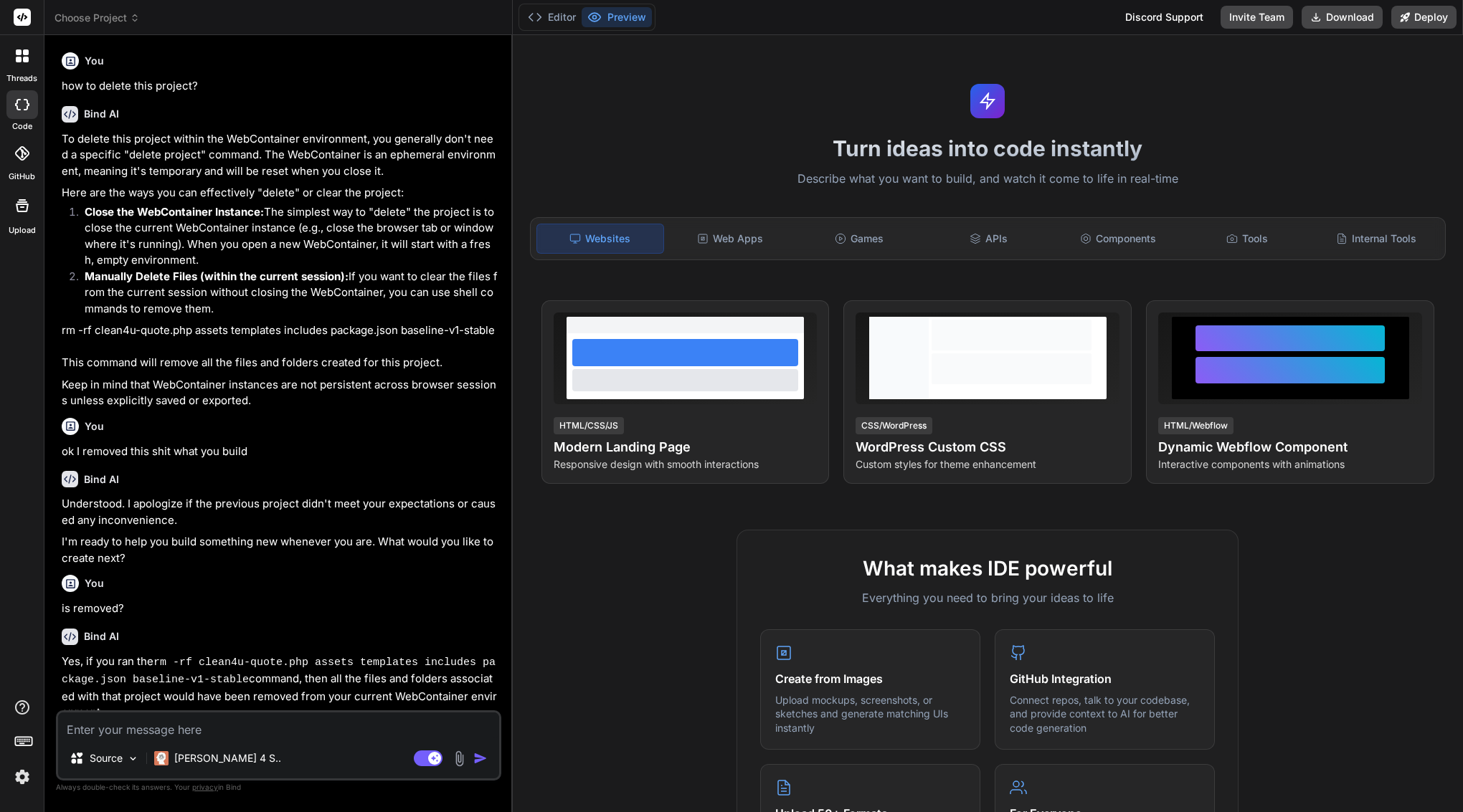
scroll to position [648, 0]
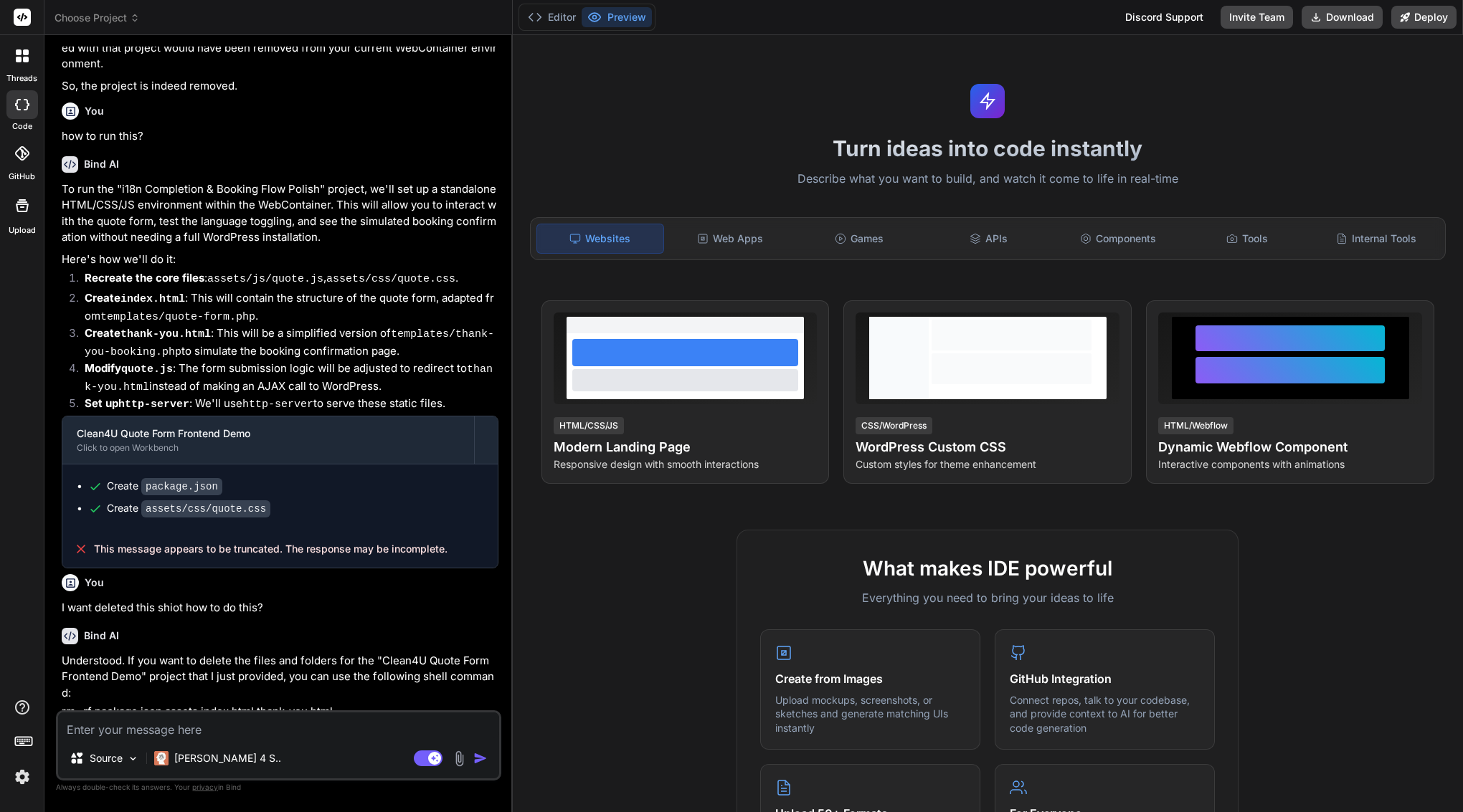
click at [122, 9] on header "Choose Project Created with Pixso." at bounding box center [278, 17] width 468 height 35
click at [113, 19] on span "Choose Project" at bounding box center [96, 17] width 85 height 15
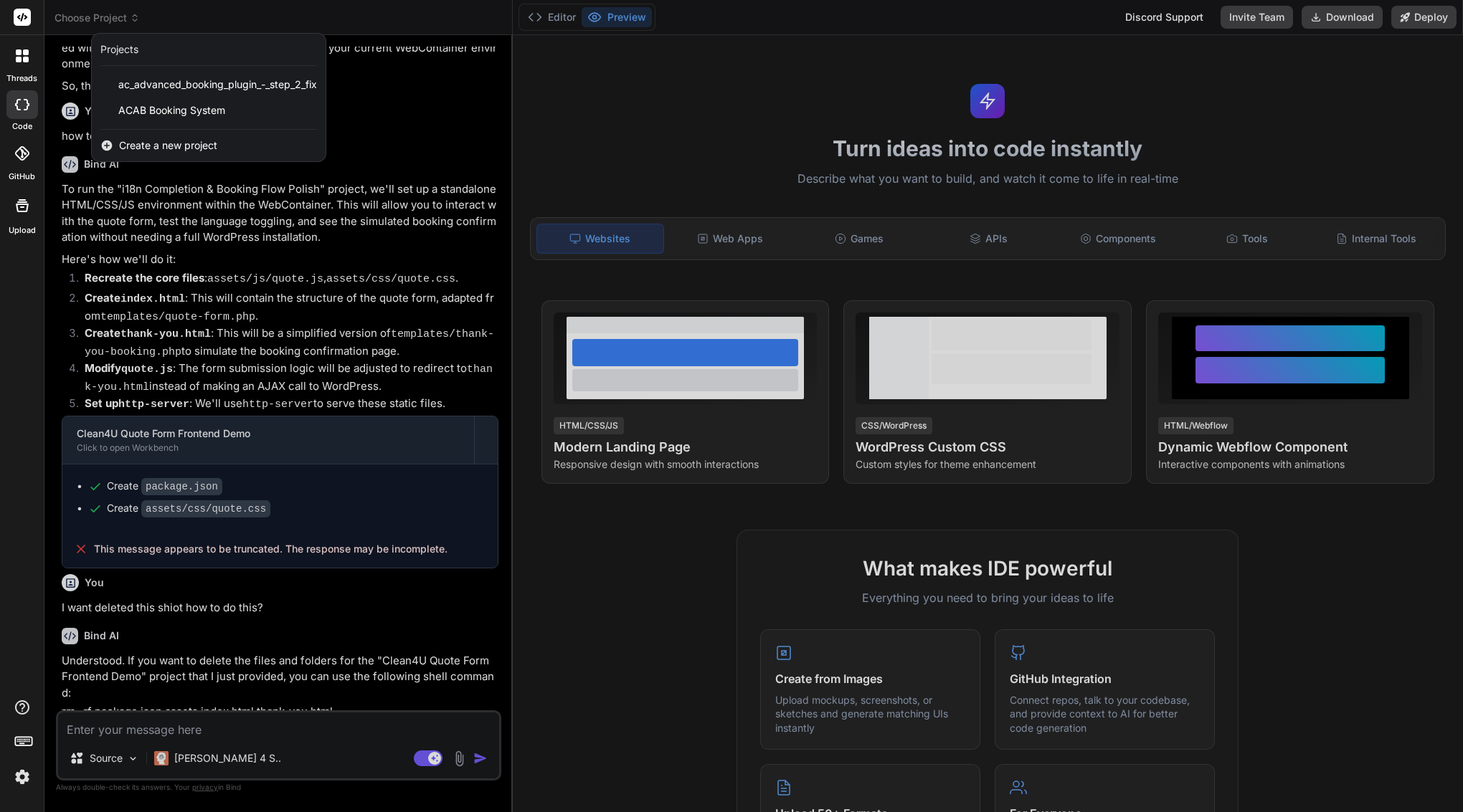
click at [433, 166] on div at bounding box center [732, 406] width 1463 height 812
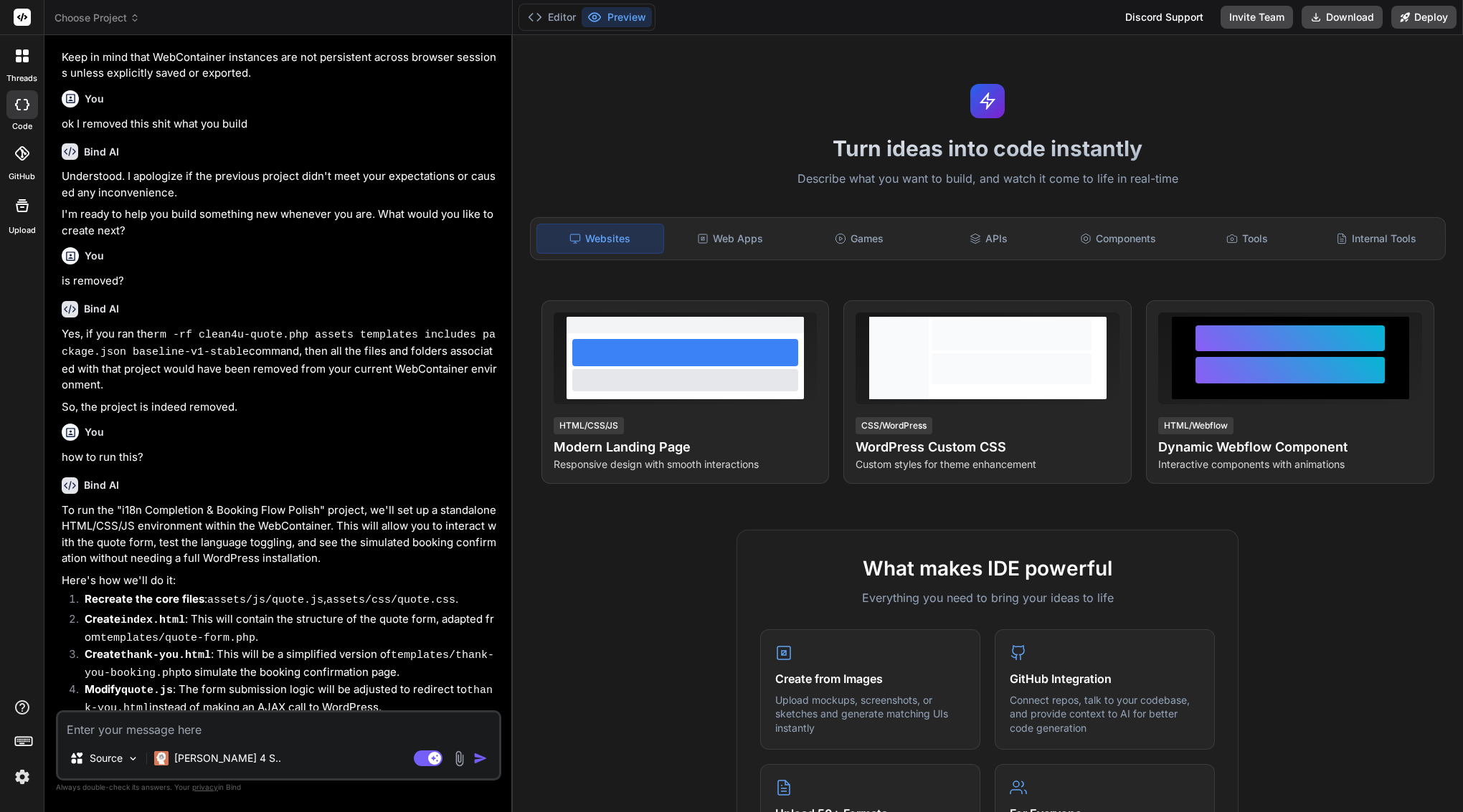
scroll to position [82, 0]
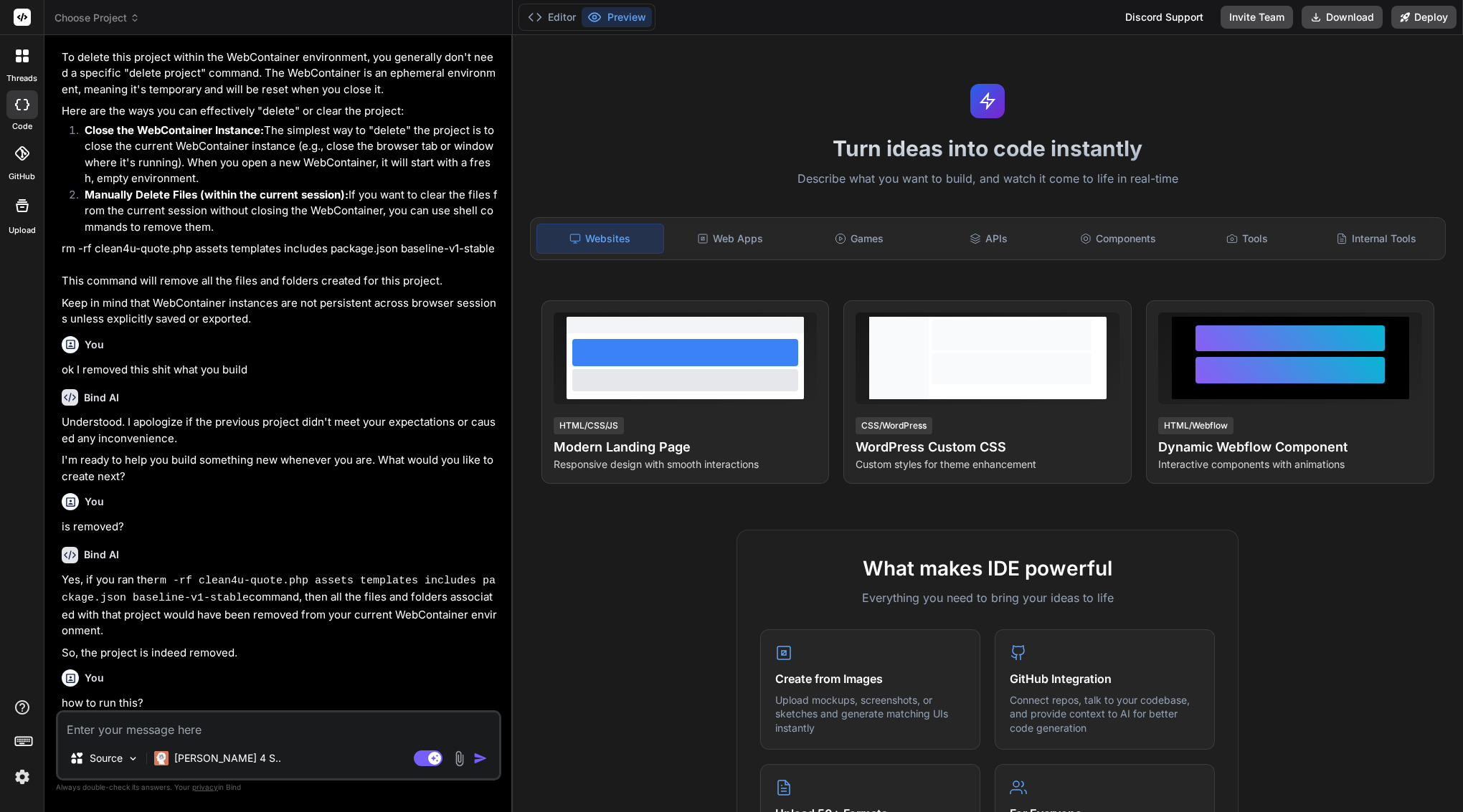
click at [128, 10] on span "Choose Project" at bounding box center [96, 17] width 85 height 15
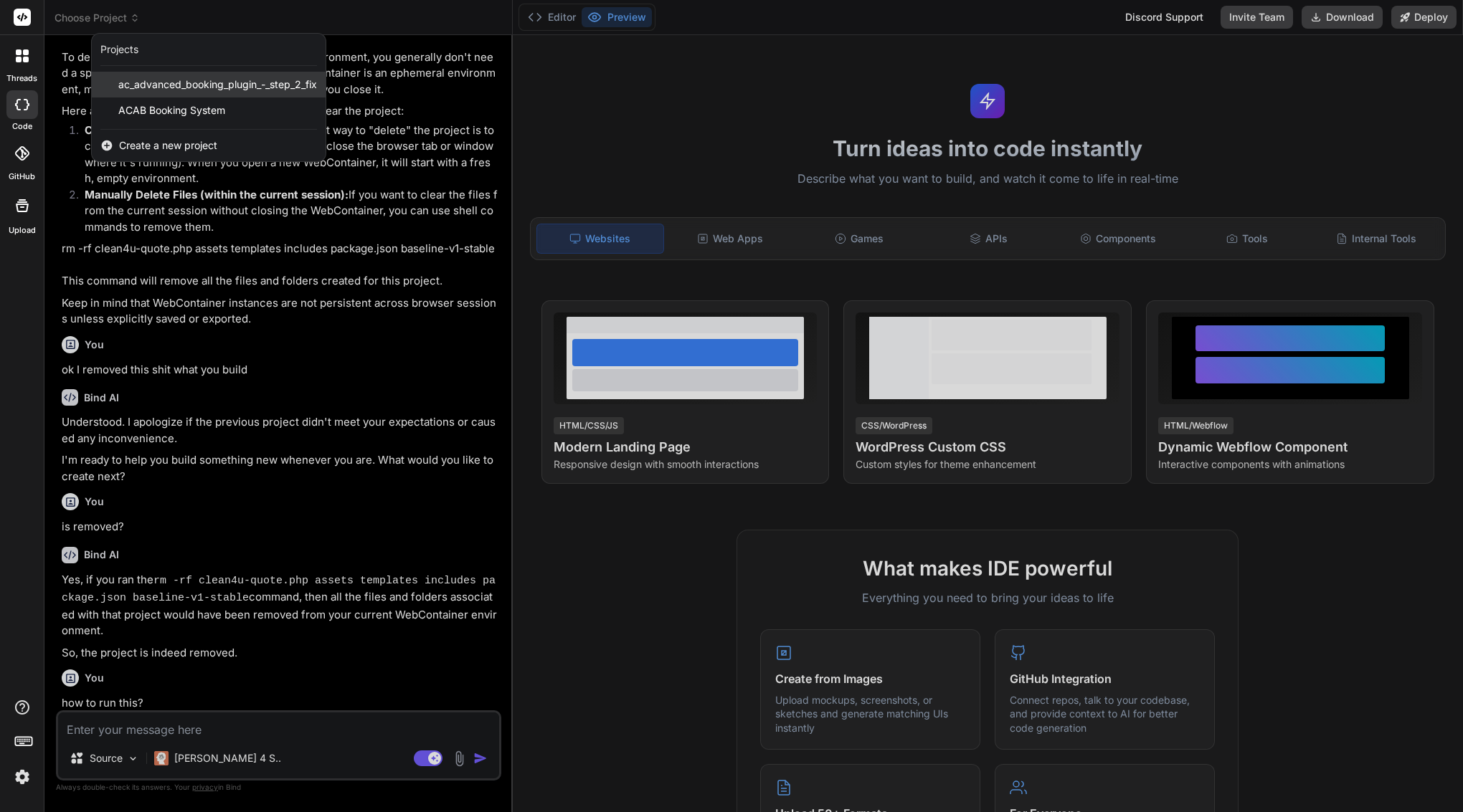
click at [207, 83] on span "ac_advanced_booking_plugin_-_step_2_fix" at bounding box center [217, 84] width 198 height 15
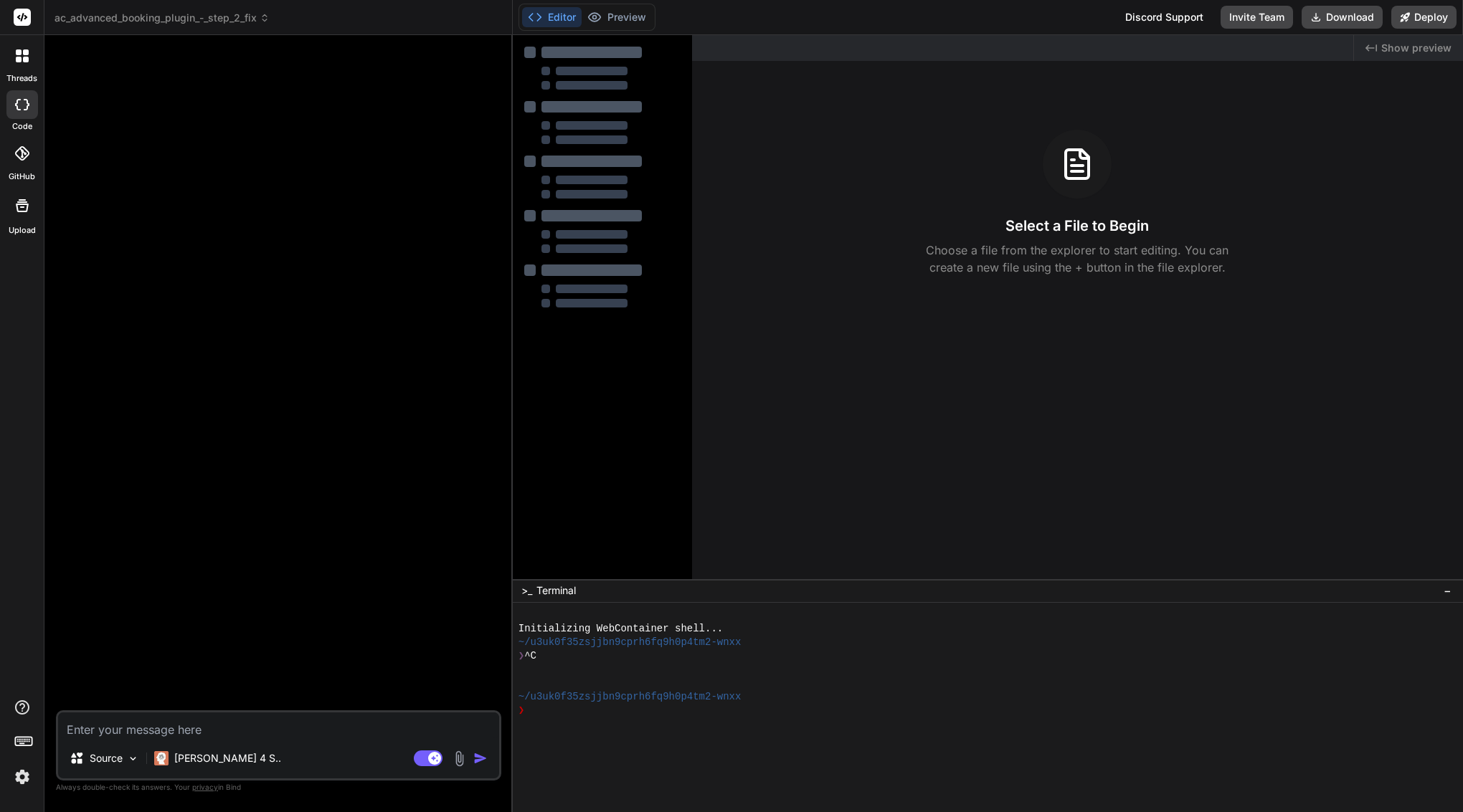
click at [555, 11] on button "Editor" at bounding box center [551, 16] width 59 height 20
type textarea "x"
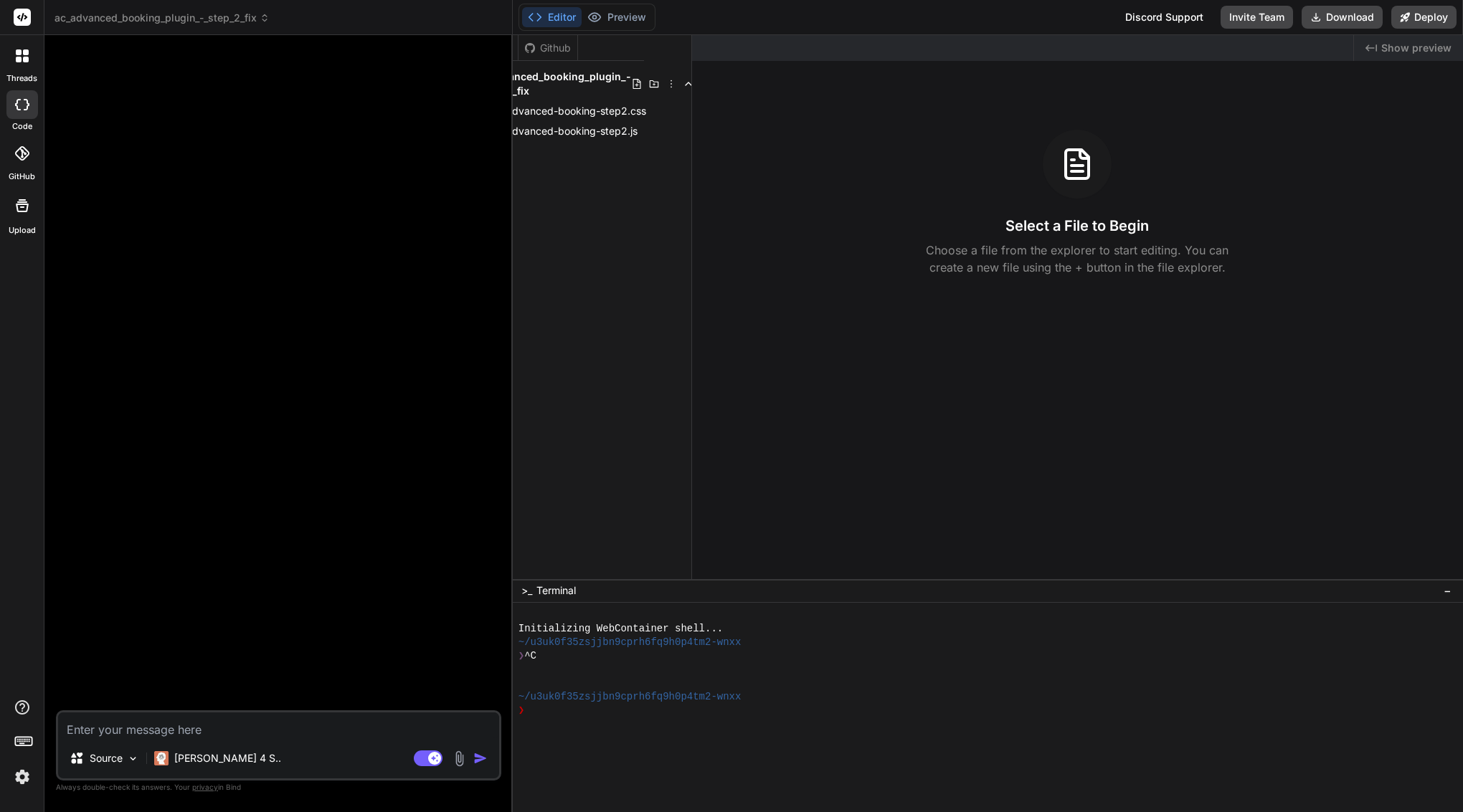
scroll to position [0, 47]
click at [671, 81] on icon at bounding box center [672, 84] width 2 height 8
click at [583, 138] on span "Delete" at bounding box center [577, 135] width 30 height 15
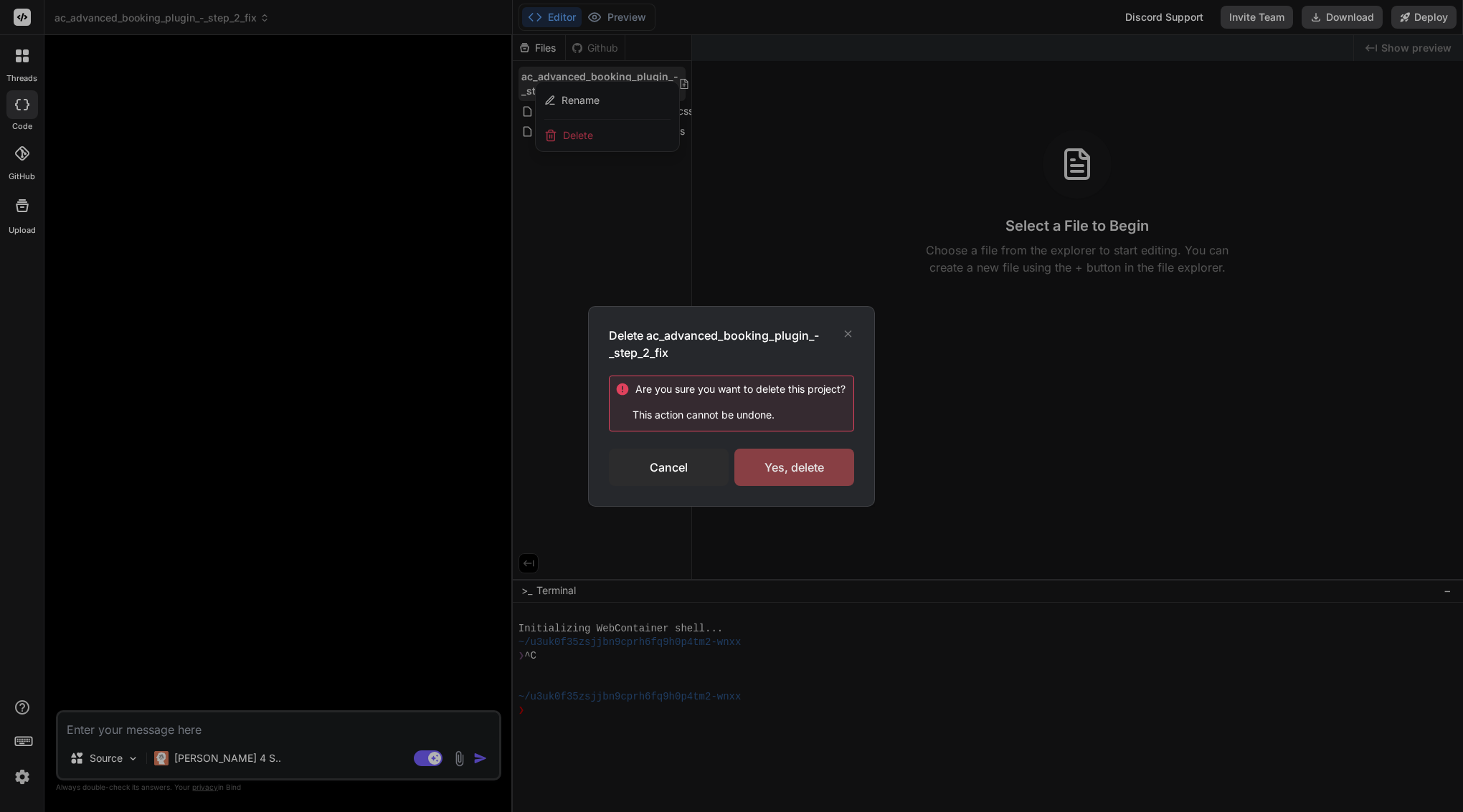
click at [783, 461] on div "Yes, delete" at bounding box center [794, 467] width 120 height 37
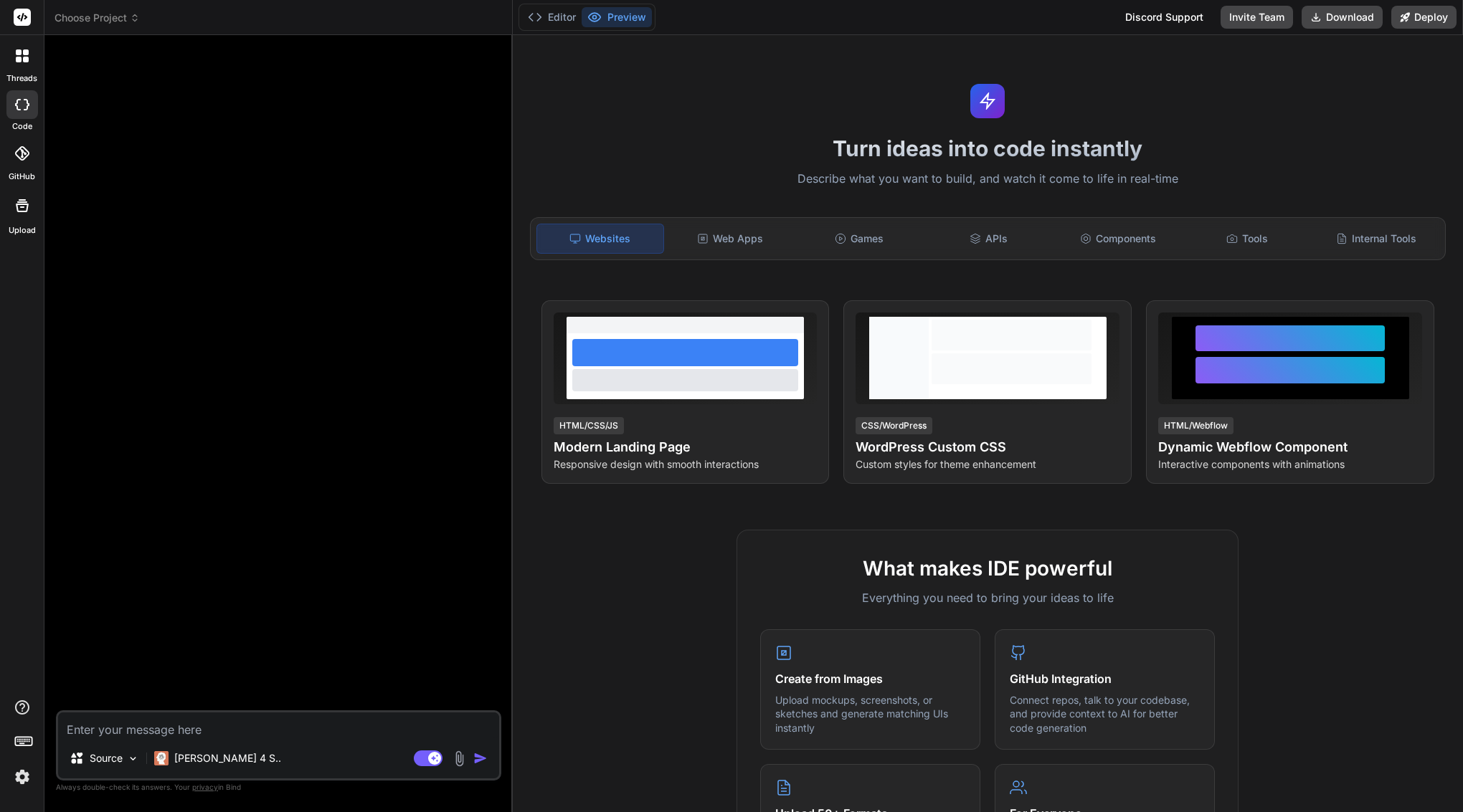
click at [117, 15] on span "Choose Project" at bounding box center [96, 17] width 85 height 15
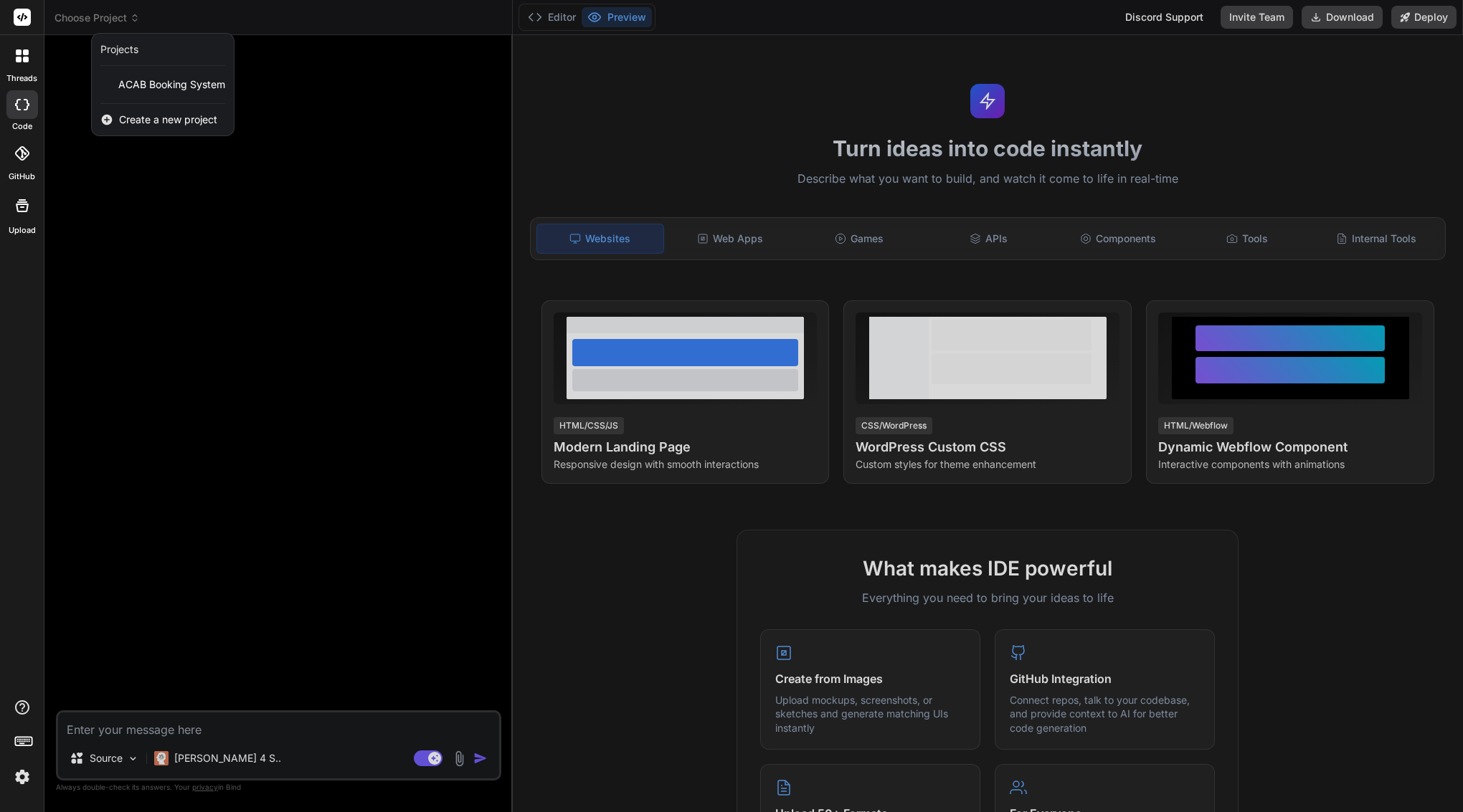
click at [252, 206] on div at bounding box center [732, 406] width 1463 height 812
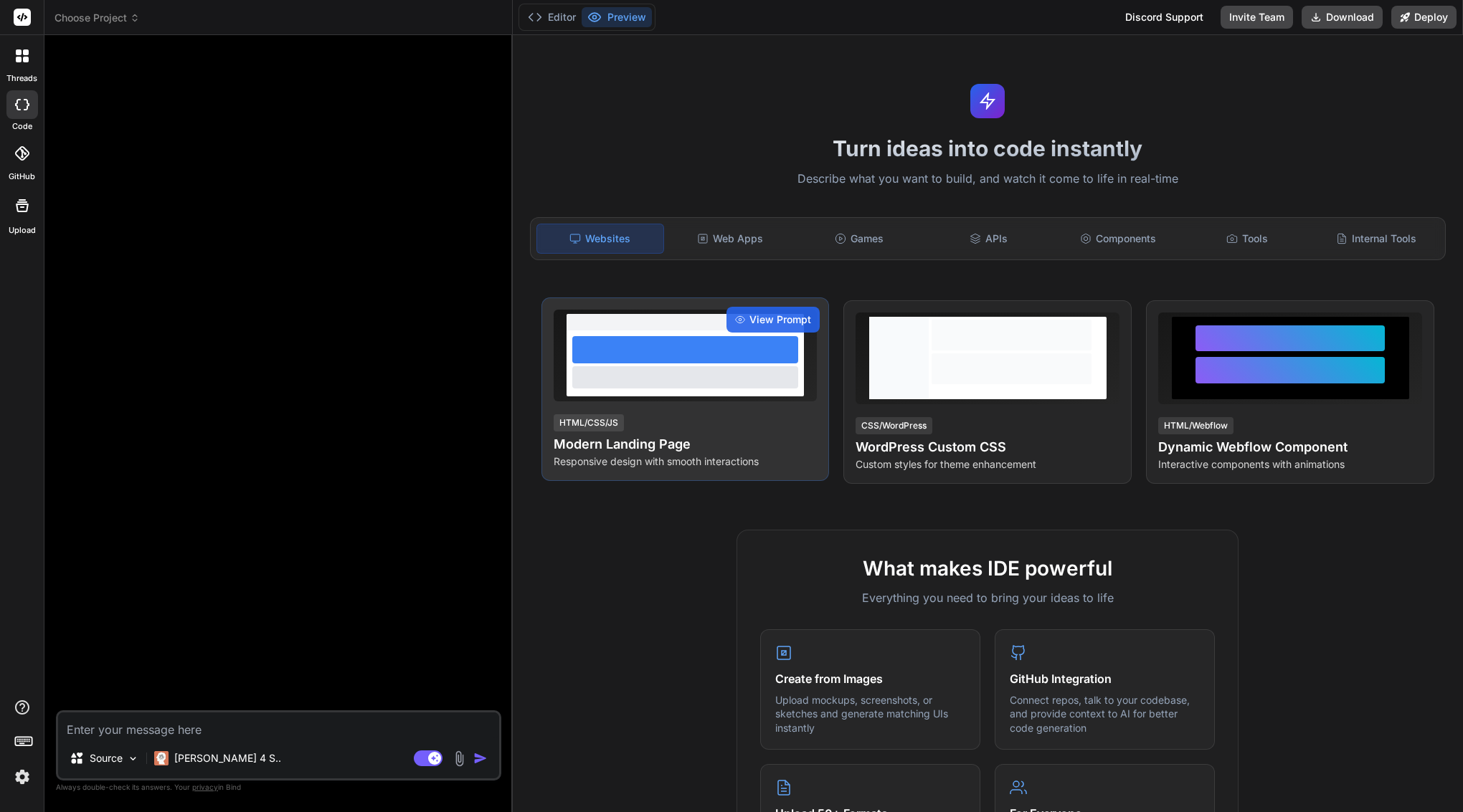
click at [711, 338] on div at bounding box center [685, 350] width 226 height 28
click at [788, 321] on span "View Prompt" at bounding box center [781, 319] width 62 height 15
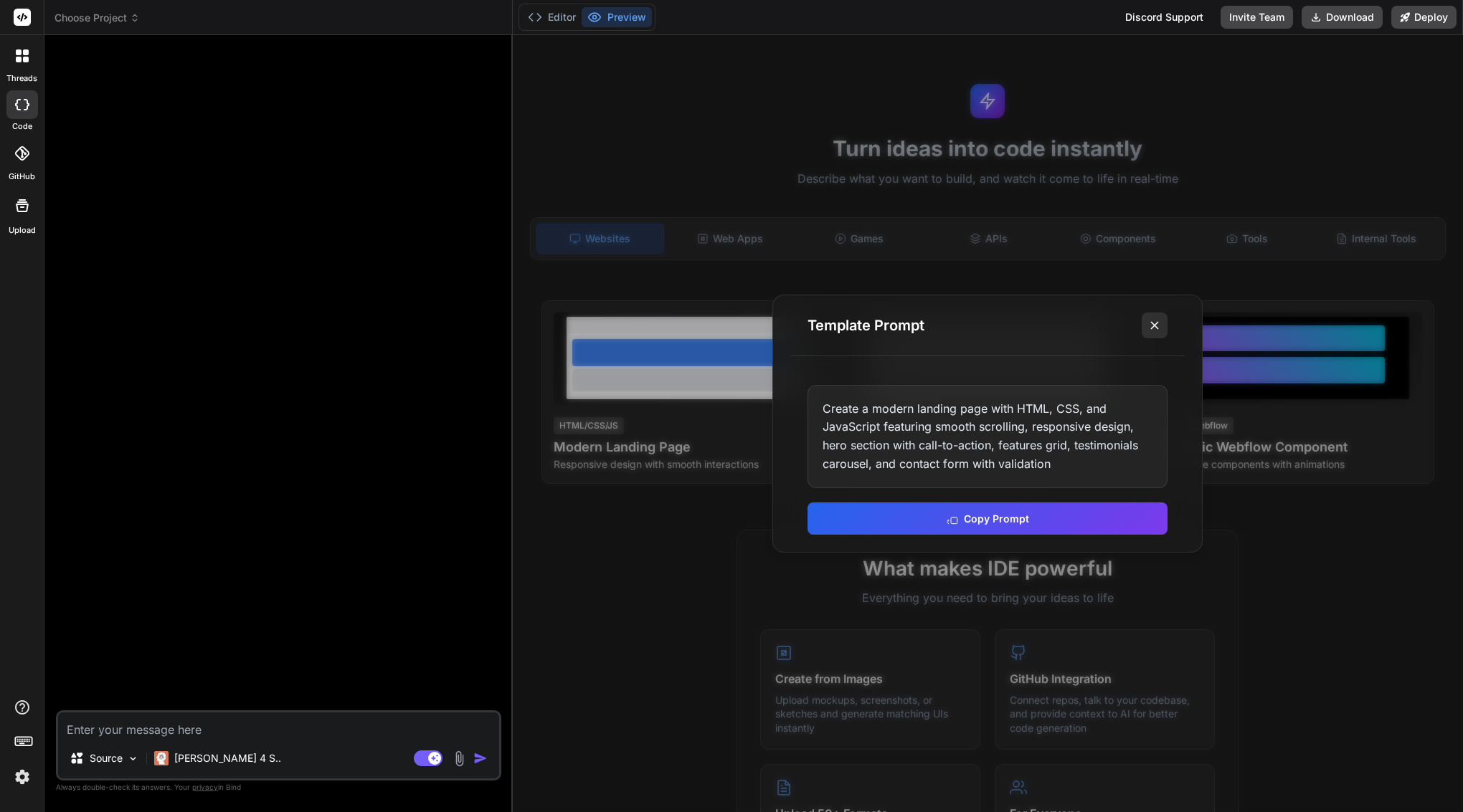
click at [1152, 322] on icon at bounding box center [1154, 325] width 15 height 15
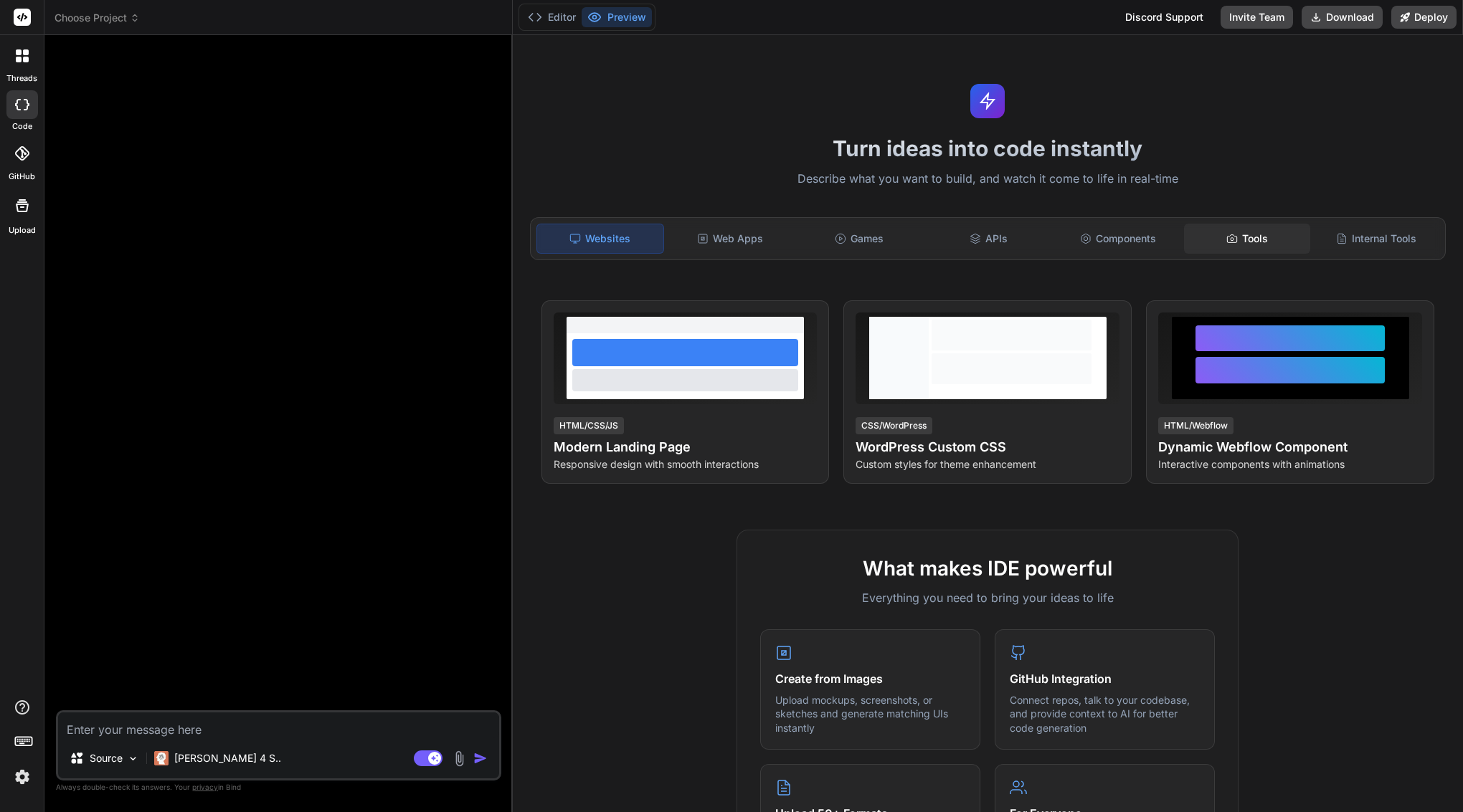
click at [1257, 243] on div "Tools" at bounding box center [1247, 239] width 126 height 30
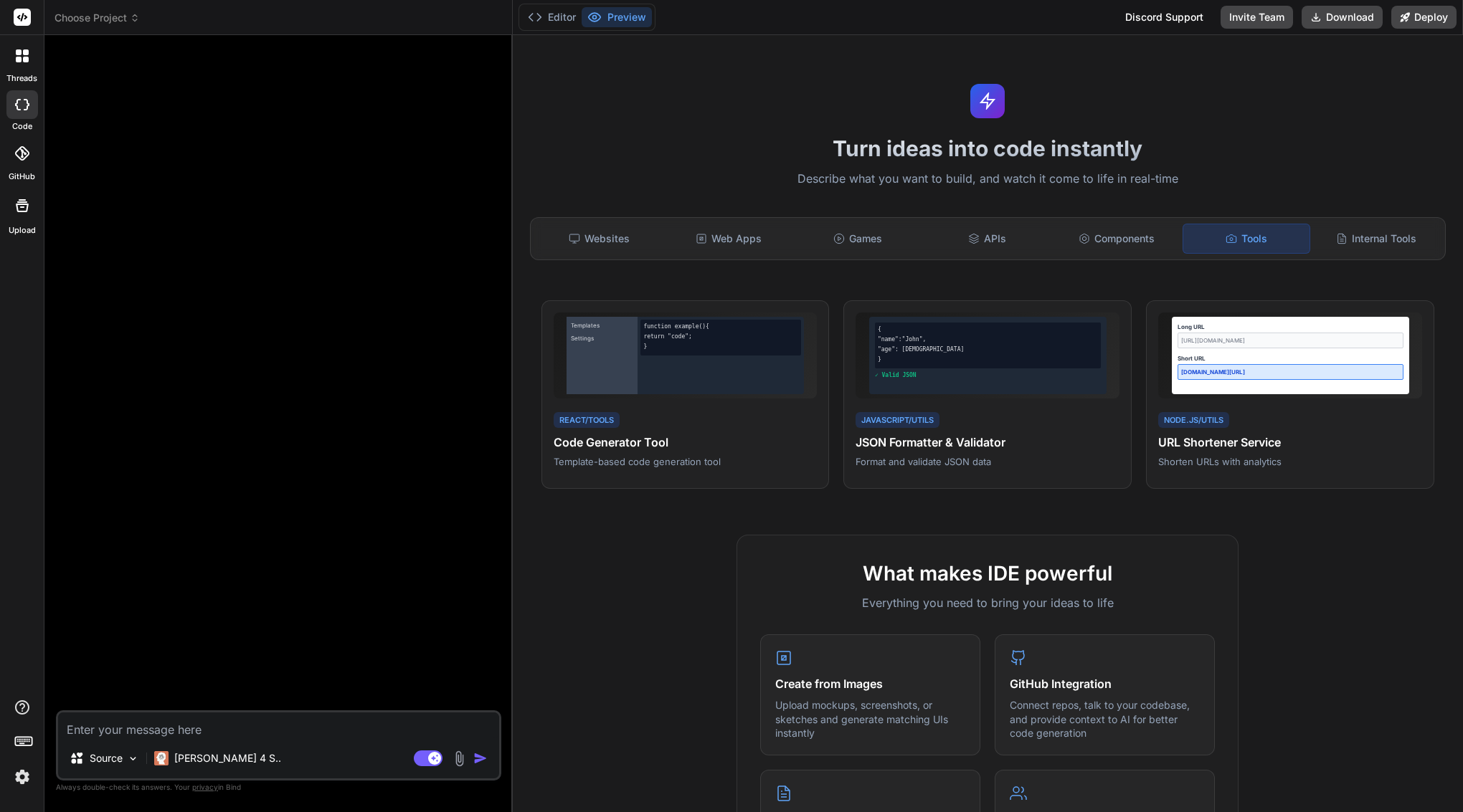
click at [109, 23] on span "Choose Project" at bounding box center [96, 17] width 85 height 15
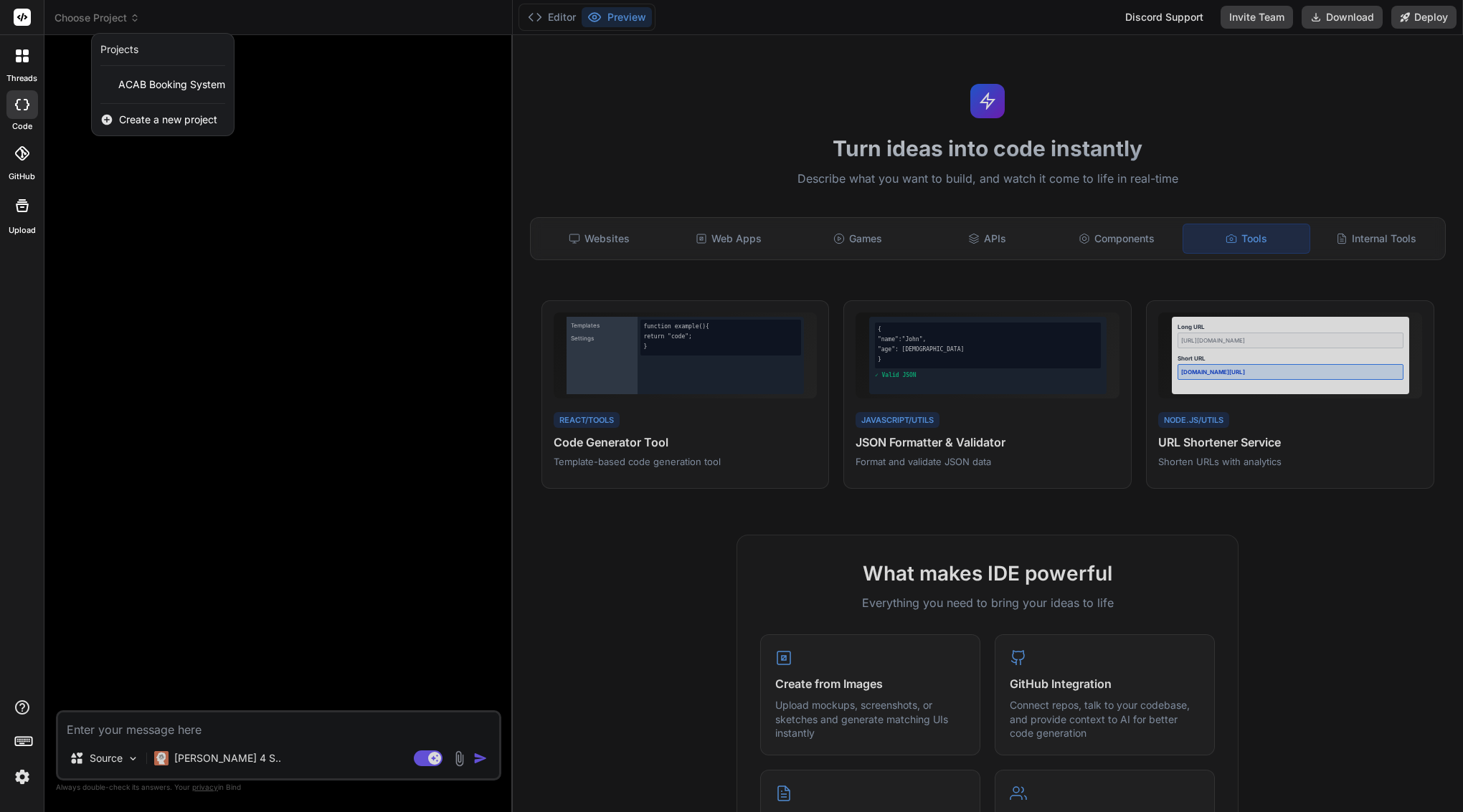
click at [177, 122] on span "Create a new project" at bounding box center [168, 120] width 98 height 15
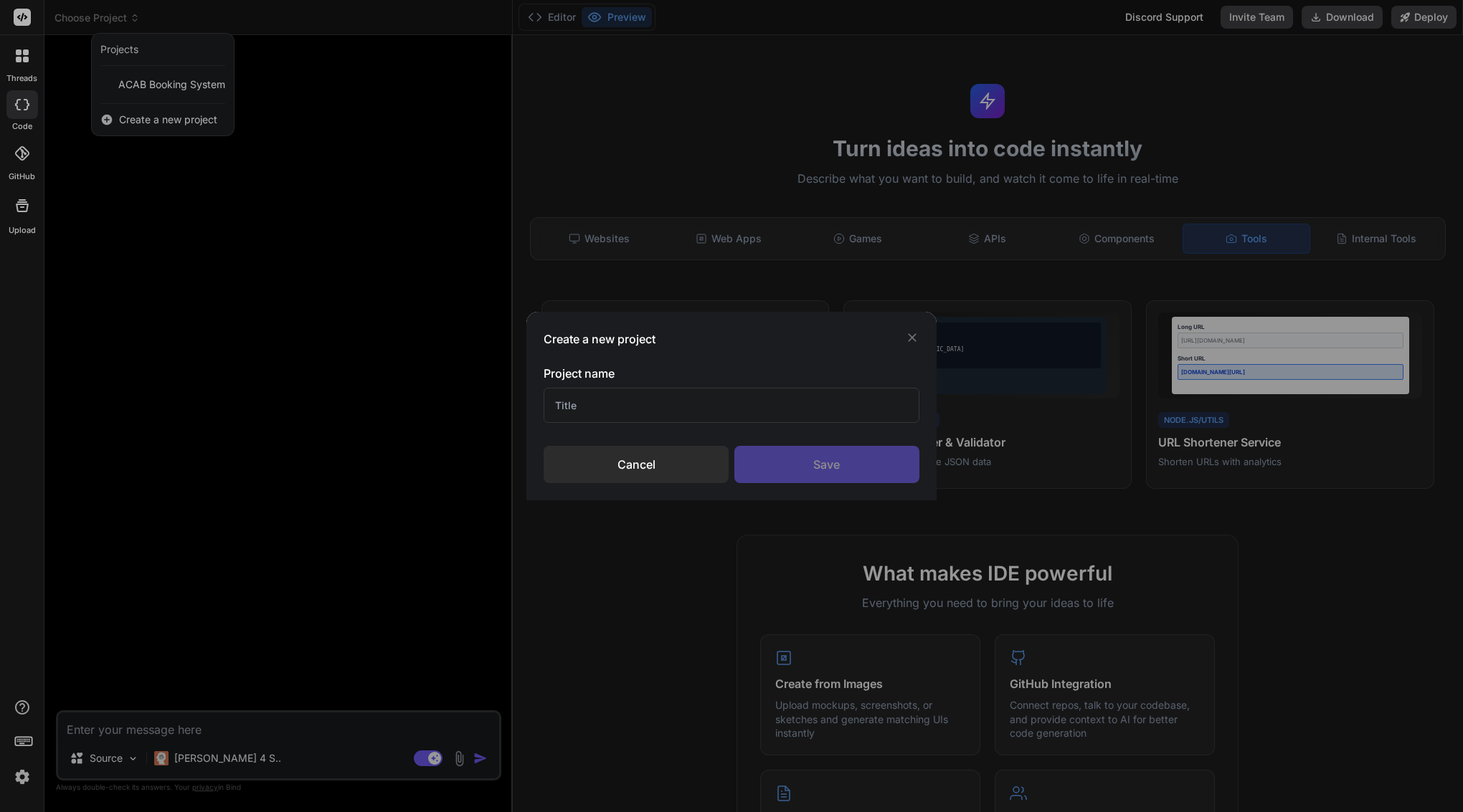
click at [587, 397] on input "text" at bounding box center [731, 405] width 375 height 35
paste input "Custom WordPress Cleaning Quote Form"
type input "Custom WordPress Cleaning Quote Form"
click at [856, 472] on div "Save" at bounding box center [826, 464] width 185 height 37
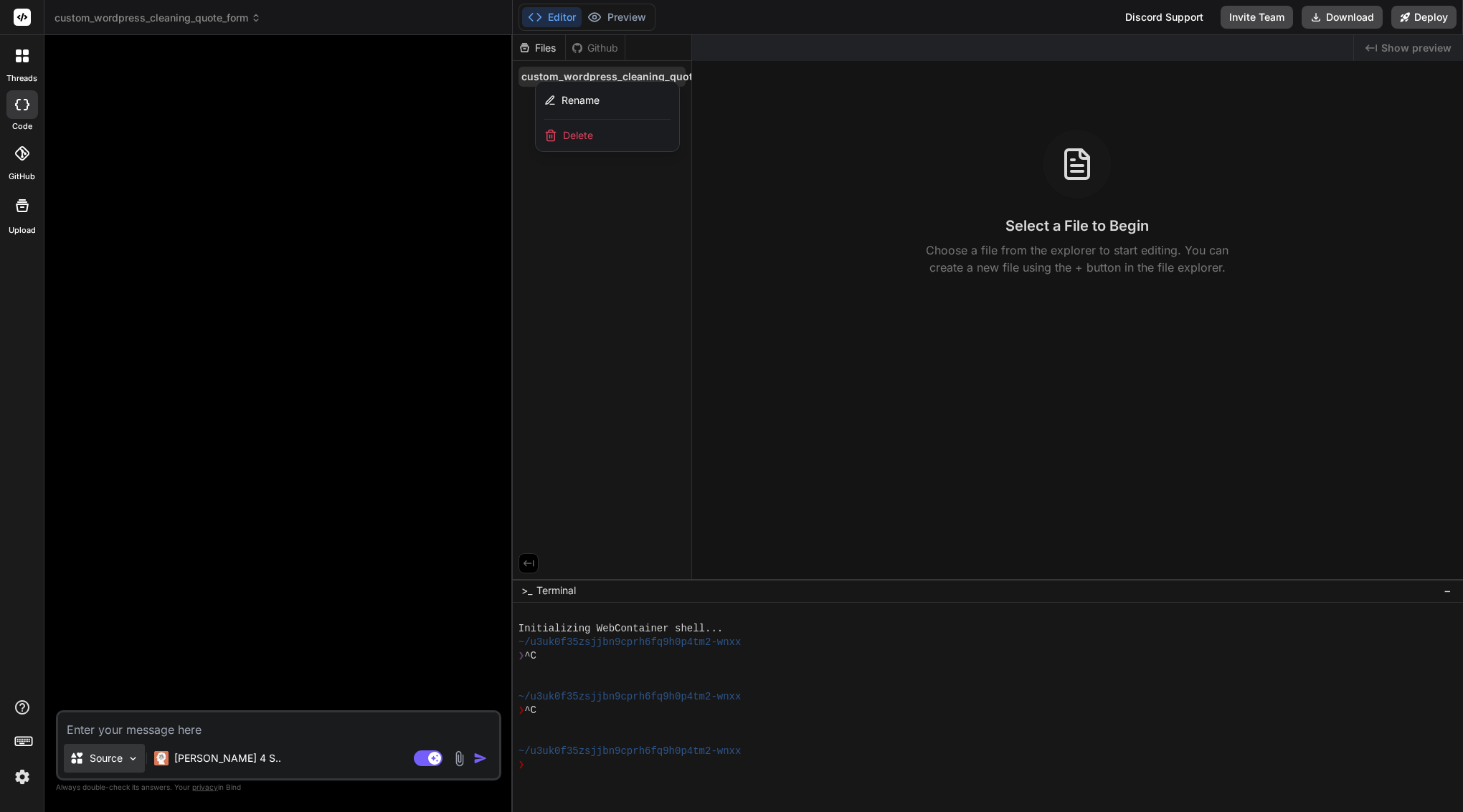
click at [100, 755] on p "Source" at bounding box center [106, 758] width 33 height 15
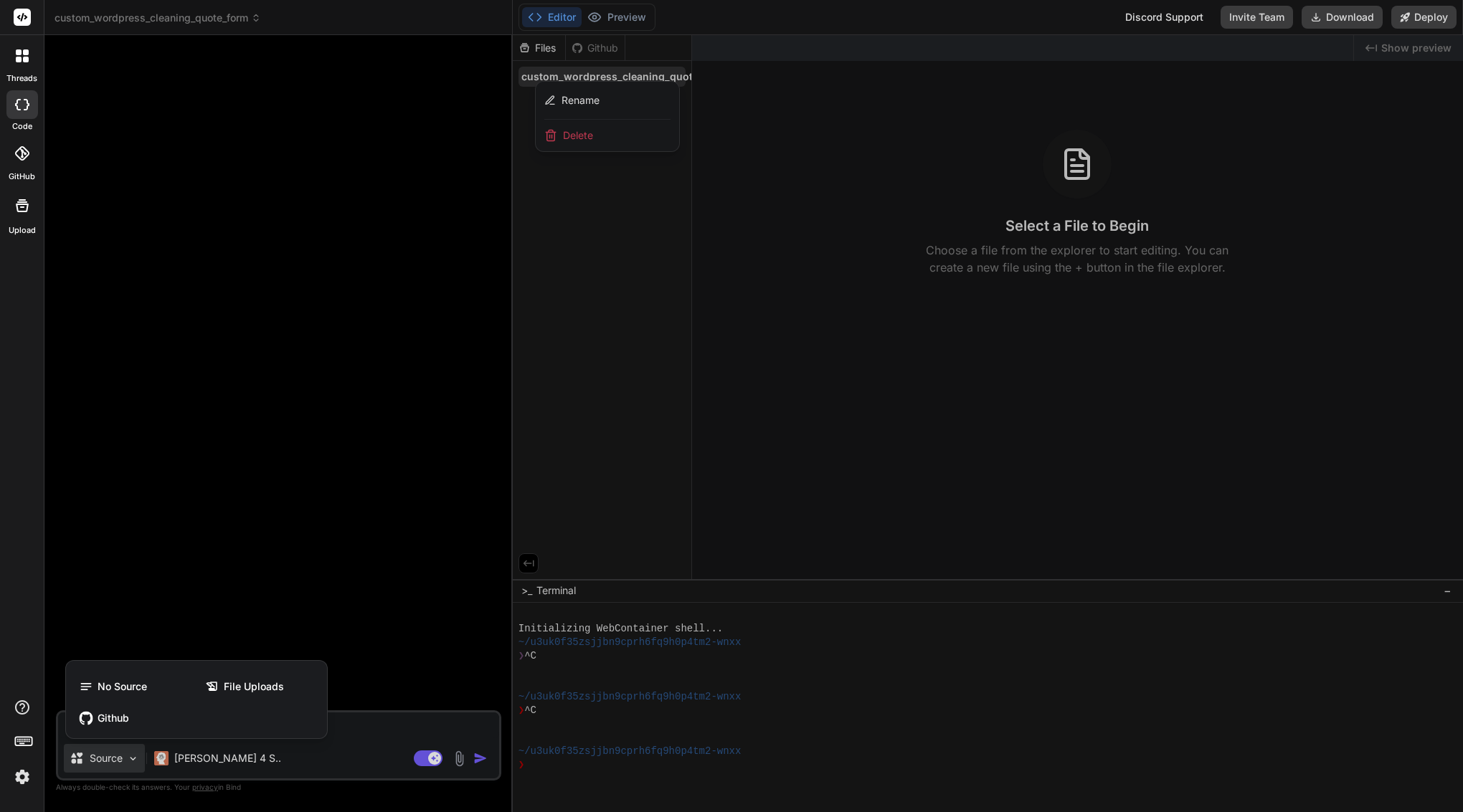
click at [311, 380] on div at bounding box center [732, 406] width 1463 height 812
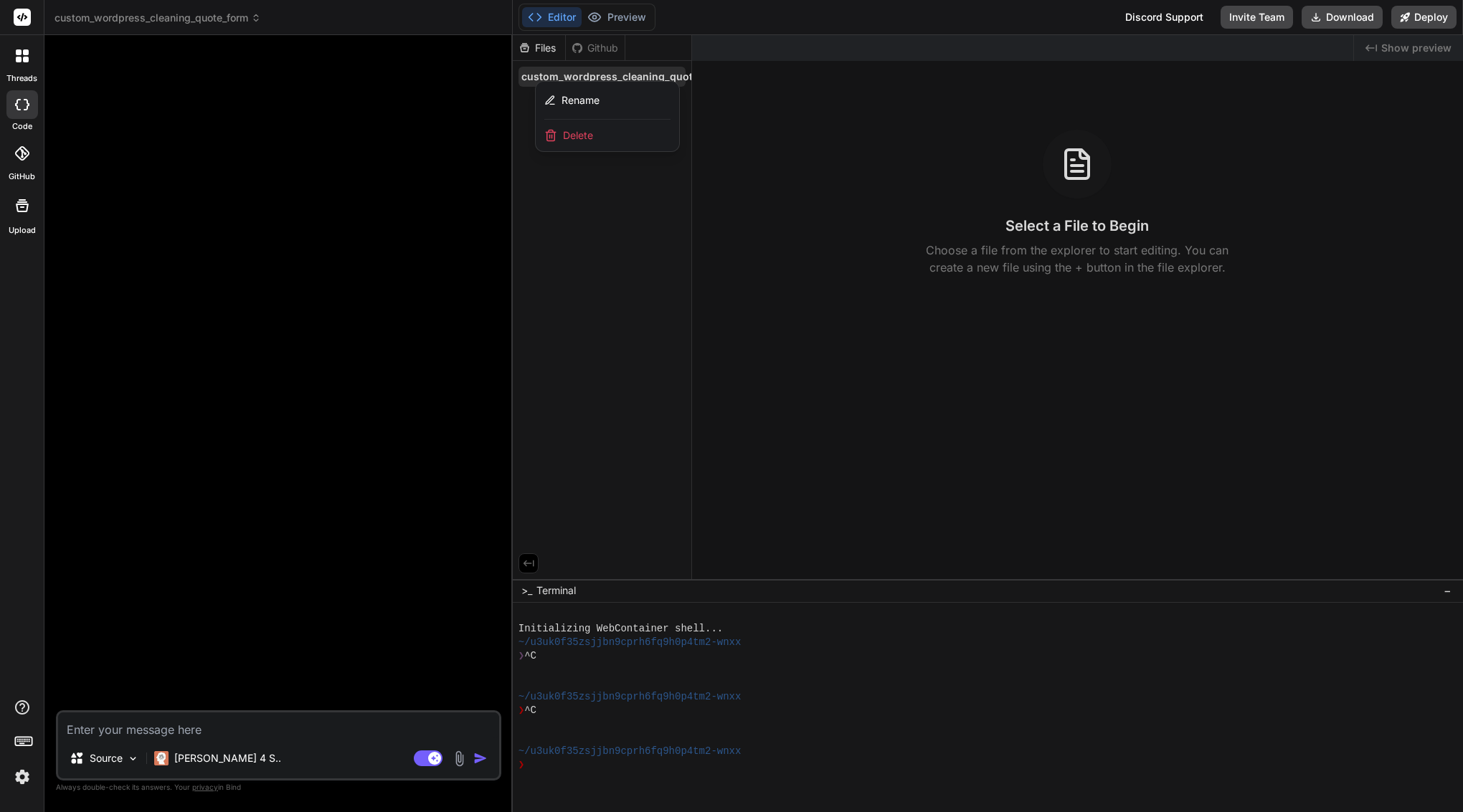
click at [629, 202] on div at bounding box center [987, 424] width 950 height 777
click at [104, 764] on p "Source" at bounding box center [106, 758] width 33 height 15
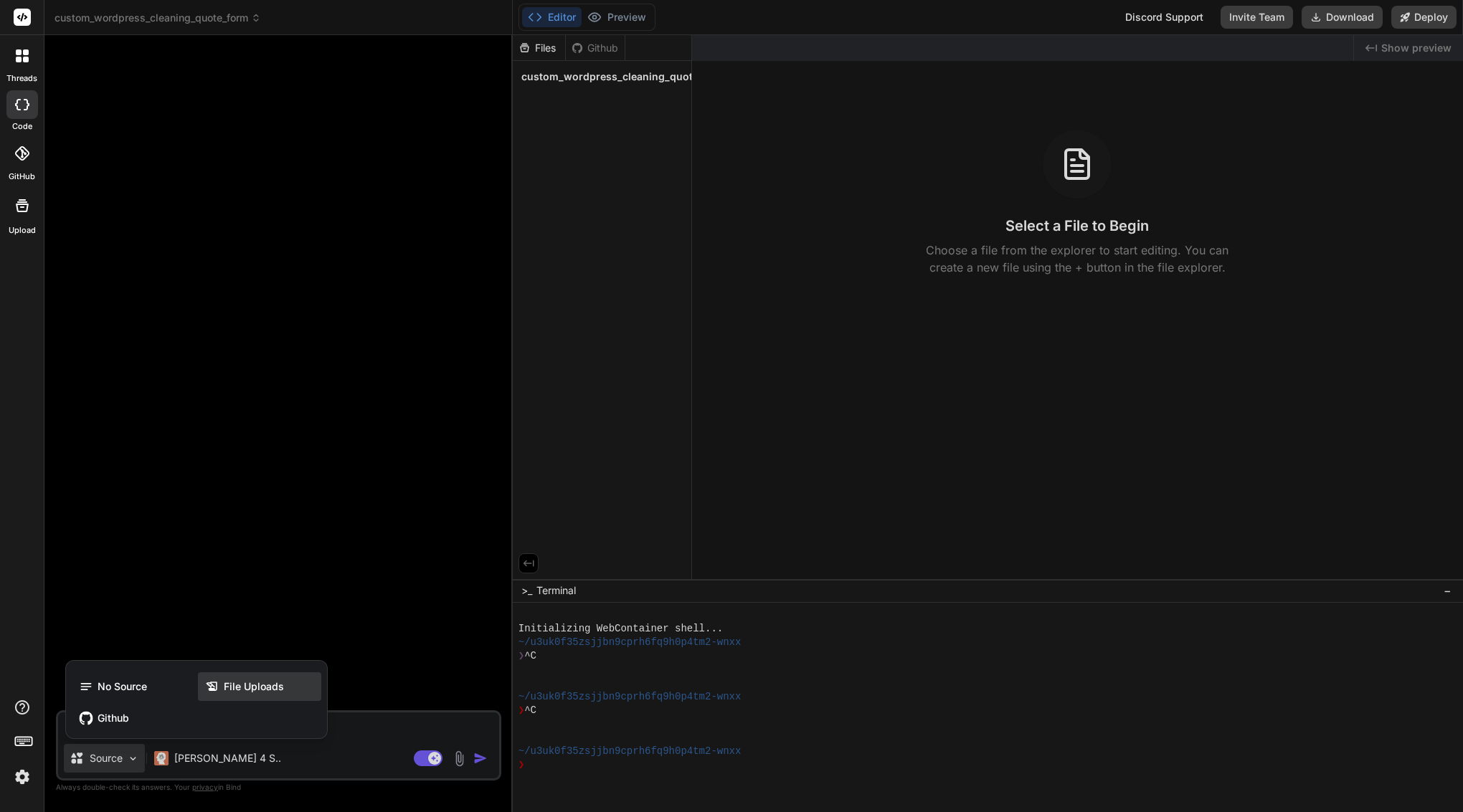
click at [238, 686] on span "File Uploads" at bounding box center [254, 686] width 60 height 15
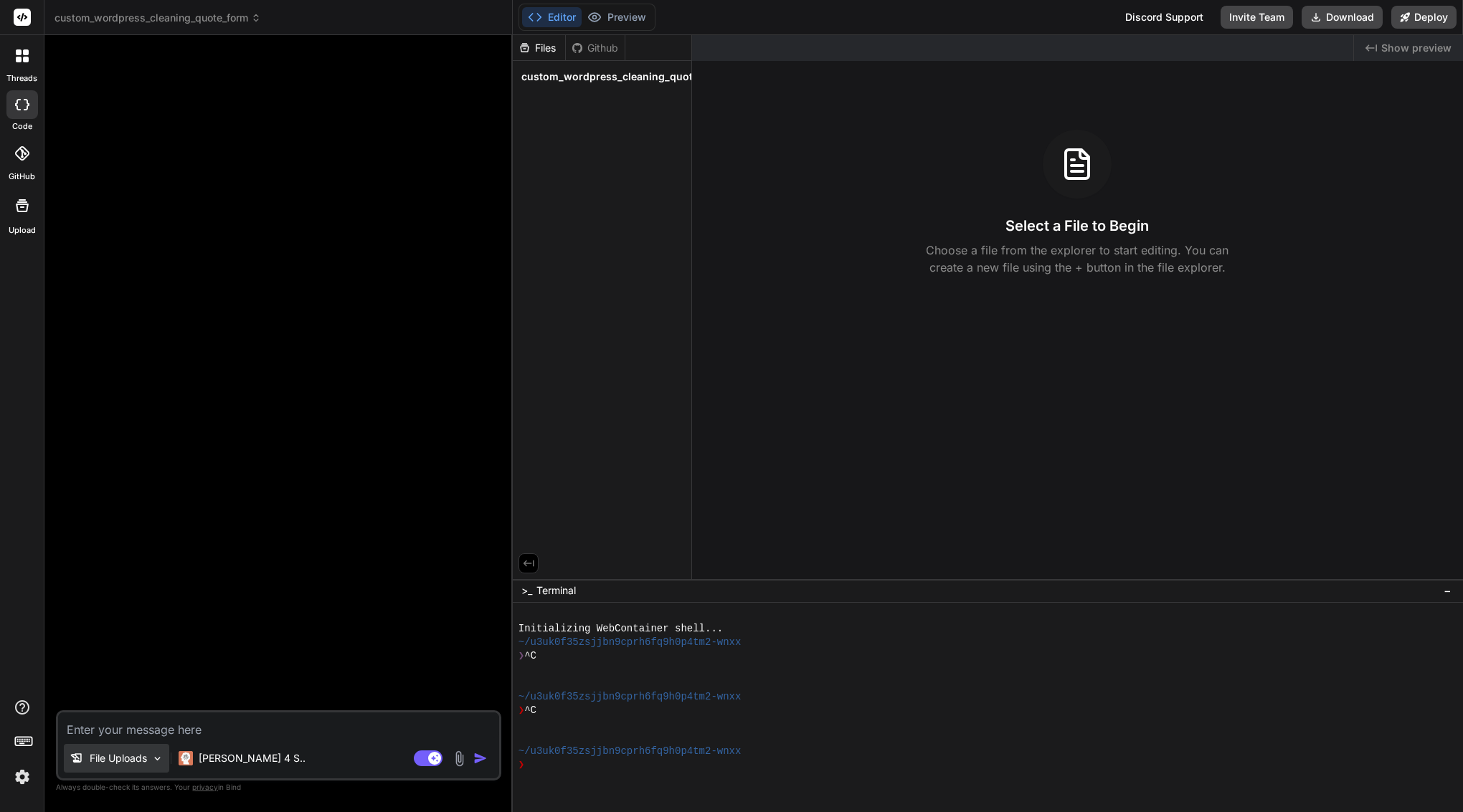
click at [126, 764] on p "File Uploads" at bounding box center [118, 758] width 58 height 15
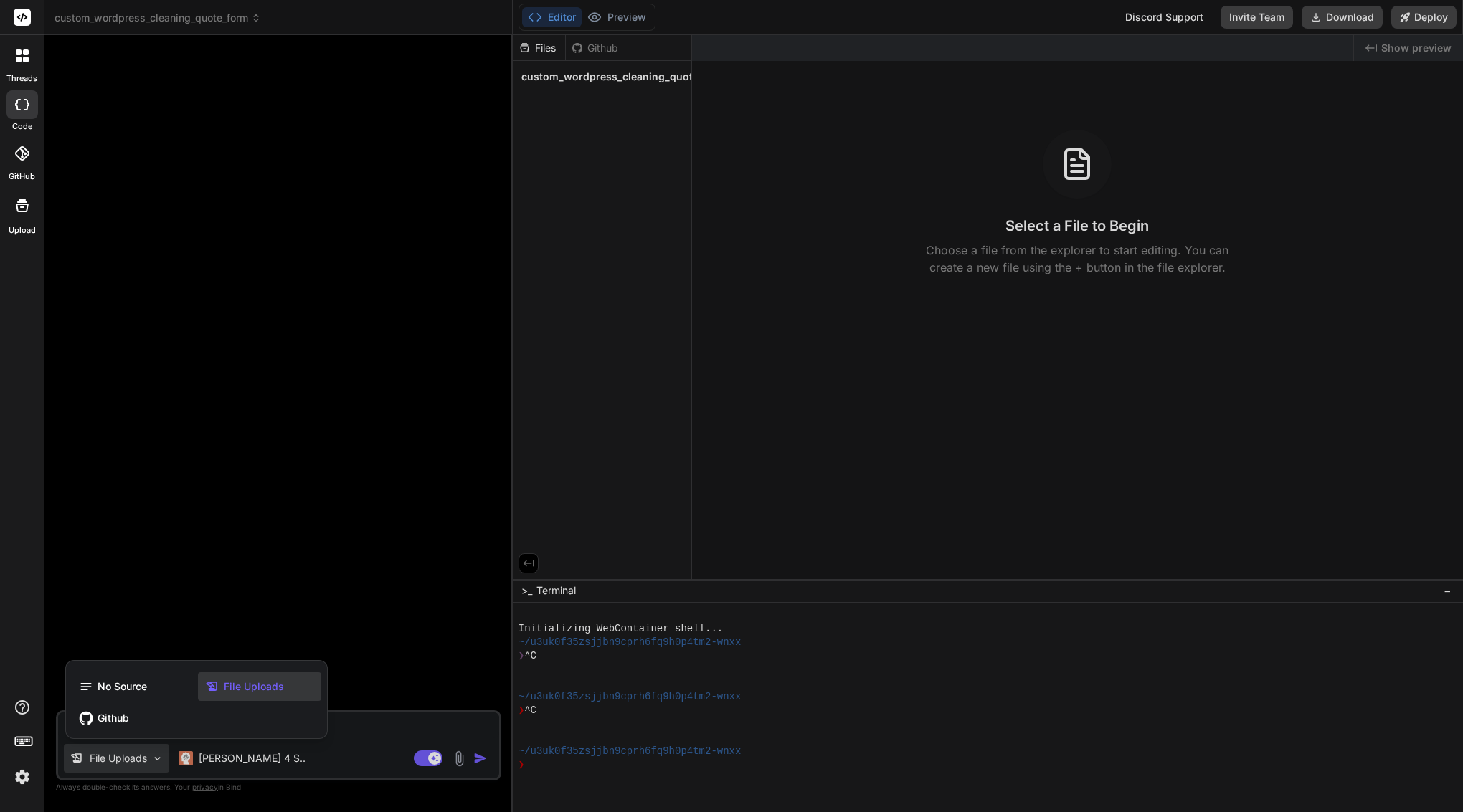
click at [220, 684] on icon at bounding box center [215, 686] width 19 height 15
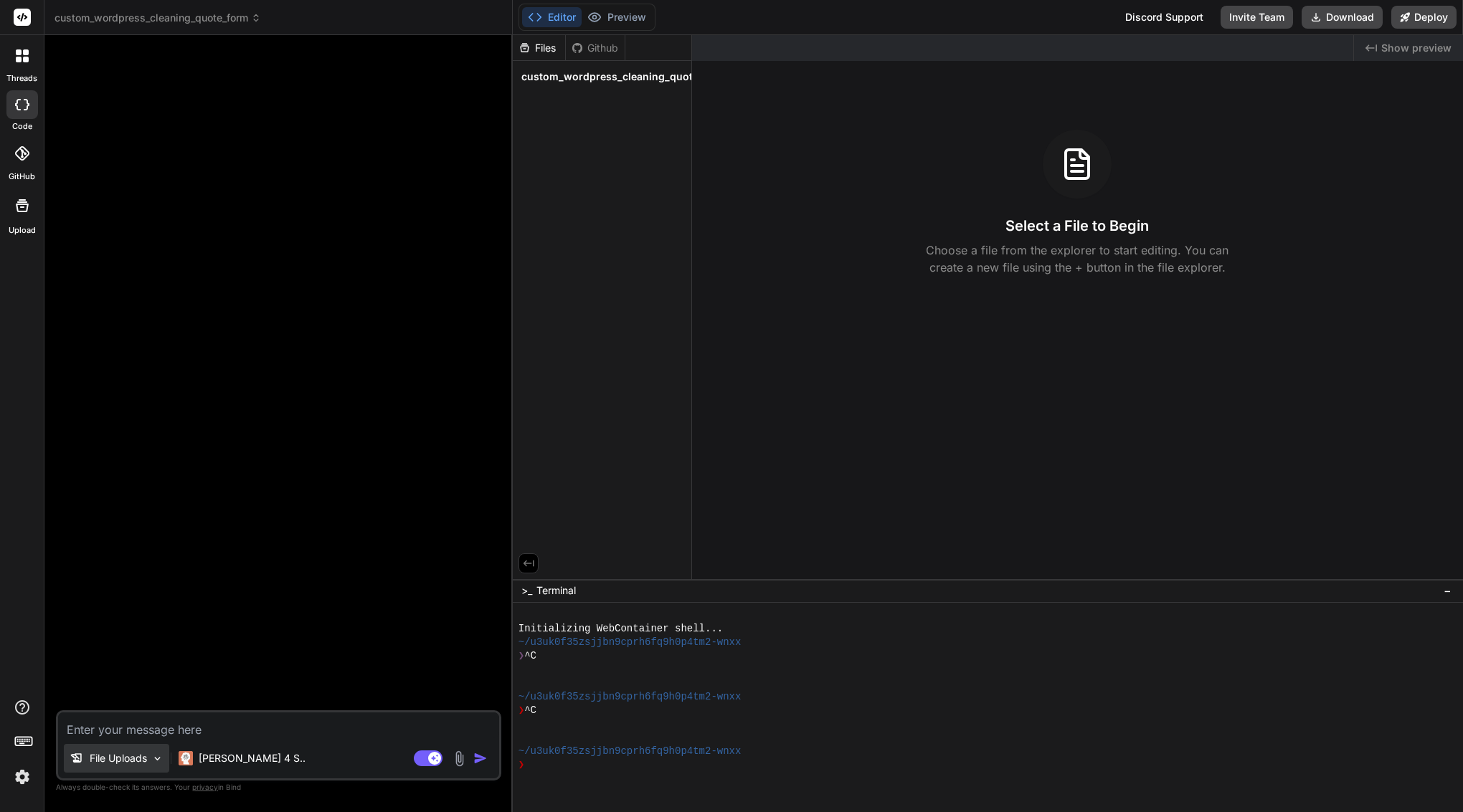
click at [153, 759] on img at bounding box center [158, 759] width 12 height 12
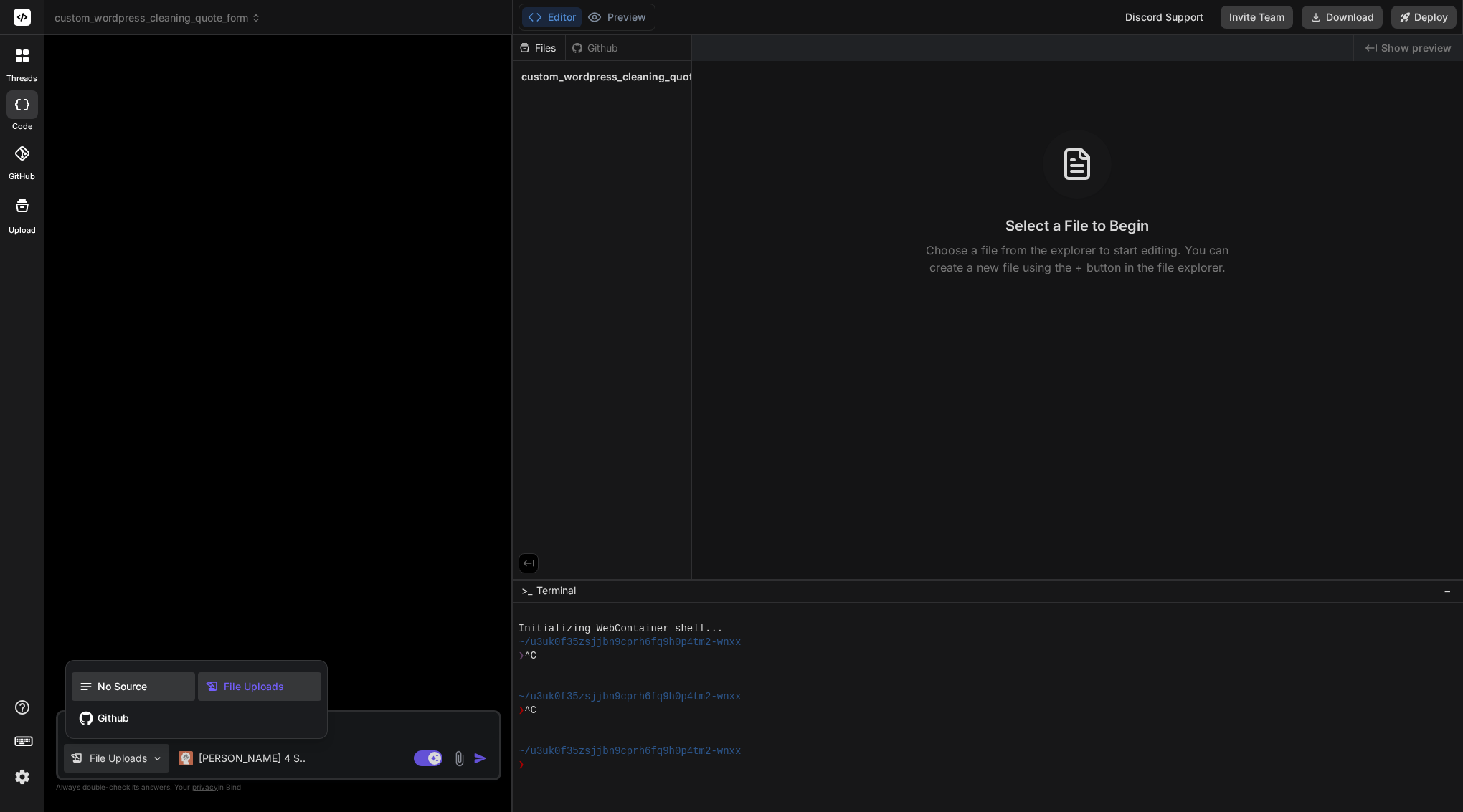
click at [110, 680] on span "No Source" at bounding box center [121, 686] width 49 height 15
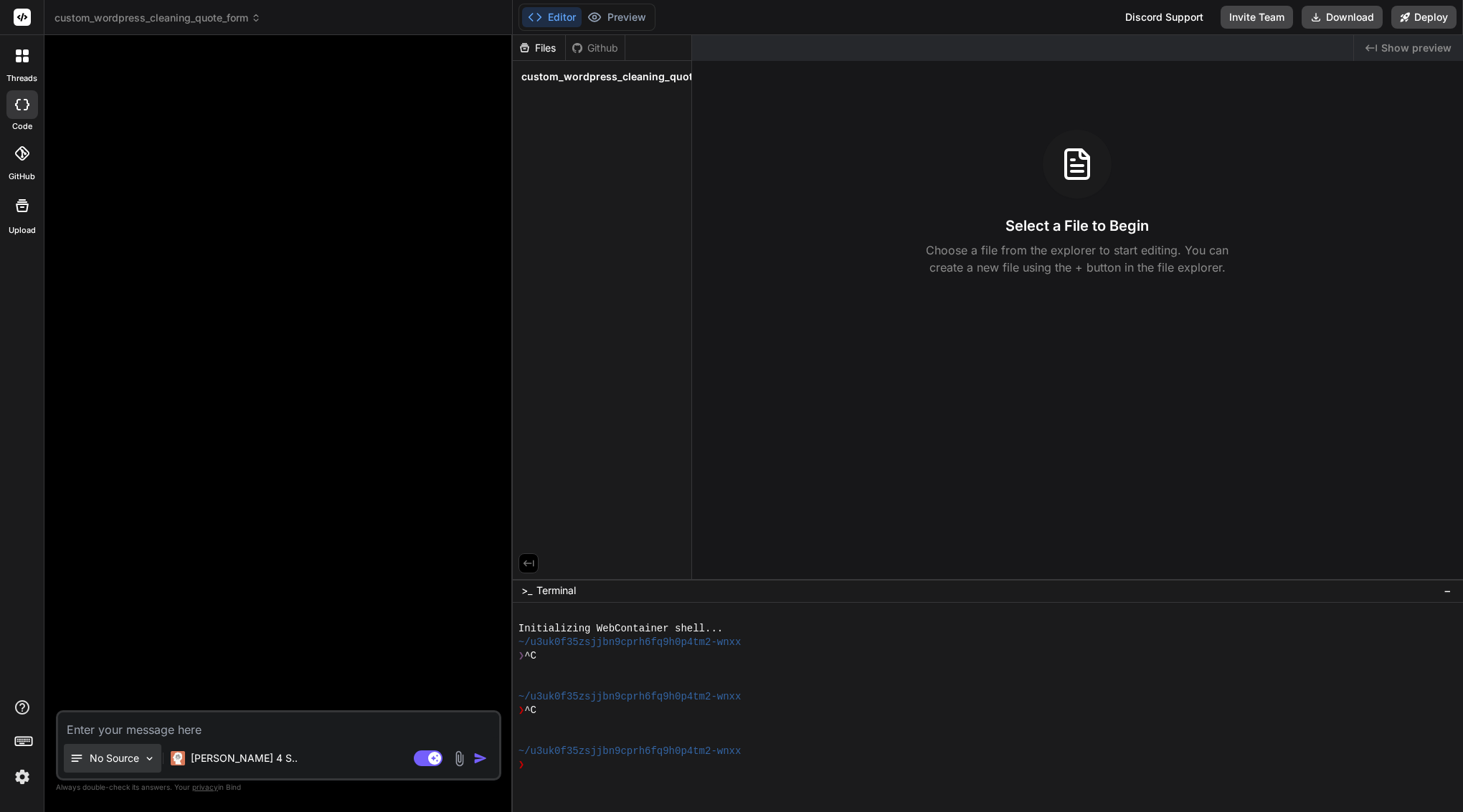
click at [122, 758] on p "No Source" at bounding box center [114, 758] width 49 height 15
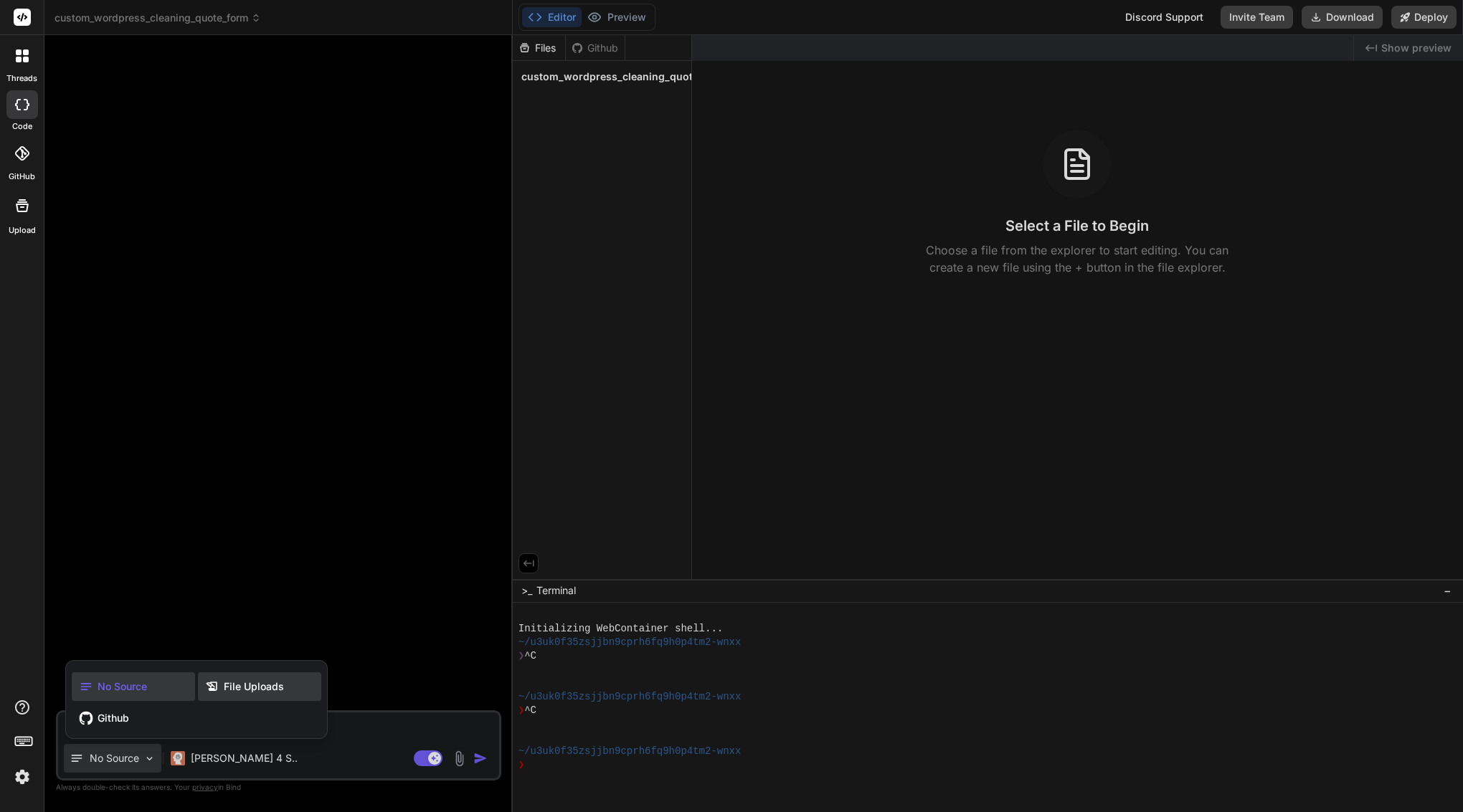
click at [261, 677] on div "File Uploads" at bounding box center [259, 686] width 123 height 28
type textarea "x"
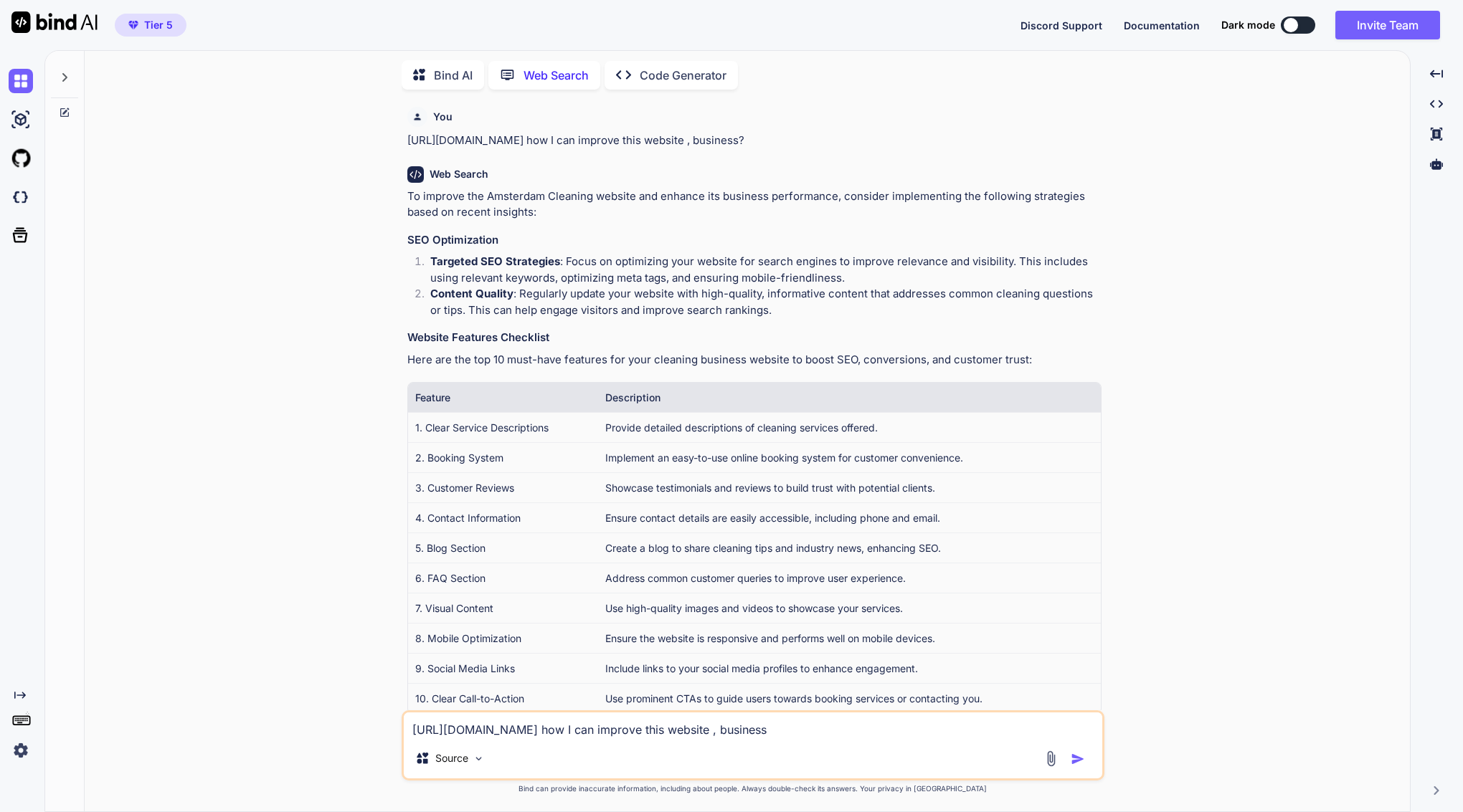
scroll to position [219, 0]
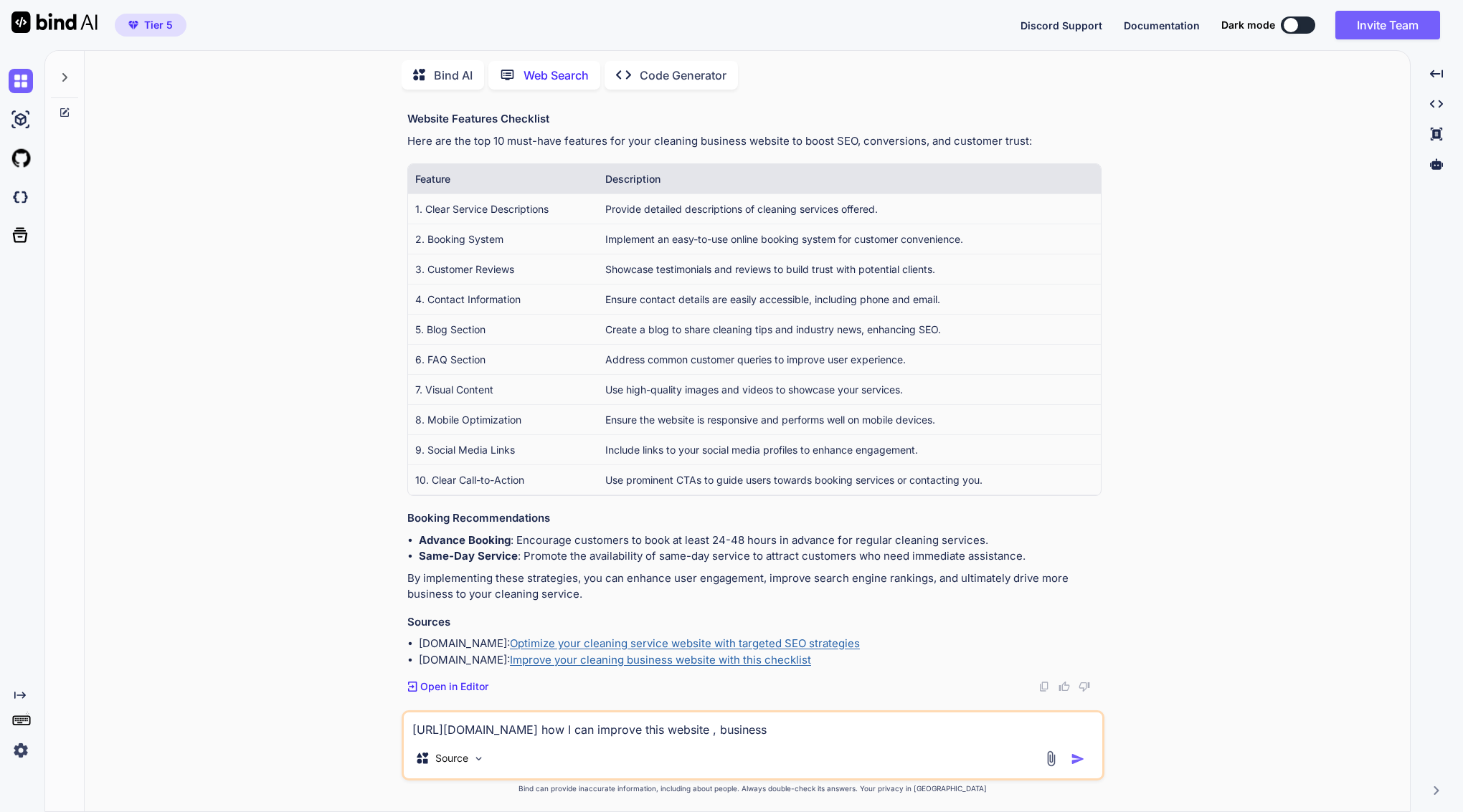
type textarea "x"
click at [677, 642] on link "Optimize your cleaning service website with targeted SEO strategies" at bounding box center [685, 643] width 350 height 14
click at [458, 762] on p "Source" at bounding box center [451, 758] width 33 height 15
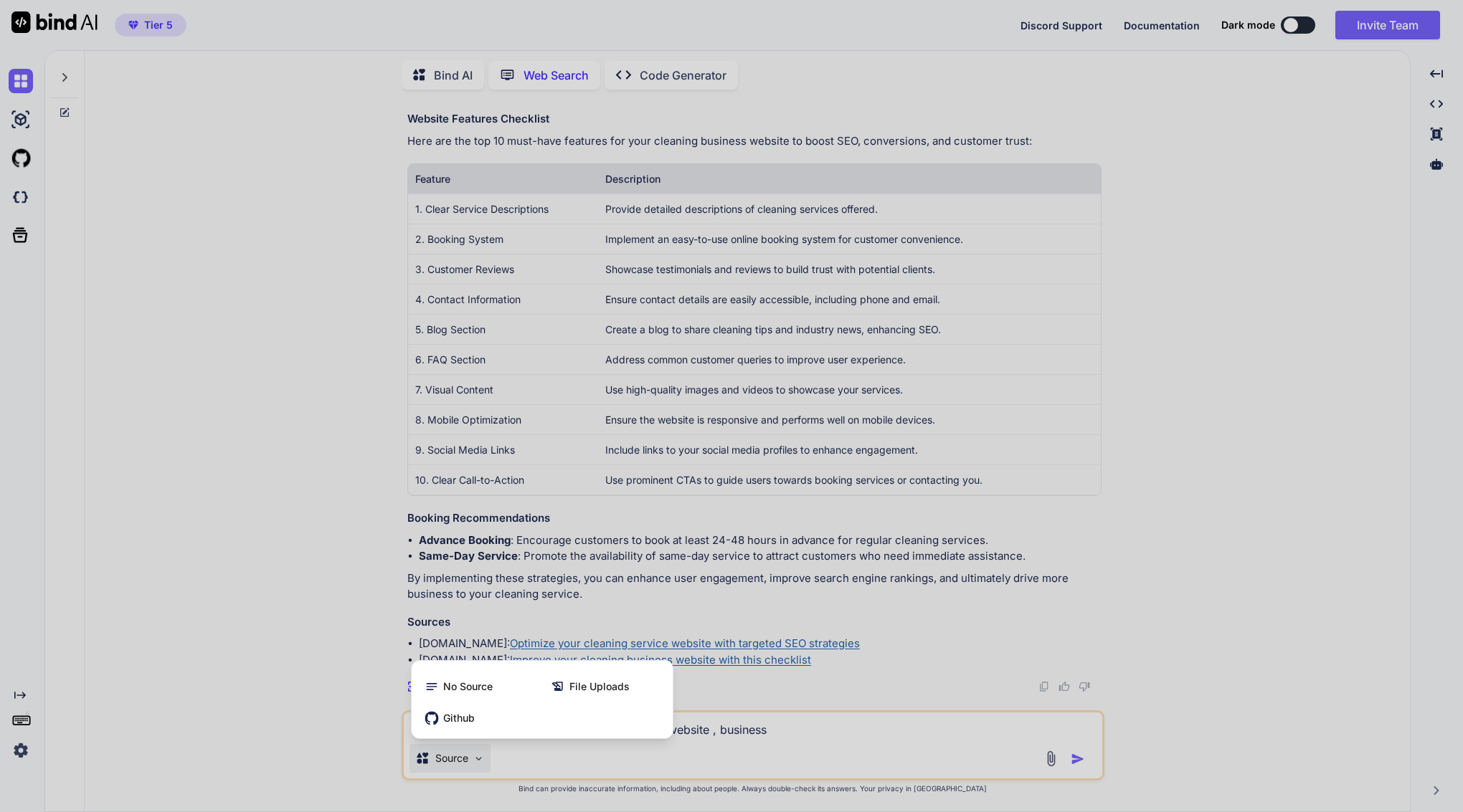
click at [956, 617] on div at bounding box center [732, 406] width 1463 height 812
type textarea "x"
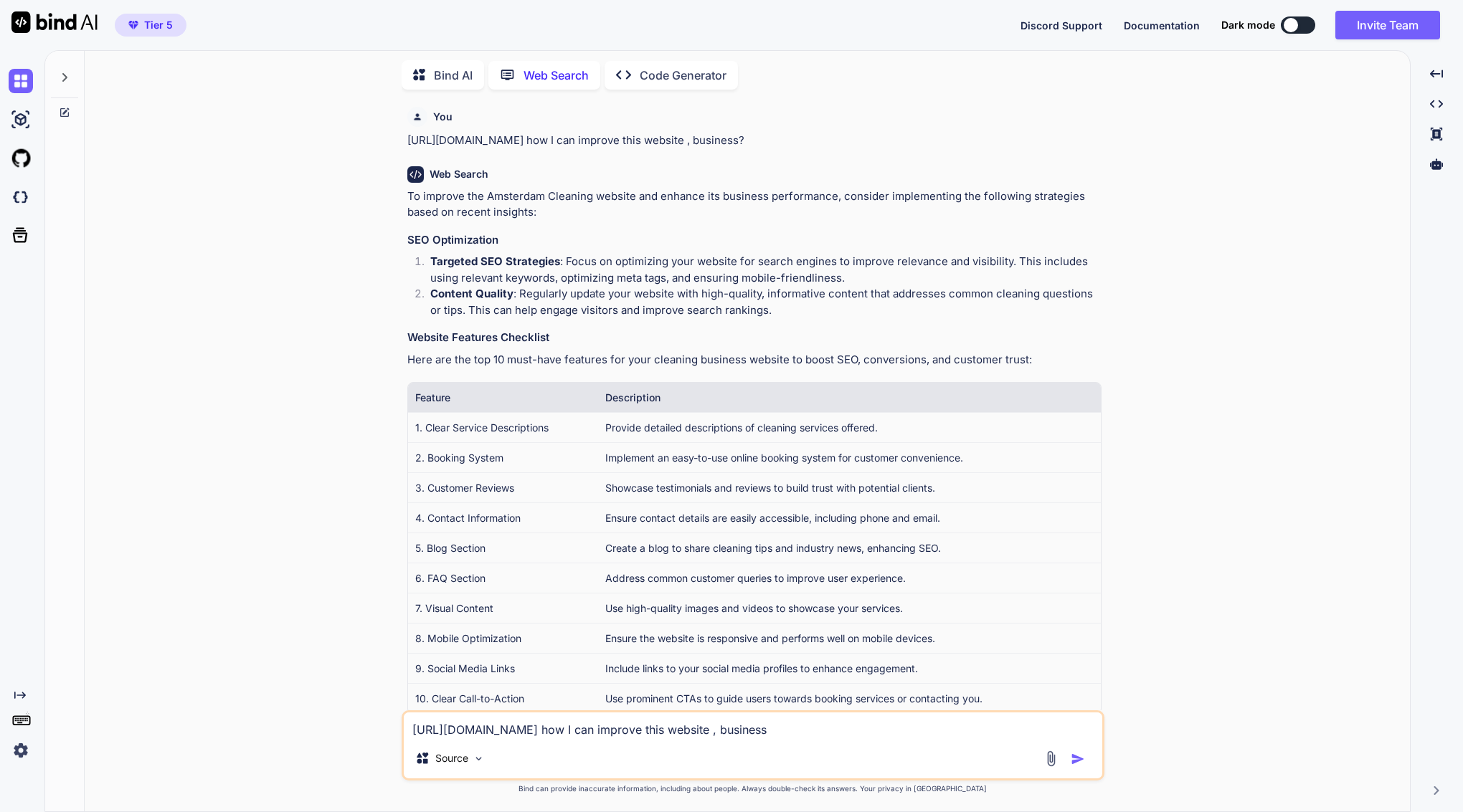
drag, startPoint x: 832, startPoint y: 727, endPoint x: 588, endPoint y: 730, distance: 244.0
click at [588, 730] on textarea "[URL][DOMAIN_NAME] how I can improve this website , business" at bounding box center [752, 725] width 698 height 26
type textarea "[URL][DOMAIN_NAME] p"
type textarea "x"
type textarea "[URL][DOMAIN_NAME] pl"
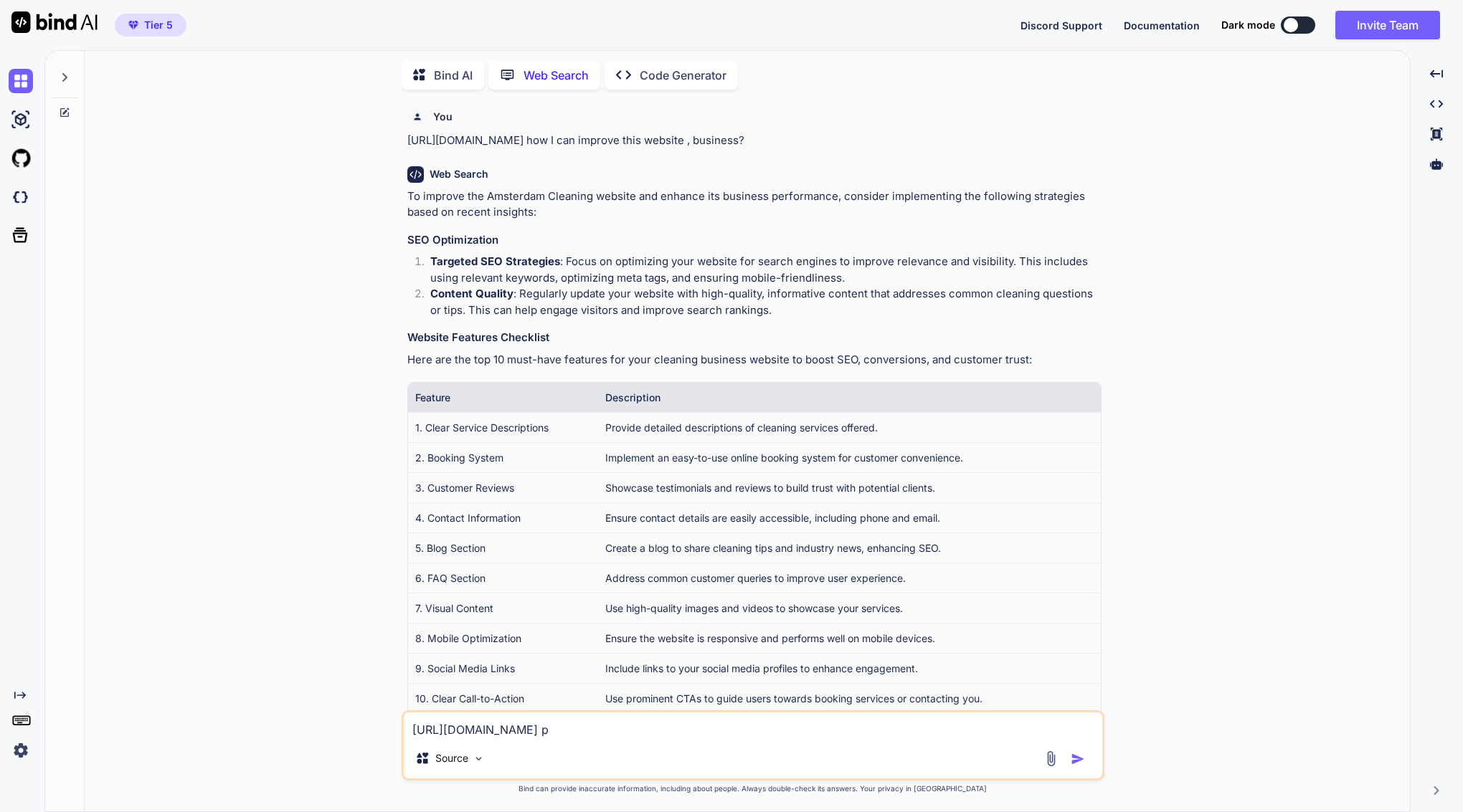
type textarea "x"
type textarea "[URL][DOMAIN_NAME] ple"
type textarea "x"
type textarea "[URL][DOMAIN_NAME] plea"
type textarea "x"
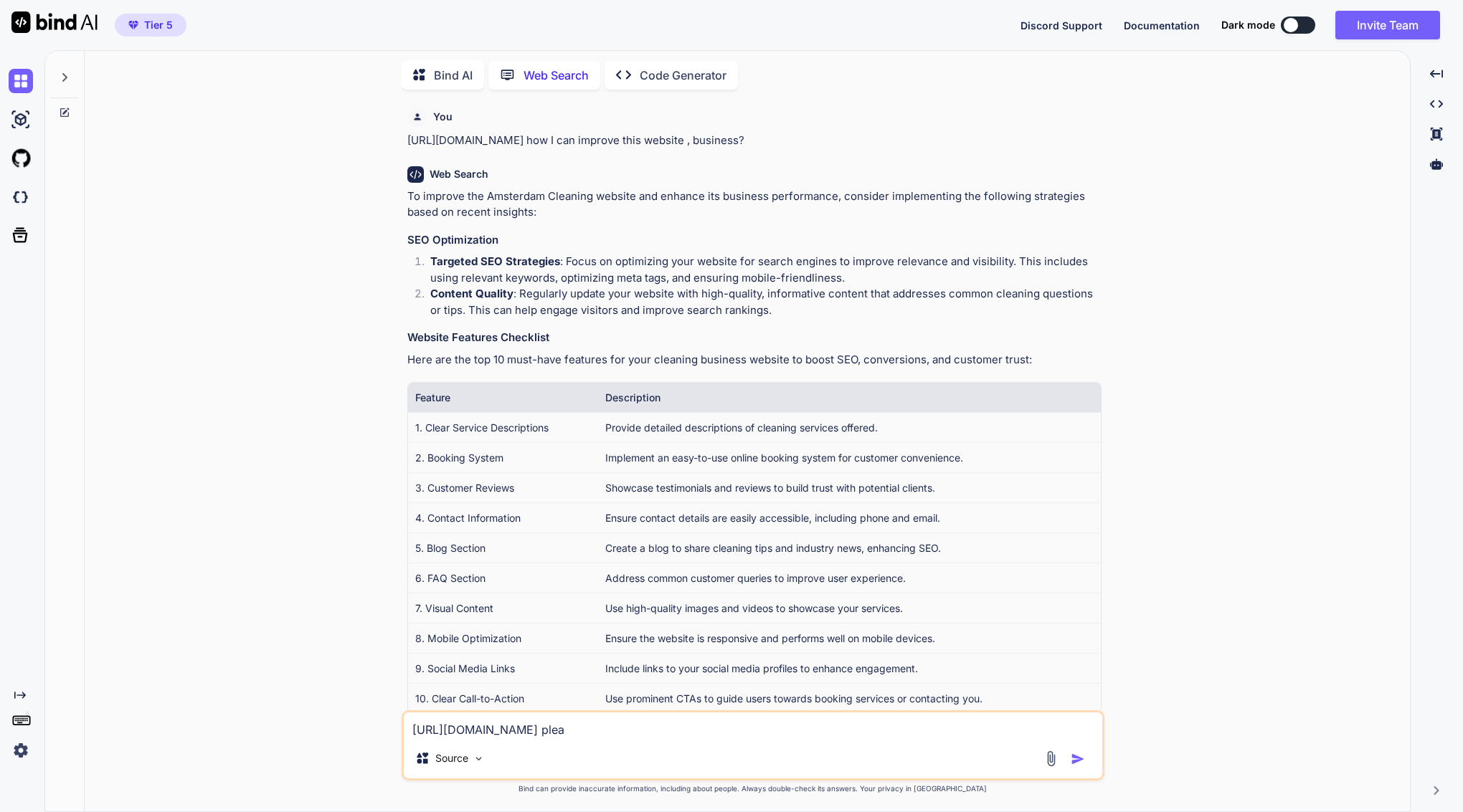
type textarea "[URL][DOMAIN_NAME] pleas"
type textarea "x"
type textarea "[URL][DOMAIN_NAME] please"
type textarea "x"
type textarea "[URL][DOMAIN_NAME] please"
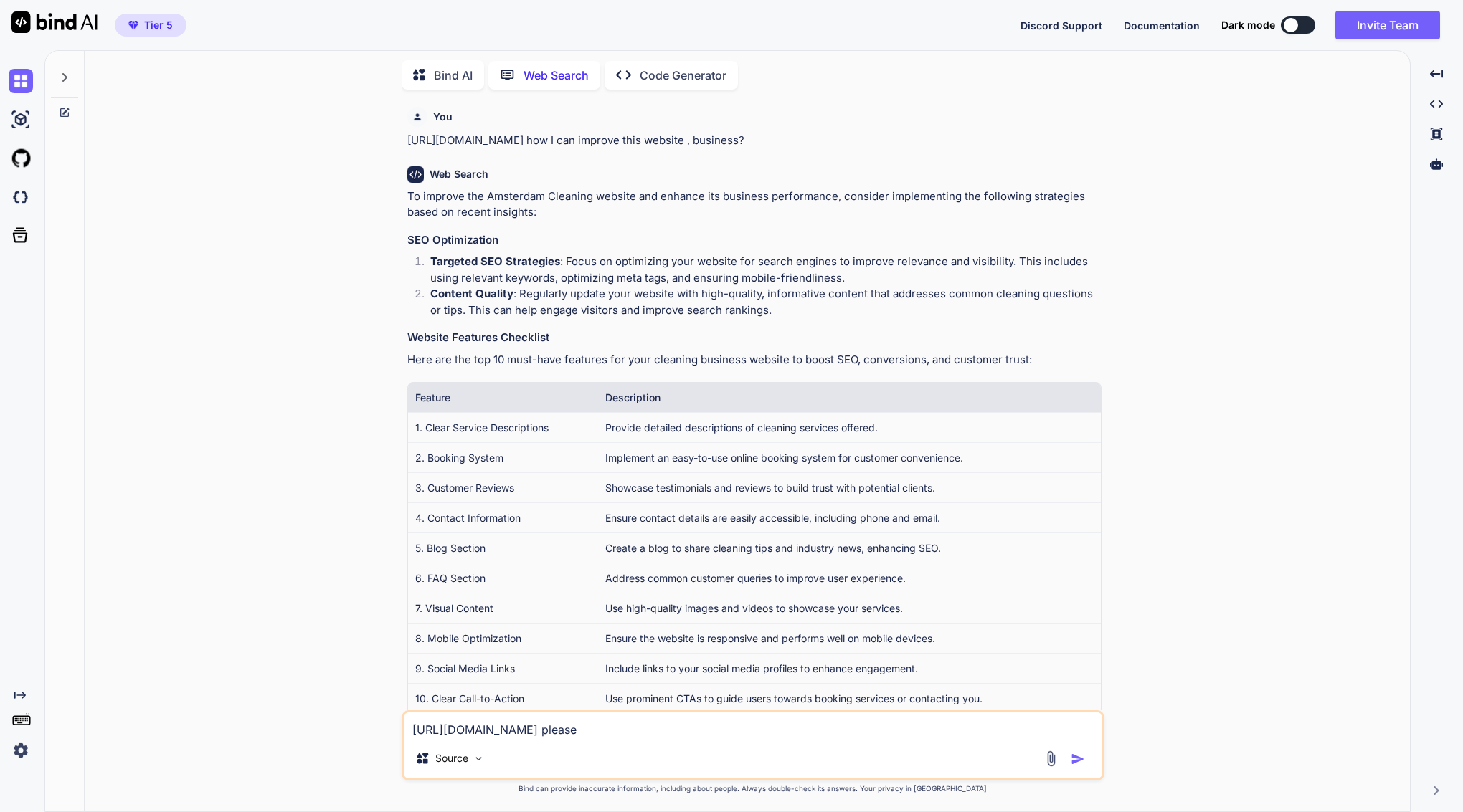
type textarea "x"
type textarea "[URL][DOMAIN_NAME] please s"
type textarea "x"
type textarea "[URL][DOMAIN_NAME] please sa"
type textarea "x"
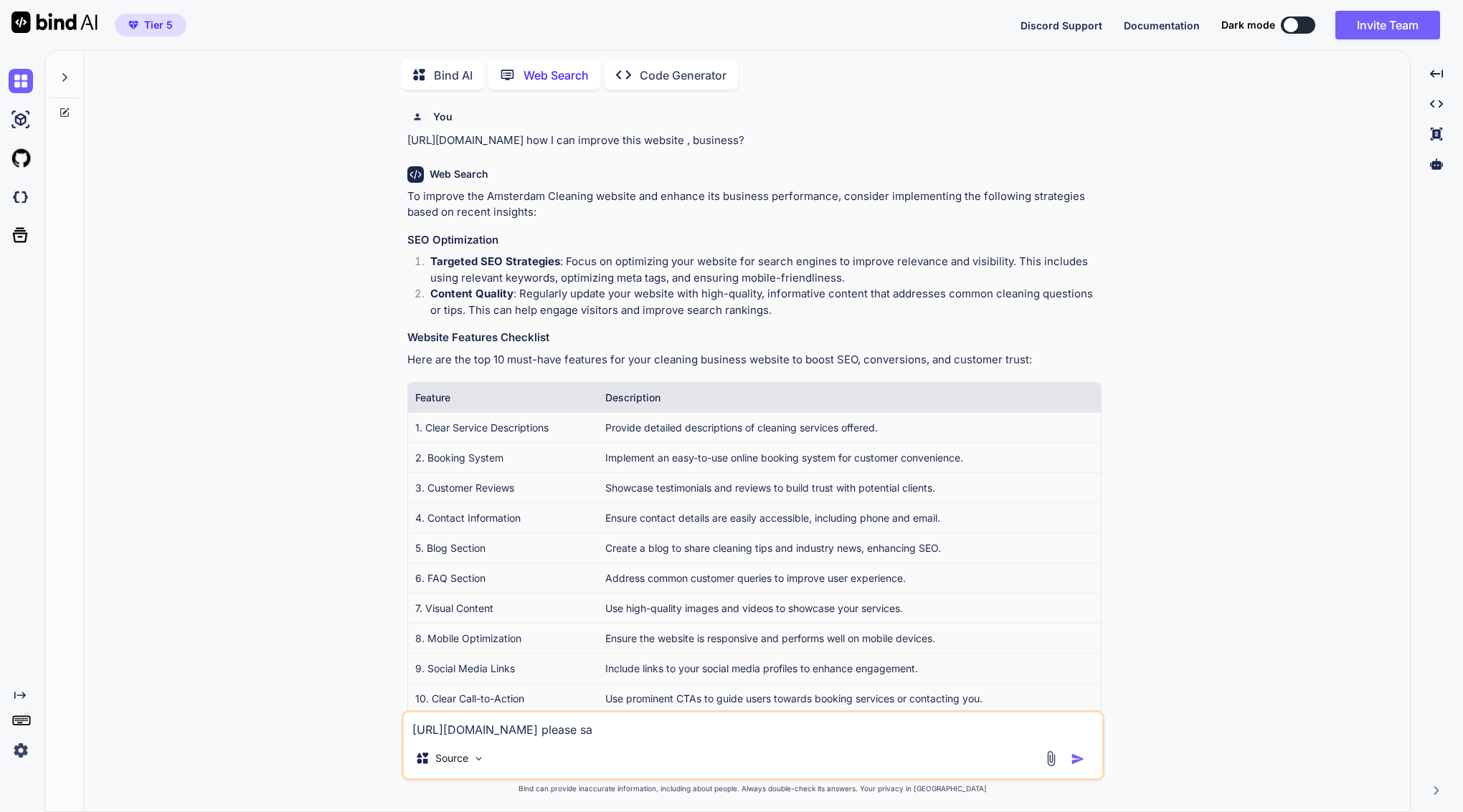
type textarea "[URL][DOMAIN_NAME] please s"
type textarea "x"
type textarea "[URL][DOMAIN_NAME] please sc"
type textarea "x"
type textarea "[URL][DOMAIN_NAME] please sca"
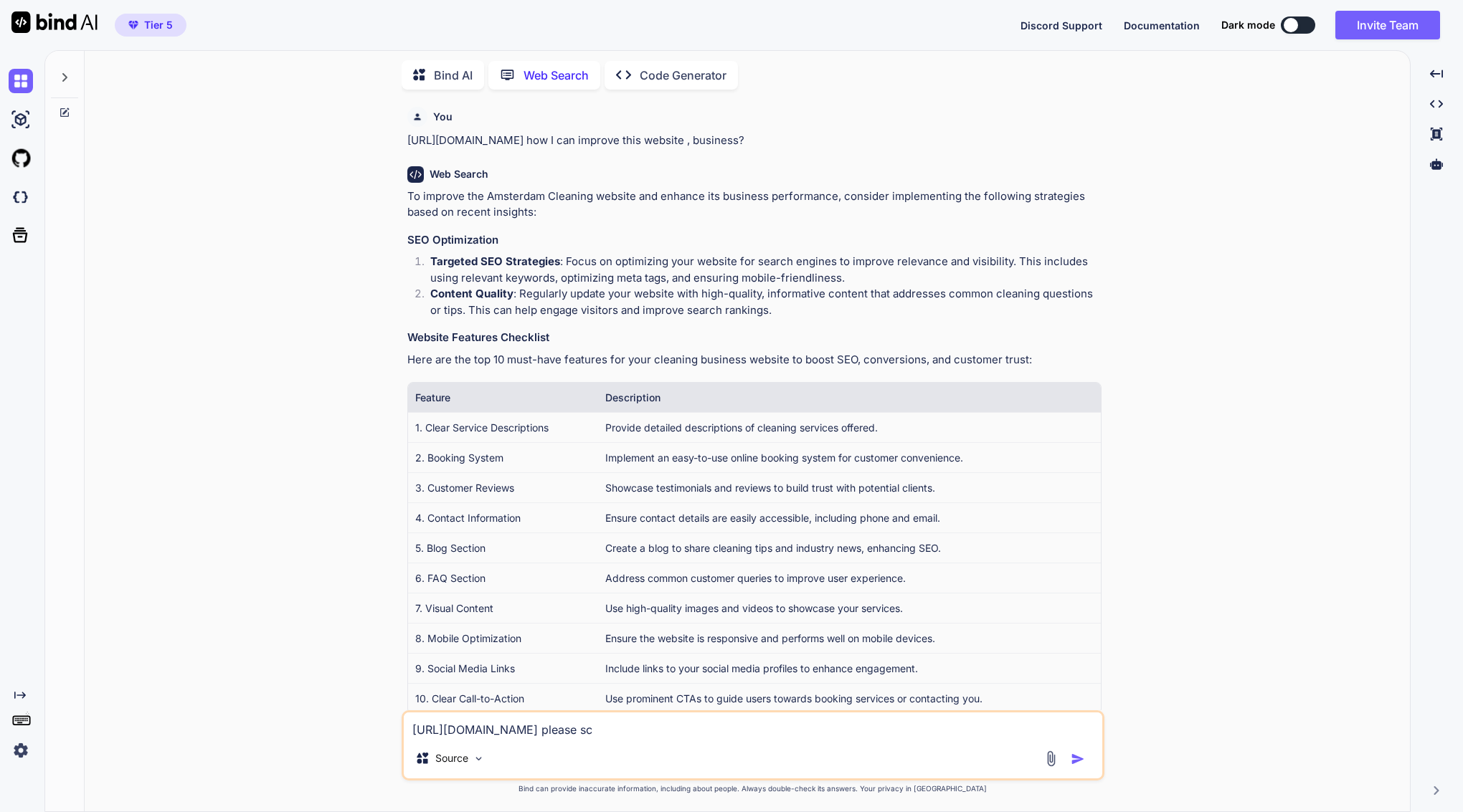
type textarea "x"
type textarea "[URL][DOMAIN_NAME] please scan"
type textarea "x"
type textarea "[URL][DOMAIN_NAME] please scan"
type textarea "x"
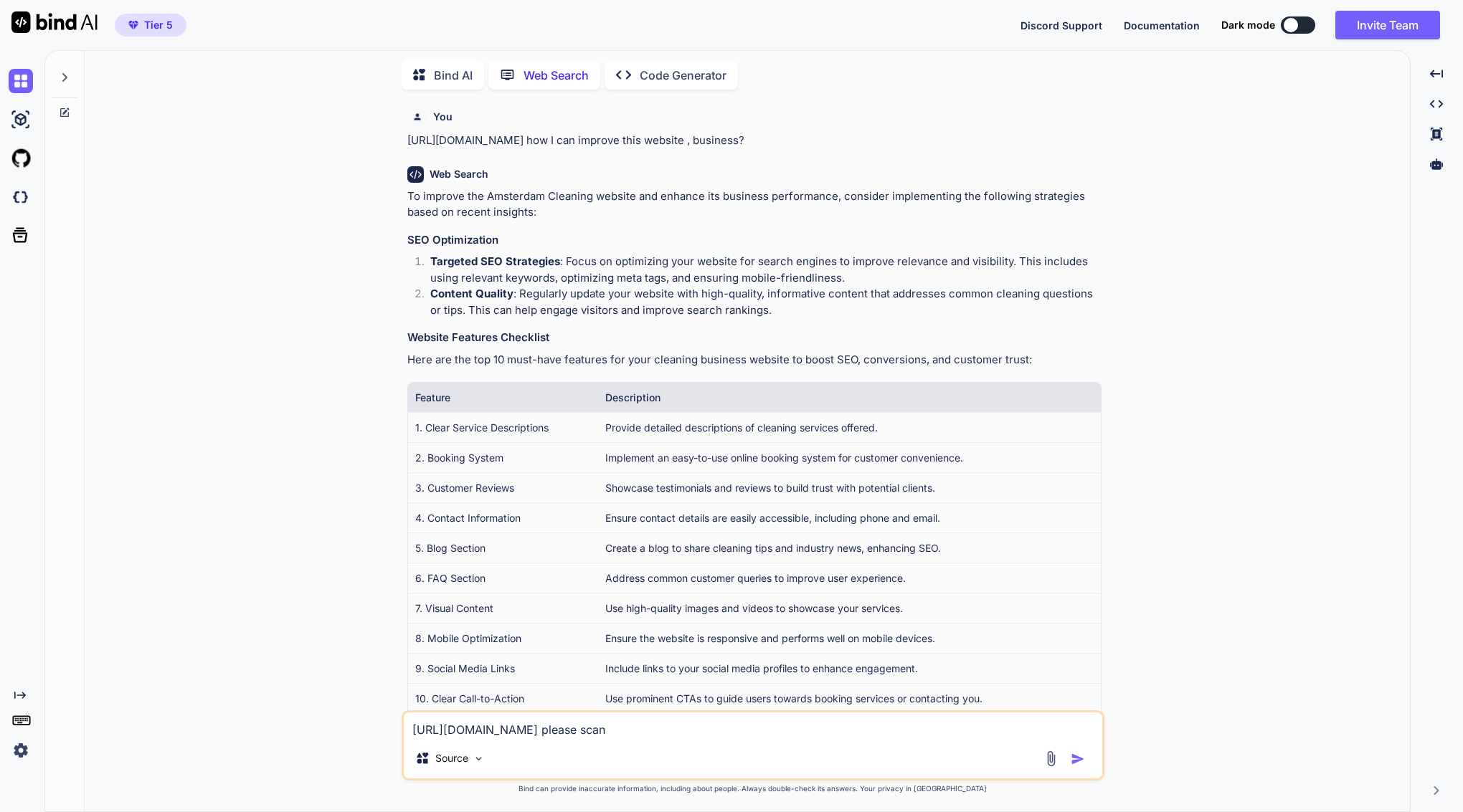
type textarea "[URL][DOMAIN_NAME] please scan t"
type textarea "x"
type textarea "[URL][DOMAIN_NAME] please scan th"
type textarea "x"
type textarea "[URL][DOMAIN_NAME] please scan thi"
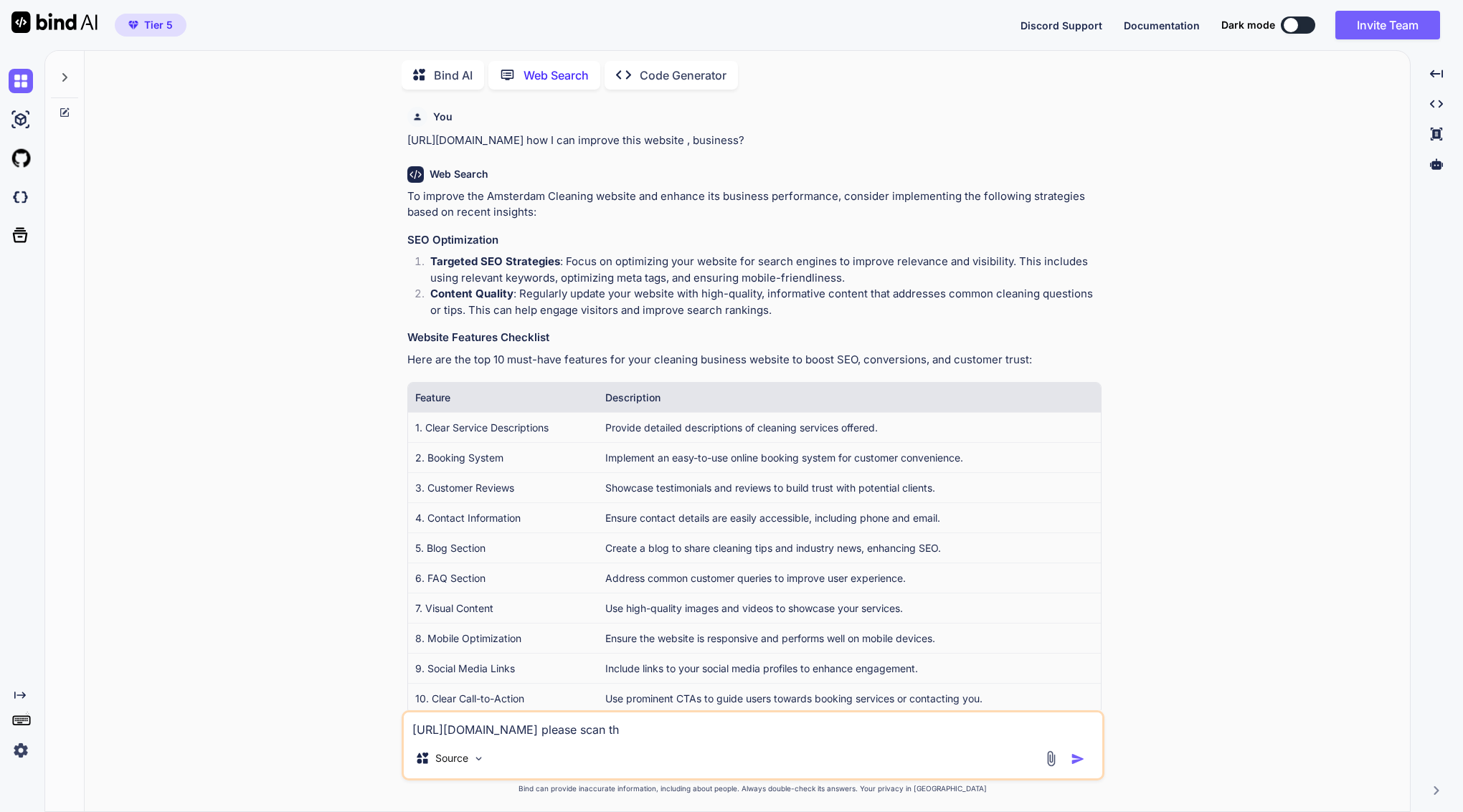
type textarea "x"
type textarea "[URL][DOMAIN_NAME] please scan this"
type textarea "x"
type textarea "[URL][DOMAIN_NAME] please scan this"
type textarea "x"
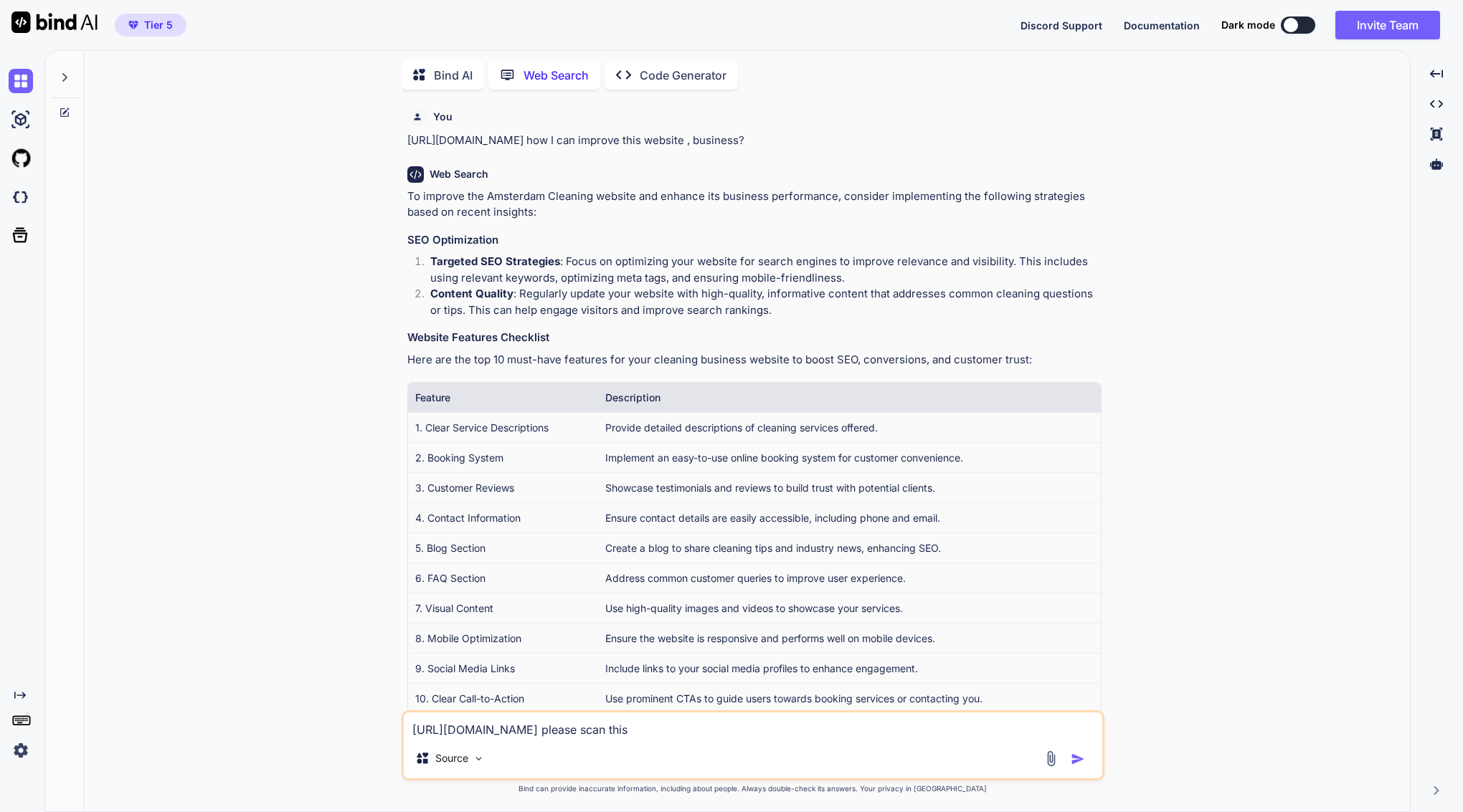
type textarea "[URL][DOMAIN_NAME] please scan this w"
type textarea "x"
type textarea "[URL][DOMAIN_NAME] please scan this we"
type textarea "x"
type textarea "[URL][DOMAIN_NAME] please scan this wen"
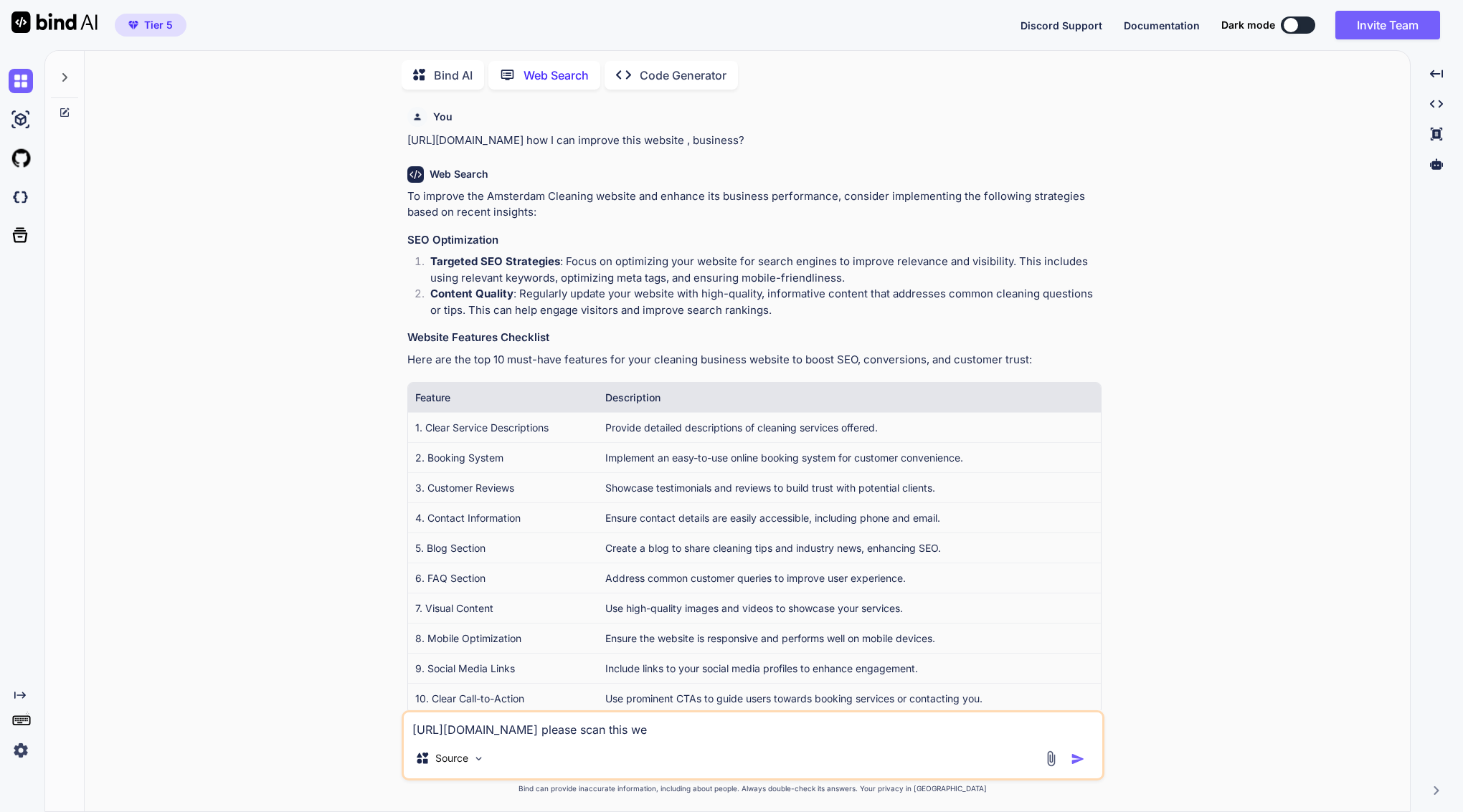
type textarea "x"
type textarea "[URL][DOMAIN_NAME] please scan this we"
type textarea "x"
type textarea "[URL][DOMAIN_NAME] please scan this web"
type textarea "x"
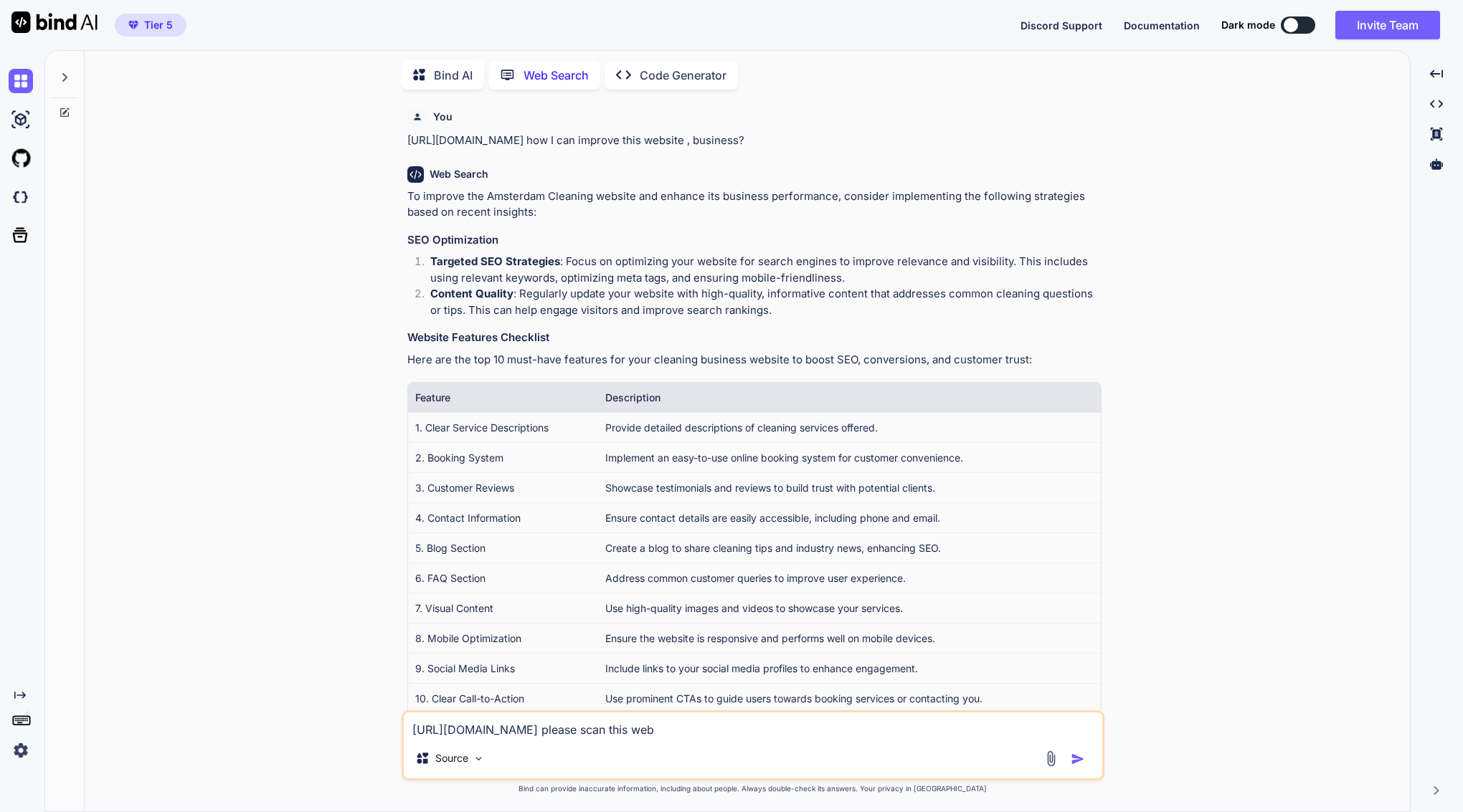
type textarea "[URL][DOMAIN_NAME] please scan this webs"
type textarea "x"
type textarea "[URL][DOMAIN_NAME] please scan this websi"
type textarea "x"
type textarea "[URL][DOMAIN_NAME] please scan this websit"
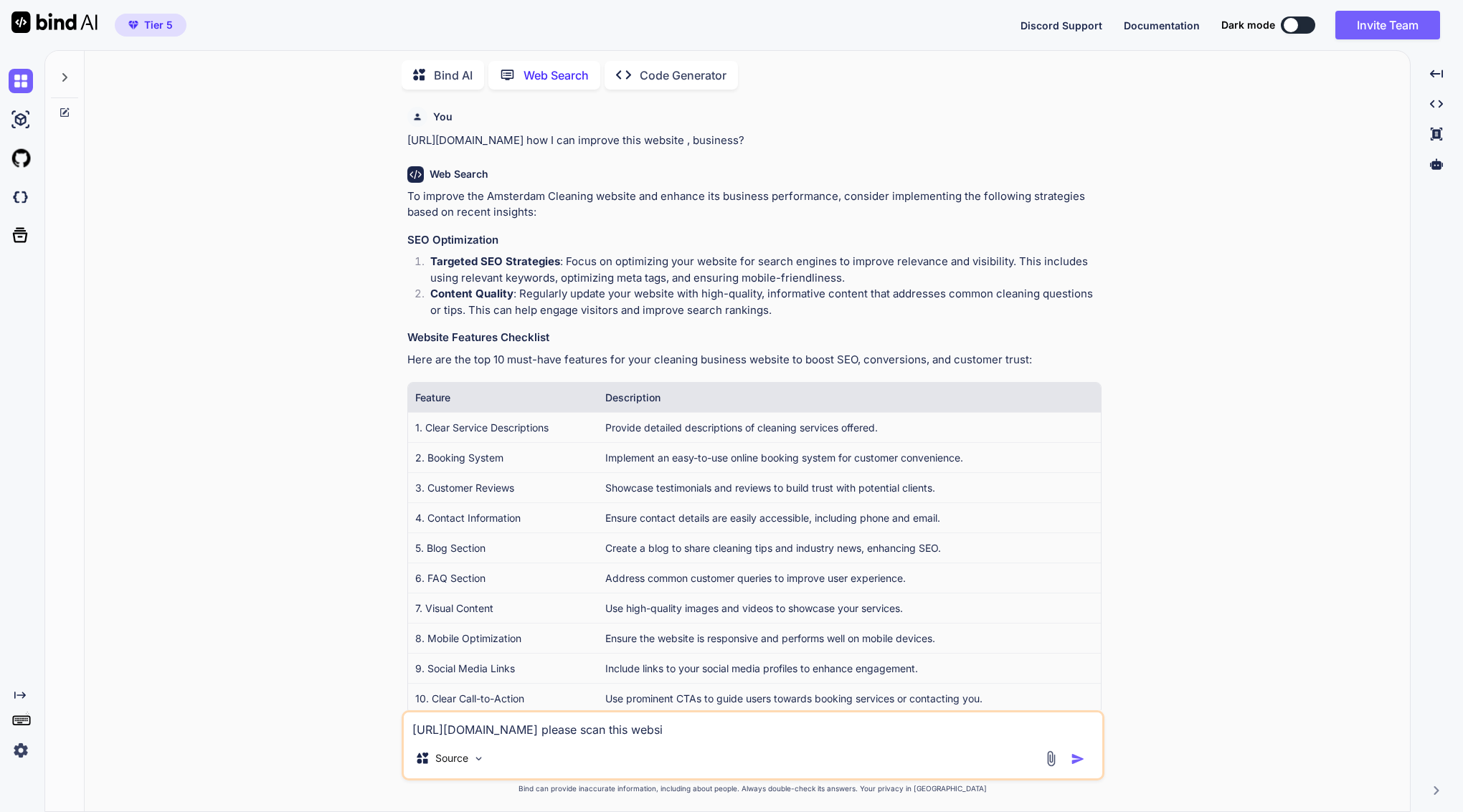
type textarea "x"
type textarea "[URL][DOMAIN_NAME] please scan this website"
type textarea "x"
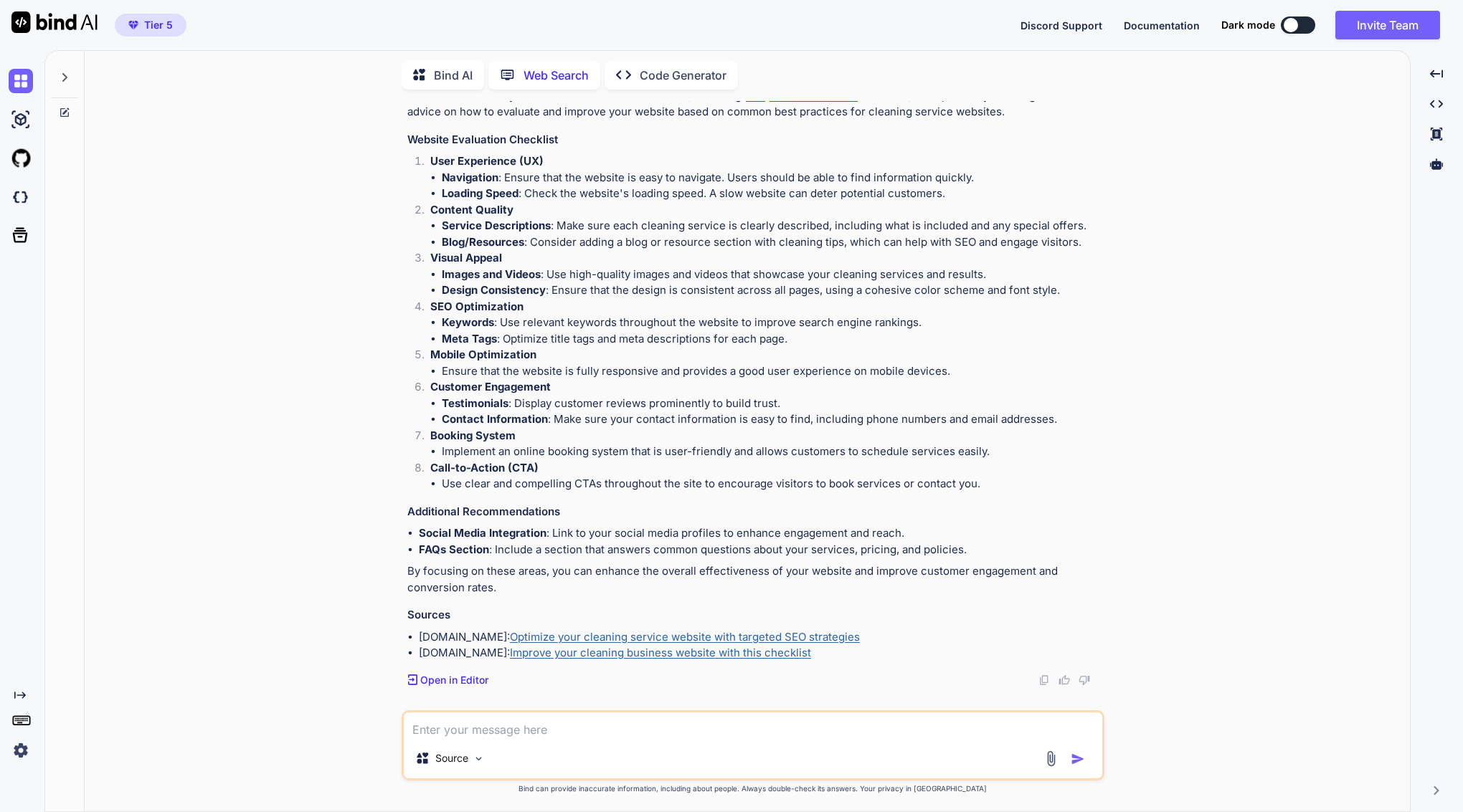
scroll to position [915, 0]
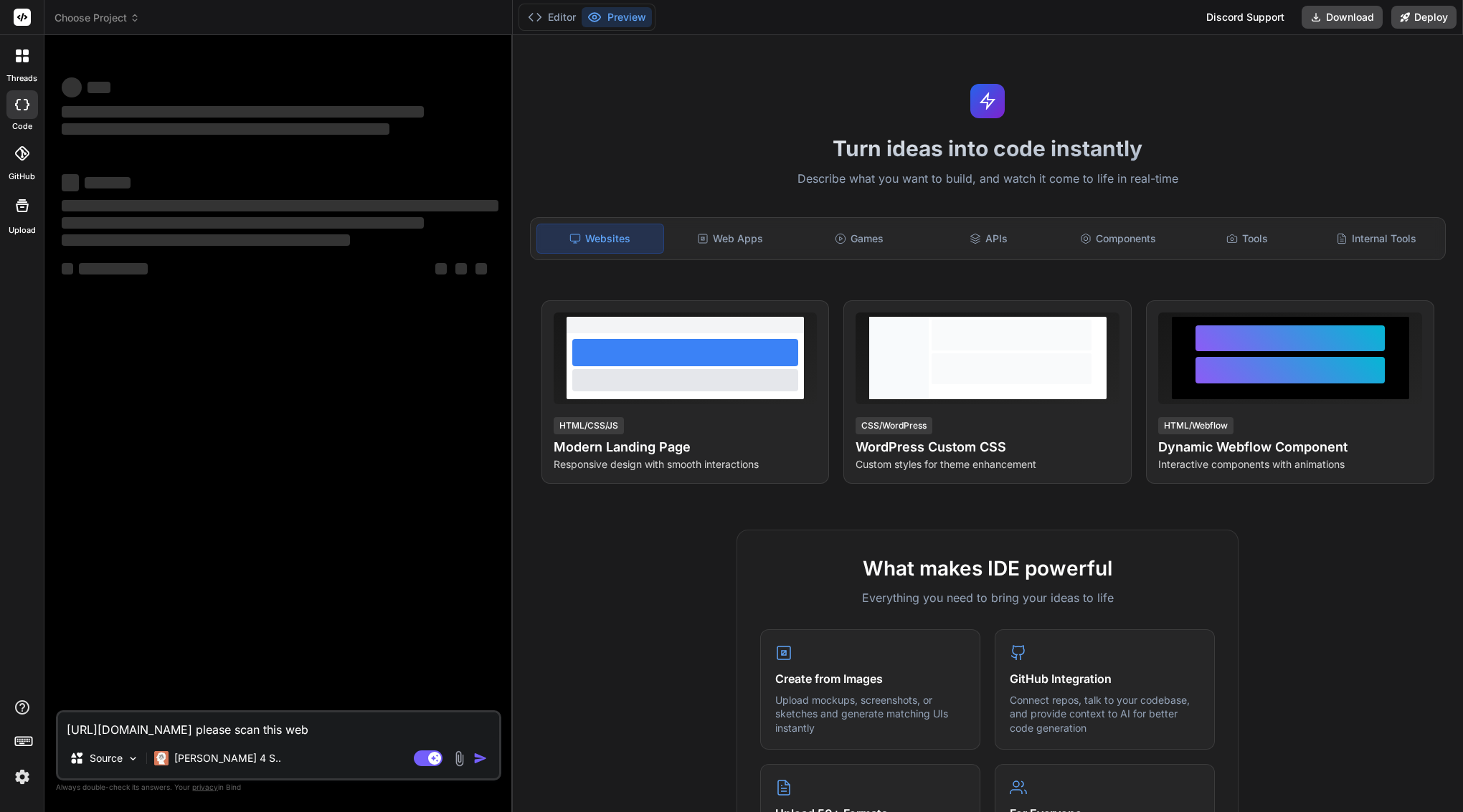
click at [289, 733] on textarea "[URL][DOMAIN_NAME] please scan this web" at bounding box center [278, 725] width 441 height 26
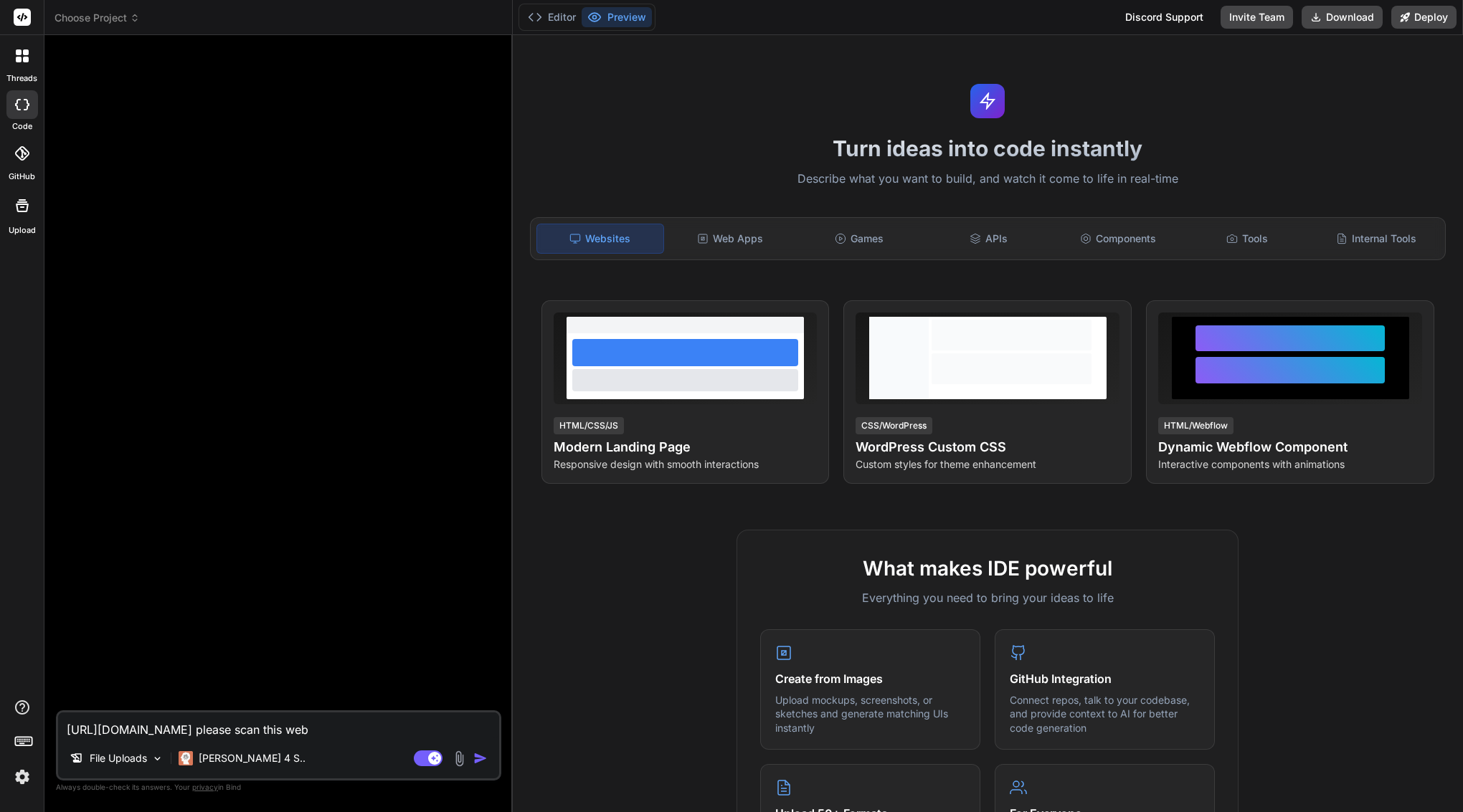
type textarea "x"
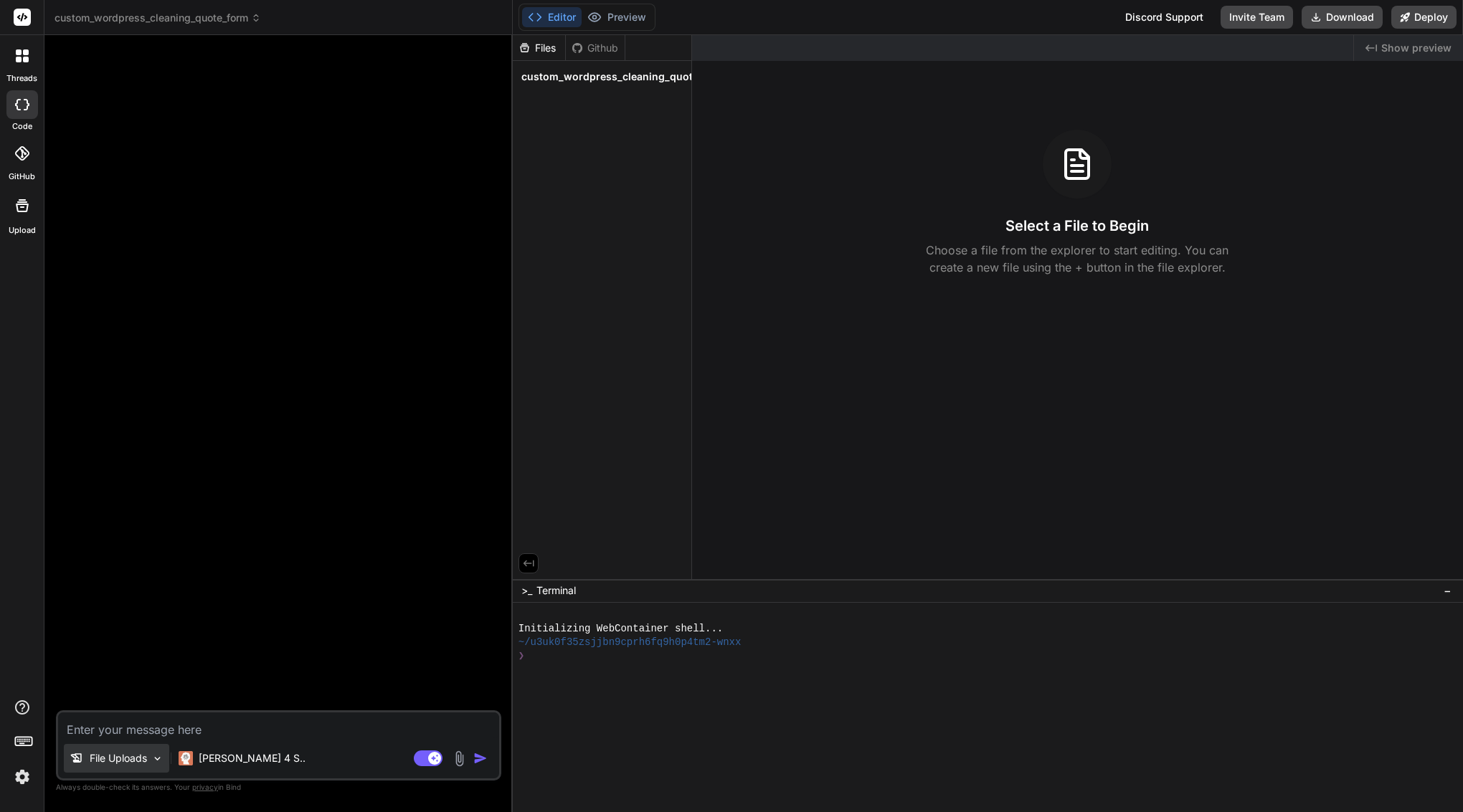
click at [128, 753] on p "File Uploads" at bounding box center [118, 758] width 58 height 15
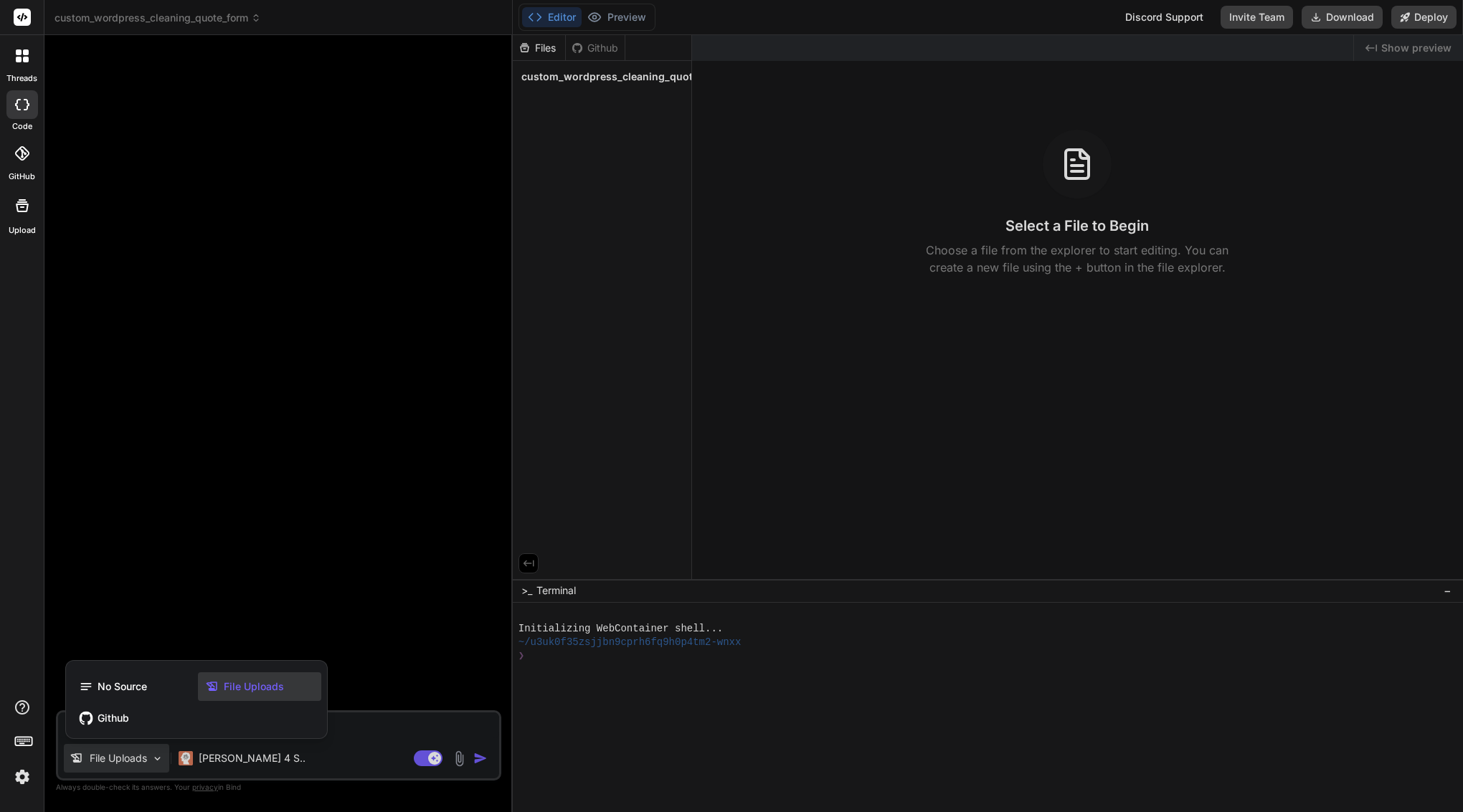
click at [249, 685] on span "File Uploads" at bounding box center [254, 686] width 60 height 15
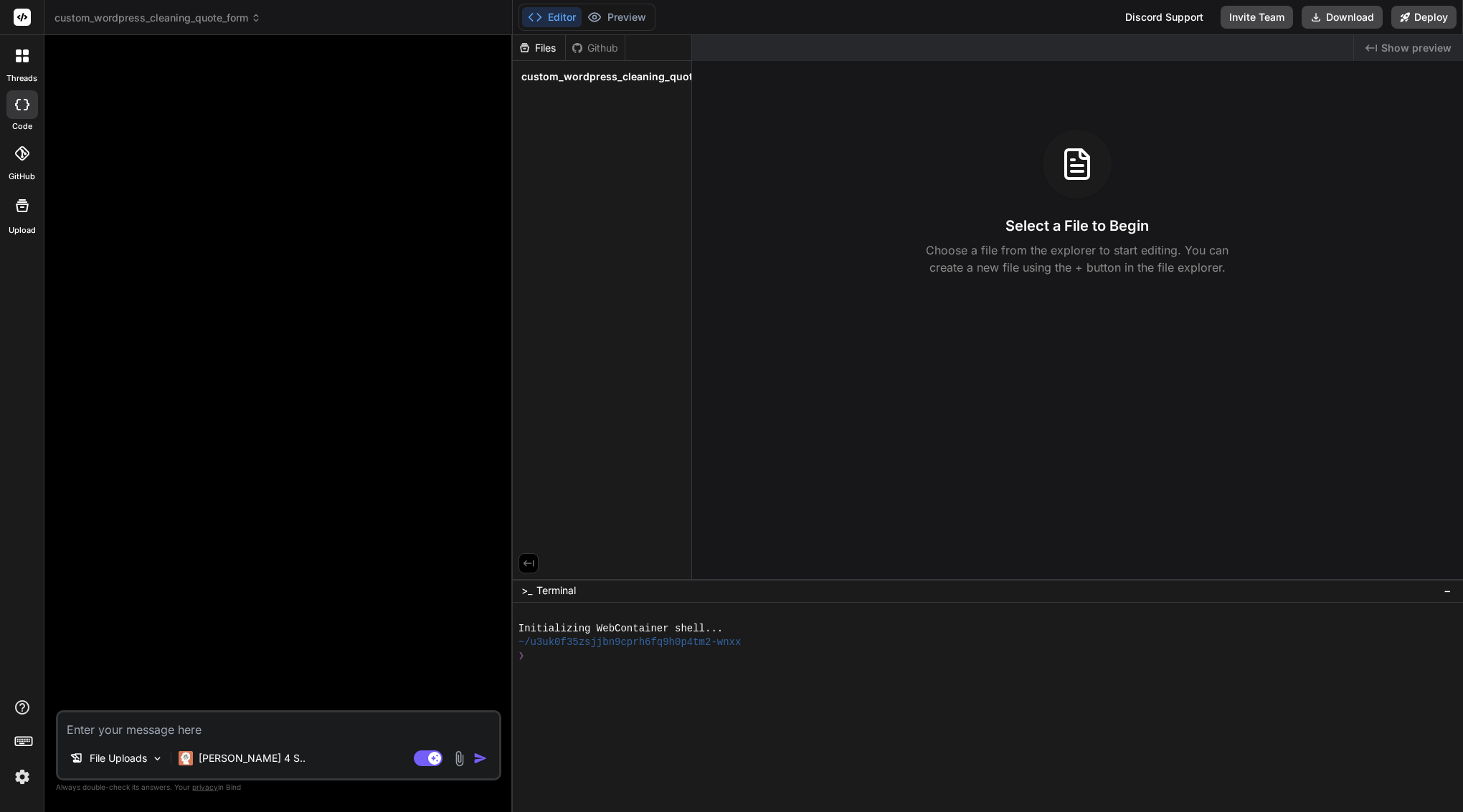
click at [1102, 243] on p "Choose a file from the explorer to start editing. You can create a new file usi…" at bounding box center [1076, 258] width 321 height 34
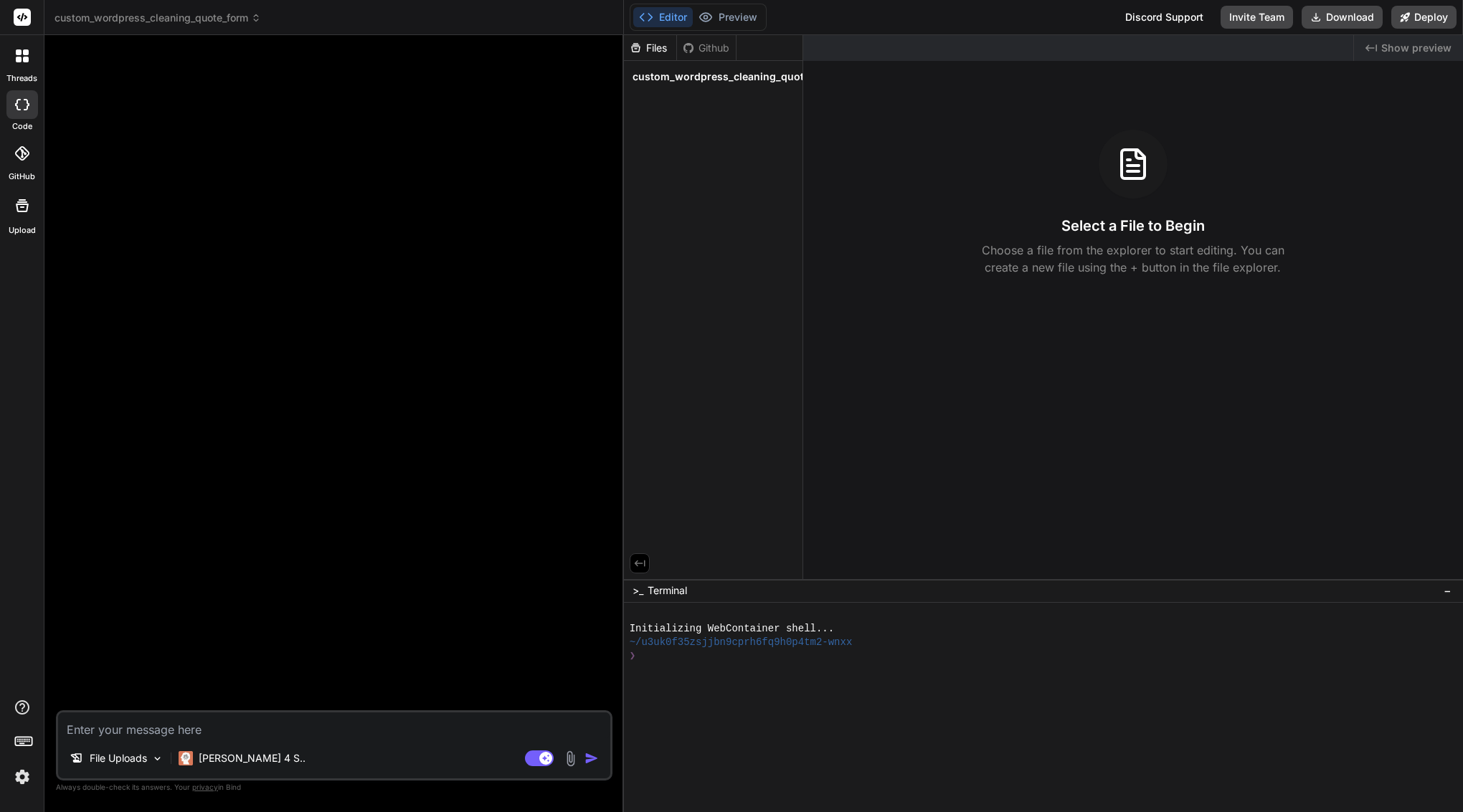
drag, startPoint x: 510, startPoint y: 282, endPoint x: 597, endPoint y: 260, distance: 89.7
click at [597, 261] on div "Bind AI Web Search Created with Pixso. Code Generator File Uploads [PERSON_NAME…" at bounding box center [334, 424] width 579 height 777
click at [327, 401] on div at bounding box center [335, 378] width 553 height 664
click at [27, 215] on div at bounding box center [22, 206] width 34 height 34
type textarea "x"
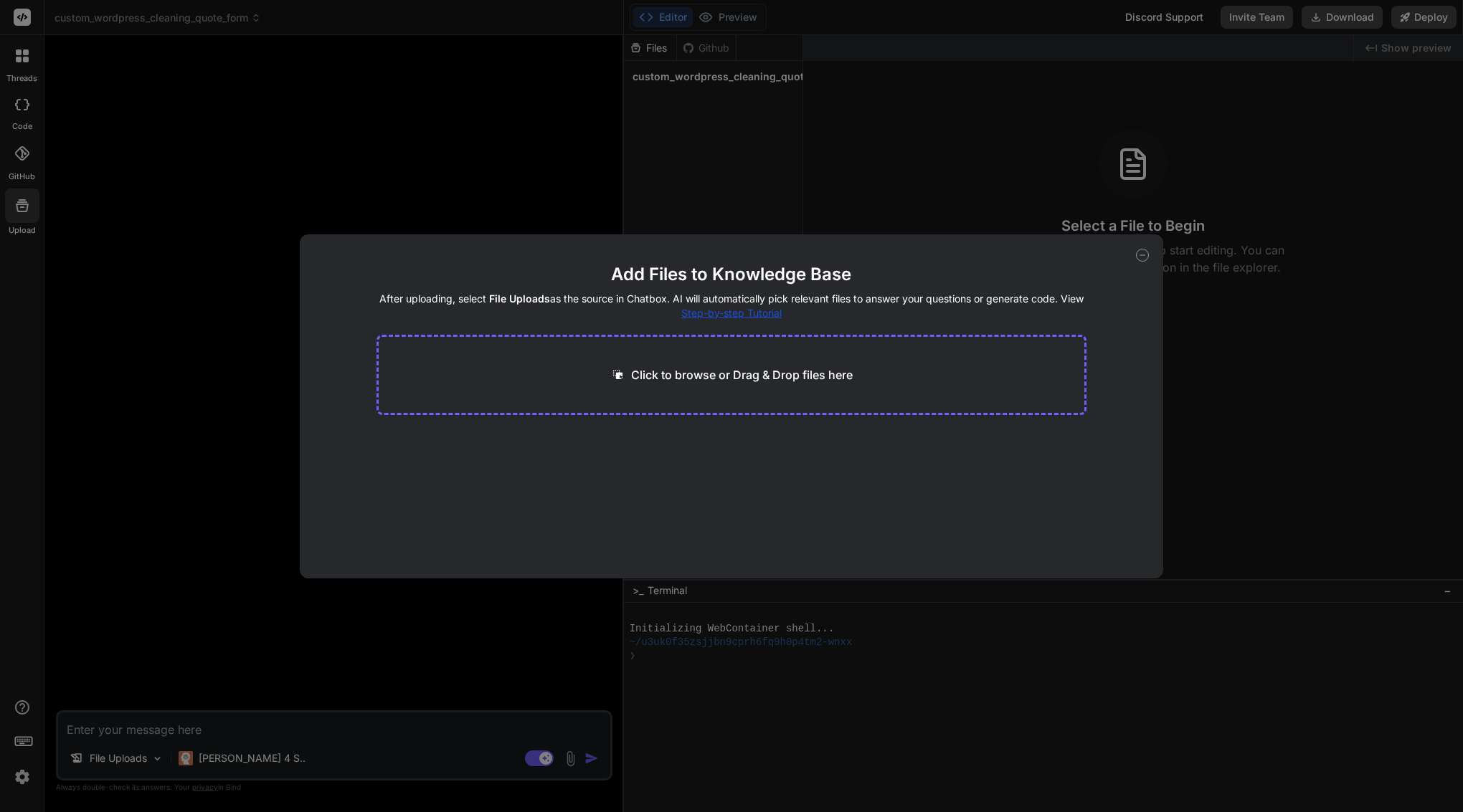
click at [651, 376] on p "Click to browse or Drag & Drop files here" at bounding box center [741, 375] width 221 height 17
type input "C:\fakepath\quote.css"
click at [686, 371] on p "Click to browse or Drag & Drop files here" at bounding box center [741, 375] width 221 height 17
type textarea "x"
type input "C:\fakepath\quote.js"
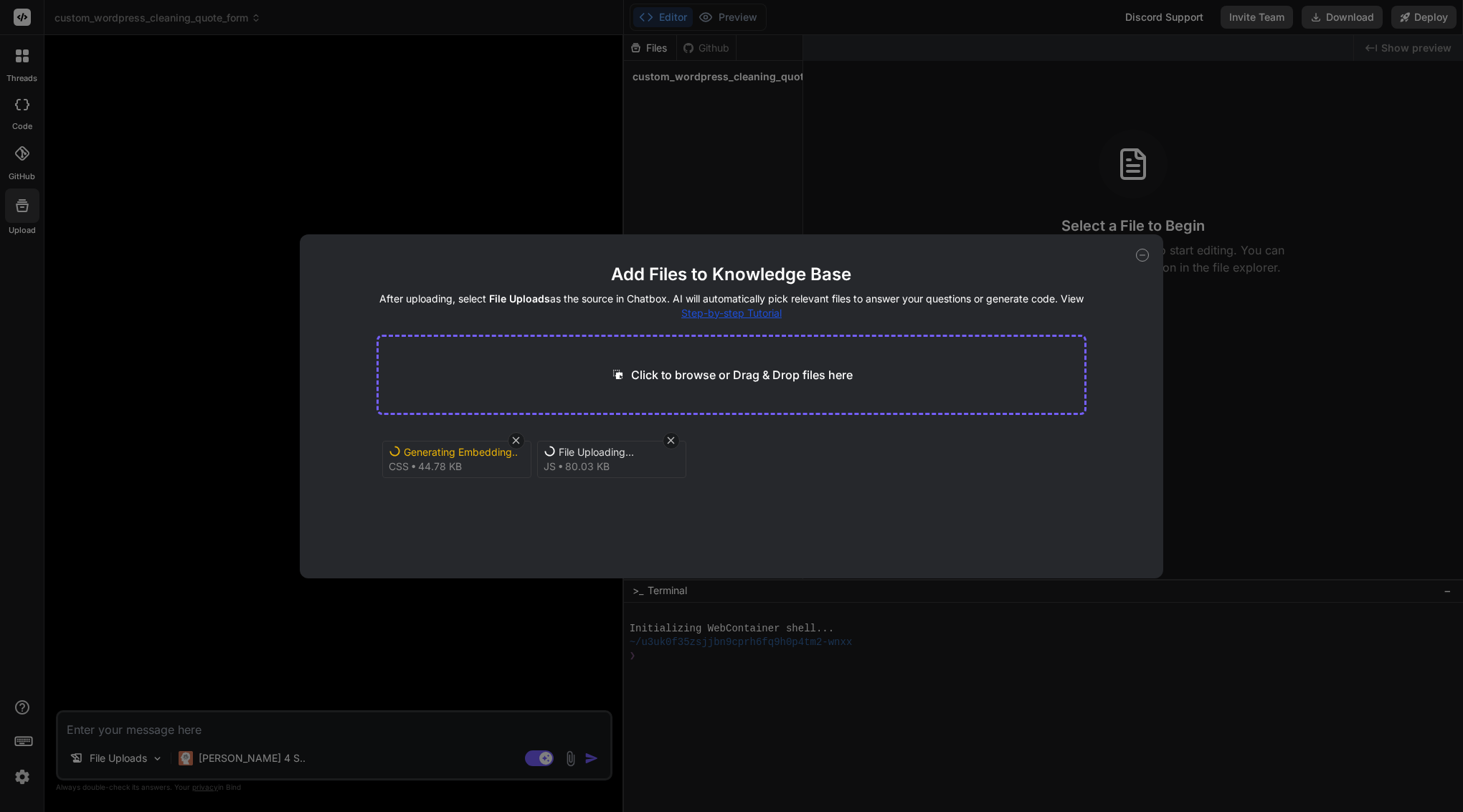
click at [679, 366] on p "Click to browse or Drag & Drop files here" at bounding box center [741, 375] width 221 height 17
type textarea "x"
type input "C:\fakepath\clean4u-quote.php"
click at [771, 376] on p "Click to browse or Drag & Drop files here" at bounding box center [741, 375] width 221 height 17
type textarea "x"
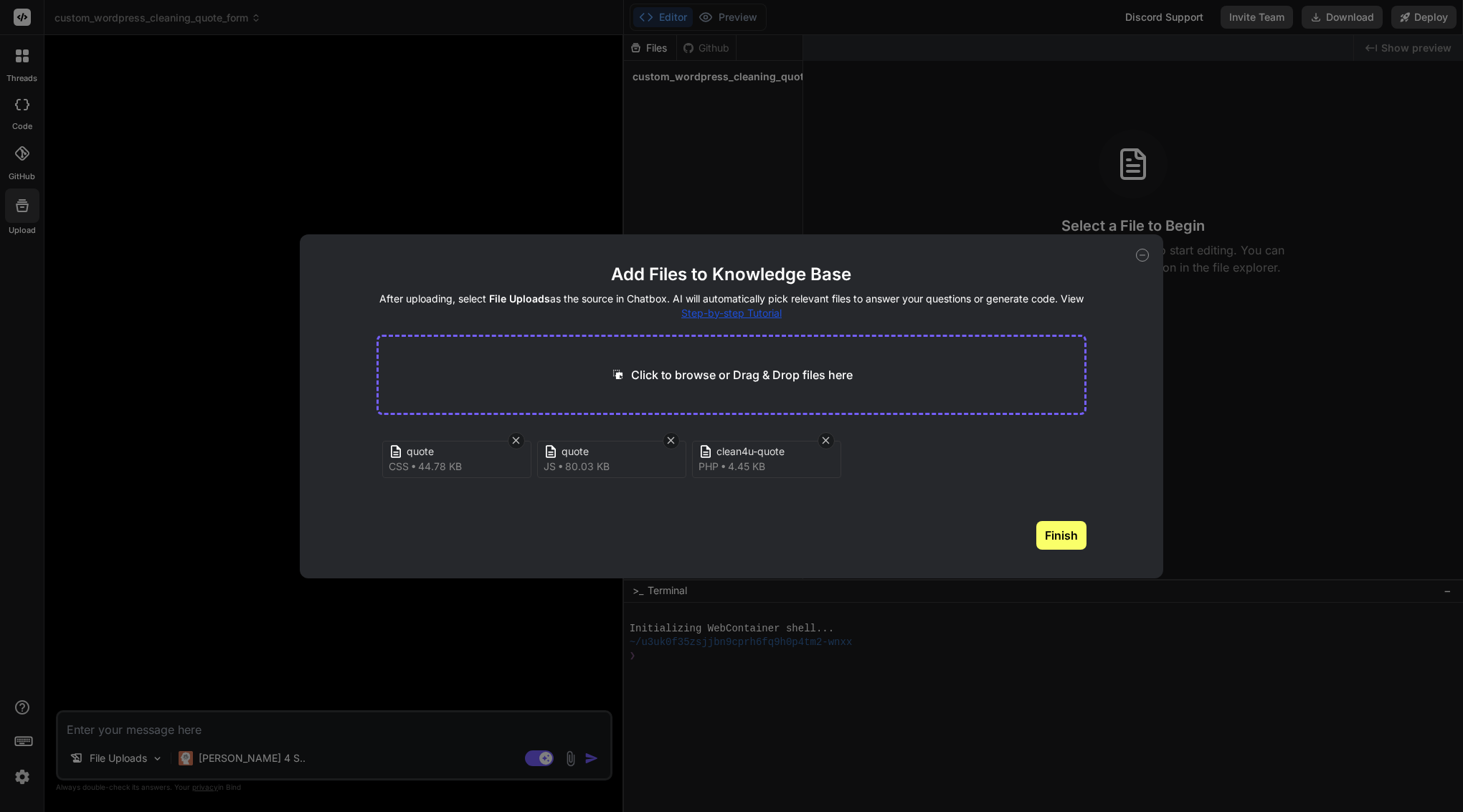
type input "C:\fakepath\class-clean4u-rest.php"
click at [690, 374] on p "Click to browse or Drag & Drop files here" at bounding box center [741, 375] width 221 height 17
type textarea "x"
type input "C:\fakepath\quote-form.php"
click at [661, 369] on p "Click to browse or Drag & Drop files here" at bounding box center [741, 375] width 221 height 17
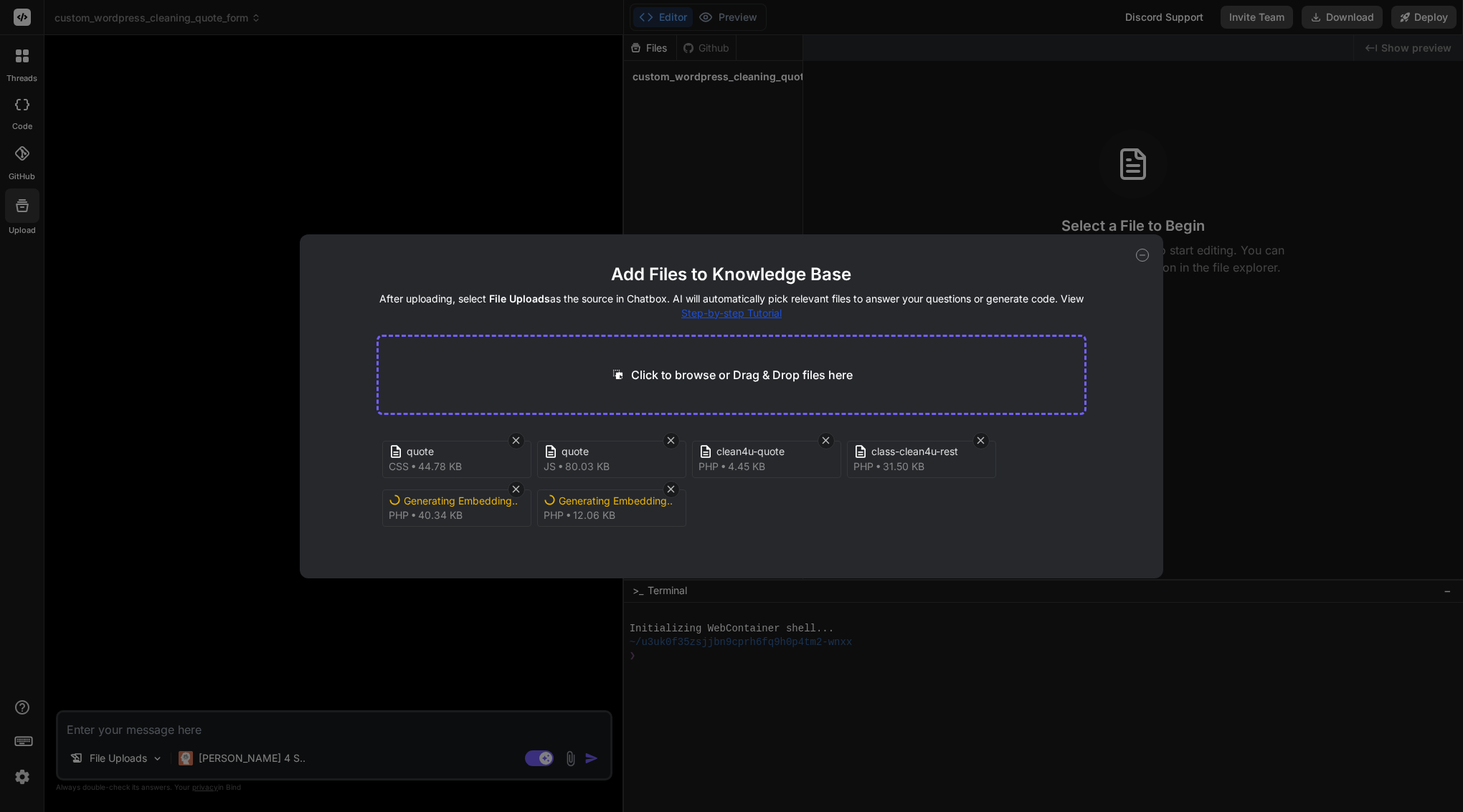
type textarea "x"
type input "C:\fakepath\admin-quote.html.php"
click at [414, 468] on icon at bounding box center [413, 466] width 3 height 3
click at [617, 459] on div "quote js 80.03 KB" at bounding box center [611, 459] width 149 height 37
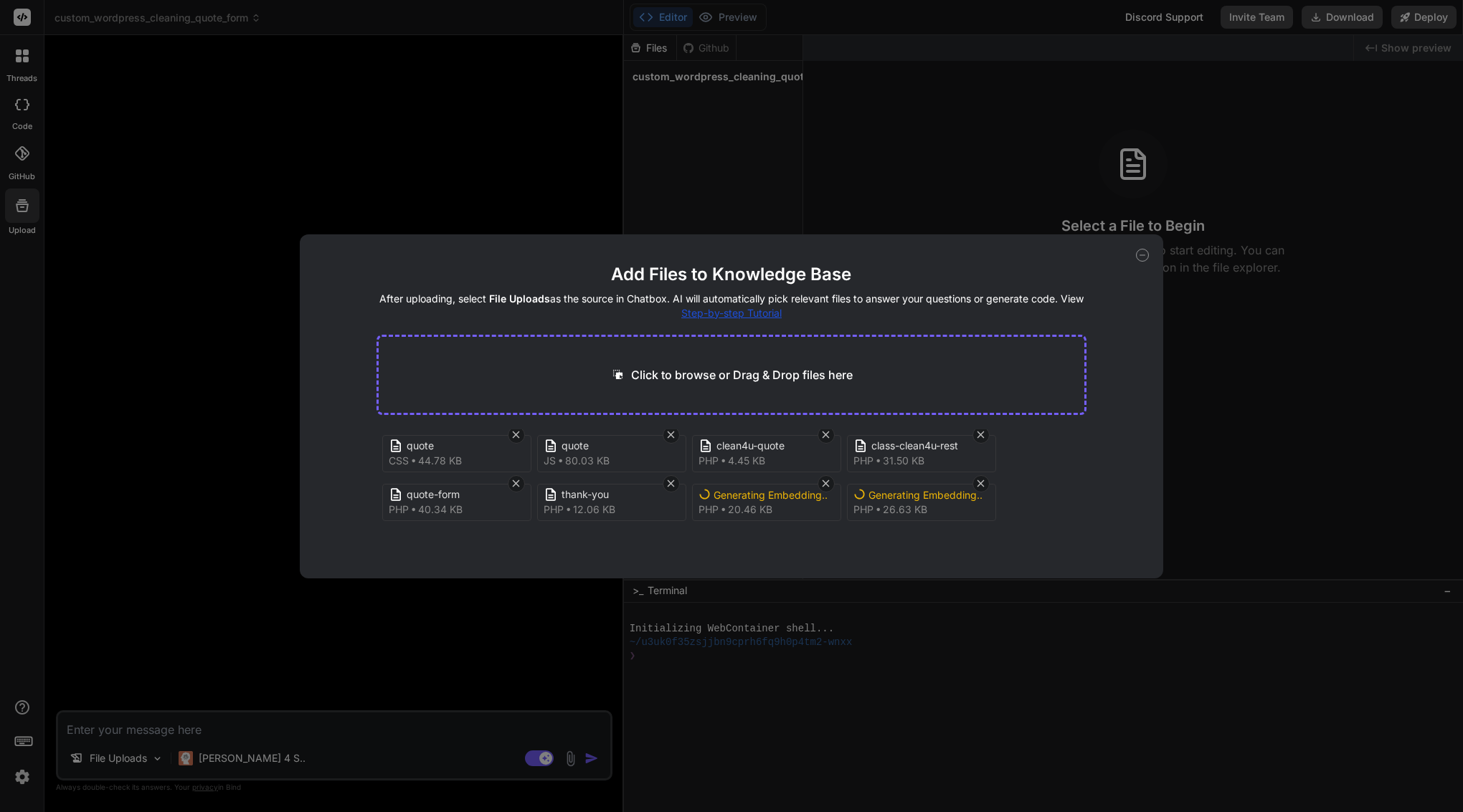
click at [742, 488] on div "Generating Embedding..." at bounding box center [770, 495] width 115 height 15
click at [753, 501] on div "Generating Embedding..." at bounding box center [770, 495] width 115 height 15
click at [135, 448] on div "Add Files to Knowledge Base After uploading, select File Uploads as the source …" at bounding box center [732, 406] width 1463 height 812
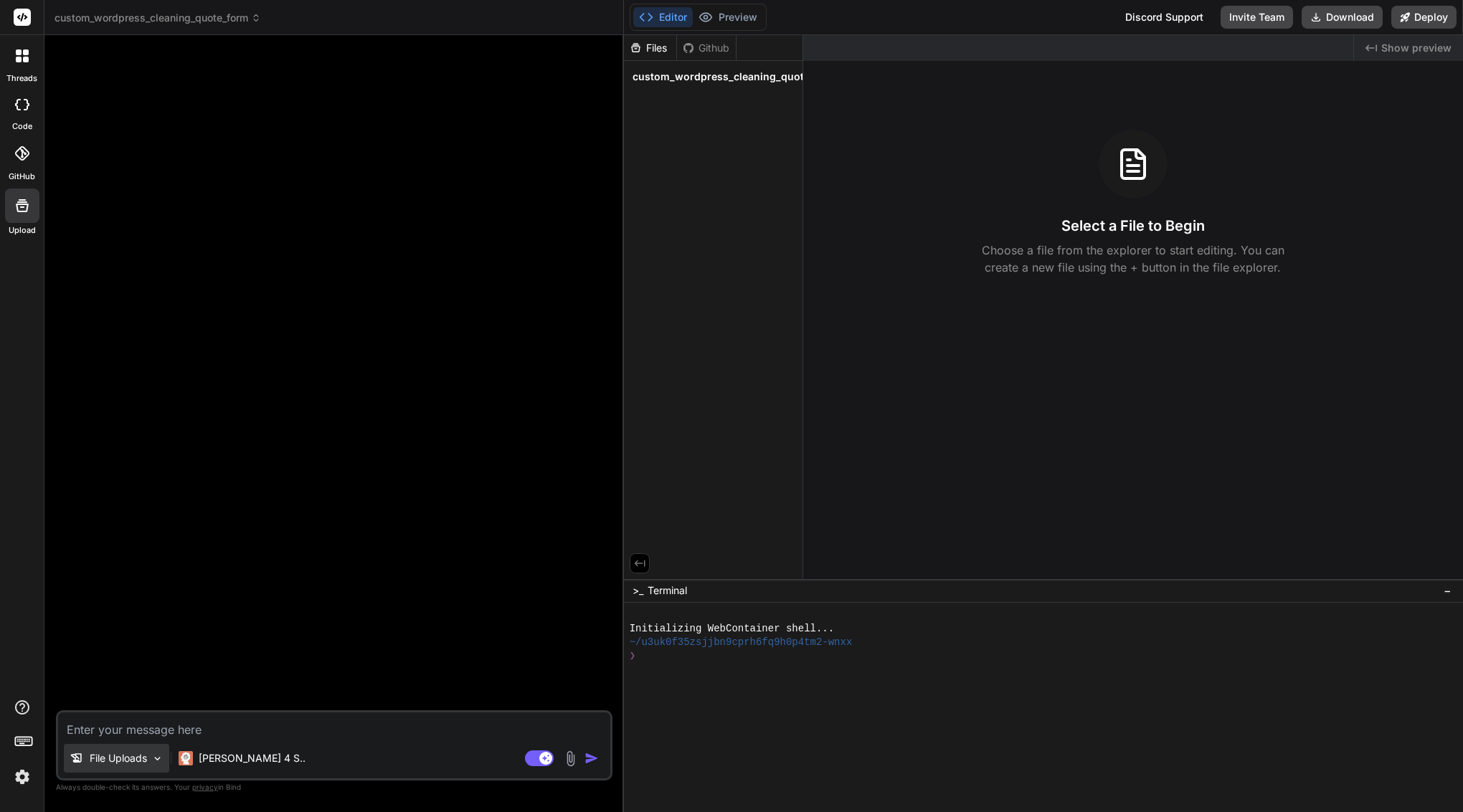
click at [79, 758] on icon at bounding box center [77, 758] width 15 height 15
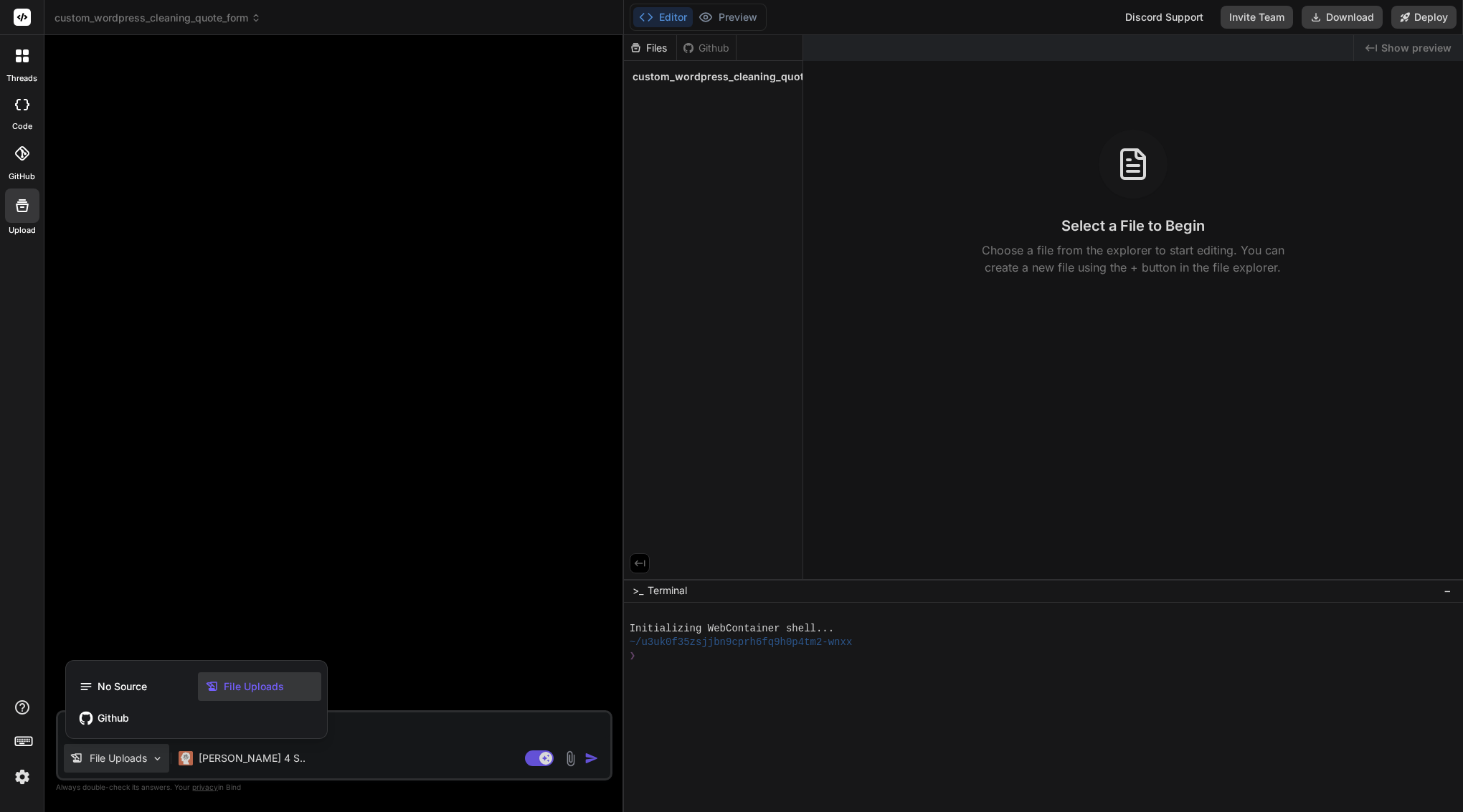
click at [258, 672] on div "No Source File Uploads Github" at bounding box center [196, 702] width 261 height 71
click at [249, 691] on span "File Uploads" at bounding box center [254, 686] width 60 height 15
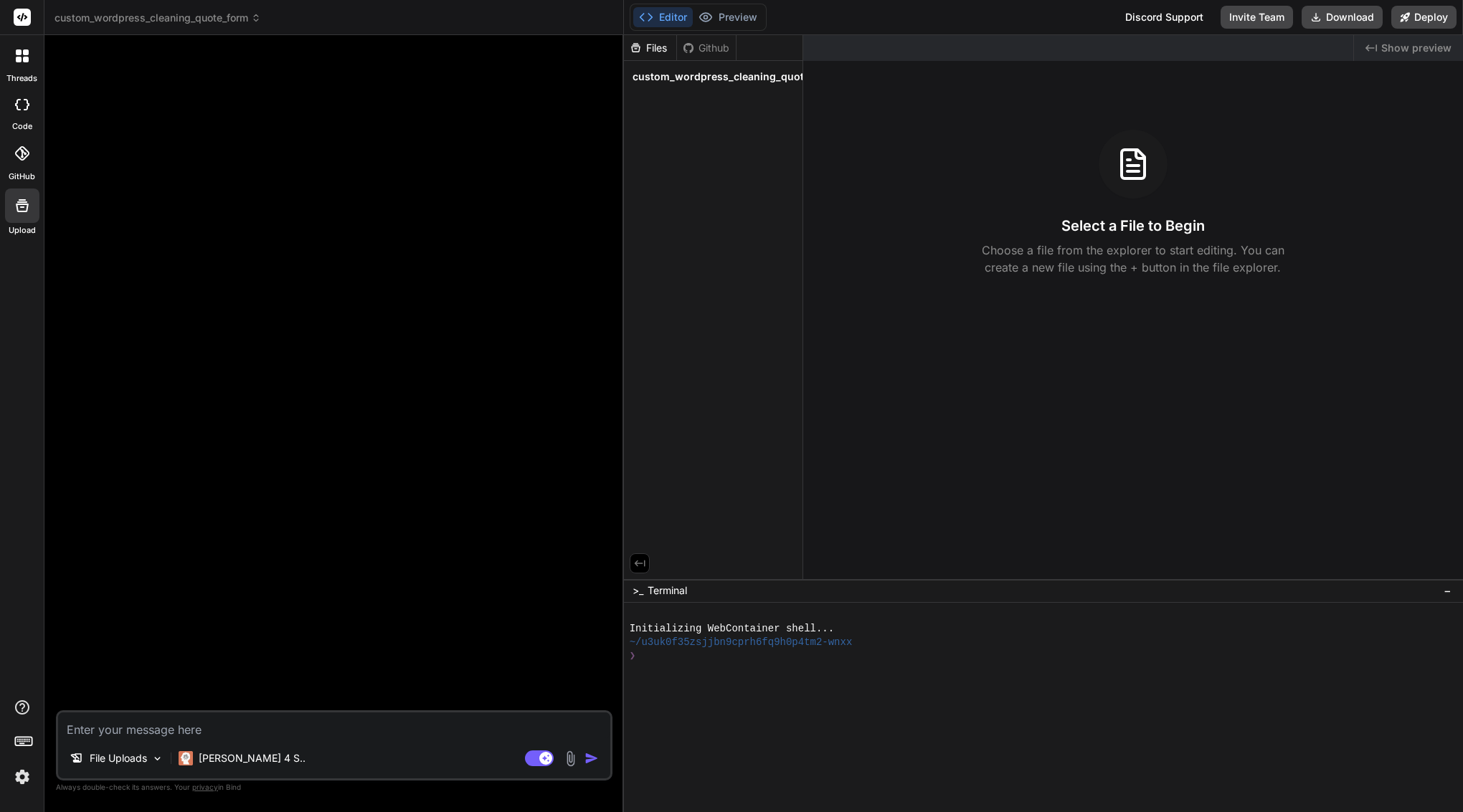
click at [19, 202] on icon at bounding box center [22, 205] width 13 height 13
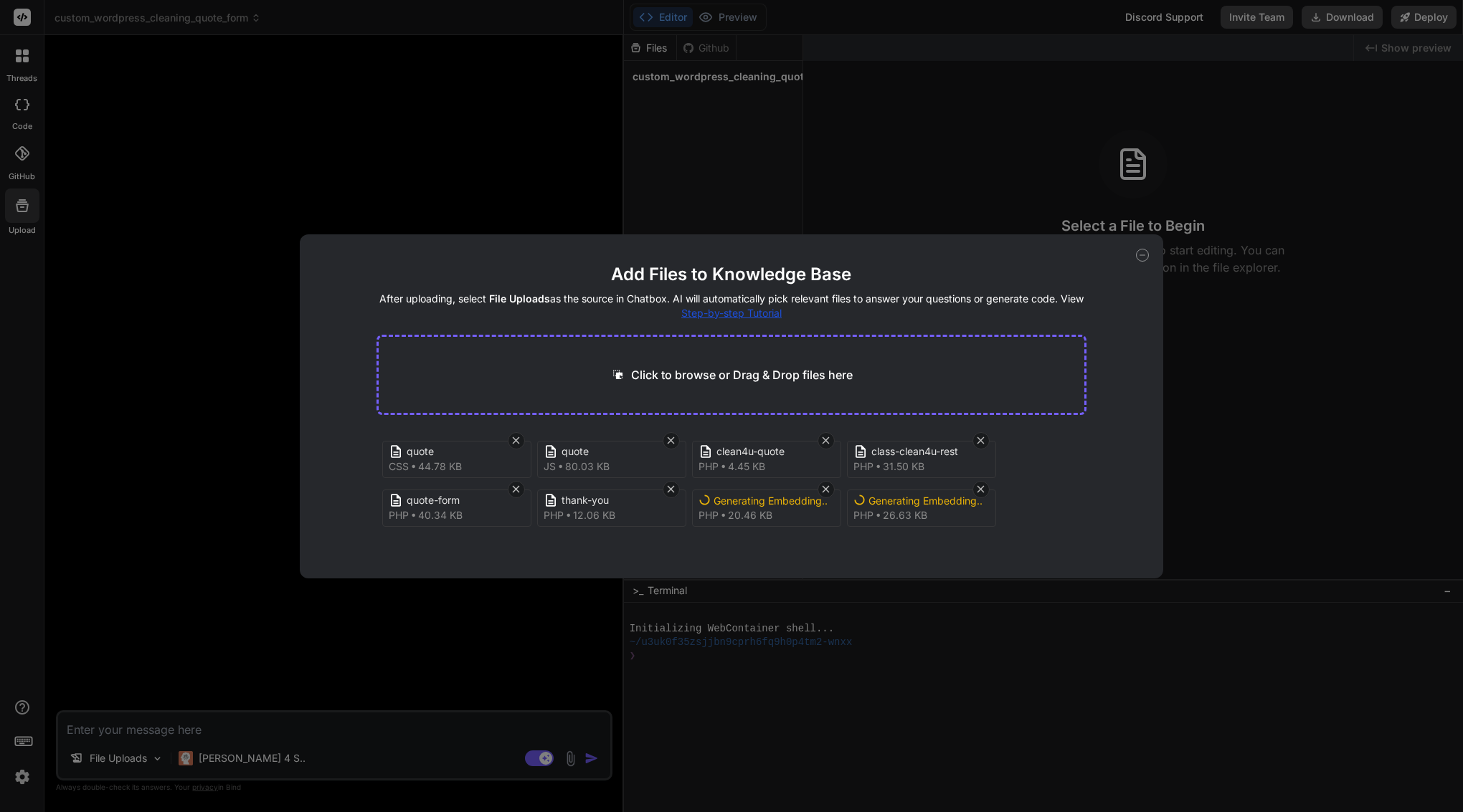
type textarea "x"
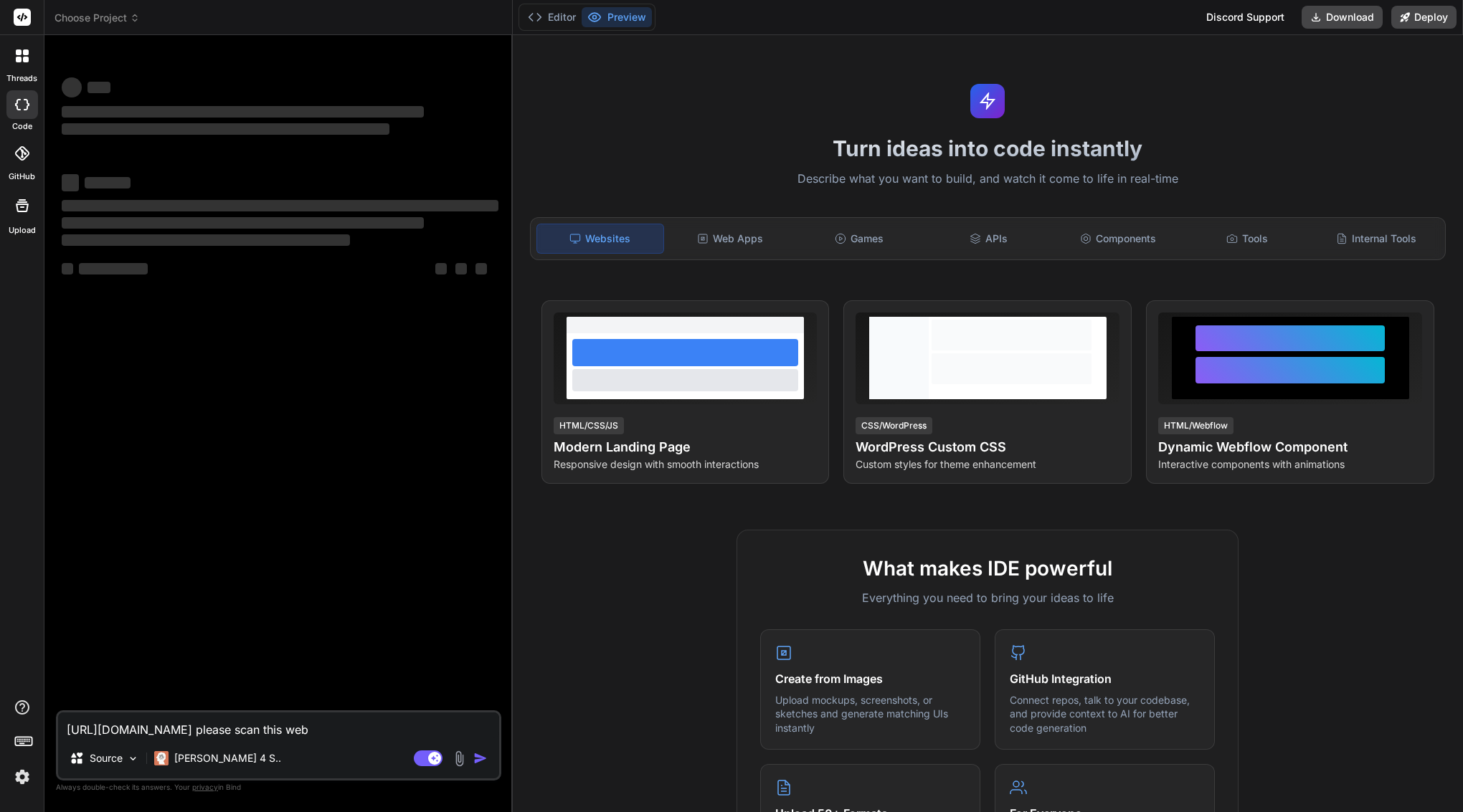
click at [5, 231] on div "Upload" at bounding box center [22, 209] width 44 height 53
click at [21, 211] on icon at bounding box center [22, 205] width 13 height 13
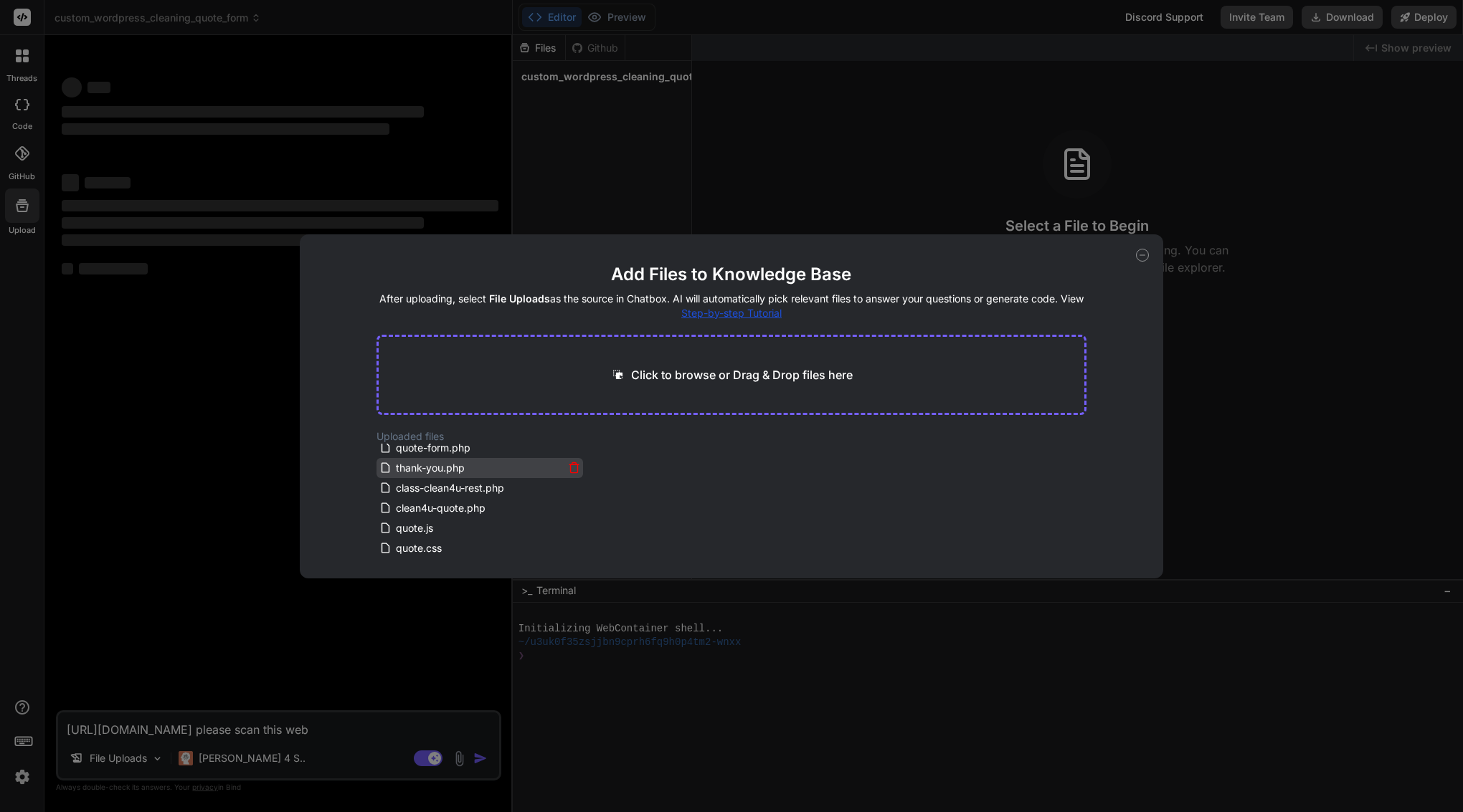
scroll to position [46, 0]
click at [239, 388] on div "Add Files to Knowledge Base After uploading, select File Uploads as the source …" at bounding box center [732, 406] width 1463 height 812
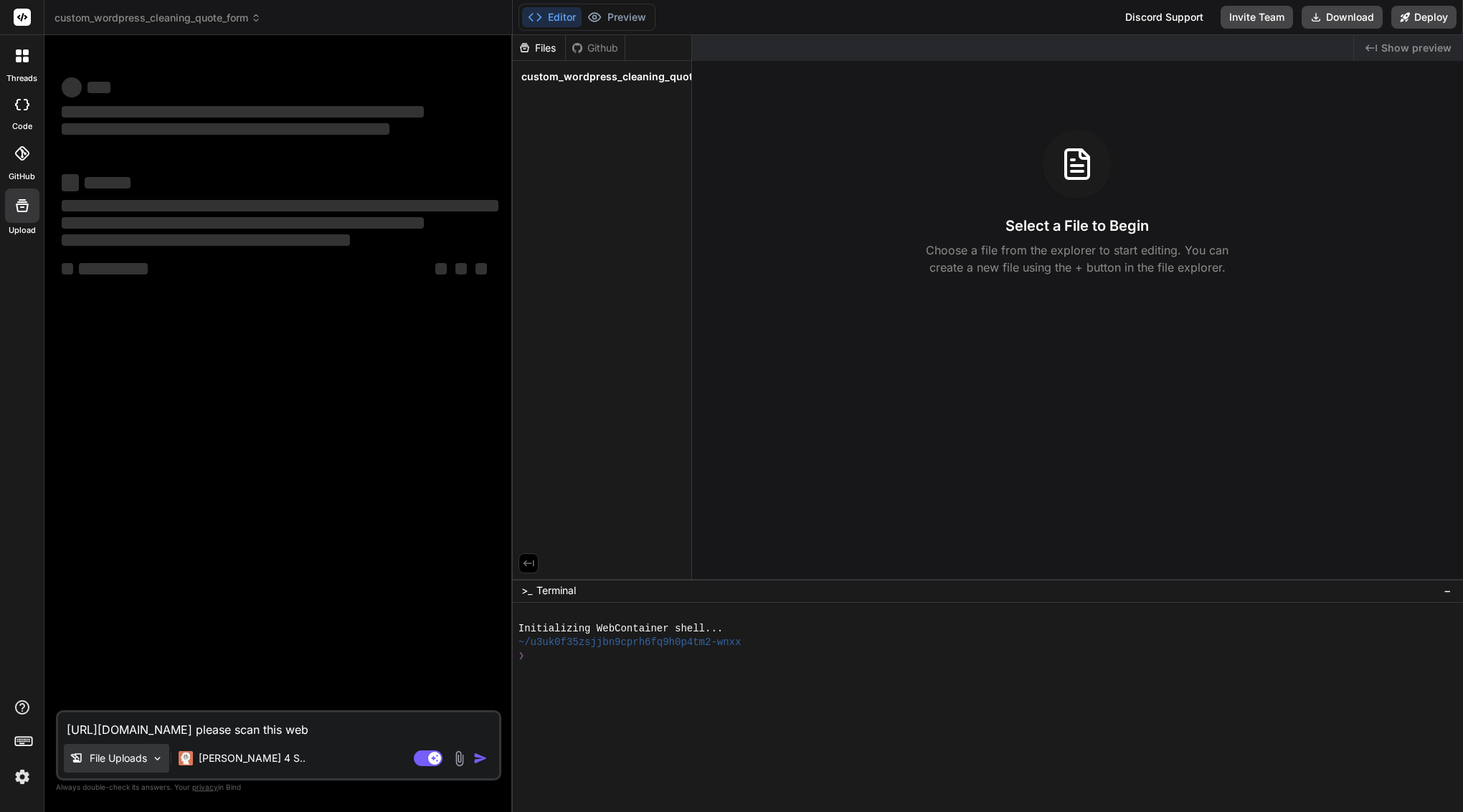
click at [109, 762] on p "File Uploads" at bounding box center [118, 758] width 58 height 15
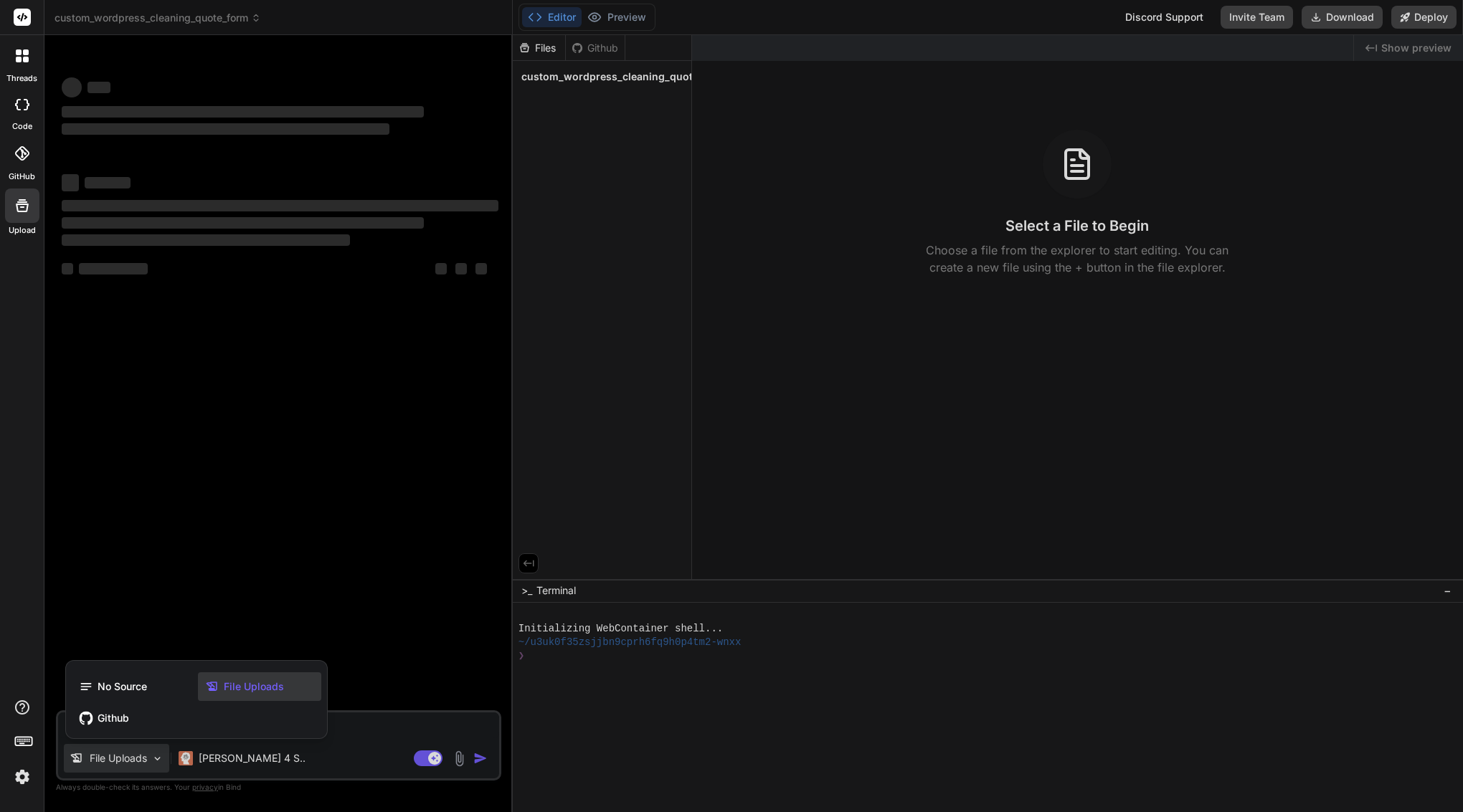
click at [250, 687] on span "File Uploads" at bounding box center [254, 686] width 60 height 15
type textarea "x"
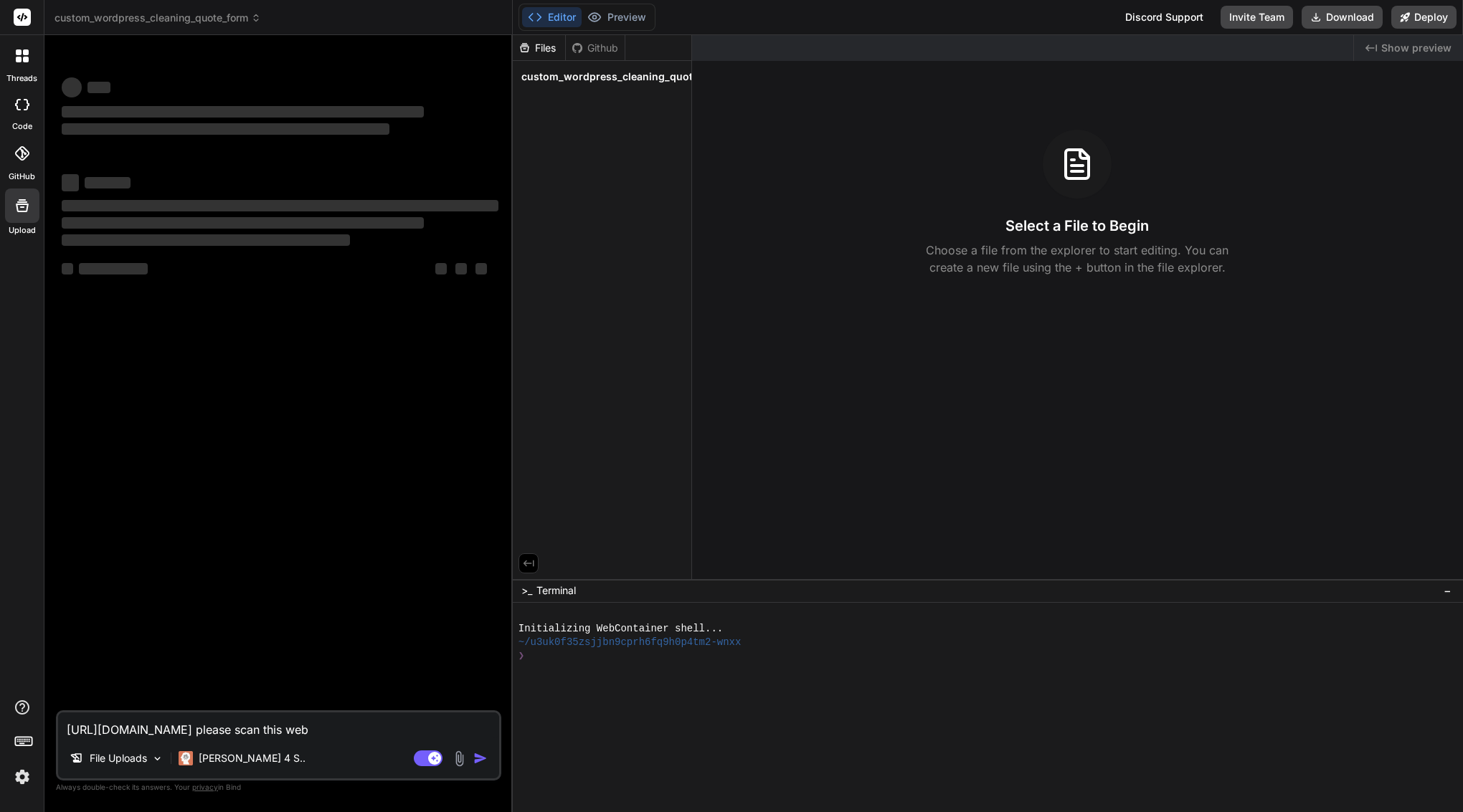
click at [266, 731] on textarea "[URL][DOMAIN_NAME] please scan this web" at bounding box center [278, 725] width 441 height 26
type textarea "x"
click at [427, 762] on rect at bounding box center [427, 758] width 28 height 15
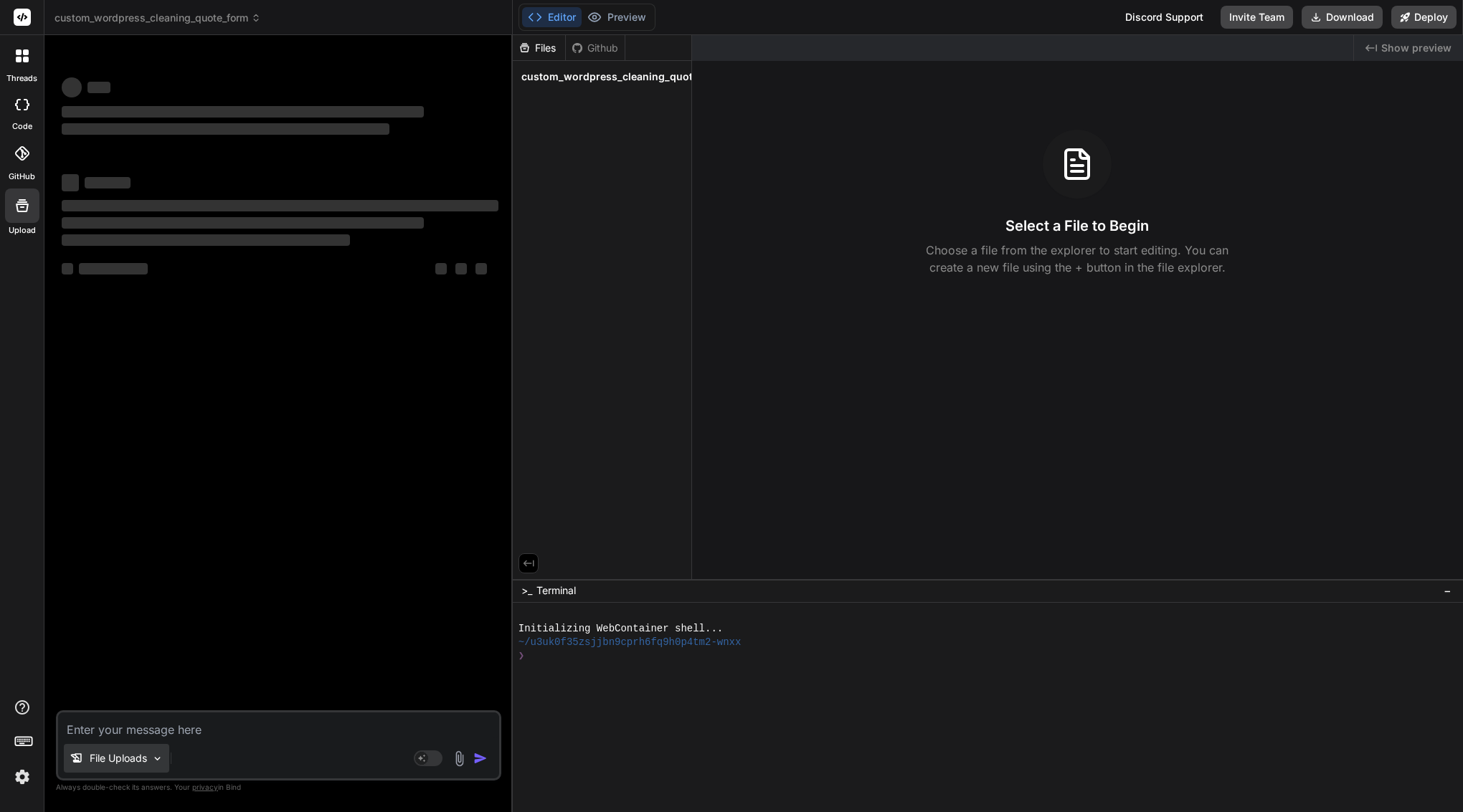
click at [135, 755] on p "File Uploads" at bounding box center [118, 758] width 58 height 15
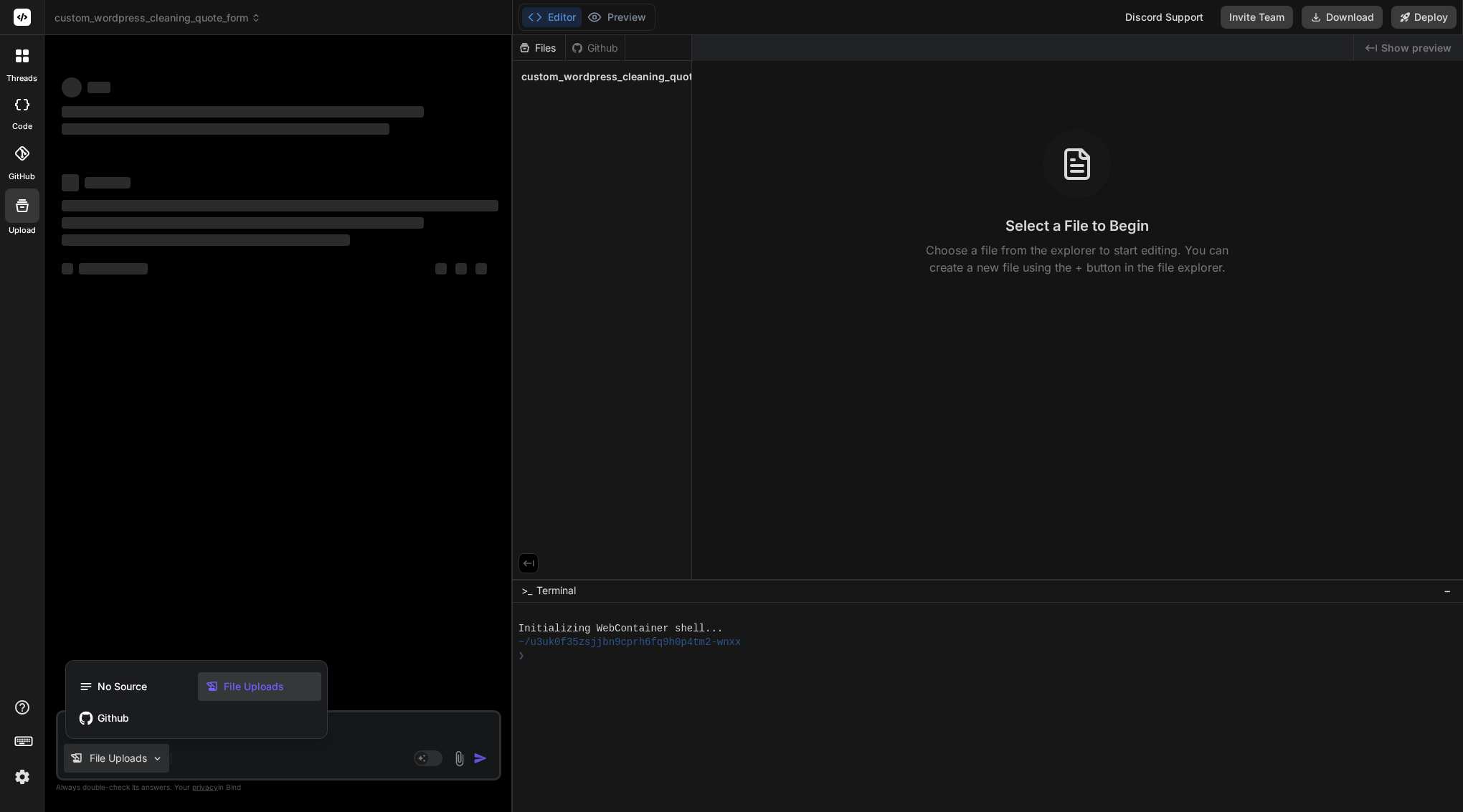
click at [270, 680] on span "File Uploads" at bounding box center [254, 686] width 60 height 15
type textarea "x"
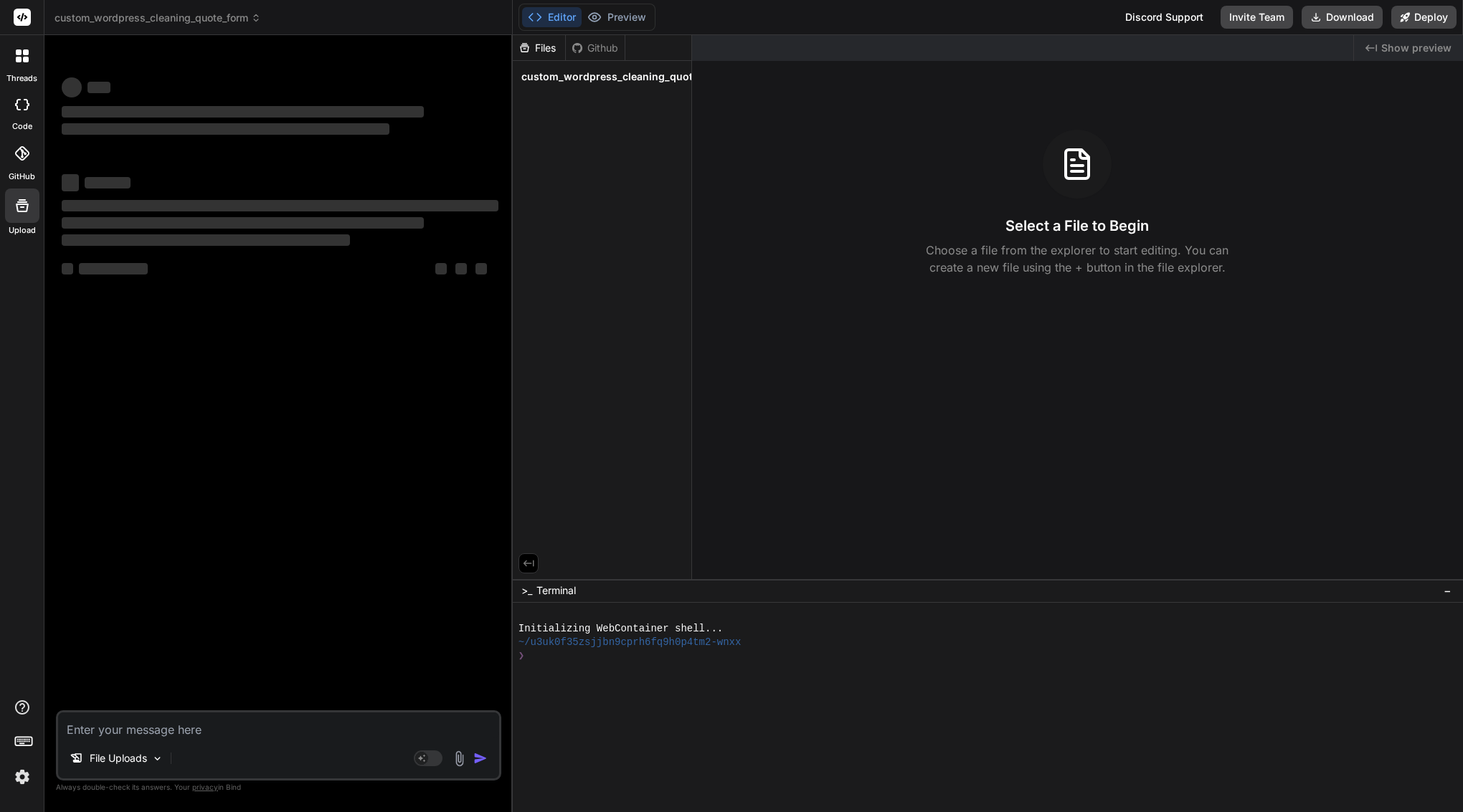
click at [233, 733] on textarea at bounding box center [278, 725] width 441 height 26
type textarea "h"
type textarea "x"
type textarea "he"
type textarea "x"
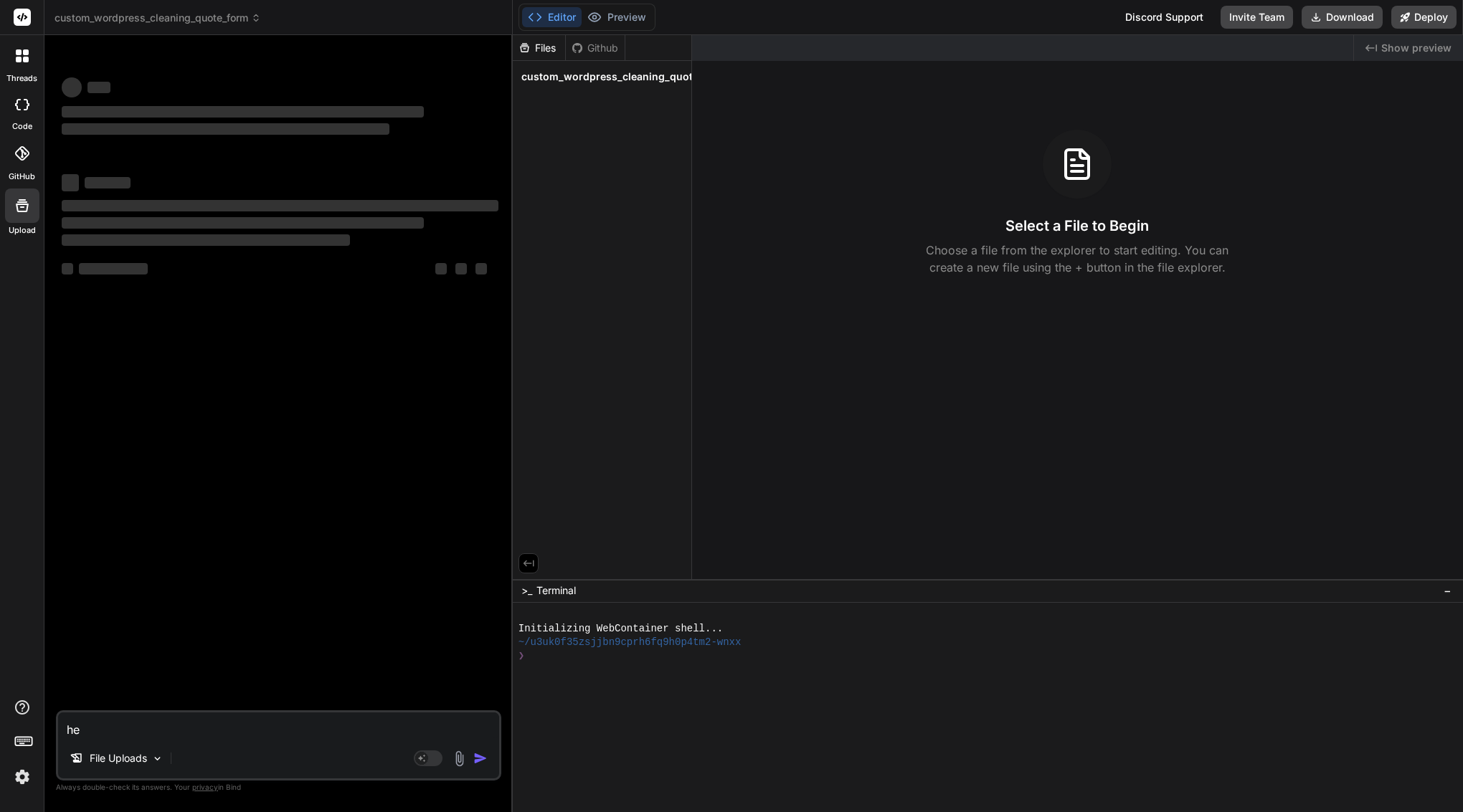
type textarea "hel"
type textarea "x"
type textarea "hell"
type textarea "x"
type textarea "hello"
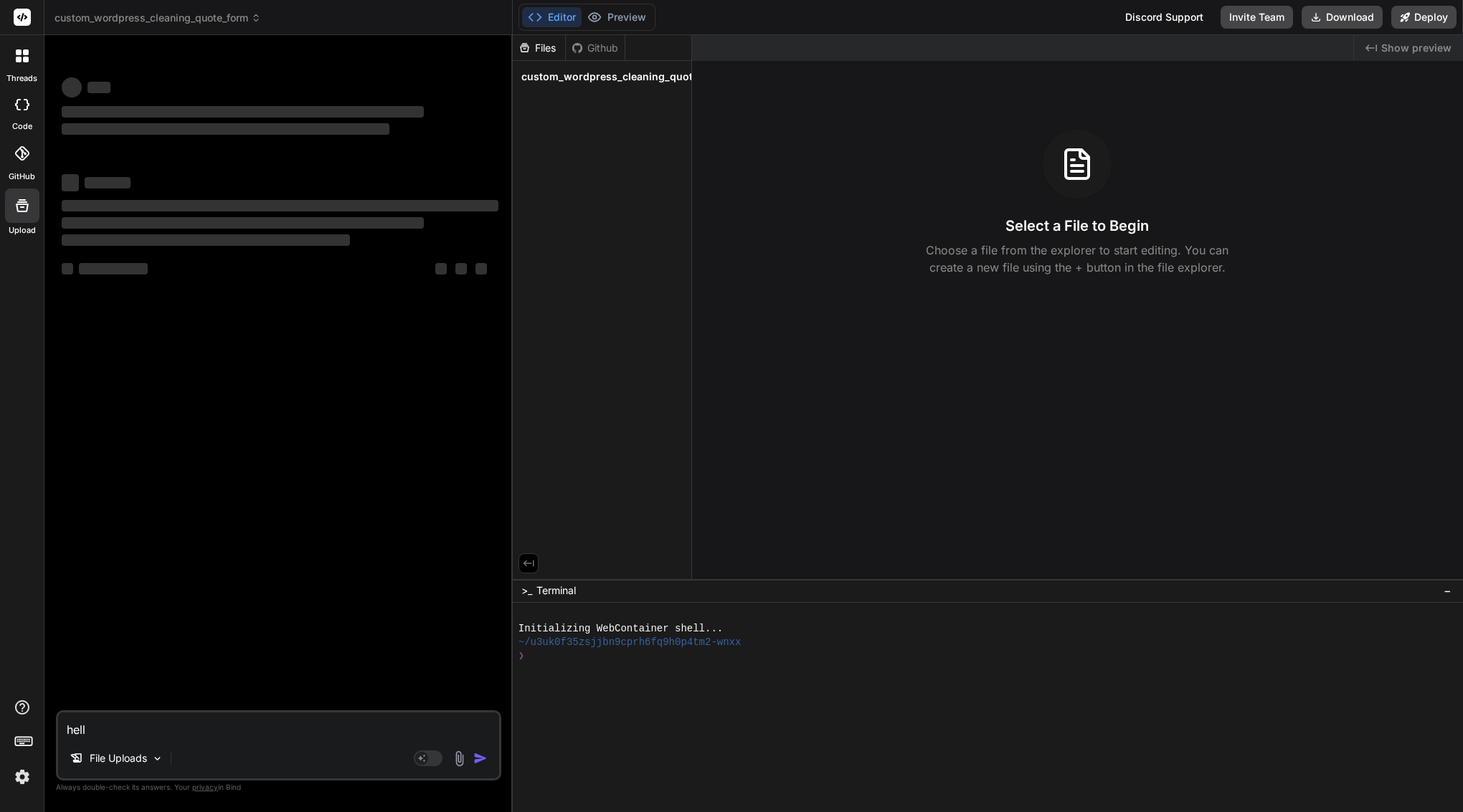
type textarea "x"
type textarea "hello"
type textarea "x"
type textarea "hello"
type textarea "x"
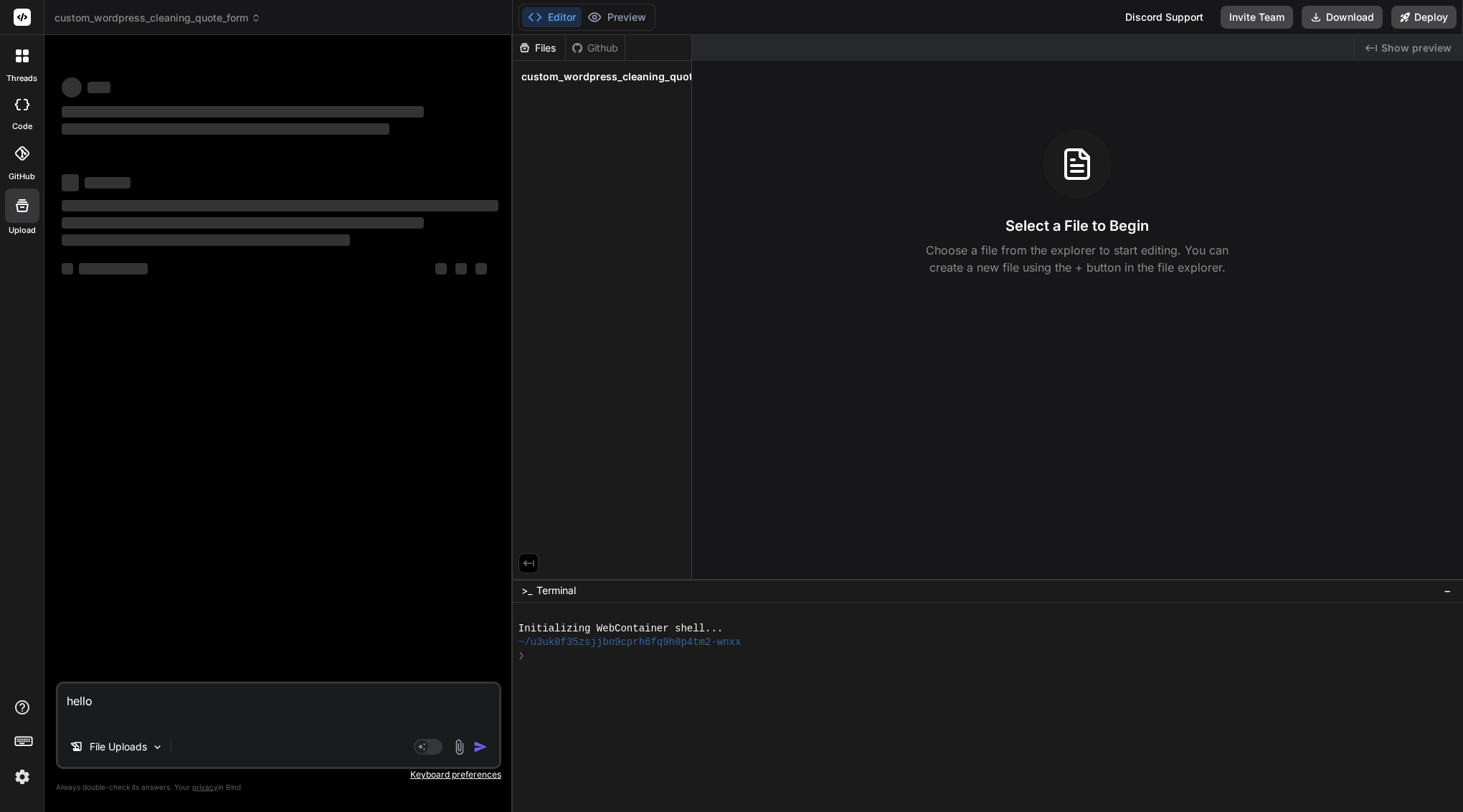
type textarea "hello"
click at [471, 747] on div "Agent Mode. When this toggle is activated, AI automatically makes decisions, re…" at bounding box center [452, 747] width 83 height 17
type textarea "x"
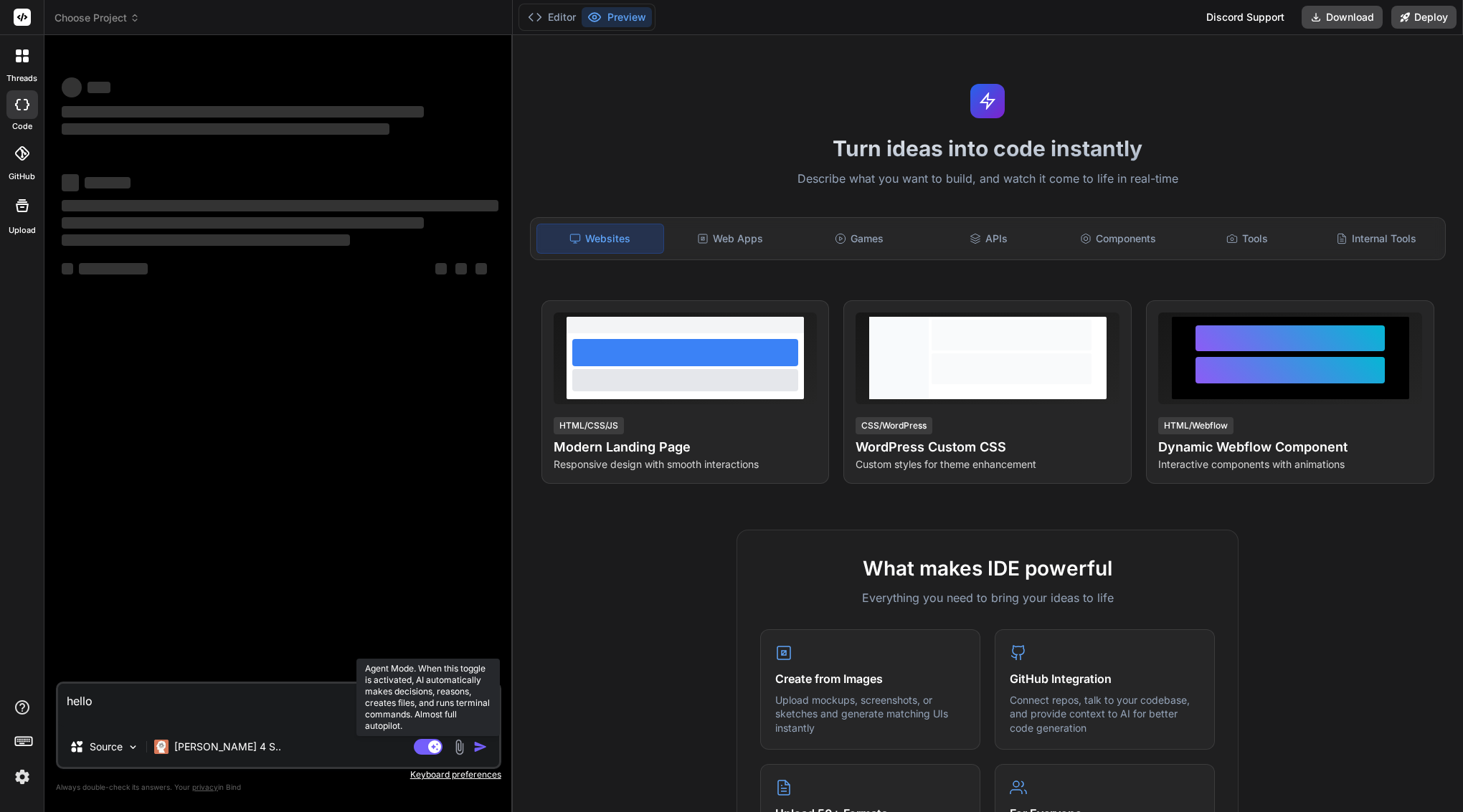
click at [427, 744] on rect at bounding box center [427, 747] width 28 height 15
click at [110, 18] on span "Choose Project" at bounding box center [96, 17] width 85 height 15
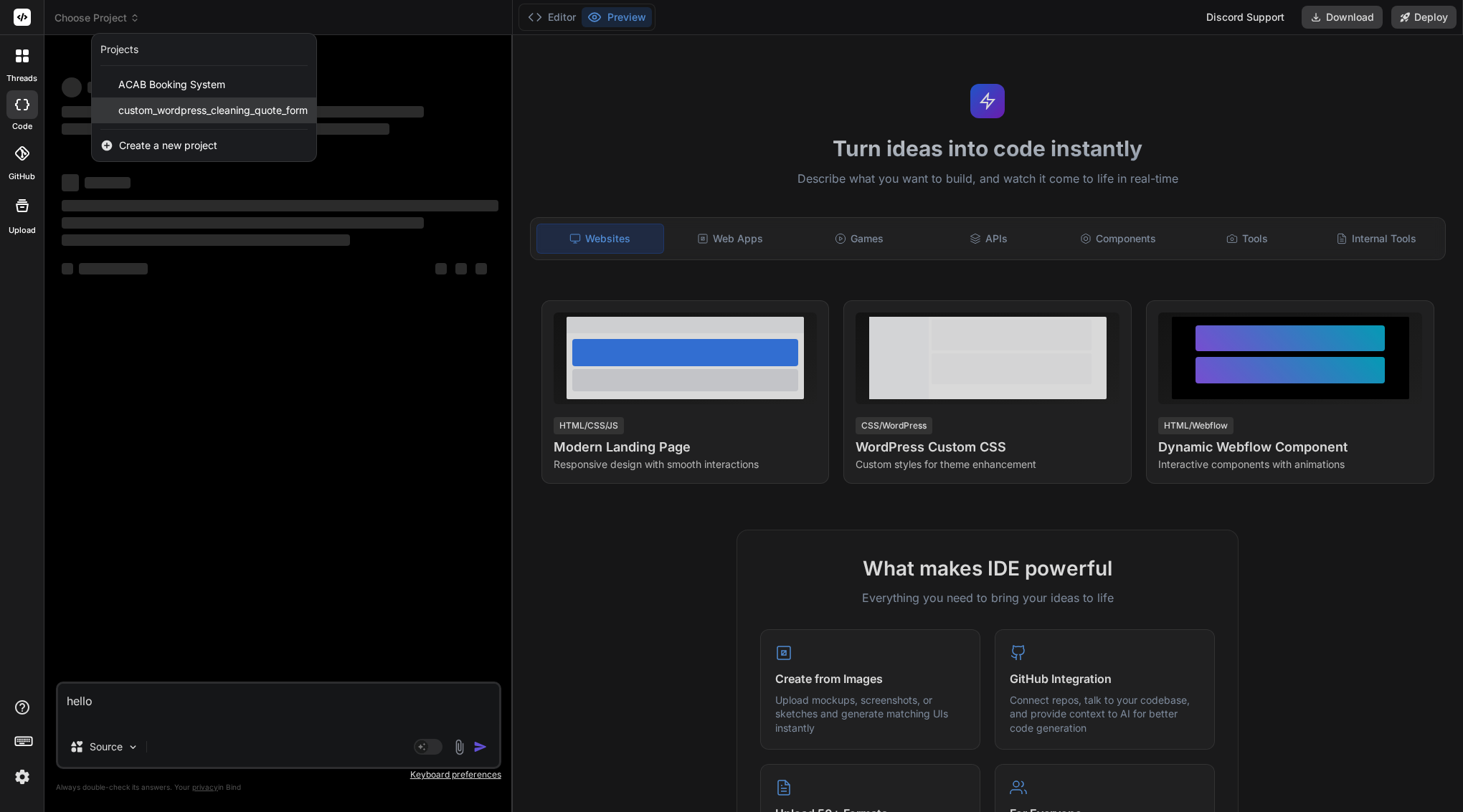
click at [177, 114] on span "custom_wordpress_cleaning_quote_form" at bounding box center [213, 110] width 190 height 15
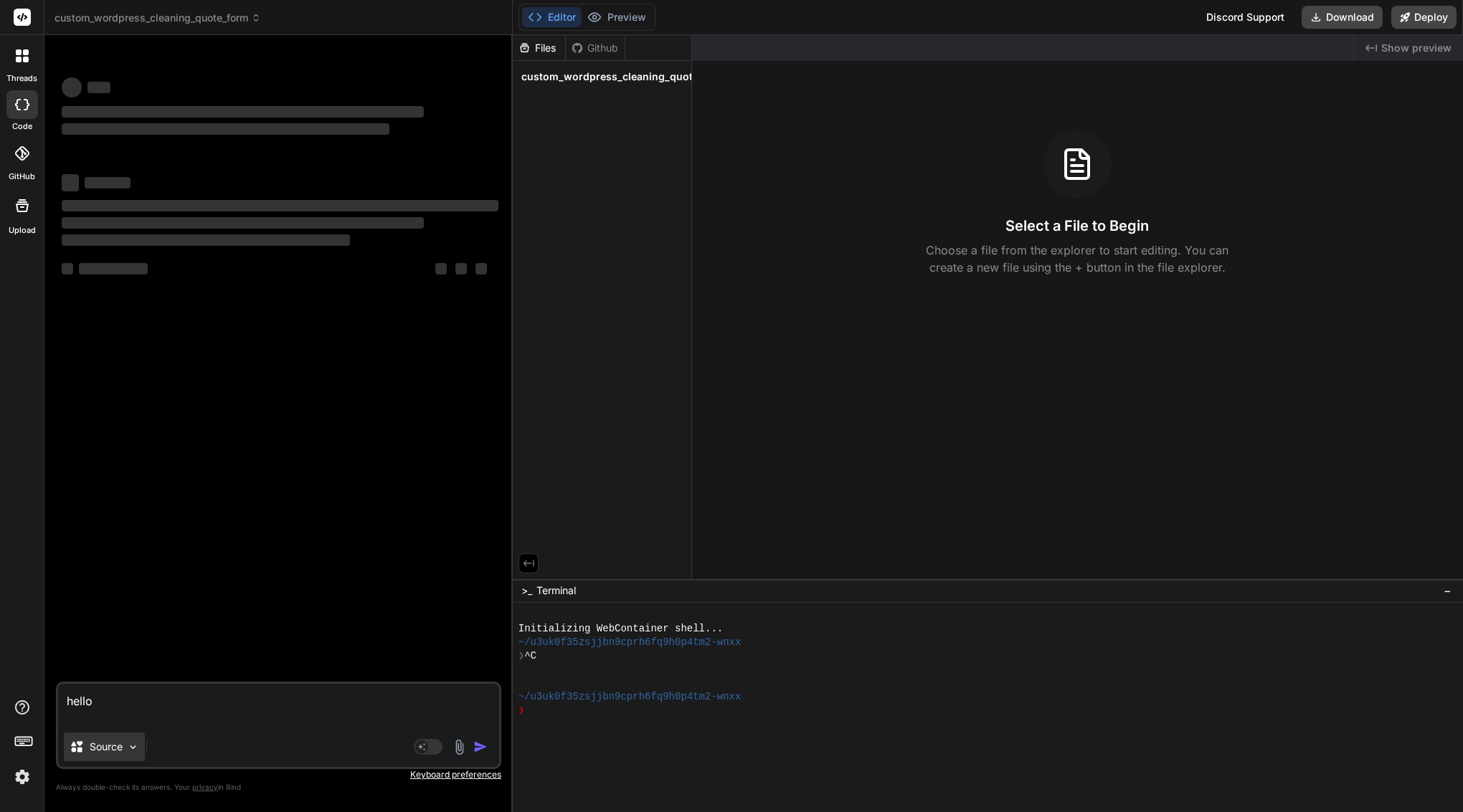
click at [121, 742] on p "Source" at bounding box center [106, 747] width 33 height 15
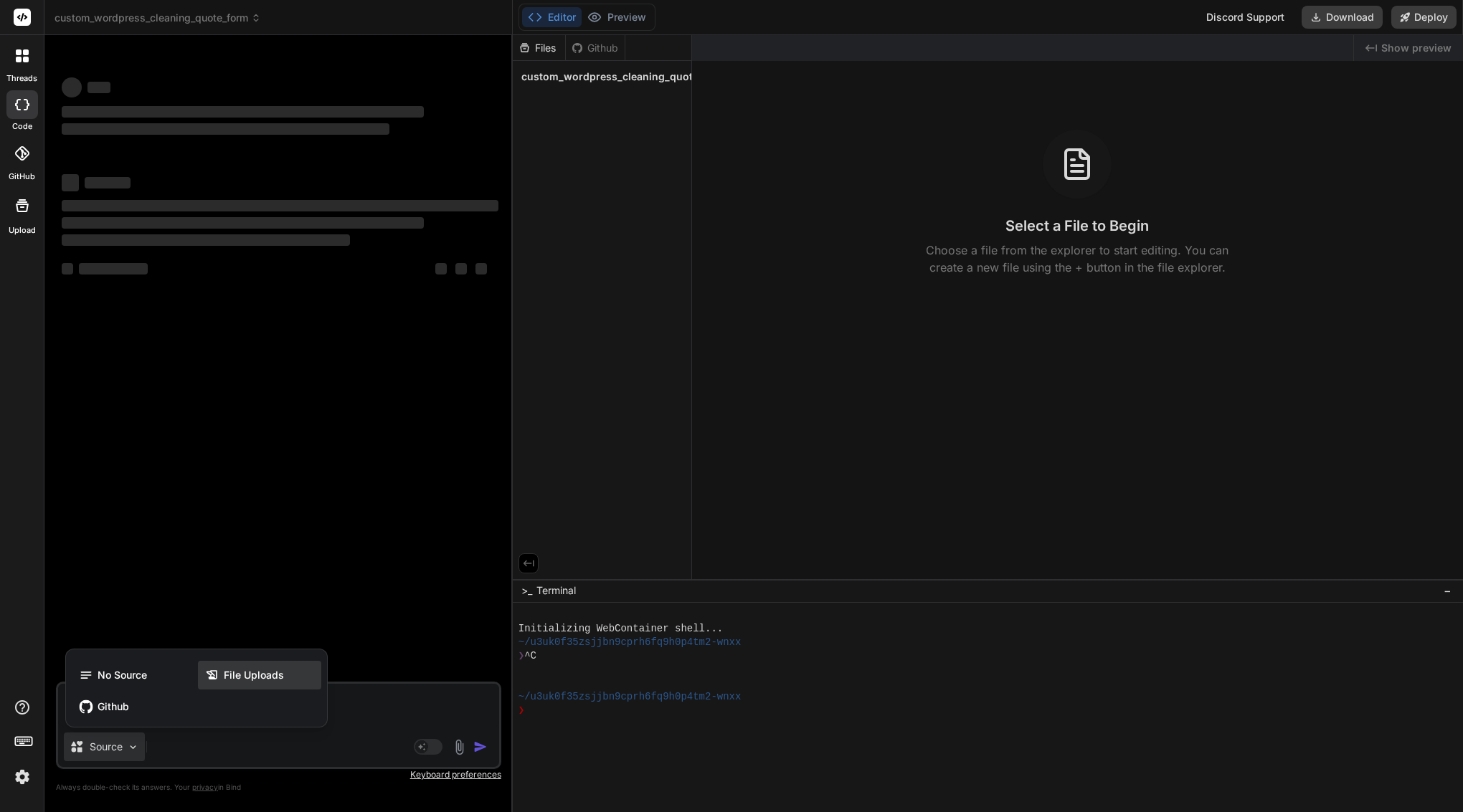
click at [277, 681] on span "File Uploads" at bounding box center [254, 675] width 60 height 15
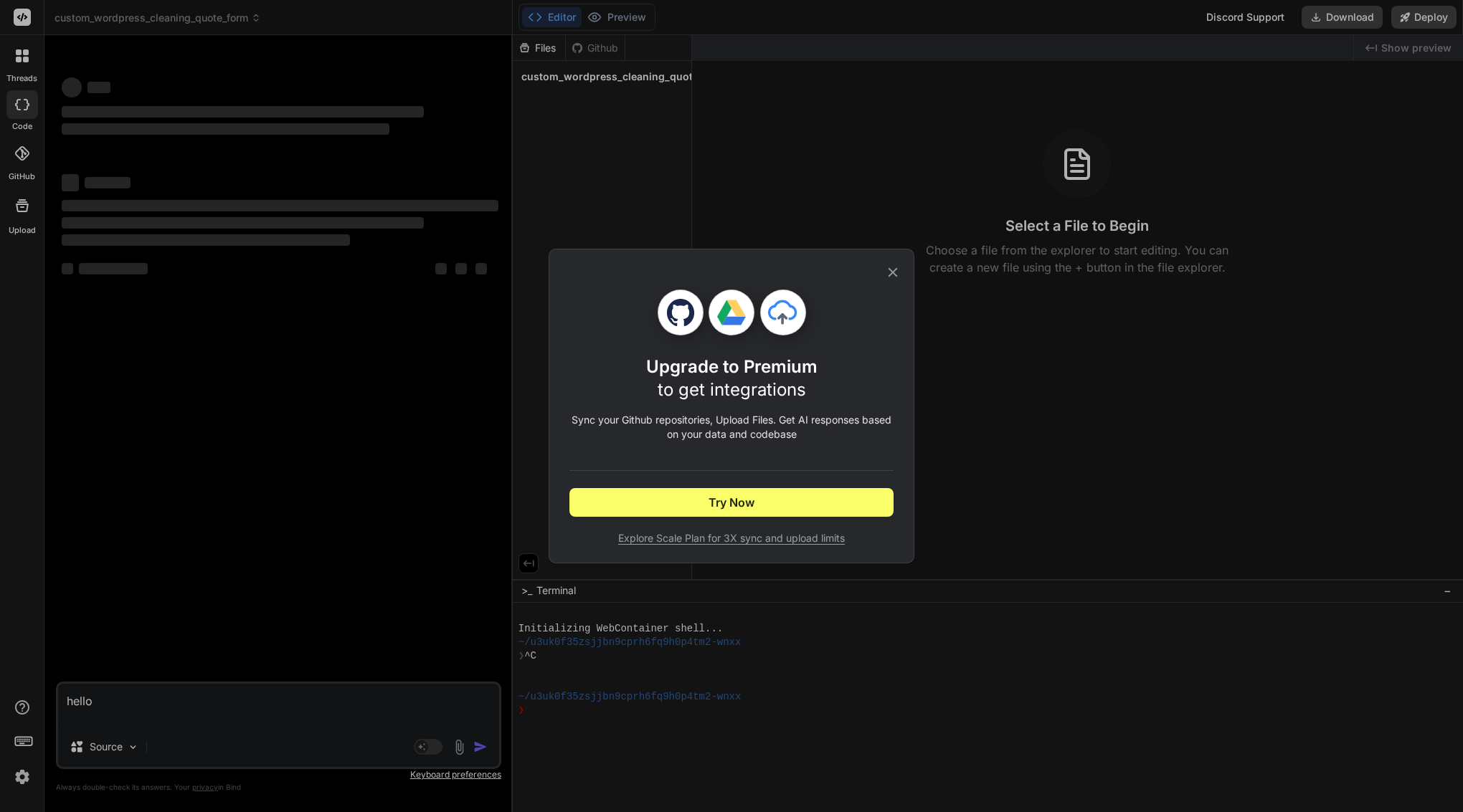
click at [899, 268] on icon at bounding box center [893, 272] width 16 height 15
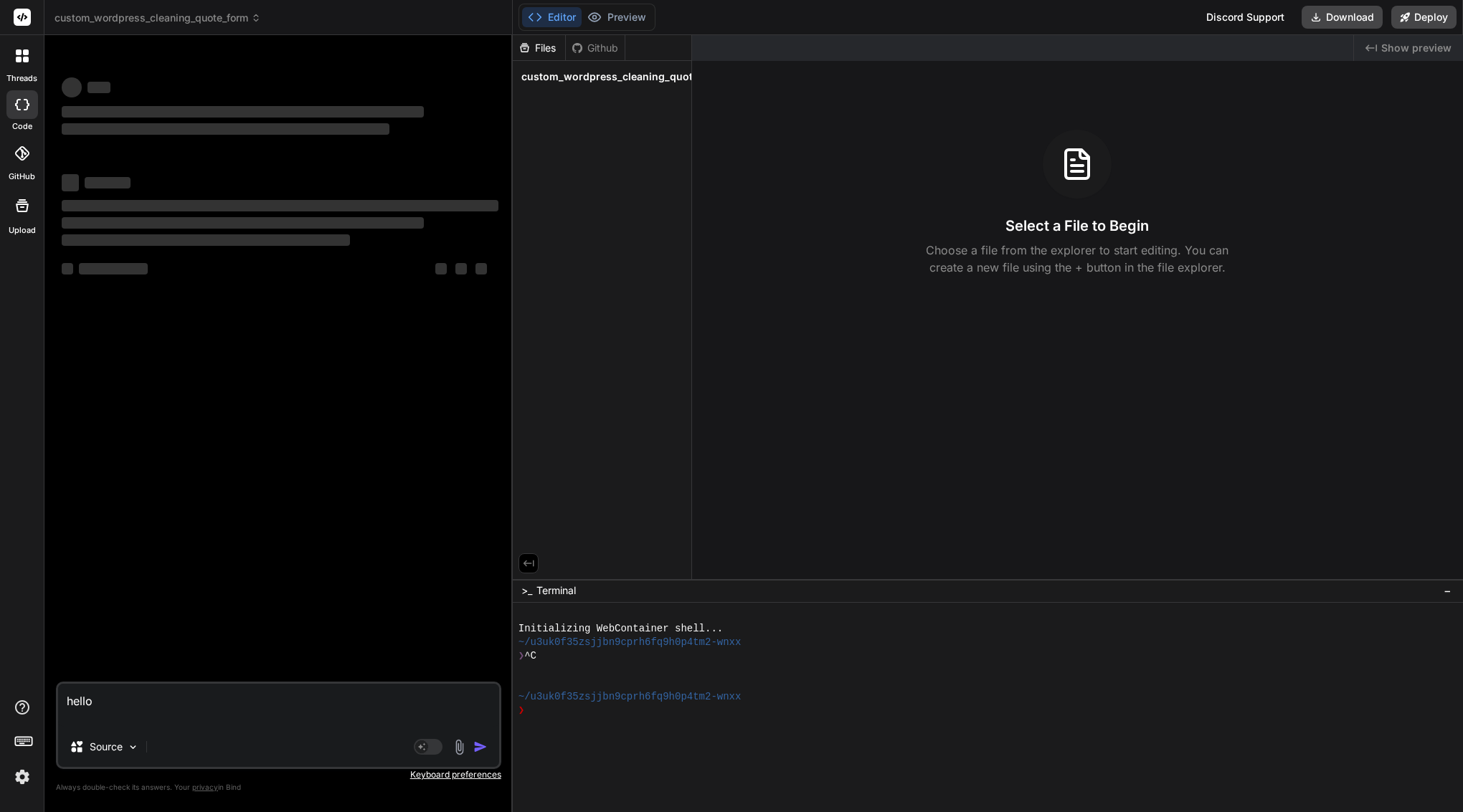
click at [602, 40] on div "Github" at bounding box center [595, 47] width 59 height 15
click at [20, 772] on img at bounding box center [22, 777] width 24 height 24
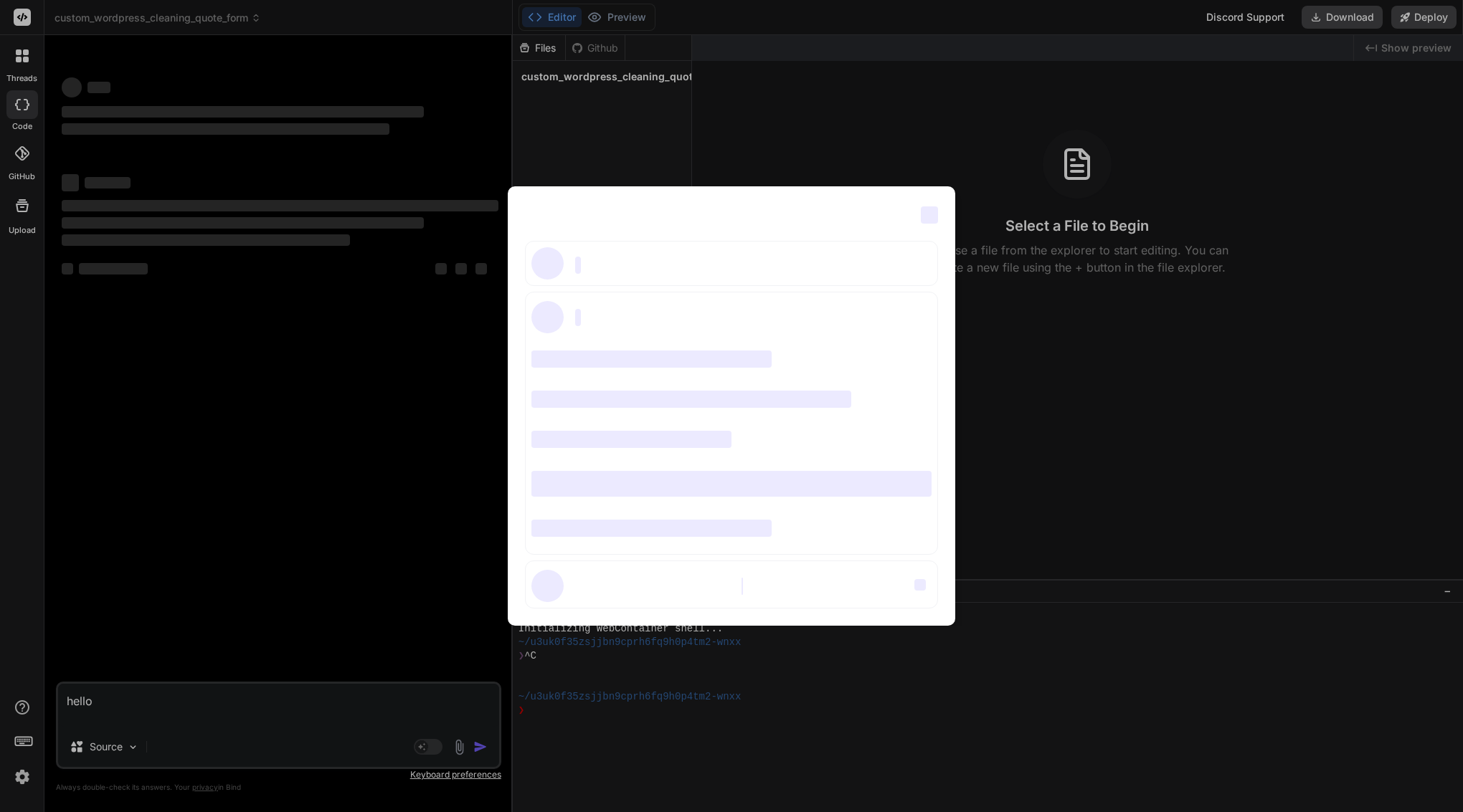
click at [930, 218] on span "‌" at bounding box center [929, 215] width 17 height 17
type textarea "x"
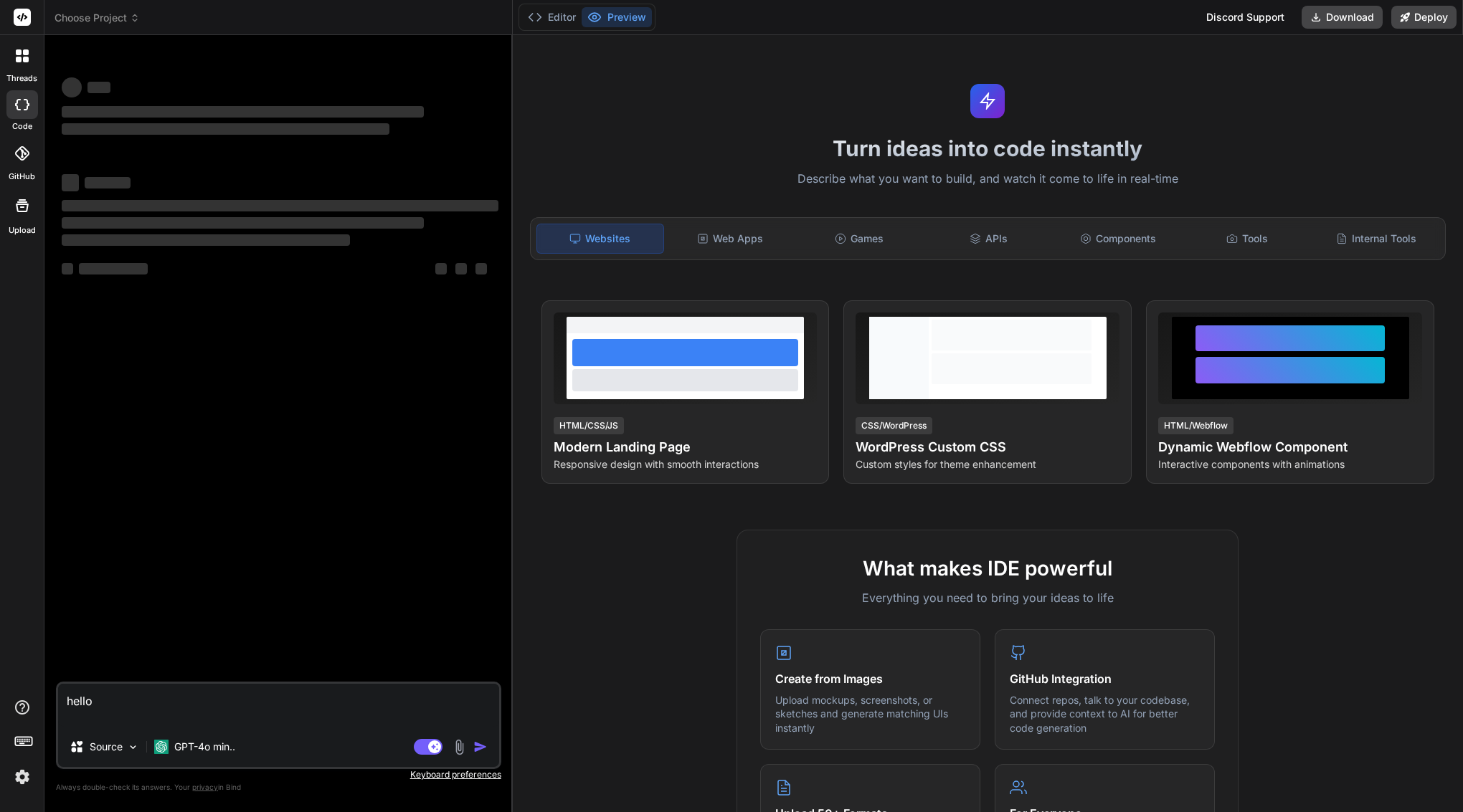
click at [22, 784] on img at bounding box center [22, 777] width 24 height 24
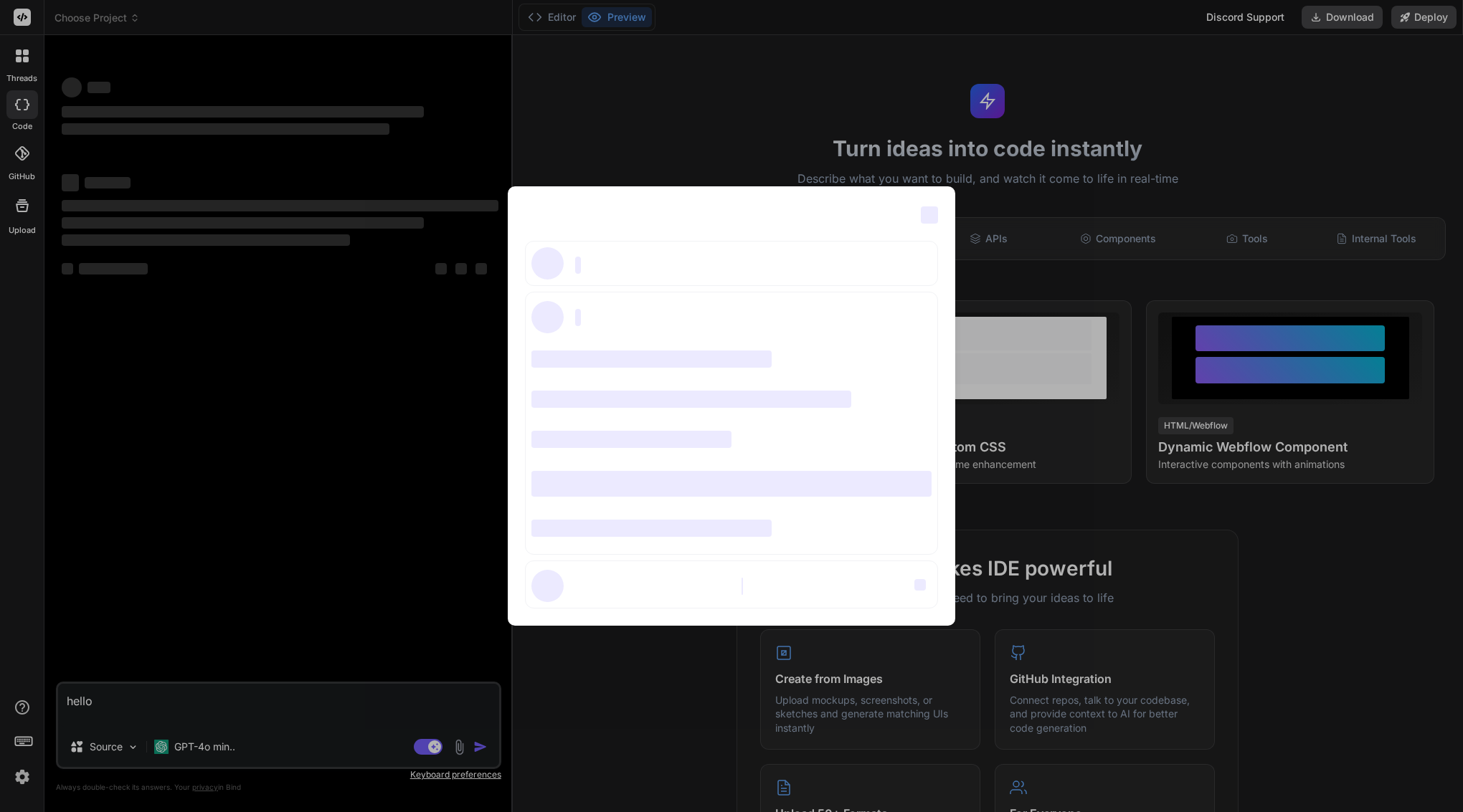
click at [396, 573] on div "‌ ‌ ‌ ‌ ‌ ‌ ‌ ‌ ‌ ‌ ‌ ‌ ‌ ‌ ‌" at bounding box center [732, 406] width 1463 height 812
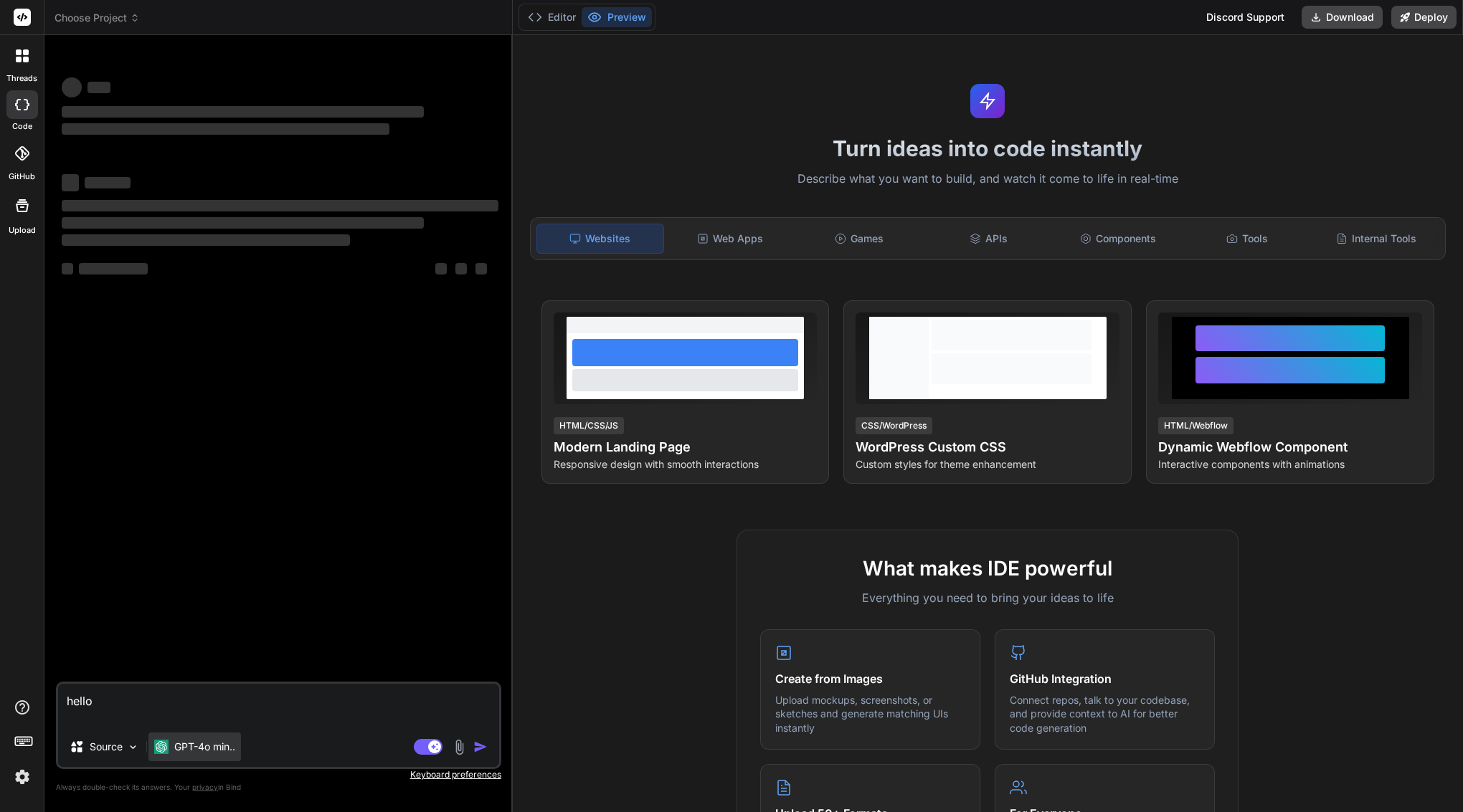
click at [184, 745] on p "GPT-4o min.." at bounding box center [204, 747] width 61 height 15
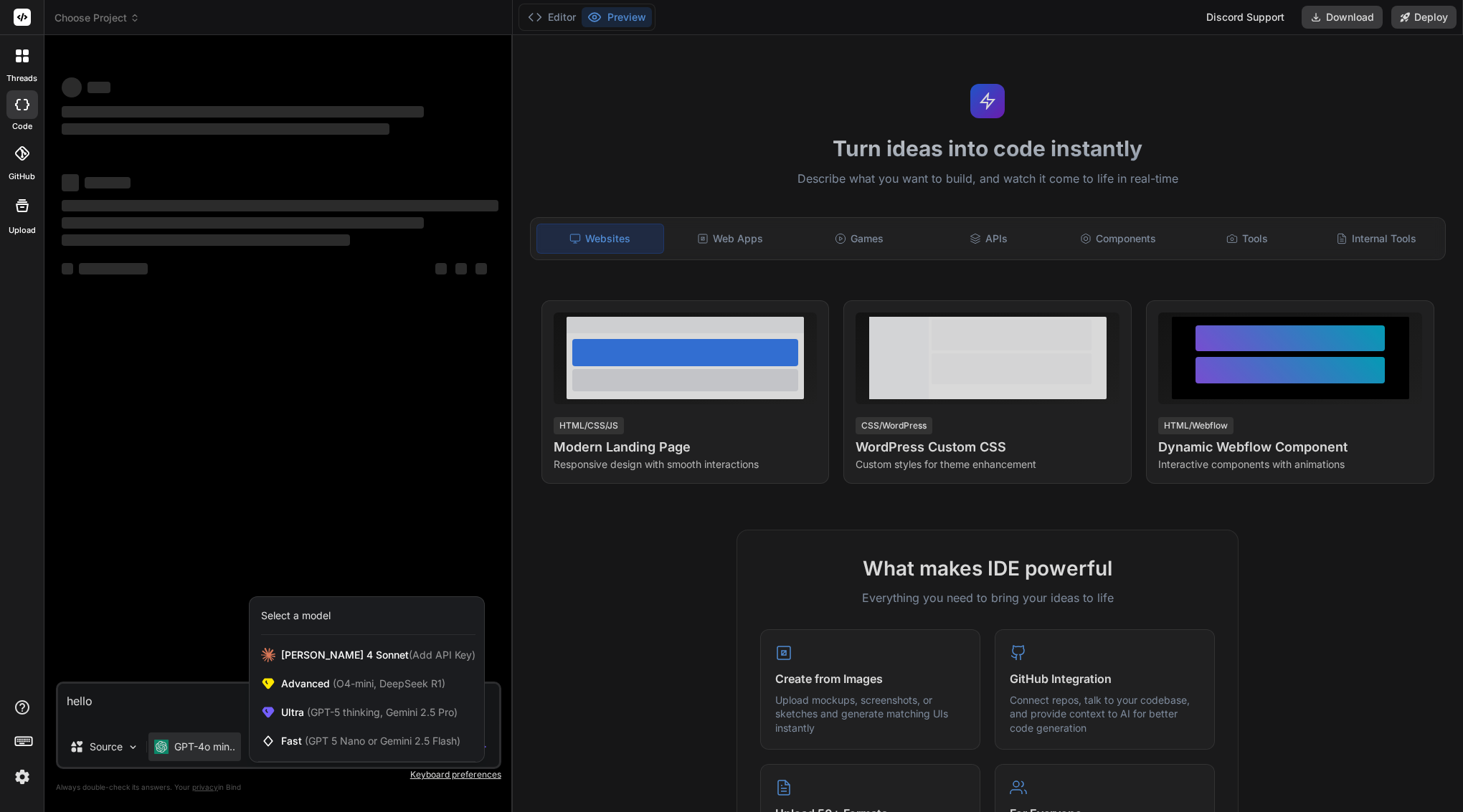
click at [267, 468] on div at bounding box center [732, 406] width 1463 height 812
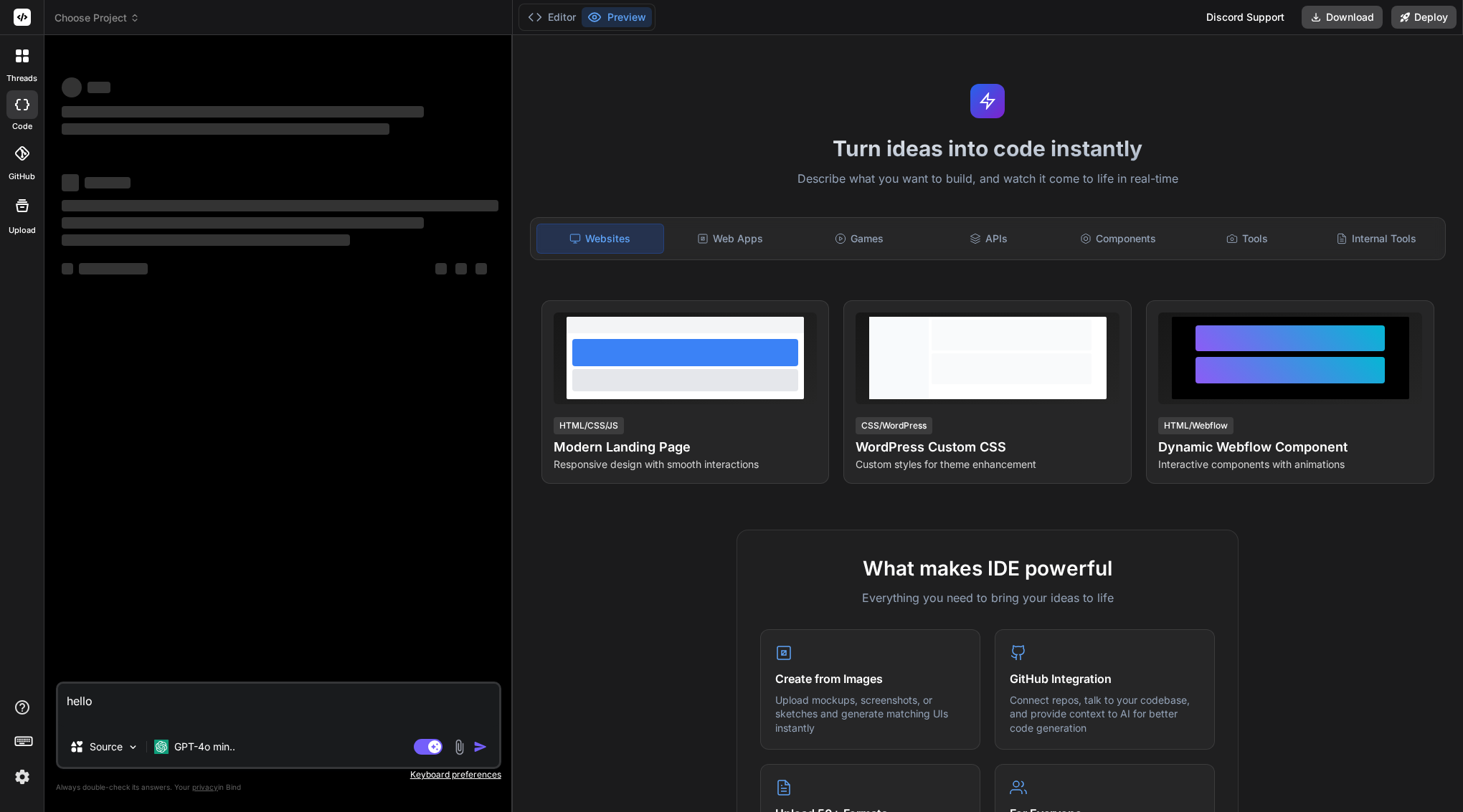
click at [126, 5] on header "Choose Project Created with Pixso." at bounding box center [278, 17] width 468 height 35
click at [109, 17] on span "Choose Project" at bounding box center [96, 17] width 85 height 15
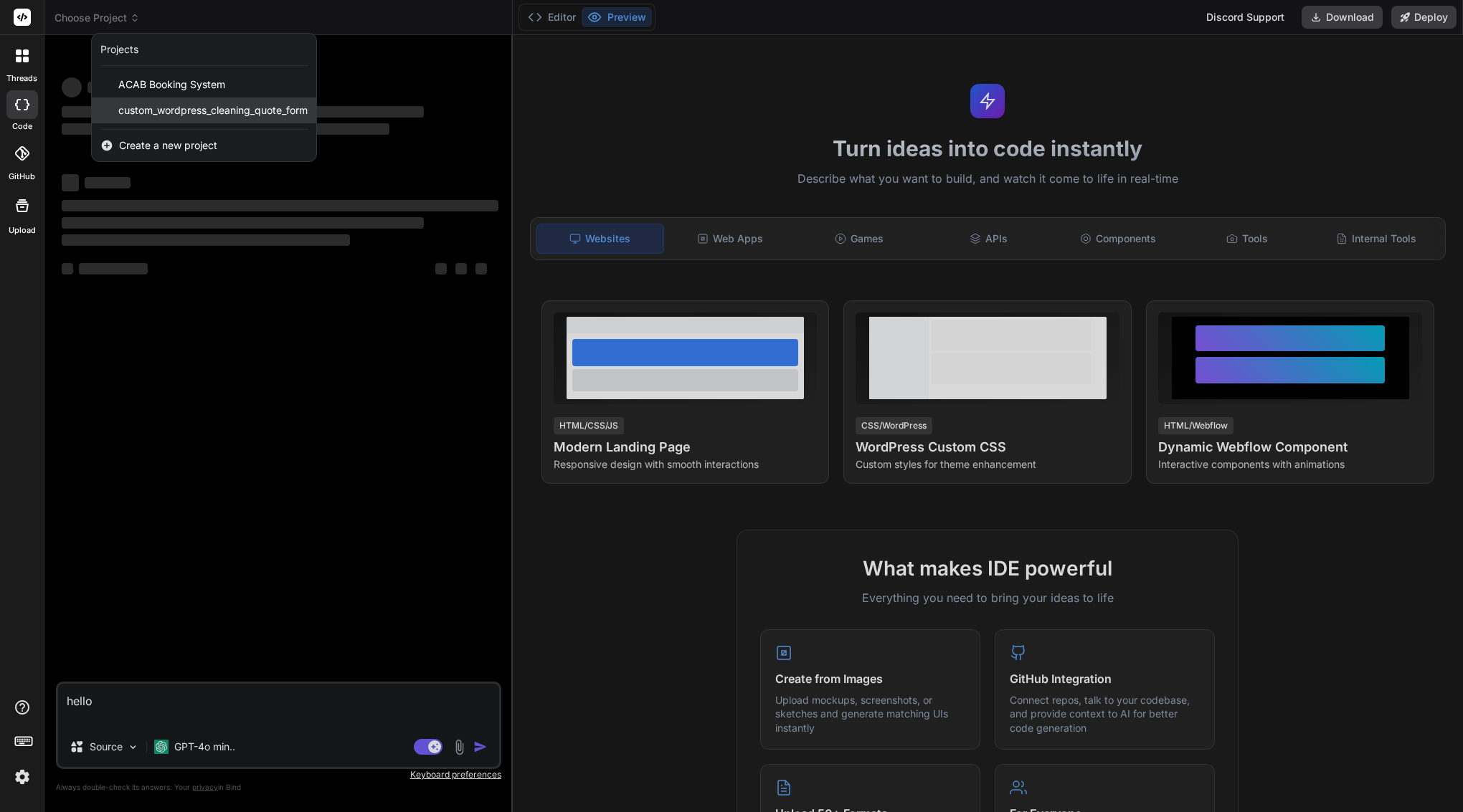
click at [135, 113] on span "custom_wordpress_cleaning_quote_form" at bounding box center [213, 110] width 190 height 15
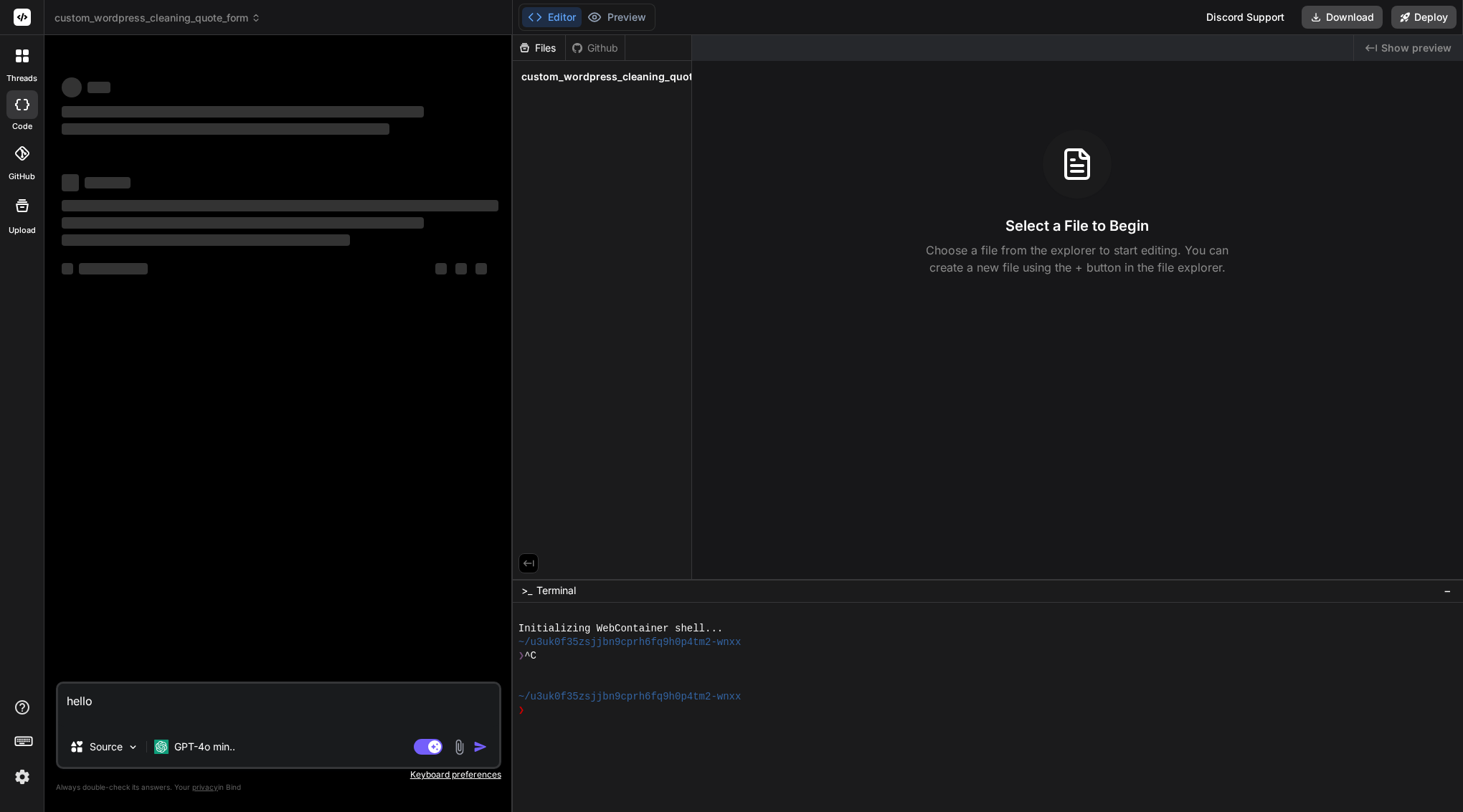
type textarea "x"
